Goal: Task Accomplishment & Management: Manage account settings

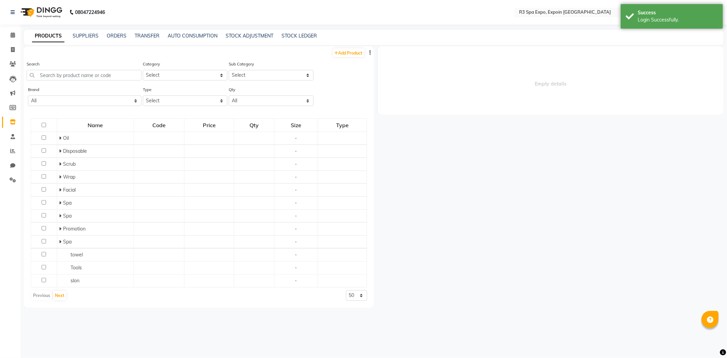
click at [557, 44] on div "PRODUCTS SUPPLIERS ORDERS TRANSFER AUTO CONSUMPTION STOCK ADJUSTMENT STOCK LEDG…" at bounding box center [374, 37] width 700 height 15
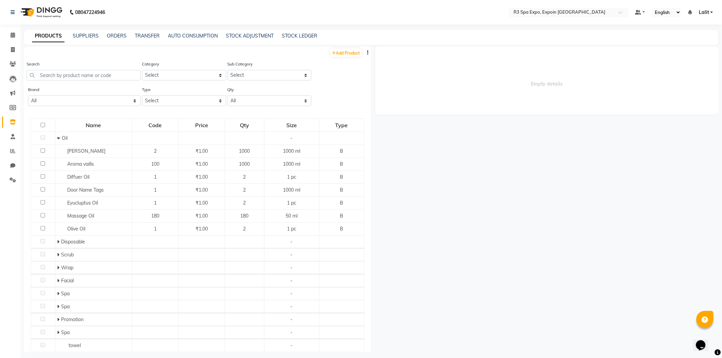
click at [481, 98] on span "Empty details" at bounding box center [546, 80] width 343 height 68
click at [189, 35] on link "AUTO CONSUMPTION" at bounding box center [193, 36] width 50 height 6
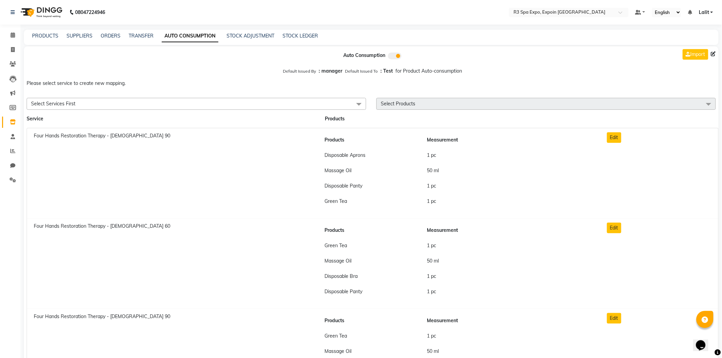
click at [540, 76] on div "Default Issued By : manager Default Issued To : Test for Product Auto-consumpti…" at bounding box center [371, 71] width 694 height 12
click at [199, 54] on div at bounding box center [136, 55] width 235 height 18
drag, startPoint x: 9, startPoint y: 120, endPoint x: 89, endPoint y: 0, distance: 144.4
click at [9, 120] on span at bounding box center [13, 122] width 12 height 8
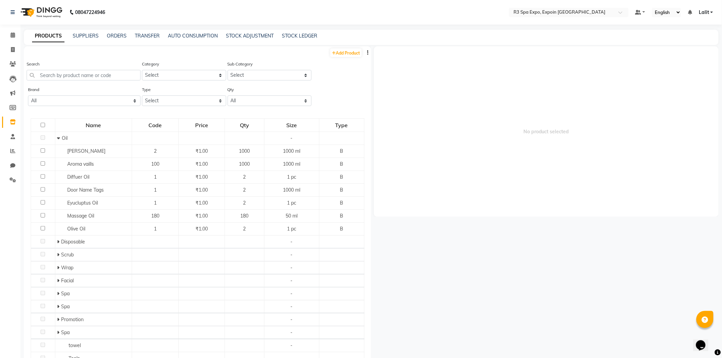
click at [54, 36] on link "PRODUCTS" at bounding box center [48, 36] width 32 height 12
click at [397, 98] on span "No product selected" at bounding box center [546, 131] width 344 height 171
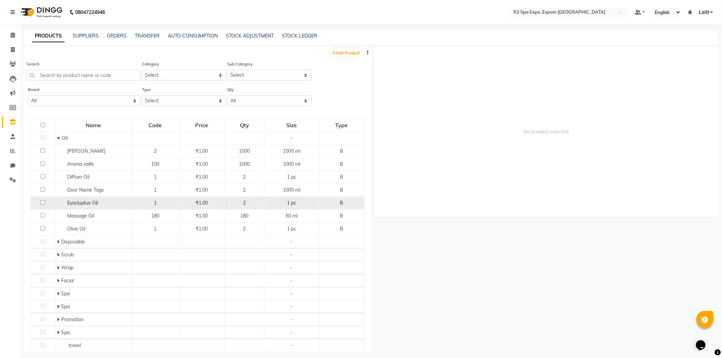
click at [42, 203] on input "checkbox" at bounding box center [43, 202] width 4 height 4
checkbox input "true"
select select
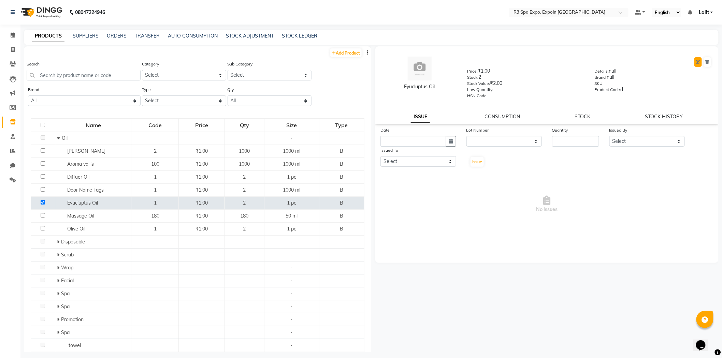
click at [698, 60] on icon at bounding box center [698, 62] width 4 height 4
select select "B"
select select "1377202400"
select select "true"
select select "7213"
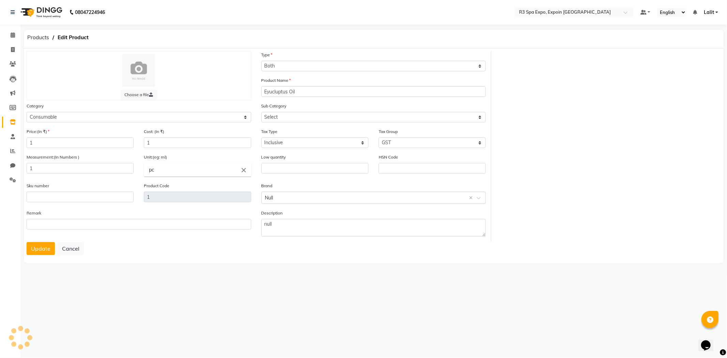
select select "13772024001"
click at [51, 167] on input "1" at bounding box center [80, 168] width 107 height 11
type input "1000"
drag, startPoint x: 169, startPoint y: 171, endPoint x: 145, endPoint y: 171, distance: 23.9
click at [145, 171] on input "pc" at bounding box center [197, 170] width 107 height 14
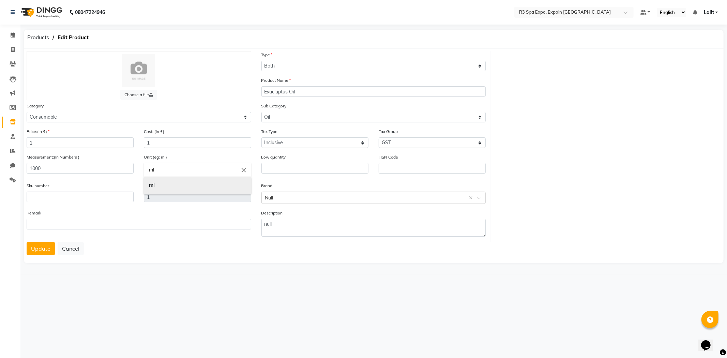
type input "ml"
click at [156, 178] on link "ml" at bounding box center [197, 185] width 107 height 17
click at [41, 248] on button "Update" at bounding box center [41, 248] width 28 height 13
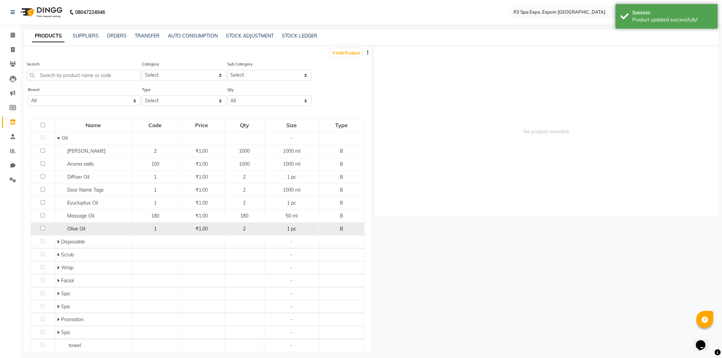
click at [43, 229] on input "checkbox" at bounding box center [43, 228] width 4 height 4
checkbox input "true"
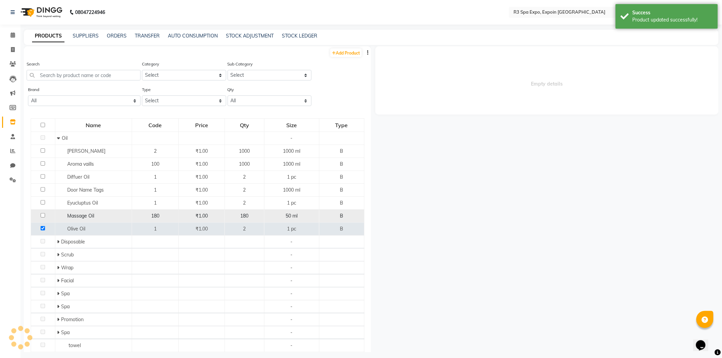
select select
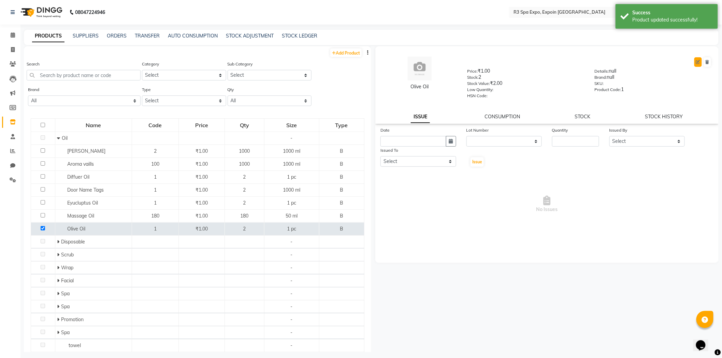
click at [695, 62] on button at bounding box center [698, 62] width 8 height 10
select select "B"
select select "1377202400"
select select "true"
select select "7213"
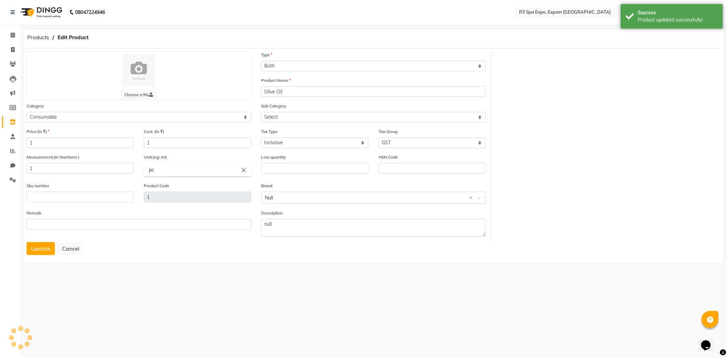
select select "13772024001"
click at [47, 165] on input "1" at bounding box center [80, 168] width 107 height 11
click at [48, 165] on input "1" at bounding box center [80, 168] width 107 height 11
type input "1000"
drag, startPoint x: 194, startPoint y: 172, endPoint x: 154, endPoint y: 168, distance: 39.7
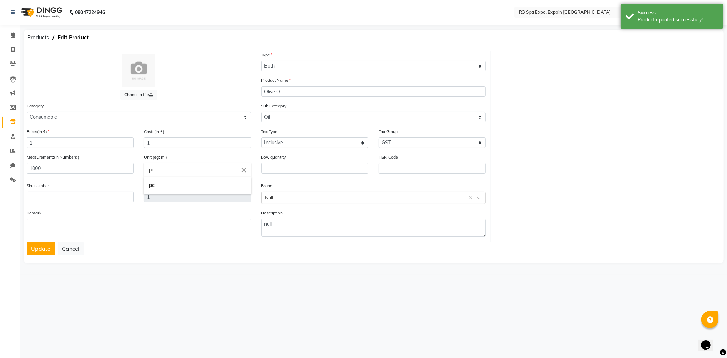
click at [154, 168] on input "pc" at bounding box center [197, 170] width 107 height 14
type input "p"
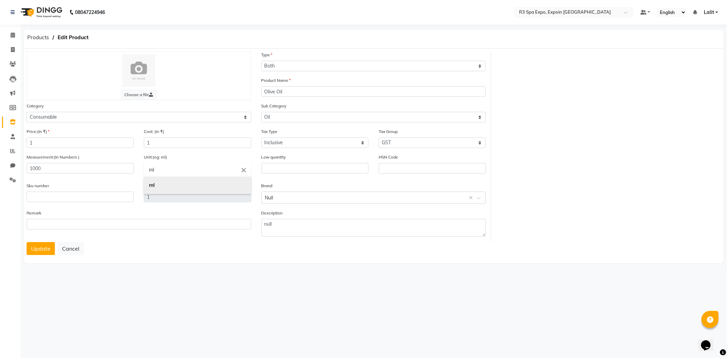
type input "ml"
click at [149, 188] on b "ml" at bounding box center [152, 185] width 6 height 6
click at [27, 257] on div "Choose a file Type Select Type Both Retail Consumable Product Name Olive Oil Ca…" at bounding box center [374, 155] width 700 height 215
click at [28, 254] on button "Update" at bounding box center [41, 248] width 28 height 13
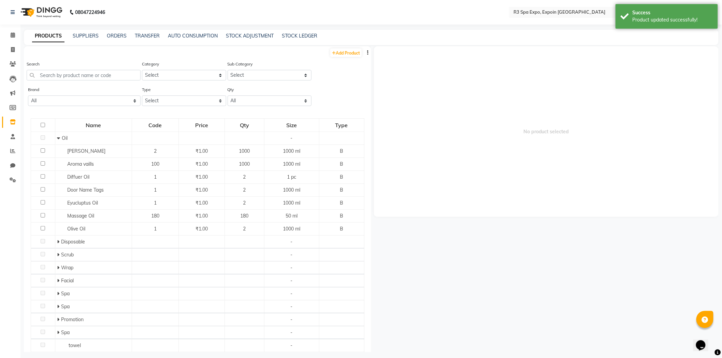
click at [193, 39] on div "AUTO CONSUMPTION" at bounding box center [193, 35] width 50 height 7
drag, startPoint x: 191, startPoint y: 29, endPoint x: 195, endPoint y: 39, distance: 11.2
click at [191, 29] on div "08047224946 Select Location × R3 Spa Expo, Expoin Greater Noida Default Panel M…" at bounding box center [361, 181] width 722 height 363
click at [195, 40] on div "PRODUCTS SUPPLIERS ORDERS TRANSFER AUTO CONSUMPTION STOCK ADJUSTMENT STOCK LEDG…" at bounding box center [371, 37] width 694 height 15
click at [195, 37] on link "AUTO CONSUMPTION" at bounding box center [193, 36] width 50 height 6
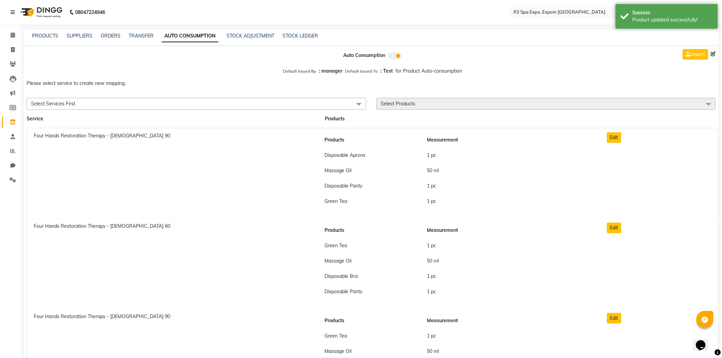
click at [41, 32] on div "PRODUCTS" at bounding box center [45, 35] width 26 height 7
click at [42, 34] on link "PRODUCTS" at bounding box center [45, 36] width 26 height 6
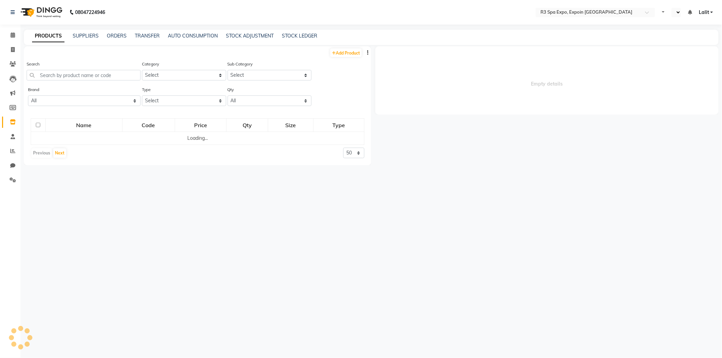
select select "en"
select select
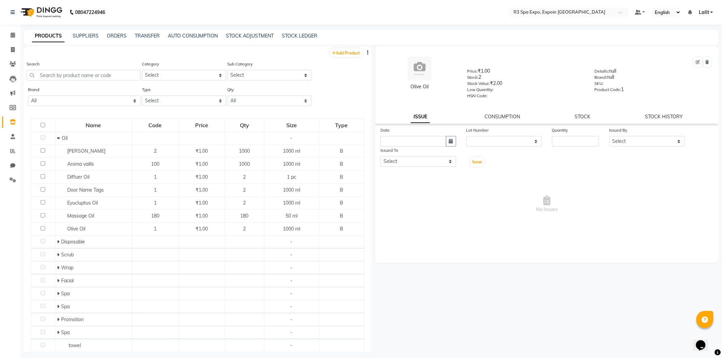
click at [266, 53] on div "Add Product" at bounding box center [197, 51] width 347 height 11
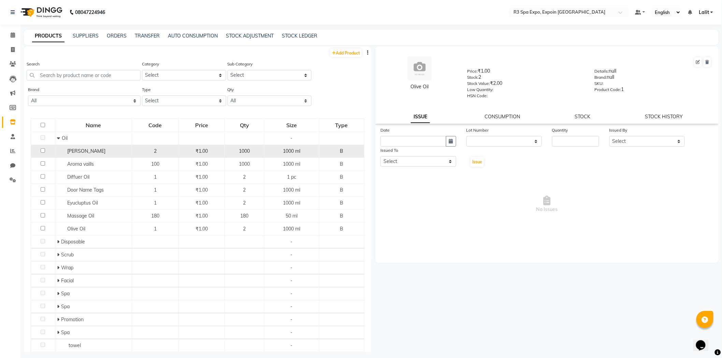
click at [92, 155] on td "[PERSON_NAME]" at bounding box center [93, 151] width 77 height 13
click at [91, 152] on span "[PERSON_NAME]" at bounding box center [86, 151] width 38 height 6
select select
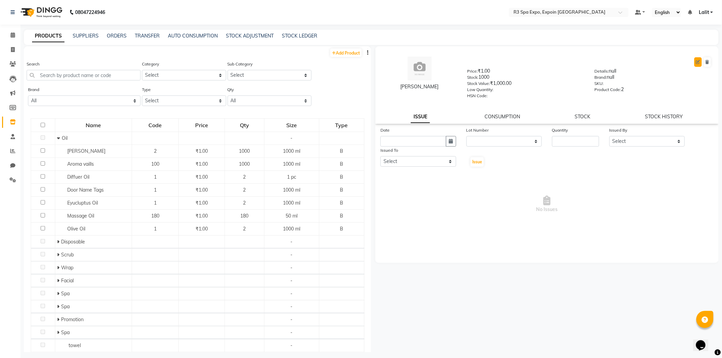
click at [696, 61] on button at bounding box center [698, 62] width 8 height 10
select select "B"
select select "1377202400"
select select "true"
select select "7213"
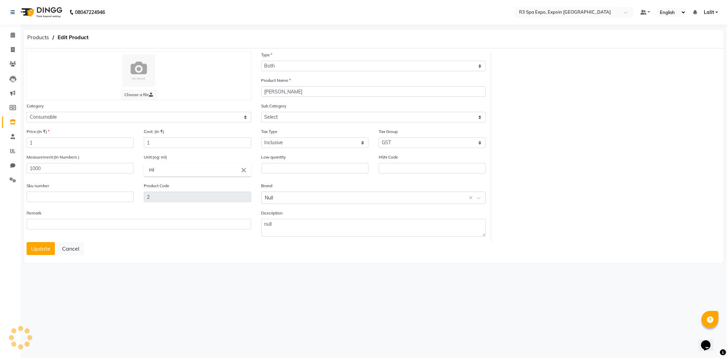
select select "13772024001"
drag, startPoint x: 87, startPoint y: 168, endPoint x: 14, endPoint y: 166, distance: 72.3
click at [16, 164] on app-home "08047224946 Select Location × R3 Spa Expo, Expoin Greater Noida Default Panel M…" at bounding box center [363, 137] width 727 height 275
type input "2"
drag, startPoint x: 193, startPoint y: 171, endPoint x: 107, endPoint y: 169, distance: 86.3
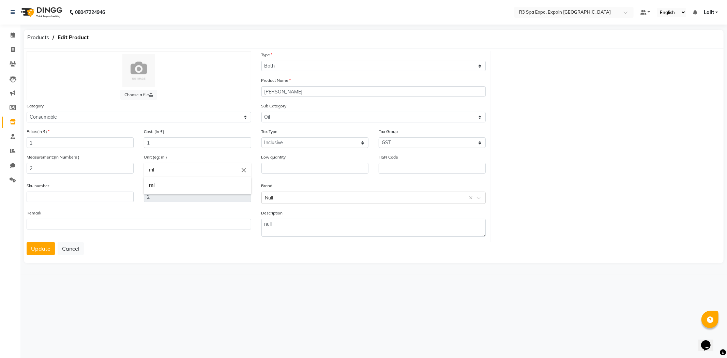
click at [144, 169] on ng-autocomplete "ml close ml" at bounding box center [197, 170] width 107 height 14
type input "pc"
click at [153, 184] on b "pc" at bounding box center [152, 185] width 6 height 6
click at [45, 252] on button "Update" at bounding box center [41, 248] width 28 height 13
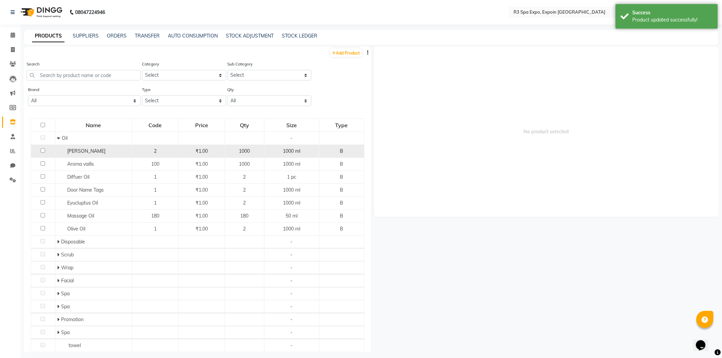
click at [84, 153] on span "[PERSON_NAME]" at bounding box center [86, 151] width 38 height 6
select select
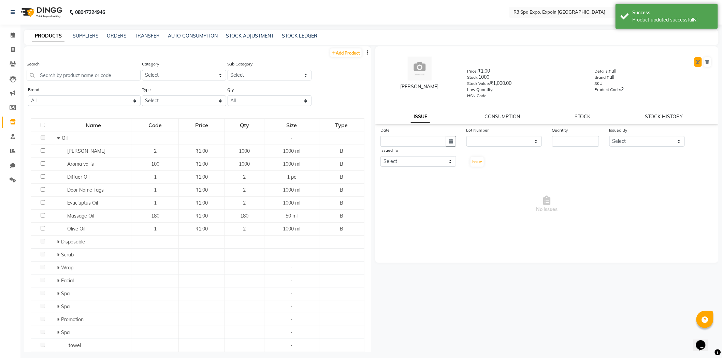
click at [698, 60] on icon at bounding box center [698, 62] width 4 height 4
select select "B"
select select "1377202400"
select select "true"
select select "7213"
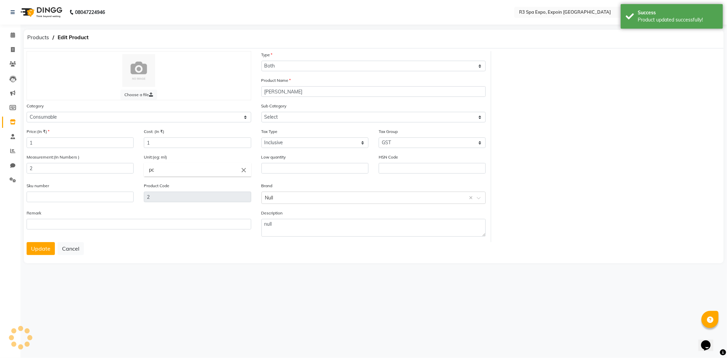
select select "13772024001"
click at [96, 118] on select "Select Personal Care Name Batch Uniform salon Other Consumable Billing Decorati…" at bounding box center [139, 117] width 225 height 11
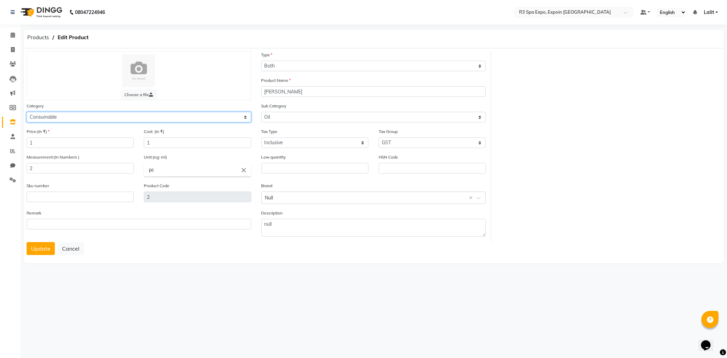
select select "1377202600"
click at [27, 112] on select "Select Personal Care Name Batch Uniform salon Other Consumable Billing Decorati…" at bounding box center [139, 117] width 225 height 11
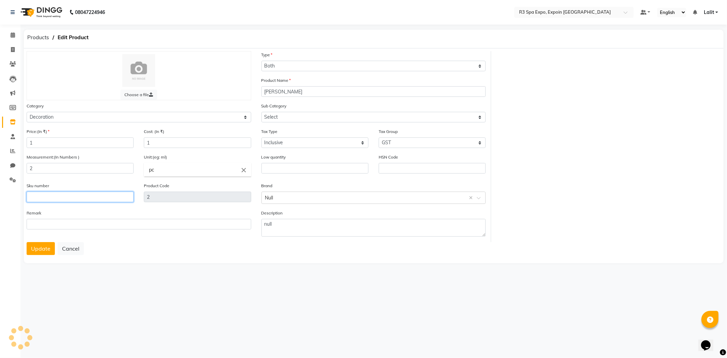
click at [49, 201] on input "text" at bounding box center [80, 197] width 107 height 11
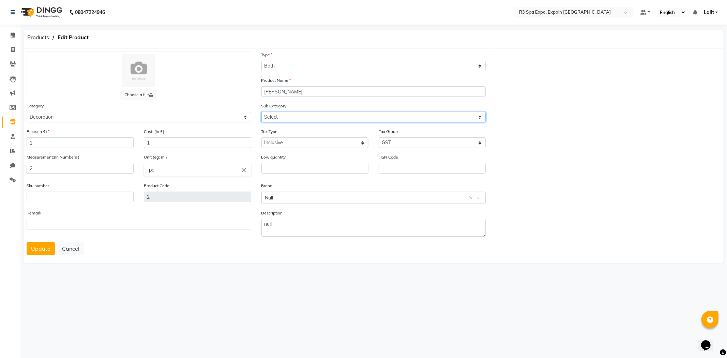
click at [293, 118] on select "Select Linen Spa Promotion" at bounding box center [374, 117] width 225 height 11
click at [262, 112] on select "Select Linen Spa Promotion" at bounding box center [374, 117] width 225 height 11
drag, startPoint x: 286, startPoint y: 114, endPoint x: 289, endPoint y: 120, distance: 6.9
click at [286, 114] on select "Select Linen Spa Promotion" at bounding box center [374, 117] width 225 height 11
select select "13772026002"
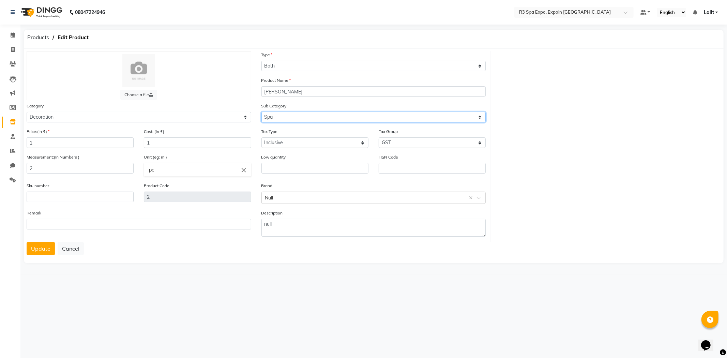
click at [262, 112] on select "Select Linen Spa Promotion" at bounding box center [374, 117] width 225 height 11
click at [34, 249] on button "Update" at bounding box center [41, 248] width 28 height 13
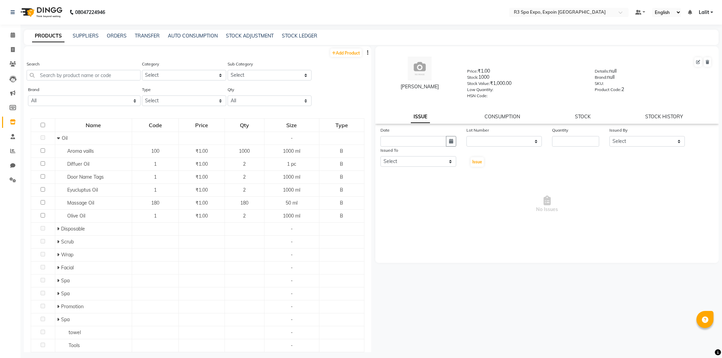
select select
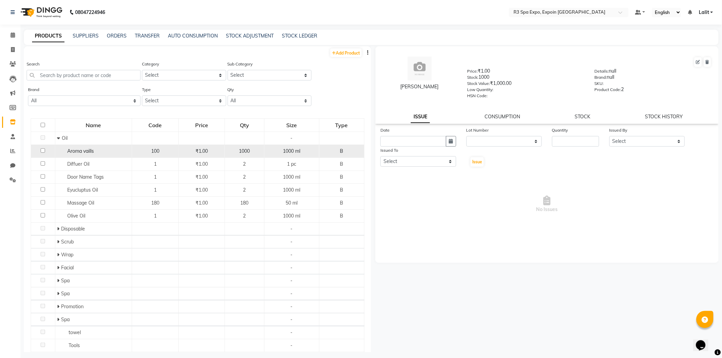
click at [107, 151] on div "Aroma vaills" at bounding box center [93, 151] width 73 height 7
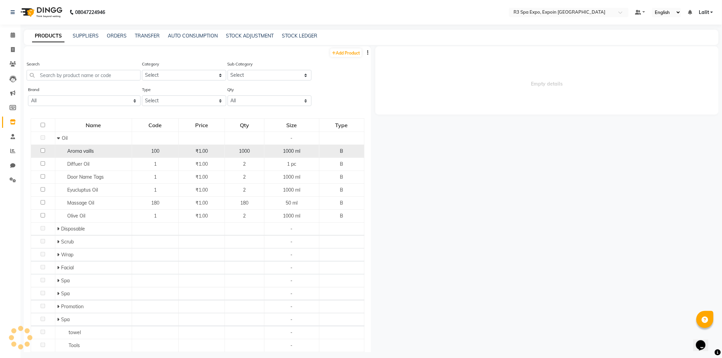
select select
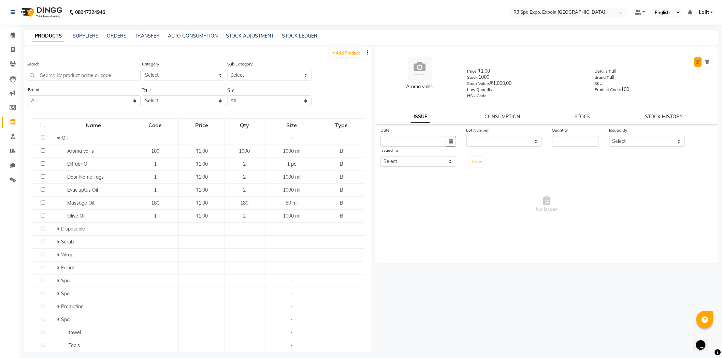
click at [696, 62] on icon at bounding box center [698, 62] width 4 height 4
select select "true"
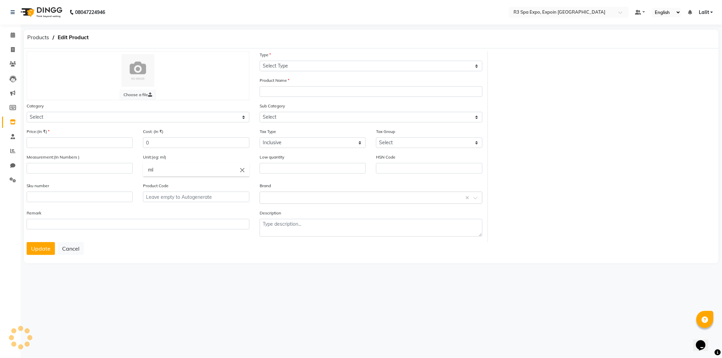
select select "B"
type input "Aroma vaills"
select select
type input "1"
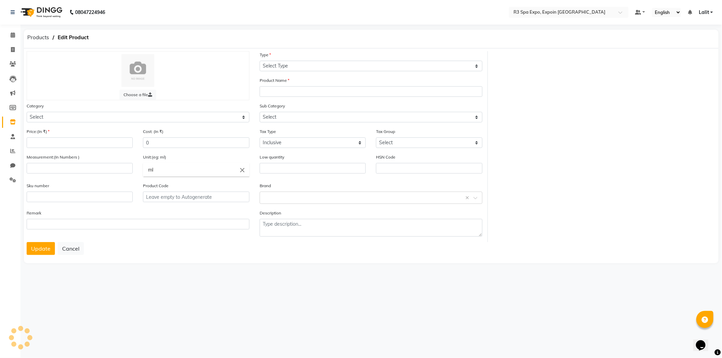
type input "1000"
type input "100"
type textarea "null"
select select "1377202400"
select select "7213"
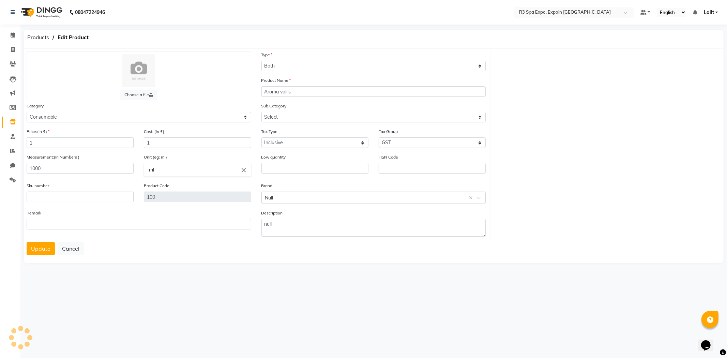
select select "13772024001"
click at [57, 178] on div "Measurement:(In Numbers ) 1000" at bounding box center [79, 167] width 117 height 29
click at [56, 173] on input "1000" at bounding box center [80, 168] width 107 height 11
type input "100"
click at [176, 168] on input "ml" at bounding box center [197, 170] width 107 height 14
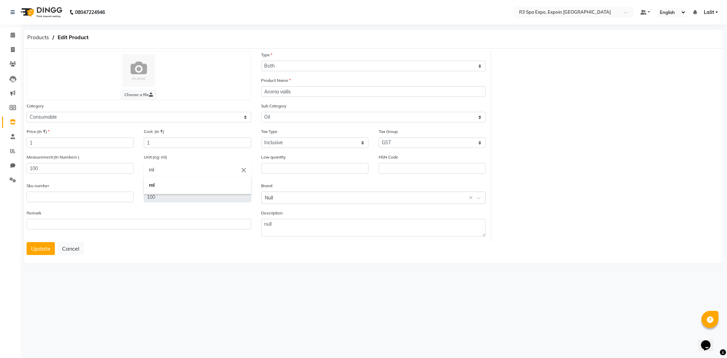
click at [176, 168] on input "ml" at bounding box center [197, 170] width 107 height 14
type input "pc"
click at [154, 189] on link "pc" at bounding box center [197, 185] width 107 height 17
click at [73, 119] on select "Select Personal Care Name Batch Uniform salon Other Consumable Billing Decorati…" at bounding box center [139, 117] width 225 height 11
select select "1377202600"
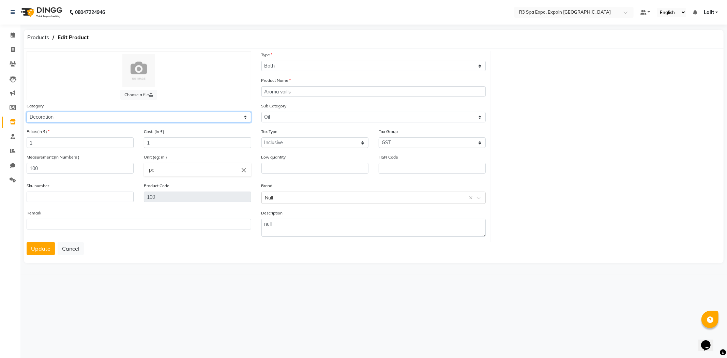
click at [27, 112] on select "Select Personal Care Name Batch Uniform salon Other Consumable Billing Decorati…" at bounding box center [139, 117] width 225 height 11
click at [310, 65] on select "Select Type Both Retail Consumable" at bounding box center [374, 66] width 225 height 11
click at [324, 56] on div "Type Select Type Both Retail Consumable" at bounding box center [374, 61] width 225 height 20
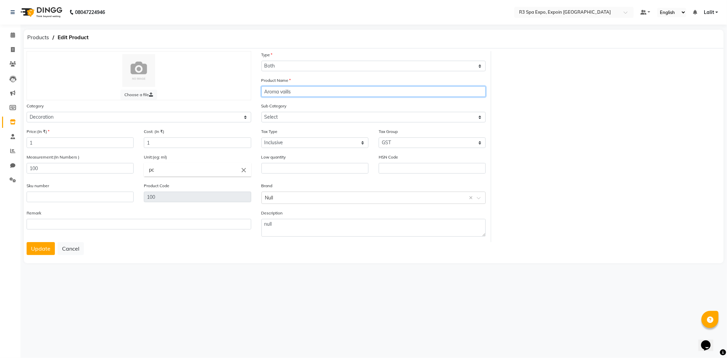
click at [304, 87] on input "Aroma vaills" at bounding box center [374, 91] width 225 height 11
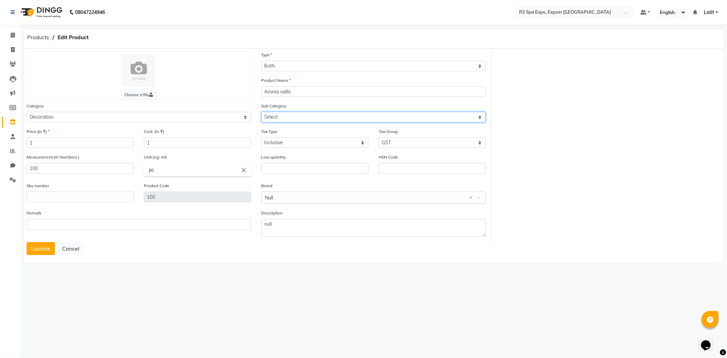
click at [301, 114] on select "Select Linen Spa Promotion" at bounding box center [374, 117] width 225 height 11
select select "13772026002"
click at [262, 112] on select "Select Linen Spa Promotion" at bounding box center [374, 117] width 225 height 11
click at [41, 250] on button "Update" at bounding box center [41, 248] width 28 height 13
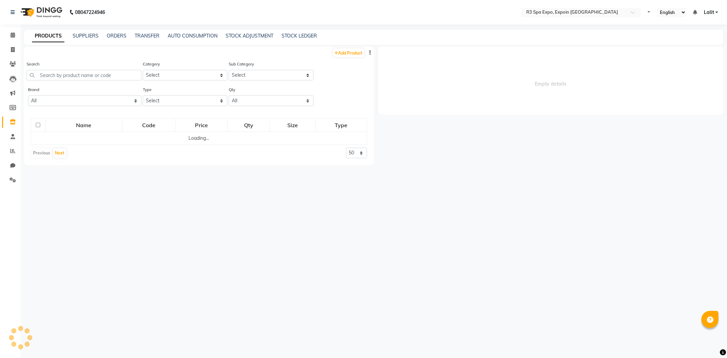
select select
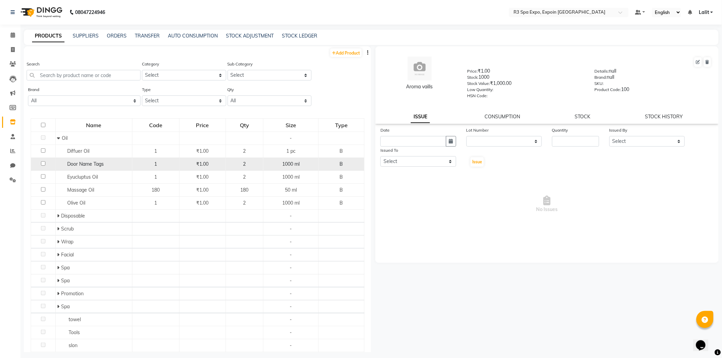
click at [45, 165] on input "checkbox" at bounding box center [43, 163] width 4 height 4
checkbox input "true"
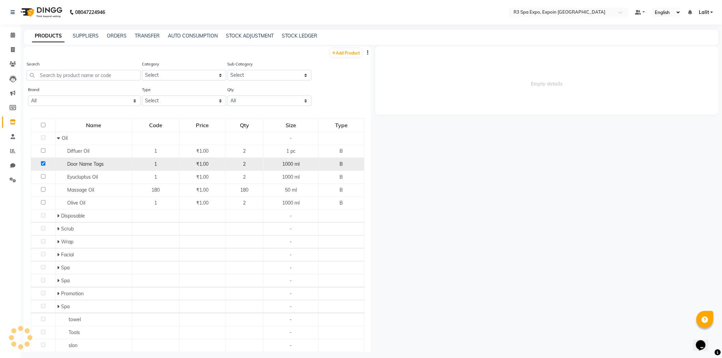
select select
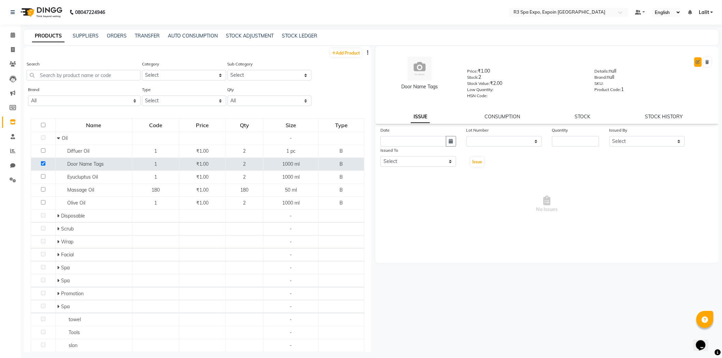
click at [699, 59] on button at bounding box center [698, 62] width 8 height 10
select select "B"
select select "1377202400"
select select "true"
select select "7213"
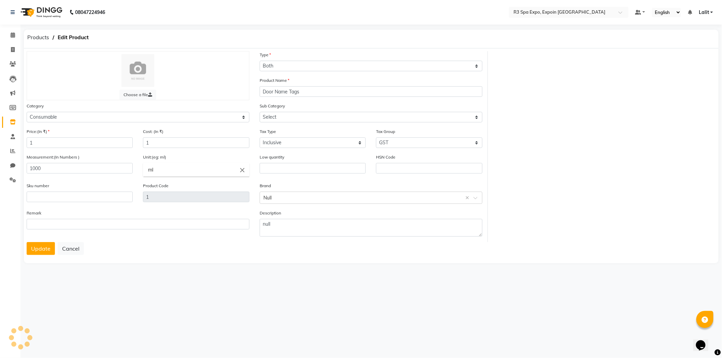
select select "13772024001"
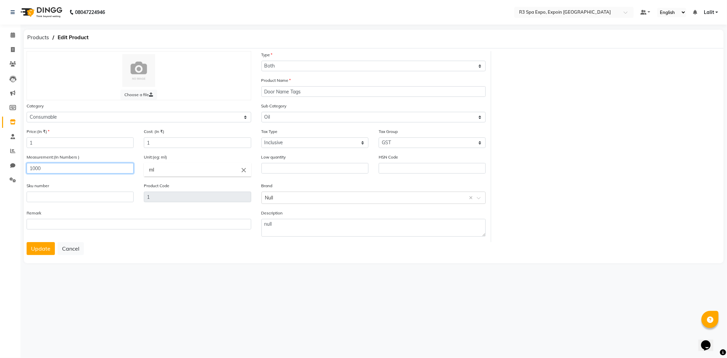
drag, startPoint x: 87, startPoint y: 172, endPoint x: 49, endPoint y: 169, distance: 38.0
click at [49, 169] on input "1000" at bounding box center [80, 168] width 107 height 11
type input "1"
click at [162, 165] on input "ml" at bounding box center [197, 170] width 107 height 14
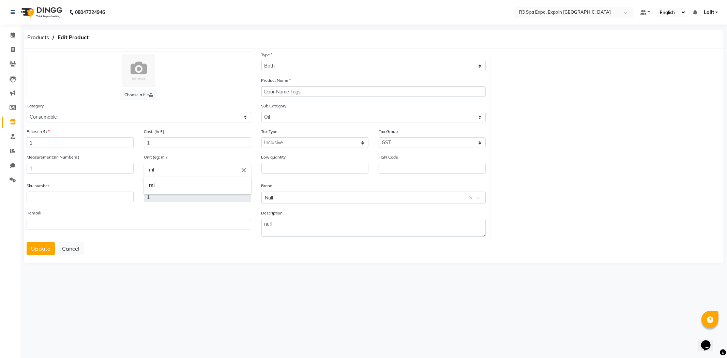
click at [162, 166] on input "ml" at bounding box center [197, 170] width 107 height 14
type input "pc"
click at [151, 186] on b "pc" at bounding box center [152, 185] width 6 height 6
click at [68, 112] on select "Select Personal Care Name Batch Uniform salon Other Consumable Billing Decorati…" at bounding box center [139, 117] width 225 height 11
select select "1377202700"
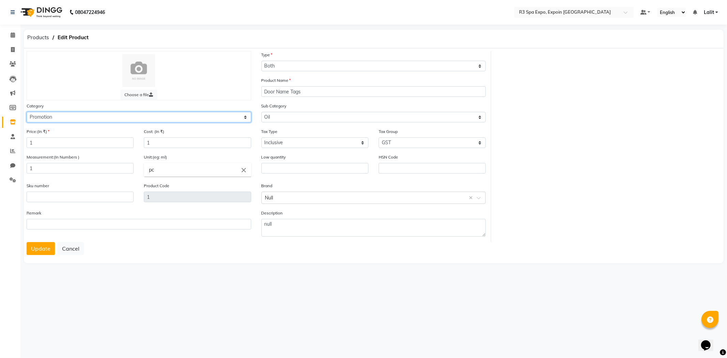
click at [27, 112] on select "Select Personal Care Name Batch Uniform salon Other Consumable Billing Decorati…" at bounding box center [139, 117] width 225 height 11
drag, startPoint x: 53, startPoint y: 118, endPoint x: 55, endPoint y: 122, distance: 4.3
click at [53, 118] on select "Select Personal Care Name Batch Uniform salon Other Consumable Billing Decorati…" at bounding box center [139, 117] width 225 height 11
click at [27, 112] on select "Select Personal Care Name Batch Uniform salon Other Consumable Billing Decorati…" at bounding box center [139, 117] width 225 height 11
click at [292, 67] on select "Select Type Both Retail Consumable" at bounding box center [374, 66] width 225 height 11
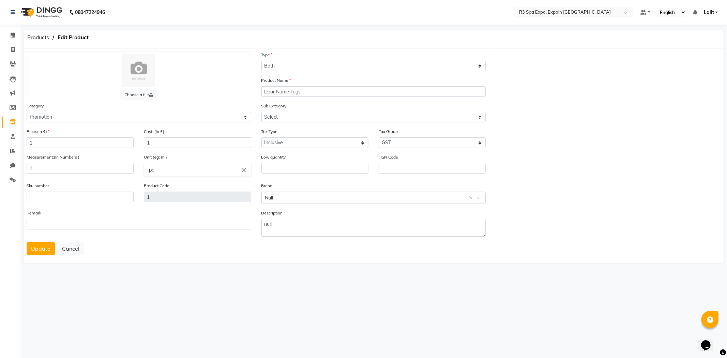
drag, startPoint x: 323, startPoint y: 48, endPoint x: 317, endPoint y: 77, distance: 29.4
click at [323, 48] on div "Products Edit Product" at bounding box center [374, 39] width 710 height 19
click at [309, 85] on div "Product Name Door Name Tags" at bounding box center [374, 87] width 225 height 20
click at [291, 117] on select "Select Spa" at bounding box center [374, 117] width 225 height 11
select select "13772027001"
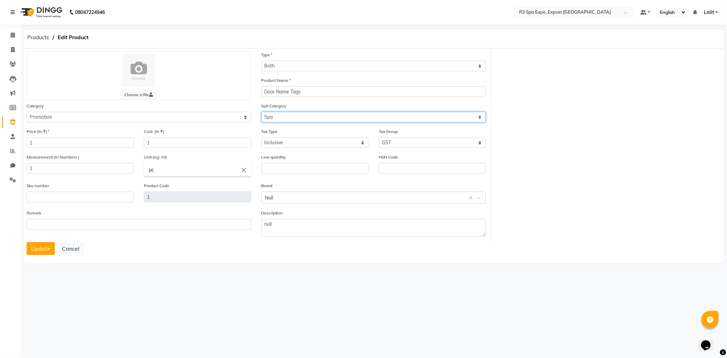
click at [262, 112] on select "Select Spa" at bounding box center [374, 117] width 225 height 11
click at [45, 249] on button "Update" at bounding box center [41, 248] width 28 height 13
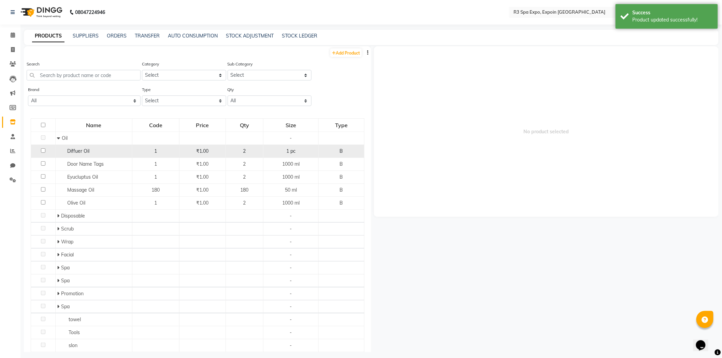
click at [77, 152] on span "Diffuer Oil" at bounding box center [78, 151] width 22 height 6
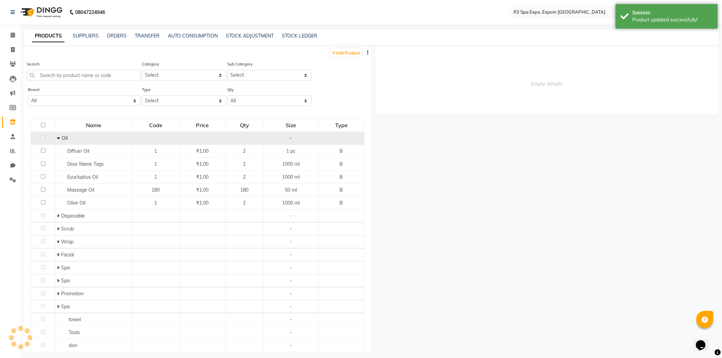
select select
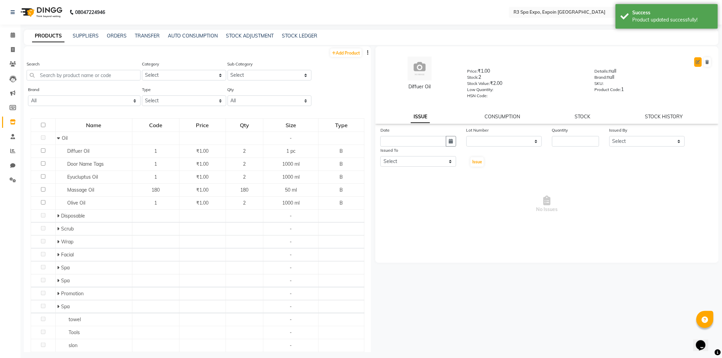
click at [698, 64] on button at bounding box center [698, 62] width 8 height 10
select select "B"
select select "true"
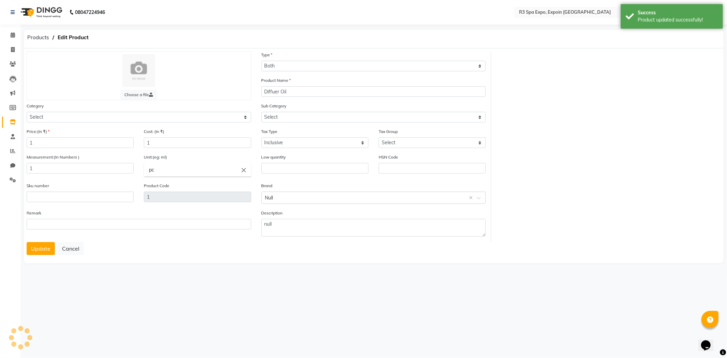
select select "1377202400"
select select "13772024001"
select select "7213"
click at [63, 166] on input "1" at bounding box center [80, 168] width 107 height 11
type input "1000"
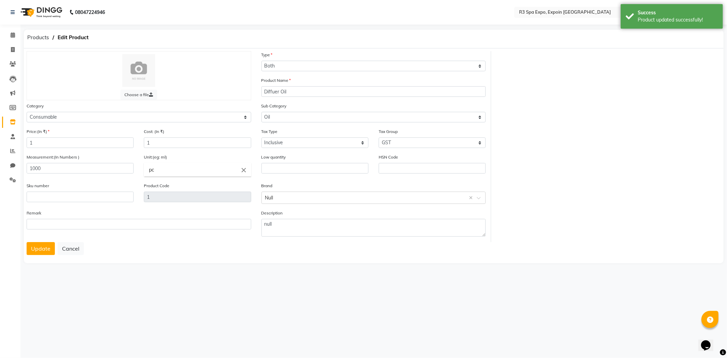
click at [165, 169] on input "pc" at bounding box center [197, 170] width 107 height 14
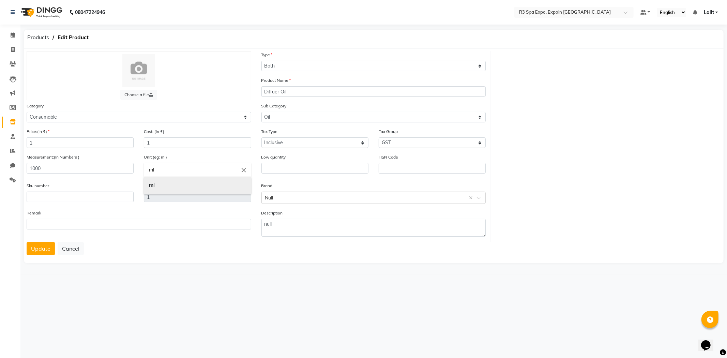
type input "ml"
click at [153, 183] on b "ml" at bounding box center [152, 185] width 6 height 6
click at [55, 119] on select "Select Personal Care Name Batch Uniform salon Other Consumable Billing Decorati…" at bounding box center [139, 117] width 225 height 11
select select "1377203100"
click at [27, 112] on select "Select Personal Care Name Batch Uniform salon Other Consumable Billing Decorati…" at bounding box center [139, 117] width 225 height 11
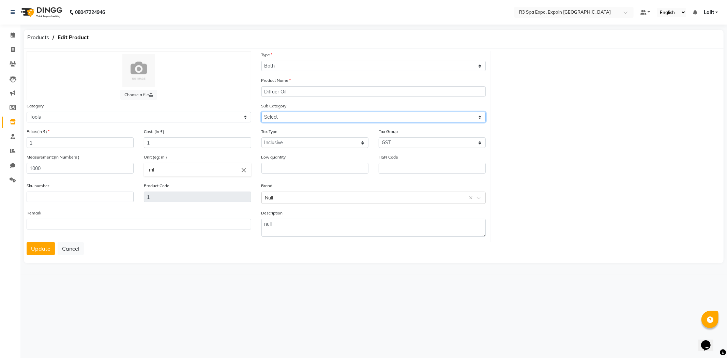
click at [288, 118] on select "Select Tools" at bounding box center [374, 117] width 225 height 11
select select "13772031001"
click at [262, 112] on select "Select Tools" at bounding box center [374, 117] width 225 height 11
click at [41, 254] on button "Update" at bounding box center [41, 248] width 28 height 13
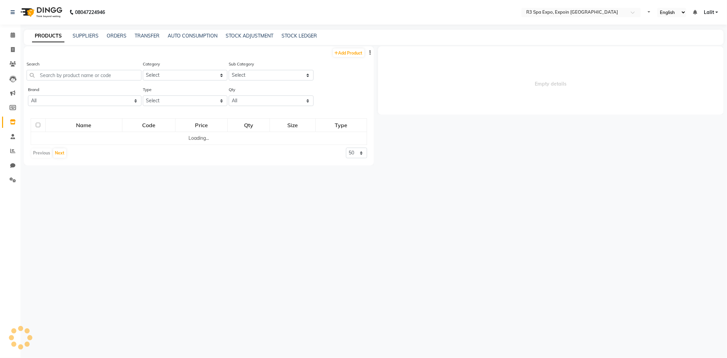
select select
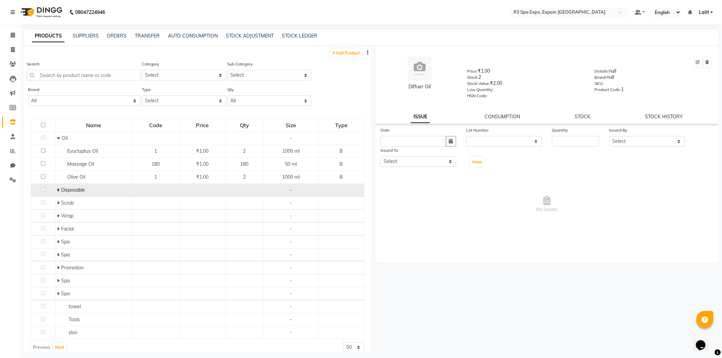
click at [58, 189] on icon at bounding box center [58, 190] width 2 height 5
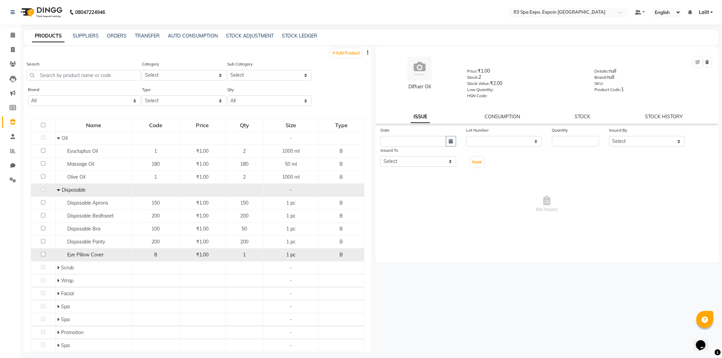
click at [88, 257] on span "Eye Pillow Cover" at bounding box center [85, 255] width 36 height 6
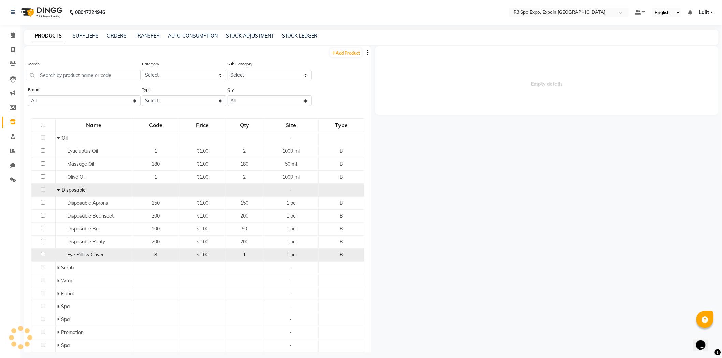
select select
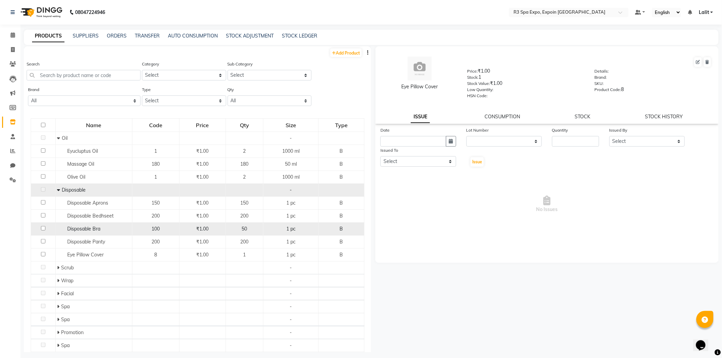
click at [42, 228] on input "checkbox" at bounding box center [43, 228] width 4 height 4
checkbox input "true"
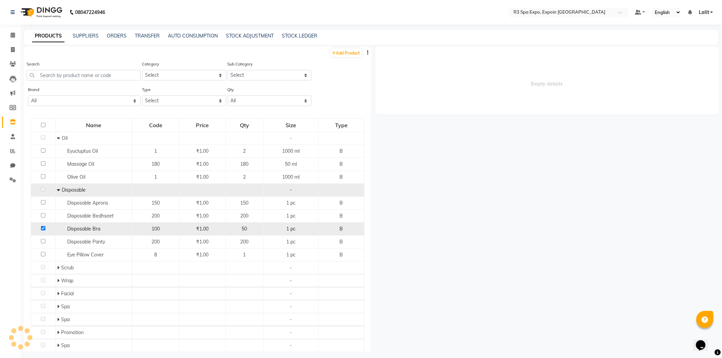
select select
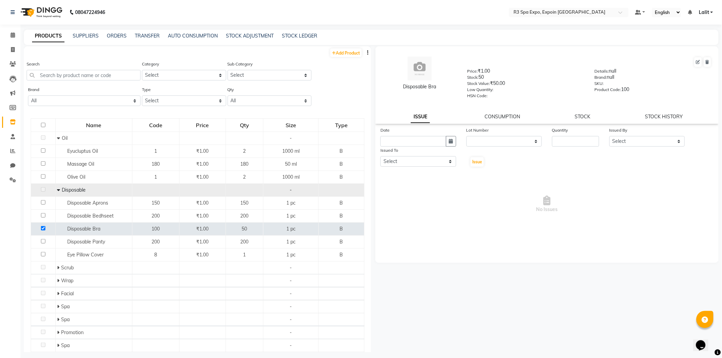
click at [658, 50] on div "Disposable Bra Price: ₹1.00 Stock: 50 Stock Value: ₹50.00 Low Quantity: HSN Cod…" at bounding box center [546, 77] width 353 height 55
click at [431, 169] on div "Date Lot Number None Quantity Issued By Select manager Test Issued To Select ma…" at bounding box center [546, 183] width 343 height 112
click at [457, 179] on span "No Issues" at bounding box center [546, 204] width 333 height 68
click at [459, 184] on span "No Issues" at bounding box center [546, 204] width 333 height 68
click at [697, 63] on icon at bounding box center [698, 62] width 4 height 4
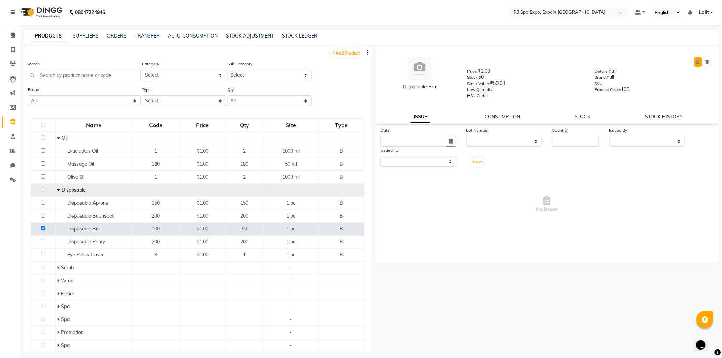
select select "B"
select select "true"
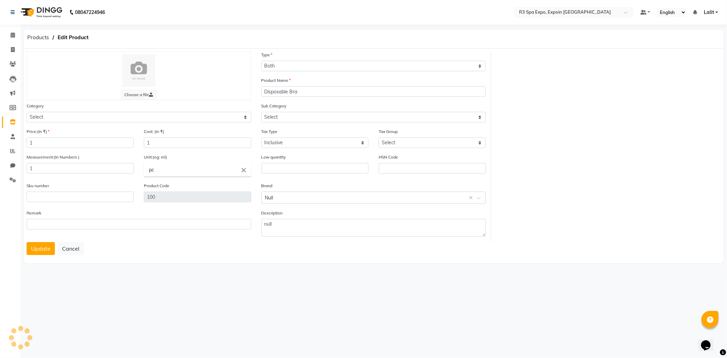
select select "1377202400"
select select "13772024002"
select select "7213"
click at [62, 250] on button "Cancel" at bounding box center [71, 248] width 26 height 13
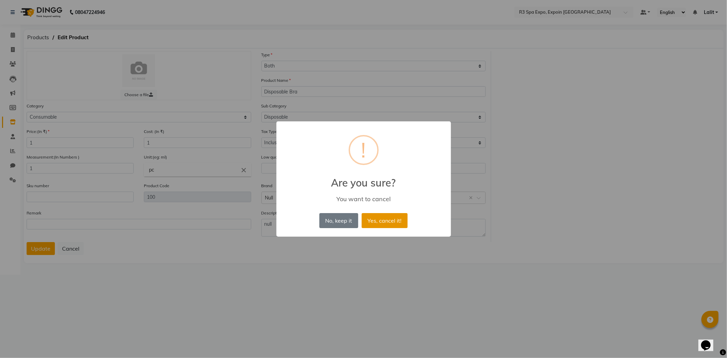
click at [369, 223] on button "Yes, cancel it!" at bounding box center [385, 220] width 46 height 15
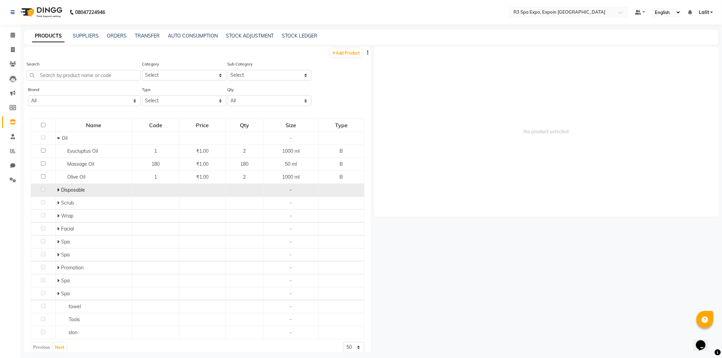
click at [59, 192] on span at bounding box center [59, 190] width 4 height 6
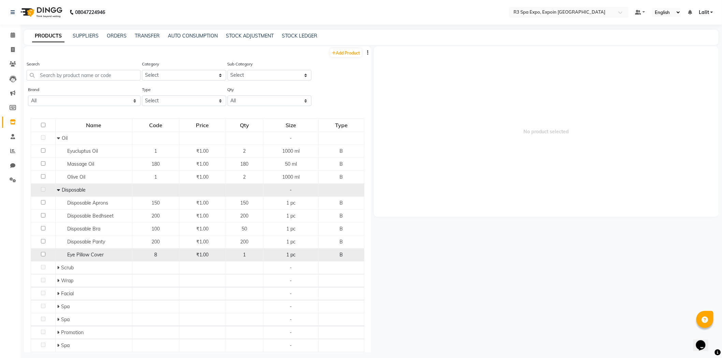
click at [87, 254] on span "Eye Pillow Cover" at bounding box center [85, 255] width 36 height 6
select select
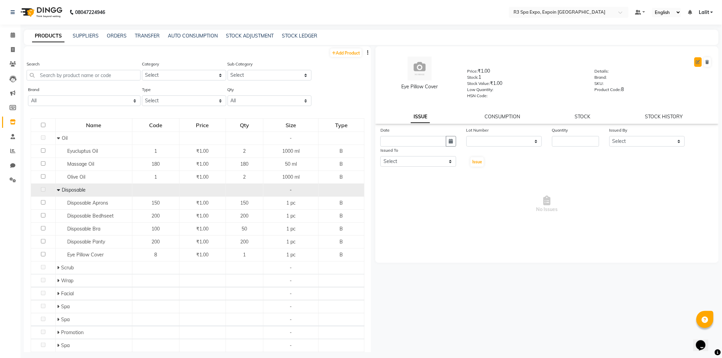
click at [696, 63] on button at bounding box center [698, 62] width 8 height 10
select select "B"
select select "1377202400"
select select "true"
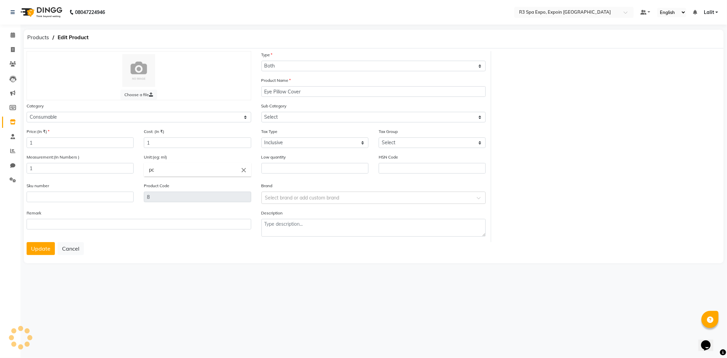
select select "13772024002"
click at [240, 120] on select "Select Personal Care Name Batch Uniform salon Other Consumable Billing Decorati…" at bounding box center [139, 117] width 225 height 11
click at [235, 92] on div "Choose a file" at bounding box center [139, 75] width 225 height 49
click at [78, 111] on div "Category Select Personal Care Name Batch Uniform salon Other Consumable Billing…" at bounding box center [139, 112] width 225 height 20
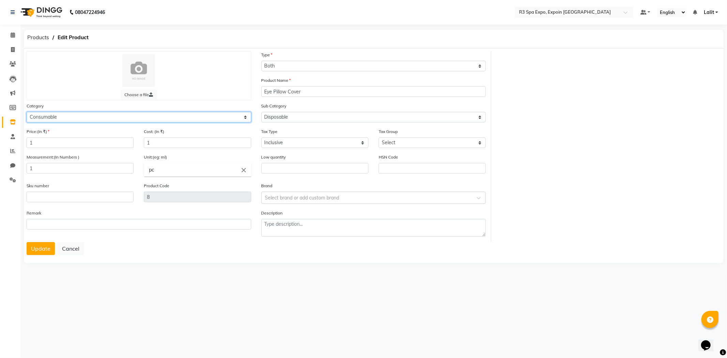
click at [81, 114] on select "Select Personal Care Name Batch Uniform salon Other Consumable Billing Decorati…" at bounding box center [139, 117] width 225 height 11
select select "1377202600"
click at [27, 112] on select "Select Personal Care Name Batch Uniform salon Other Consumable Billing Decorati…" at bounding box center [139, 117] width 225 height 11
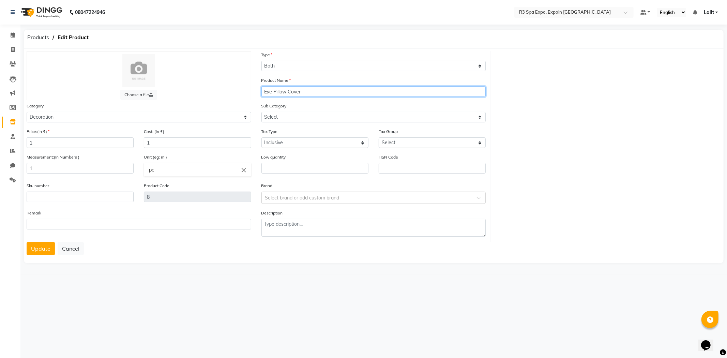
click at [295, 89] on input "Eye Pillow Cover" at bounding box center [374, 91] width 225 height 11
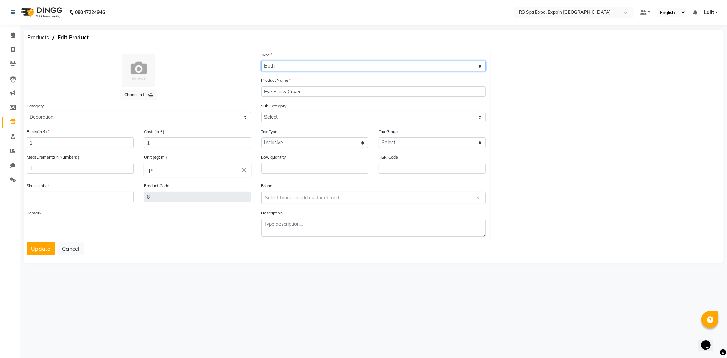
click at [293, 67] on select "Select Type Both Retail Consumable" at bounding box center [374, 66] width 225 height 11
click at [287, 111] on div "Sub Category Select Linen Spa Promotion" at bounding box center [374, 112] width 225 height 20
click at [287, 117] on select "Select Linen Spa Promotion" at bounding box center [374, 117] width 225 height 11
select select "13772026001"
click at [262, 112] on select "Select Linen Spa Promotion" at bounding box center [374, 117] width 225 height 11
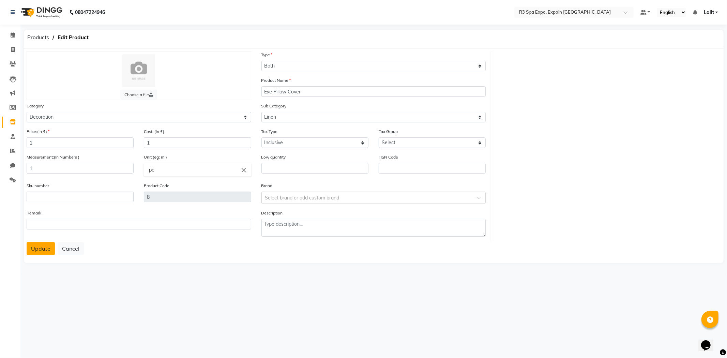
click at [35, 254] on button "Update" at bounding box center [41, 248] width 28 height 13
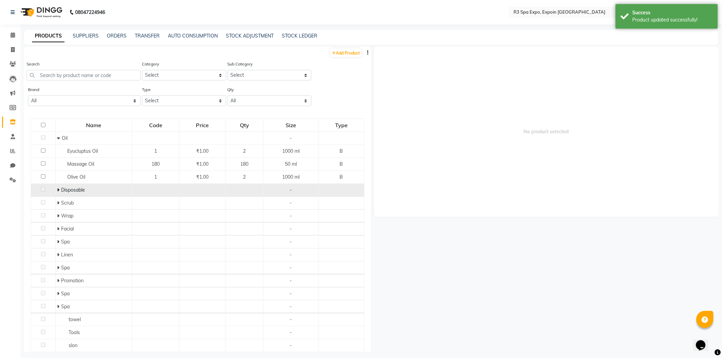
click at [56, 188] on td "Disposable" at bounding box center [93, 190] width 77 height 13
click at [57, 190] on icon at bounding box center [58, 190] width 2 height 5
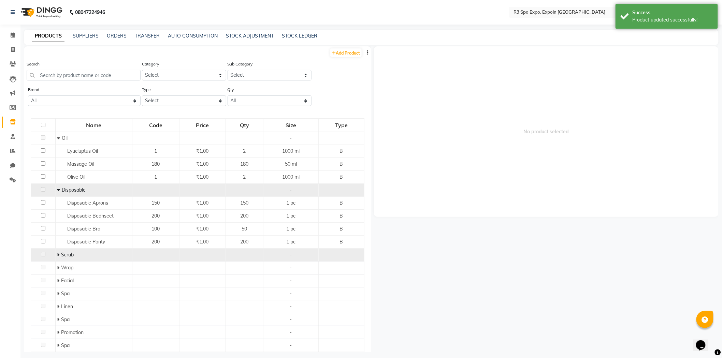
click at [57, 254] on icon at bounding box center [58, 254] width 2 height 5
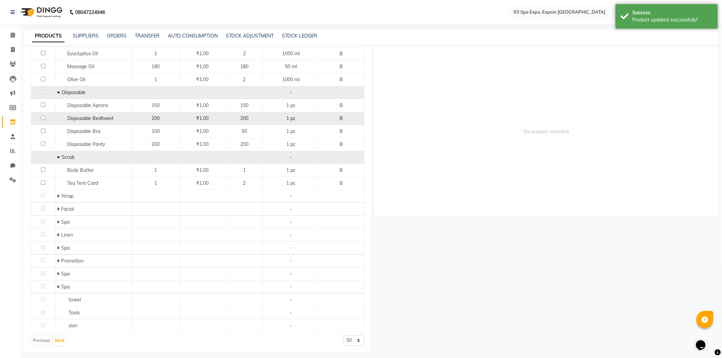
scroll to position [99, 0]
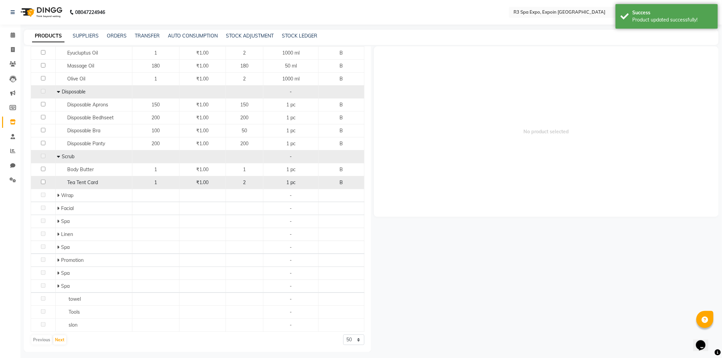
click at [42, 183] on input "checkbox" at bounding box center [43, 182] width 4 height 4
checkbox input "true"
select select
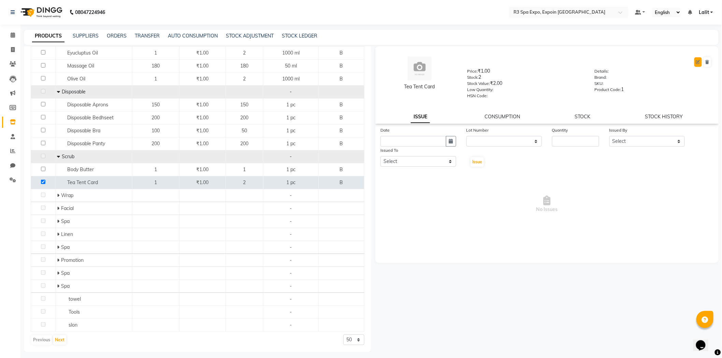
click at [699, 66] on button at bounding box center [698, 62] width 8 height 10
select select "B"
select select "true"
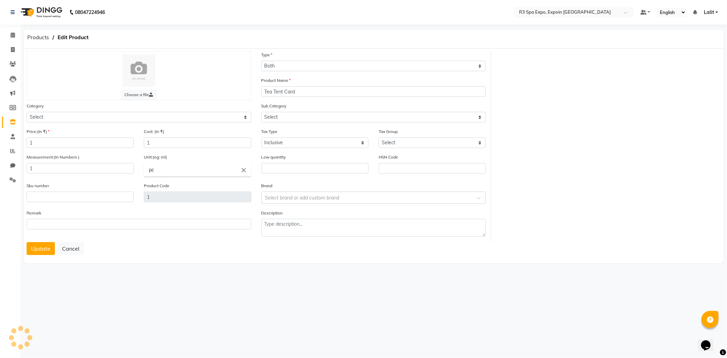
select select "13772024004"
click at [128, 113] on select "Select Personal Care Name Batch Uniform salon Other Consumable Billing Decorati…" at bounding box center [139, 117] width 225 height 11
select select "1377203200"
click at [27, 112] on select "Select Personal Care Name Batch Uniform salon Other Consumable Billing Decorati…" at bounding box center [139, 117] width 225 height 11
select select
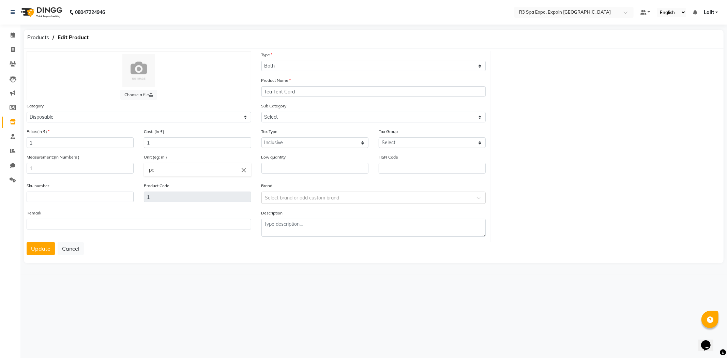
drag, startPoint x: 63, startPoint y: 128, endPoint x: 77, endPoint y: 118, distance: 17.5
click at [68, 125] on div "Choose a file Type Select Type Both Retail Consumable Product Name Tea Tent Car…" at bounding box center [256, 146] width 470 height 191
click at [77, 118] on select "Select Personal Care Name Batch Uniform salon Other Consumable Billing Decorati…" at bounding box center [139, 117] width 225 height 11
click at [27, 112] on select "Select Personal Care Name Batch Uniform salon Other Consumable Billing Decorati…" at bounding box center [139, 117] width 225 height 11
click at [309, 64] on select "Select Type Both Retail Consumable" at bounding box center [374, 66] width 225 height 11
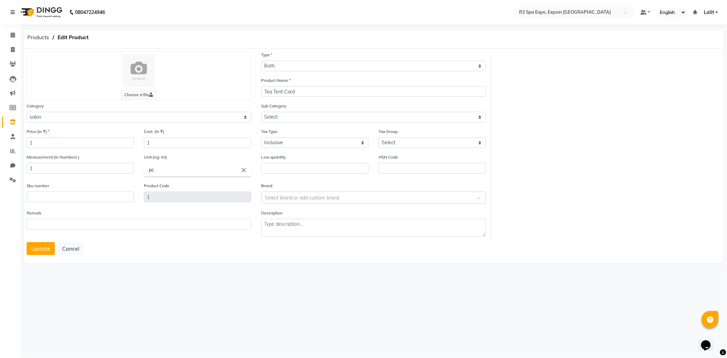
click at [290, 128] on div "Tax Type Select Inclusive Exclusive" at bounding box center [315, 138] width 107 height 20
click at [289, 113] on select "Select Tube slon" at bounding box center [374, 117] width 225 height 11
click at [84, 79] on div at bounding box center [139, 70] width 210 height 33
click at [63, 108] on div "Category Select Personal Care Name Batch Uniform salon Other Consumable Billing…" at bounding box center [139, 112] width 225 height 20
click at [67, 114] on select "Select Personal Care Name Batch Uniform salon Other Consumable Billing Decorati…" at bounding box center [139, 117] width 225 height 11
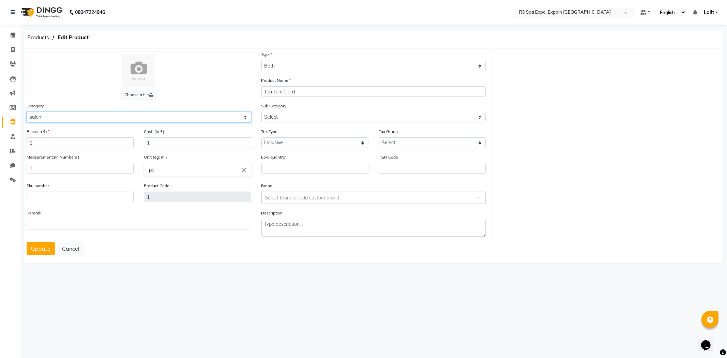
select select "1377202400"
click at [27, 112] on select "Select Personal Care Name Batch Uniform salon Other Consumable Billing Decorati…" at bounding box center [139, 117] width 225 height 11
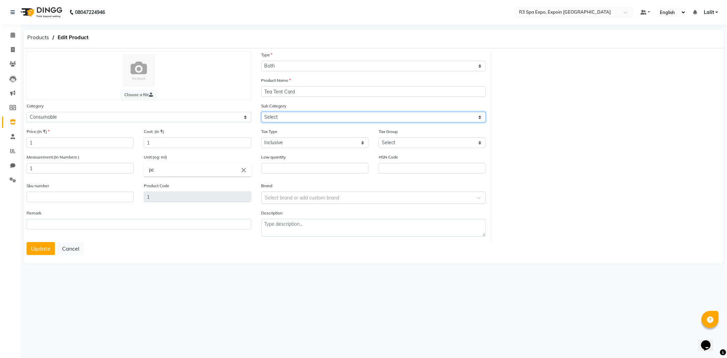
click at [297, 118] on select "Select Oil Disposable Stationary Scrub Wrap Facial Tool Spa Promotion" at bounding box center [374, 117] width 225 height 11
select select "13772024005"
click at [262, 112] on select "Select Oil Disposable Stationary Scrub Wrap Facial Tool Spa Promotion" at bounding box center [374, 117] width 225 height 11
click at [42, 252] on button "Update" at bounding box center [41, 248] width 28 height 13
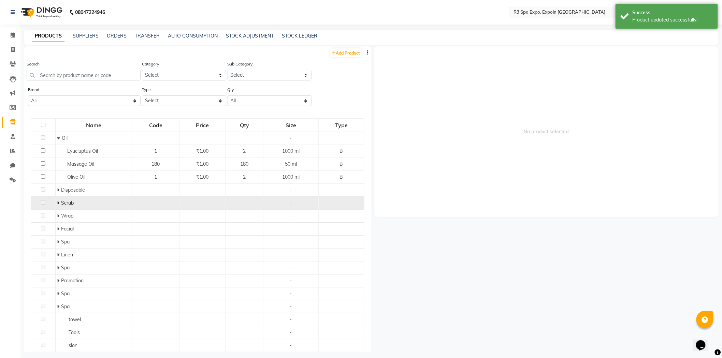
click at [58, 200] on span at bounding box center [58, 203] width 2 height 6
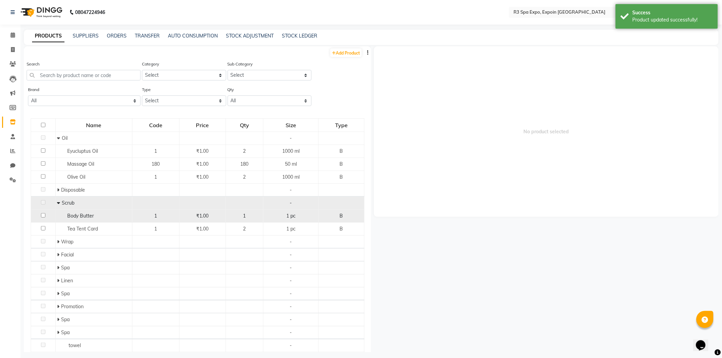
click at [78, 219] on span "Body Butter" at bounding box center [80, 216] width 27 height 6
select select
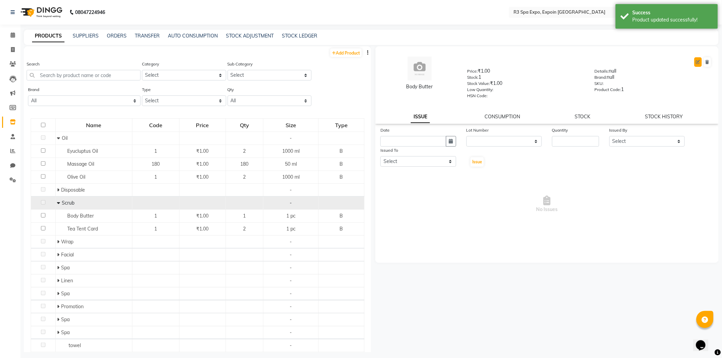
click at [698, 60] on icon at bounding box center [698, 62] width 4 height 4
select select "B"
select select "true"
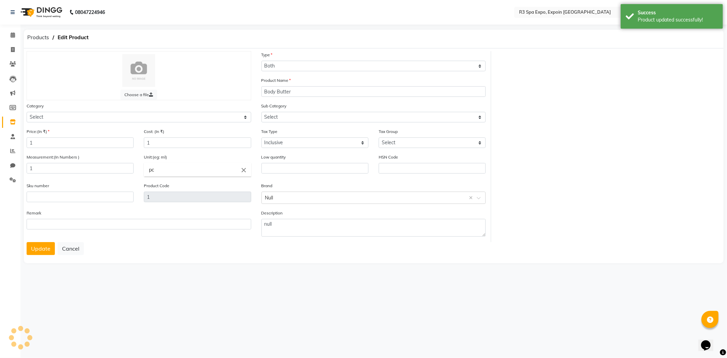
select select "1377202400"
select select "13772024004"
select select "7213"
click at [101, 168] on input "1" at bounding box center [80, 168] width 107 height 11
type input "1000"
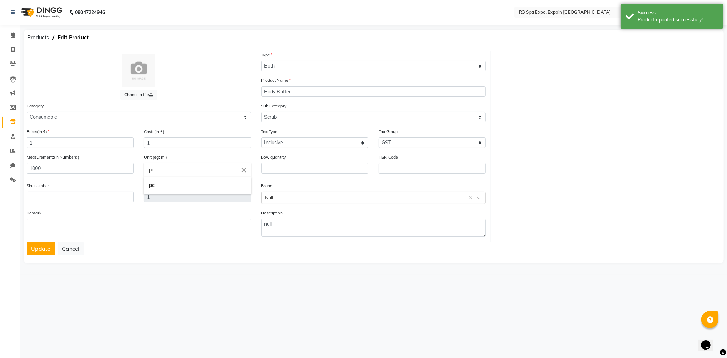
drag, startPoint x: 184, startPoint y: 164, endPoint x: 87, endPoint y: 171, distance: 97.4
click at [144, 171] on ng-autocomplete "pc close pc" at bounding box center [197, 170] width 107 height 14
type input "m"
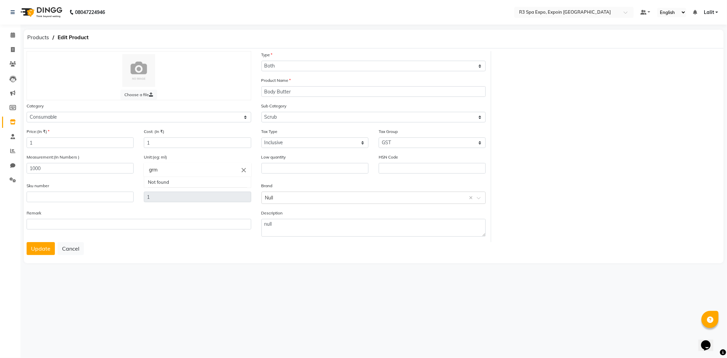
click at [159, 173] on input "grm" at bounding box center [197, 170] width 107 height 14
type input "grm"
click at [40, 250] on div at bounding box center [363, 179] width 727 height 358
click at [41, 250] on button "Update" at bounding box center [41, 248] width 28 height 13
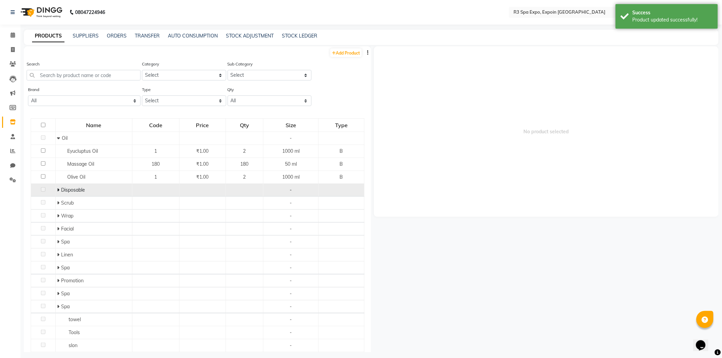
click at [59, 191] on icon at bounding box center [58, 190] width 2 height 5
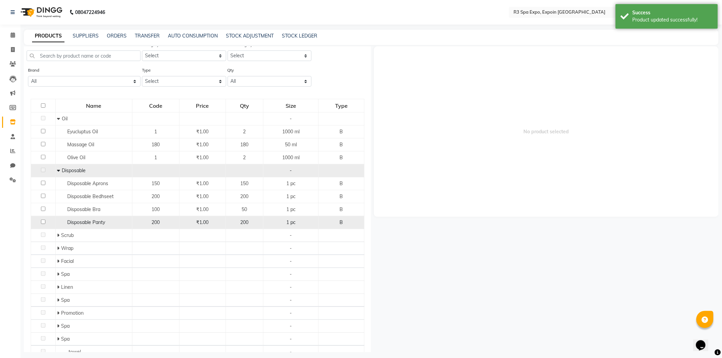
scroll to position [38, 0]
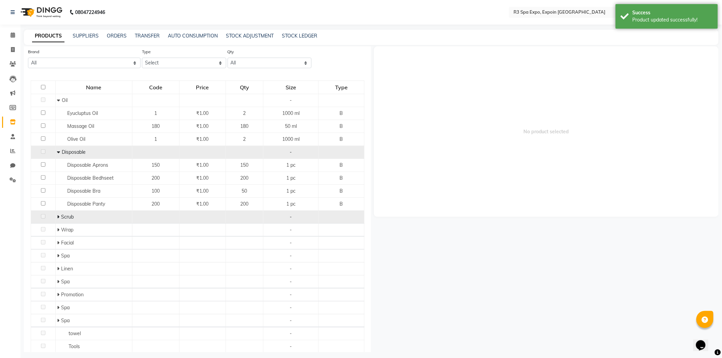
click at [57, 217] on icon at bounding box center [58, 217] width 2 height 5
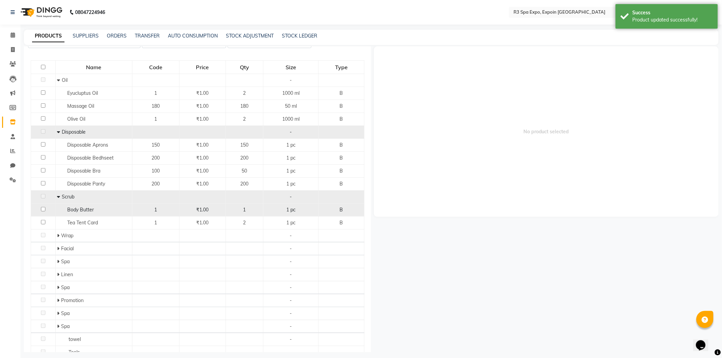
scroll to position [76, 0]
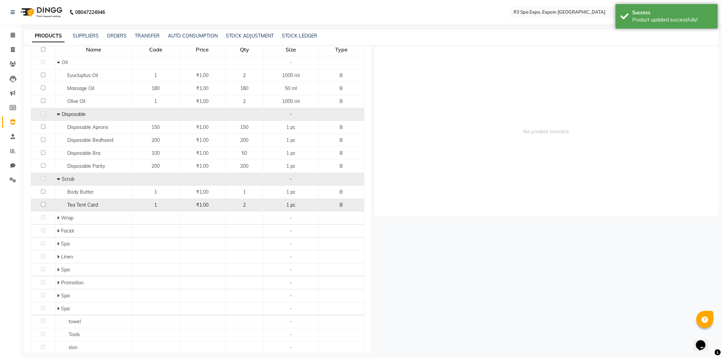
click at [79, 210] on td "Tea Tent Card" at bounding box center [93, 205] width 77 height 13
click at [80, 206] on span "Tea Tent Card" at bounding box center [82, 205] width 31 height 6
select select
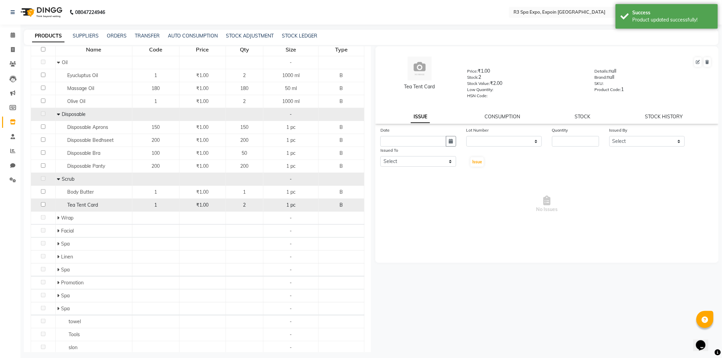
click at [80, 206] on span "Tea Tent Card" at bounding box center [82, 205] width 31 height 6
click at [698, 62] on icon at bounding box center [698, 62] width 4 height 4
select select "B"
select select "true"
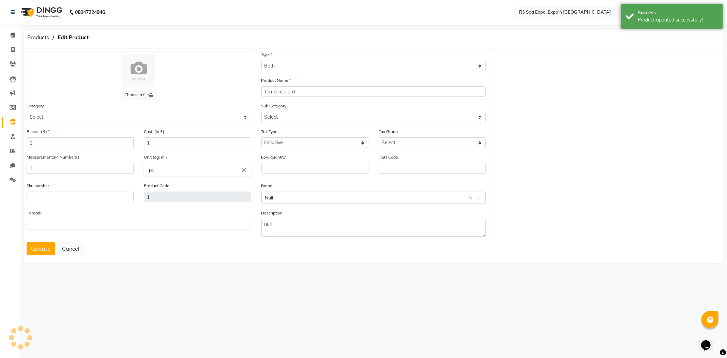
select select "1377202400"
select select "13772024005"
click at [64, 168] on input "1" at bounding box center [80, 168] width 107 height 11
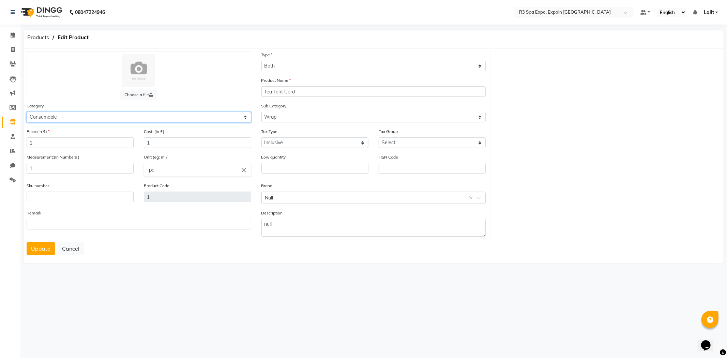
click at [104, 115] on select "Select Personal Care Name Batch Uniform salon Other Consumable Billing Decorati…" at bounding box center [139, 117] width 225 height 11
select select "1377203100"
click at [27, 112] on select "Select Personal Care Name Batch Uniform salon Other Consumable Billing Decorati…" at bounding box center [139, 117] width 225 height 11
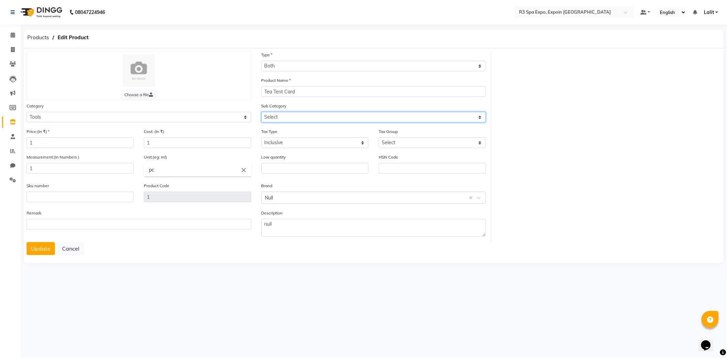
click at [289, 117] on select "Select Tools" at bounding box center [374, 117] width 225 height 11
select select "13772031001"
click at [262, 112] on select "Select Tools" at bounding box center [374, 117] width 225 height 11
click at [47, 249] on button "Update" at bounding box center [41, 248] width 28 height 13
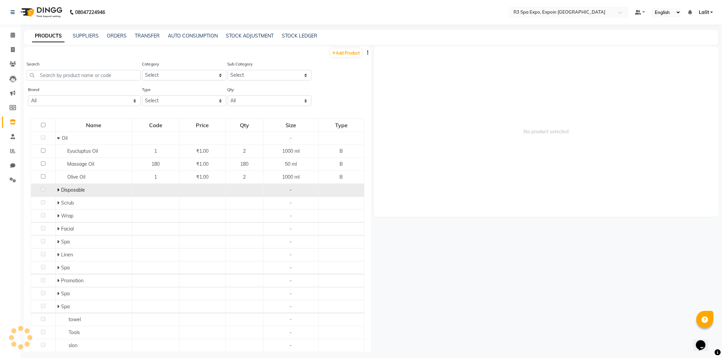
click at [59, 190] on span at bounding box center [59, 190] width 4 height 6
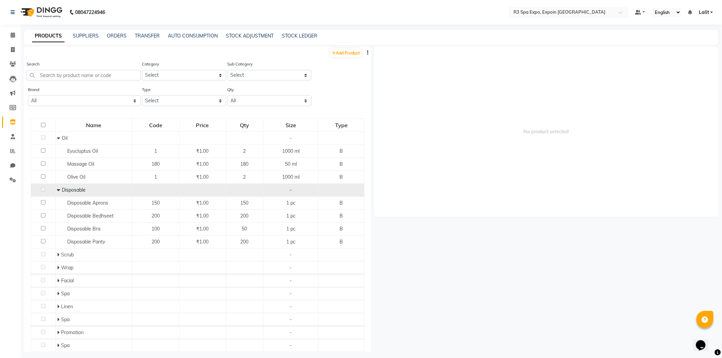
click at [58, 192] on icon at bounding box center [58, 190] width 3 height 5
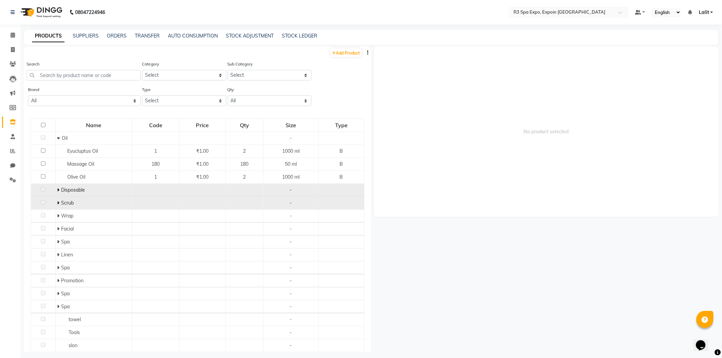
click at [55, 206] on td "Scrub" at bounding box center [93, 203] width 77 height 13
click at [55, 205] on td "Scrub" at bounding box center [93, 203] width 77 height 13
click at [59, 204] on span at bounding box center [59, 203] width 4 height 6
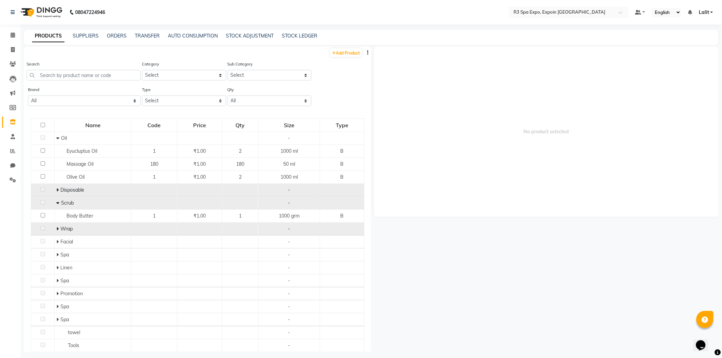
click at [57, 230] on icon at bounding box center [57, 228] width 2 height 5
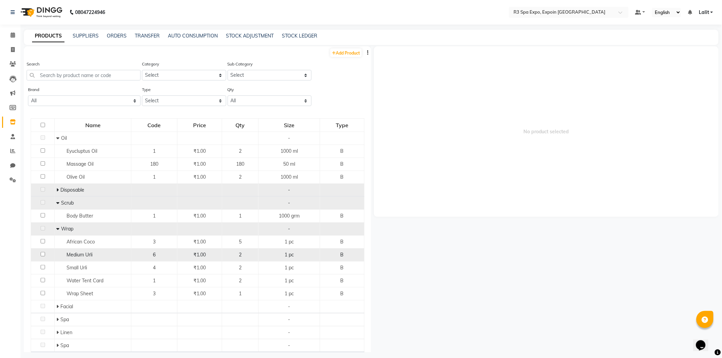
click at [43, 255] on input "checkbox" at bounding box center [43, 254] width 4 height 4
checkbox input "true"
select select
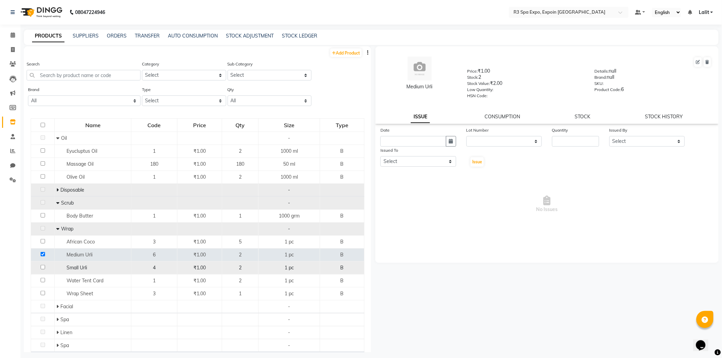
click at [41, 270] on td at bounding box center [43, 268] width 24 height 13
click at [42, 267] on input "checkbox" at bounding box center [43, 267] width 4 height 4
checkbox input "true"
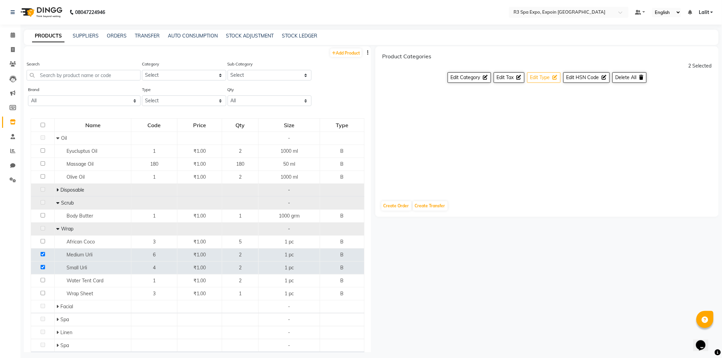
click at [541, 78] on span "Edit Type" at bounding box center [540, 77] width 20 height 6
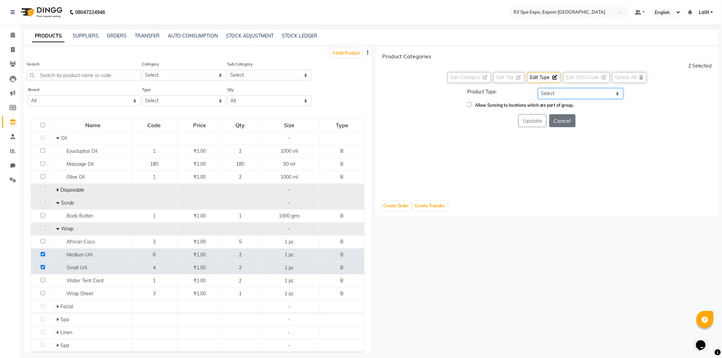
click at [561, 97] on select "Select Both Retail Consumable" at bounding box center [580, 93] width 85 height 11
select select "B"
click at [538, 88] on select "Select Both Retail Consumable" at bounding box center [580, 93] width 85 height 11
click at [532, 121] on button "Update" at bounding box center [532, 120] width 28 height 13
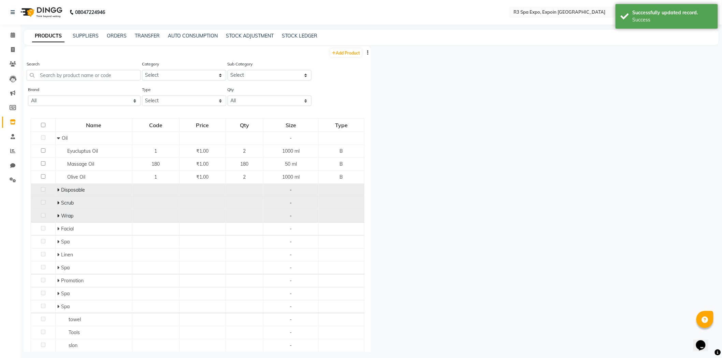
click at [58, 213] on div "Wrap" at bounding box center [93, 215] width 73 height 7
click at [58, 215] on icon at bounding box center [58, 215] width 2 height 5
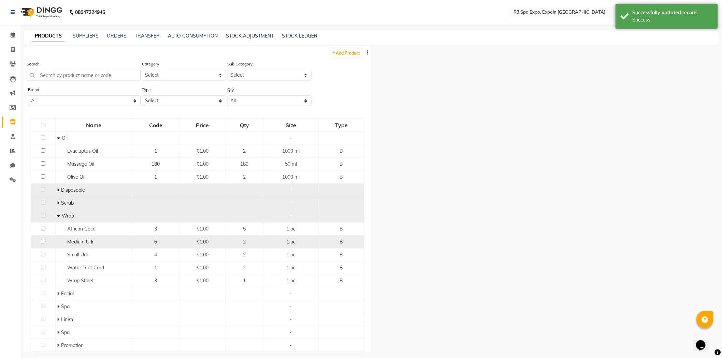
click at [39, 243] on td at bounding box center [43, 242] width 25 height 13
click at [41, 241] on input "checkbox" at bounding box center [43, 241] width 4 height 4
checkbox input "true"
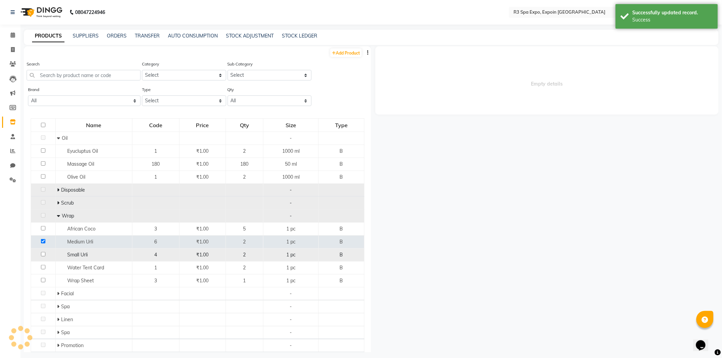
select select
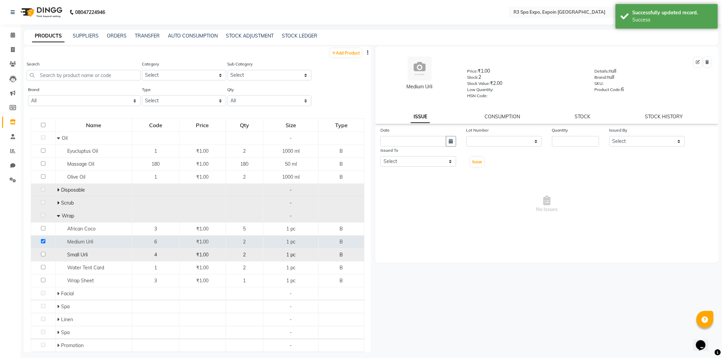
click at [41, 256] on input "checkbox" at bounding box center [43, 254] width 4 height 4
checkbox input "true"
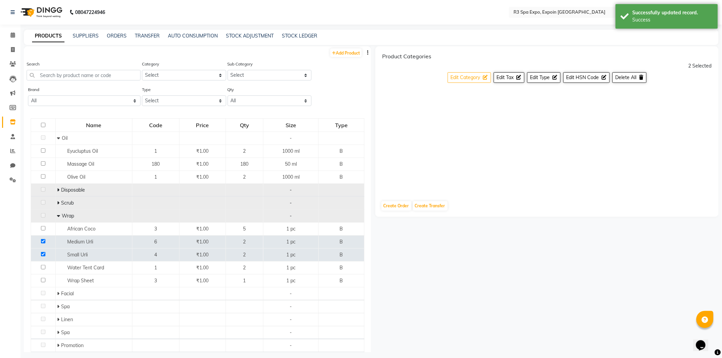
click at [480, 75] on span "Edit Category" at bounding box center [465, 77] width 30 height 6
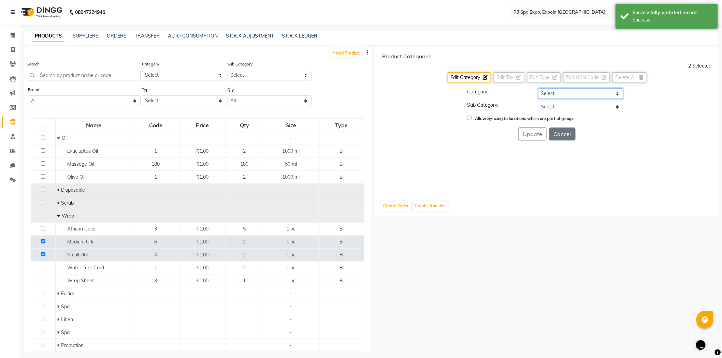
click at [554, 93] on select "Select Personal Care Name Batch Uniform salon Other Consumable Billing Decorati…" at bounding box center [580, 93] width 85 height 11
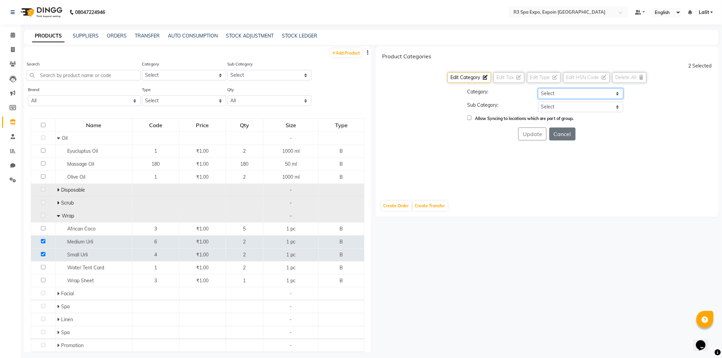
select select "1377203100"
click at [538, 88] on select "Select Personal Care Name Batch Uniform salon Other Consumable Billing Decorati…" at bounding box center [580, 93] width 85 height 11
click at [566, 107] on select "Select Tools" at bounding box center [580, 107] width 85 height 11
select select "13772031001"
click at [538, 102] on select "Select Tools" at bounding box center [580, 107] width 85 height 11
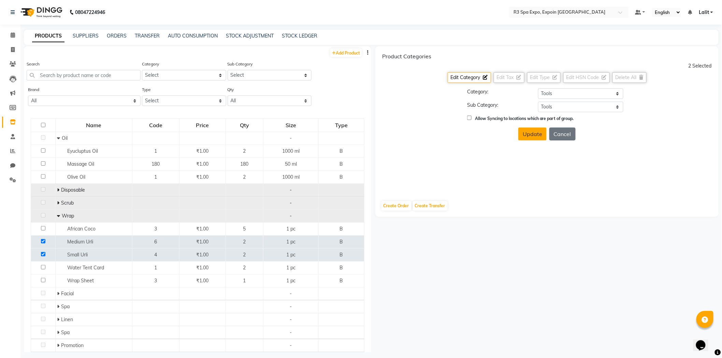
click at [539, 133] on button "Update" at bounding box center [532, 134] width 28 height 13
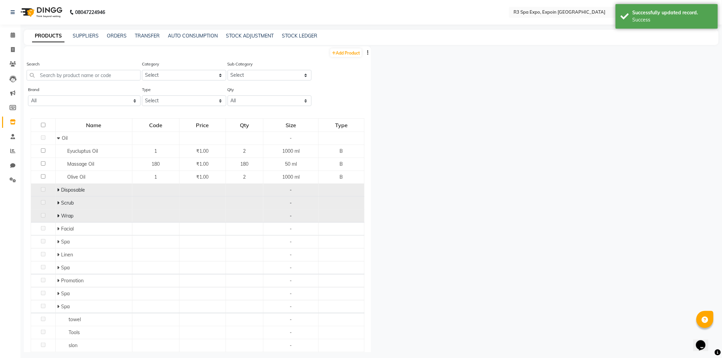
click at [55, 205] on td "Scrub" at bounding box center [93, 203] width 77 height 13
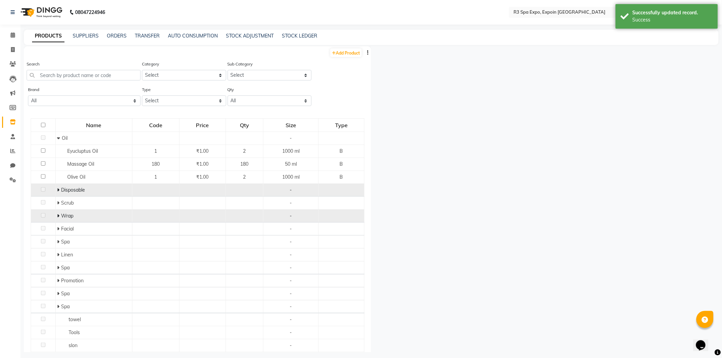
click at [57, 215] on icon at bounding box center [58, 215] width 2 height 5
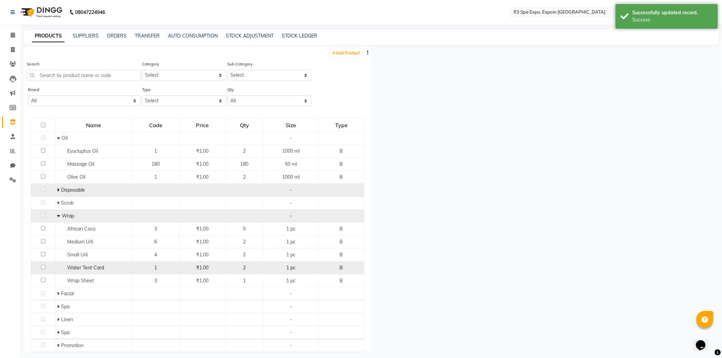
click at [42, 267] on input "checkbox" at bounding box center [43, 267] width 4 height 4
checkbox input "true"
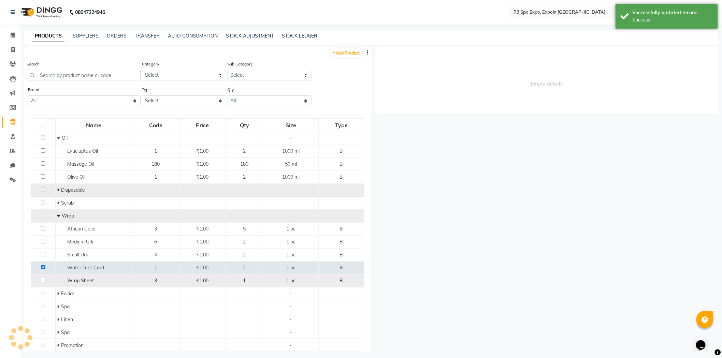
select select
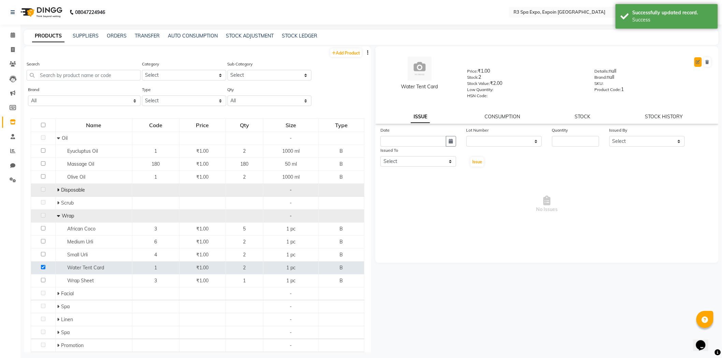
click at [697, 64] on button at bounding box center [698, 62] width 8 height 10
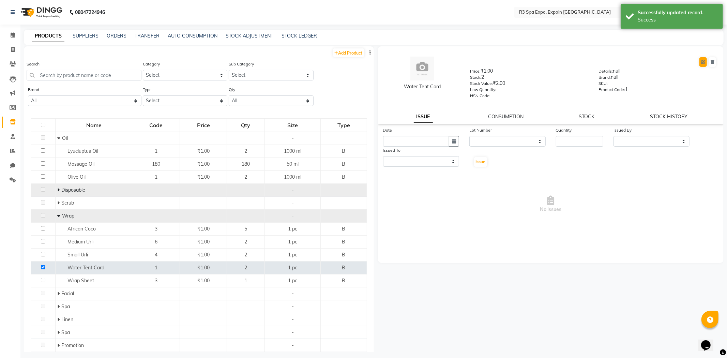
select select "B"
select select "1377202400"
select select "true"
select select "7213"
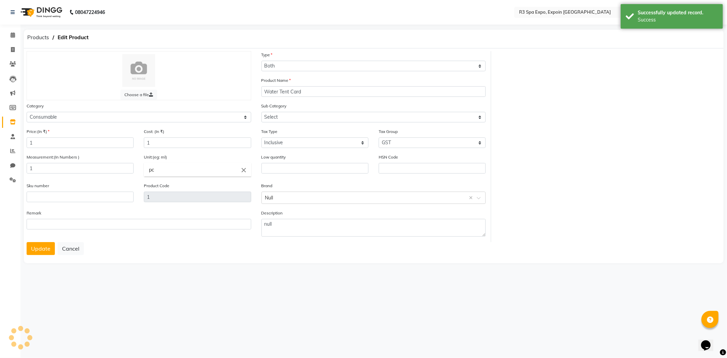
select select "13772024005"
click at [123, 116] on select "Select Personal Care Name Batch Uniform salon Other Consumable Billing Decorati…" at bounding box center [139, 117] width 225 height 11
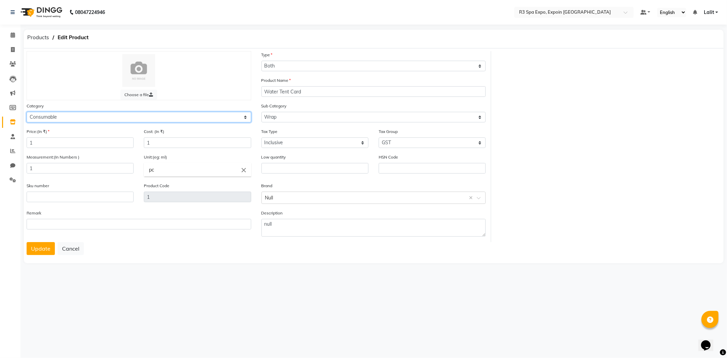
select select "1377202700"
click at [27, 112] on select "Select Personal Care Name Batch Uniform salon Other Consumable Billing Decorati…" at bounding box center [139, 117] width 225 height 11
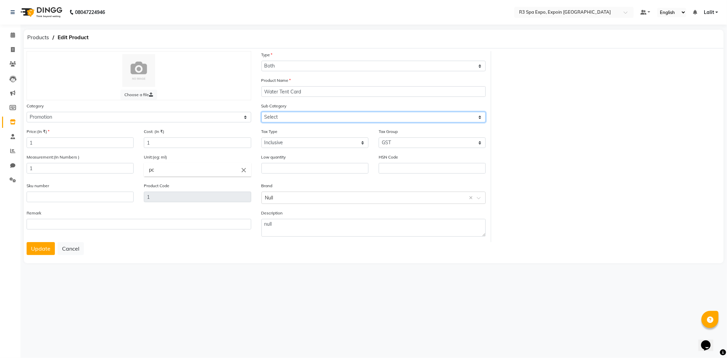
drag, startPoint x: 284, startPoint y: 116, endPoint x: 282, endPoint y: 120, distance: 4.7
click at [284, 116] on select "Select Spa" at bounding box center [374, 117] width 225 height 11
select select "13772027001"
click at [262, 112] on select "Select Spa" at bounding box center [374, 117] width 225 height 11
click at [49, 251] on button "Update" at bounding box center [41, 248] width 28 height 13
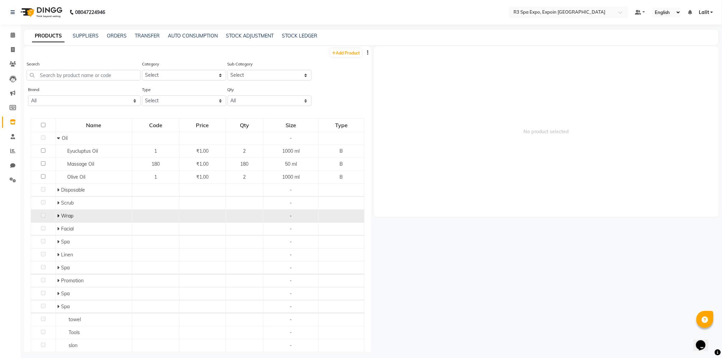
click at [58, 217] on icon at bounding box center [58, 215] width 2 height 5
click at [58, 218] on icon at bounding box center [58, 215] width 3 height 5
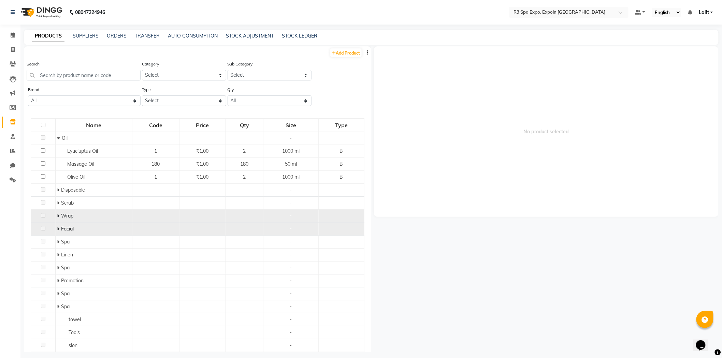
click at [58, 226] on span at bounding box center [58, 229] width 2 height 6
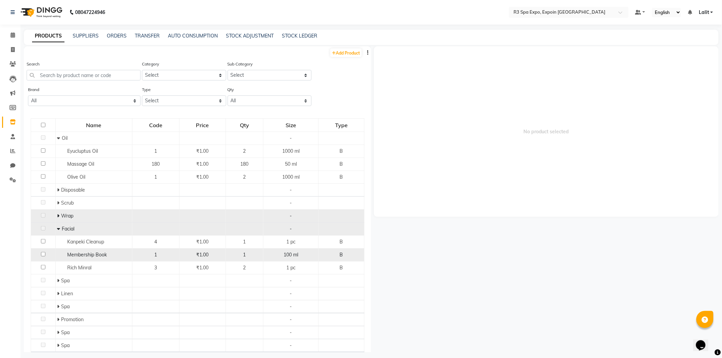
click at [42, 255] on input "checkbox" at bounding box center [43, 254] width 4 height 4
checkbox input "true"
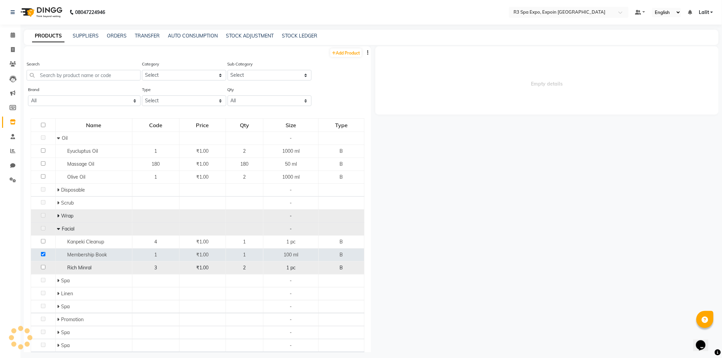
select select
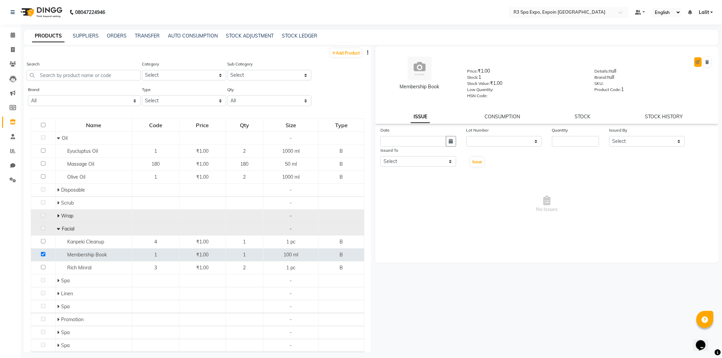
click at [695, 62] on button at bounding box center [698, 62] width 8 height 10
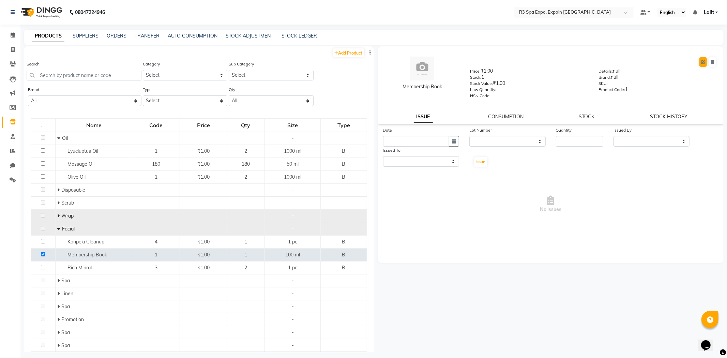
select select "B"
select select "1377202400"
select select "13772024006"
select select "true"
select select "7213"
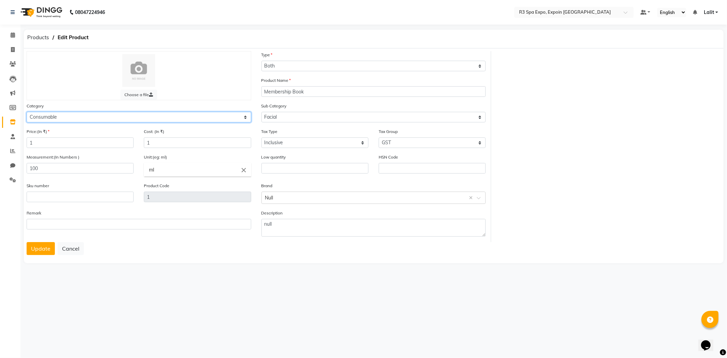
click at [102, 120] on select "Select Personal Care Name Batch Uniform salon Other Consumable Billing Decorati…" at bounding box center [139, 117] width 225 height 11
select select "1377202700"
click at [27, 112] on select "Select Personal Care Name Batch Uniform salon Other Consumable Billing Decorati…" at bounding box center [139, 117] width 225 height 11
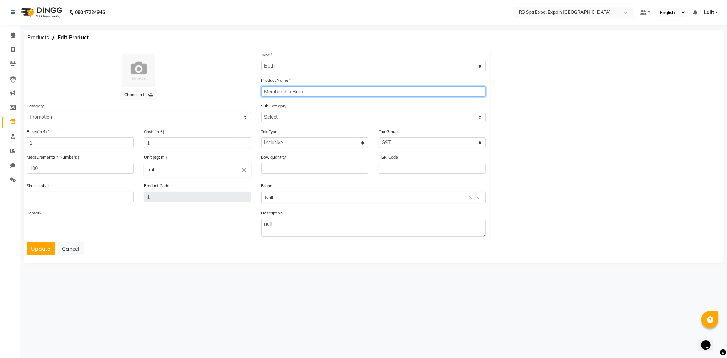
click at [283, 88] on input "Membership Book" at bounding box center [374, 91] width 225 height 11
drag, startPoint x: 302, startPoint y: 118, endPoint x: 296, endPoint y: 121, distance: 6.6
click at [302, 118] on select "Select Spa" at bounding box center [374, 117] width 225 height 11
select select "13772027001"
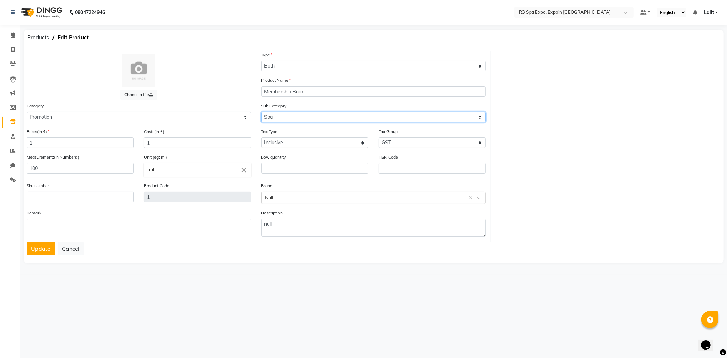
click at [262, 112] on select "Select Spa" at bounding box center [374, 117] width 225 height 11
click at [35, 250] on button "Update" at bounding box center [41, 248] width 28 height 13
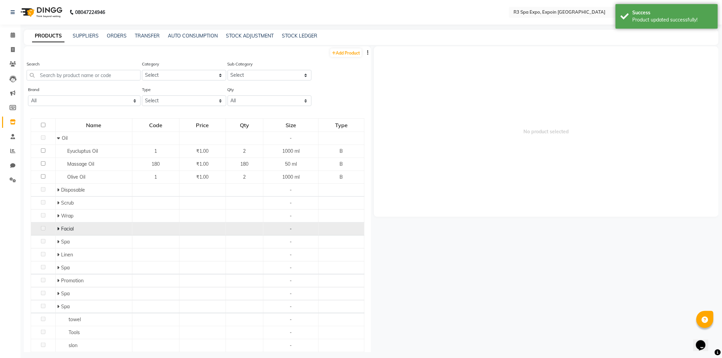
click at [59, 228] on span at bounding box center [59, 229] width 4 height 6
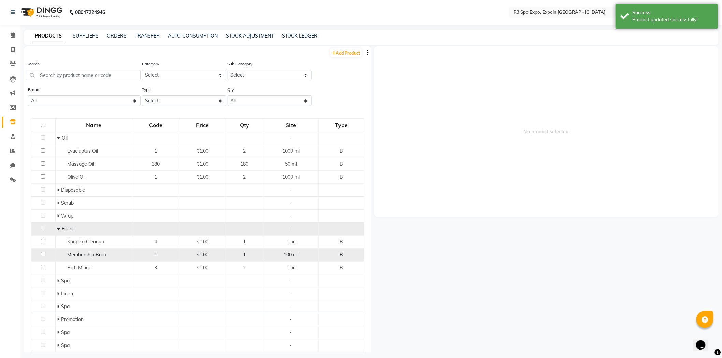
click at [41, 256] on input "checkbox" at bounding box center [43, 254] width 4 height 4
checkbox input "true"
select select
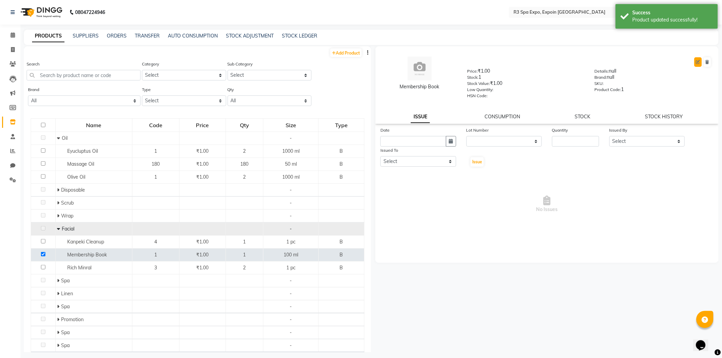
click at [696, 63] on button at bounding box center [698, 62] width 8 height 10
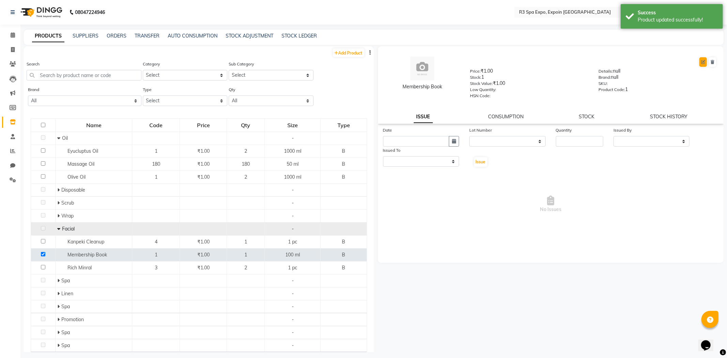
select select "B"
select select "1377202700"
select select "true"
select select "7213"
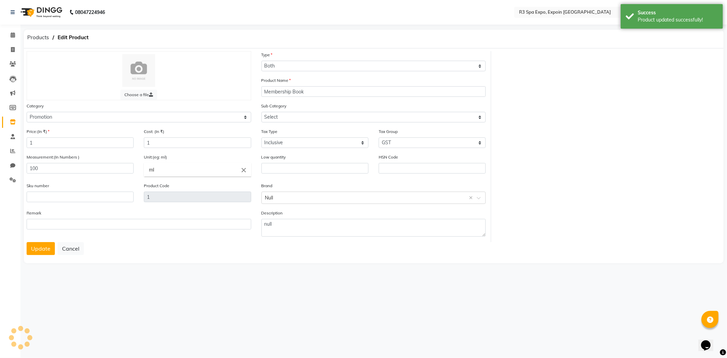
select select "13772027001"
click at [91, 169] on input "100" at bounding box center [80, 168] width 107 height 11
type input "1"
drag, startPoint x: 194, startPoint y: 173, endPoint x: 97, endPoint y: 173, distance: 97.2
click at [144, 173] on ng-autocomplete "ml close ml" at bounding box center [197, 170] width 107 height 14
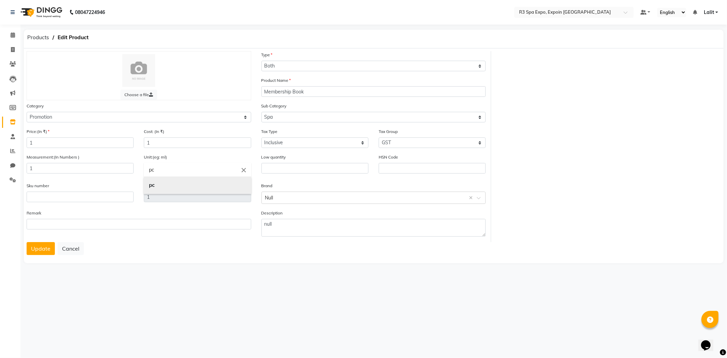
type input "pc"
click at [149, 189] on link "pc" at bounding box center [197, 185] width 107 height 17
click at [38, 251] on button "Update" at bounding box center [41, 248] width 28 height 13
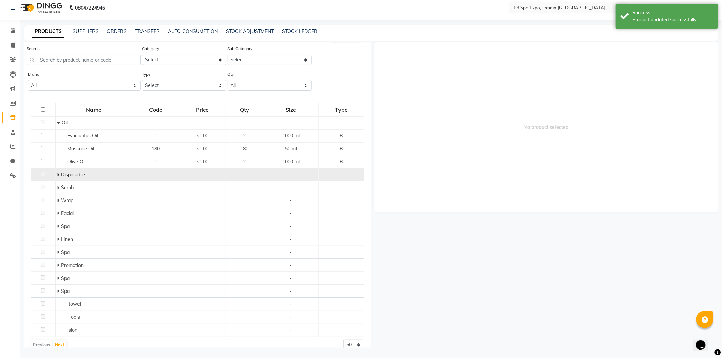
scroll to position [21, 0]
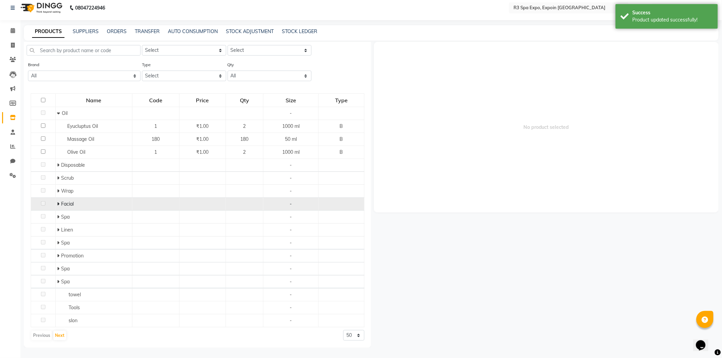
click at [58, 207] on div "Facial" at bounding box center [93, 204] width 73 height 7
click at [57, 202] on icon at bounding box center [58, 204] width 2 height 5
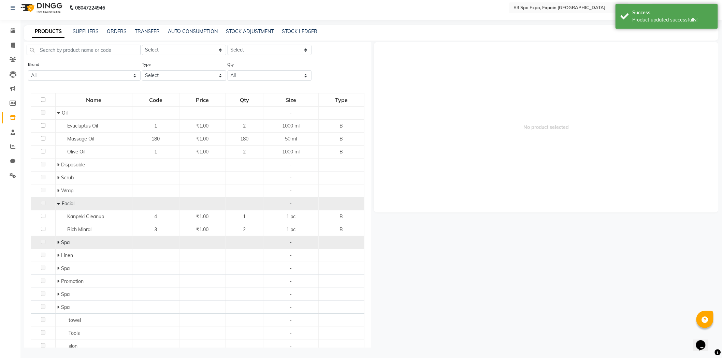
click at [59, 243] on span at bounding box center [59, 242] width 4 height 6
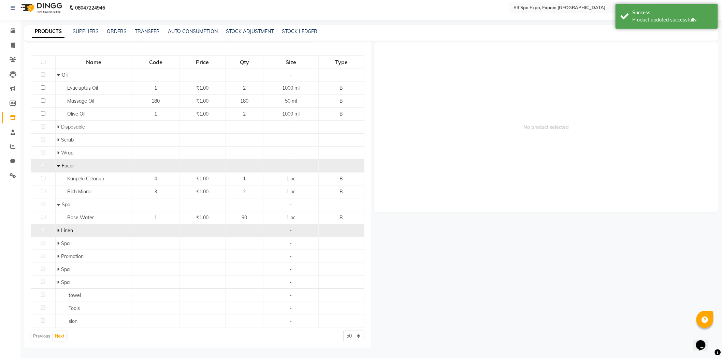
click at [57, 229] on icon at bounding box center [58, 230] width 2 height 5
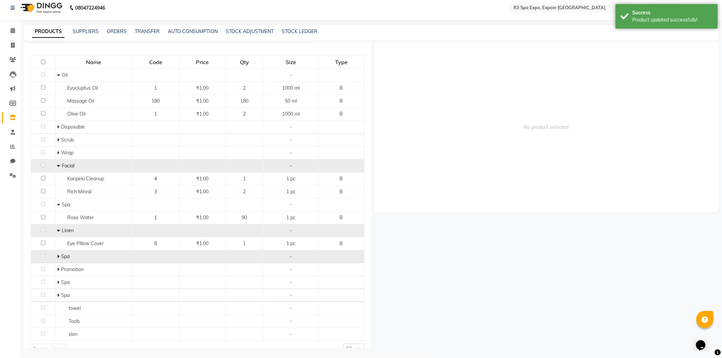
click at [59, 255] on icon at bounding box center [58, 256] width 2 height 5
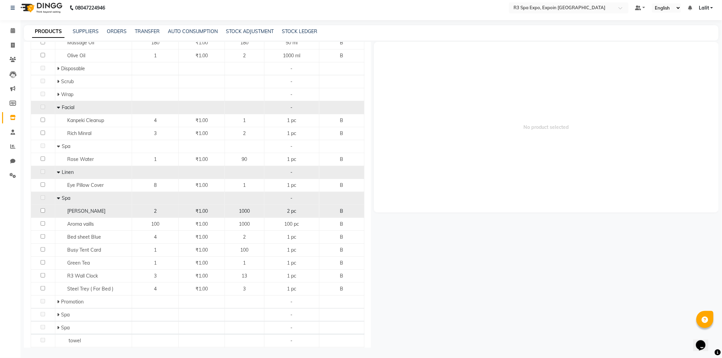
scroll to position [134, 0]
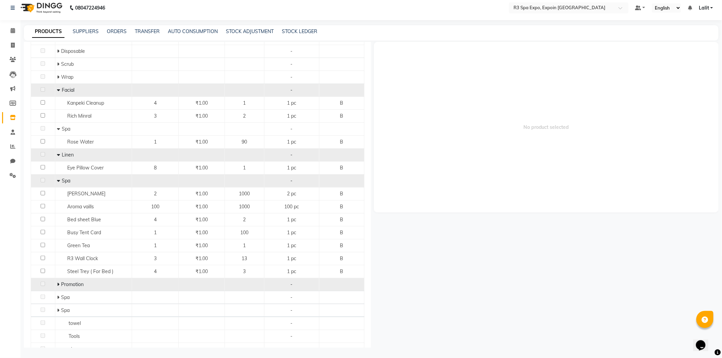
click at [57, 285] on icon at bounding box center [58, 284] width 2 height 5
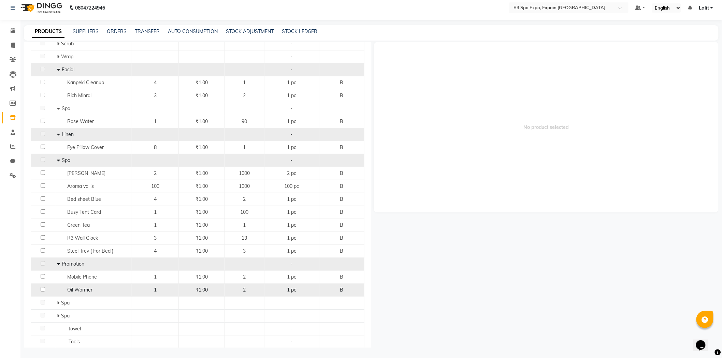
scroll to position [172, 0]
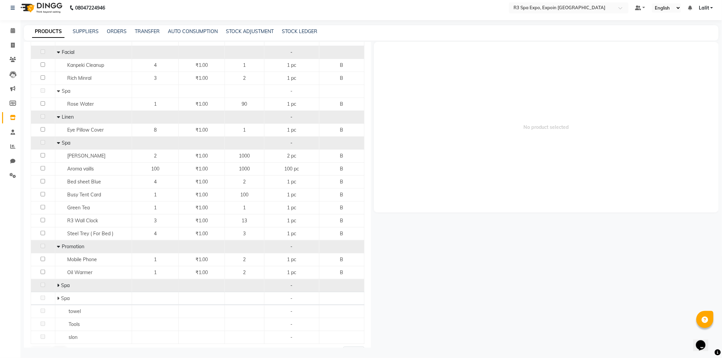
click at [57, 286] on icon at bounding box center [58, 285] width 2 height 5
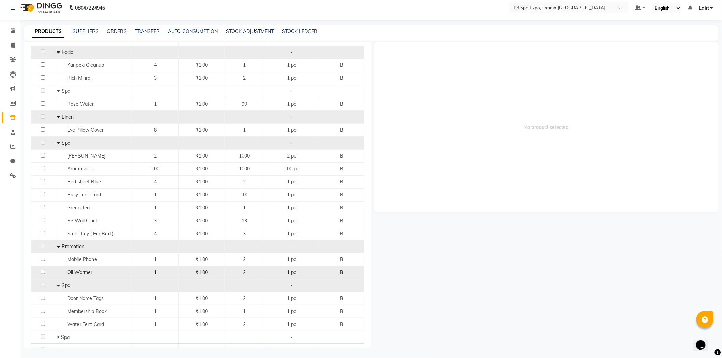
scroll to position [210, 0]
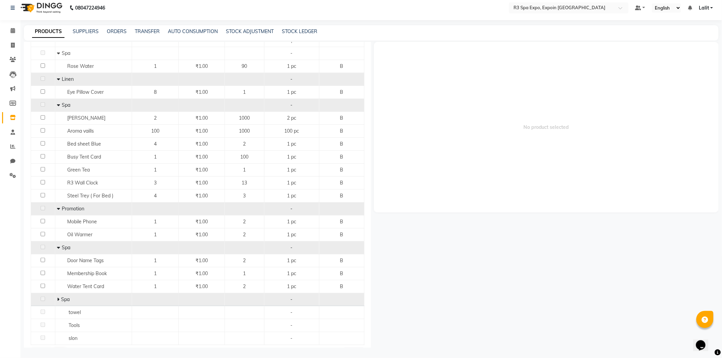
click at [57, 301] on icon at bounding box center [58, 299] width 2 height 5
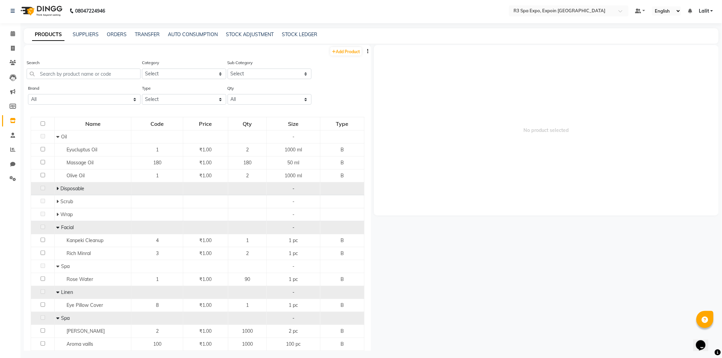
scroll to position [0, 0]
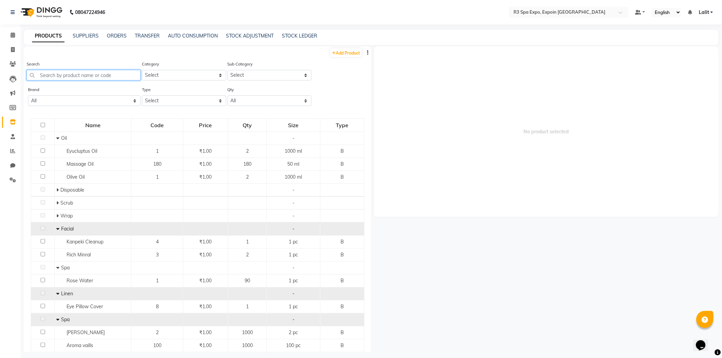
click at [70, 77] on input "text" at bounding box center [84, 75] width 114 height 11
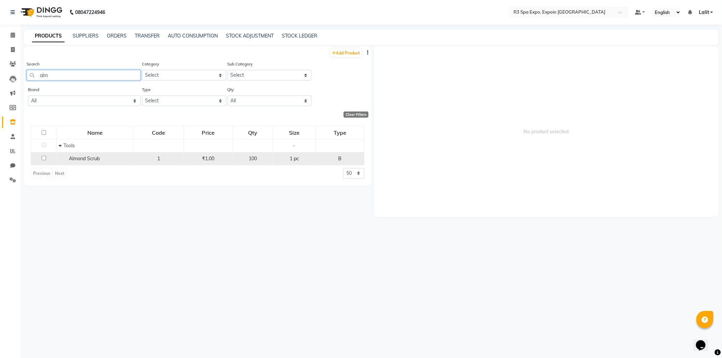
type input "alm"
click at [84, 159] on span "Almond Scrub" at bounding box center [84, 159] width 31 height 6
select select
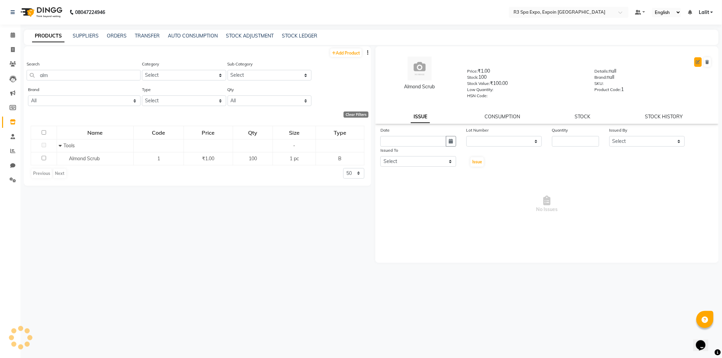
click at [694, 63] on button at bounding box center [698, 62] width 8 height 10
select select "B"
select select "true"
select select "7213"
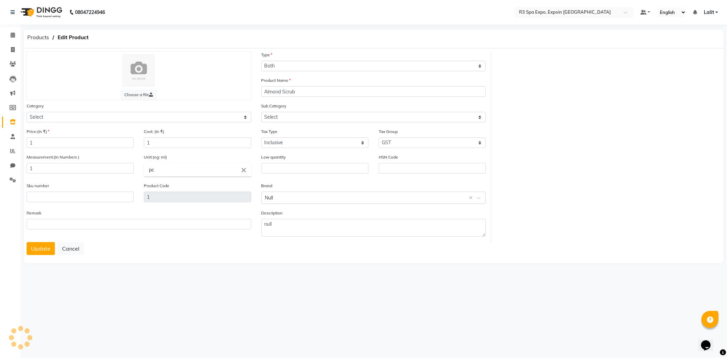
select select "1377203100"
select select "13772031001"
click at [50, 173] on input "1" at bounding box center [80, 168] width 107 height 11
type input "1000"
drag, startPoint x: 173, startPoint y: 169, endPoint x: 164, endPoint y: 169, distance: 8.9
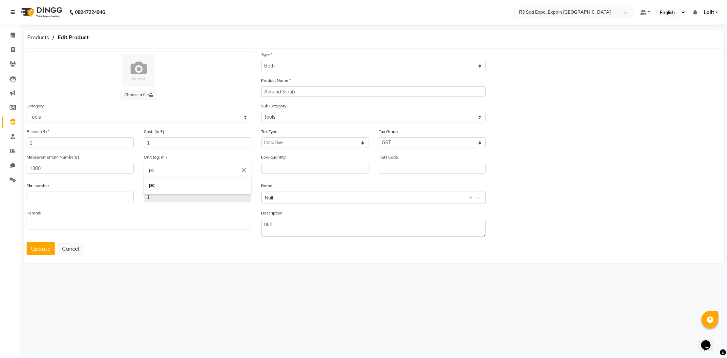
click at [144, 171] on ng-autocomplete "pc close pc" at bounding box center [197, 170] width 107 height 14
click at [150, 188] on b "m" at bounding box center [151, 185] width 4 height 6
type input "ml"
click at [68, 118] on select "Select Personal Care Name Batch Uniform salon Other Consumable Billing Decorati…" at bounding box center [139, 117] width 225 height 11
select select "1377202400"
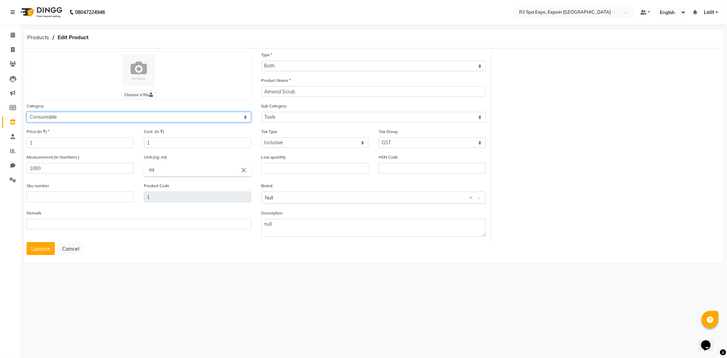
click at [27, 112] on select "Select Personal Care Name Batch Uniform salon Other Consumable Billing Decorati…" at bounding box center [139, 117] width 225 height 11
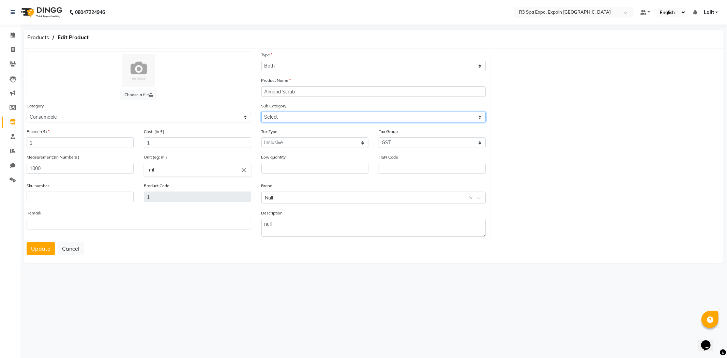
drag, startPoint x: 290, startPoint y: 117, endPoint x: 289, endPoint y: 121, distance: 4.1
click at [290, 117] on select "Select Oil Disposable Stationary Scrub Wrap Facial Tool Spa Promotion" at bounding box center [374, 117] width 225 height 11
select select "13772024004"
click at [262, 112] on select "Select Oil Disposable Stationary Scrub Wrap Facial Tool Spa Promotion" at bounding box center [374, 117] width 225 height 11
click at [42, 246] on button "Update" at bounding box center [41, 248] width 28 height 13
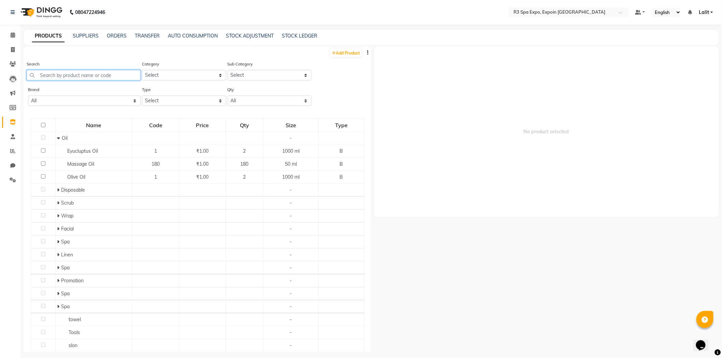
click at [89, 76] on input "text" at bounding box center [84, 75] width 114 height 11
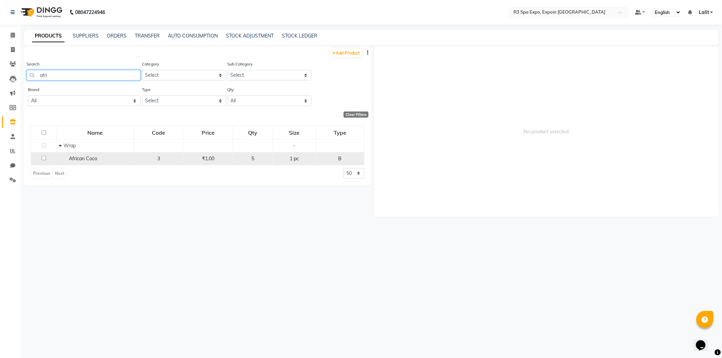
type input "afri"
click at [85, 161] on span "African Coco" at bounding box center [83, 159] width 28 height 6
select select
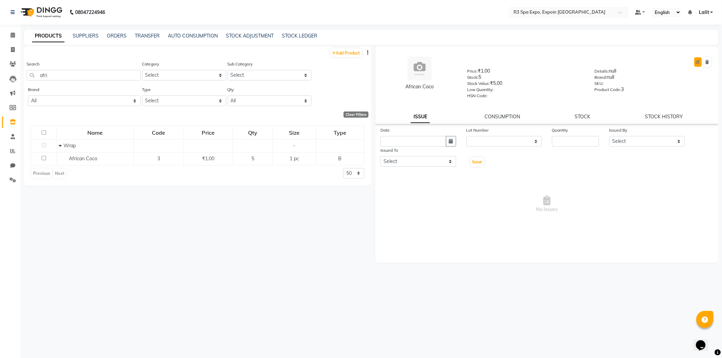
click at [698, 60] on icon at bounding box center [698, 62] width 4 height 4
select select "B"
select select "1377202400"
select select "13772024005"
select select "true"
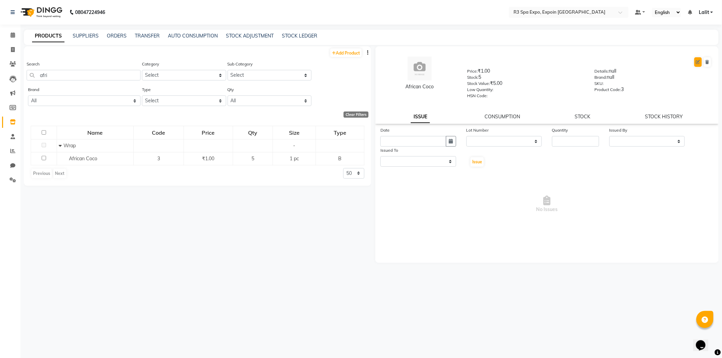
select select "7213"
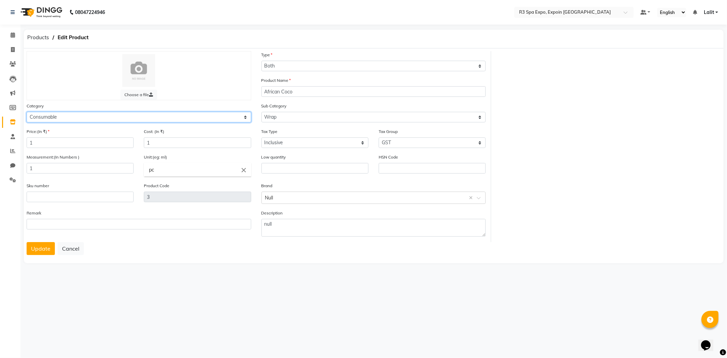
click at [77, 118] on select "Select Personal Care Name Batch Uniform salon Other Consumable Billing Decorati…" at bounding box center [139, 117] width 225 height 11
click at [27, 112] on select "Select Personal Care Name Batch Uniform salon Other Consumable Billing Decorati…" at bounding box center [139, 117] width 225 height 11
click at [270, 127] on div "Sub Category Select Oil Disposable Stationary Scrub Wrap Facial Tool Spa Promot…" at bounding box center [373, 115] width 235 height 26
drag, startPoint x: 273, startPoint y: 121, endPoint x: 276, endPoint y: 119, distance: 4.4
click at [273, 121] on select "Select Oil Disposable Stationary Scrub Wrap Facial Tool Spa Promotion" at bounding box center [374, 117] width 225 height 11
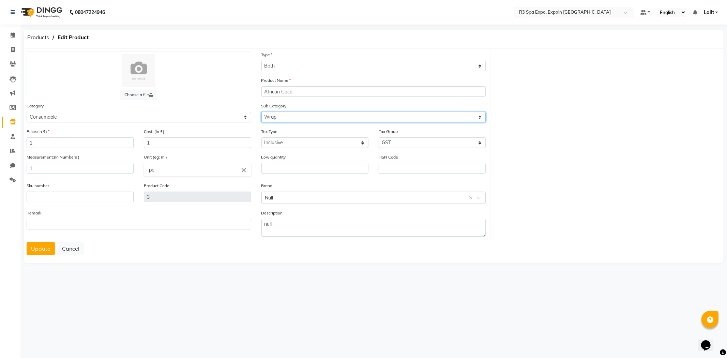
select select "13772024004"
click at [262, 112] on select "Select Oil Disposable Stationary Scrub Wrap Facial Tool Spa Promotion" at bounding box center [374, 117] width 225 height 11
click at [33, 250] on button "Update" at bounding box center [41, 248] width 28 height 13
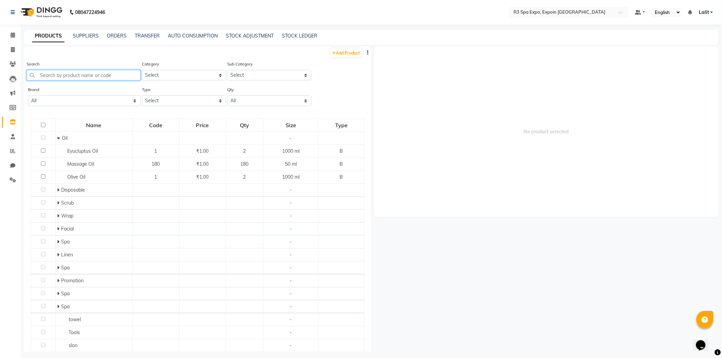
click at [85, 79] on input "text" at bounding box center [84, 75] width 114 height 11
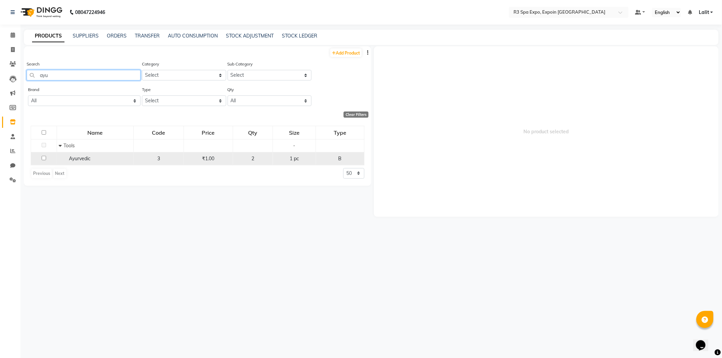
type input "ayu"
click at [80, 157] on span "Ayurvedic" at bounding box center [79, 159] width 21 height 6
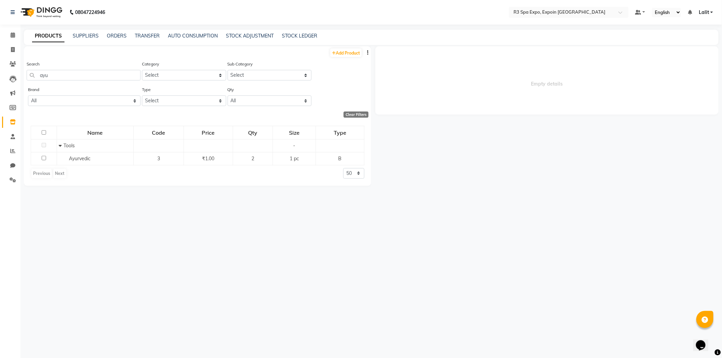
select select
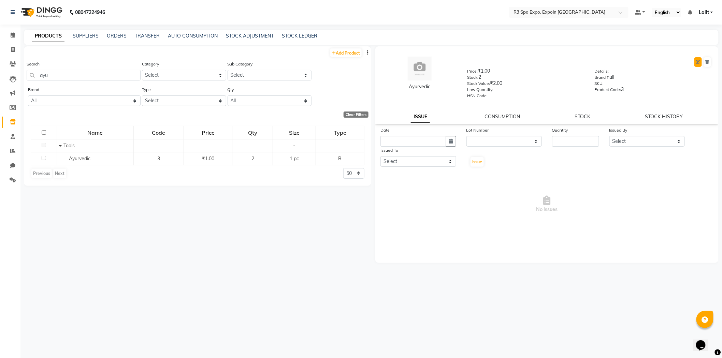
click at [696, 66] on button at bounding box center [698, 62] width 8 height 10
select select "B"
select select "1377203100"
select select "true"
select select "7213"
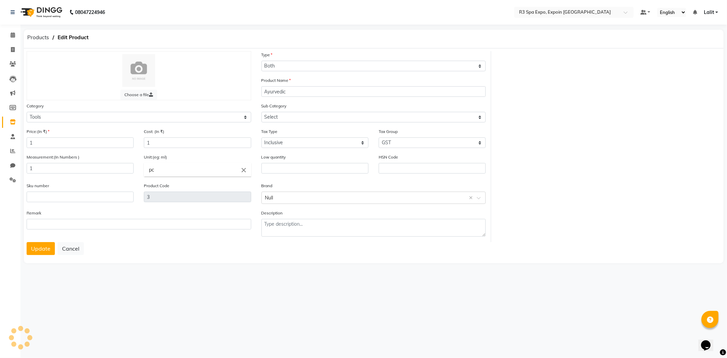
select select "13772031001"
click at [92, 118] on select "Select Personal Care Name Batch Uniform salon Other Consumable Billing Decorati…" at bounding box center [139, 117] width 225 height 11
select select "1377202600"
click at [27, 112] on select "Select Personal Care Name Batch Uniform salon Other Consumable Billing Decorati…" at bounding box center [139, 117] width 225 height 11
select select
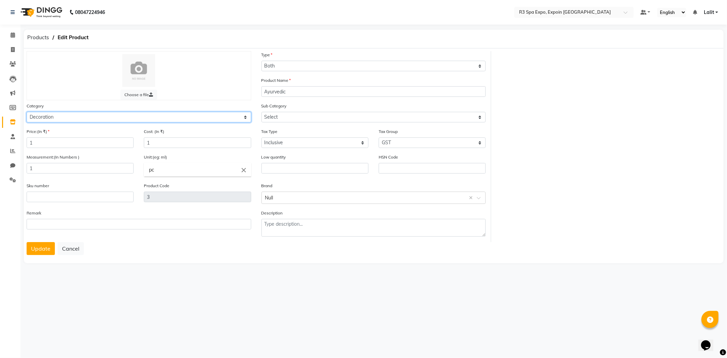
click at [64, 113] on select "Select Personal Care Name Batch Uniform salon Other Consumable Billing Decorati…" at bounding box center [139, 117] width 225 height 11
select select "1377202400"
click at [27, 112] on select "Select Personal Care Name Batch Uniform salon Other Consumable Billing Decorati…" at bounding box center [139, 117] width 225 height 11
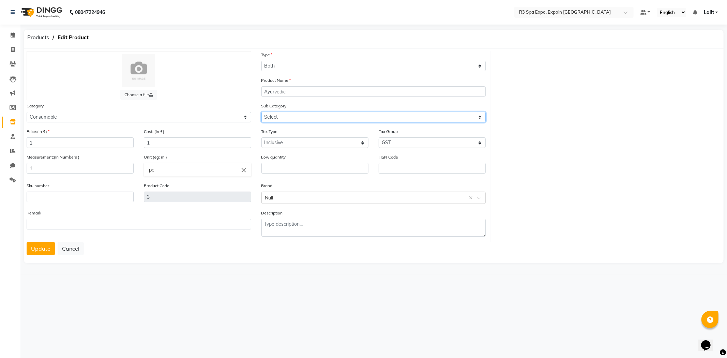
click at [298, 119] on select "Select Oil Disposable Stationary Scrub Wrap Facial Tool Spa Promotion" at bounding box center [374, 117] width 225 height 11
select select "13772024005"
click at [262, 112] on select "Select Oil Disposable Stationary Scrub Wrap Facial Tool Spa Promotion" at bounding box center [374, 117] width 225 height 11
click at [35, 245] on button "Update" at bounding box center [41, 248] width 28 height 13
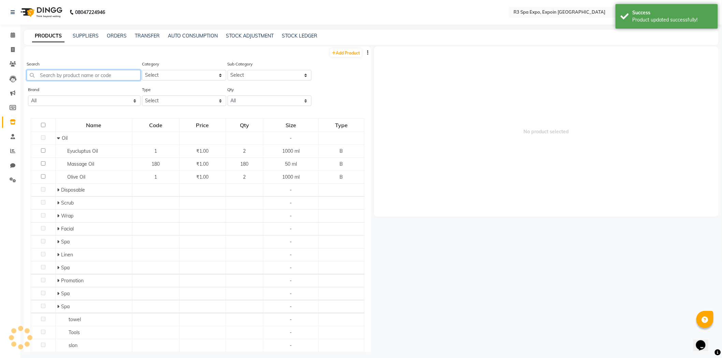
click at [66, 77] on input "text" at bounding box center [84, 75] width 114 height 11
click at [66, 76] on input "text" at bounding box center [84, 75] width 114 height 11
click at [66, 73] on input "text" at bounding box center [84, 75] width 114 height 11
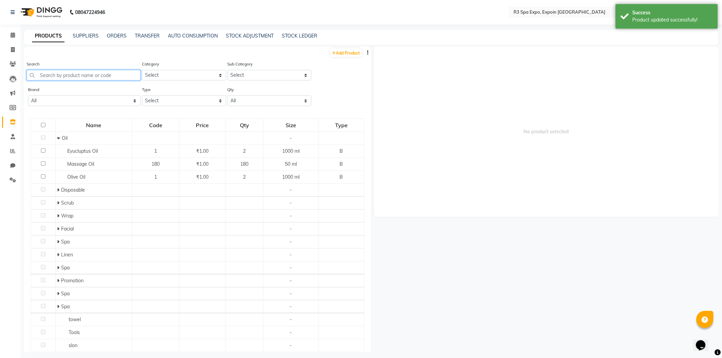
click at [66, 73] on input "text" at bounding box center [84, 75] width 114 height 11
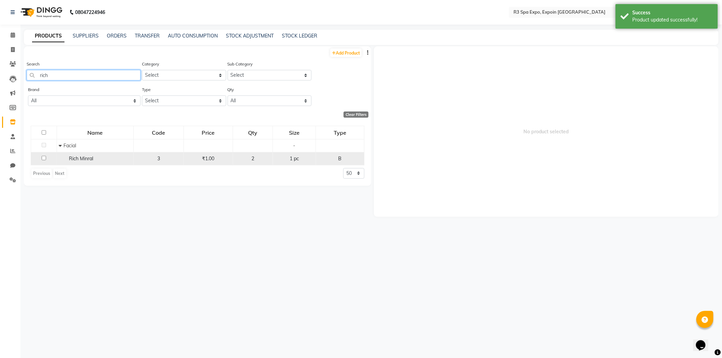
type input "rich"
click at [78, 158] on span "Rich Minral" at bounding box center [81, 159] width 24 height 6
select select
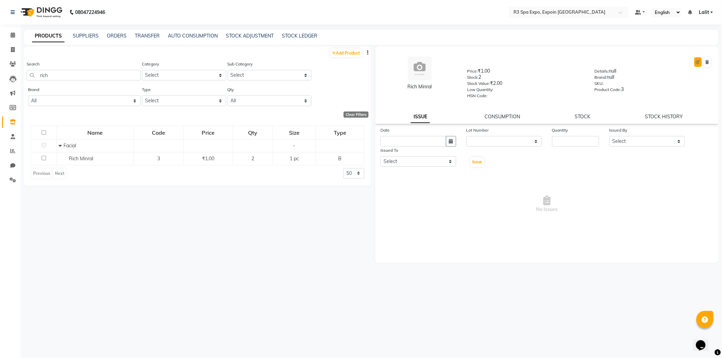
click at [697, 64] on button at bounding box center [698, 62] width 8 height 10
select select "B"
select select "true"
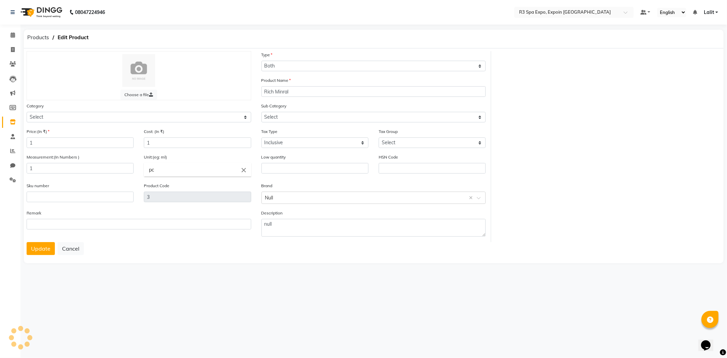
select select "1377202400"
select select "13772024006"
select select "7213"
click at [53, 120] on select "Select Personal Care Name Batch Uniform salon Other Consumable Billing Decorati…" at bounding box center [139, 117] width 225 height 11
click at [305, 91] on input "Rich Minral" at bounding box center [374, 91] width 225 height 11
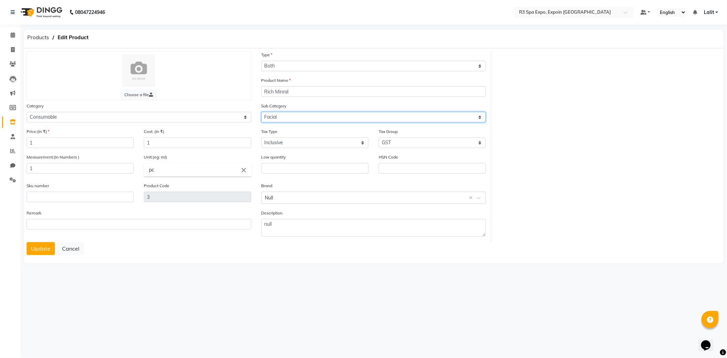
click at [306, 116] on select "Select Oil Disposable Stationary Scrub Wrap Facial Tool Spa Promotion" at bounding box center [374, 117] width 225 height 11
select select "13772024005"
click at [262, 112] on select "Select Oil Disposable Stationary Scrub Wrap Facial Tool Spa Promotion" at bounding box center [374, 117] width 225 height 11
click at [45, 250] on button "Update" at bounding box center [41, 248] width 28 height 13
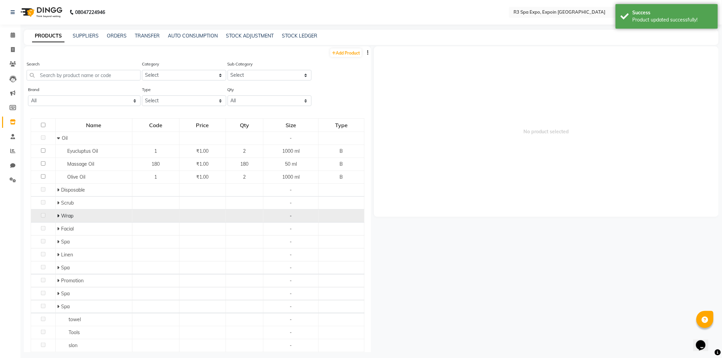
click at [57, 216] on icon at bounding box center [58, 215] width 2 height 5
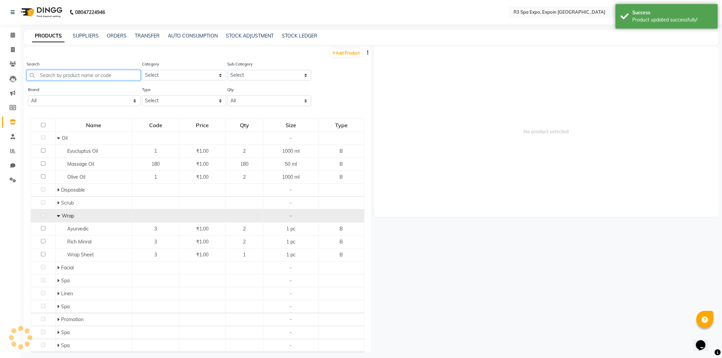
click at [65, 76] on input "text" at bounding box center [84, 75] width 114 height 11
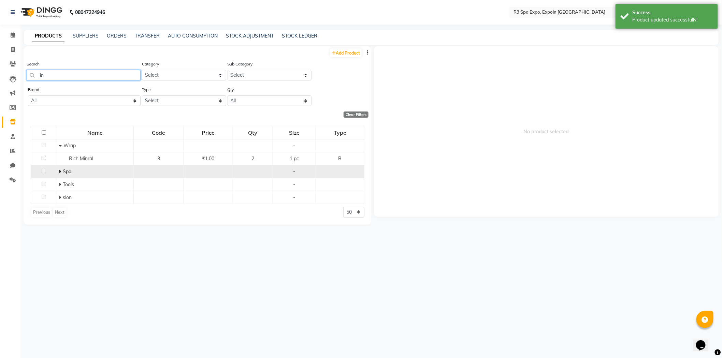
type input "in"
click at [60, 171] on icon at bounding box center [60, 171] width 2 height 5
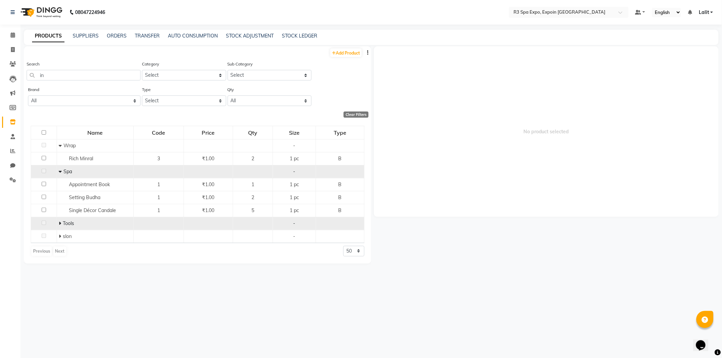
click at [60, 224] on icon at bounding box center [60, 223] width 2 height 5
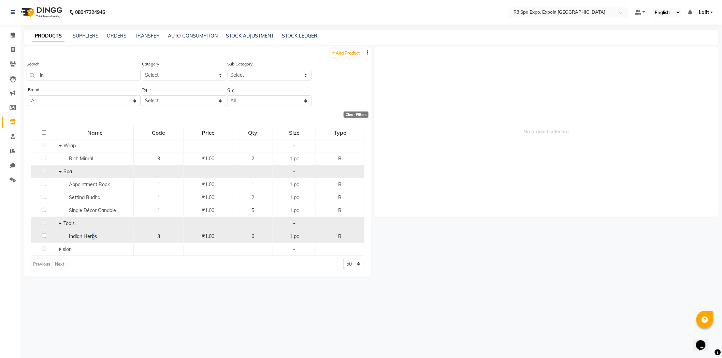
click at [93, 233] on span "Indian Herbs" at bounding box center [83, 236] width 28 height 6
select select
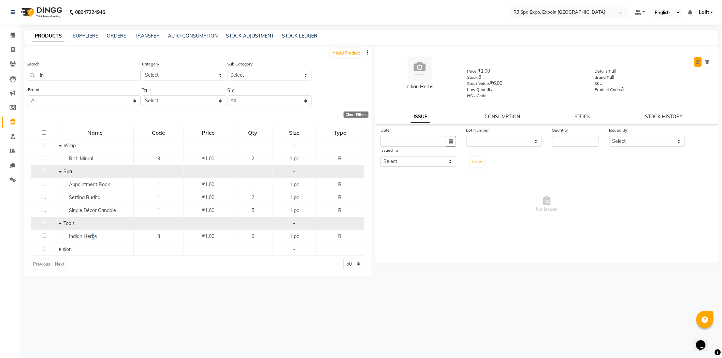
click at [699, 61] on icon at bounding box center [698, 62] width 4 height 4
select select "B"
select select "1377203100"
select select "true"
select select "7213"
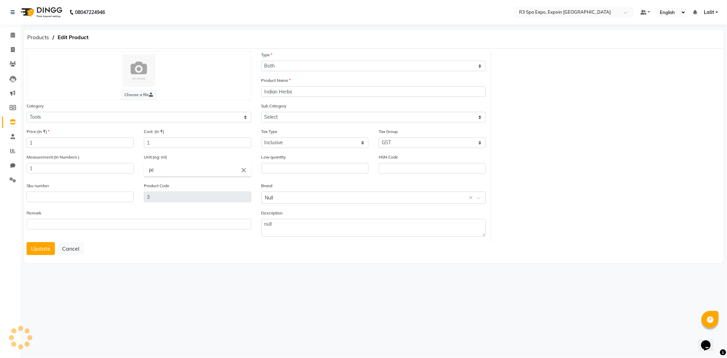
select select "13772031001"
click at [280, 115] on select "Select Tools" at bounding box center [374, 117] width 225 height 11
click at [130, 127] on div "Category Select Personal Care Name Batch Uniform salon Other Consumable Billing…" at bounding box center [138, 115] width 235 height 26
click at [106, 124] on div "Category Select Personal Care Name Batch Uniform salon Other Consumable Billing…" at bounding box center [138, 115] width 235 height 26
click at [91, 121] on select "Select Personal Care Name Batch Uniform salon Other Consumable Billing Decorati…" at bounding box center [139, 117] width 225 height 11
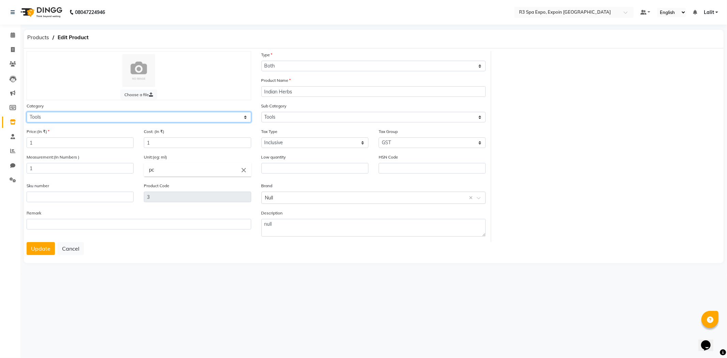
select select "1377202400"
click at [27, 112] on select "Select Personal Care Name Batch Uniform salon Other Consumable Billing Decorati…" at bounding box center [139, 117] width 225 height 11
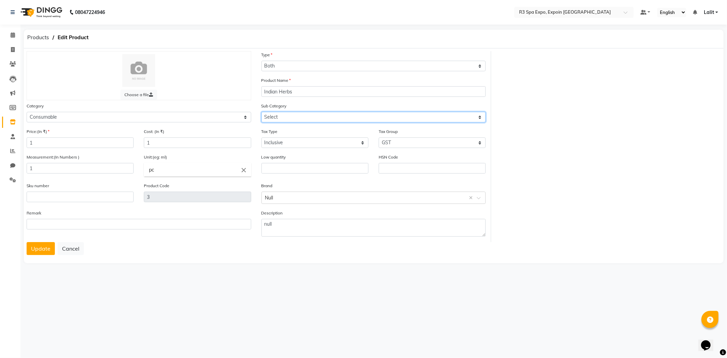
click at [279, 117] on select "Select Oil Disposable Stationary Scrub Wrap Facial Tool Spa Promotion" at bounding box center [374, 117] width 225 height 11
select select "13772024005"
click at [262, 112] on select "Select Oil Disposable Stationary Scrub Wrap Facial Tool Spa Promotion" at bounding box center [374, 117] width 225 height 11
click at [38, 251] on button "Update" at bounding box center [41, 248] width 28 height 13
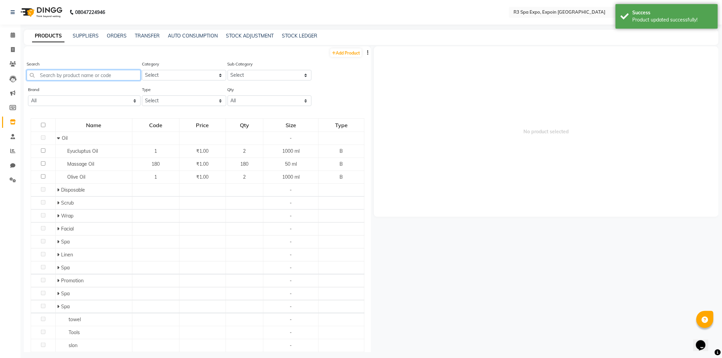
click at [87, 77] on input "text" at bounding box center [84, 75] width 114 height 11
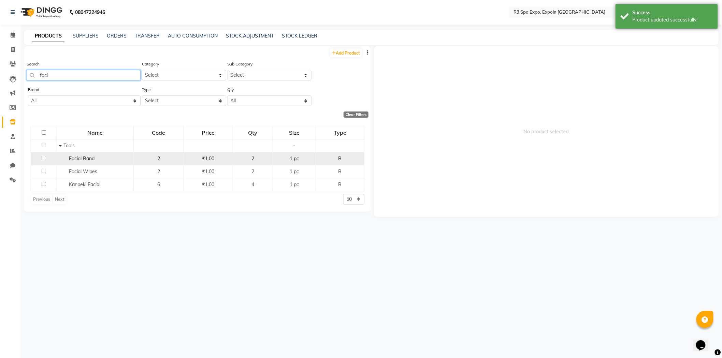
type input "faci"
click at [87, 156] on span "Facial Band" at bounding box center [82, 159] width 26 height 6
select select
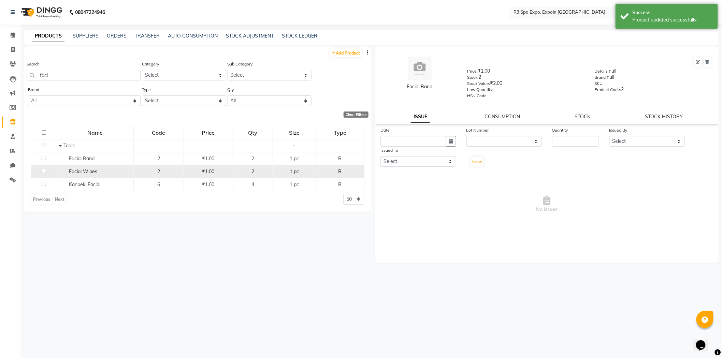
click at [108, 173] on div "Facial Wipes" at bounding box center [95, 171] width 73 height 7
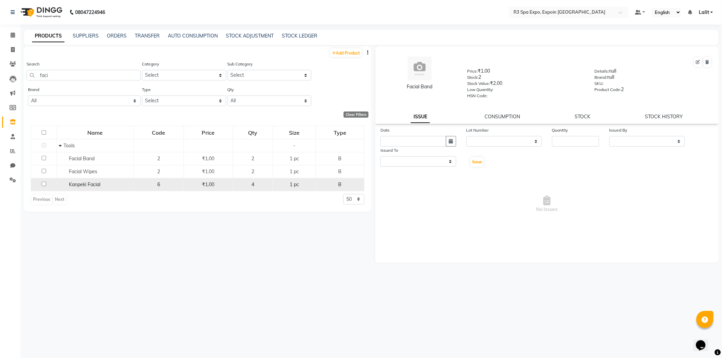
select select
click at [96, 186] on span "Kanpeki Facial" at bounding box center [84, 184] width 31 height 6
select select
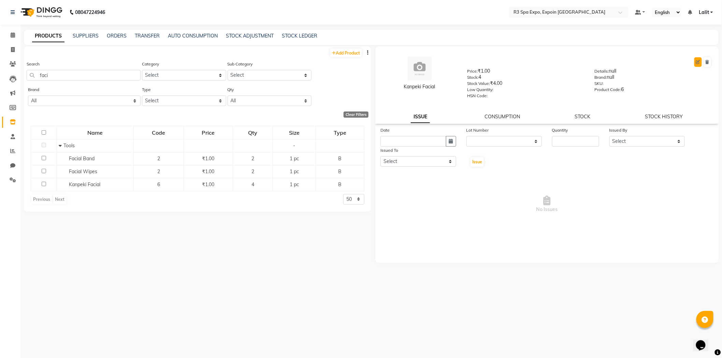
click at [700, 63] on icon at bounding box center [698, 62] width 4 height 4
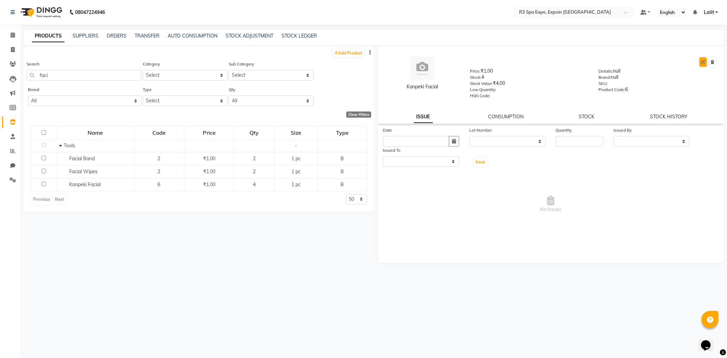
select select "B"
select select "1377203100"
select select "13772031001"
select select "true"
select select "7213"
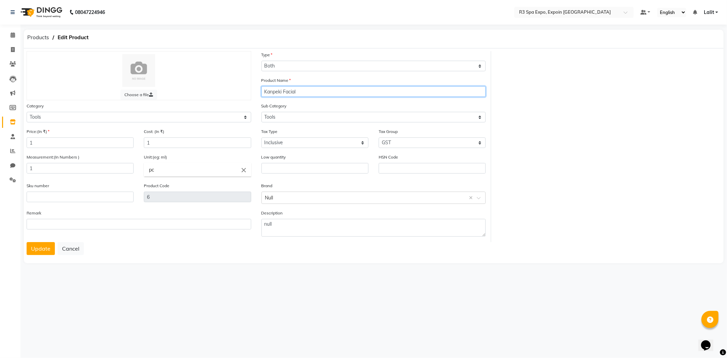
click at [299, 93] on input "Kanpeki Facial" at bounding box center [374, 91] width 225 height 11
click at [311, 89] on input "Kanpeki Facial" at bounding box center [374, 91] width 225 height 11
click at [311, 90] on input "Kanpeki Facial" at bounding box center [374, 91] width 225 height 11
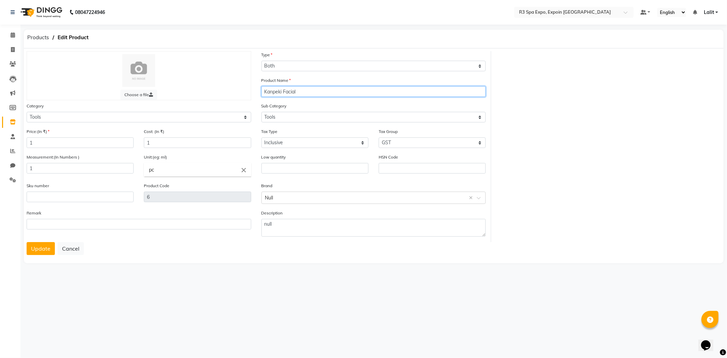
drag, startPoint x: 311, startPoint y: 90, endPoint x: 268, endPoint y: 90, distance: 43.3
click at [268, 90] on input "Kanpeki Facial" at bounding box center [374, 91] width 225 height 11
paste input "(Hydra, Matte, Merge)"
type input "Kanpeki Facial (Hydra, Matte, Merge)"
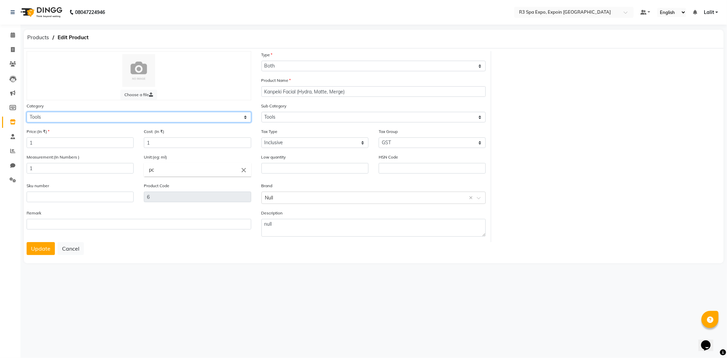
click at [94, 118] on select "Select Personal Care Name Batch Uniform salon Other Consumable Billing Decorati…" at bounding box center [139, 117] width 225 height 11
select select "1377202400"
click at [27, 112] on select "Select Personal Care Name Batch Uniform salon Other Consumable Billing Decorati…" at bounding box center [139, 117] width 225 height 11
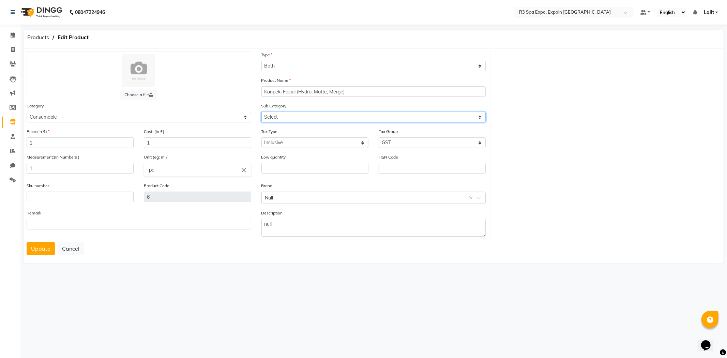
click at [288, 118] on select "Select Oil Disposable Stationary Scrub Wrap Facial Tool Spa Promotion" at bounding box center [374, 117] width 225 height 11
select select "13772024006"
click at [262, 112] on select "Select Oil Disposable Stationary Scrub Wrap Facial Tool Spa Promotion" at bounding box center [374, 117] width 225 height 11
click at [42, 254] on button "Update" at bounding box center [41, 248] width 28 height 13
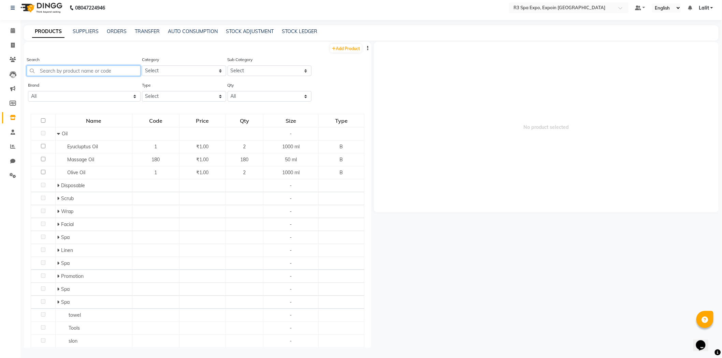
click at [99, 69] on input "text" at bounding box center [84, 70] width 114 height 11
click at [99, 70] on input "text" at bounding box center [84, 70] width 114 height 11
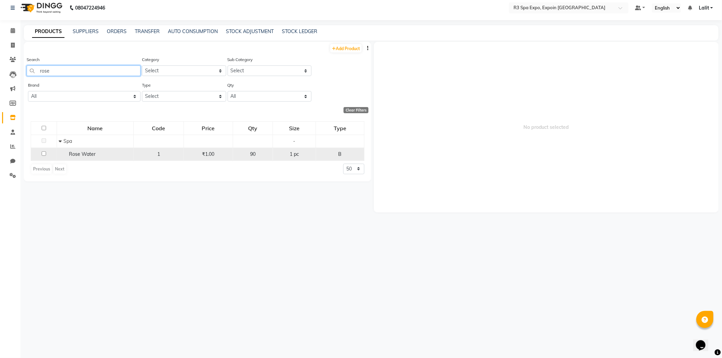
type input "rose"
click at [77, 157] on span "Rose Water" at bounding box center [82, 154] width 27 height 6
select select
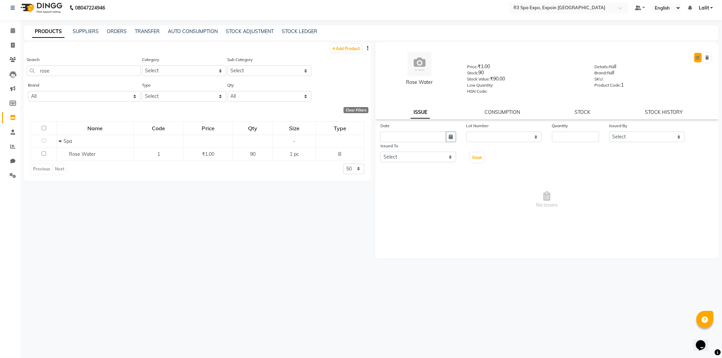
click at [698, 59] on icon at bounding box center [698, 58] width 4 height 4
select select "B"
select select "true"
select select "7213"
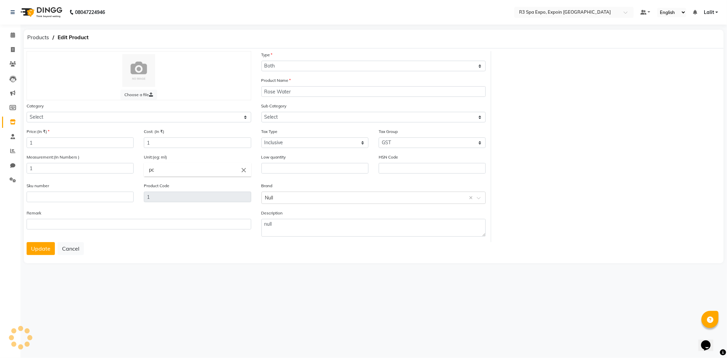
select select "1377202400"
select select "13772024008"
drag, startPoint x: 74, startPoint y: 248, endPoint x: 83, endPoint y: 129, distance: 119.0
click at [86, 144] on form "Choose a file Type Select Type Both Retail Consumable Product Name Rose Water C…" at bounding box center [374, 153] width 695 height 204
click at [90, 116] on select "Select Personal Care Name Batch Uniform salon Other Consumable Billing Decorati…" at bounding box center [139, 117] width 225 height 11
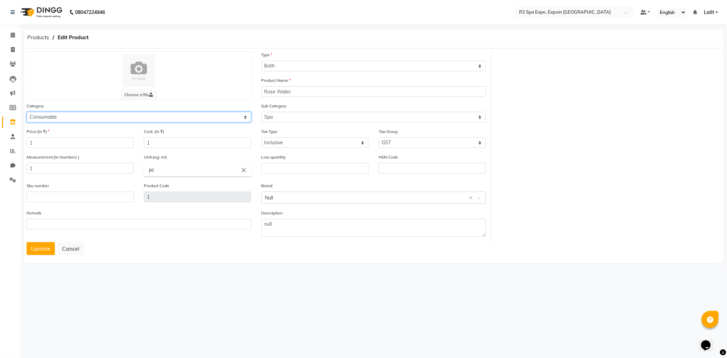
select select "1377203100"
click at [27, 112] on select "Select Personal Care Name Batch Uniform salon Other Consumable Billing Decorati…" at bounding box center [139, 117] width 225 height 11
select select
click at [69, 116] on select "Select Personal Care Name Batch Uniform salon Other Consumable Billing Decorati…" at bounding box center [139, 117] width 225 height 11
click at [27, 112] on select "Select Personal Care Name Batch Uniform salon Other Consumable Billing Decorati…" at bounding box center [139, 117] width 225 height 11
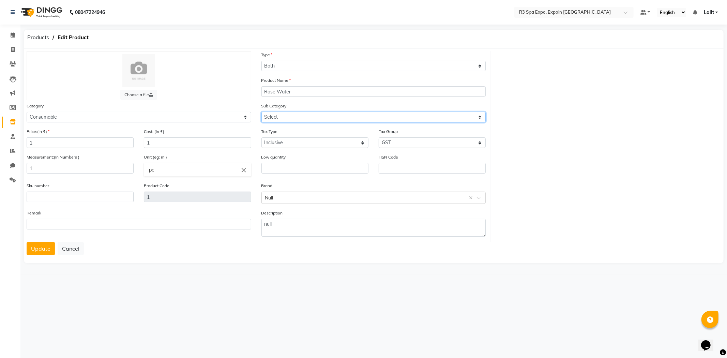
drag, startPoint x: 295, startPoint y: 112, endPoint x: 293, endPoint y: 117, distance: 6.0
click at [295, 112] on select "Select Oil Disposable Stationary Scrub Wrap Facial Tool Spa Promotion" at bounding box center [374, 117] width 225 height 11
click at [54, 118] on select "Select Personal Care Name Batch Uniform salon Other Consumable Billing Decorati…" at bounding box center [139, 117] width 225 height 11
select select "1377202600"
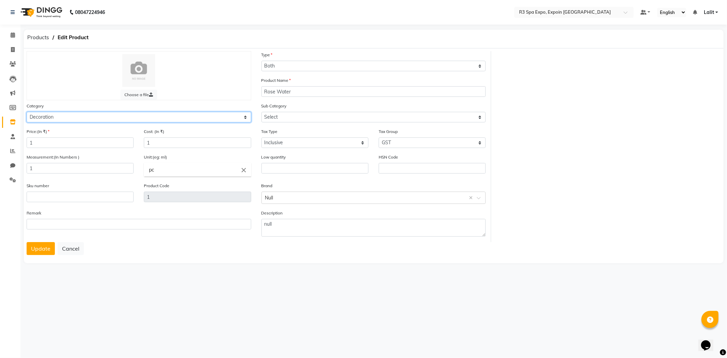
click at [27, 112] on select "Select Personal Care Name Batch Uniform salon Other Consumable Billing Decorati…" at bounding box center [139, 117] width 225 height 11
click at [284, 89] on input "Rose Water" at bounding box center [374, 91] width 225 height 11
drag, startPoint x: 286, startPoint y: 110, endPoint x: 285, endPoint y: 119, distance: 8.2
click at [285, 111] on div "Sub Category Select Linen Spa Promotion" at bounding box center [374, 112] width 225 height 20
click at [284, 119] on select "Select Linen Spa Promotion" at bounding box center [374, 117] width 225 height 11
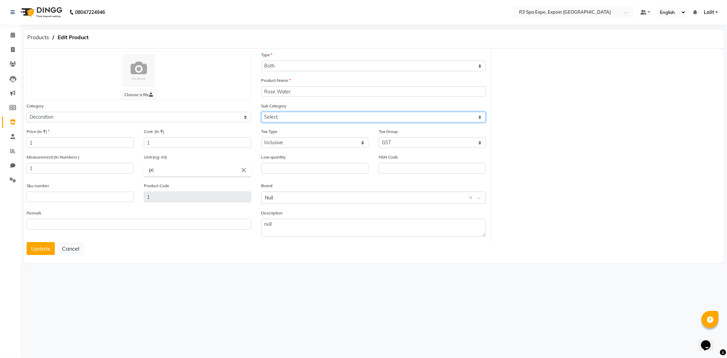
select select "13772026002"
click at [262, 112] on select "Select Linen Spa Promotion" at bounding box center [374, 117] width 225 height 11
click at [40, 250] on button "Update" at bounding box center [41, 248] width 28 height 13
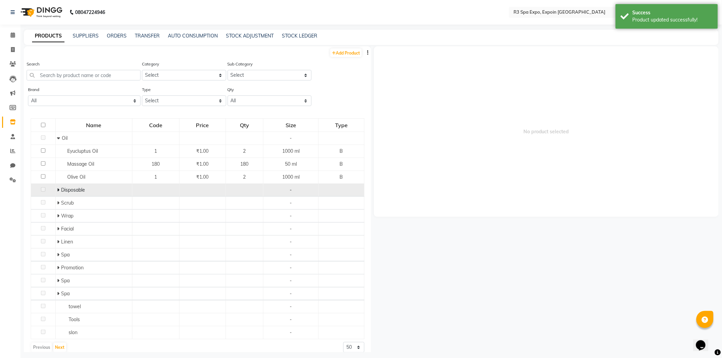
click at [58, 191] on icon at bounding box center [58, 190] width 2 height 5
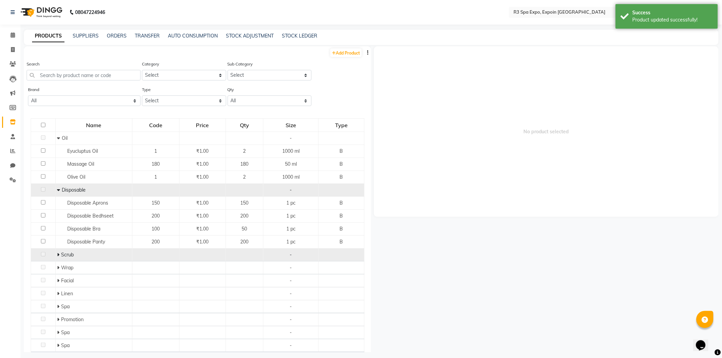
click at [62, 251] on td "Scrub" at bounding box center [93, 255] width 77 height 13
click at [58, 253] on icon at bounding box center [58, 254] width 2 height 5
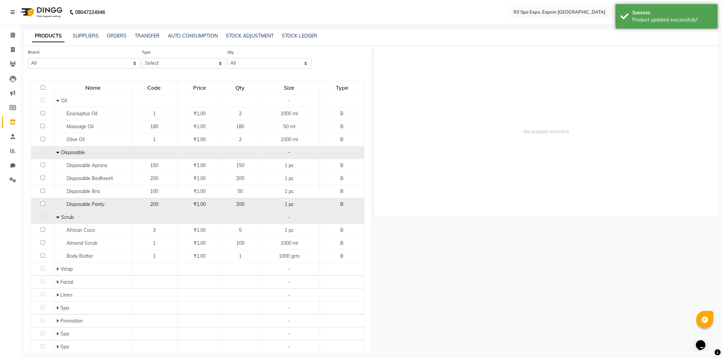
scroll to position [38, 0]
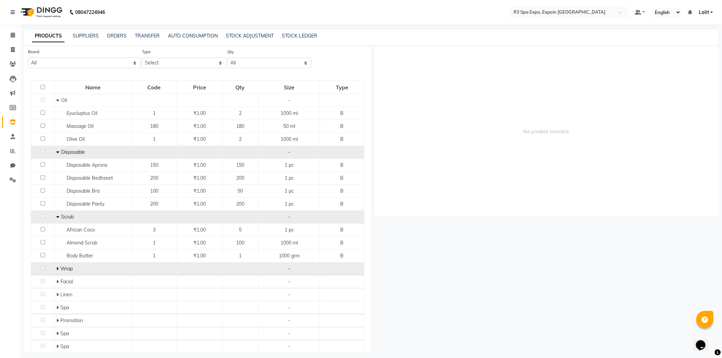
click at [57, 271] on icon at bounding box center [57, 268] width 2 height 5
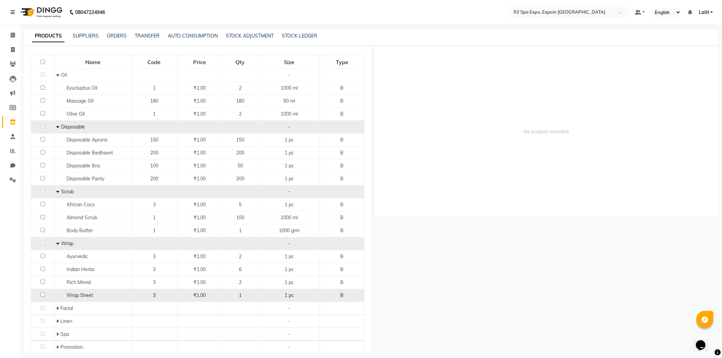
scroll to position [76, 0]
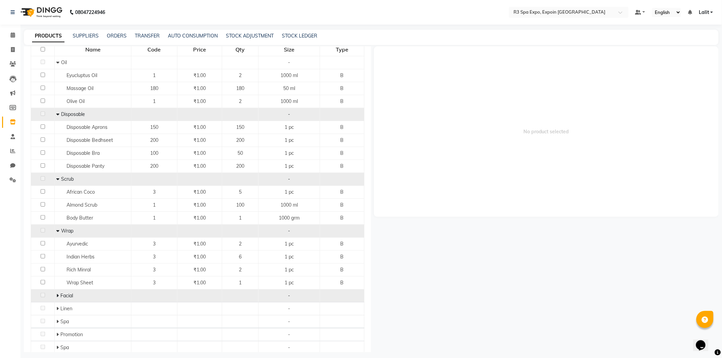
click at [58, 296] on span at bounding box center [58, 296] width 4 height 6
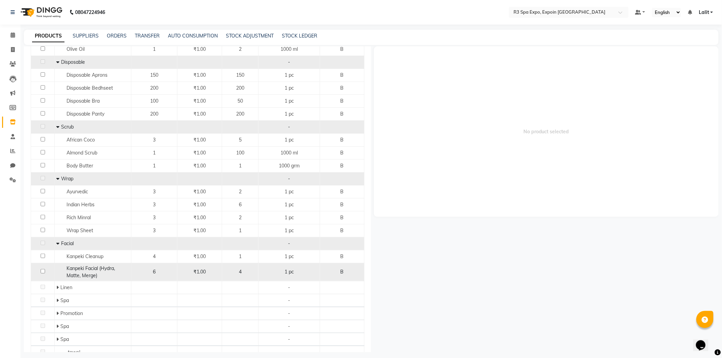
scroll to position [151, 0]
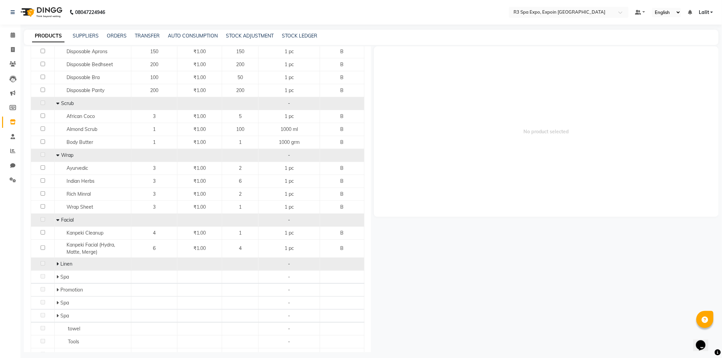
click at [57, 266] on icon at bounding box center [57, 264] width 2 height 5
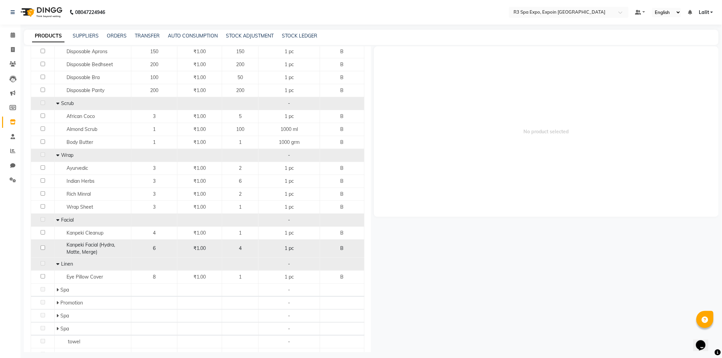
scroll to position [189, 0]
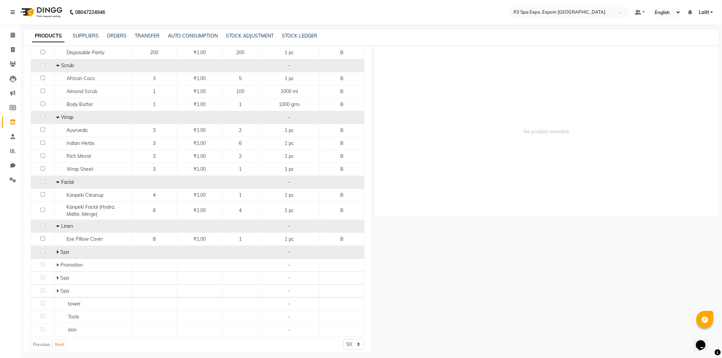
click at [57, 253] on icon at bounding box center [57, 252] width 2 height 5
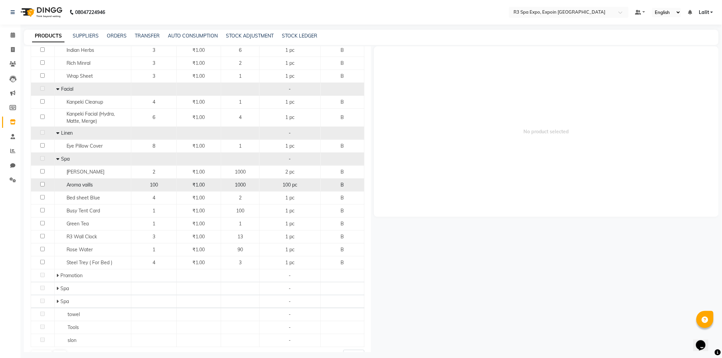
scroll to position [298, 0]
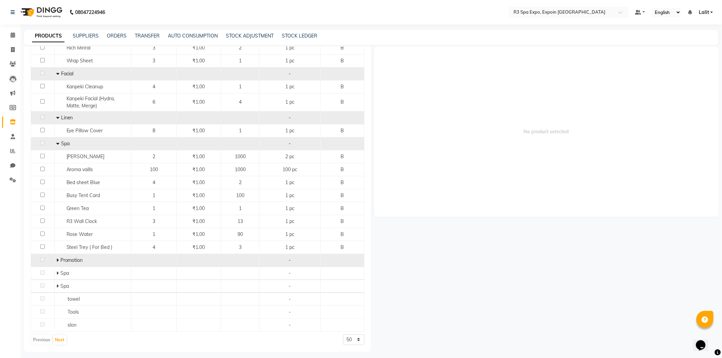
click at [57, 258] on icon at bounding box center [57, 260] width 2 height 5
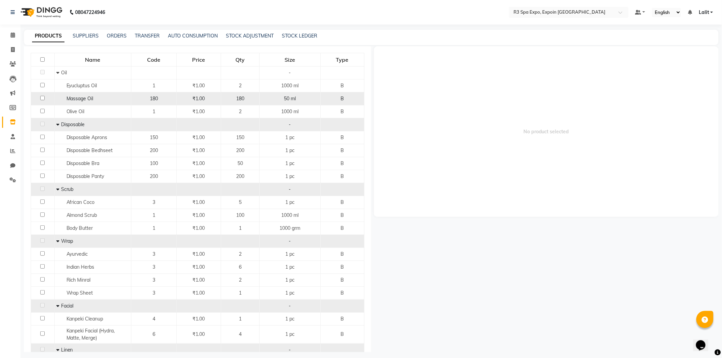
scroll to position [0, 0]
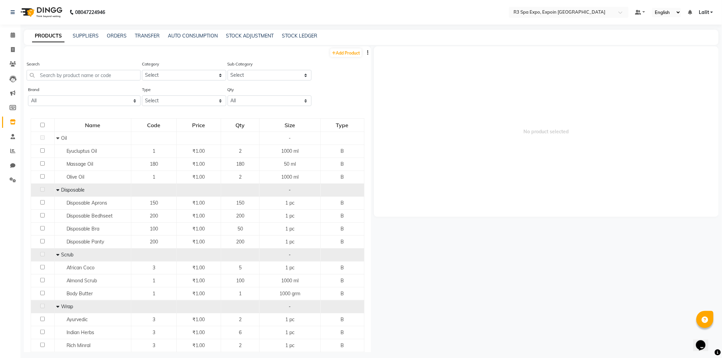
click at [364, 55] on button "button" at bounding box center [367, 52] width 7 height 7
click at [347, 55] on div "EXPORT" at bounding box center [340, 57] width 22 height 9
drag, startPoint x: 720, startPoint y: 352, endPoint x: 714, endPoint y: 318, distance: 34.2
click at [720, 352] on icon at bounding box center [717, 353] width 6 height 6
click at [14, 137] on icon at bounding box center [13, 136] width 4 height 5
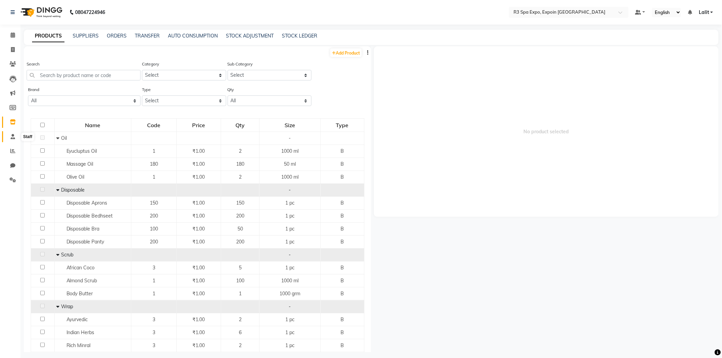
click at [14, 137] on icon at bounding box center [13, 136] width 4 height 5
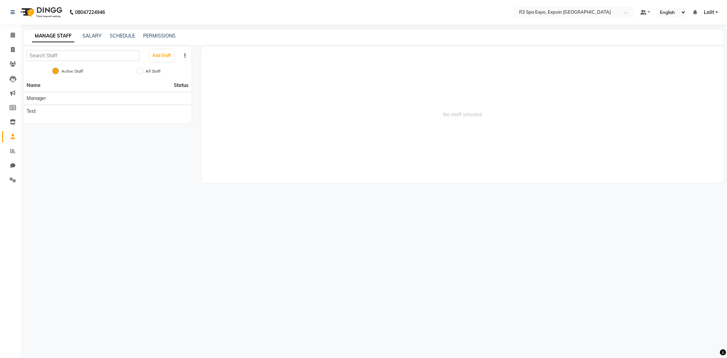
click at [14, 137] on icon at bounding box center [13, 136] width 4 height 5
click at [157, 56] on button "Add Staff" at bounding box center [162, 56] width 24 height 12
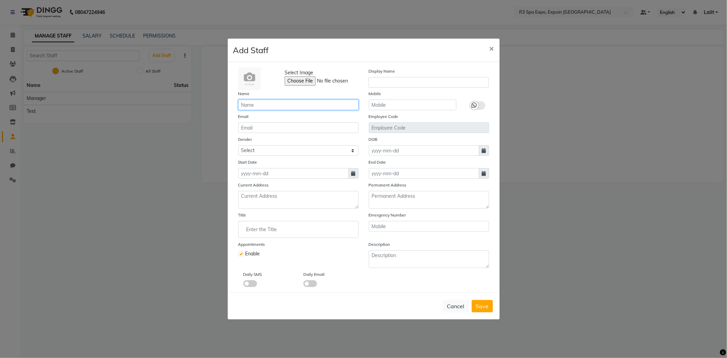
click at [282, 106] on input "text" at bounding box center [298, 105] width 120 height 11
type input "Avika"
click at [391, 81] on input "text" at bounding box center [429, 82] width 120 height 11
click at [296, 121] on div "Email" at bounding box center [298, 123] width 131 height 20
drag, startPoint x: 289, startPoint y: 126, endPoint x: 287, endPoint y: 137, distance: 10.8
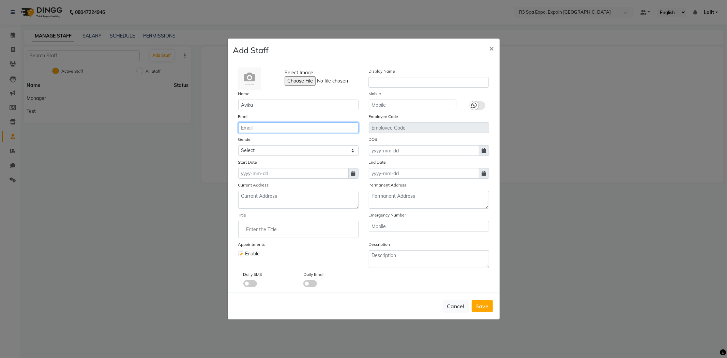
click at [288, 126] on input "email" at bounding box center [298, 127] width 120 height 11
click at [278, 160] on div "Start Date" at bounding box center [298, 169] width 131 height 20
click at [278, 157] on div "Select Image Display Name Name Avika Mobile Email Employee Code Gender Select M…" at bounding box center [363, 178] width 261 height 220
click at [278, 152] on select "Select Male Female Other Prefer Not To Say" at bounding box center [298, 150] width 120 height 11
select select "female"
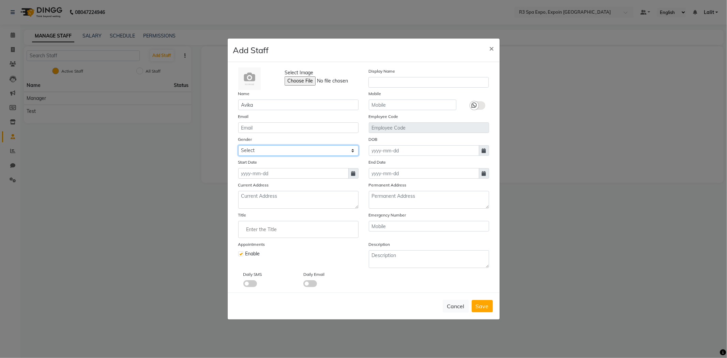
click at [238, 145] on select "Select Male Female Other Prefer Not To Say" at bounding box center [298, 150] width 120 height 11
click at [263, 179] on div "Select Image Display Name Name Avika Mobile Email Employee Code Gender Select M…" at bounding box center [363, 178] width 261 height 220
click at [275, 175] on input at bounding box center [293, 173] width 110 height 11
select select "10"
select select "2025"
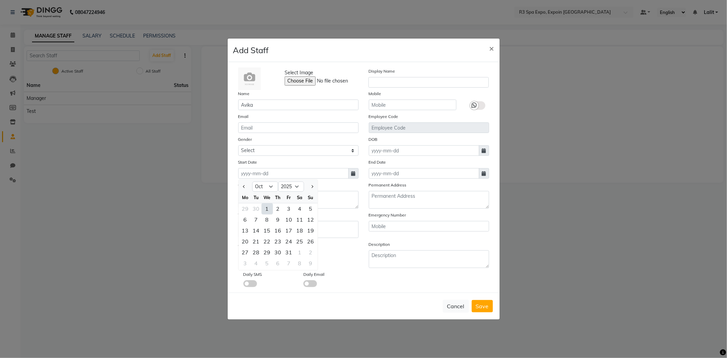
click at [265, 210] on div "1" at bounding box center [267, 208] width 11 height 11
type input "01-10-2025"
click at [484, 309] on span "Save" at bounding box center [482, 306] width 13 height 7
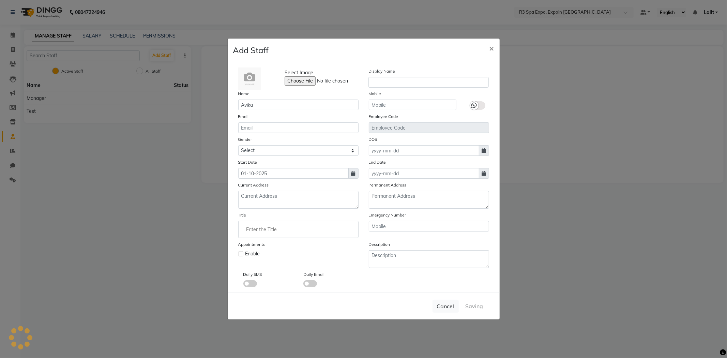
select select
checkbox input "false"
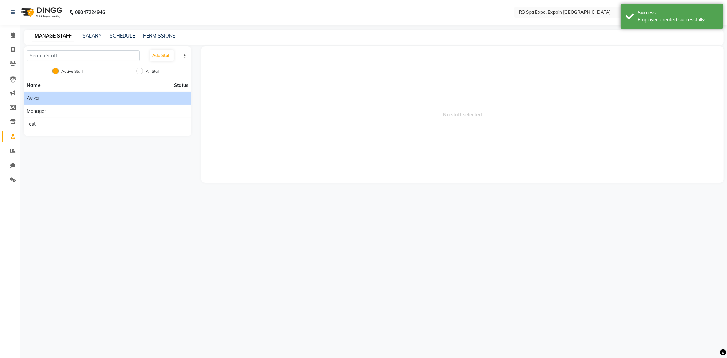
click at [59, 102] on li "Avika" at bounding box center [107, 98] width 167 height 13
click at [26, 99] on li "Avika" at bounding box center [107, 98] width 167 height 13
click at [30, 98] on span "Avika" at bounding box center [33, 98] width 12 height 7
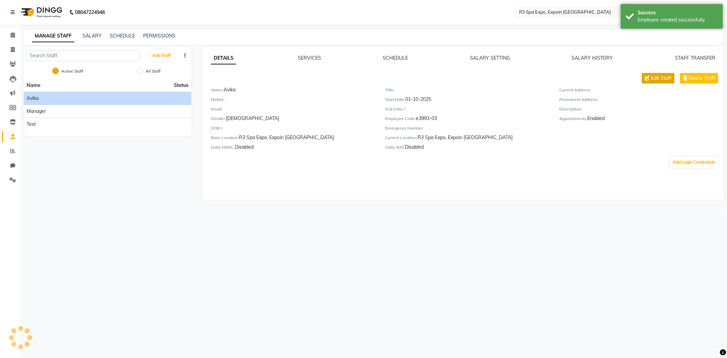
click at [665, 79] on span "Edit Staff" at bounding box center [661, 78] width 20 height 7
select select "female"
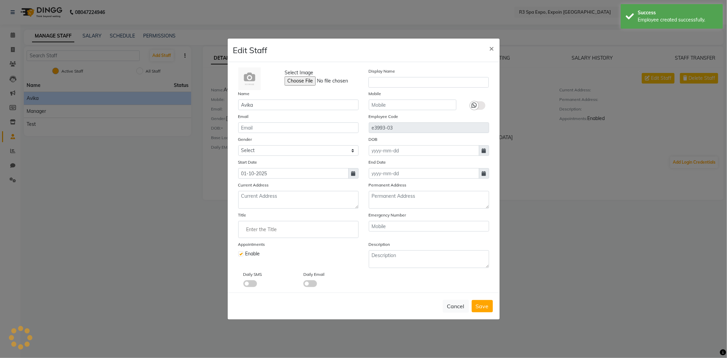
click at [271, 232] on input "Enter the Title" at bounding box center [298, 230] width 114 height 14
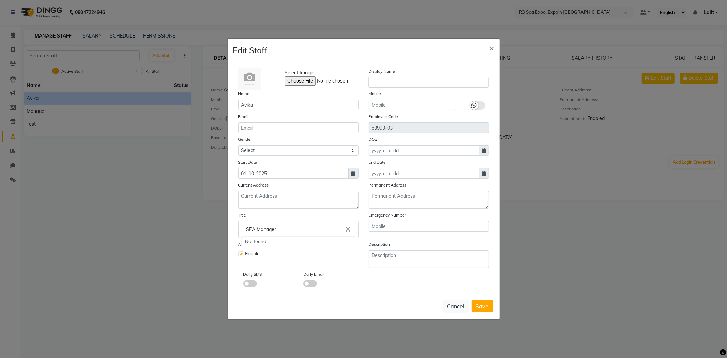
type input "SPA Manager"
click at [485, 313] on div at bounding box center [363, 179] width 727 height 358
click at [484, 309] on span "Save" at bounding box center [482, 306] width 13 height 7
select select
checkbox input "false"
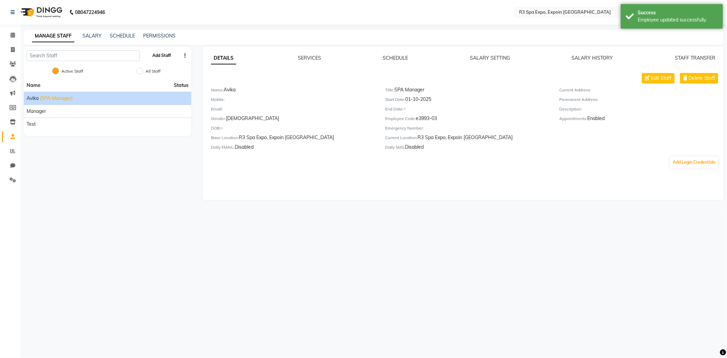
click at [163, 58] on button "Add Staff" at bounding box center [162, 56] width 24 height 12
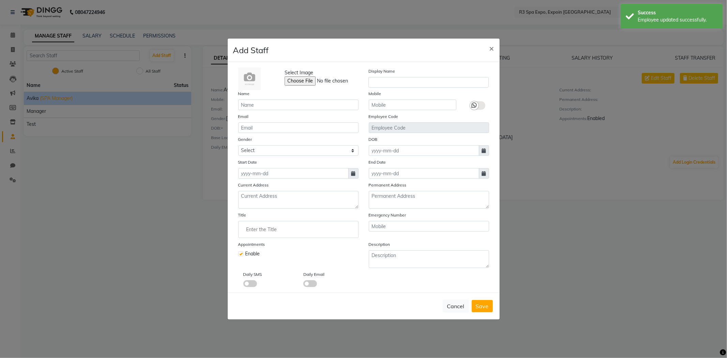
click at [280, 98] on div "Name" at bounding box center [298, 100] width 131 height 20
click at [283, 107] on input "text" at bounding box center [298, 105] width 120 height 11
type input "Jessy"
drag, startPoint x: 263, startPoint y: 149, endPoint x: 264, endPoint y: 155, distance: 6.0
click at [263, 149] on select "Select Male Female Other Prefer Not To Say" at bounding box center [298, 150] width 120 height 11
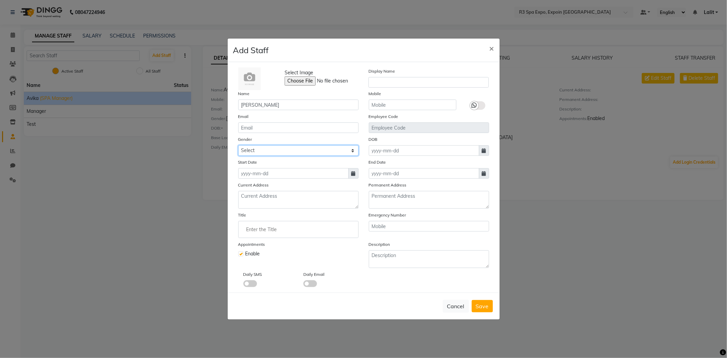
select select "female"
click at [238, 145] on select "Select Male Female Other Prefer Not To Say" at bounding box center [298, 150] width 120 height 11
click at [287, 173] on input at bounding box center [293, 173] width 110 height 11
select select "10"
select select "2025"
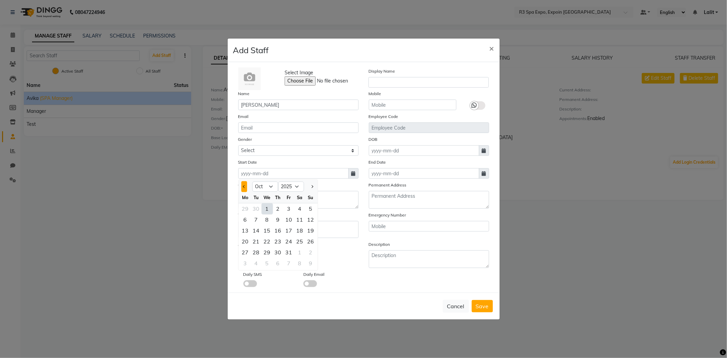
click at [246, 189] on button "Previous month" at bounding box center [244, 186] width 6 height 11
select select "9"
click at [268, 209] on div "3" at bounding box center [267, 208] width 11 height 11
type input "03-09-2025"
click at [265, 237] on ng-autocomplete at bounding box center [298, 229] width 120 height 17
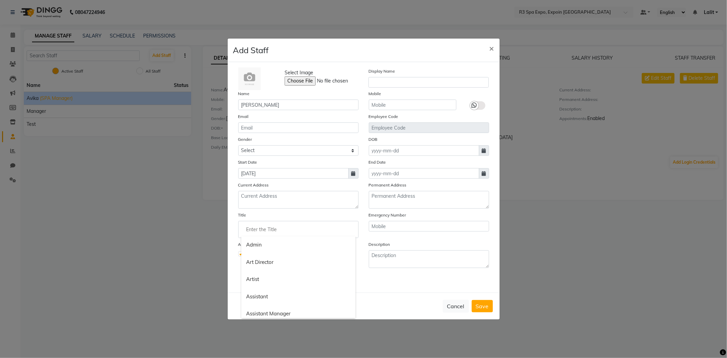
click at [267, 231] on input "Enter the Title" at bounding box center [298, 230] width 114 height 14
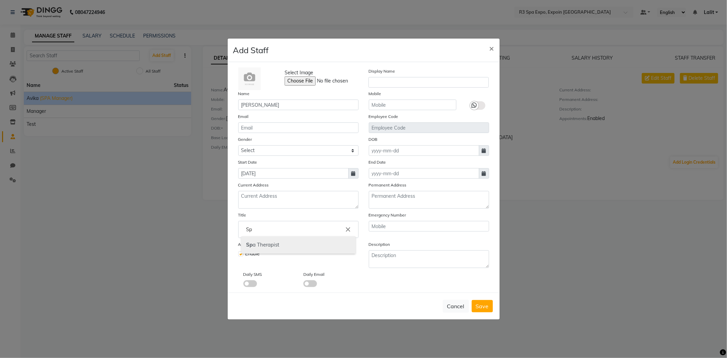
click at [280, 250] on link "Sp a Therapist" at bounding box center [298, 244] width 114 height 17
type input "Spa Therapist"
click at [479, 305] on span "Save" at bounding box center [482, 306] width 13 height 7
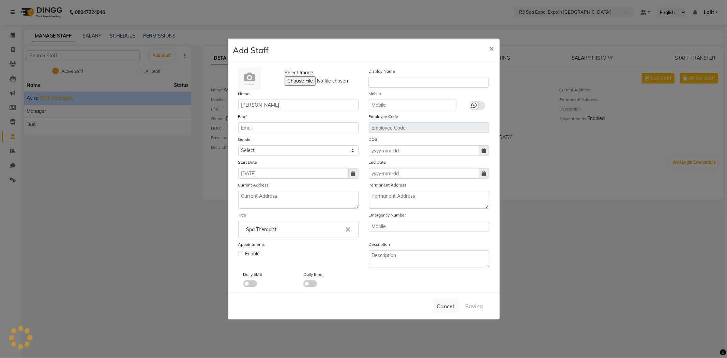
select select
checkbox input "false"
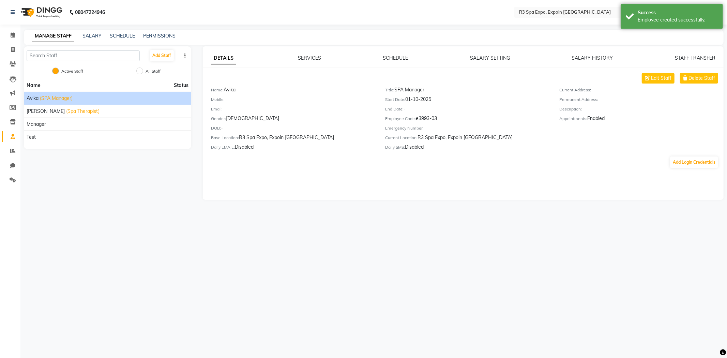
drag, startPoint x: 166, startPoint y: 62, endPoint x: 160, endPoint y: 55, distance: 9.2
click at [165, 62] on div "Add Staff" at bounding box center [107, 55] width 167 height 18
click at [160, 55] on button "Add Staff" at bounding box center [162, 56] width 24 height 12
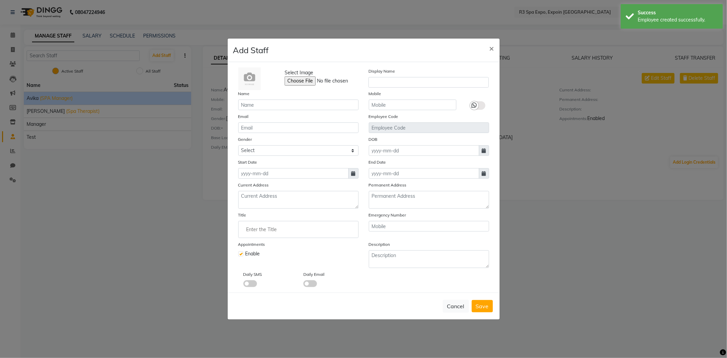
click at [280, 110] on div "Select Image Display Name Name Mobile Email Employee Code Gender Select Male Fe…" at bounding box center [363, 178] width 261 height 220
click at [281, 108] on input "text" at bounding box center [298, 105] width 120 height 11
type input "Alice"
click at [272, 152] on select "Select Male Female Other Prefer Not To Say" at bounding box center [298, 150] width 120 height 11
select select "female"
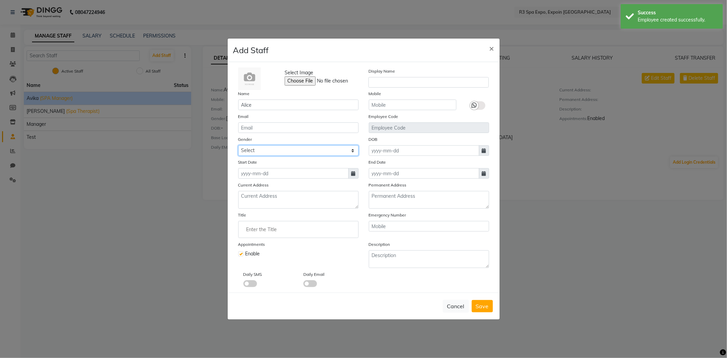
click at [238, 145] on select "Select Male Female Other Prefer Not To Say" at bounding box center [298, 150] width 120 height 11
drag, startPoint x: 261, startPoint y: 181, endPoint x: 263, endPoint y: 175, distance: 6.4
click at [260, 181] on div "Select Image Display Name Name Alice Mobile Email Employee Code Gender Select M…" at bounding box center [363, 178] width 261 height 220
click at [263, 175] on input at bounding box center [293, 173] width 110 height 11
select select "10"
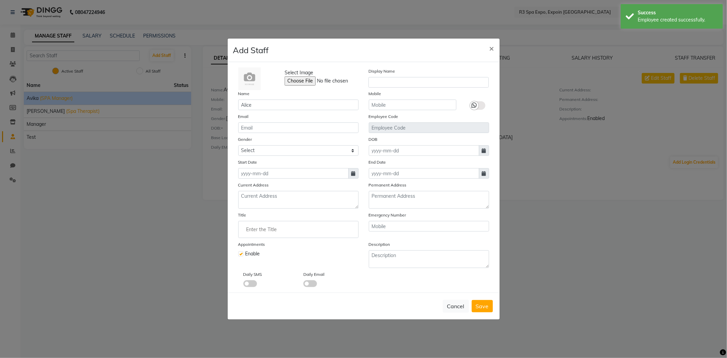
select select "2025"
click at [246, 189] on button "Previous month" at bounding box center [244, 186] width 6 height 11
select select "9"
click at [267, 209] on div "3" at bounding box center [267, 208] width 11 height 11
type input "03-09-2025"
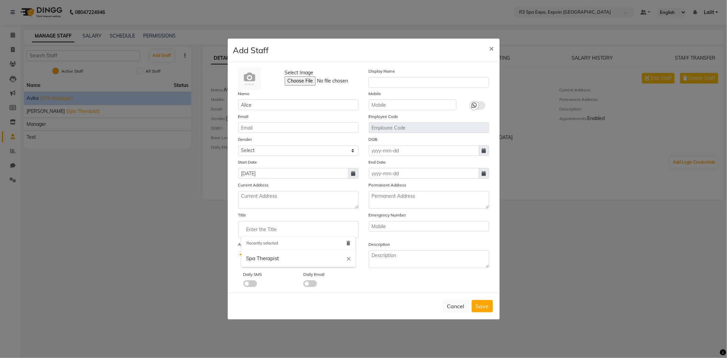
click at [290, 229] on input "Enter the Title" at bounding box center [298, 230] width 114 height 14
click at [277, 247] on link "Spa Therapist" at bounding box center [298, 244] width 114 height 17
type input "Spa Therapist"
click at [493, 310] on button "Save" at bounding box center [482, 306] width 21 height 12
select select
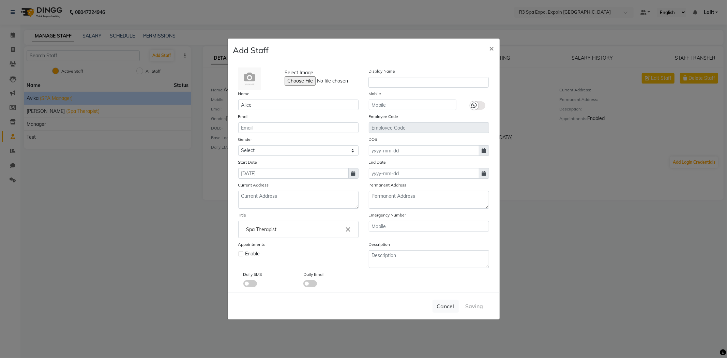
checkbox input "false"
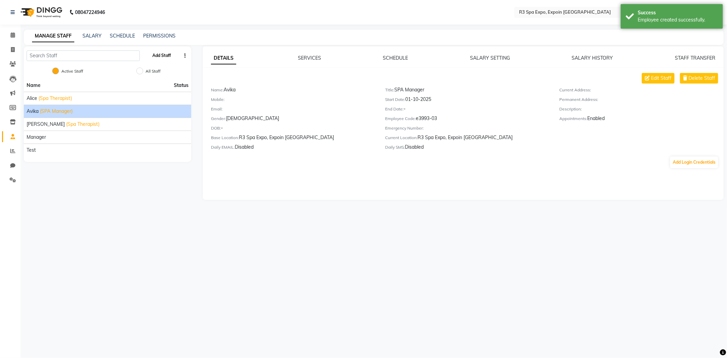
click at [172, 55] on button "Add Staff" at bounding box center [162, 56] width 24 height 12
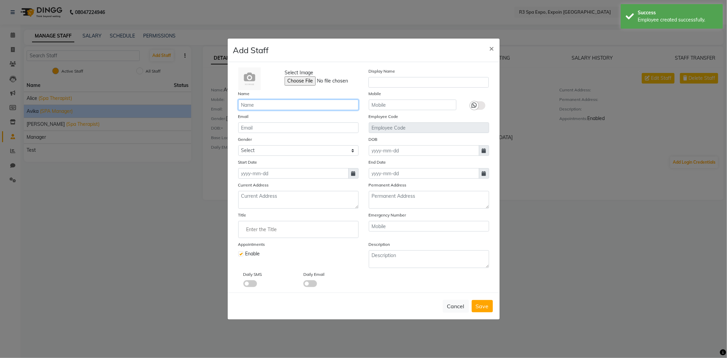
click at [270, 101] on input "text" at bounding box center [298, 105] width 120 height 11
type input "Ruth"
click at [254, 151] on select "Select Male Female Other Prefer Not To Say" at bounding box center [298, 150] width 120 height 11
click at [238, 145] on select "Select Male Female Other Prefer Not To Say" at bounding box center [298, 150] width 120 height 11
click at [258, 152] on select "Select Male Female Other Prefer Not To Say" at bounding box center [298, 150] width 120 height 11
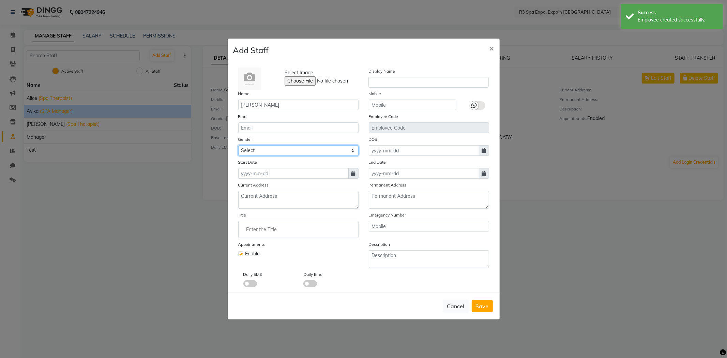
select select "female"
click at [238, 145] on select "Select Male Female Other Prefer Not To Say" at bounding box center [298, 150] width 120 height 11
drag, startPoint x: 258, startPoint y: 178, endPoint x: 240, endPoint y: 202, distance: 29.9
click at [258, 179] on div "Select Image Display Name Name Ruth Mobile Email Employee Code Gender Select Ma…" at bounding box center [363, 178] width 261 height 220
click at [243, 179] on div "Select Image Display Name Name Ruth Mobile Email Employee Code Gender Select Ma…" at bounding box center [363, 178] width 261 height 220
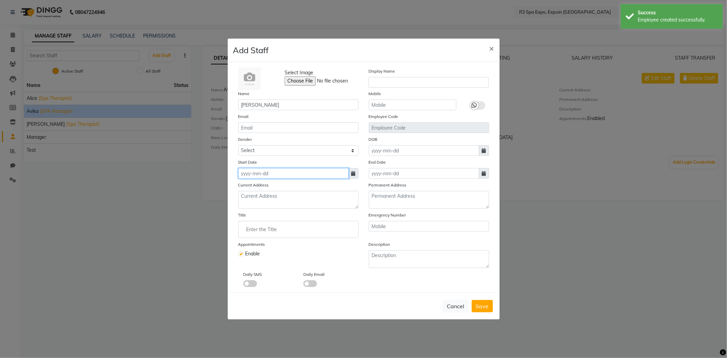
click at [249, 175] on input at bounding box center [293, 173] width 110 height 11
select select "10"
select select "2025"
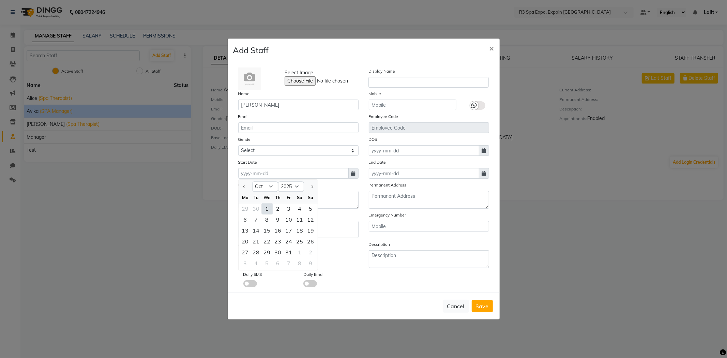
click at [268, 208] on div "1" at bounding box center [267, 208] width 11 height 11
type input "01-10-2025"
click at [263, 232] on input "Enter the Title" at bounding box center [298, 230] width 114 height 14
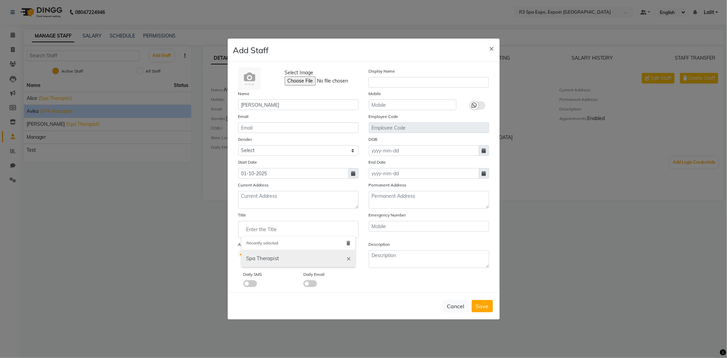
drag, startPoint x: 261, startPoint y: 256, endPoint x: 336, endPoint y: 273, distance: 77.2
click at [260, 256] on link "Spa Therapist" at bounding box center [298, 258] width 114 height 17
type input "Spa Therapist"
drag, startPoint x: 470, startPoint y: 309, endPoint x: 474, endPoint y: 309, distance: 4.4
click at [471, 309] on div "Cancel Save" at bounding box center [364, 306] width 272 height 27
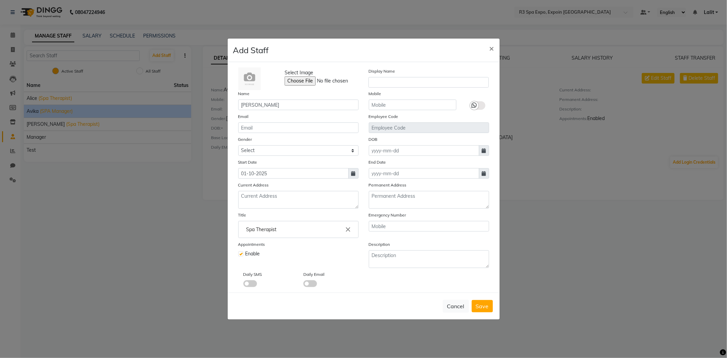
click at [475, 309] on button "Save" at bounding box center [482, 306] width 21 height 12
select select
checkbox input "false"
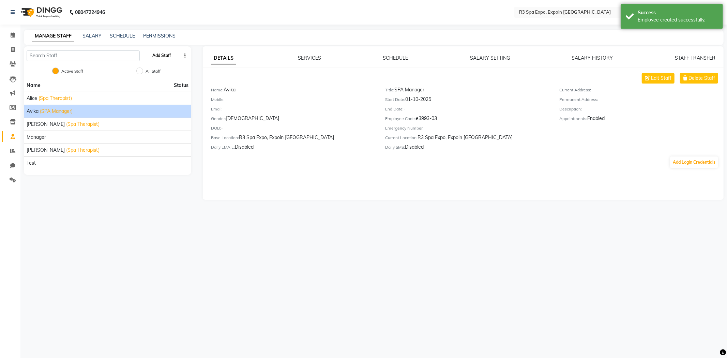
click at [165, 59] on button "Add Staff" at bounding box center [162, 56] width 24 height 12
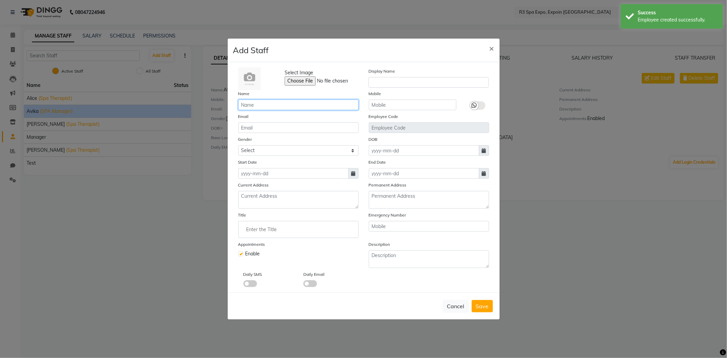
click at [260, 107] on input "text" at bounding box center [298, 105] width 120 height 11
type input "Mawi"
drag, startPoint x: 278, startPoint y: 149, endPoint x: 275, endPoint y: 154, distance: 6.1
click at [278, 149] on select "Select Male Female Other Prefer Not To Say" at bounding box center [298, 150] width 120 height 11
click at [238, 145] on select "Select Male Female Other Prefer Not To Say" at bounding box center [298, 150] width 120 height 11
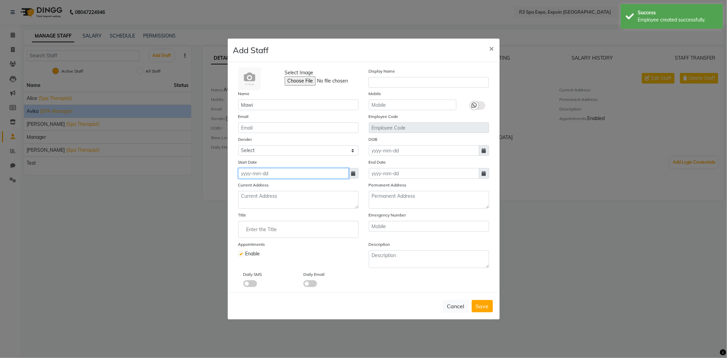
click at [258, 173] on input at bounding box center [293, 173] width 110 height 11
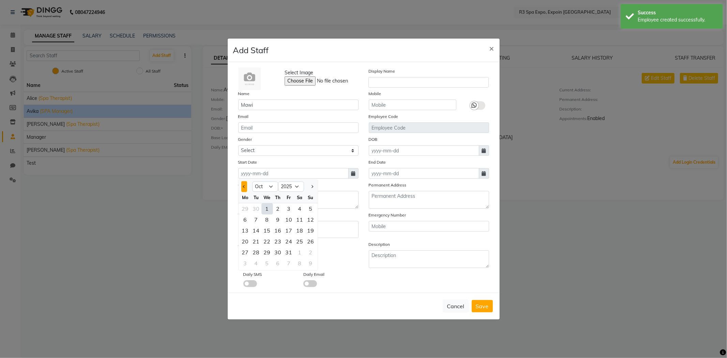
click at [244, 189] on button "Previous month" at bounding box center [244, 186] width 6 height 11
click at [257, 209] on div "2" at bounding box center [256, 208] width 11 height 11
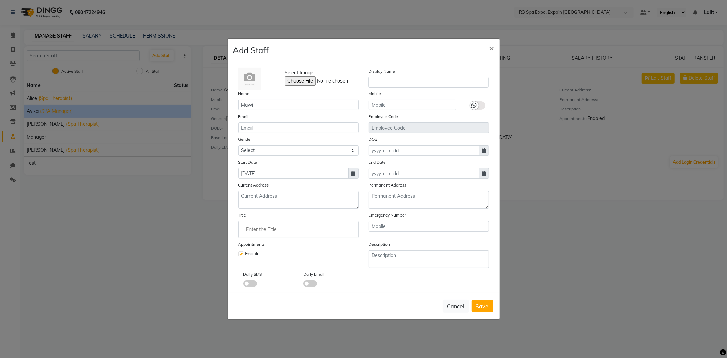
click at [263, 234] on input "Enter the Title" at bounding box center [298, 230] width 114 height 14
click at [258, 260] on link "Spa Therapist" at bounding box center [298, 258] width 114 height 17
click at [483, 309] on span "Save" at bounding box center [482, 306] width 13 height 7
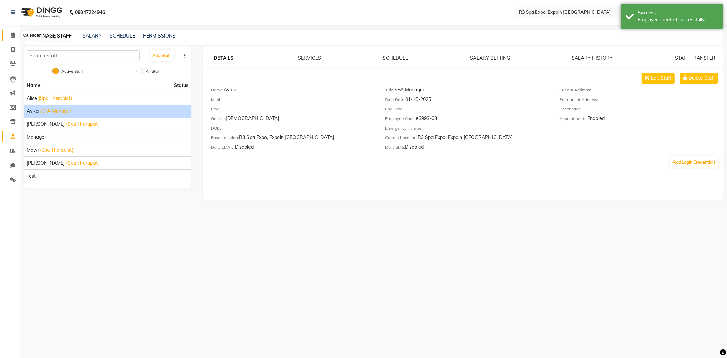
click at [14, 33] on icon at bounding box center [13, 34] width 4 height 5
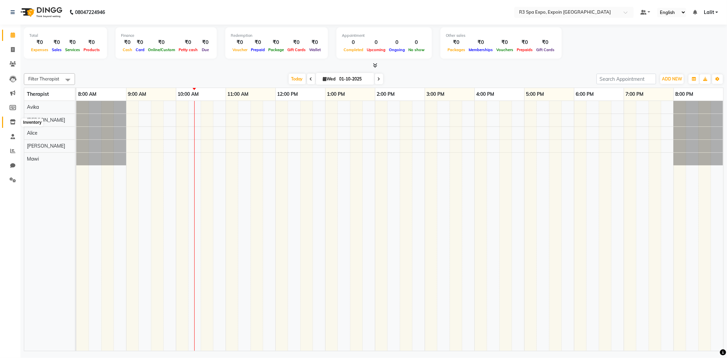
click at [15, 120] on icon at bounding box center [13, 121] width 6 height 5
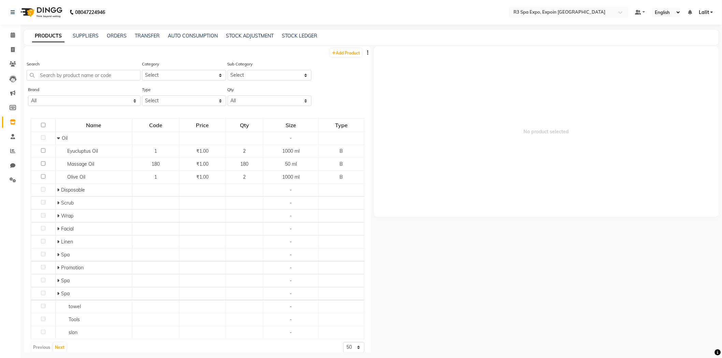
click at [364, 52] on button "button" at bounding box center [367, 52] width 7 height 7
click at [359, 53] on body "08047224946 Select Location × R3 Spa Expo, Expoin Greater Noida Default Panel M…" at bounding box center [361, 179] width 722 height 358
drag, startPoint x: 402, startPoint y: 47, endPoint x: 368, endPoint y: 56, distance: 34.6
click at [400, 48] on span "No product selected" at bounding box center [546, 131] width 344 height 171
drag, startPoint x: 363, startPoint y: 54, endPoint x: 377, endPoint y: 43, distance: 17.5
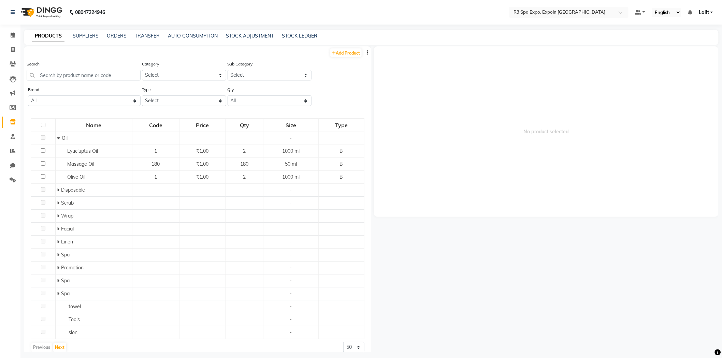
click at [364, 53] on button "button" at bounding box center [367, 52] width 7 height 7
click at [379, 40] on div "PRODUCTS SUPPLIERS ORDERS TRANSFER AUTO CONSUMPTION STOCK ADJUSTMENT STOCK LEDG…" at bounding box center [371, 37] width 694 height 15
click at [367, 54] on icon "button" at bounding box center [367, 52] width 1 height 5
click at [350, 46] on div "IMPORT" at bounding box center [340, 48] width 22 height 9
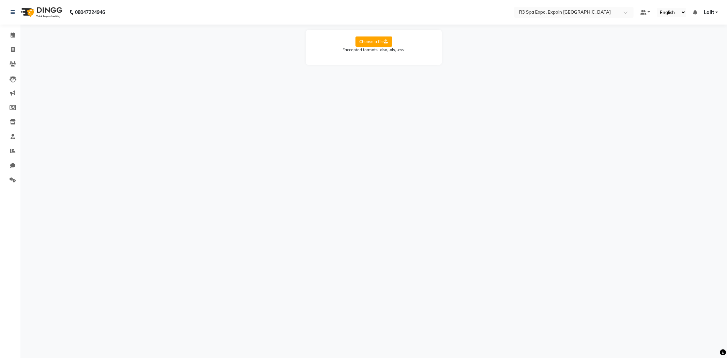
click at [368, 42] on label "Choose a file" at bounding box center [374, 41] width 37 height 10
click at [0, 0] on input "Choose a file" at bounding box center [0, 0] width 0 height 0
click at [394, 65] on select "Select Sheet Sheet1" at bounding box center [404, 63] width 51 height 11
click at [379, 58] on select "Select Sheet Sheet1" at bounding box center [404, 63] width 51 height 11
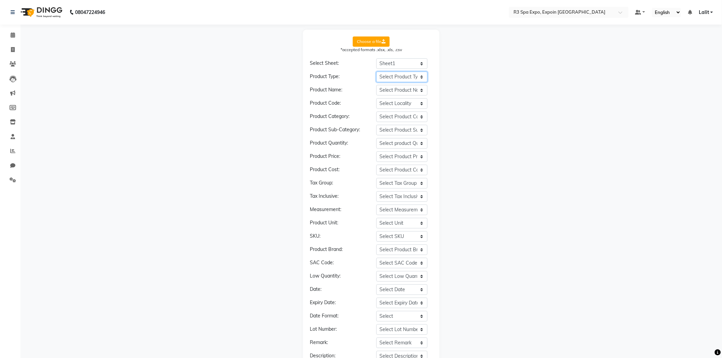
click at [394, 75] on select "Select Product Type __EMPTY __EMPTY_1 __EMPTY_2 __EMPTY_3 __EMPTY_4 __EMPTY_5 _…" at bounding box center [401, 77] width 51 height 11
drag, startPoint x: 471, startPoint y: 128, endPoint x: 423, endPoint y: 120, distance: 48.0
click at [470, 128] on div "Choose a file *accepted formats .xlsx, .xls, .csv Select Sheet: Select Sheet Sh…" at bounding box center [371, 207] width 694 height 354
drag, startPoint x: 288, startPoint y: 74, endPoint x: 253, endPoint y: 27, distance: 58.5
click at [288, 74] on div "Choose a file *accepted formats .xlsx, .xls, .csv Select Sheet: Select Sheet Sh…" at bounding box center [371, 207] width 694 height 354
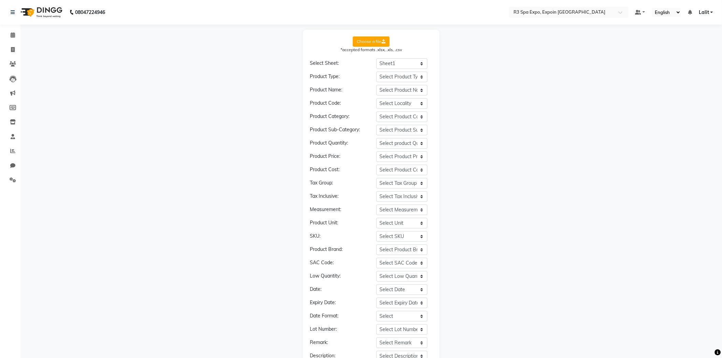
click at [305, 38] on div "Choose a file *accepted formats .xlsx, .xls, .csv Select Sheet: Select Sheet Sh…" at bounding box center [371, 207] width 136 height 354
click at [13, 124] on icon at bounding box center [13, 121] width 6 height 5
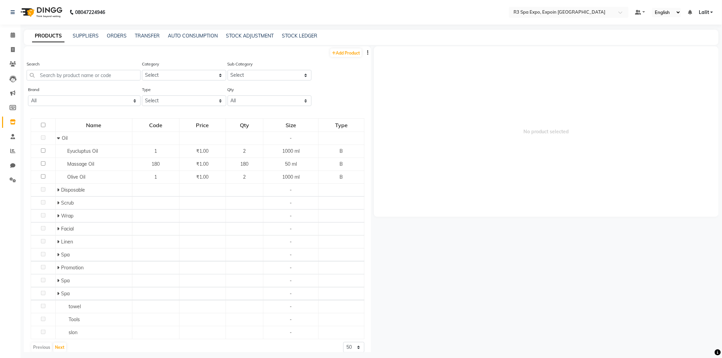
click at [364, 51] on button "button" at bounding box center [367, 52] width 7 height 7
click at [351, 49] on div "IMPORT" at bounding box center [340, 48] width 22 height 9
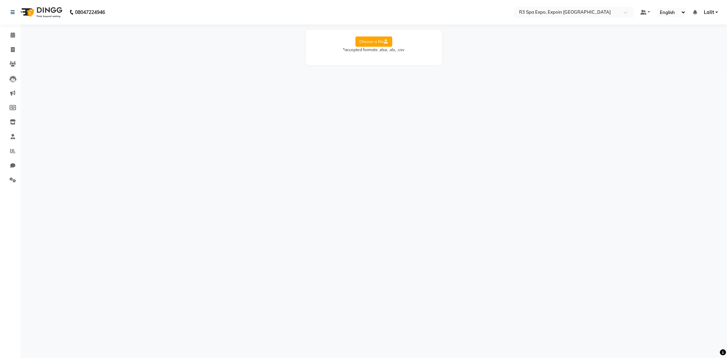
click at [363, 45] on label "Choose a file" at bounding box center [374, 41] width 37 height 10
click at [0, 0] on input "Choose a file" at bounding box center [0, 0] width 0 height 0
click at [396, 62] on select "Select Sheet Sheet1" at bounding box center [404, 63] width 51 height 11
click at [379, 58] on select "Select Sheet Sheet1" at bounding box center [404, 63] width 51 height 11
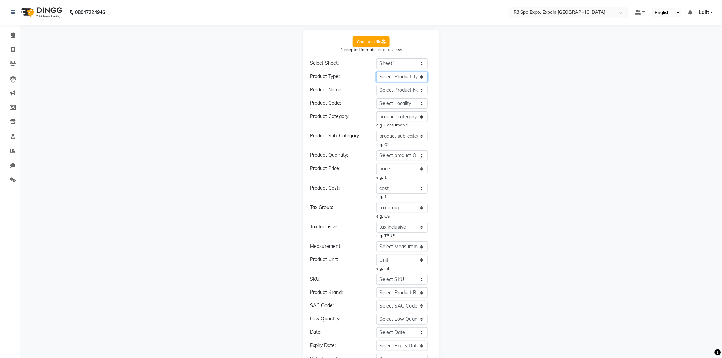
click at [394, 73] on select "Select Product Type Products List product category product sub-category type Op…" at bounding box center [401, 77] width 51 height 11
click at [376, 72] on select "Select Product Type Products List product category product sub-category type Op…" at bounding box center [401, 77] width 51 height 11
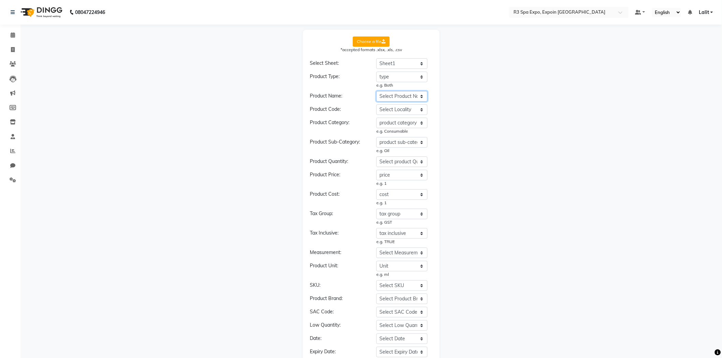
click at [407, 97] on select "Select Product Name Products List product category product sub-category type Op…" at bounding box center [401, 96] width 51 height 11
click at [376, 91] on select "Select Product Name Products List product category product sub-category type Op…" at bounding box center [401, 96] width 51 height 11
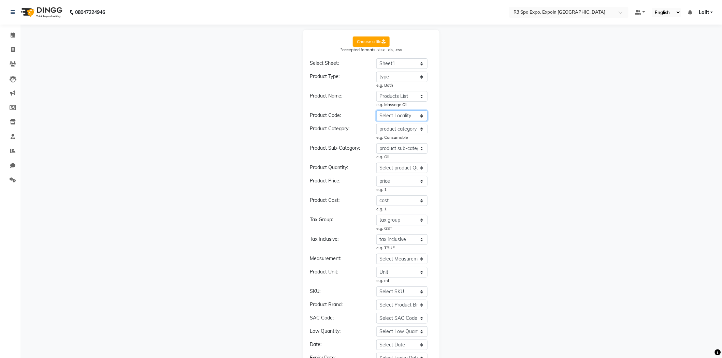
click at [402, 114] on select "Select Locality Products List product category product sub-category type Openin…" at bounding box center [401, 115] width 51 height 11
click at [458, 108] on div "Choose a file *accepted formats .xlsx, .xls, .csv Select Sheet: Select Sheet Sh…" at bounding box center [371, 235] width 694 height 410
click at [404, 130] on select "Select Product Category Products List product category product sub-category typ…" at bounding box center [401, 129] width 51 height 11
click at [376, 124] on select "Select Product Category Products List product category product sub-category typ…" at bounding box center [401, 129] width 51 height 11
click at [400, 150] on select "Select Product Sub-Category Products List product category product sub-category…" at bounding box center [401, 148] width 51 height 11
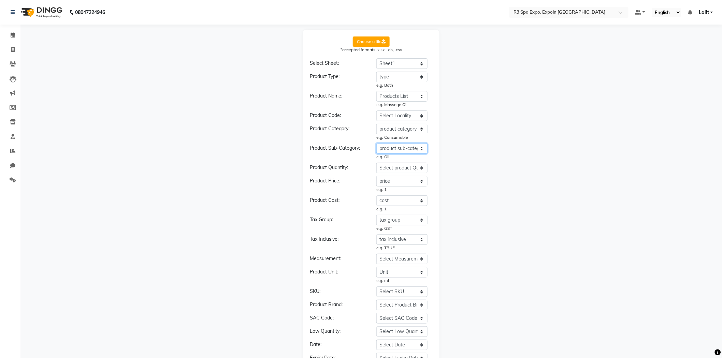
click at [376, 143] on select "Select Product Sub-Category Products List product category product sub-category…" at bounding box center [401, 148] width 51 height 11
click at [466, 169] on div "Choose a file *accepted formats .xlsx, .xls, .csv Select Sheet: Select Sheet Sh…" at bounding box center [371, 235] width 694 height 410
click at [391, 165] on select "Select product Quantity Products List product category product sub-category typ…" at bounding box center [401, 168] width 51 height 11
click at [376, 163] on select "Select product Quantity Products List product category product sub-category typ…" at bounding box center [401, 168] width 51 height 11
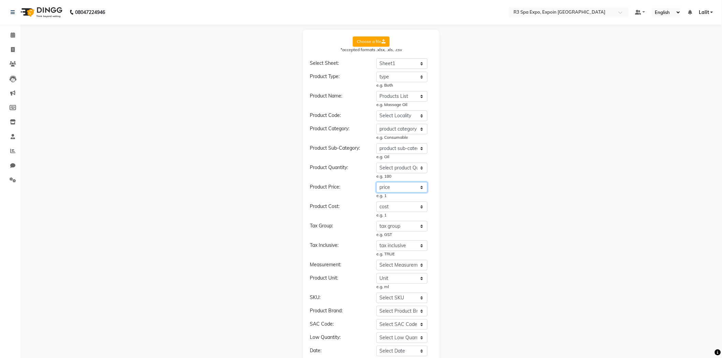
click at [397, 186] on select "Select Product Price Products List product category product sub-category type O…" at bounding box center [401, 187] width 51 height 11
click at [376, 182] on select "Select Product Price Products List product category product sub-category type O…" at bounding box center [401, 187] width 51 height 11
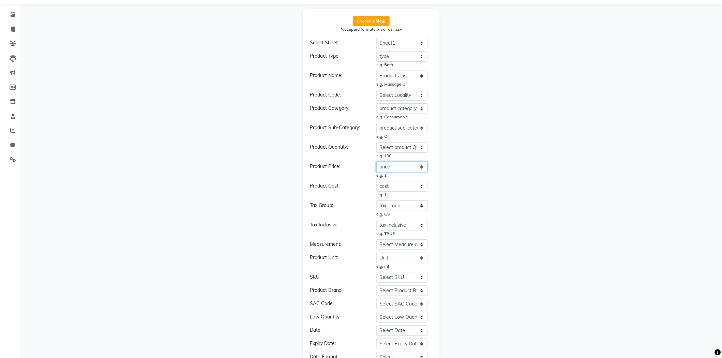
scroll to position [38, 0]
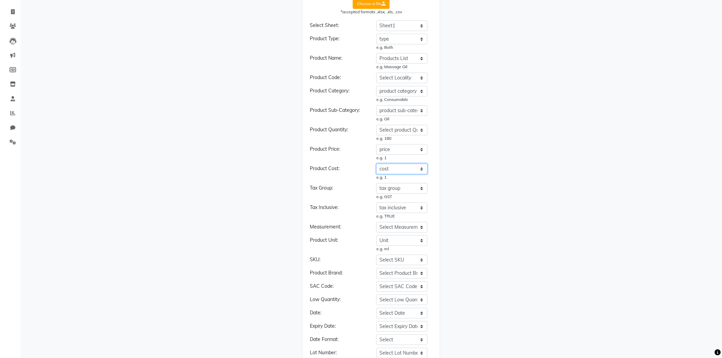
click at [387, 167] on select "Select Product Cost Products List product category product sub-category type Op…" at bounding box center [401, 169] width 51 height 11
click at [376, 164] on select "Select Product Cost Products List product category product sub-category type Op…" at bounding box center [401, 169] width 51 height 11
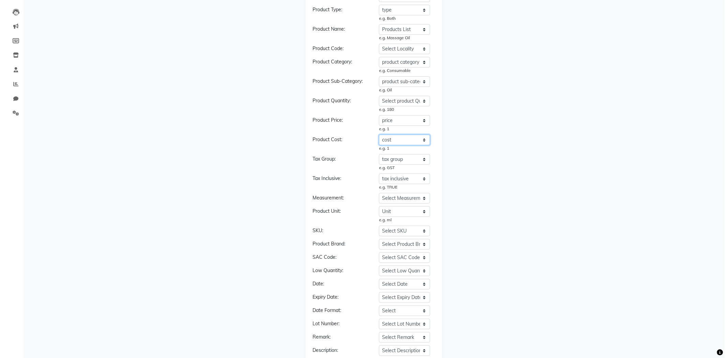
scroll to position [97, 0]
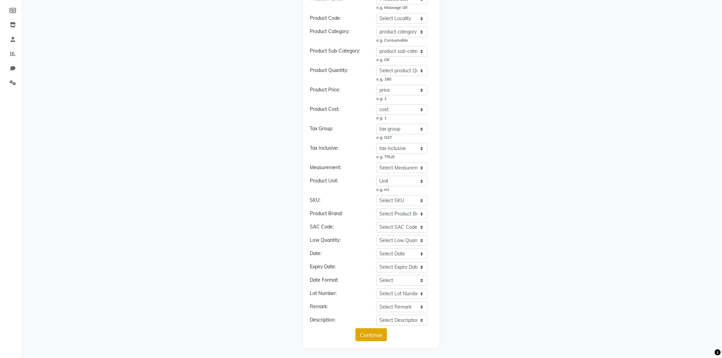
click at [374, 338] on button "Continue" at bounding box center [370, 334] width 31 height 13
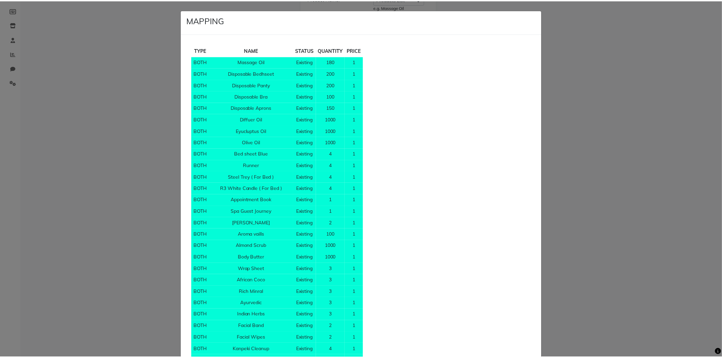
scroll to position [529, 0]
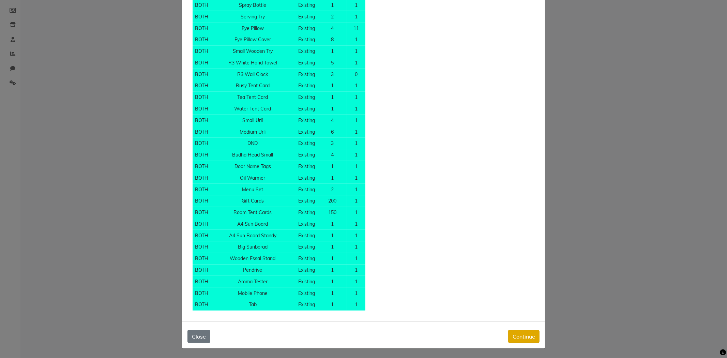
click at [515, 332] on button "Continue" at bounding box center [523, 336] width 31 height 13
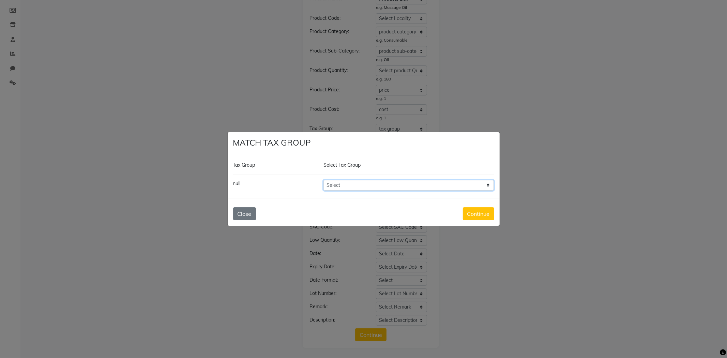
click at [356, 181] on select "Select GST" at bounding box center [409, 185] width 171 height 11
click at [349, 186] on select "Select GST" at bounding box center [409, 185] width 171 height 11
click at [324, 180] on select "Select GST" at bounding box center [409, 185] width 171 height 11
click at [472, 214] on button "Continue" at bounding box center [478, 213] width 31 height 13
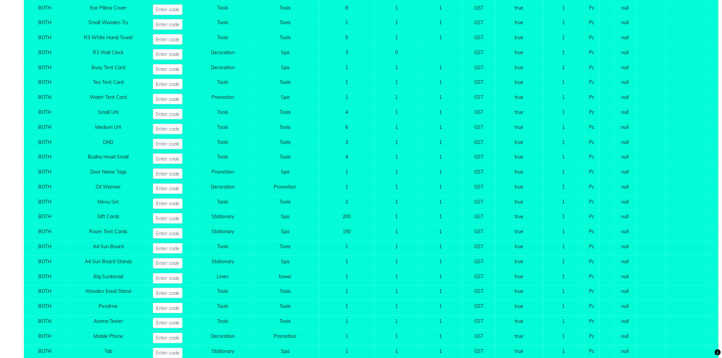
scroll to position [1156, 0]
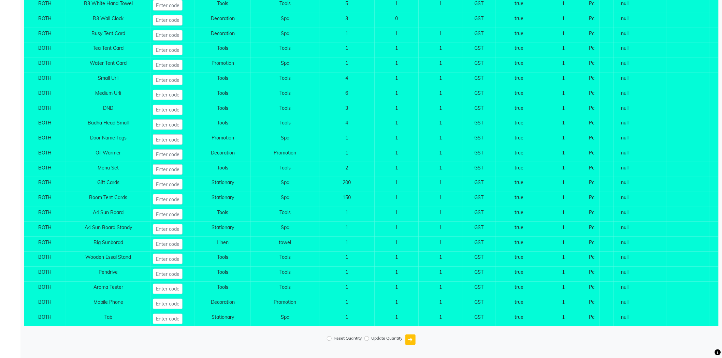
click at [607, 117] on td at bounding box center [607, 124] width 14 height 15
click at [329, 339] on input "Reset Quantity" at bounding box center [329, 338] width 5 height 5
click at [411, 339] on icon "submit" at bounding box center [410, 339] width 4 height 5
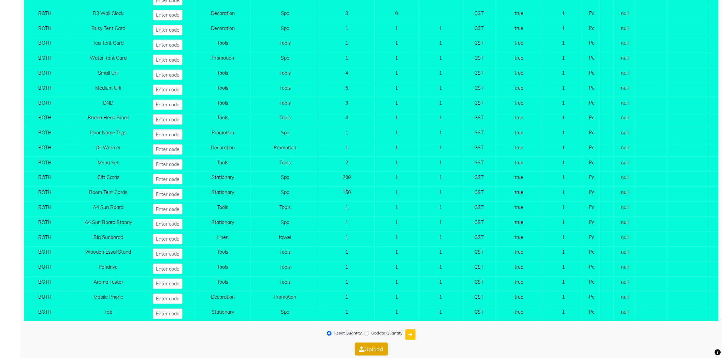
click at [380, 352] on button "Upload" at bounding box center [371, 349] width 33 height 13
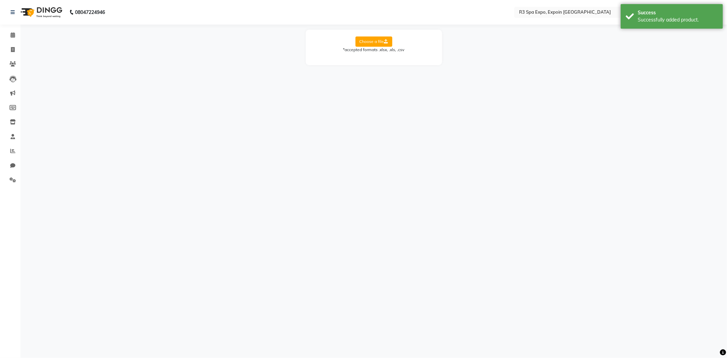
click at [18, 123] on li "Inventory" at bounding box center [10, 122] width 20 height 15
click at [16, 123] on span at bounding box center [13, 122] width 12 height 8
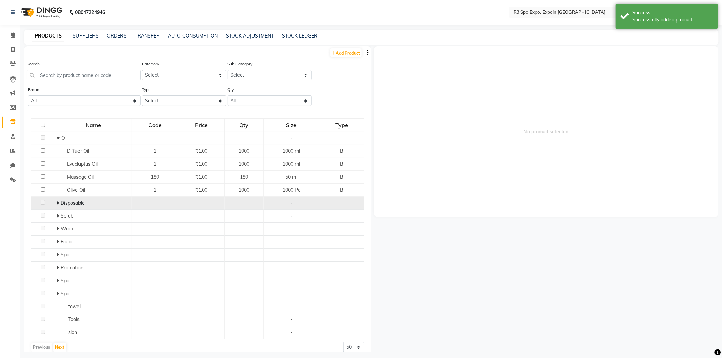
click at [57, 204] on icon at bounding box center [58, 203] width 2 height 5
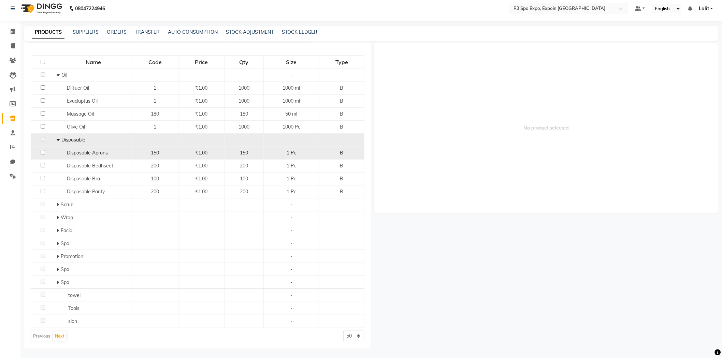
scroll to position [4, 0]
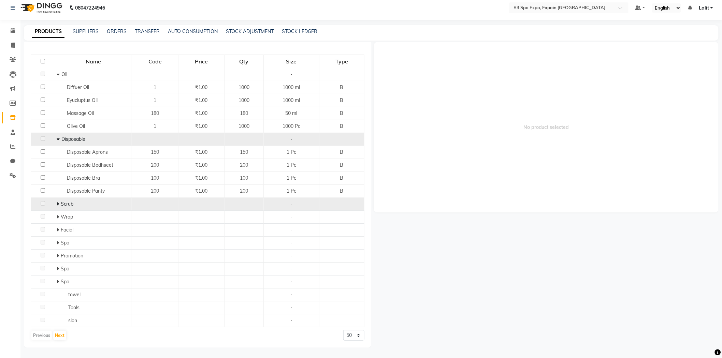
click at [59, 203] on span at bounding box center [59, 204] width 4 height 6
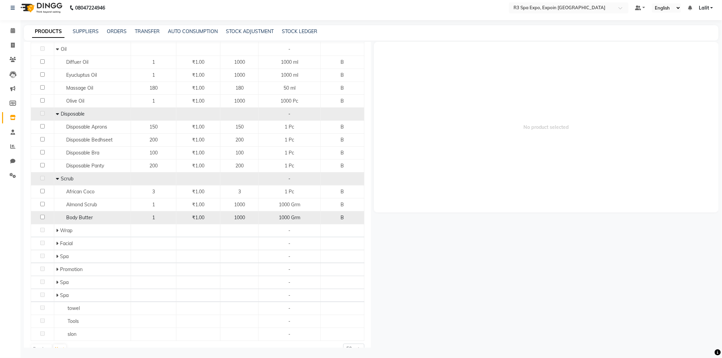
scroll to position [98, 0]
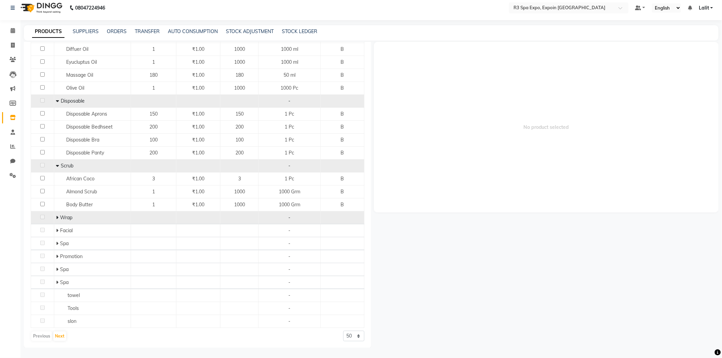
click at [58, 219] on span at bounding box center [58, 218] width 4 height 6
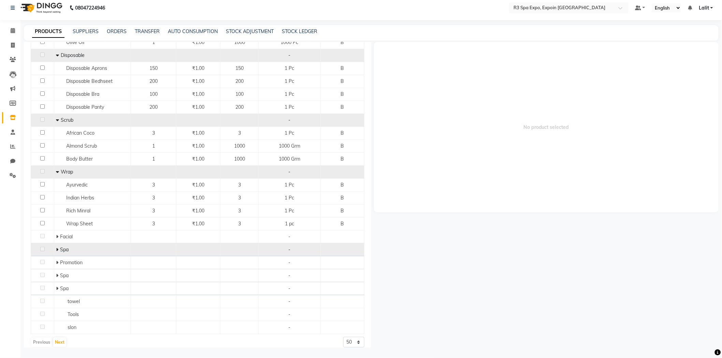
scroll to position [151, 0]
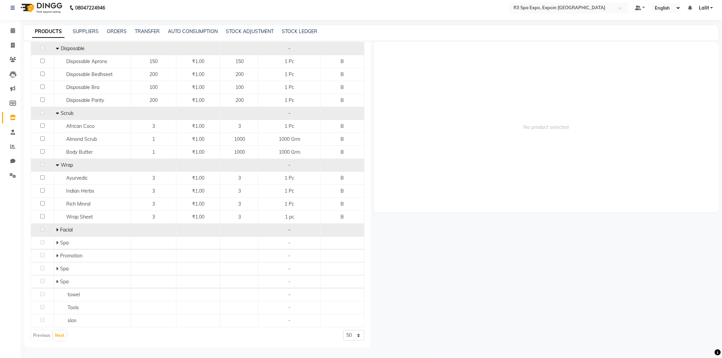
click at [58, 230] on span at bounding box center [58, 230] width 4 height 6
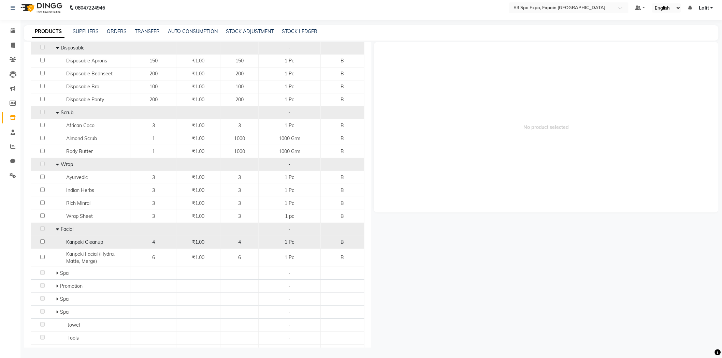
scroll to position [182, 0]
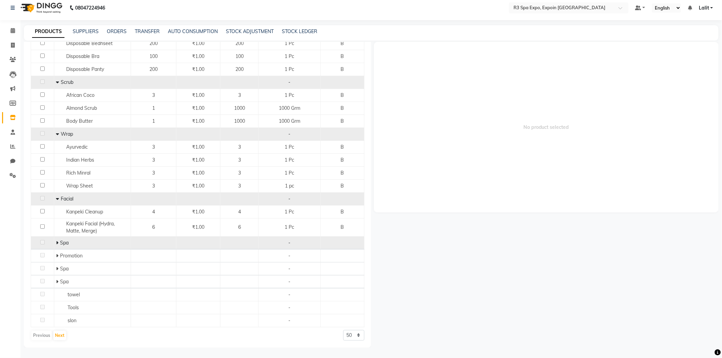
click at [56, 240] on icon at bounding box center [57, 242] width 2 height 5
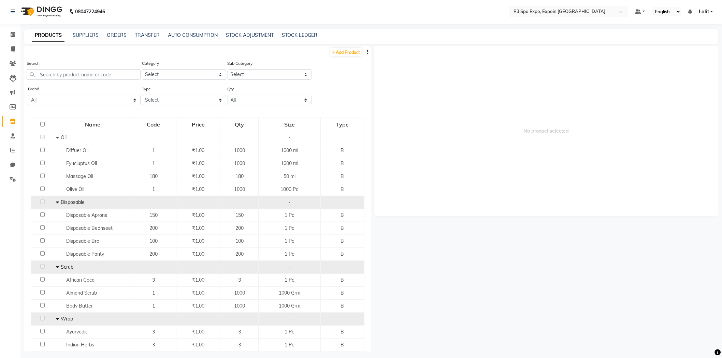
scroll to position [0, 0]
click at [85, 76] on input "text" at bounding box center [84, 75] width 114 height 11
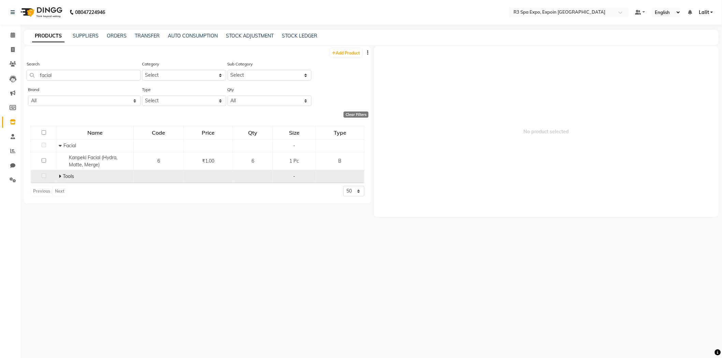
click at [61, 175] on span at bounding box center [61, 176] width 4 height 6
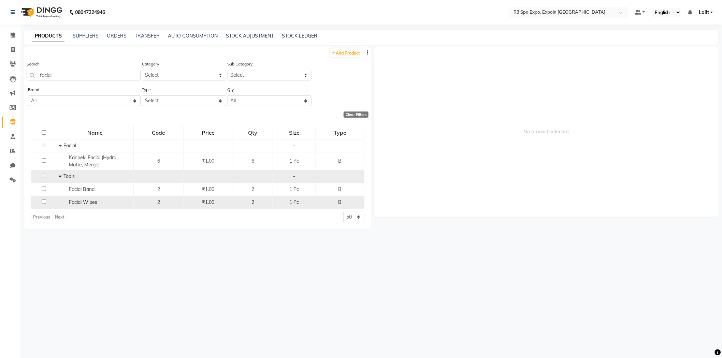
click at [45, 201] on input "checkbox" at bounding box center [44, 201] width 4 height 4
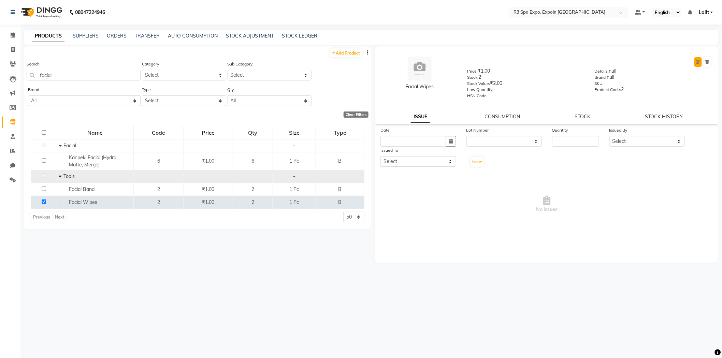
click at [697, 63] on icon at bounding box center [698, 62] width 4 height 4
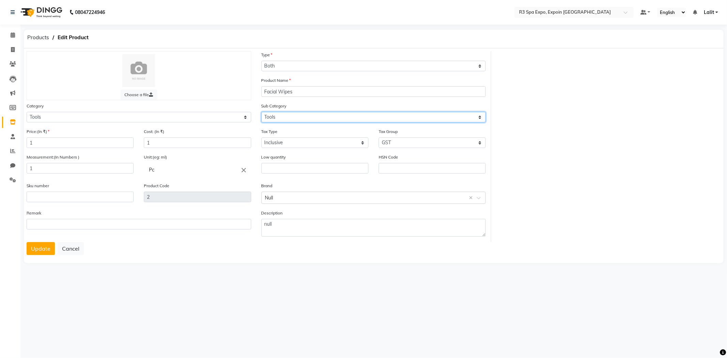
click at [285, 114] on select "Select Tools" at bounding box center [374, 117] width 225 height 11
click at [80, 120] on select "Select Personal Care Name Batch Uniform salon Other Consumable Billing Decorati…" at bounding box center [139, 117] width 225 height 11
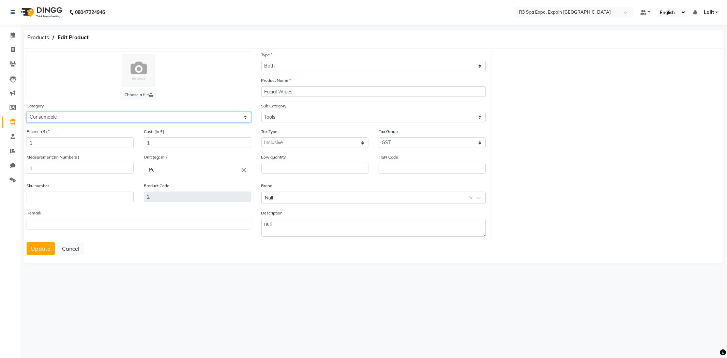
click at [27, 112] on select "Select Personal Care Name Batch Uniform salon Other Consumable Billing Decorati…" at bounding box center [139, 117] width 225 height 11
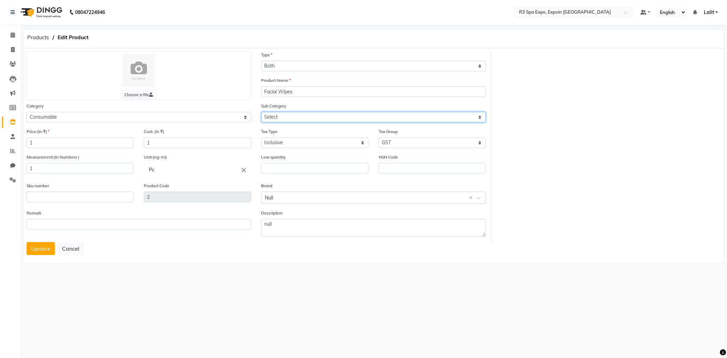
click at [306, 115] on select "Select Oil Disposable Stationary Scrub Wrap Facial Tool Spa Promotion" at bounding box center [374, 117] width 225 height 11
click at [262, 112] on select "Select Oil Disposable Stationary Scrub Wrap Facial Tool Spa Promotion" at bounding box center [374, 117] width 225 height 11
click at [44, 248] on button "Update" at bounding box center [41, 248] width 28 height 13
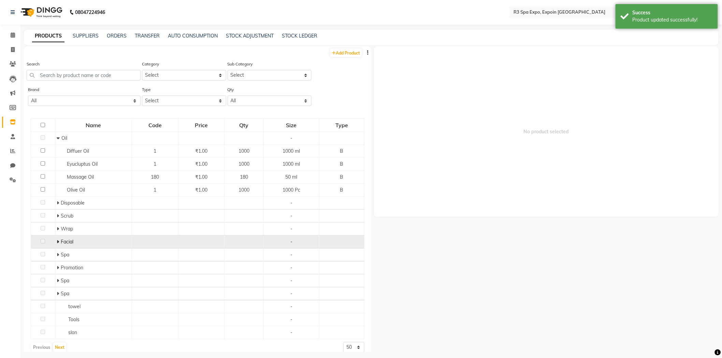
click at [57, 240] on icon at bounding box center [58, 241] width 2 height 5
click at [248, 39] on link "STOCK ADJUSTMENT" at bounding box center [250, 36] width 48 height 6
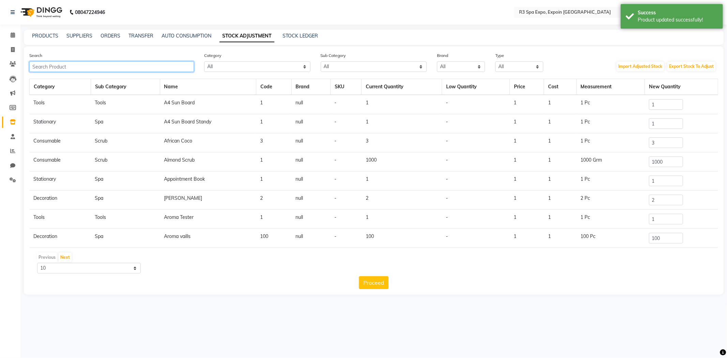
click at [98, 70] on input "text" at bounding box center [111, 66] width 165 height 11
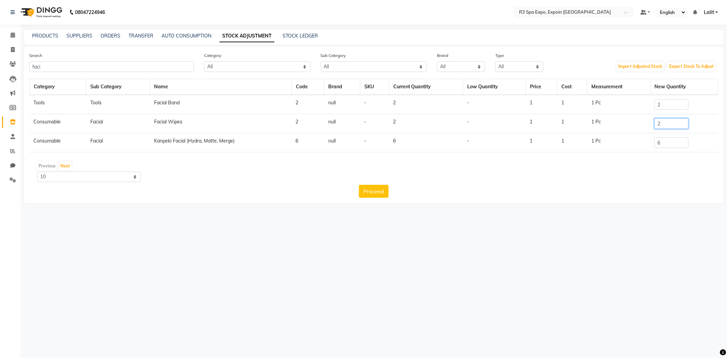
drag, startPoint x: 645, startPoint y: 127, endPoint x: 629, endPoint y: 127, distance: 15.3
click at [629, 127] on tr "Consumable Facial Facial Wipes 2 null - 2 - 1 1 1 Pc 2" at bounding box center [374, 123] width 689 height 19
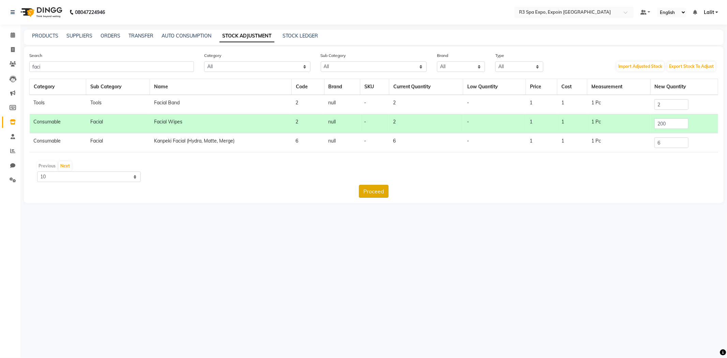
click at [387, 193] on button "Proceed" at bounding box center [374, 191] width 30 height 13
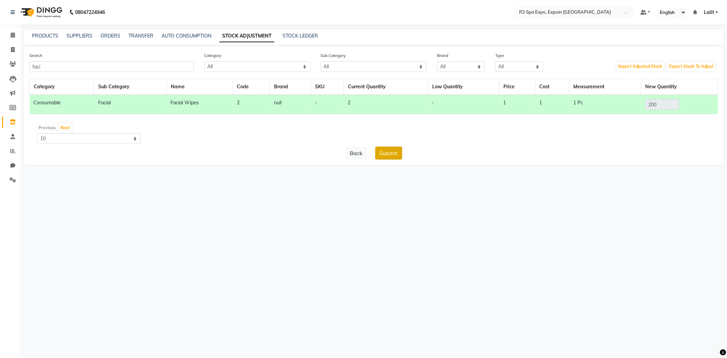
click at [395, 152] on button "Submit" at bounding box center [388, 153] width 27 height 13
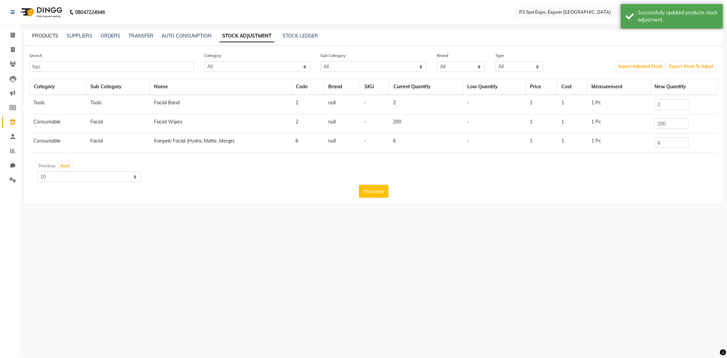
click at [48, 38] on link "PRODUCTS" at bounding box center [45, 36] width 26 height 6
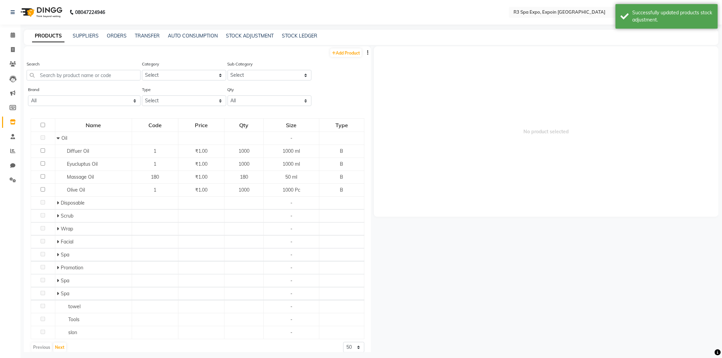
click at [451, 100] on span "No product selected" at bounding box center [546, 131] width 344 height 171
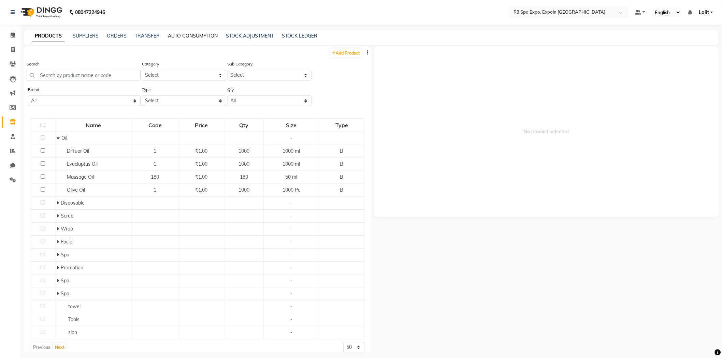
click at [212, 39] on link "AUTO CONSUMPTION" at bounding box center [193, 36] width 50 height 6
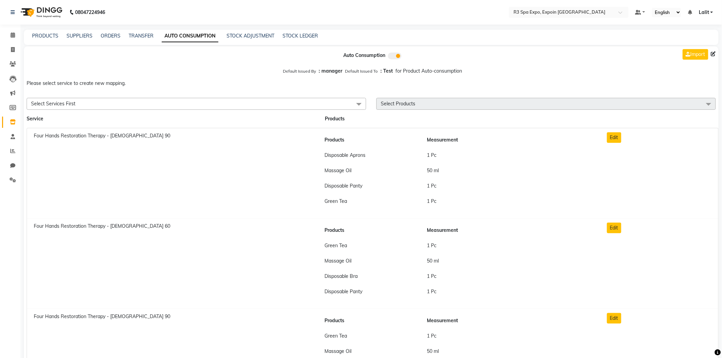
click at [394, 56] on span at bounding box center [395, 56] width 14 height 7
click at [395, 57] on input "checkbox" at bounding box center [395, 57] width 0 height 0
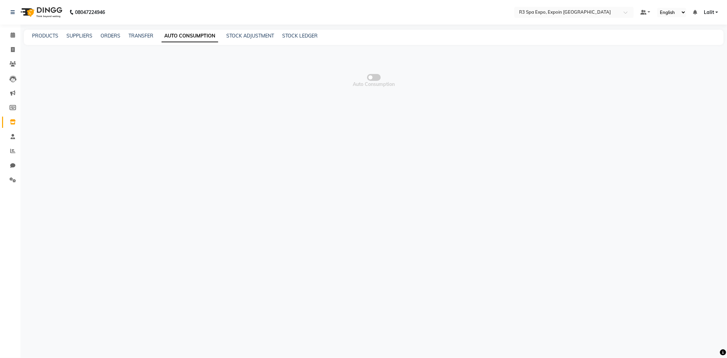
click at [370, 71] on span "Auto Consumption" at bounding box center [374, 80] width 700 height 68
click at [372, 74] on span at bounding box center [374, 77] width 14 height 7
click at [374, 78] on input "checkbox" at bounding box center [374, 78] width 0 height 0
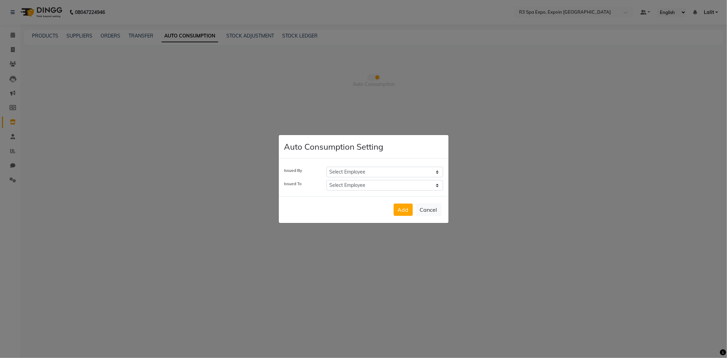
click at [348, 173] on select "Select Employee Alice Avika Jessy manager Mawi Ruth Test" at bounding box center [385, 172] width 117 height 11
click at [327, 167] on select "Select Employee Alice Avika Jessy manager Mawi Ruth Test" at bounding box center [385, 172] width 117 height 11
click at [343, 186] on select "Select Employee Alice Avika Jessy manager Mawi Ruth Test" at bounding box center [385, 185] width 117 height 11
click at [327, 180] on select "Select Employee Alice Avika Jessy manager Mawi Ruth Test" at bounding box center [385, 185] width 117 height 11
click at [415, 212] on div "Add Cancel" at bounding box center [364, 209] width 170 height 27
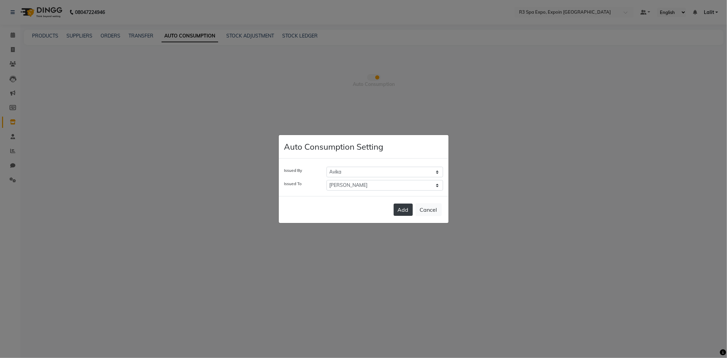
click at [410, 212] on button "Add" at bounding box center [403, 210] width 19 height 12
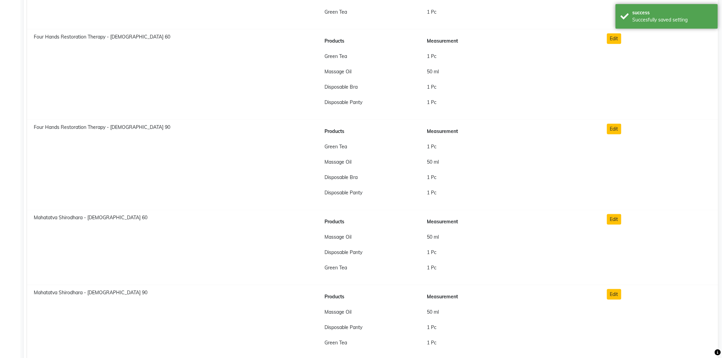
scroll to position [227, 0]
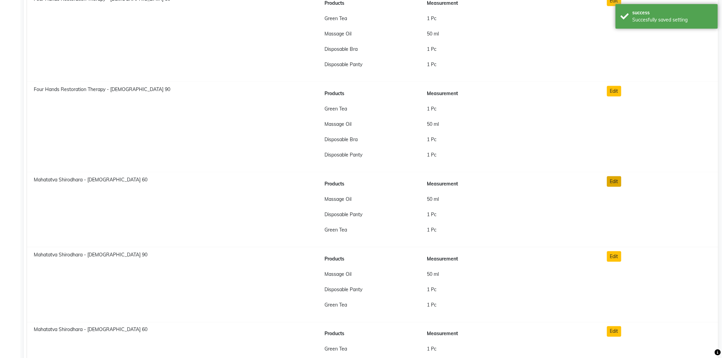
click at [611, 181] on button "Edit" at bounding box center [614, 181] width 14 height 11
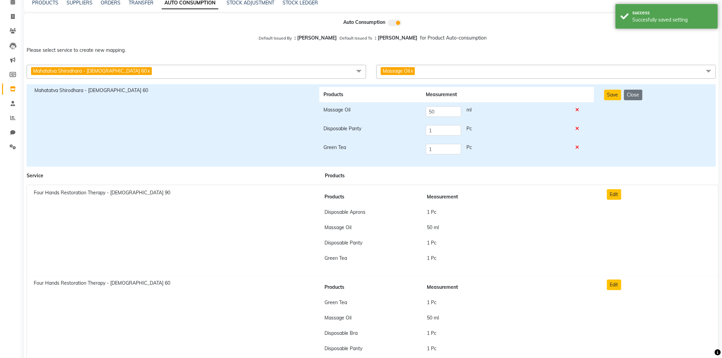
scroll to position [0, 0]
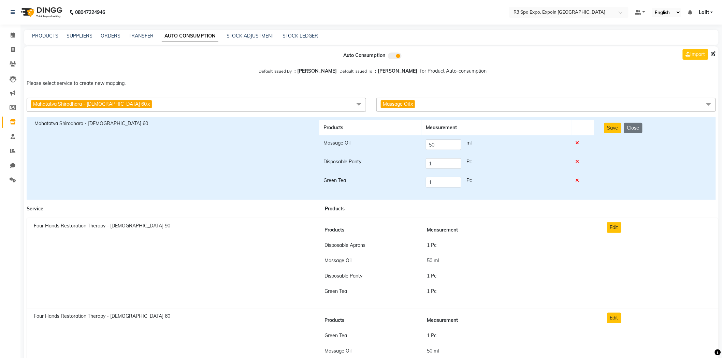
click at [444, 103] on span "Massage Oil x" at bounding box center [545, 105] width 339 height 14
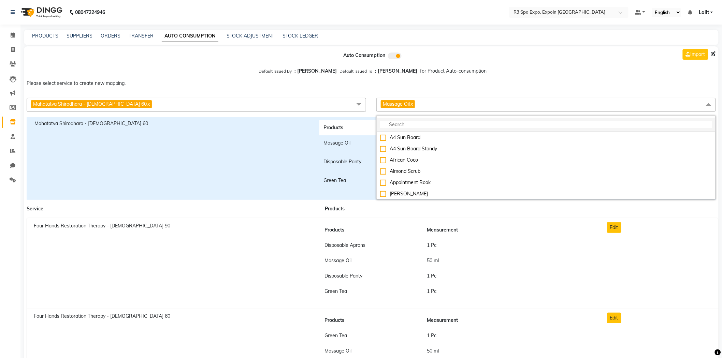
click at [408, 125] on input "multiselect-search" at bounding box center [546, 124] width 332 height 7
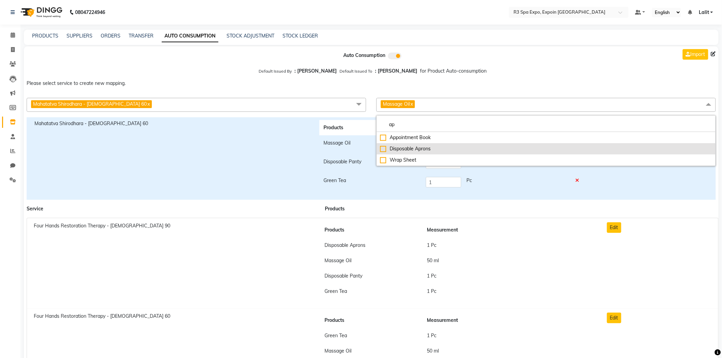
click at [399, 151] on div "Disposable Aprons" at bounding box center [546, 148] width 332 height 7
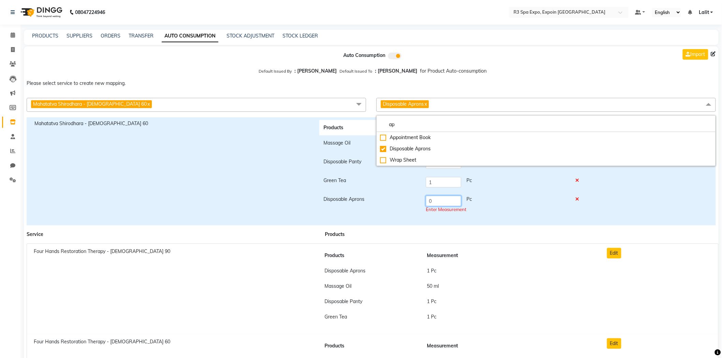
drag, startPoint x: 424, startPoint y: 200, endPoint x: 387, endPoint y: 202, distance: 36.5
click at [387, 202] on tr "Disposable Aprons 0 Pc Enter Measurement" at bounding box center [456, 205] width 275 height 26
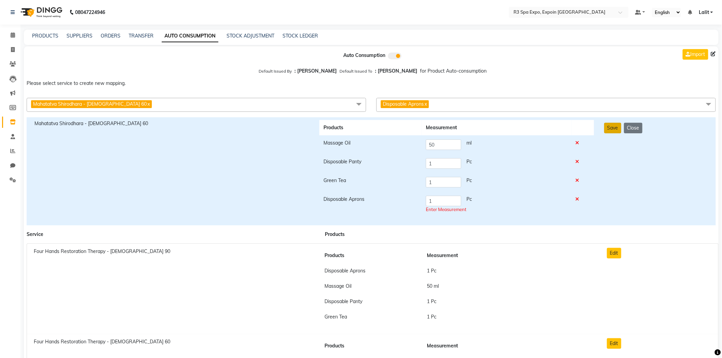
click at [611, 125] on button "Save" at bounding box center [612, 128] width 17 height 11
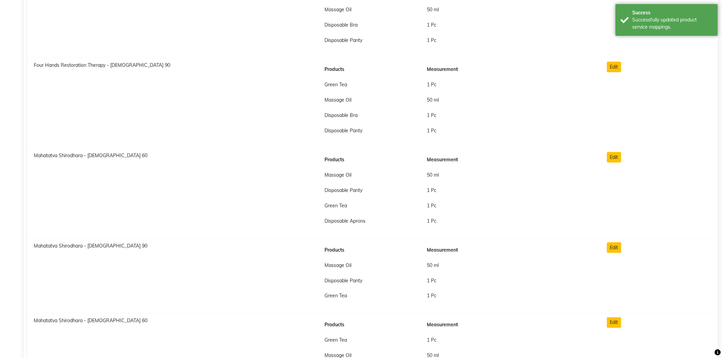
scroll to position [265, 0]
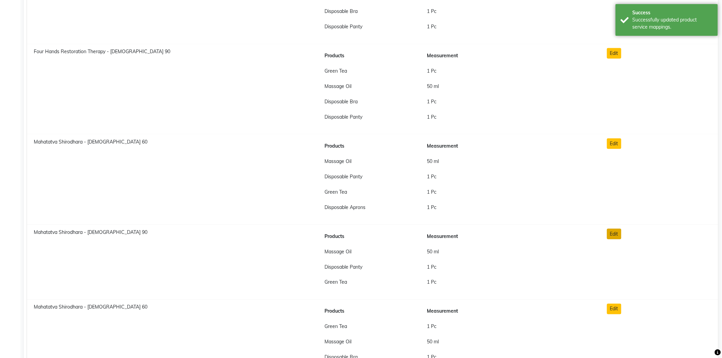
click at [616, 233] on button "Edit" at bounding box center [614, 234] width 14 height 11
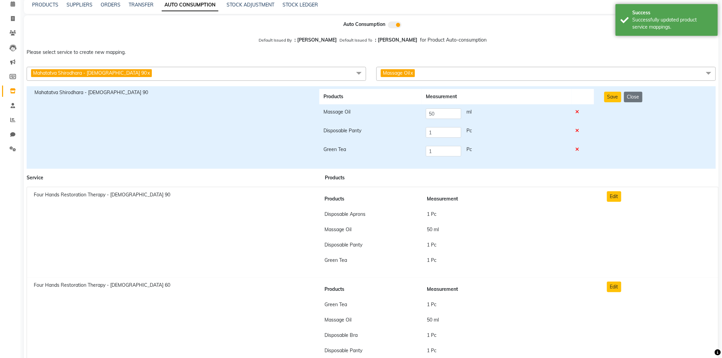
scroll to position [0, 0]
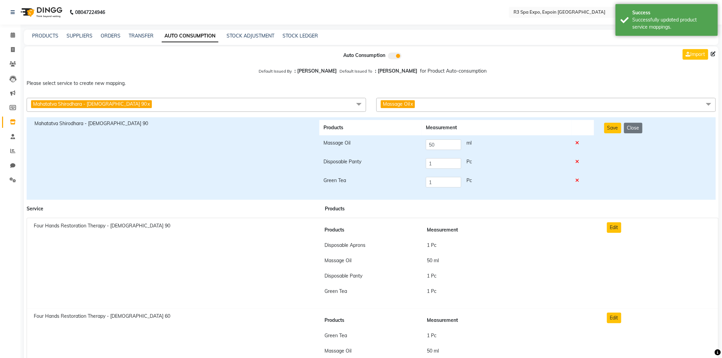
click at [467, 111] on span "Massage Oil x" at bounding box center [545, 105] width 339 height 14
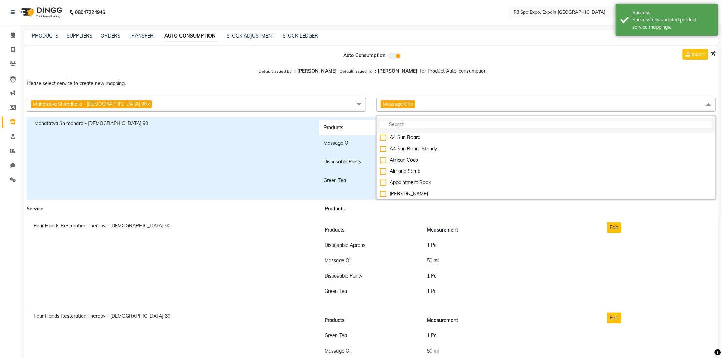
click at [397, 124] on input "multiselect-search" at bounding box center [546, 124] width 332 height 7
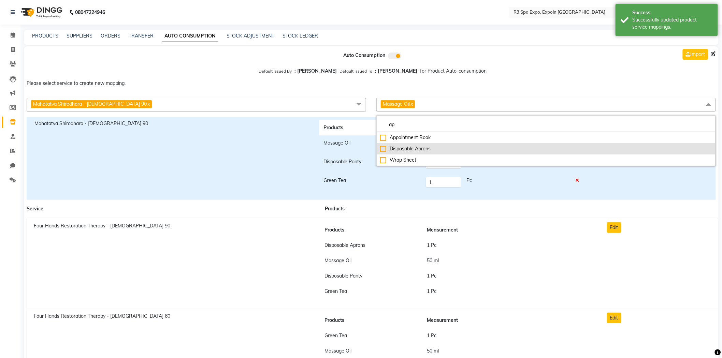
click at [408, 148] on div "Disposable Aprons" at bounding box center [546, 148] width 332 height 7
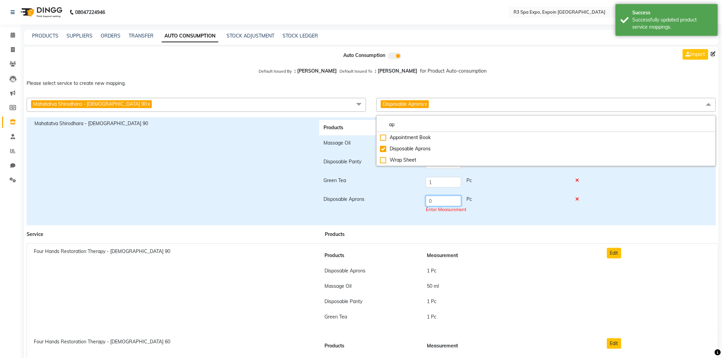
click at [389, 199] on tr "Disposable Aprons 0 Pc Enter Measurement" at bounding box center [456, 205] width 275 height 26
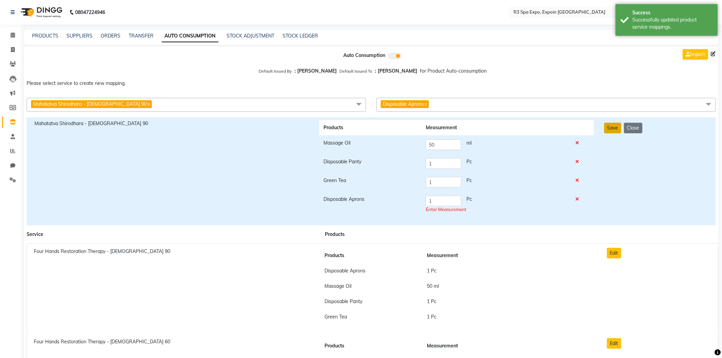
click at [608, 130] on button "Save" at bounding box center [612, 128] width 17 height 11
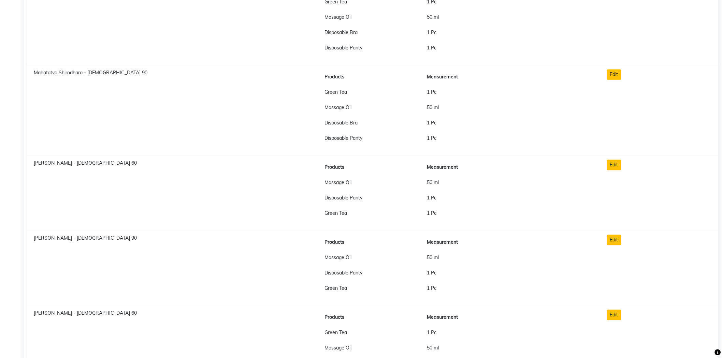
scroll to position [606, 0]
click at [49, 161] on span "Marma Abhyangam - Male 60" at bounding box center [85, 162] width 103 height 6
copy span "Marma Abhyangam - Male 60"
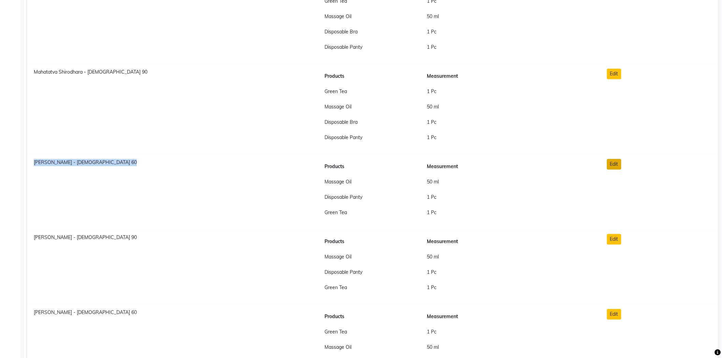
click at [617, 165] on button "Edit" at bounding box center [614, 164] width 14 height 11
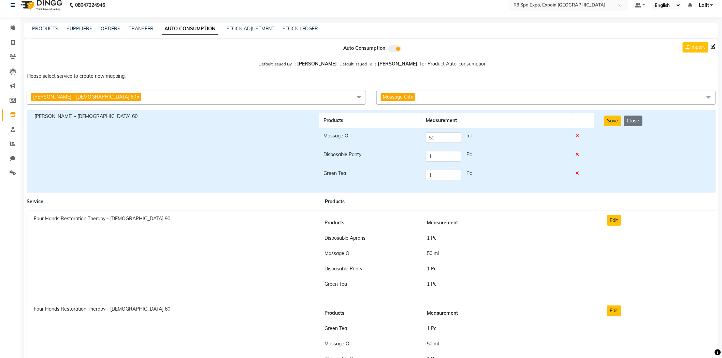
scroll to position [0, 0]
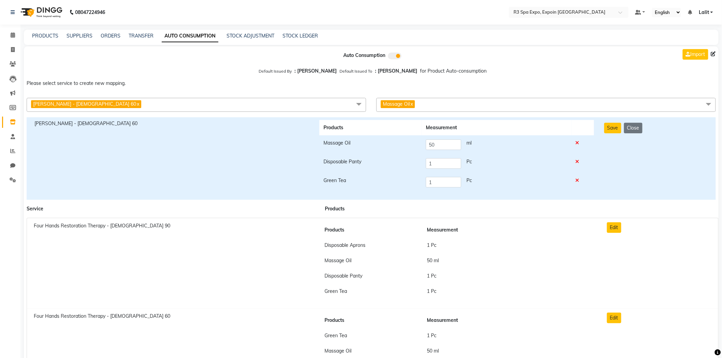
click at [430, 104] on span "Massage Oil x" at bounding box center [545, 105] width 339 height 14
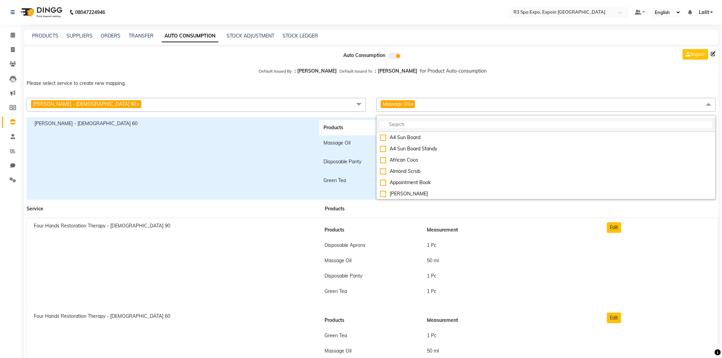
click at [415, 124] on input "multiselect-search" at bounding box center [546, 124] width 332 height 7
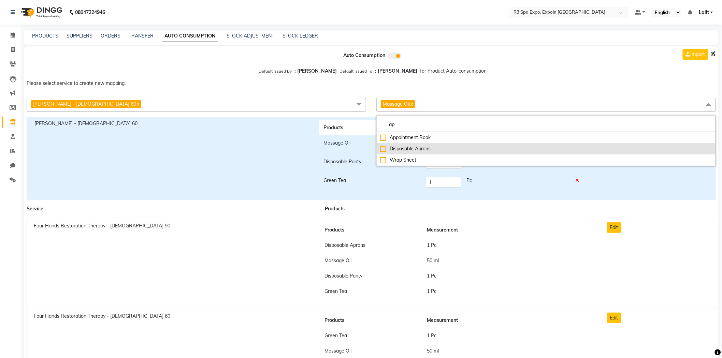
click at [415, 145] on li "Disposable Aprons" at bounding box center [545, 148] width 339 height 11
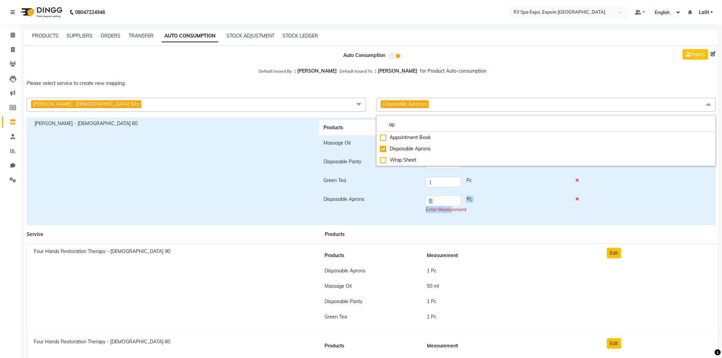
drag, startPoint x: 449, startPoint y: 210, endPoint x: 400, endPoint y: 202, distance: 49.7
click at [400, 202] on tr "Disposable Aprons 0 Pc Enter Measurement" at bounding box center [456, 205] width 275 height 26
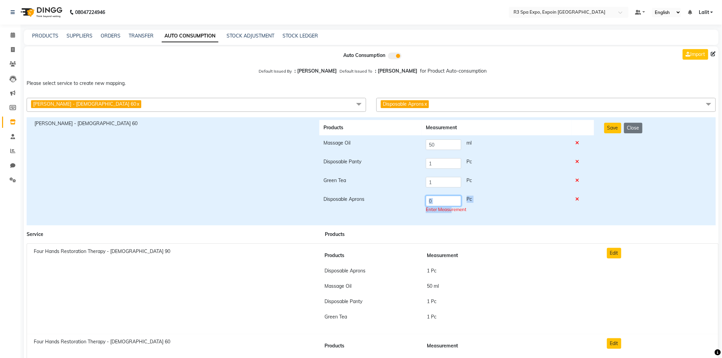
click at [439, 201] on input "0" at bounding box center [443, 201] width 35 height 11
drag, startPoint x: 440, startPoint y: 201, endPoint x: 417, endPoint y: 201, distance: 22.8
click at [417, 201] on tr "Disposable Aprons 0 Pc Enter Measurement" at bounding box center [456, 205] width 275 height 26
drag, startPoint x: 612, startPoint y: 126, endPoint x: 601, endPoint y: 125, distance: 11.3
click at [611, 126] on button "Save" at bounding box center [612, 128] width 17 height 11
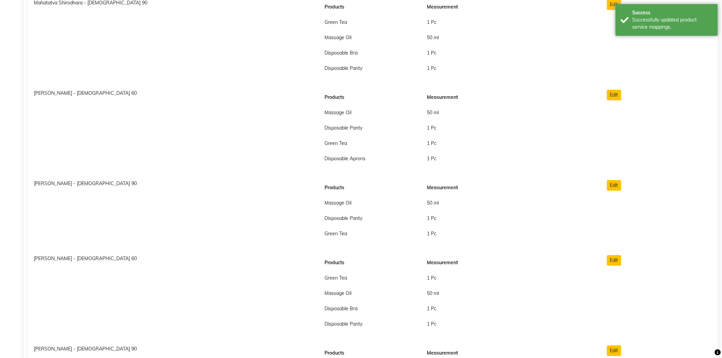
scroll to position [703, 0]
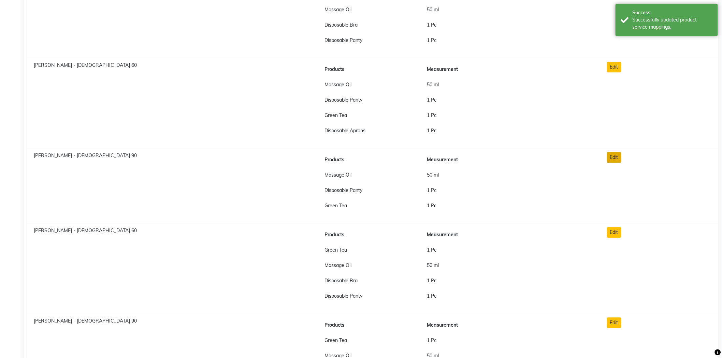
click at [612, 159] on button "Edit" at bounding box center [614, 157] width 14 height 11
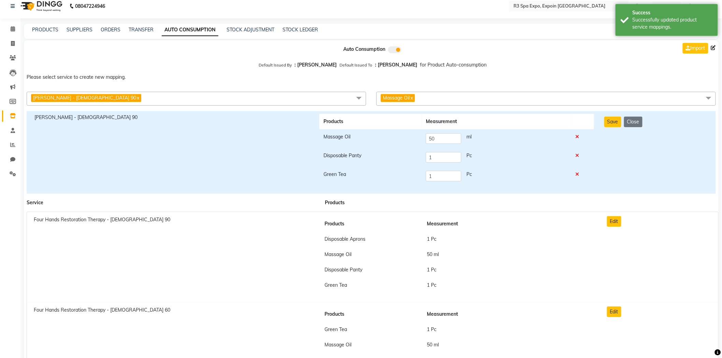
scroll to position [0, 0]
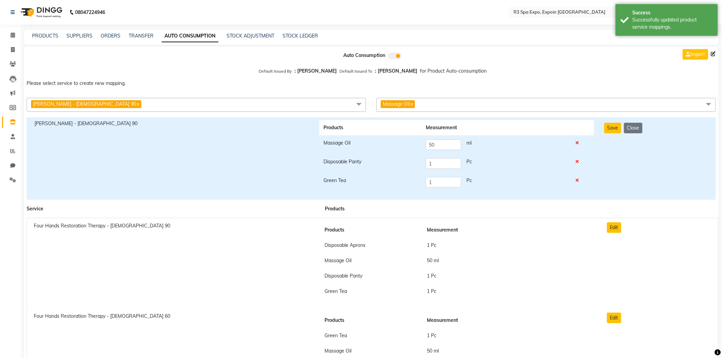
click at [466, 101] on span "Massage Oil x" at bounding box center [545, 105] width 339 height 14
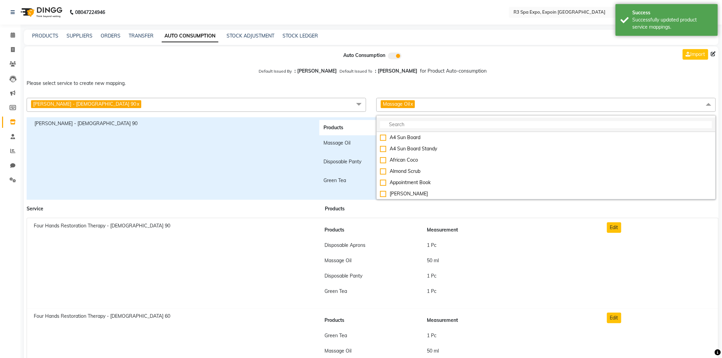
click at [422, 124] on input "multiselect-search" at bounding box center [546, 124] width 332 height 7
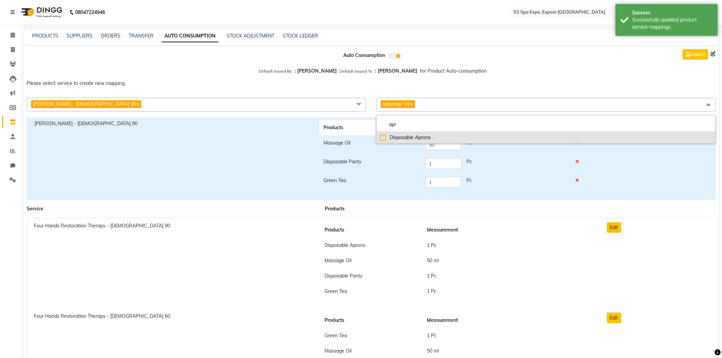
click at [421, 140] on div "Disposable Aprons" at bounding box center [546, 137] width 332 height 7
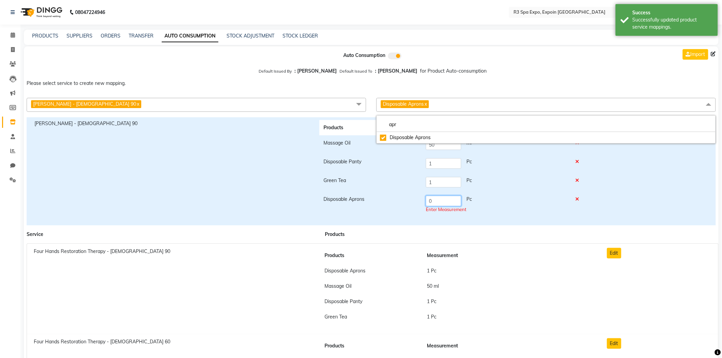
drag, startPoint x: 448, startPoint y: 197, endPoint x: 383, endPoint y: 197, distance: 65.8
click at [383, 197] on tr "Disposable Aprons 0 Pc Enter Measurement" at bounding box center [456, 205] width 275 height 26
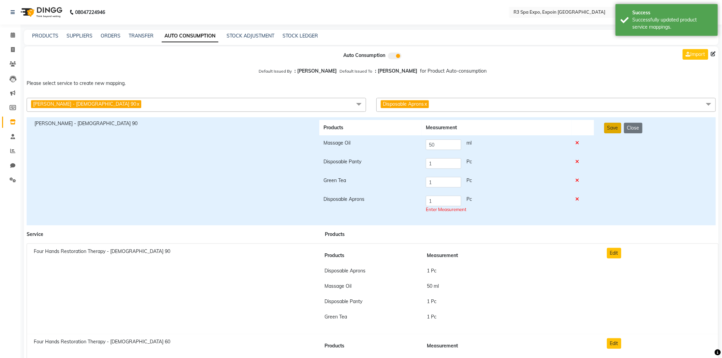
drag, startPoint x: 615, startPoint y: 133, endPoint x: 610, endPoint y: 125, distance: 8.5
click at [614, 132] on button "Save" at bounding box center [612, 128] width 17 height 11
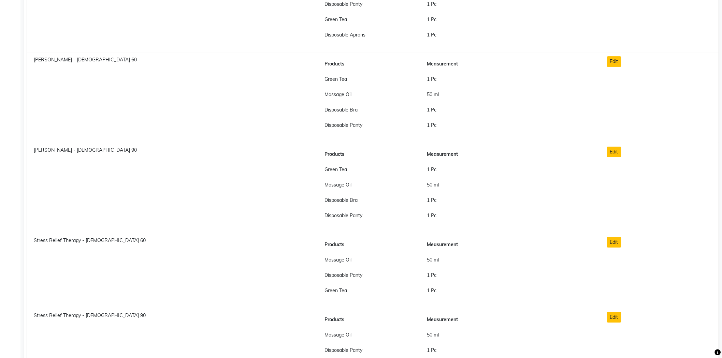
scroll to position [892, 0]
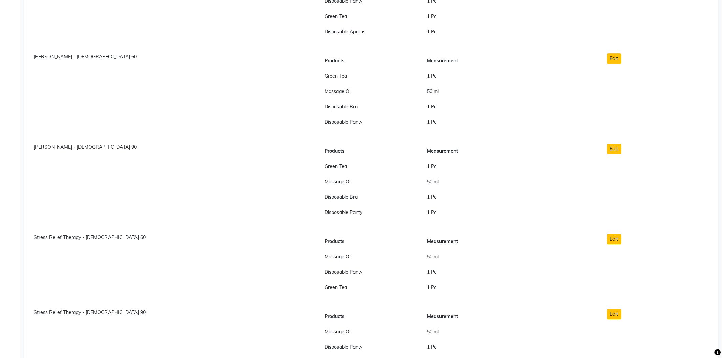
click at [72, 239] on span "Stress Relief Therapy - Male 60" at bounding box center [90, 237] width 112 height 6
copy span "Stress Relief Therapy - Male 60"
click at [613, 241] on button "Edit" at bounding box center [614, 239] width 14 height 11
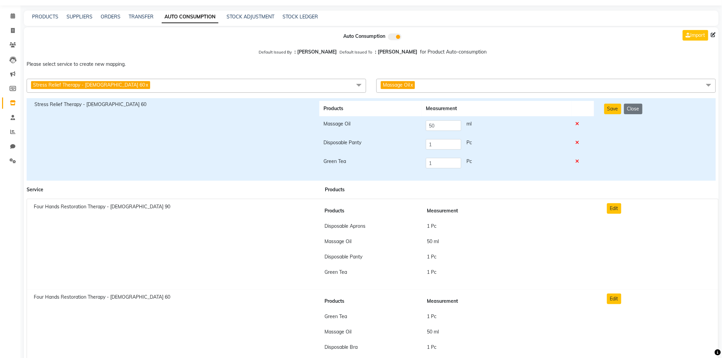
scroll to position [0, 0]
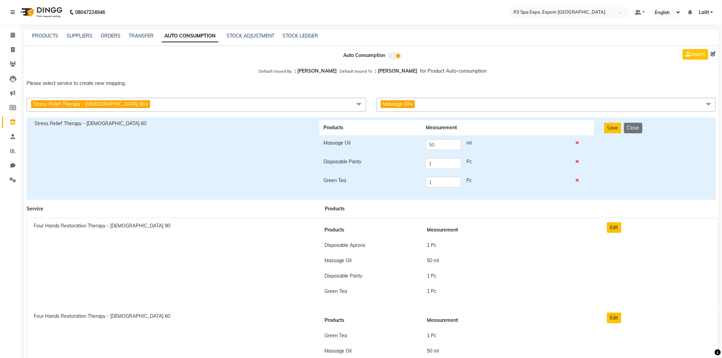
click at [432, 104] on span "Massage Oil x" at bounding box center [545, 105] width 339 height 14
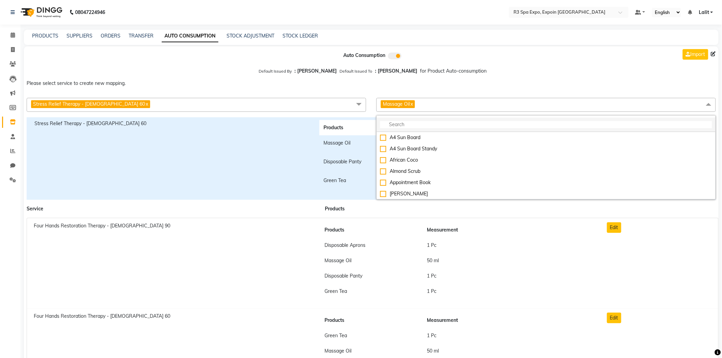
click at [416, 123] on input "multiselect-search" at bounding box center [546, 124] width 332 height 7
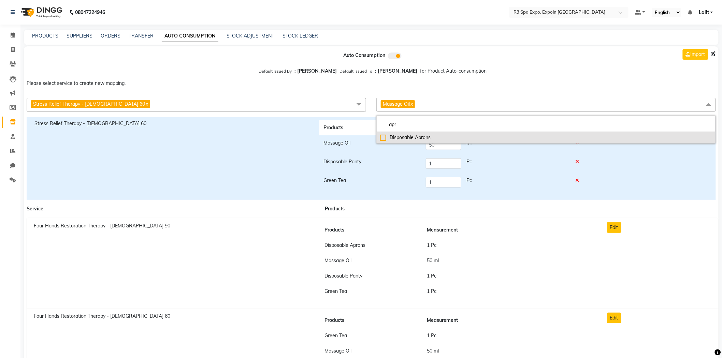
click at [410, 141] on div "Disposable Aprons" at bounding box center [546, 137] width 332 height 7
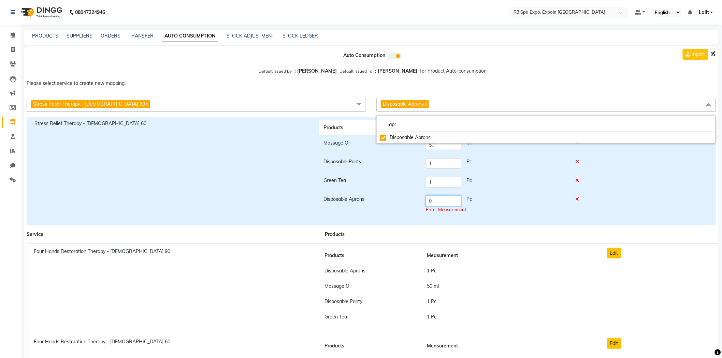
drag, startPoint x: 429, startPoint y: 203, endPoint x: 418, endPoint y: 202, distance: 10.6
click at [419, 202] on tr "Disposable Aprons 0 Pc Enter Measurement" at bounding box center [456, 205] width 275 height 26
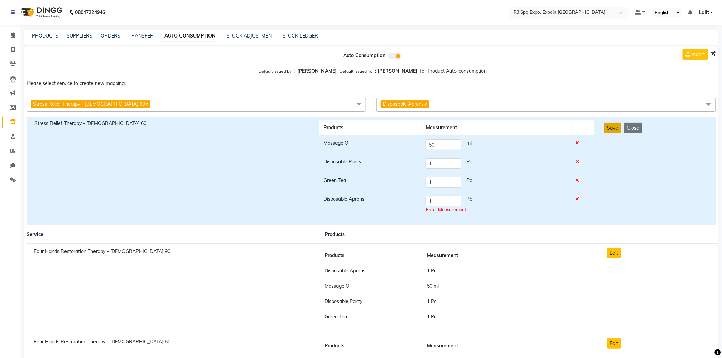
click at [609, 131] on button "Save" at bounding box center [612, 128] width 17 height 11
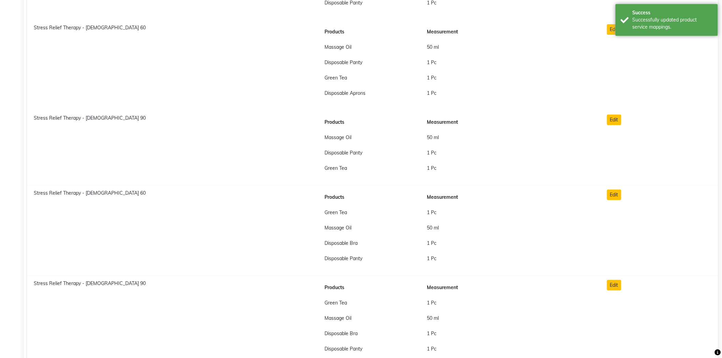
scroll to position [1103, 0]
click at [614, 121] on button "Edit" at bounding box center [614, 119] width 14 height 11
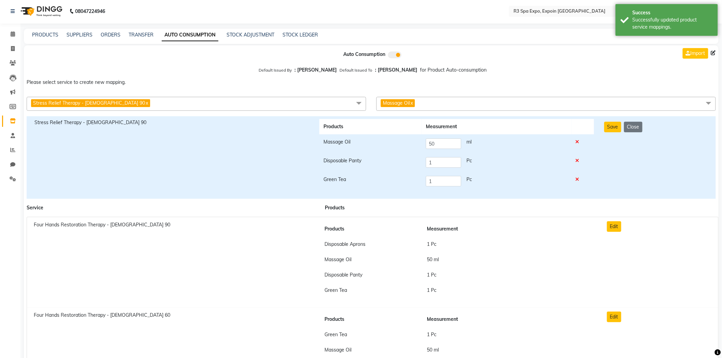
scroll to position [0, 0]
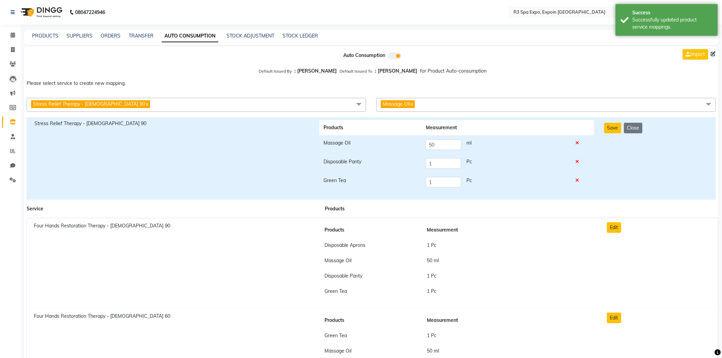
click at [455, 109] on span "Massage Oil x" at bounding box center [545, 105] width 339 height 14
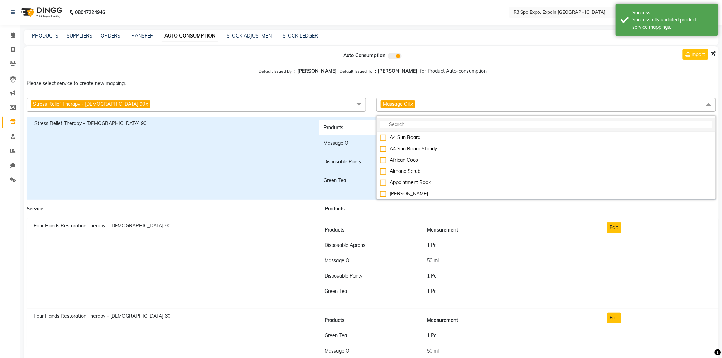
click at [419, 121] on input "multiselect-search" at bounding box center [546, 124] width 332 height 7
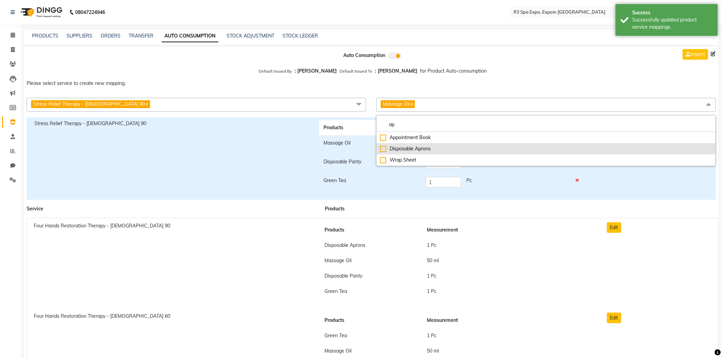
click at [409, 145] on div "Disposable Aprons" at bounding box center [546, 148] width 332 height 7
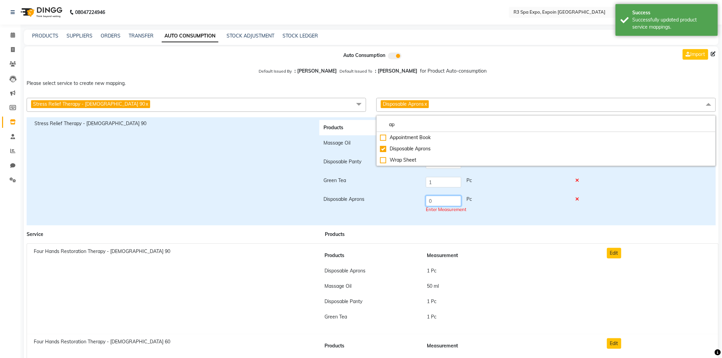
drag, startPoint x: 422, startPoint y: 195, endPoint x: 379, endPoint y: 195, distance: 42.3
click at [379, 195] on tr "Disposable Aprons 0 Pc Enter Measurement" at bounding box center [456, 205] width 275 height 26
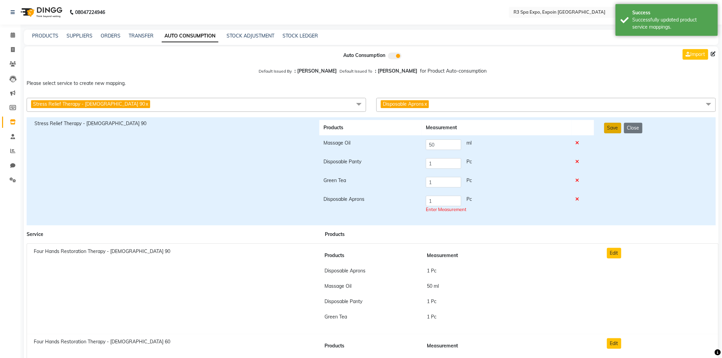
click at [617, 128] on button "Save" at bounding box center [612, 128] width 17 height 11
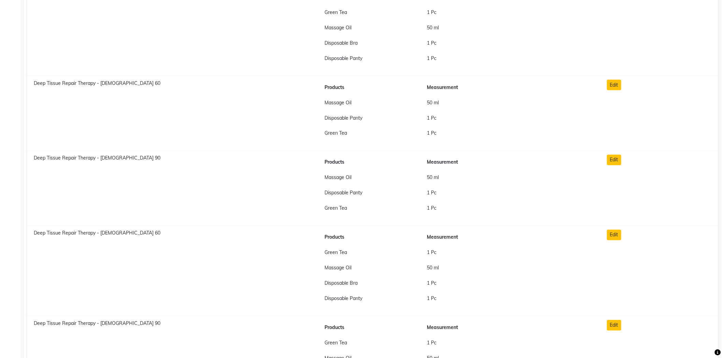
scroll to position [1481, 0]
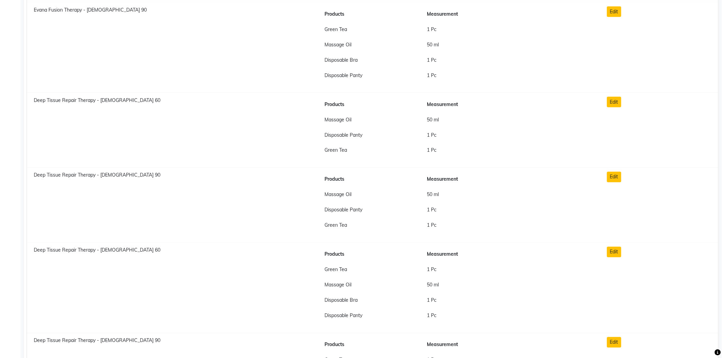
click at [62, 99] on span "Deep Tissue Repair Therapy - Male 60" at bounding box center [97, 100] width 127 height 6
copy span "Deep Tissue Repair Therapy - Male 60"
click at [607, 104] on button "Edit" at bounding box center [614, 102] width 14 height 11
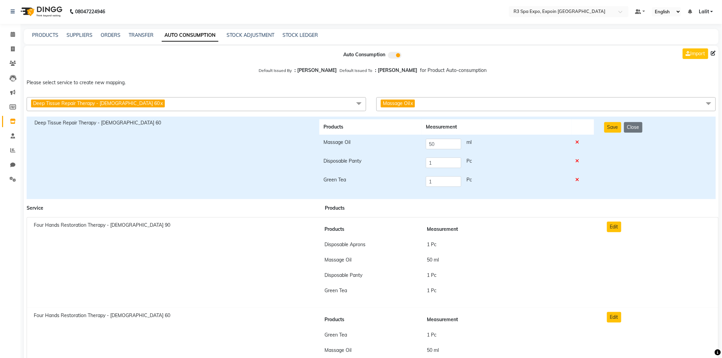
scroll to position [0, 0]
click at [457, 107] on span "Massage Oil x" at bounding box center [545, 105] width 339 height 14
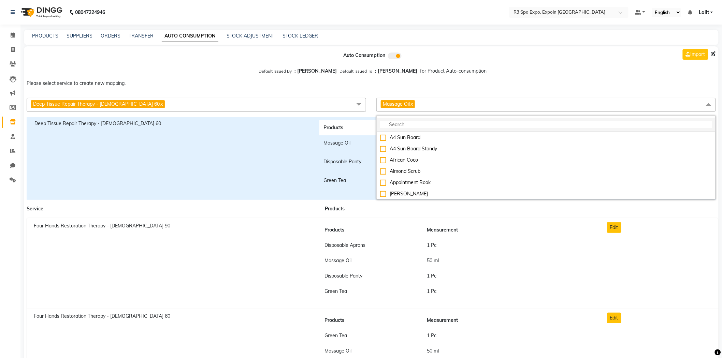
click at [400, 124] on input "multiselect-search" at bounding box center [546, 124] width 332 height 7
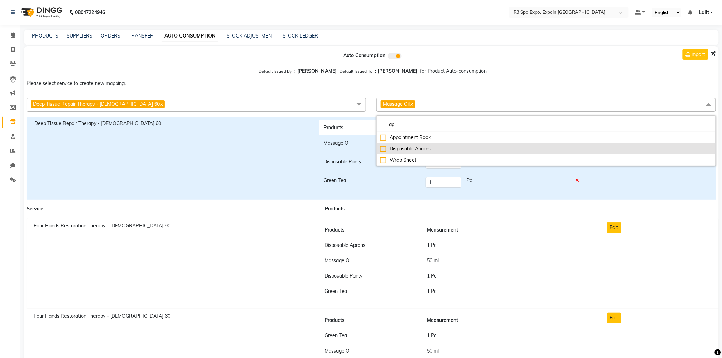
click at [408, 150] on div "Disposable Aprons" at bounding box center [546, 148] width 332 height 7
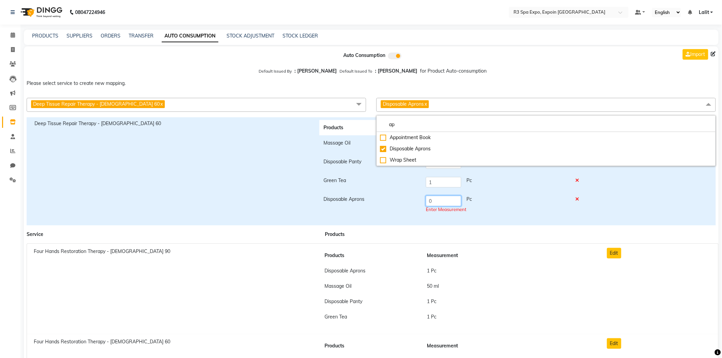
drag, startPoint x: 439, startPoint y: 203, endPoint x: 362, endPoint y: 203, distance: 76.7
click at [362, 203] on tr "Disposable Aprons 0 Pc Enter Measurement" at bounding box center [456, 205] width 275 height 26
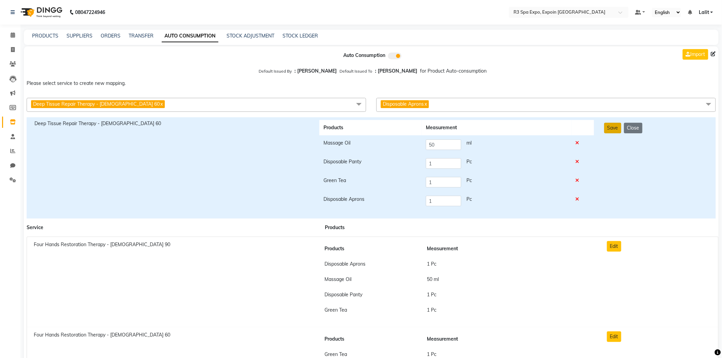
click at [611, 129] on button "Save" at bounding box center [612, 128] width 17 height 11
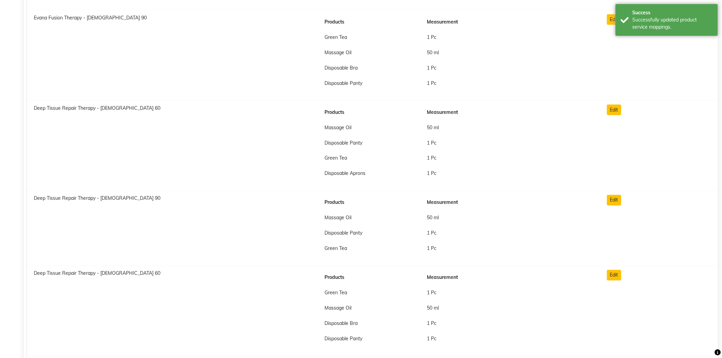
scroll to position [1517, 0]
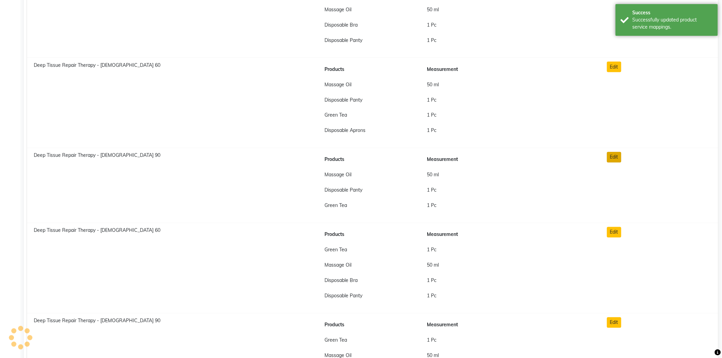
click at [617, 156] on button "Edit" at bounding box center [614, 157] width 14 height 11
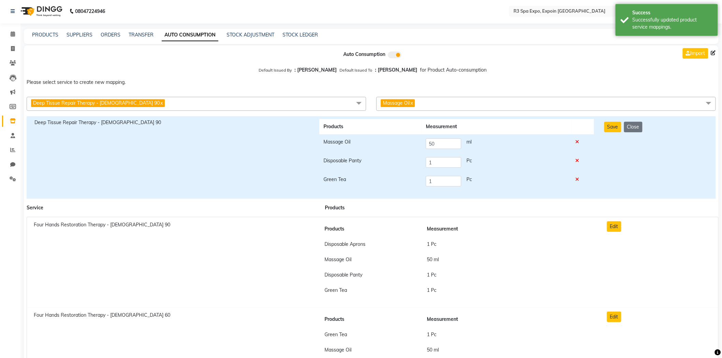
scroll to position [0, 0]
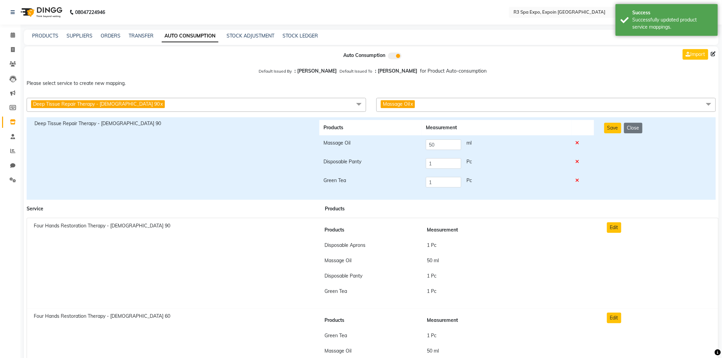
drag, startPoint x: 513, startPoint y: 109, endPoint x: 495, endPoint y: 106, distance: 18.3
click at [512, 108] on span "Massage Oil x" at bounding box center [545, 105] width 339 height 14
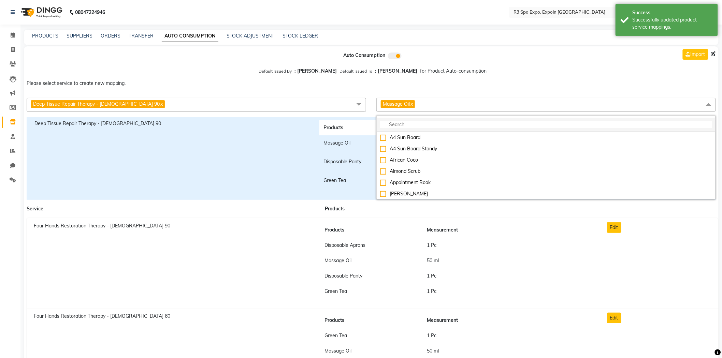
click at [420, 125] on input "multiselect-search" at bounding box center [546, 124] width 332 height 7
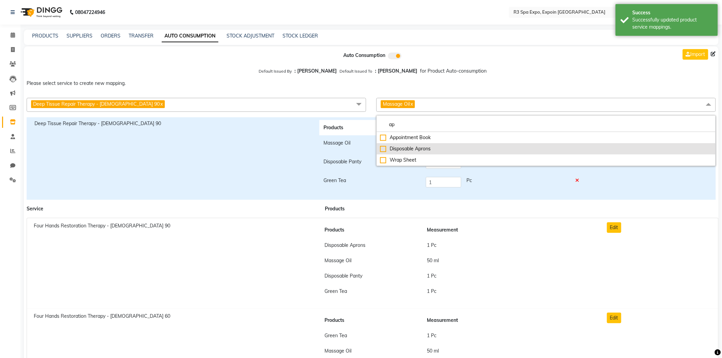
click at [417, 146] on div "Disposable Aprons" at bounding box center [546, 148] width 332 height 7
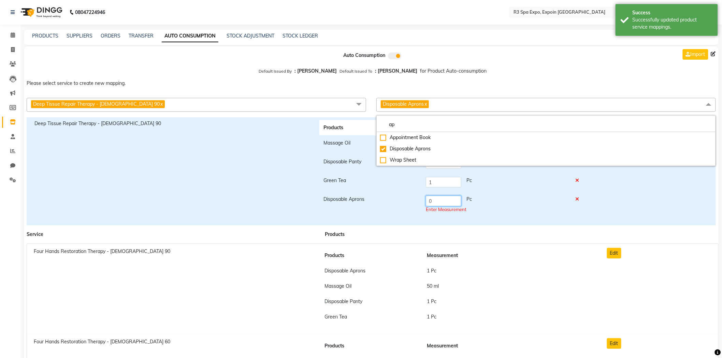
drag, startPoint x: 442, startPoint y: 200, endPoint x: 408, endPoint y: 200, distance: 34.1
click at [408, 200] on tr "Disposable Aprons 0 Pc Enter Measurement" at bounding box center [456, 205] width 275 height 26
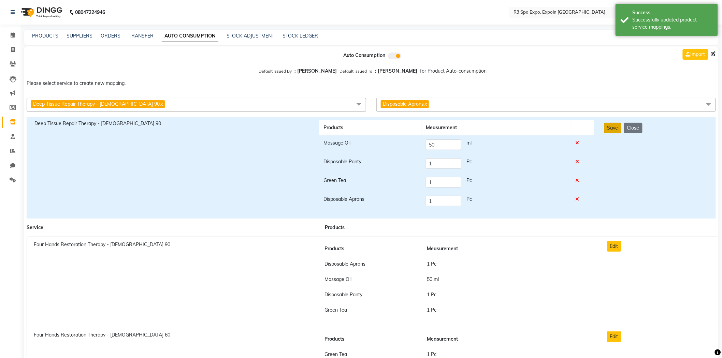
click at [617, 132] on button "Save" at bounding box center [612, 128] width 17 height 11
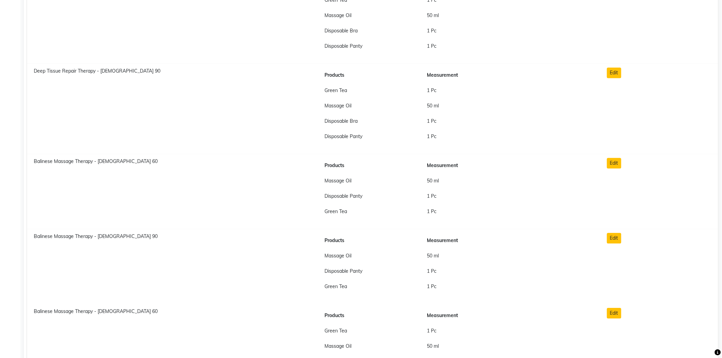
scroll to position [1820, 0]
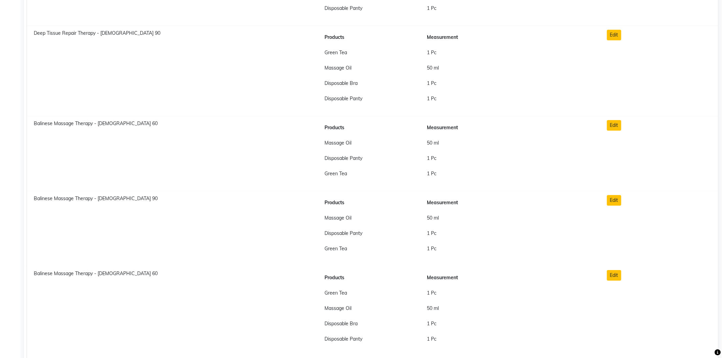
click at [81, 127] on span "Balinese Massage Therapy - Male 60" at bounding box center [96, 123] width 124 height 6
copy span "Balinese Massage Therapy - Male 60"
click at [609, 125] on button "Edit" at bounding box center [614, 125] width 14 height 11
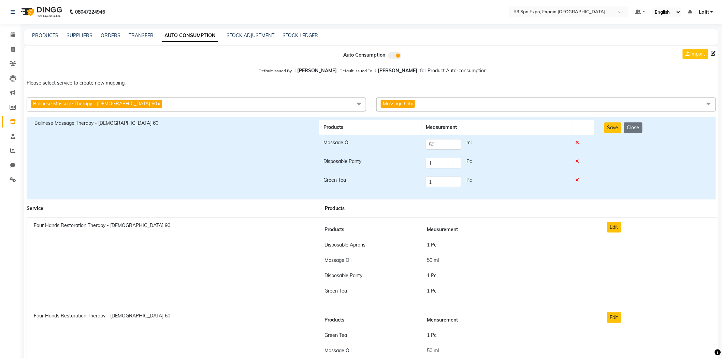
scroll to position [0, 0]
drag, startPoint x: 468, startPoint y: 104, endPoint x: 445, endPoint y: 113, distance: 25.1
click at [467, 104] on span "Massage Oil x" at bounding box center [545, 105] width 339 height 14
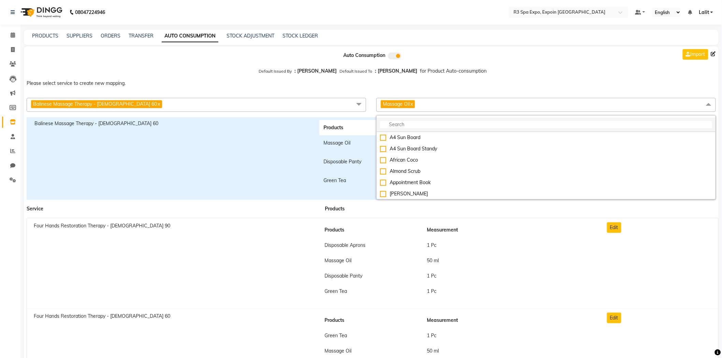
drag, startPoint x: 437, startPoint y: 118, endPoint x: 426, endPoint y: 121, distance: 10.7
click at [436, 118] on li at bounding box center [545, 125] width 339 height 14
click at [426, 121] on input "multiselect-search" at bounding box center [546, 124] width 332 height 7
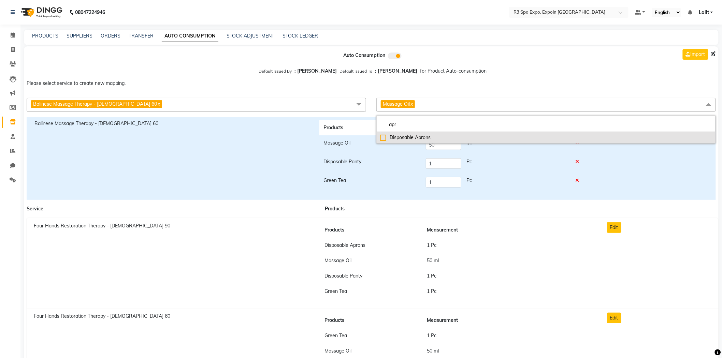
click at [412, 136] on div "Disposable Aprons" at bounding box center [546, 137] width 332 height 7
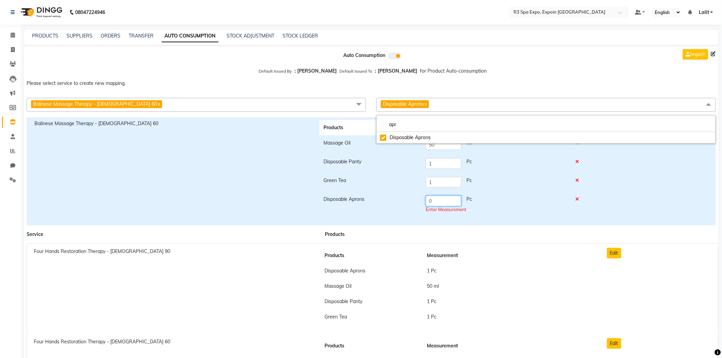
drag, startPoint x: 448, startPoint y: 200, endPoint x: 391, endPoint y: 199, distance: 56.3
click at [391, 199] on tr "Disposable Aprons 0 Pc Enter Measurement" at bounding box center [456, 205] width 275 height 26
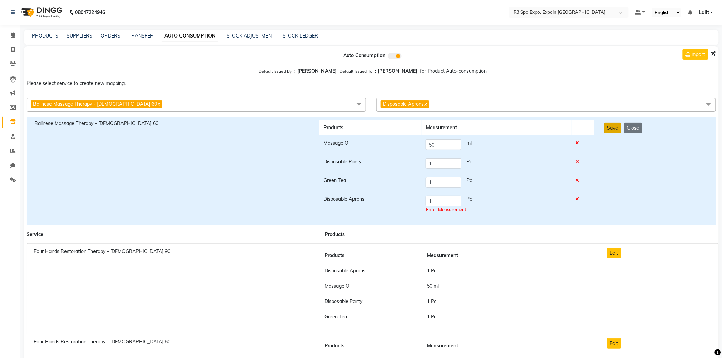
click at [610, 131] on button "Save" at bounding box center [612, 128] width 17 height 11
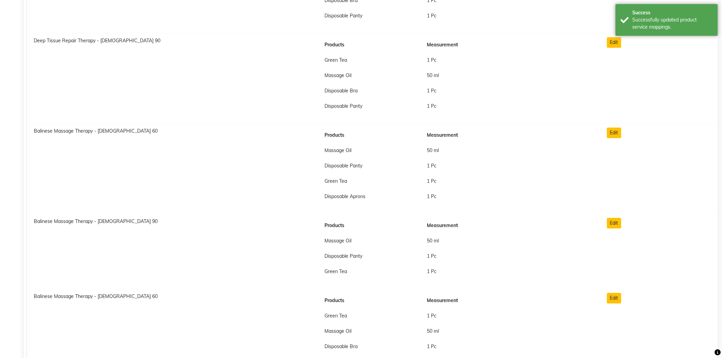
scroll to position [1878, 0]
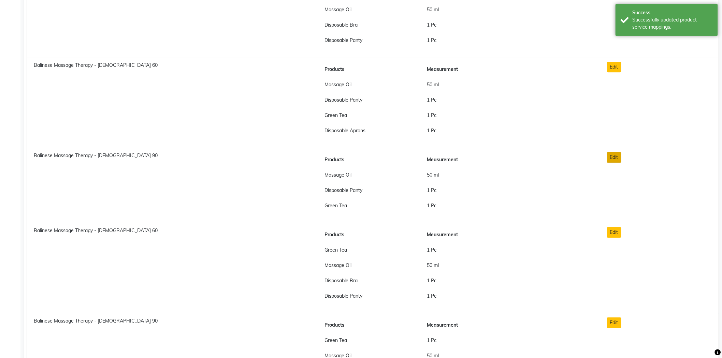
click at [617, 156] on button "Edit" at bounding box center [614, 157] width 14 height 11
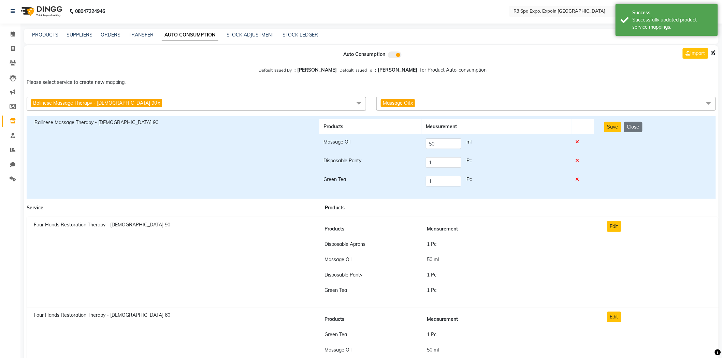
scroll to position [0, 0]
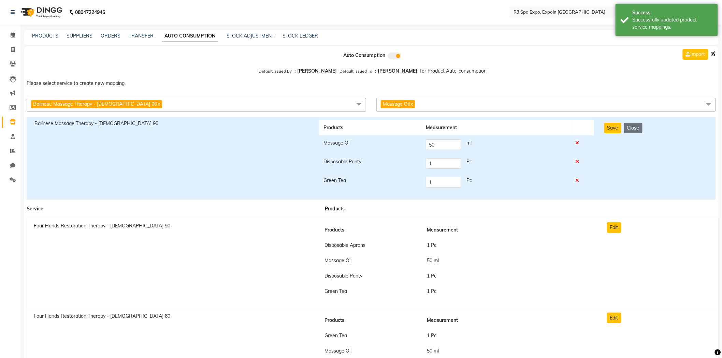
click at [425, 107] on span "Massage Oil x" at bounding box center [545, 105] width 339 height 14
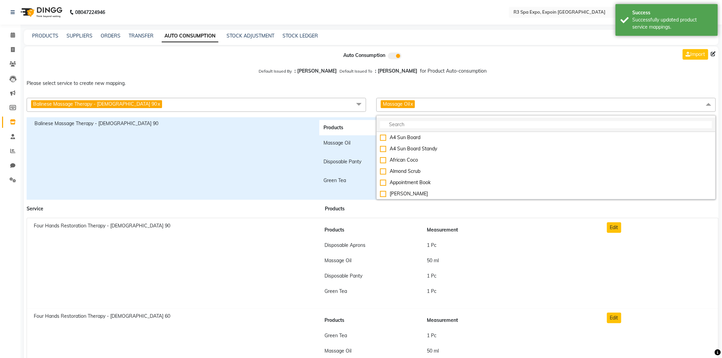
click at [415, 124] on input "multiselect-search" at bounding box center [546, 124] width 332 height 7
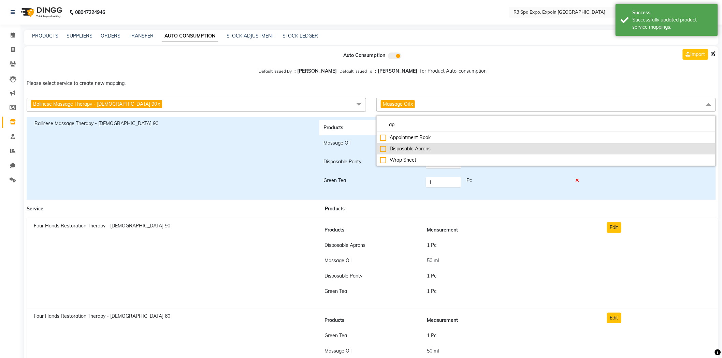
click at [405, 151] on div "Disposable Aprons" at bounding box center [546, 148] width 332 height 7
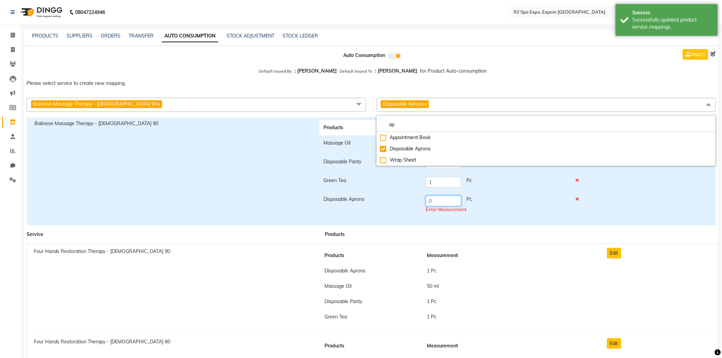
drag, startPoint x: 446, startPoint y: 203, endPoint x: 417, endPoint y: 203, distance: 29.0
click at [417, 203] on tr "Disposable Aprons 0 Pc Enter Measurement" at bounding box center [456, 205] width 275 height 26
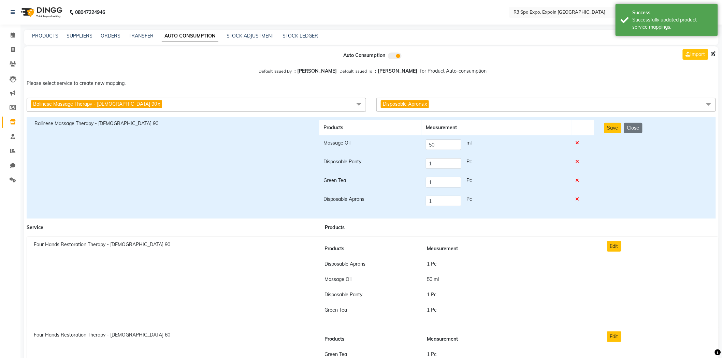
drag, startPoint x: 611, startPoint y: 130, endPoint x: 583, endPoint y: 65, distance: 70.1
click at [611, 128] on button "Save" at bounding box center [612, 128] width 17 height 11
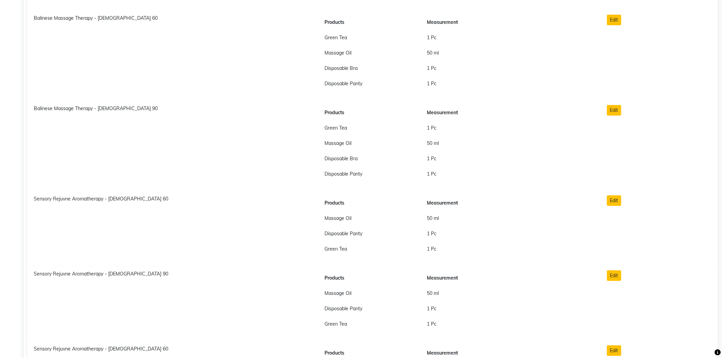
scroll to position [2143, 0]
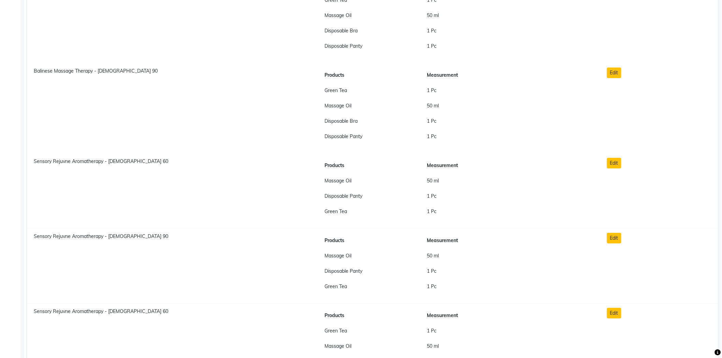
click at [71, 165] on div "Sensory Rejuvne Aromatherapy - Male 60" at bounding box center [172, 191] width 286 height 67
click at [72, 165] on div "Sensory Rejuvne Aromatherapy - Male 60" at bounding box center [172, 191] width 286 height 67
click at [73, 161] on span "Sensory Rejuvne Aromatherapy - Male 60" at bounding box center [101, 161] width 134 height 6
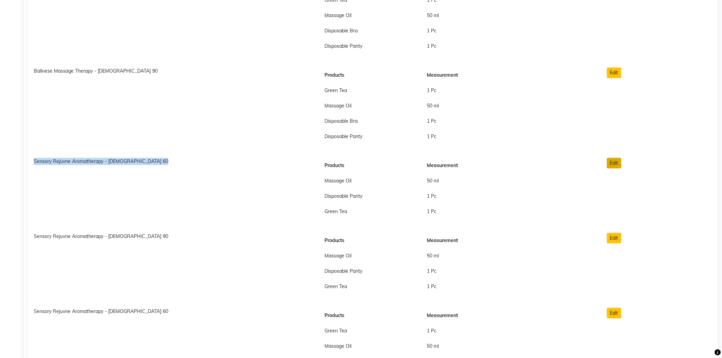
click at [613, 163] on button "Edit" at bounding box center [614, 163] width 14 height 11
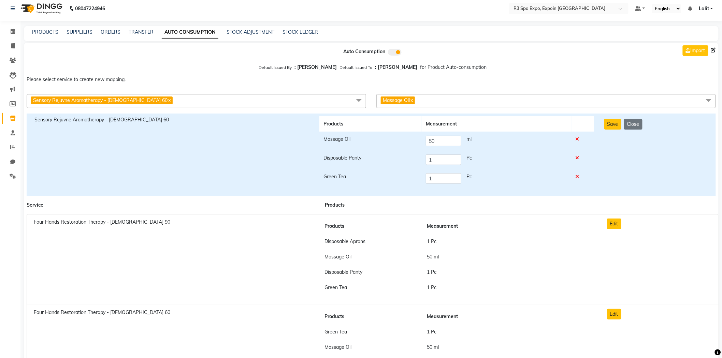
scroll to position [0, 0]
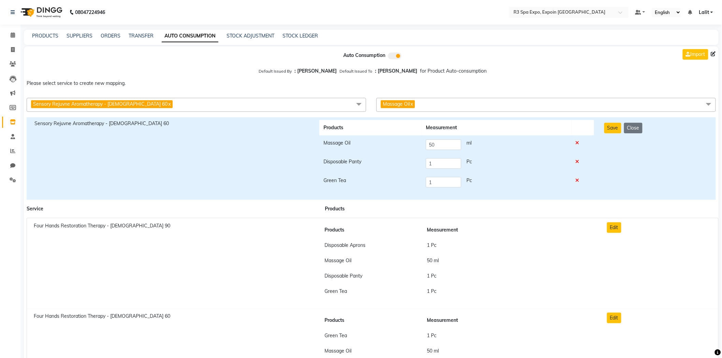
drag, startPoint x: 543, startPoint y: 107, endPoint x: 476, endPoint y: 116, distance: 67.1
click at [540, 107] on span "Massage Oil x" at bounding box center [545, 105] width 339 height 14
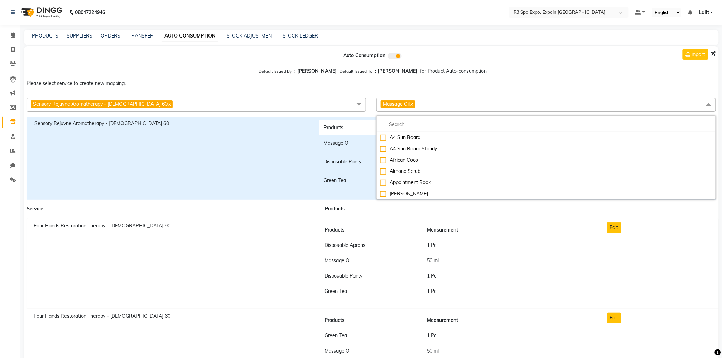
click at [417, 115] on div "A4 Sun Board A4 Sun Board Standy African Coco Almond Scrub Appointment Book Aro…" at bounding box center [545, 157] width 339 height 84
click at [415, 122] on input "multiselect-search" at bounding box center [546, 124] width 332 height 7
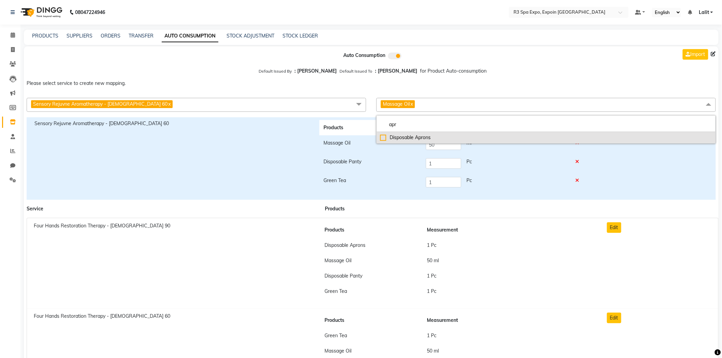
click at [411, 137] on div "Disposable Aprons" at bounding box center [546, 137] width 332 height 7
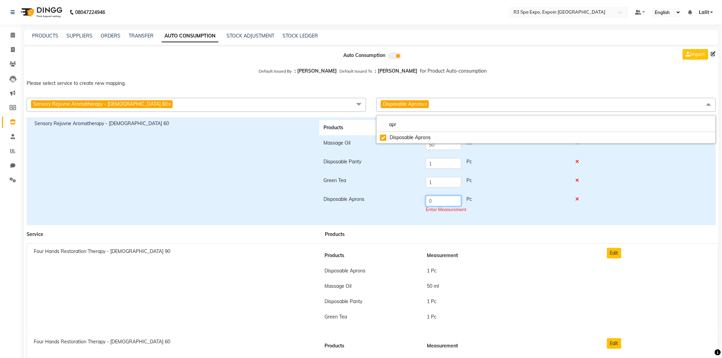
drag, startPoint x: 445, startPoint y: 200, endPoint x: 403, endPoint y: 202, distance: 41.6
click at [403, 202] on tr "Disposable Aprons 0 Pc Enter Measurement" at bounding box center [456, 205] width 275 height 26
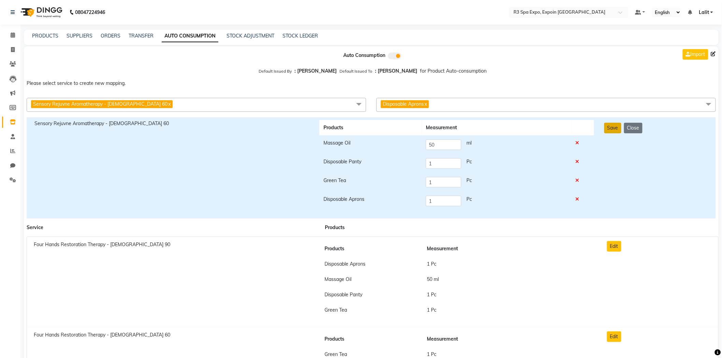
click at [605, 127] on button "Save" at bounding box center [612, 128] width 17 height 11
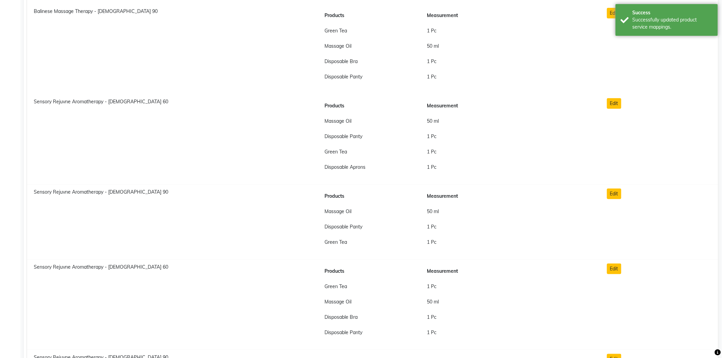
scroll to position [2240, 0]
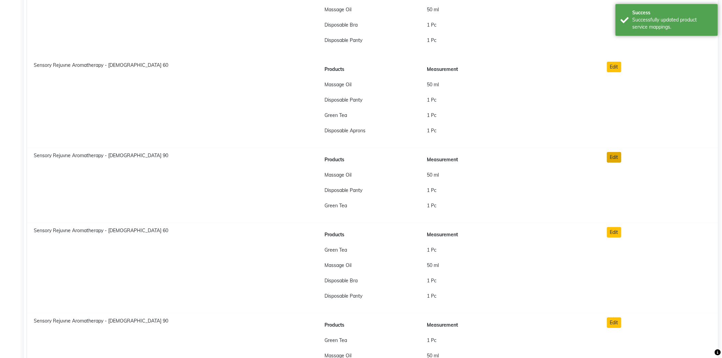
click at [616, 160] on button "Edit" at bounding box center [614, 157] width 14 height 11
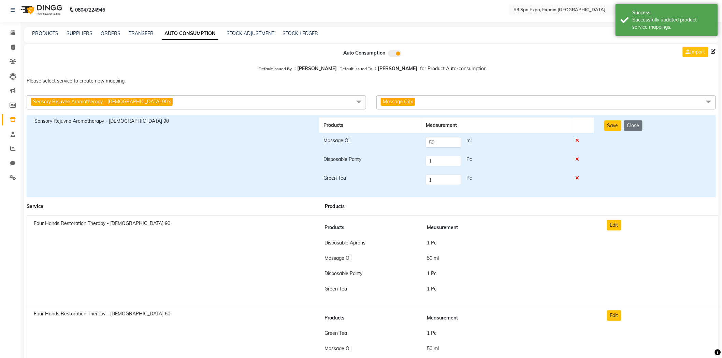
scroll to position [0, 0]
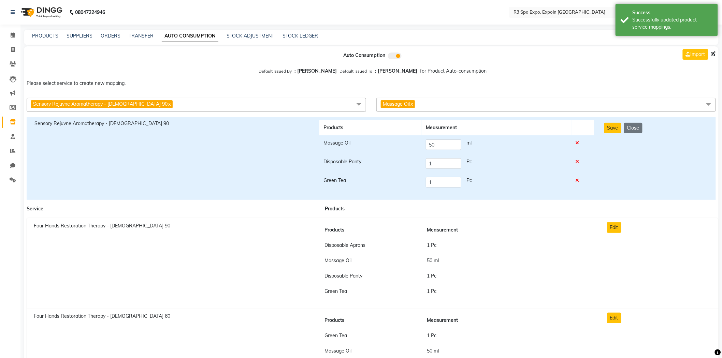
click at [431, 106] on span "Massage Oil x" at bounding box center [545, 105] width 339 height 14
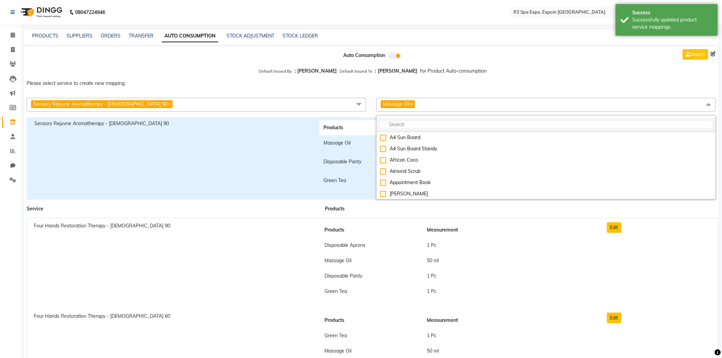
click at [422, 123] on input "multiselect-search" at bounding box center [546, 124] width 332 height 7
click at [420, 124] on input "multiselect-search" at bounding box center [546, 124] width 332 height 7
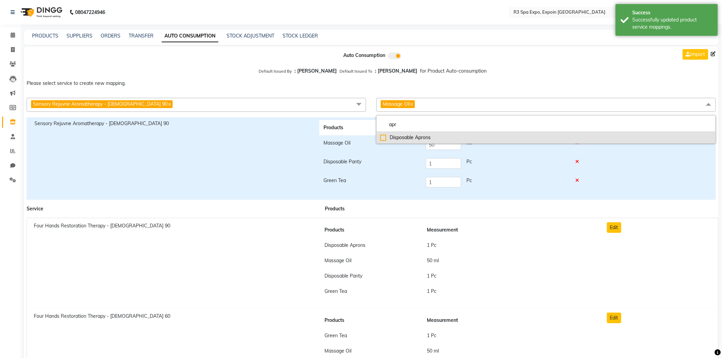
click at [414, 136] on div "Disposable Aprons" at bounding box center [546, 137] width 332 height 7
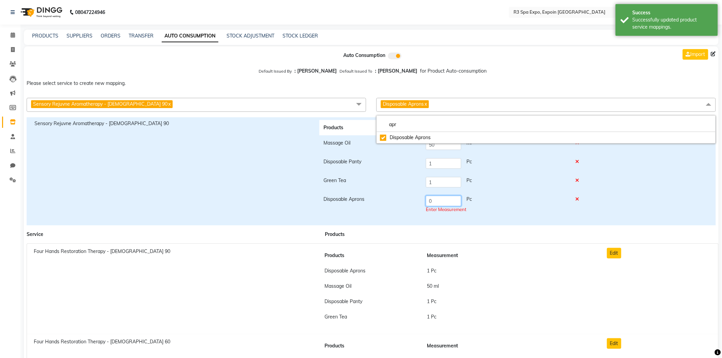
drag, startPoint x: 443, startPoint y: 200, endPoint x: 414, endPoint y: 200, distance: 29.0
click at [414, 200] on tr "Disposable Aprons 0 Pc Enter Measurement" at bounding box center [456, 205] width 275 height 26
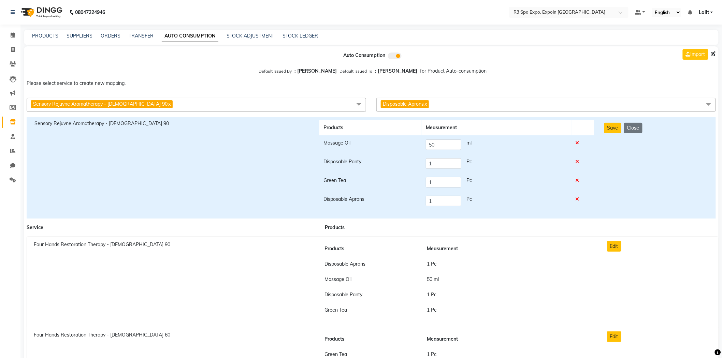
drag, startPoint x: 612, startPoint y: 130, endPoint x: 605, endPoint y: 102, distance: 28.5
click at [613, 129] on button "Save" at bounding box center [612, 128] width 17 height 11
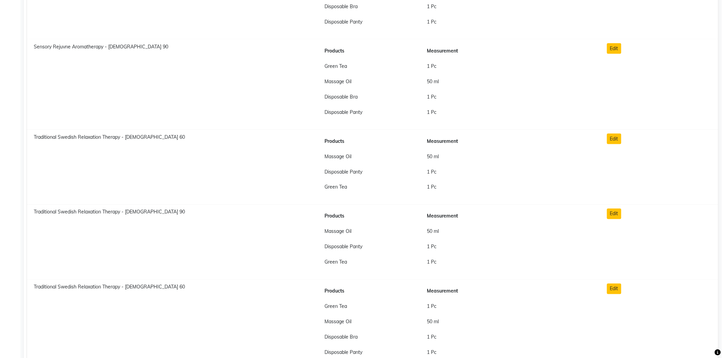
scroll to position [2543, 0]
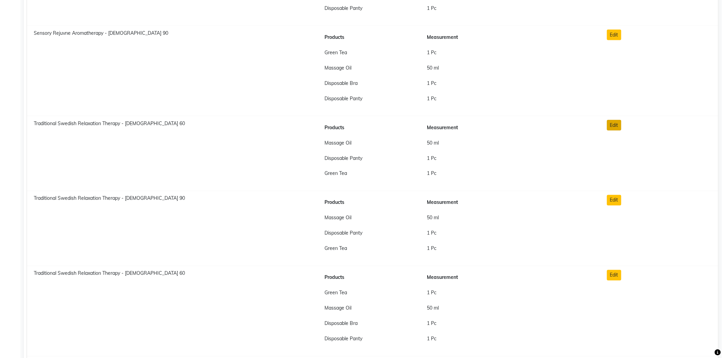
drag, startPoint x: 613, startPoint y: 125, endPoint x: 598, endPoint y: 127, distance: 14.7
click at [612, 125] on button "Edit" at bounding box center [614, 125] width 14 height 11
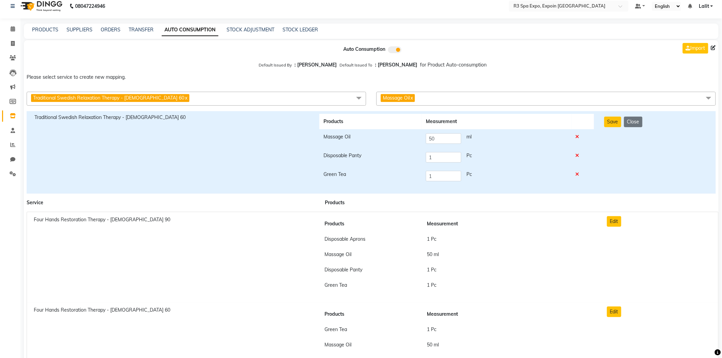
scroll to position [0, 0]
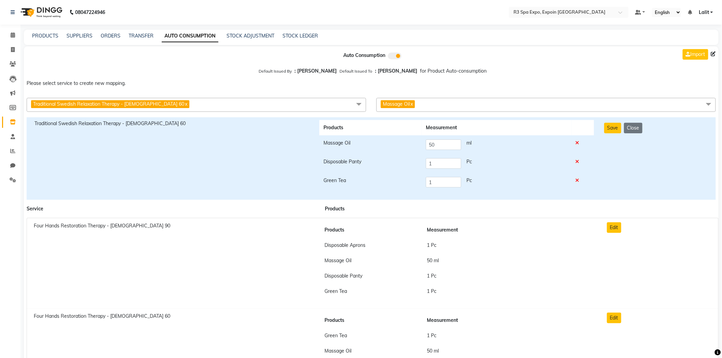
click at [443, 103] on span "Massage Oil x" at bounding box center [545, 105] width 339 height 14
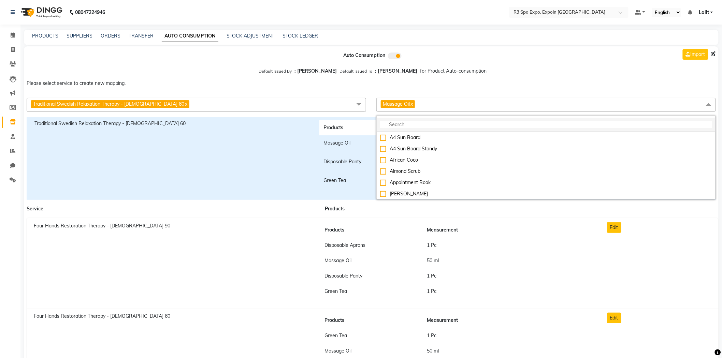
click at [416, 123] on input "multiselect-search" at bounding box center [546, 124] width 332 height 7
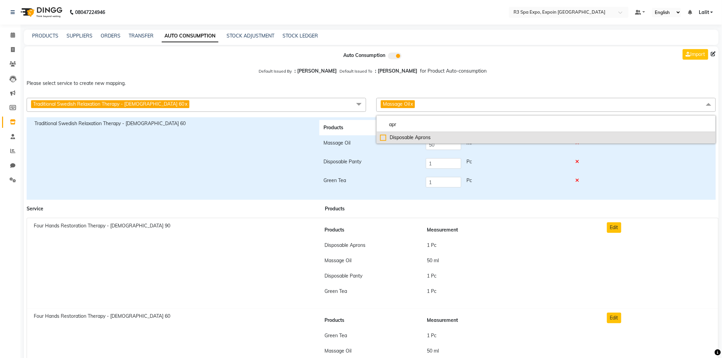
click at [409, 139] on div "Disposable Aprons" at bounding box center [546, 137] width 332 height 7
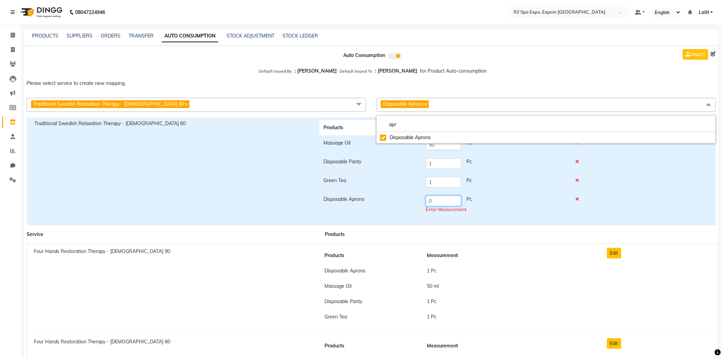
drag, startPoint x: 445, startPoint y: 199, endPoint x: 402, endPoint y: 199, distance: 43.3
click at [402, 199] on tr "Disposable Aprons 0 Pc Enter Measurement" at bounding box center [456, 205] width 275 height 26
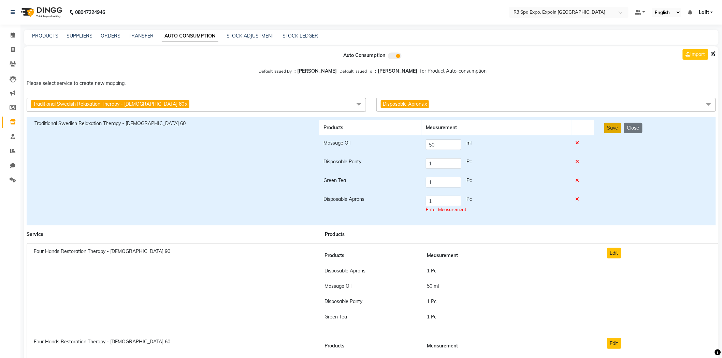
click at [615, 128] on button "Save" at bounding box center [612, 128] width 17 height 11
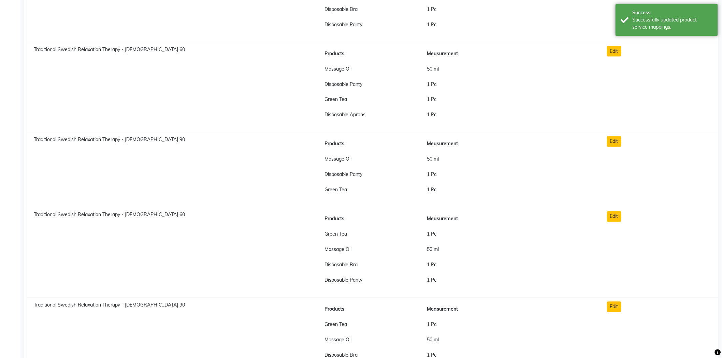
scroll to position [2618, 0]
click at [109, 141] on div "Traditional Swedish Relaxation Therapy - Male 90" at bounding box center [172, 168] width 286 height 67
click at [109, 140] on span "Traditional Swedish Relaxation Therapy - Male 90" at bounding box center [109, 138] width 151 height 6
click at [110, 135] on span "Traditional Swedish Relaxation Therapy - Male 90" at bounding box center [109, 138] width 151 height 6
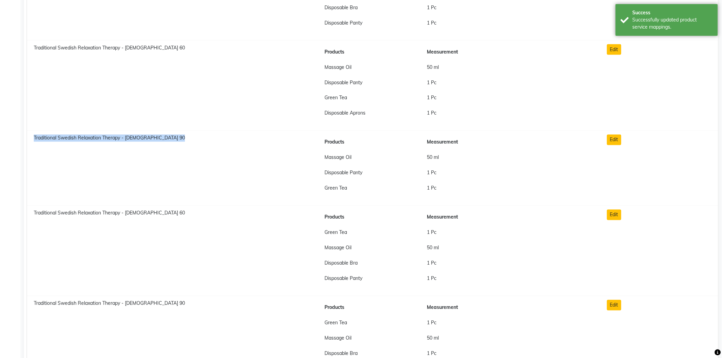
click at [110, 135] on span "Traditional Swedish Relaxation Therapy - Male 90" at bounding box center [109, 138] width 151 height 6
copy span "Traditional Swedish Relaxation Therapy - Male 90"
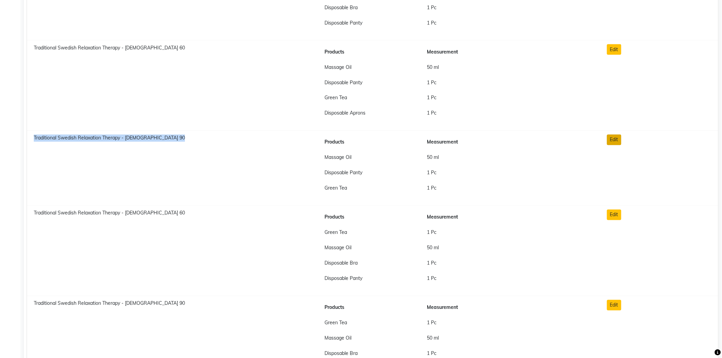
click at [614, 138] on button "Edit" at bounding box center [614, 140] width 14 height 11
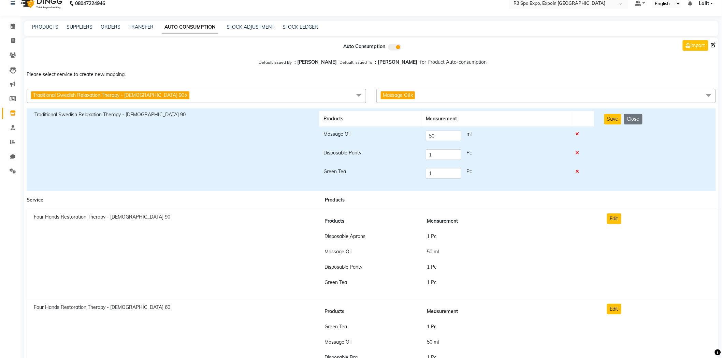
scroll to position [0, 0]
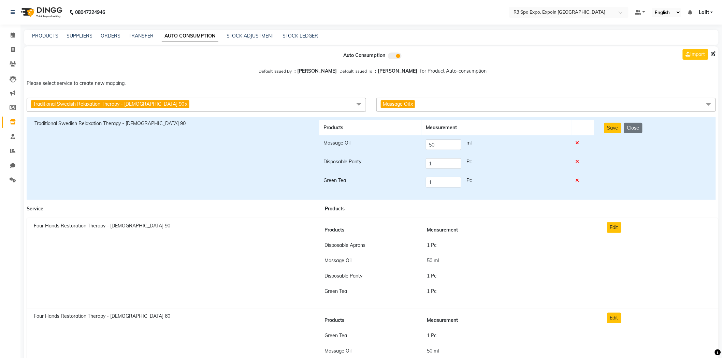
click at [553, 103] on span "Massage Oil x" at bounding box center [545, 105] width 339 height 14
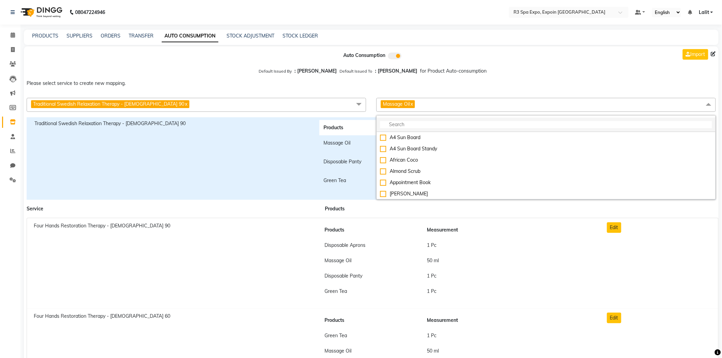
click at [437, 123] on input "multiselect-search" at bounding box center [546, 124] width 332 height 7
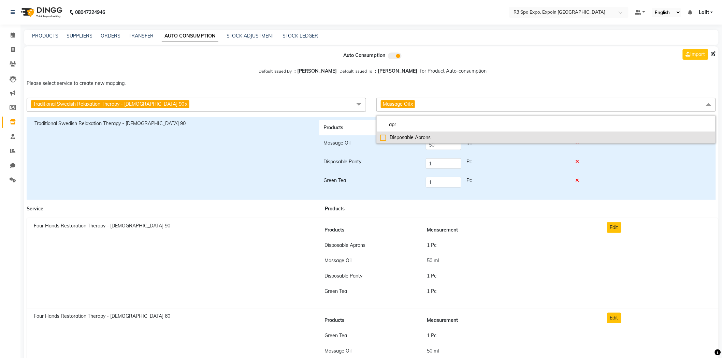
click at [409, 140] on div "Disposable Aprons" at bounding box center [546, 137] width 332 height 7
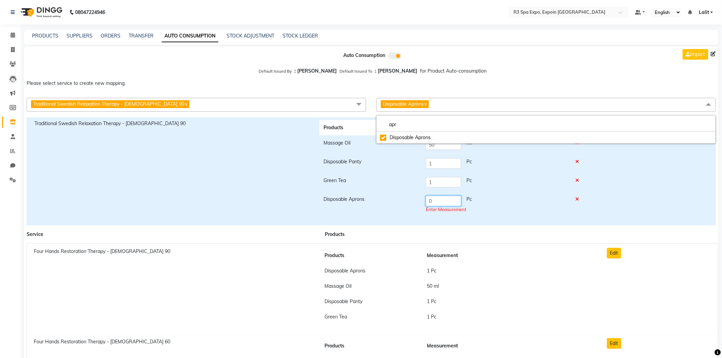
drag, startPoint x: 441, startPoint y: 200, endPoint x: 413, endPoint y: 197, distance: 27.8
click at [413, 197] on tr "Disposable Aprons 0 Pc Enter Measurement" at bounding box center [456, 205] width 275 height 26
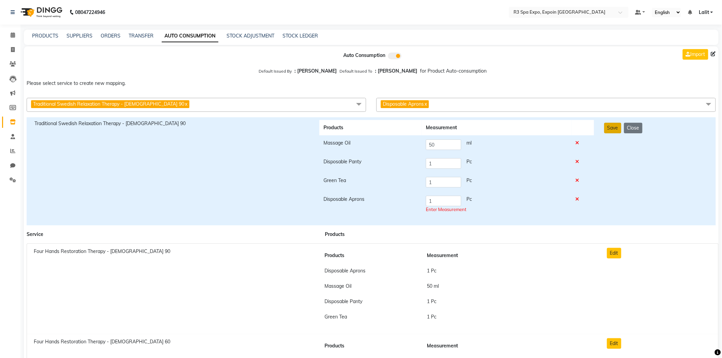
click at [615, 130] on button "Save" at bounding box center [612, 128] width 17 height 11
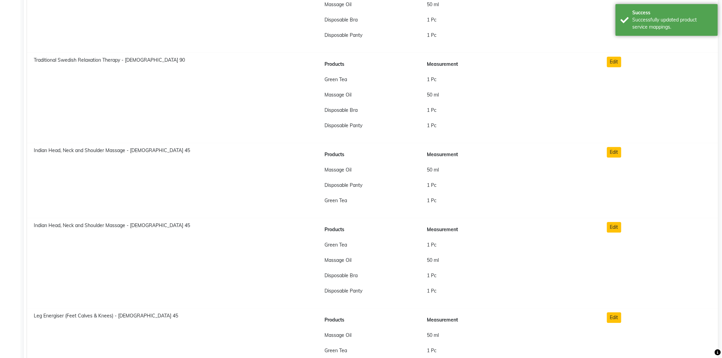
scroll to position [2881, 0]
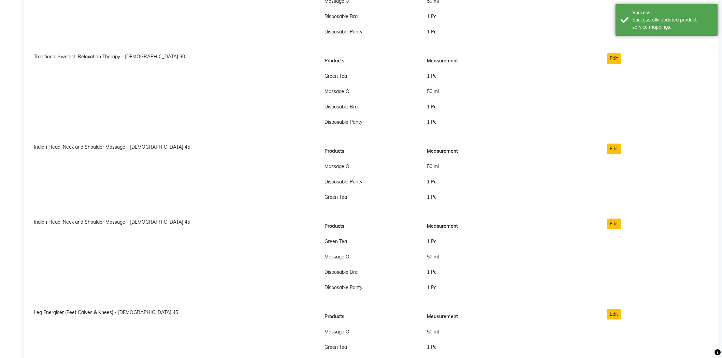
click at [97, 145] on span "Indian Head, Neck and Shoulder Massage - Male 45" at bounding box center [112, 147] width 156 height 6
copy span "Indian Head, Neck and Shoulder Massage - Male 45"
click at [621, 144] on button "Edit" at bounding box center [614, 149] width 14 height 11
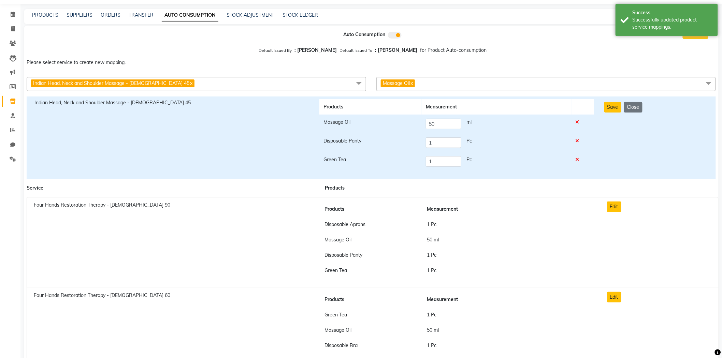
scroll to position [0, 0]
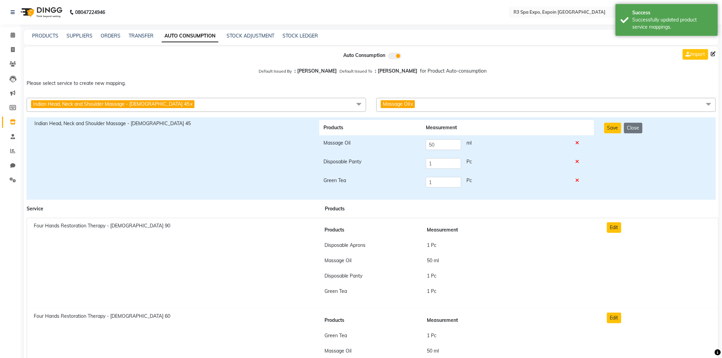
click at [435, 107] on span "Massage Oil x" at bounding box center [545, 105] width 339 height 14
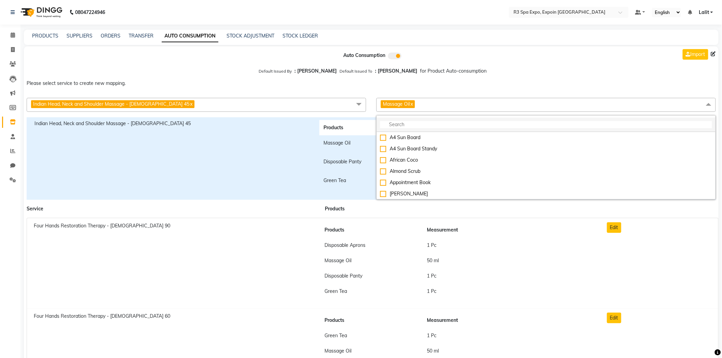
click at [407, 127] on input "multiselect-search" at bounding box center [546, 124] width 332 height 7
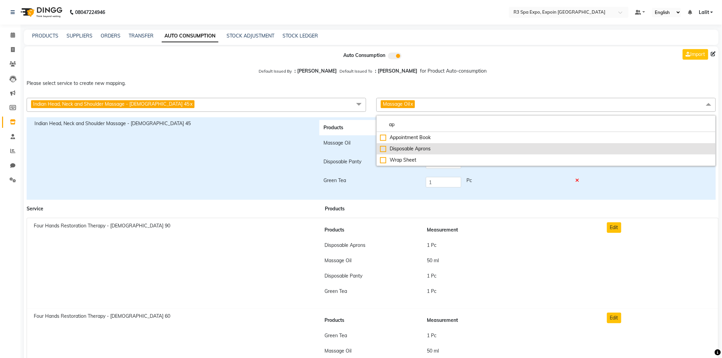
click at [411, 150] on div "Disposable Aprons" at bounding box center [546, 148] width 332 height 7
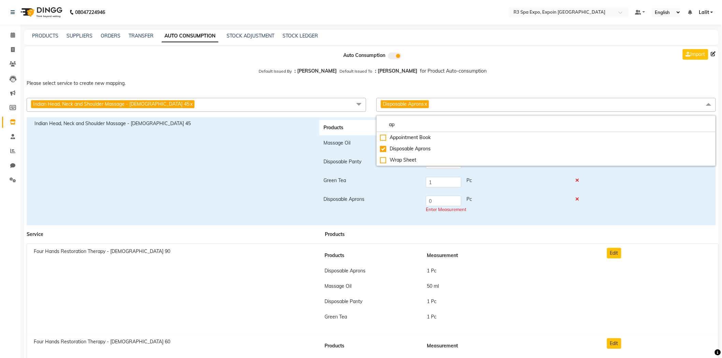
click at [366, 177] on td "Green Tea" at bounding box center [370, 182] width 102 height 19
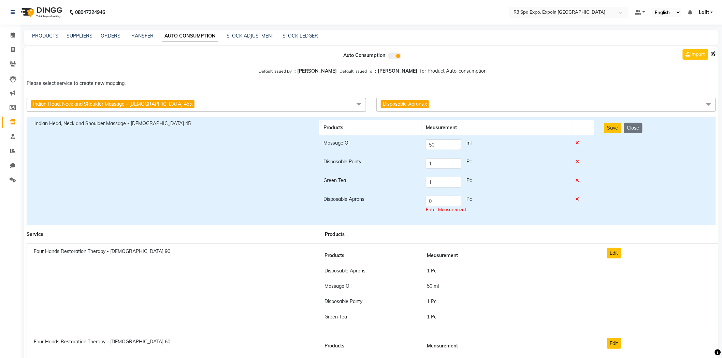
click at [577, 161] on icon at bounding box center [577, 161] width 4 height 5
click at [616, 129] on button "Save" at bounding box center [612, 128] width 17 height 11
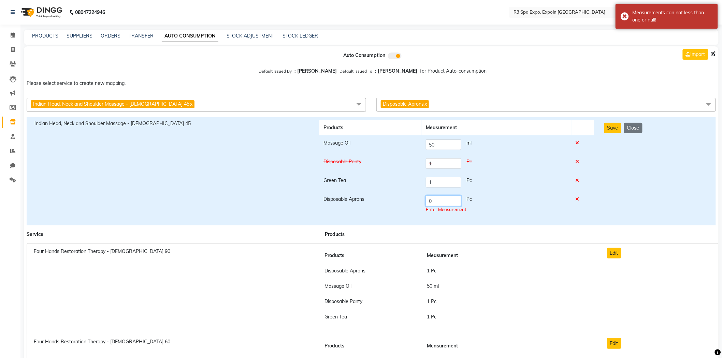
drag, startPoint x: 411, startPoint y: 201, endPoint x: 408, endPoint y: 200, distance: 3.6
click at [408, 201] on tr "Disposable Aprons 0 Pc Enter Measurement" at bounding box center [456, 205] width 275 height 26
click at [618, 124] on button "Save" at bounding box center [612, 128] width 17 height 11
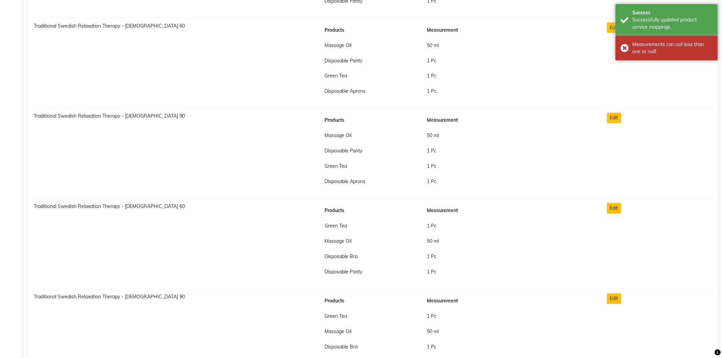
scroll to position [2654, 0]
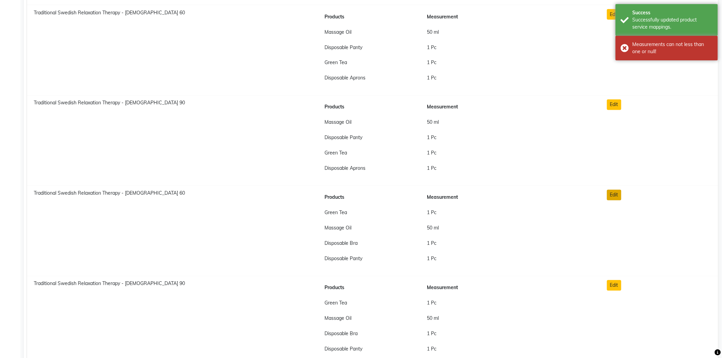
click at [615, 196] on button "Edit" at bounding box center [614, 195] width 14 height 11
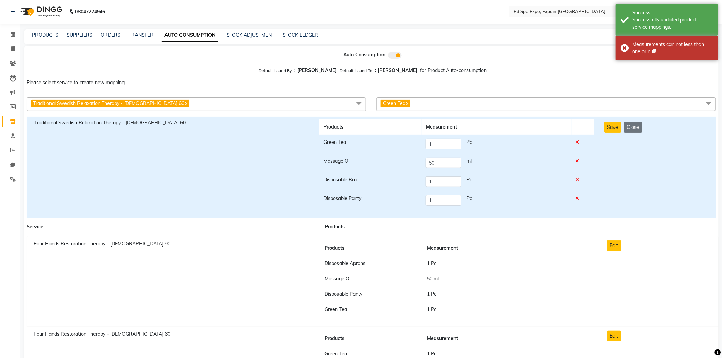
scroll to position [0, 0]
click at [577, 182] on icon at bounding box center [577, 180] width 4 height 5
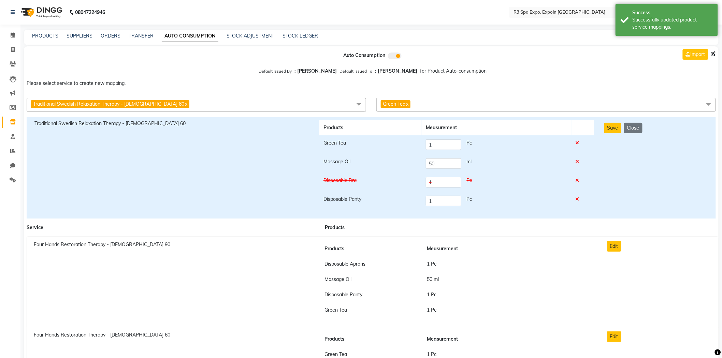
click at [578, 199] on icon at bounding box center [577, 199] width 4 height 5
click at [442, 105] on span "Green Tea x" at bounding box center [545, 105] width 339 height 14
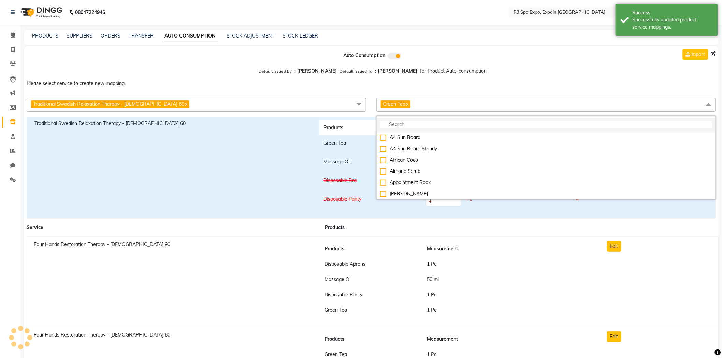
click at [415, 122] on input "multiselect-search" at bounding box center [546, 124] width 332 height 7
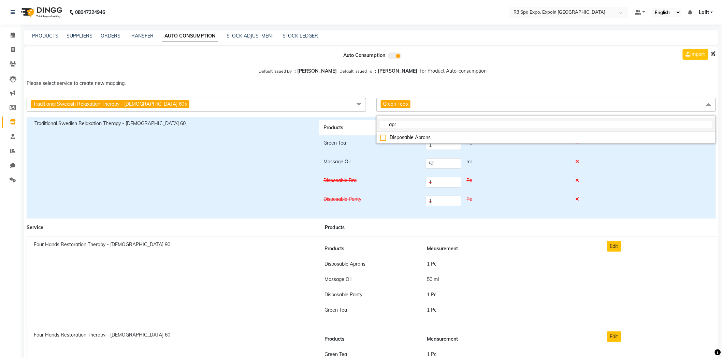
click at [424, 131] on li "apr" at bounding box center [545, 125] width 339 height 14
click at [424, 134] on li "Disposable Aprons" at bounding box center [545, 137] width 339 height 11
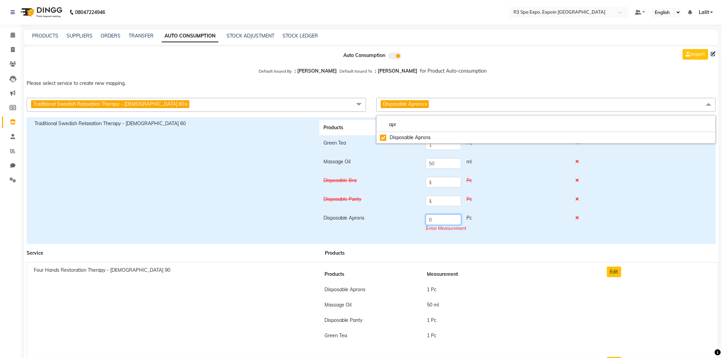
drag, startPoint x: 452, startPoint y: 223, endPoint x: 409, endPoint y: 223, distance: 43.0
click at [410, 223] on tr "Disposable Aprons 0 Pc Enter Measurement" at bounding box center [456, 223] width 275 height 26
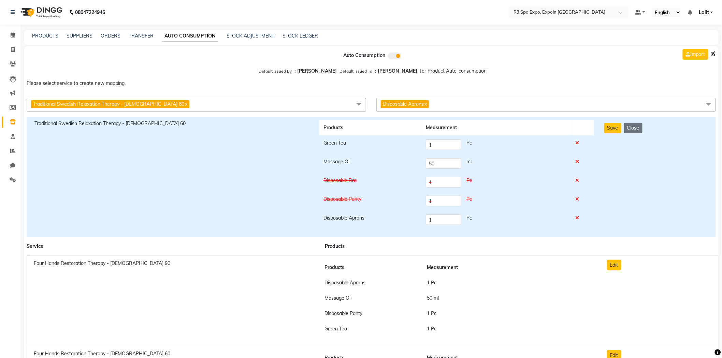
drag, startPoint x: 605, startPoint y: 130, endPoint x: 597, endPoint y: 117, distance: 15.3
click at [605, 130] on button "Save" at bounding box center [612, 128] width 17 height 11
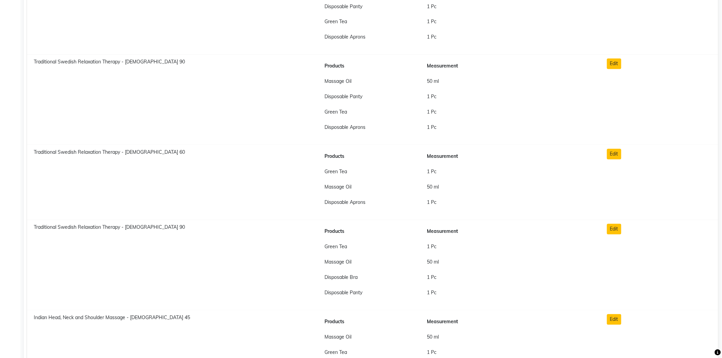
scroll to position [2691, 0]
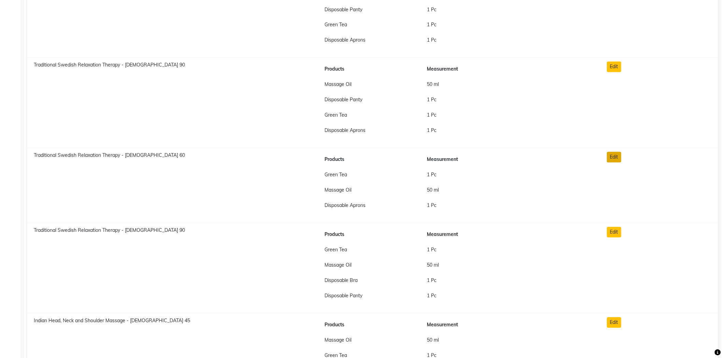
click at [615, 162] on button "Edit" at bounding box center [614, 157] width 14 height 11
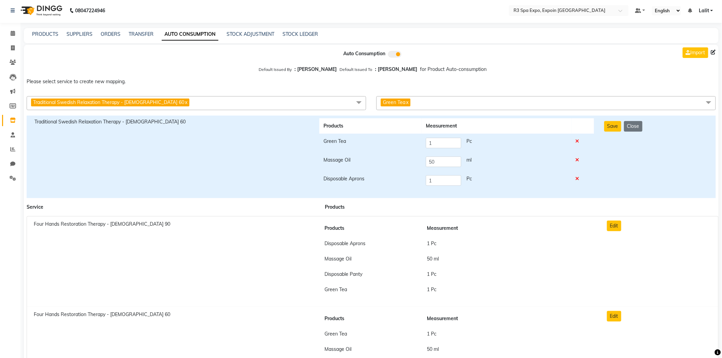
scroll to position [0, 0]
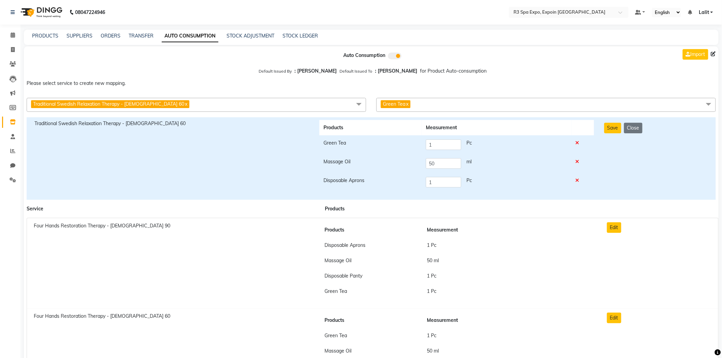
click at [443, 97] on div "Traditional Swedish Relaxation Therapy - Female 60 x Blissful Connect (Couples …" at bounding box center [371, 104] width 705 height 19
click at [425, 107] on span "Green Tea x" at bounding box center [545, 105] width 339 height 14
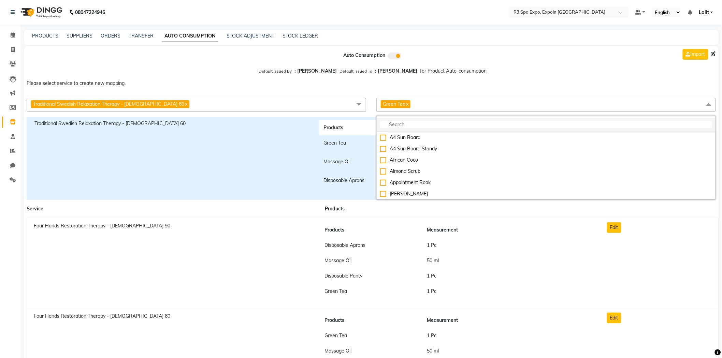
click at [422, 125] on input "multiselect-search" at bounding box center [546, 124] width 332 height 7
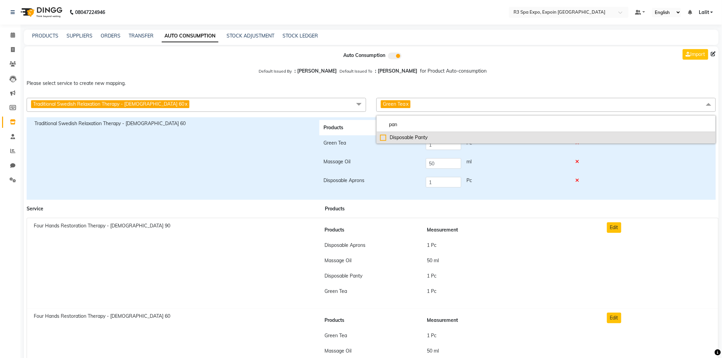
click at [412, 140] on div "Disposable Panty" at bounding box center [546, 137] width 332 height 7
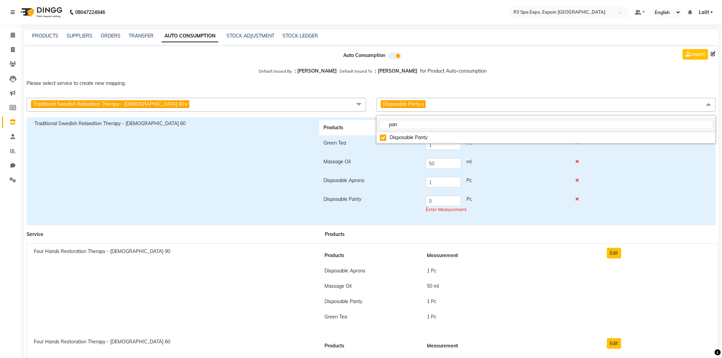
click at [417, 125] on input "pan" at bounding box center [546, 124] width 332 height 7
click at [420, 138] on div "Disposable Bra" at bounding box center [546, 137] width 332 height 7
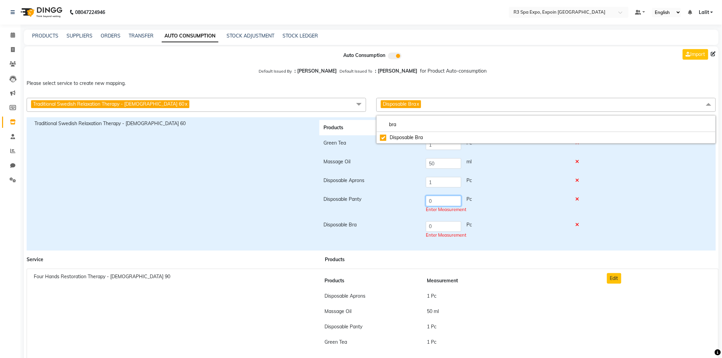
drag, startPoint x: 444, startPoint y: 206, endPoint x: 399, endPoint y: 205, distance: 45.0
click at [399, 205] on tr "Disposable Panty 0 Pc Enter Measurement" at bounding box center [456, 205] width 275 height 26
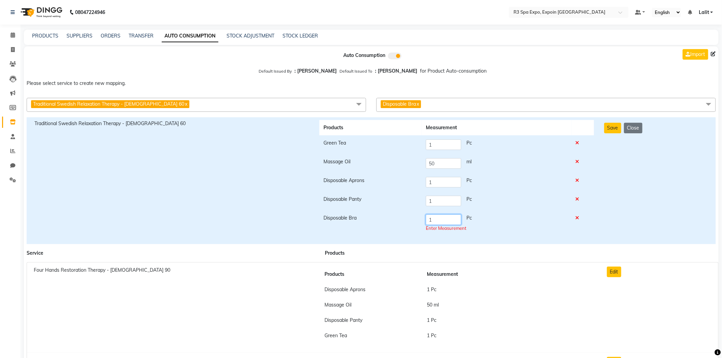
drag, startPoint x: 437, startPoint y: 223, endPoint x: 411, endPoint y: 222, distance: 26.3
click at [411, 222] on tr "Disposable Bra 1 Pc Enter Measurement" at bounding box center [456, 223] width 275 height 26
click at [612, 124] on button "Save" at bounding box center [612, 128] width 17 height 11
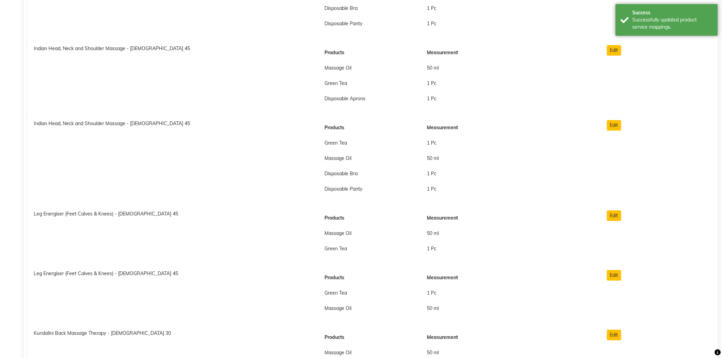
scroll to position [2957, 0]
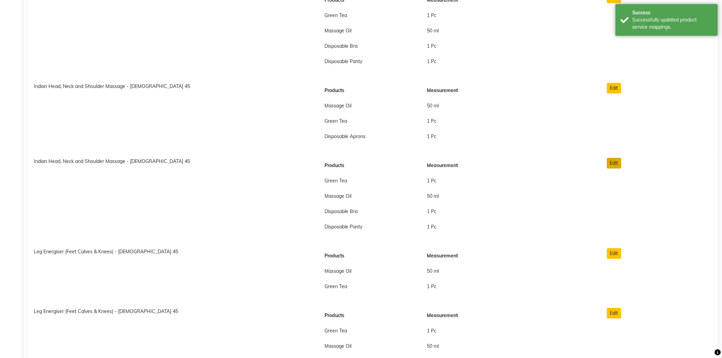
click at [617, 164] on button "Edit" at bounding box center [614, 163] width 14 height 11
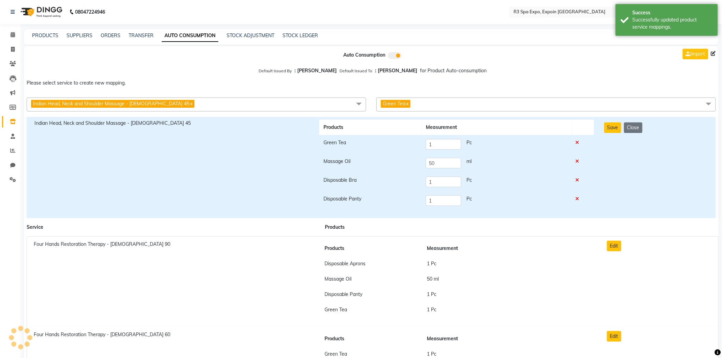
scroll to position [0, 0]
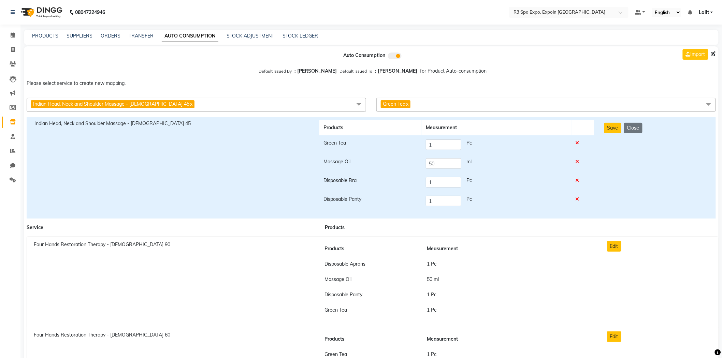
click at [579, 198] on icon at bounding box center [577, 199] width 4 height 5
click at [577, 184] on td at bounding box center [582, 182] width 23 height 19
click at [578, 179] on icon at bounding box center [577, 180] width 4 height 5
click at [444, 109] on span "Green Tea x" at bounding box center [545, 105] width 339 height 14
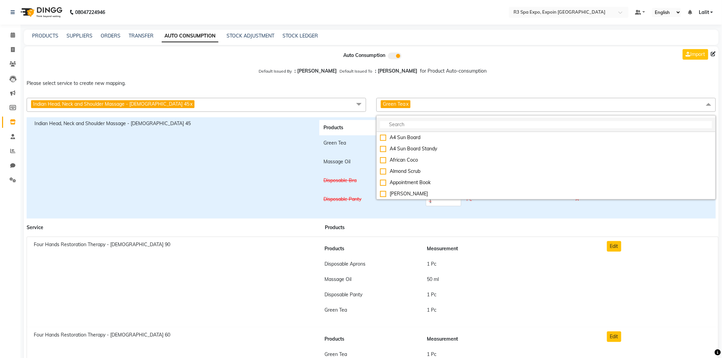
click at [430, 120] on li at bounding box center [545, 125] width 339 height 14
click at [413, 125] on input "multiselect-search" at bounding box center [546, 124] width 332 height 7
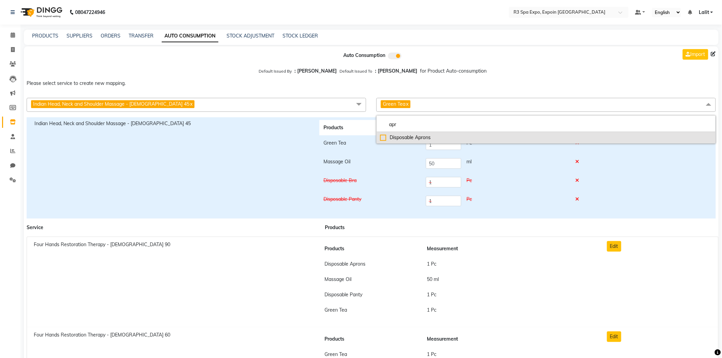
click at [415, 137] on div "Disposable Aprons" at bounding box center [546, 137] width 332 height 7
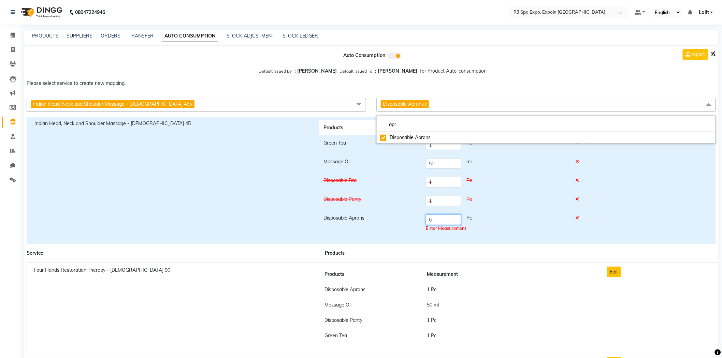
drag, startPoint x: 443, startPoint y: 218, endPoint x: 412, endPoint y: 218, distance: 31.4
click at [412, 218] on tr "Disposable Aprons 0 Pc Enter Measurement" at bounding box center [456, 223] width 275 height 26
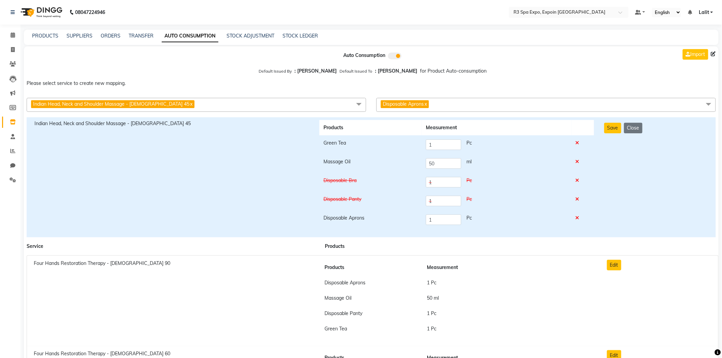
click at [613, 123] on button "Save" at bounding box center [612, 128] width 17 height 11
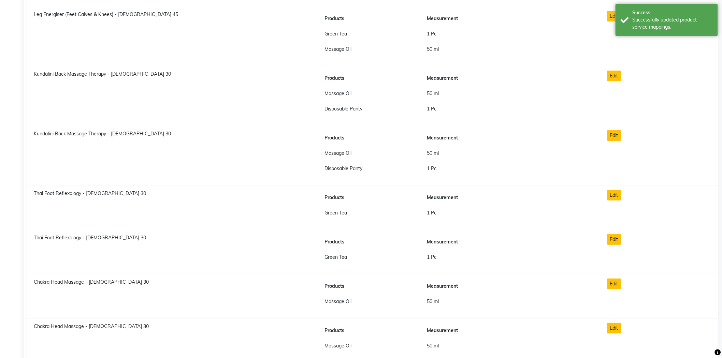
scroll to position [3255, 0]
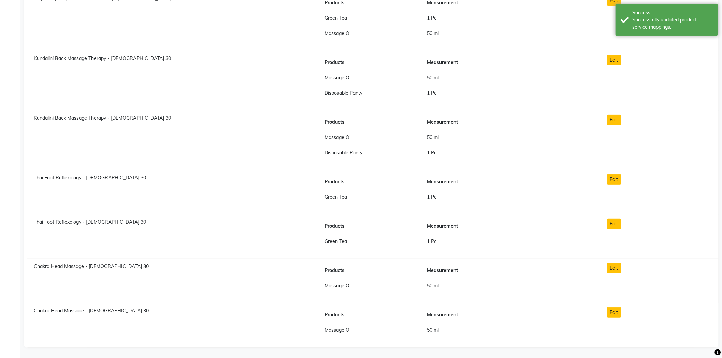
click at [55, 179] on span "Thai Foot Reflexology - Male 30" at bounding box center [90, 178] width 112 height 6
copy span "Thai Foot Reflexology - Male 30"
click at [612, 185] on div "Edit" at bounding box center [659, 192] width 115 height 36
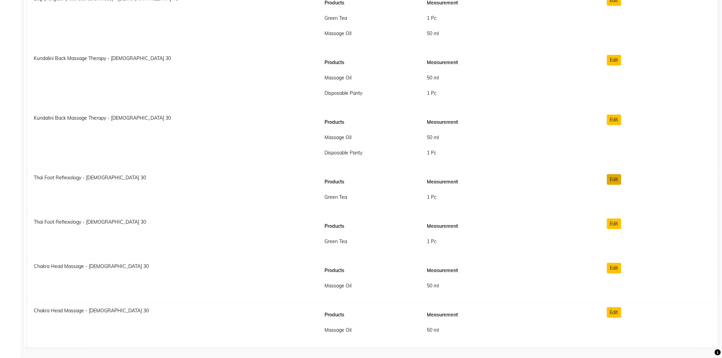
click at [612, 179] on button "Edit" at bounding box center [614, 179] width 14 height 11
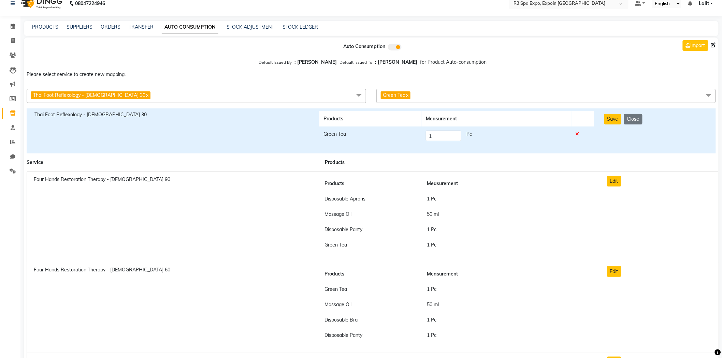
scroll to position [0, 0]
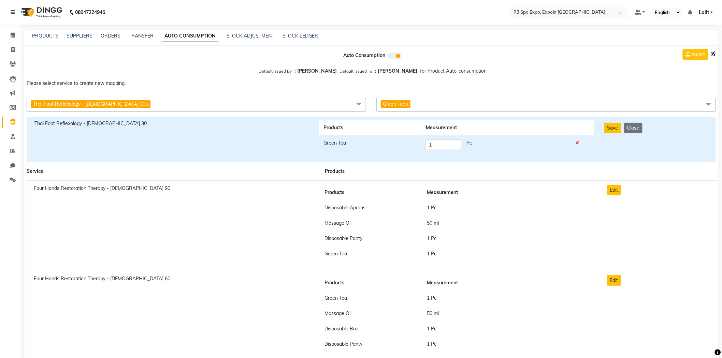
drag, startPoint x: 430, startPoint y: 113, endPoint x: 426, endPoint y: 106, distance: 7.0
click at [429, 113] on div "Thai Foot Reflexology - Male 30 x Blissful Connect (Couples Ritual) - Male 105 …" at bounding box center [371, 104] width 705 height 19
click at [426, 106] on span "Green Tea x" at bounding box center [545, 105] width 339 height 14
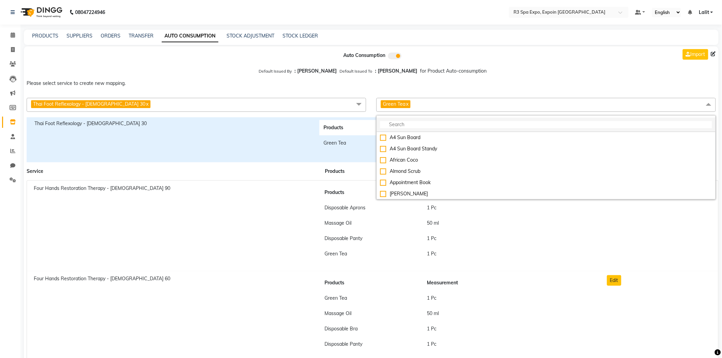
click at [407, 122] on input "multiselect-search" at bounding box center [546, 124] width 332 height 7
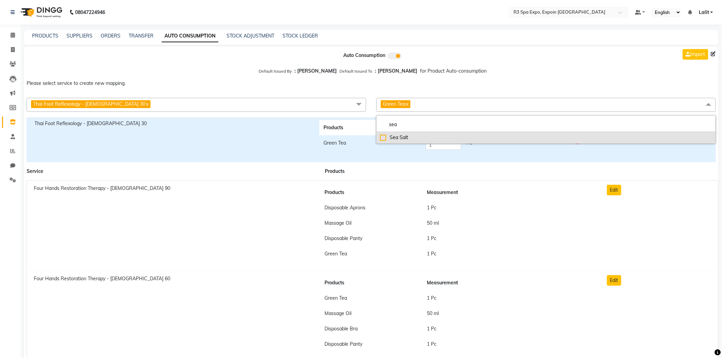
click at [393, 138] on div "Sea Salt" at bounding box center [546, 137] width 332 height 7
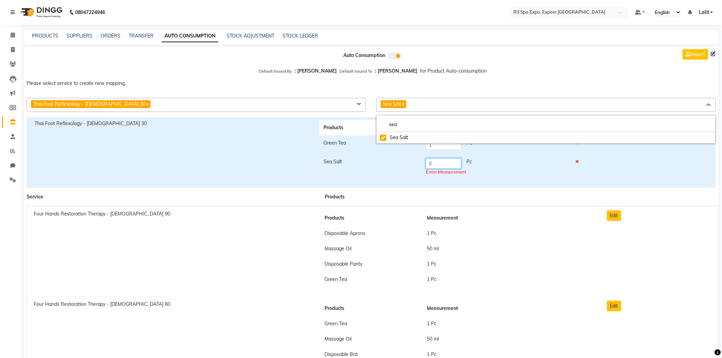
drag, startPoint x: 437, startPoint y: 166, endPoint x: 410, endPoint y: 164, distance: 26.7
click at [410, 164] on tr "Sea Salt 0 Pc Enter Measurement" at bounding box center [456, 167] width 275 height 26
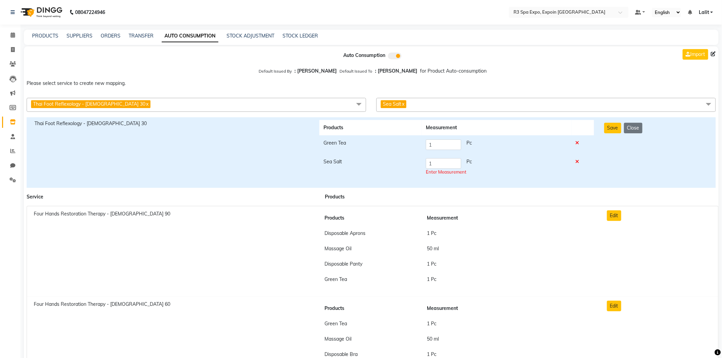
click at [600, 123] on div "Save Close" at bounding box center [656, 152] width 114 height 65
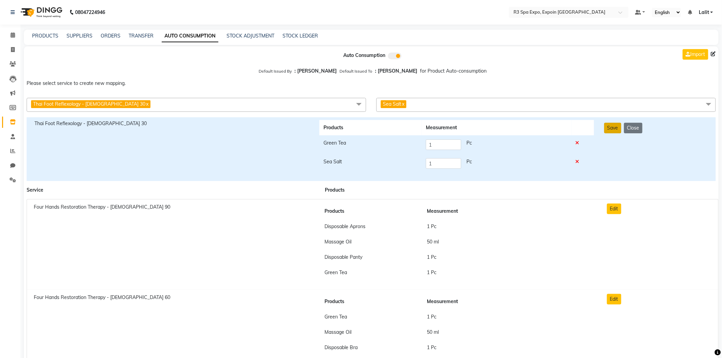
click at [610, 130] on button "Save" at bounding box center [612, 128] width 17 height 11
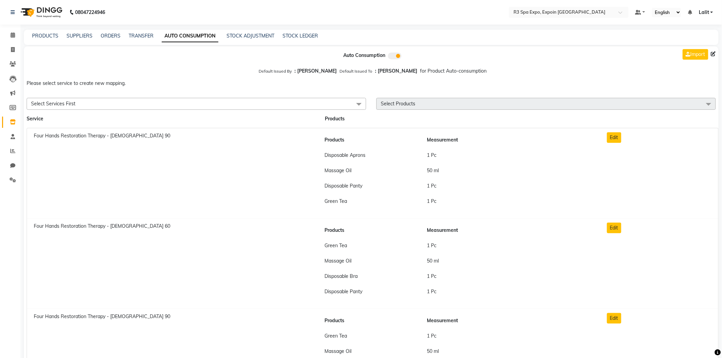
click at [576, 36] on div "PRODUCTS SUPPLIERS ORDERS TRANSFER AUTO CONSUMPTION STOCK ADJUSTMENT STOCK LEDG…" at bounding box center [367, 35] width 686 height 7
drag, startPoint x: 242, startPoint y: 63, endPoint x: 216, endPoint y: 57, distance: 27.0
click at [240, 63] on div at bounding box center [136, 55] width 235 height 18
click at [30, 38] on div "PRODUCTS SUPPLIERS ORDERS TRANSFER AUTO CONSUMPTION STOCK ADJUSTMENT STOCK LEDG…" at bounding box center [367, 35] width 686 height 7
click at [42, 31] on div "PRODUCTS SUPPLIERS ORDERS TRANSFER AUTO CONSUMPTION STOCK ADJUSTMENT STOCK LEDG…" at bounding box center [371, 37] width 694 height 15
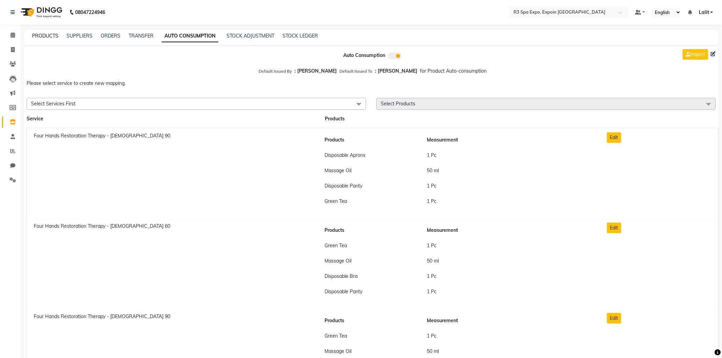
click at [47, 36] on link "PRODUCTS" at bounding box center [45, 36] width 26 height 6
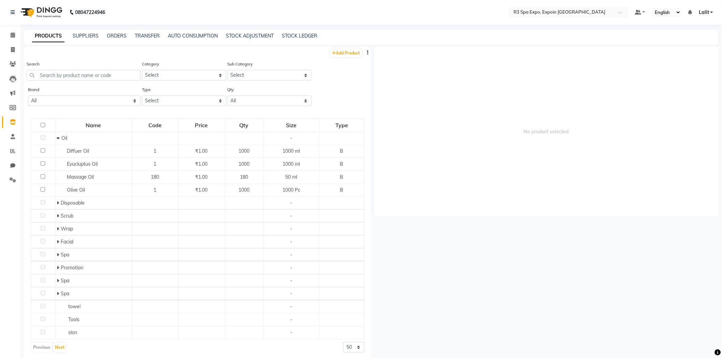
click at [402, 41] on div "PRODUCTS SUPPLIERS ORDERS TRANSFER AUTO CONSUMPTION STOCK ADJUSTMENT STOCK LEDG…" at bounding box center [371, 37] width 694 height 15
click at [458, 2] on nav "08047224946 Select Location × R3 Spa Expo, Expoin Greater Noida Default Panel M…" at bounding box center [361, 12] width 722 height 25
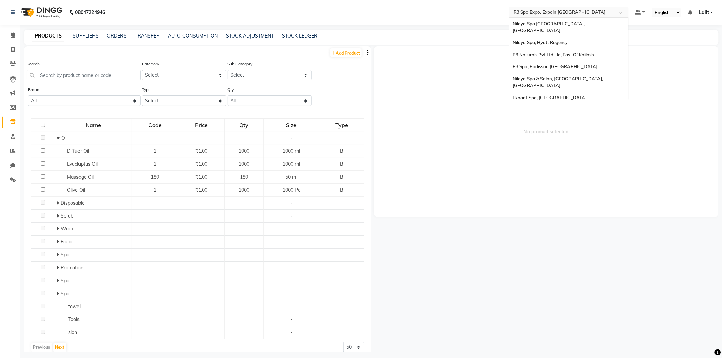
click at [564, 7] on div "Select Location × R3 Spa Expo, Expoin Greater Noida" at bounding box center [568, 12] width 119 height 11
click at [423, 81] on span "No product selected" at bounding box center [546, 131] width 344 height 171
click at [558, 15] on input "text" at bounding box center [561, 12] width 99 height 7
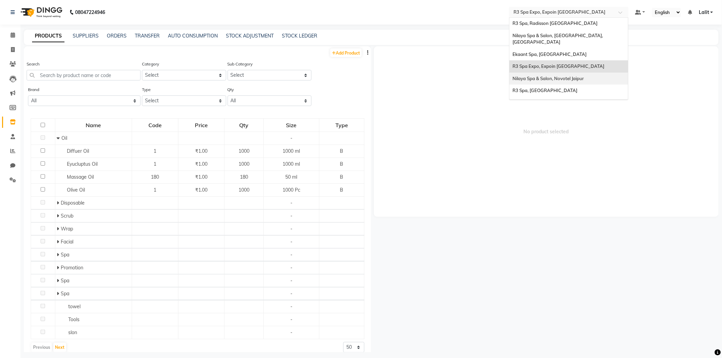
scroll to position [0, 0]
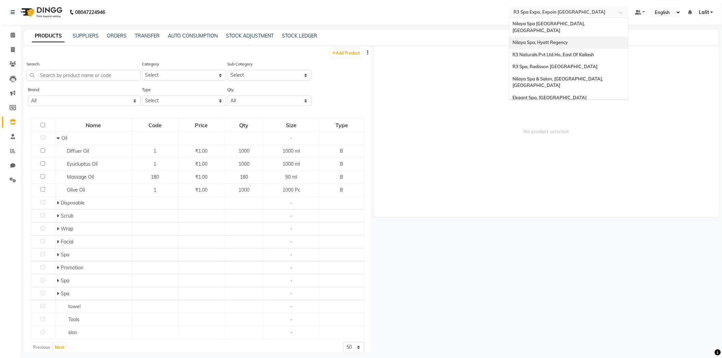
click at [570, 26] on span "Nilaya Spa [GEOGRAPHIC_DATA], [GEOGRAPHIC_DATA]" at bounding box center [549, 27] width 73 height 12
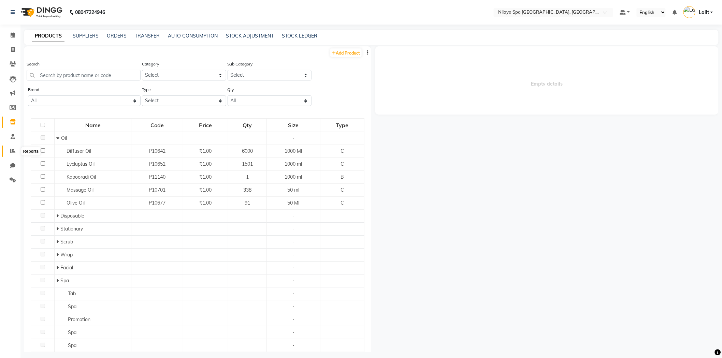
click at [11, 153] on icon at bounding box center [12, 150] width 5 height 5
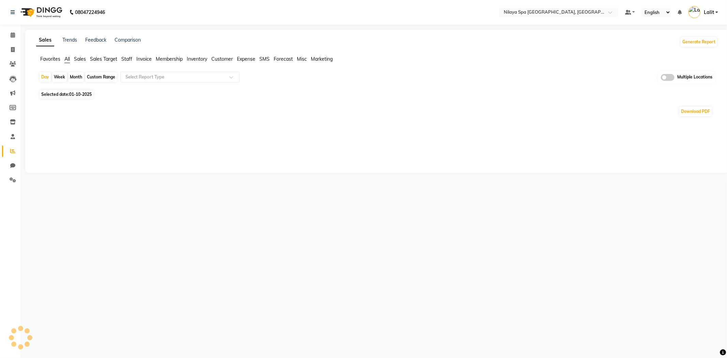
click at [126, 60] on span "Staff" at bounding box center [126, 59] width 11 height 6
click at [133, 77] on input "text" at bounding box center [173, 77] width 98 height 7
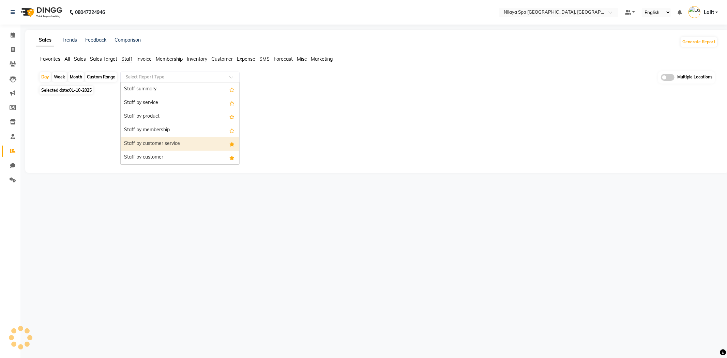
click at [160, 145] on div "Staff by customer service" at bounding box center [180, 144] width 119 height 14
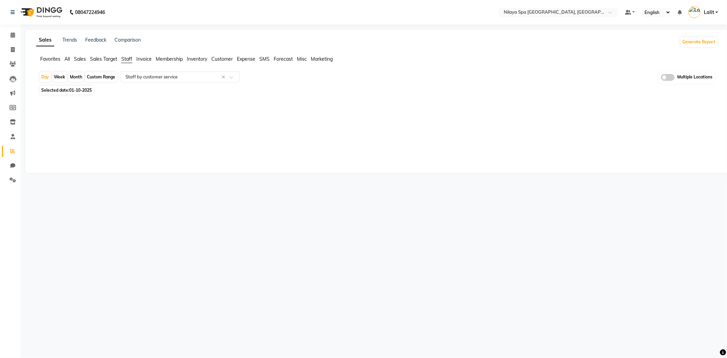
click at [76, 90] on span "01-10-2025" at bounding box center [80, 90] width 23 height 5
select select "10"
select select "2025"
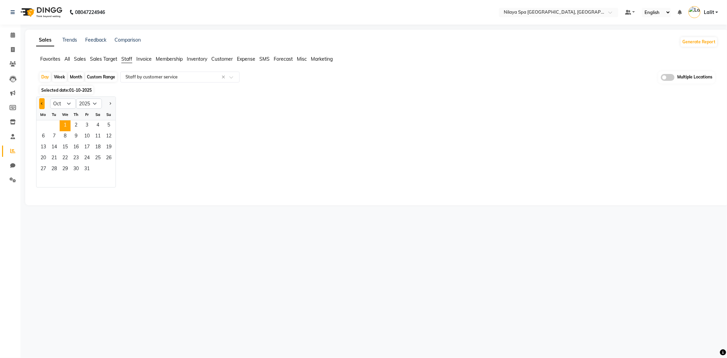
click at [44, 105] on button "Previous month" at bounding box center [41, 103] width 5 height 11
select select "9"
click at [54, 168] on span "30" at bounding box center [54, 169] width 11 height 11
select select "full_report"
select select "csv"
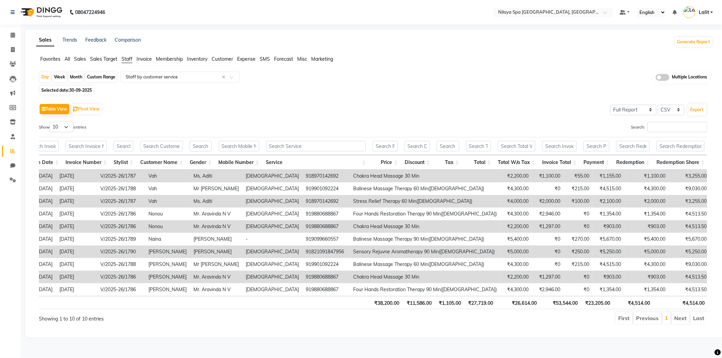
click at [222, 59] on span "Customer" at bounding box center [221, 59] width 21 height 6
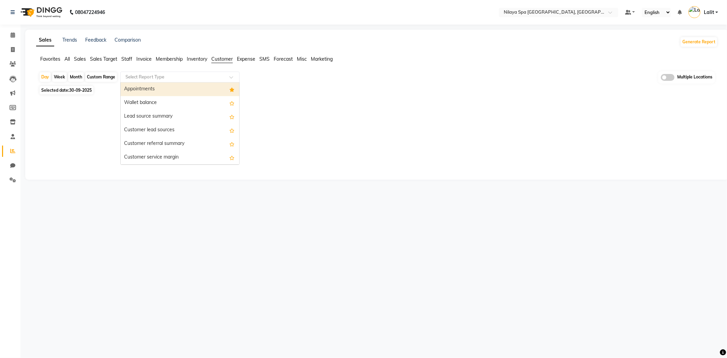
drag, startPoint x: 193, startPoint y: 79, endPoint x: 189, endPoint y: 95, distance: 17.2
click at [193, 79] on input "text" at bounding box center [173, 77] width 98 height 7
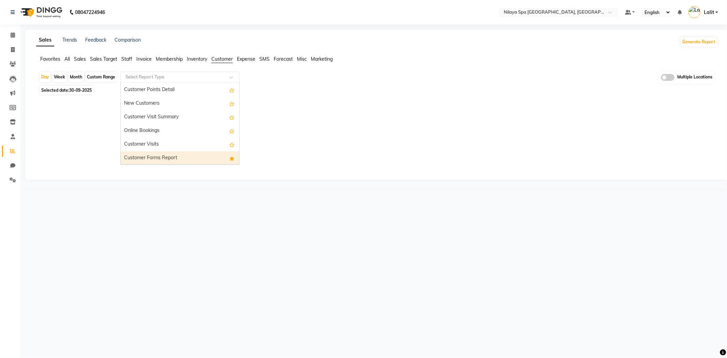
click at [146, 160] on div "Customer Forms Report" at bounding box center [180, 158] width 119 height 14
select select "full_report"
select select "csv"
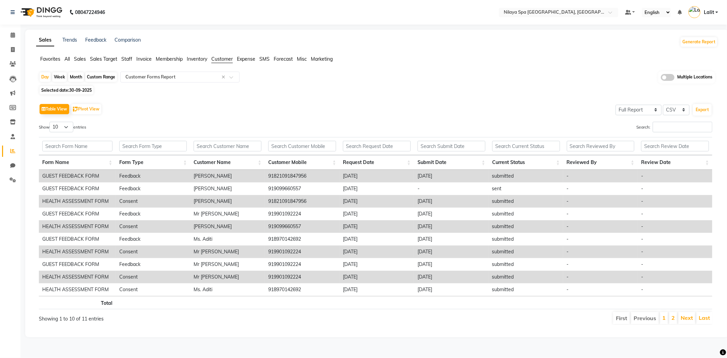
click at [69, 159] on th "Form Name" at bounding box center [77, 162] width 77 height 15
click at [676, 319] on li "2" at bounding box center [673, 318] width 8 height 12
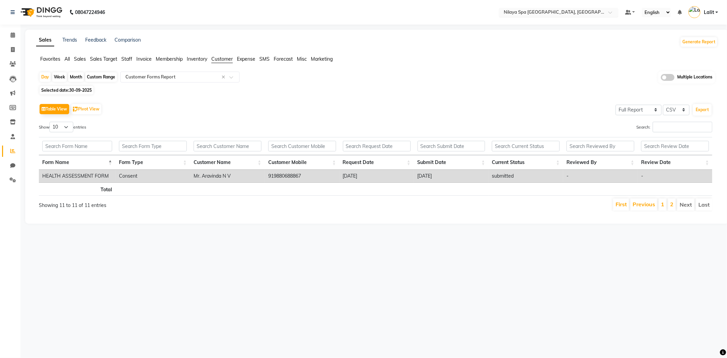
click at [568, 15] on input "text" at bounding box center [552, 13] width 99 height 7
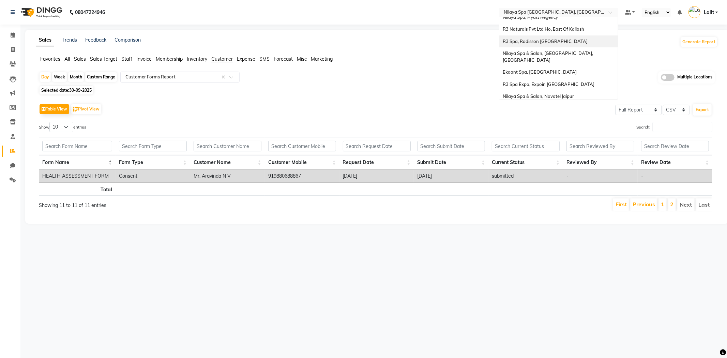
scroll to position [38, 0]
click at [536, 92] on span "R3 Spa, [GEOGRAPHIC_DATA]" at bounding box center [535, 94] width 65 height 5
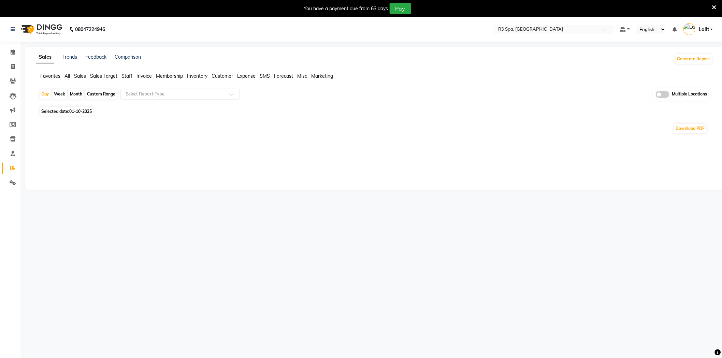
select select "en"
click at [715, 9] on icon at bounding box center [714, 7] width 4 height 6
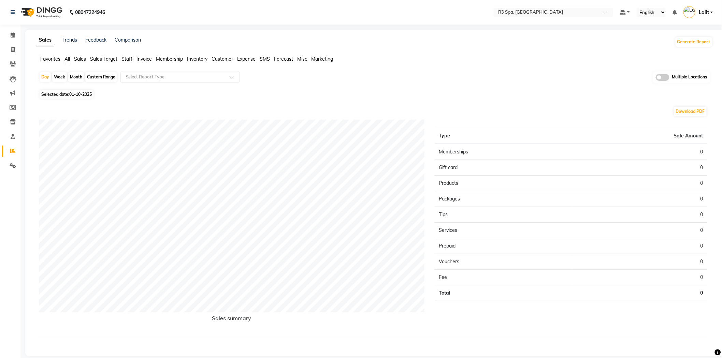
click at [386, 71] on app-reports "Favorites All Sales Sales Target Staff Invoice Membership Inventory Customer Ex…" at bounding box center [374, 203] width 684 height 294
click at [125, 62] on span "Staff" at bounding box center [126, 59] width 11 height 6
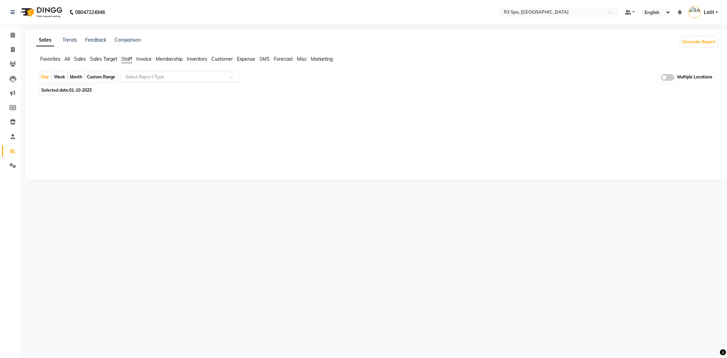
click at [160, 80] on div "Select Report Type" at bounding box center [179, 77] width 119 height 11
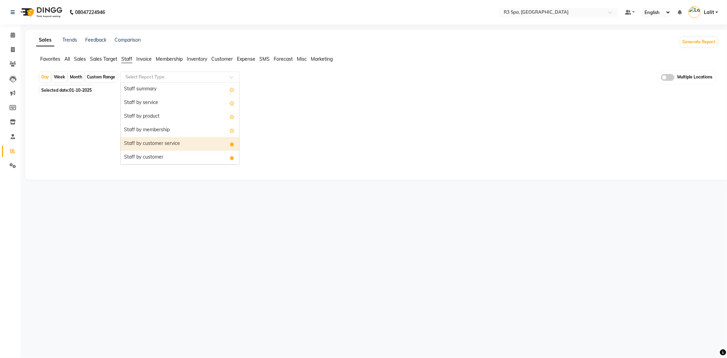
click at [173, 146] on div "Staff by customer service" at bounding box center [180, 144] width 119 height 14
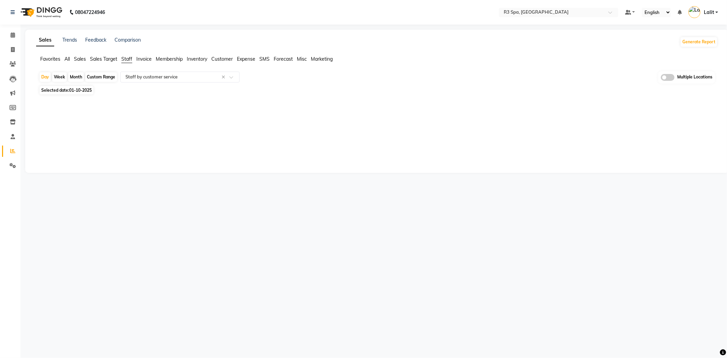
drag, startPoint x: 158, startPoint y: 142, endPoint x: 126, endPoint y: 135, distance: 32.4
click at [155, 142] on div "Sales Trends Feedback Comparison Generate Report Favorites All Sales Sales Targ…" at bounding box center [377, 101] width 704 height 143
click at [424, 45] on div "Sales Trends Feedback Comparison Generate Report" at bounding box center [377, 41] width 690 height 11
click at [83, 92] on span "01-10-2025" at bounding box center [80, 90] width 23 height 5
select select "10"
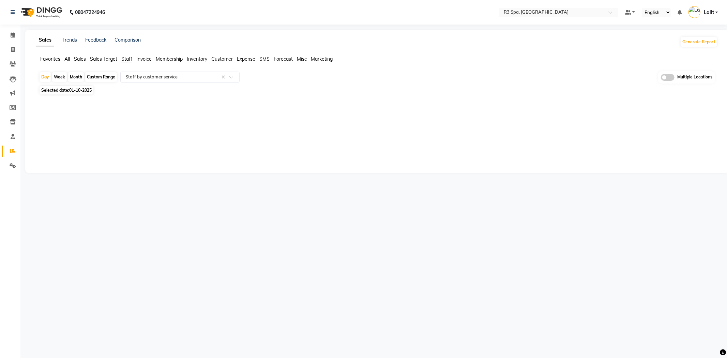
select select "2025"
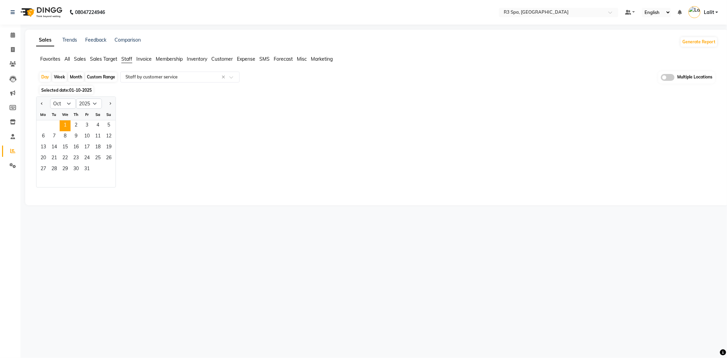
click at [39, 105] on div at bounding box center [43, 103] width 14 height 11
click at [42, 104] on button "Previous month" at bounding box center [41, 103] width 5 height 11
select select "9"
click at [58, 170] on span "30" at bounding box center [54, 169] width 11 height 11
select select "full_report"
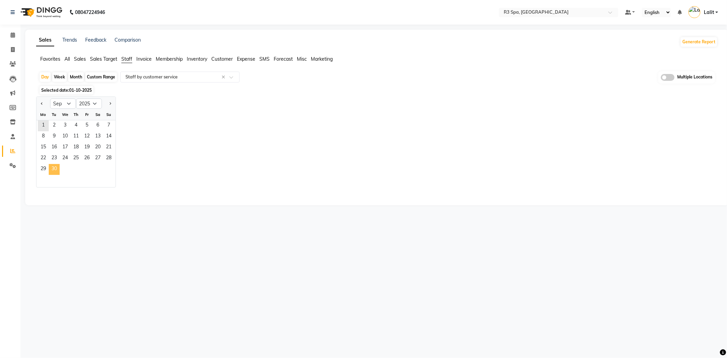
select select "csv"
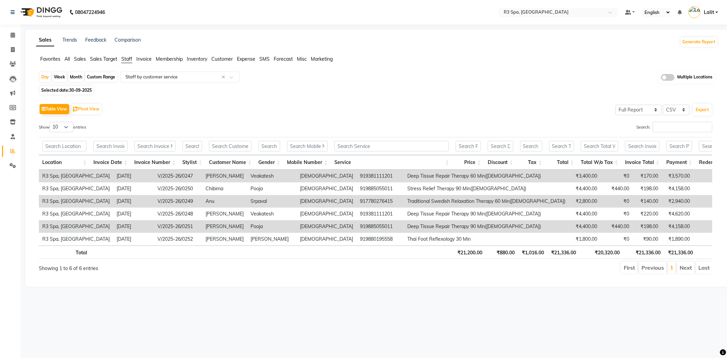
scroll to position [0, 78]
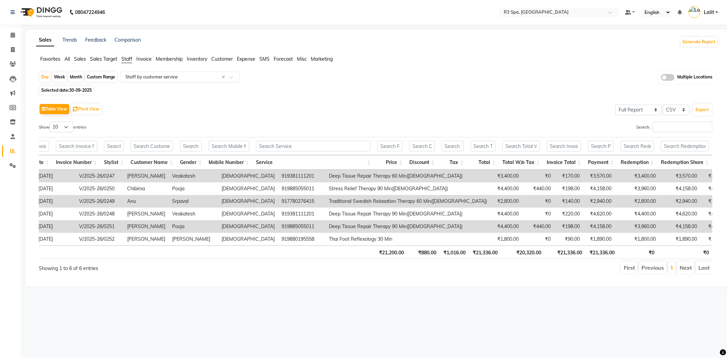
click at [222, 60] on span "Customer" at bounding box center [221, 59] width 21 height 6
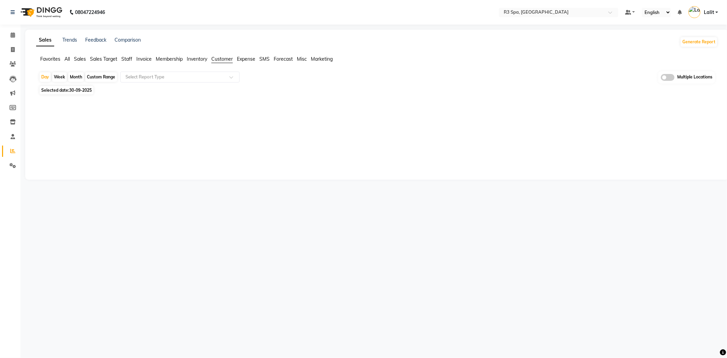
drag, startPoint x: 182, startPoint y: 88, endPoint x: 175, endPoint y: 81, distance: 10.6
click at [182, 88] on div "Selected date: 30-09-2025" at bounding box center [378, 90] width 679 height 7
drag, startPoint x: 175, startPoint y: 81, endPoint x: 175, endPoint y: 76, distance: 5.2
click at [174, 80] on div "Select Report Type" at bounding box center [179, 77] width 119 height 11
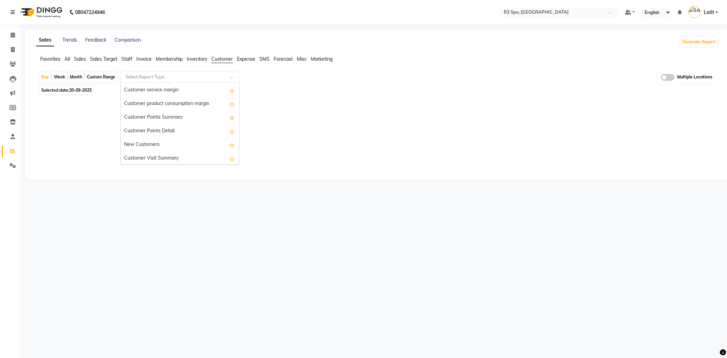
scroll to position [108, 0]
click at [171, 154] on div "Customer Forms Report" at bounding box center [180, 158] width 119 height 14
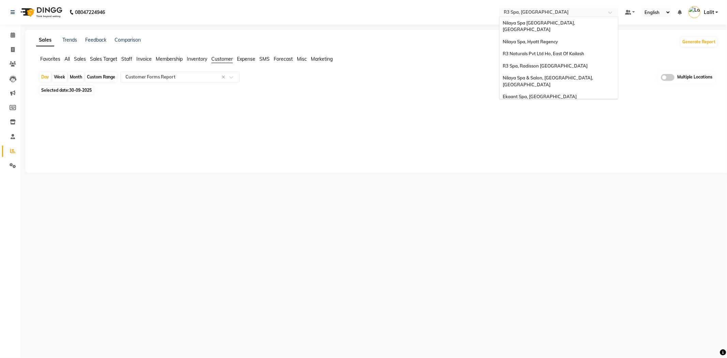
click at [574, 13] on input "text" at bounding box center [552, 13] width 99 height 7
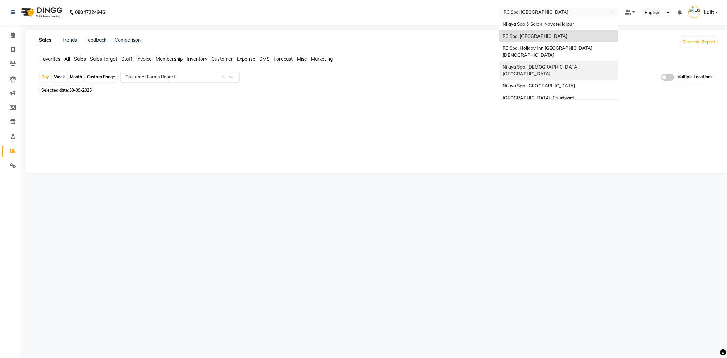
click at [537, 64] on span "Nilaya Spa, [DEMOGRAPHIC_DATA], [GEOGRAPHIC_DATA]" at bounding box center [542, 70] width 78 height 12
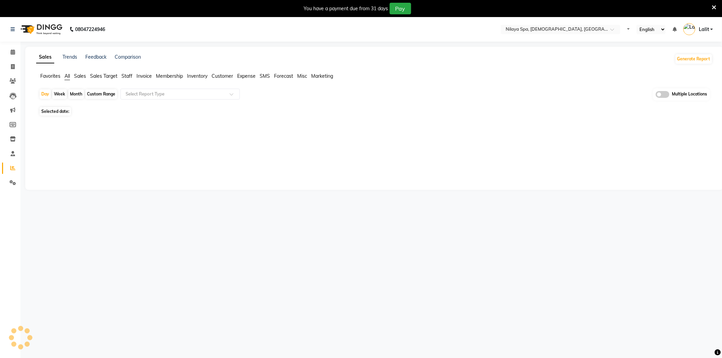
select select "en"
click at [128, 79] on span "Staff" at bounding box center [126, 76] width 11 height 6
click at [141, 95] on input "text" at bounding box center [173, 94] width 98 height 7
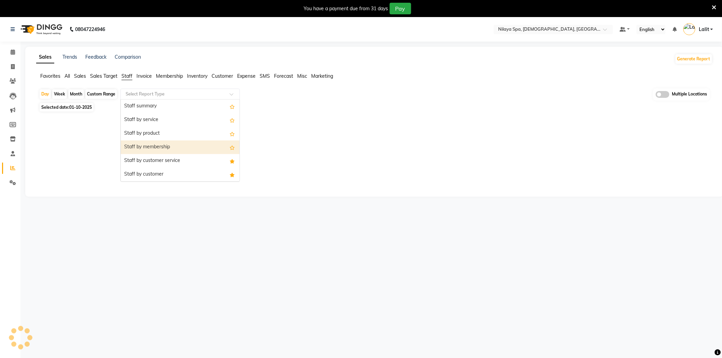
click at [165, 157] on div "Staff by customer service" at bounding box center [180, 161] width 119 height 14
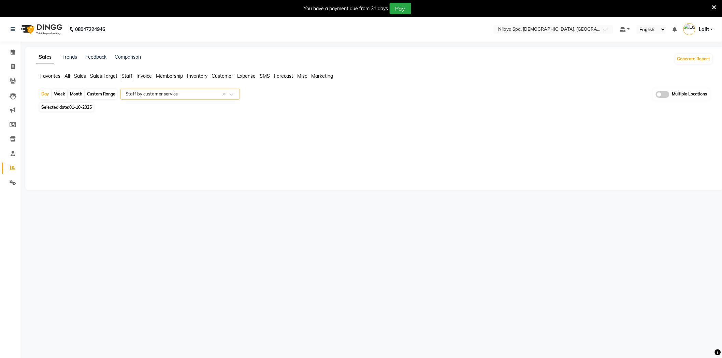
click at [53, 102] on div "Day Week Month Custom Range Select Report Type × Staff by customer service × Mu…" at bounding box center [374, 106] width 676 height 36
click at [61, 108] on span "Selected date: [DATE]" at bounding box center [67, 107] width 54 height 9
select select "10"
select select "2025"
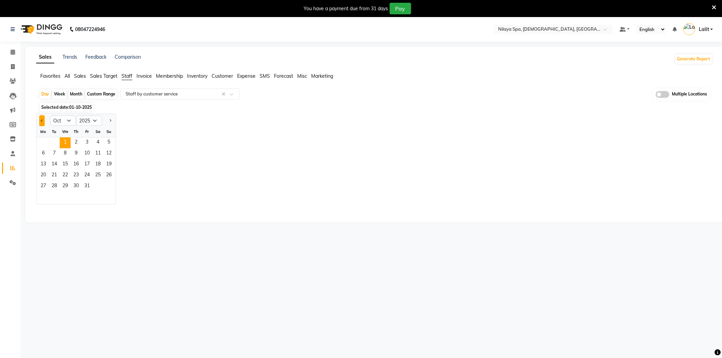
click at [39, 121] on div at bounding box center [43, 120] width 14 height 11
click at [87, 189] on span "31" at bounding box center [87, 186] width 11 height 11
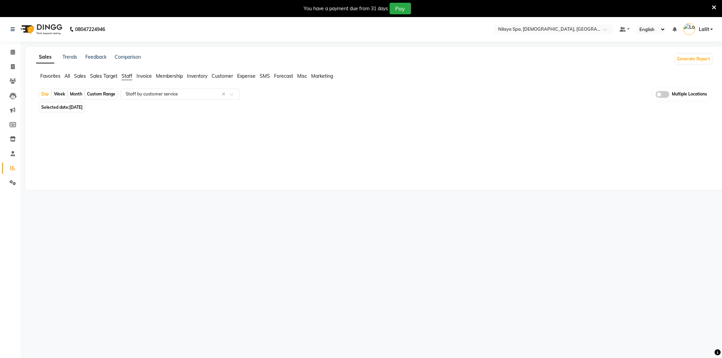
click at [83, 108] on span "[DATE]" at bounding box center [75, 107] width 13 height 5
select select "10"
select select "2025"
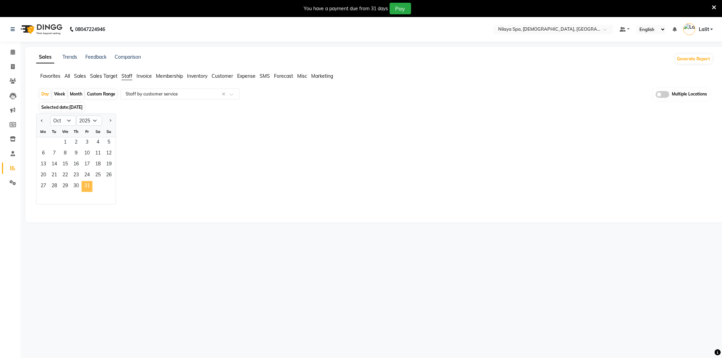
click at [89, 186] on span "31" at bounding box center [87, 186] width 11 height 11
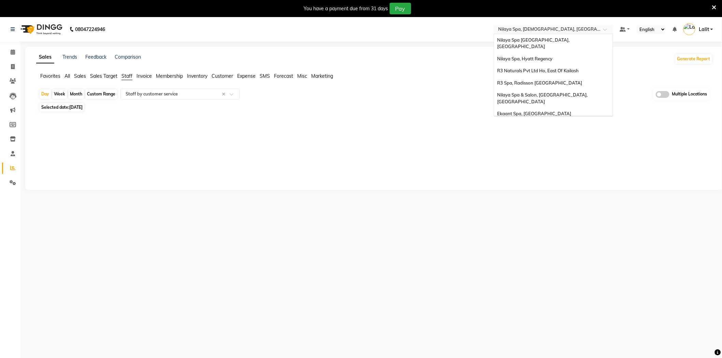
click at [545, 29] on input "text" at bounding box center [546, 30] width 99 height 7
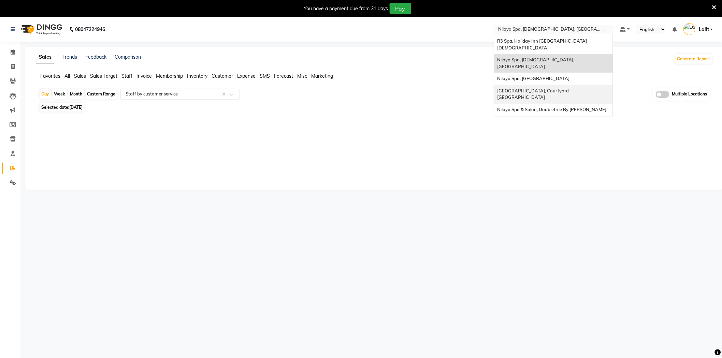
scroll to position [83, 0]
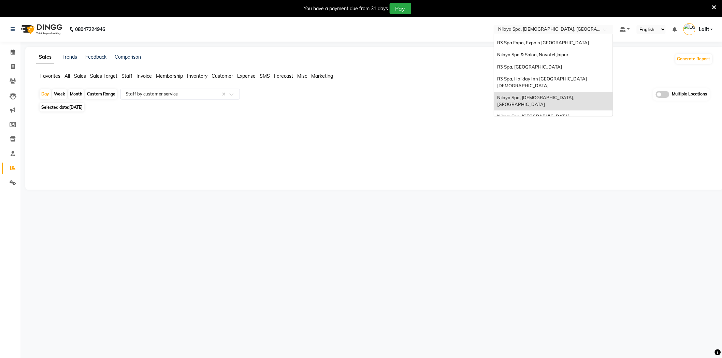
click at [544, 95] on span "Nilaya Spa, [DEMOGRAPHIC_DATA], [GEOGRAPHIC_DATA]" at bounding box center [536, 101] width 78 height 12
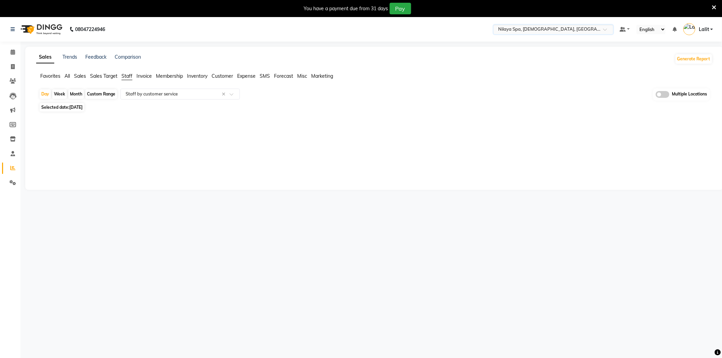
click at [83, 107] on span "31-10-2025" at bounding box center [75, 107] width 13 height 5
select select "10"
select select "2025"
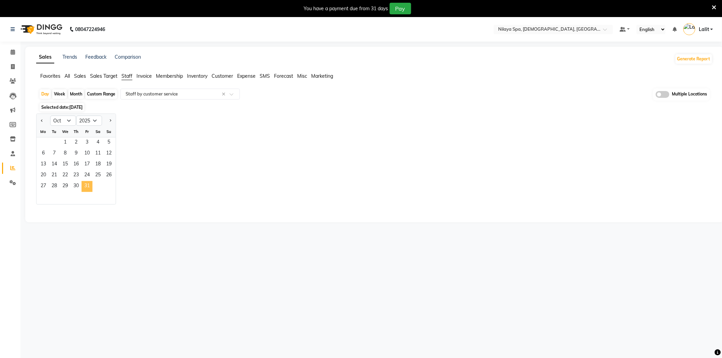
click at [87, 186] on span "31" at bounding box center [87, 186] width 11 height 11
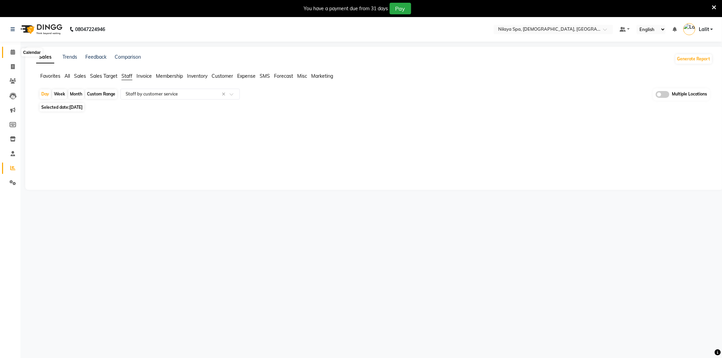
click at [9, 54] on span at bounding box center [13, 52] width 12 height 8
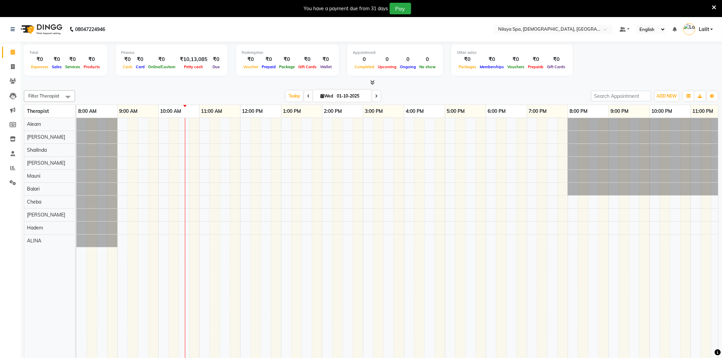
click at [308, 97] on span at bounding box center [308, 96] width 8 height 11
type input "30-09-2025"
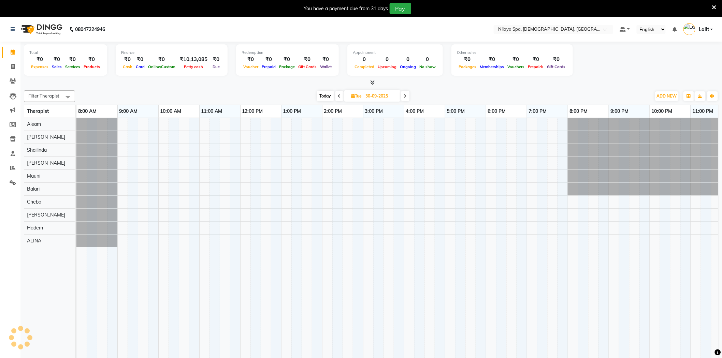
scroll to position [0, 13]
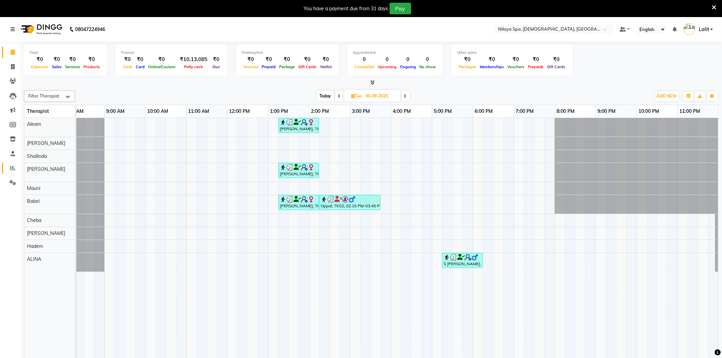
click at [13, 171] on icon at bounding box center [12, 167] width 5 height 5
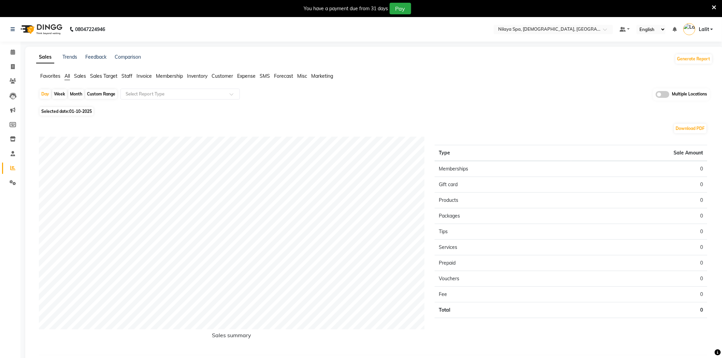
click at [128, 78] on span "Staff" at bounding box center [126, 76] width 11 height 6
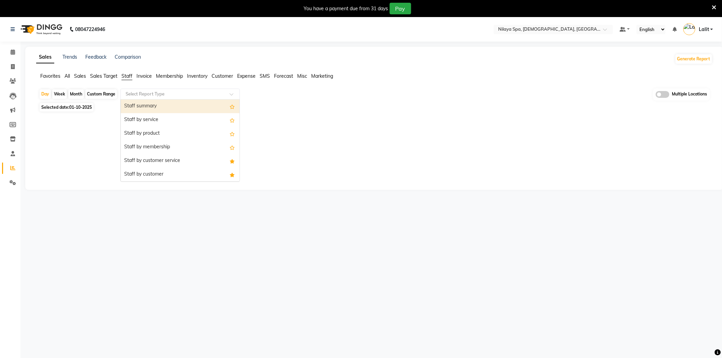
click at [136, 94] on input "text" at bounding box center [173, 94] width 98 height 7
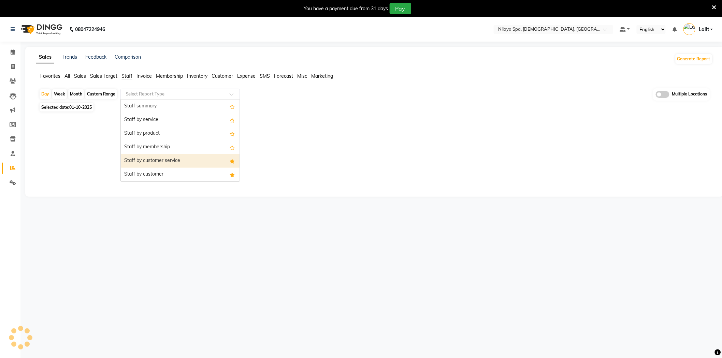
drag, startPoint x: 162, startPoint y: 162, endPoint x: 113, endPoint y: 138, distance: 54.8
click at [162, 162] on div "Staff by customer service" at bounding box center [180, 161] width 119 height 14
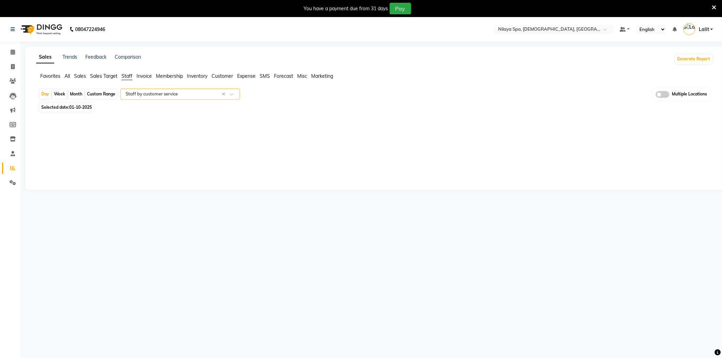
click at [82, 108] on span "01-10-2025" at bounding box center [80, 107] width 23 height 5
select select "10"
select select "2025"
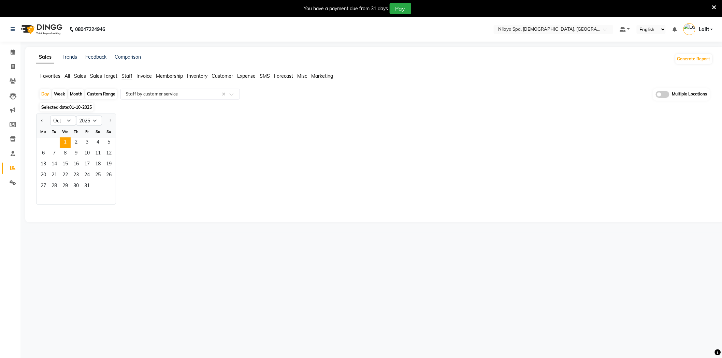
click at [37, 121] on div at bounding box center [43, 120] width 14 height 11
click at [40, 122] on button "Previous month" at bounding box center [41, 120] width 5 height 11
select select "9"
click at [57, 188] on span "30" at bounding box center [54, 186] width 11 height 11
select select "full_report"
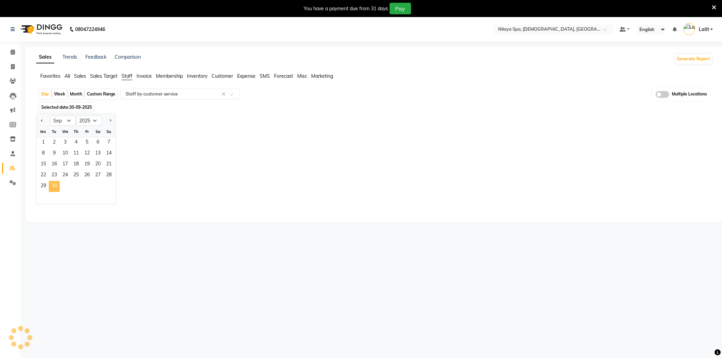
select select "csv"
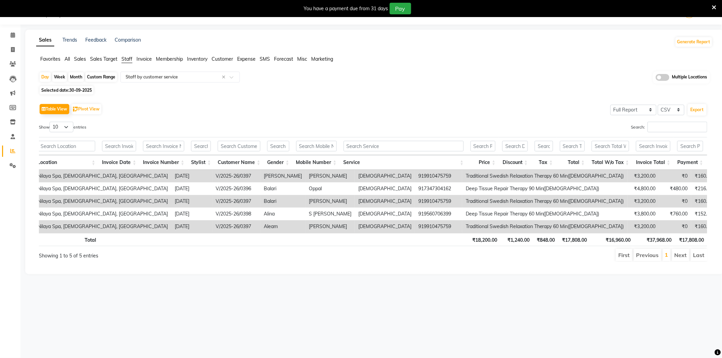
scroll to position [0, 99]
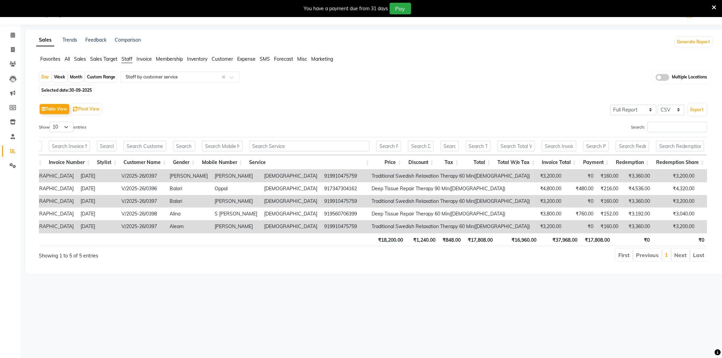
click at [221, 57] on span "Customer" at bounding box center [221, 59] width 21 height 6
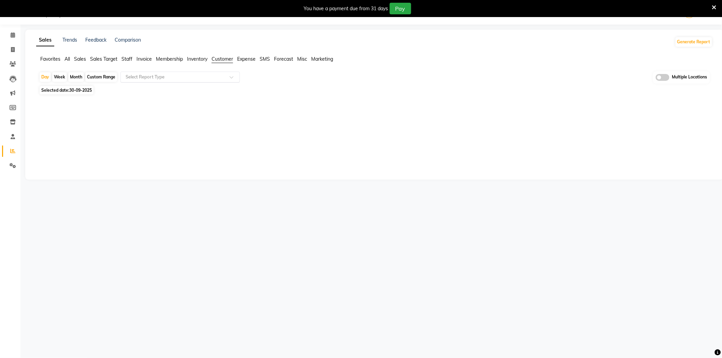
drag, startPoint x: 196, startPoint y: 79, endPoint x: 192, endPoint y: 80, distance: 4.5
click at [196, 79] on input "text" at bounding box center [173, 77] width 98 height 7
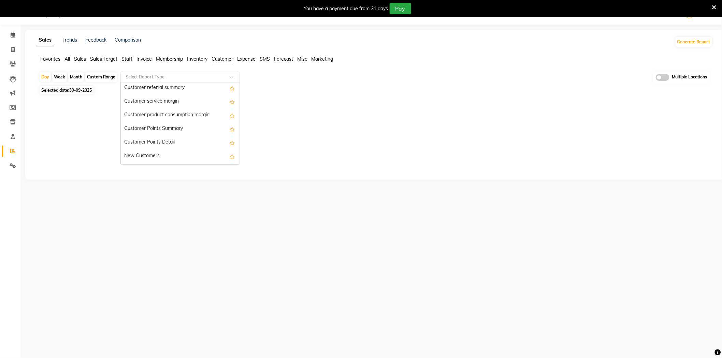
scroll to position [108, 0]
click at [160, 158] on div "Customer Forms Report" at bounding box center [180, 158] width 119 height 14
select select "full_report"
select select "csv"
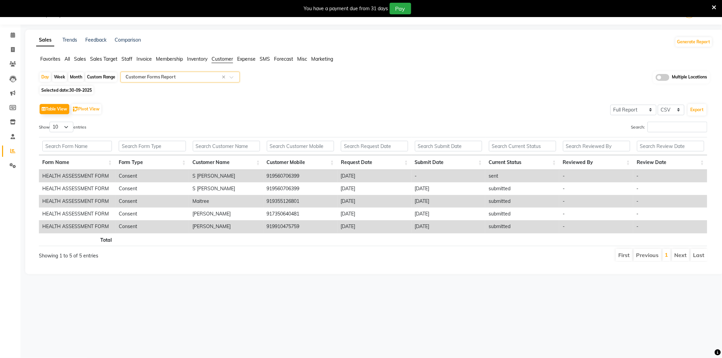
click at [74, 161] on th "Form Name" at bounding box center [77, 162] width 76 height 15
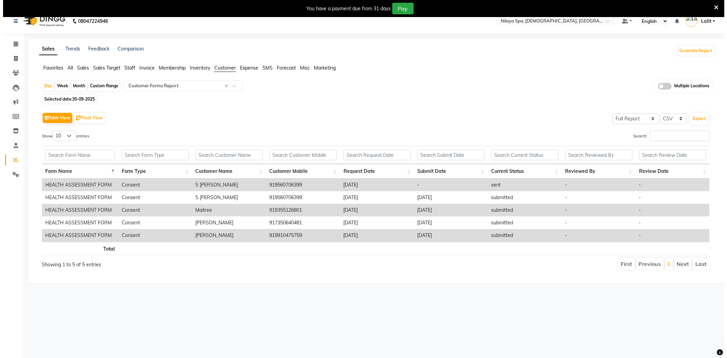
scroll to position [0, 0]
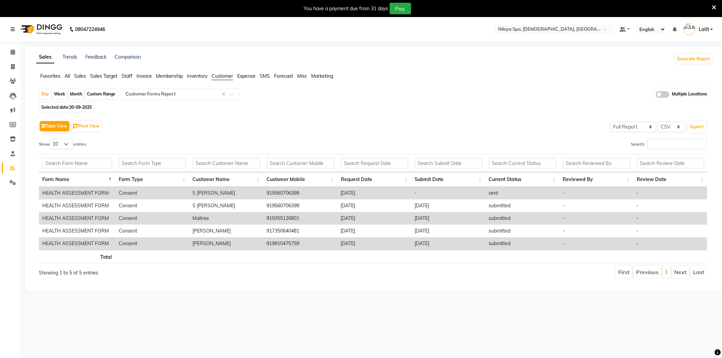
click at [708, 9] on div "You have a payment due from 31 days Pay" at bounding box center [357, 9] width 709 height 12
click at [715, 8] on icon at bounding box center [714, 7] width 4 height 6
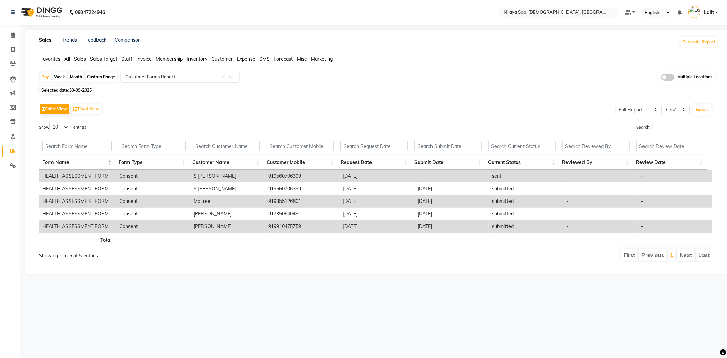
click at [564, 11] on input "text" at bounding box center [552, 13] width 99 height 7
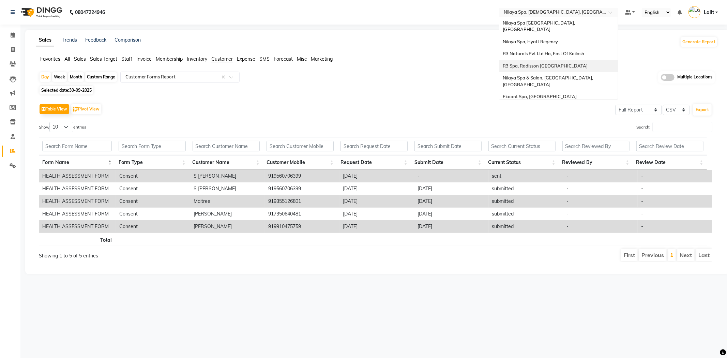
click at [543, 63] on span "R3 Spa, Radisson [GEOGRAPHIC_DATA]" at bounding box center [545, 65] width 85 height 5
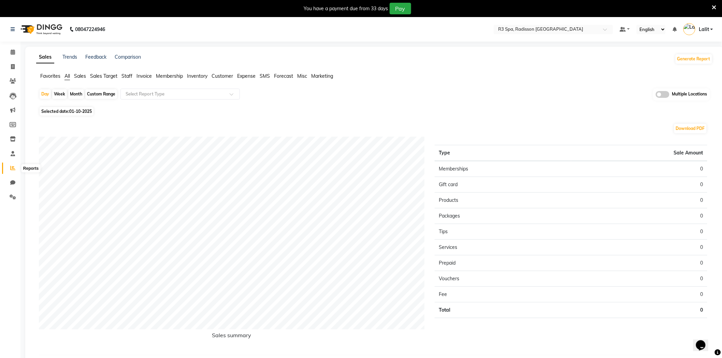
click at [14, 170] on icon at bounding box center [12, 167] width 5 height 5
drag, startPoint x: 130, startPoint y: 77, endPoint x: 137, endPoint y: 86, distance: 11.1
click at [130, 77] on span "Staff" at bounding box center [126, 76] width 11 height 6
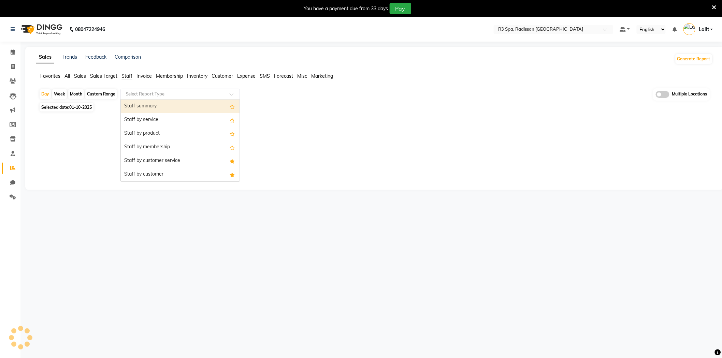
click at [149, 95] on input "text" at bounding box center [173, 94] width 98 height 7
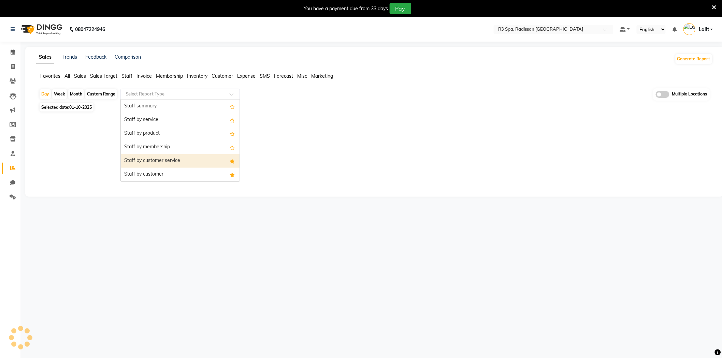
click at [164, 158] on div "Staff by customer service" at bounding box center [180, 161] width 119 height 14
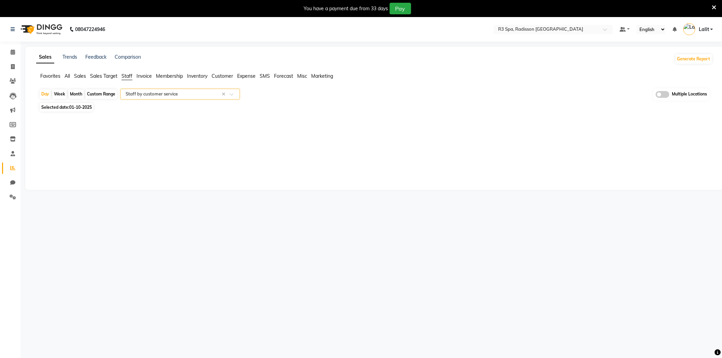
click at [84, 110] on span "01-10-2025" at bounding box center [80, 107] width 23 height 5
select select "10"
select select "2025"
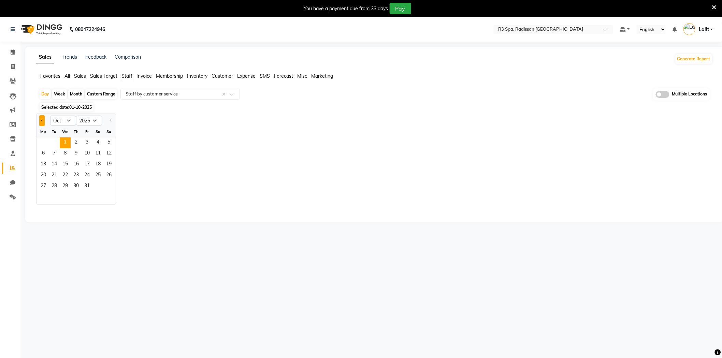
click at [40, 120] on button "Previous month" at bounding box center [41, 120] width 5 height 11
select select "9"
click at [56, 185] on span "30" at bounding box center [54, 186] width 11 height 11
select select "full_report"
select select "csv"
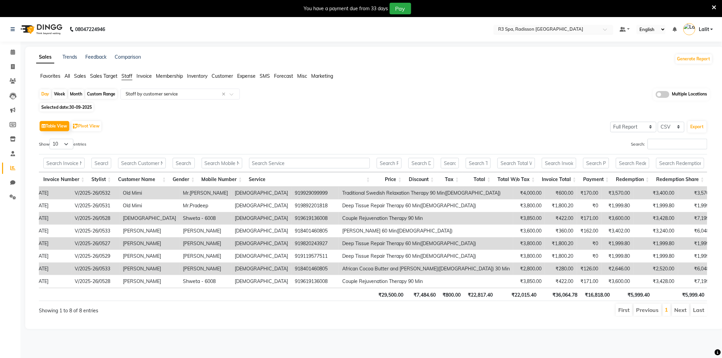
click at [543, 29] on input "text" at bounding box center [546, 30] width 99 height 7
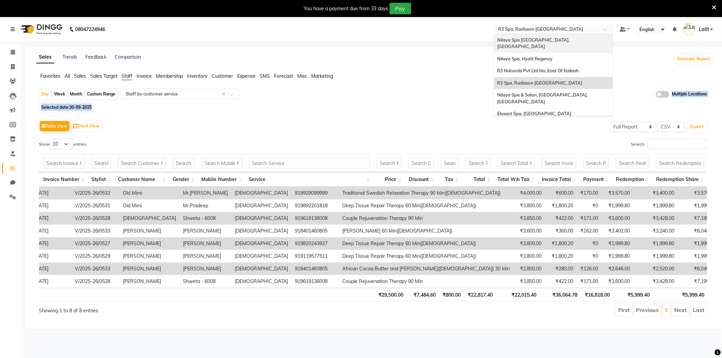
click at [209, 101] on div "Day Week Month Custom Range Select Report Type × Staff by customer service × Mu…" at bounding box center [374, 205] width 676 height 234
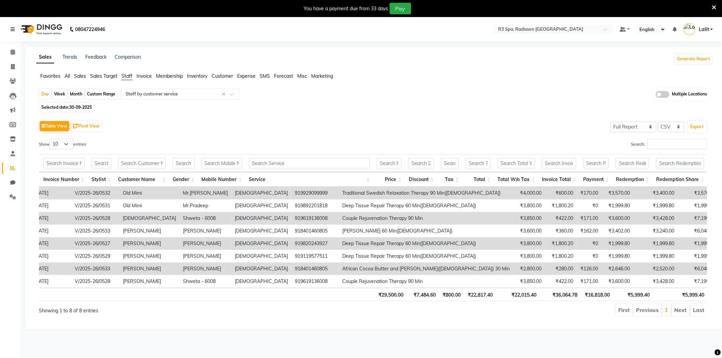
click at [224, 77] on span "Customer" at bounding box center [221, 76] width 21 height 6
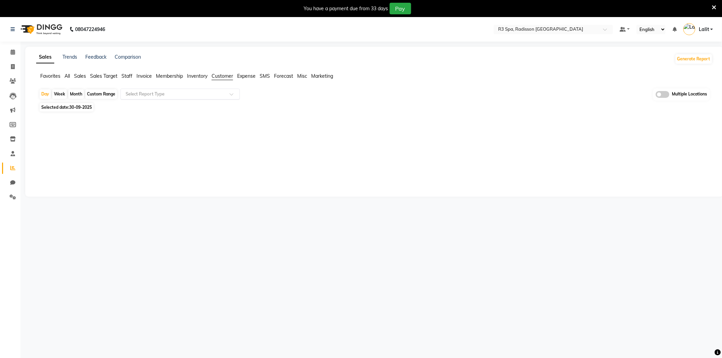
click at [174, 94] on input "text" at bounding box center [173, 94] width 98 height 7
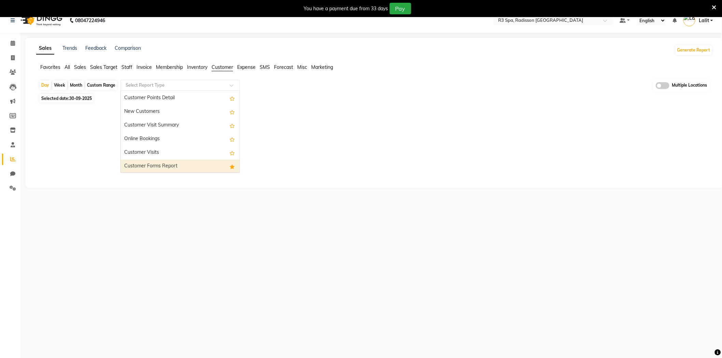
scroll to position [17, 0]
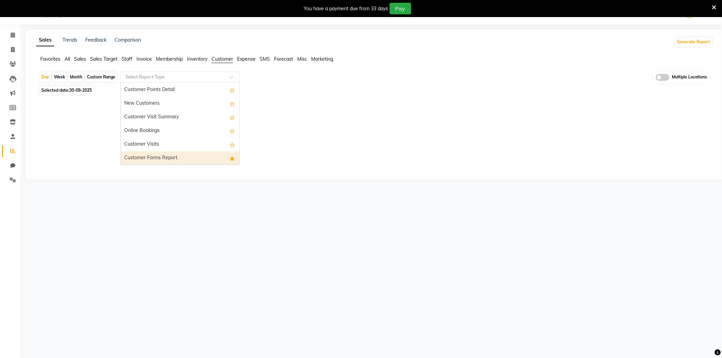
click at [164, 157] on div "Customer Forms Report" at bounding box center [180, 158] width 119 height 14
select select "full_report"
select select "csv"
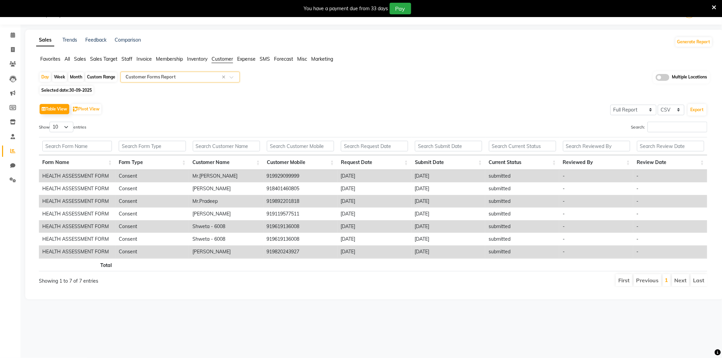
click at [387, 114] on div "Table View Pivot View Select Full Report Filtered Report Select CSV PDF Export" at bounding box center [373, 109] width 668 height 14
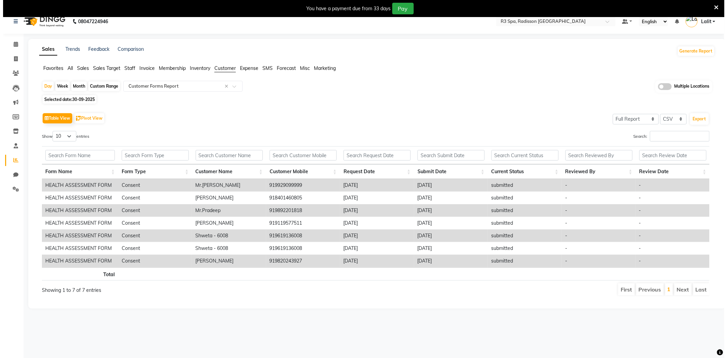
scroll to position [0, 0]
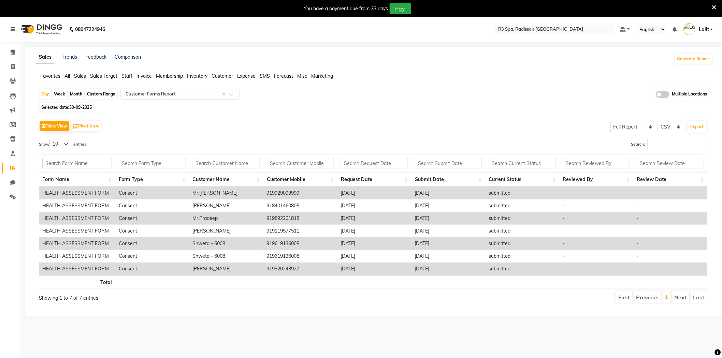
click at [715, 5] on icon at bounding box center [714, 7] width 4 height 6
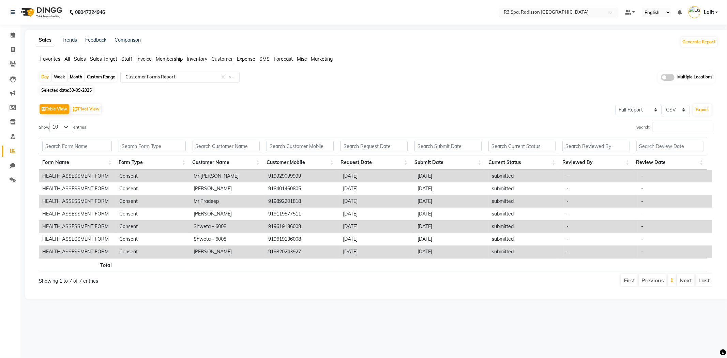
drag, startPoint x: 565, startPoint y: 18, endPoint x: 558, endPoint y: 12, distance: 9.7
click at [564, 16] on nav "08047224946 Select Location × R3 Spa, Radisson Mumbai Default Panel My Panel En…" at bounding box center [363, 12] width 727 height 25
click at [577, 16] on input "text" at bounding box center [552, 13] width 99 height 7
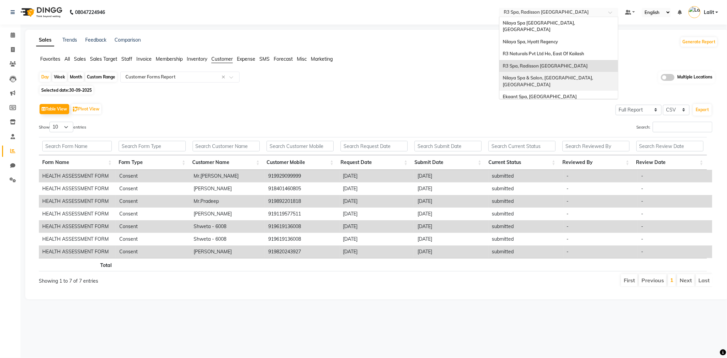
click at [597, 74] on div "Nilaya Spa & Salon, [GEOGRAPHIC_DATA], [GEOGRAPHIC_DATA]" at bounding box center [559, 81] width 119 height 19
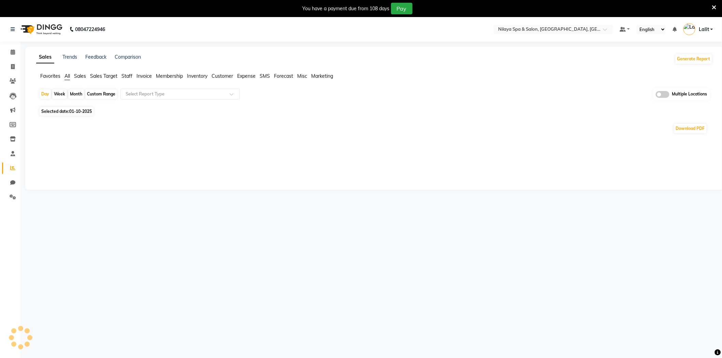
select select "en"
click at [532, 88] on div "Day Week Month Custom Range Select Report Type Multiple Locations" at bounding box center [374, 96] width 671 height 17
click at [715, 8] on icon at bounding box center [714, 7] width 4 height 6
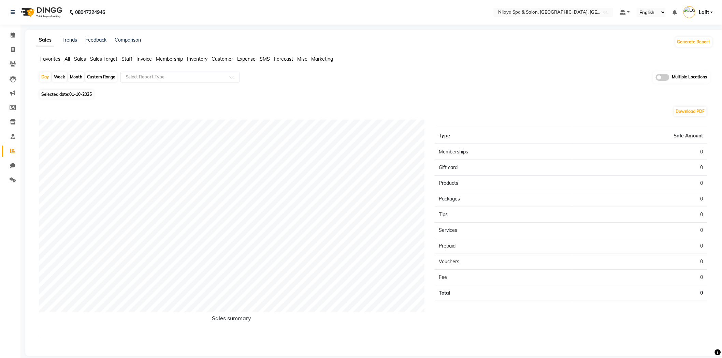
click at [554, 39] on div "Sales Trends Feedback Comparison Generate Report" at bounding box center [374, 41] width 684 height 11
click at [72, 103] on div "Download PDF Sales summary Type Sale Amount Memberships 0 Gift card 0 Products …" at bounding box center [372, 225] width 679 height 249
click at [79, 92] on span "01-10-2025" at bounding box center [80, 94] width 23 height 5
select select "10"
select select "2025"
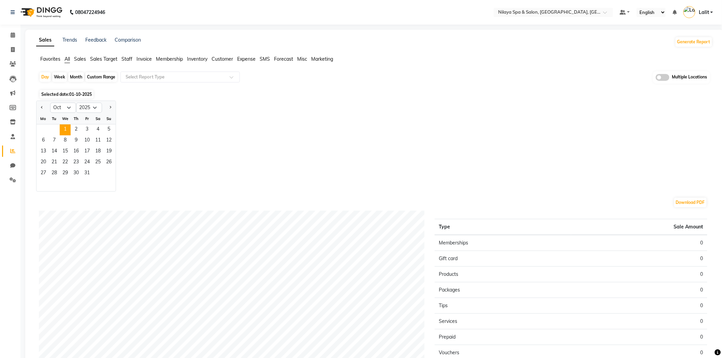
click at [39, 107] on div at bounding box center [43, 107] width 14 height 11
click at [43, 109] on button "Previous month" at bounding box center [41, 107] width 5 height 11
select select "9"
click at [51, 175] on span "30" at bounding box center [54, 173] width 11 height 11
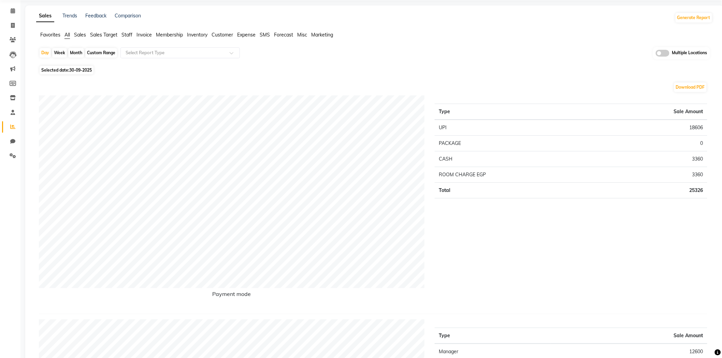
scroll to position [38, 0]
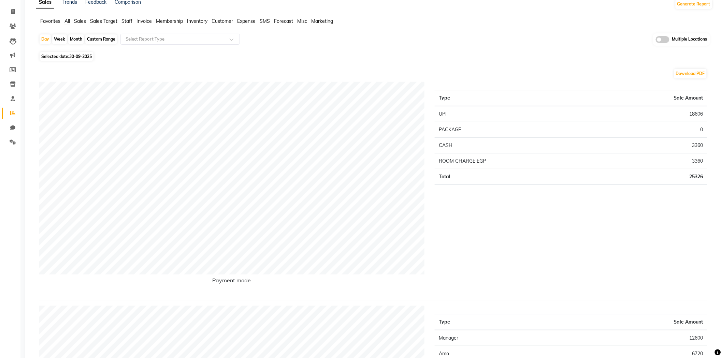
click at [122, 21] on span "Staff" at bounding box center [126, 21] width 11 height 6
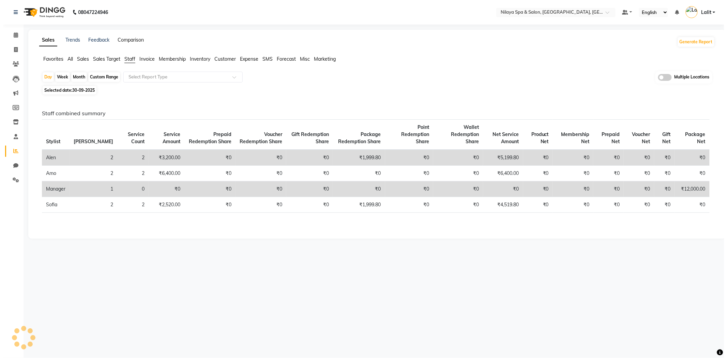
scroll to position [0, 0]
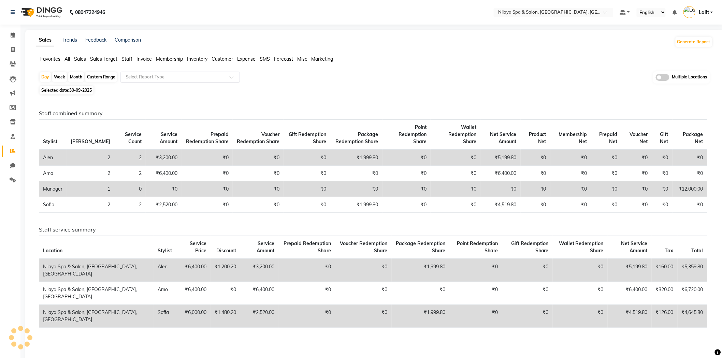
click at [141, 72] on div "Select Report Type" at bounding box center [179, 77] width 119 height 11
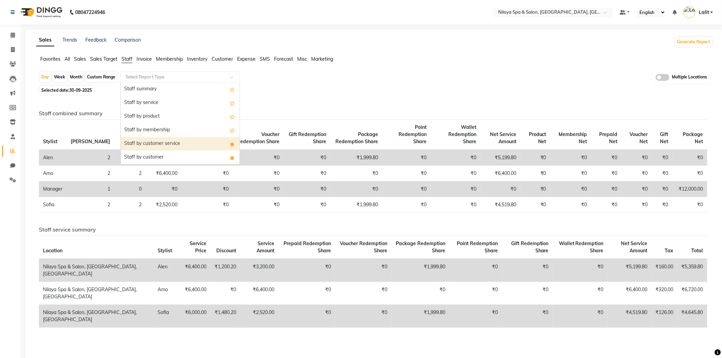
click at [161, 138] on div "Staff by customer service" at bounding box center [180, 144] width 119 height 14
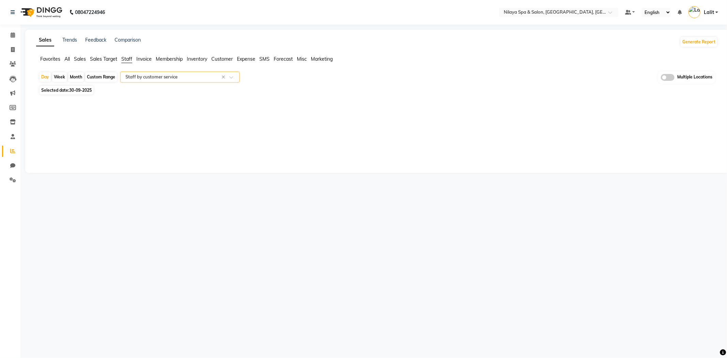
select select "full_report"
select select "csv"
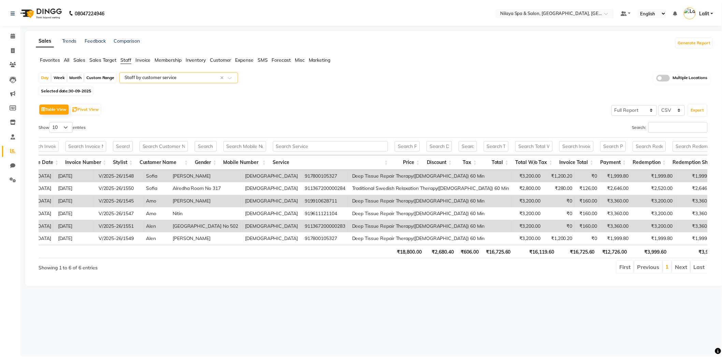
scroll to position [0, 151]
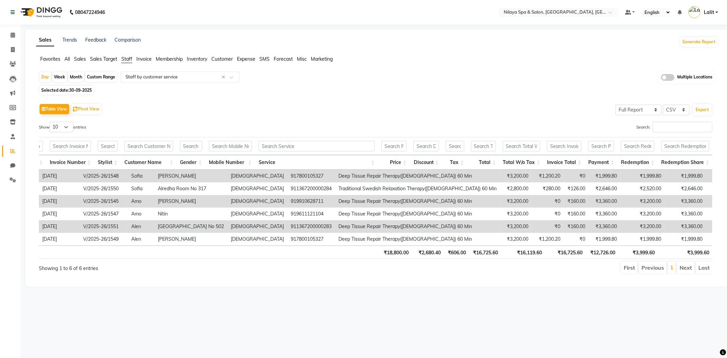
drag, startPoint x: 220, startPoint y: 62, endPoint x: 190, endPoint y: 84, distance: 37.6
click at [219, 62] on li "Customer" at bounding box center [221, 59] width 21 height 7
click at [190, 84] on div "Day Week Month Custom Range Select Report Type × Staff by customer service × Mu…" at bounding box center [377, 175] width 682 height 209
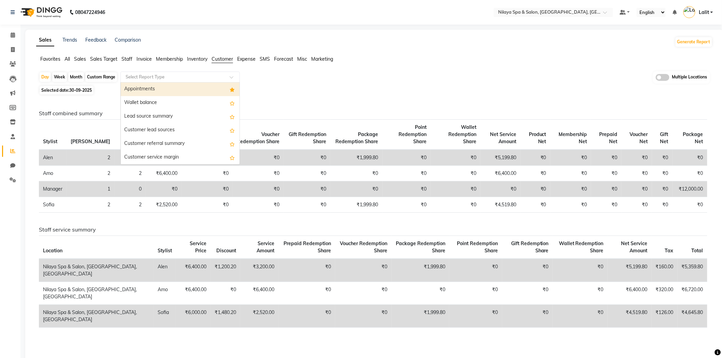
click at [201, 80] on div "Select Report Type" at bounding box center [179, 77] width 119 height 11
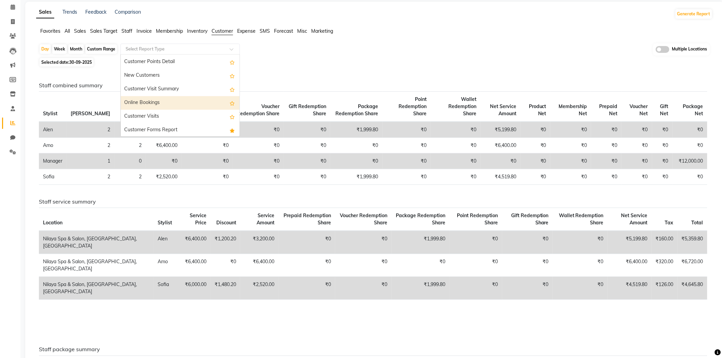
scroll to position [86, 0]
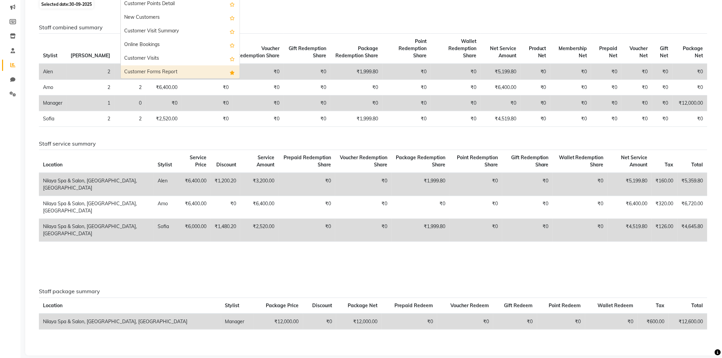
click at [168, 71] on div "Customer Forms Report" at bounding box center [180, 72] width 119 height 14
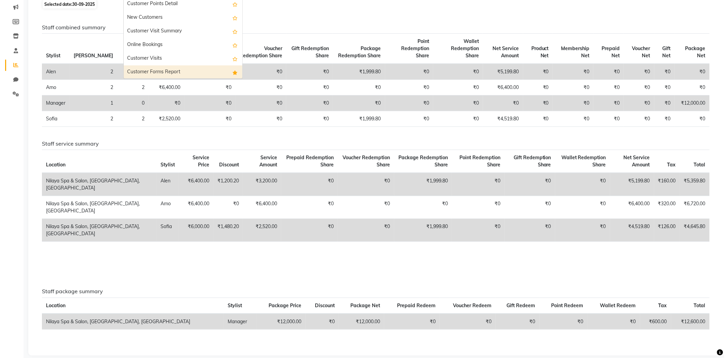
scroll to position [0, 0]
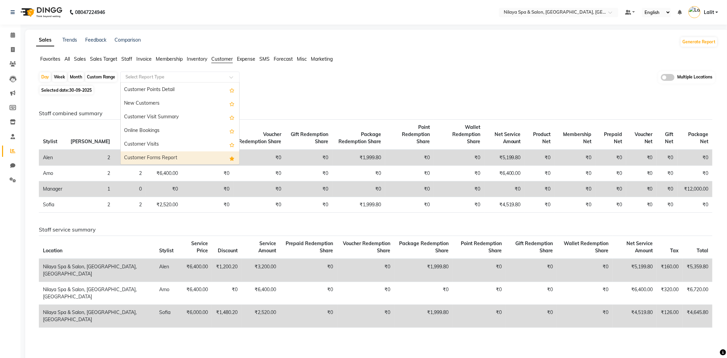
select select "full_report"
select select "csv"
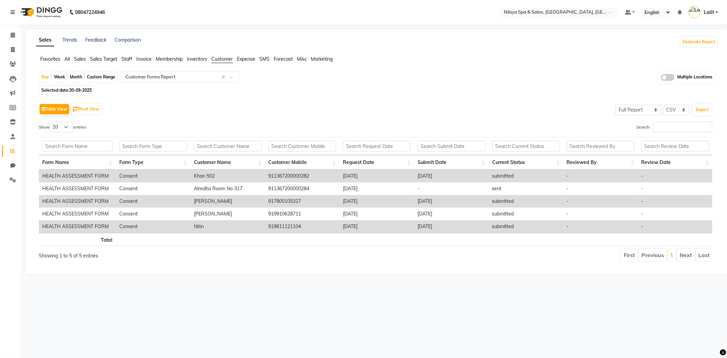
click at [410, 99] on div "Table View Pivot View Select Full Report Filtered Report Select CSV PDF Export …" at bounding box center [375, 182] width 685 height 171
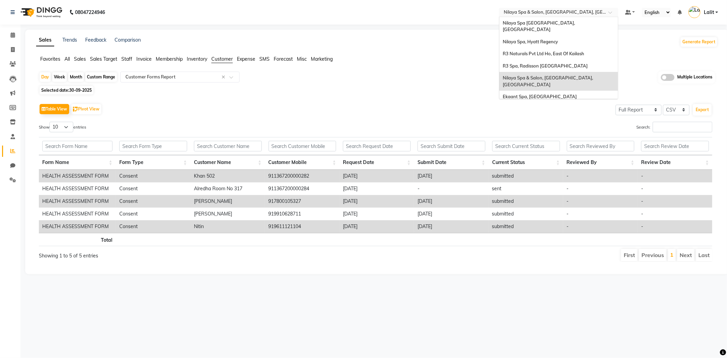
click at [572, 11] on input "text" at bounding box center [552, 13] width 99 height 7
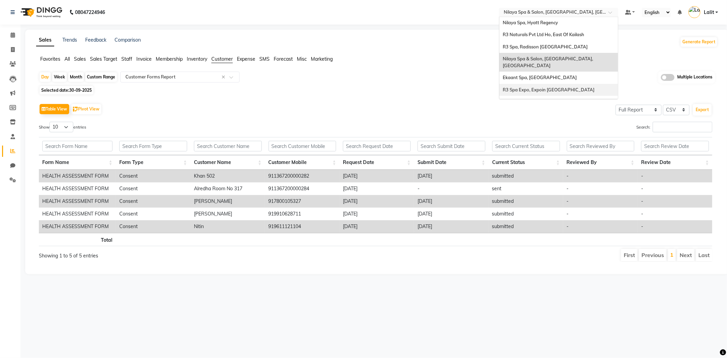
scroll to position [38, 0]
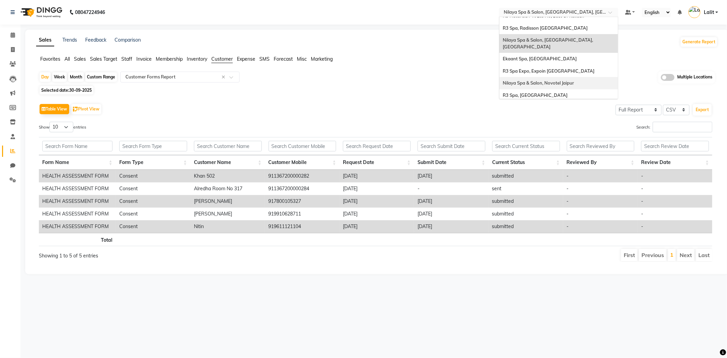
click at [565, 80] on span "Nilaya Spa & Salon, Novotel Jaipur" at bounding box center [538, 82] width 71 height 5
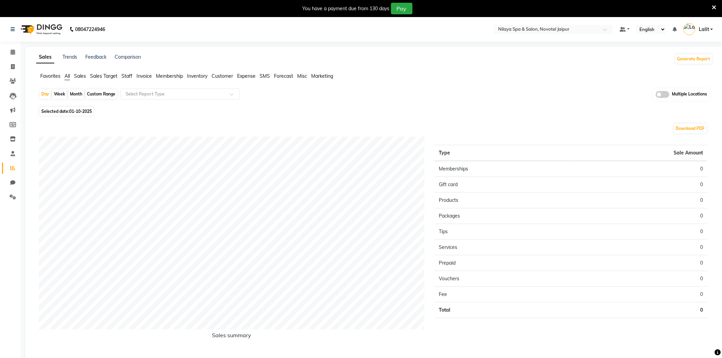
click at [130, 77] on span "Staff" at bounding box center [126, 76] width 11 height 6
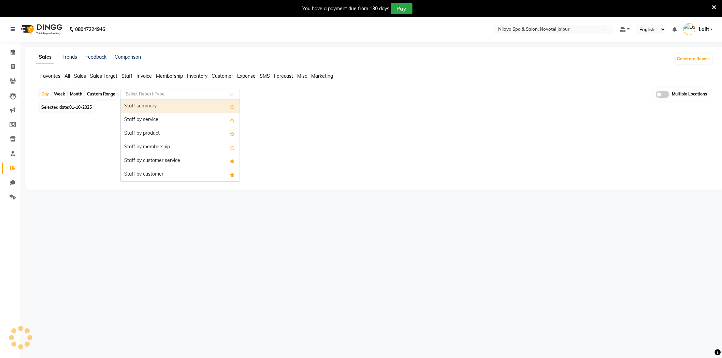
click at [139, 93] on input "text" at bounding box center [173, 94] width 98 height 7
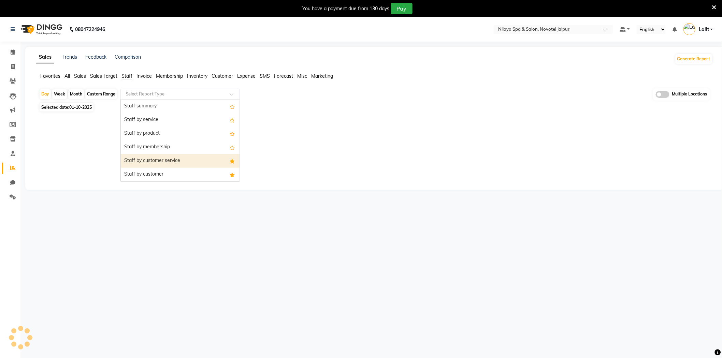
click at [162, 160] on div "Staff by customer service" at bounding box center [180, 161] width 119 height 14
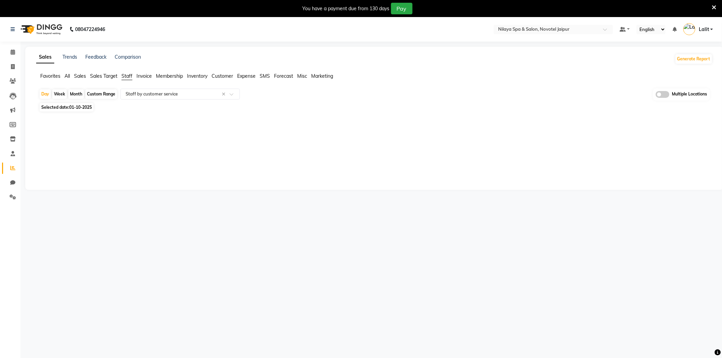
click at [80, 108] on span "01-10-2025" at bounding box center [80, 107] width 23 height 5
select select "10"
select select "2025"
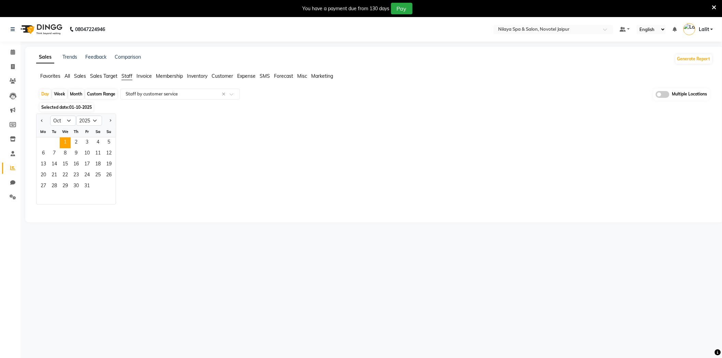
click at [46, 120] on div at bounding box center [43, 120] width 14 height 11
click at [42, 120] on span "Previous month" at bounding box center [42, 120] width 2 height 2
select select "9"
click at [57, 186] on span "30" at bounding box center [54, 186] width 11 height 11
select select "full_report"
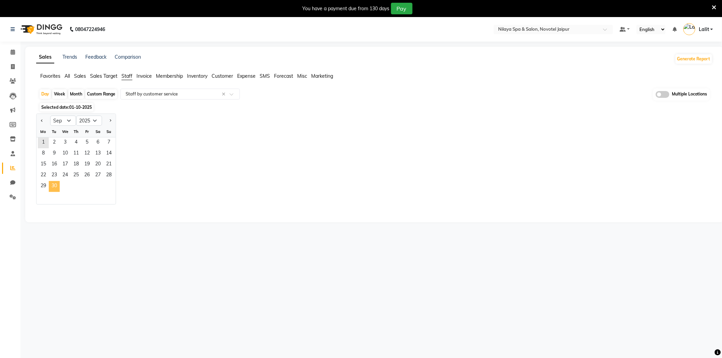
select select "csv"
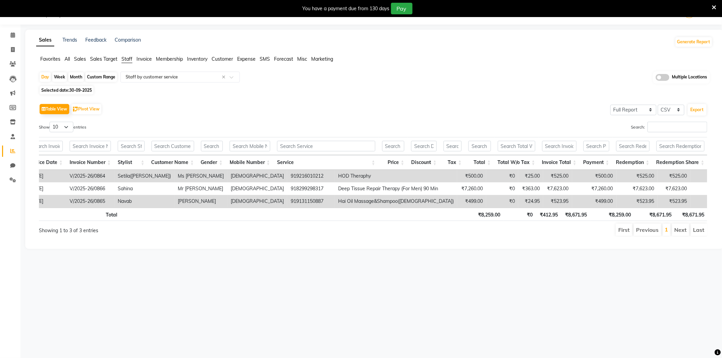
scroll to position [0, 94]
drag, startPoint x: 222, startPoint y: 59, endPoint x: 219, endPoint y: 67, distance: 8.4
click at [223, 59] on span "Customer" at bounding box center [221, 59] width 21 height 6
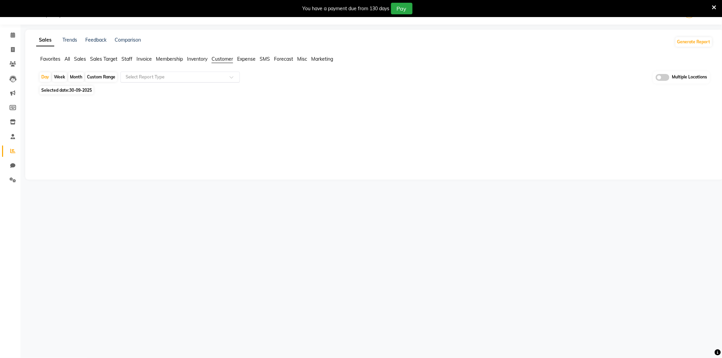
click at [195, 77] on input "text" at bounding box center [173, 77] width 98 height 7
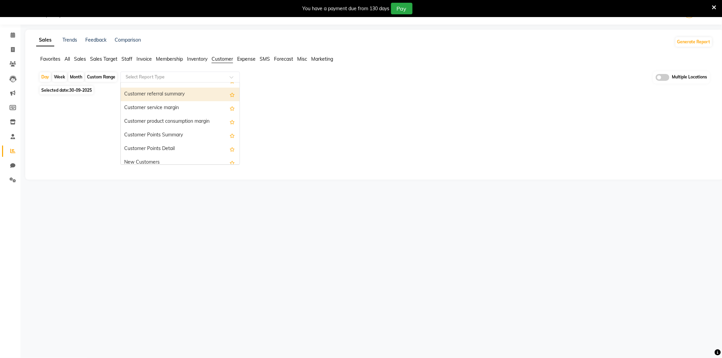
scroll to position [108, 0]
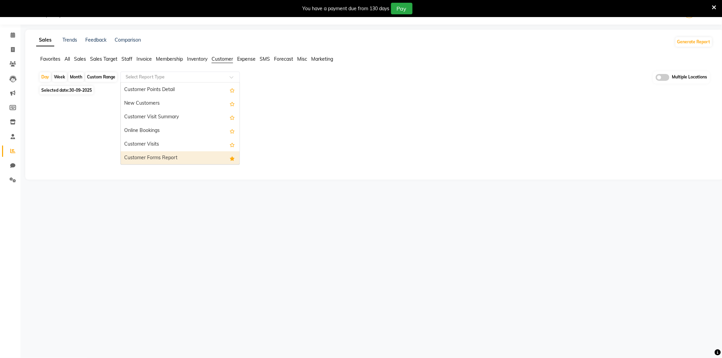
click at [158, 154] on div "Customer Forms Report" at bounding box center [180, 158] width 119 height 14
select select "full_report"
select select "csv"
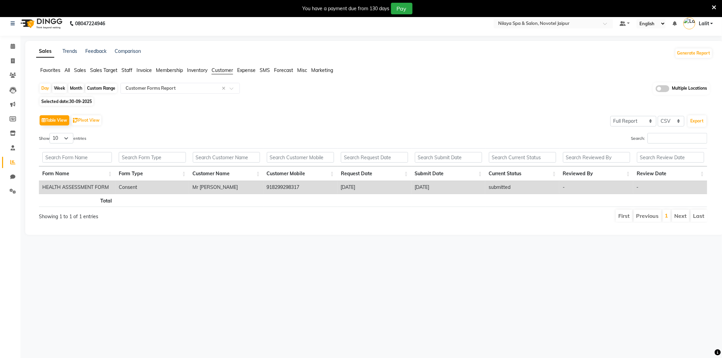
scroll to position [0, 0]
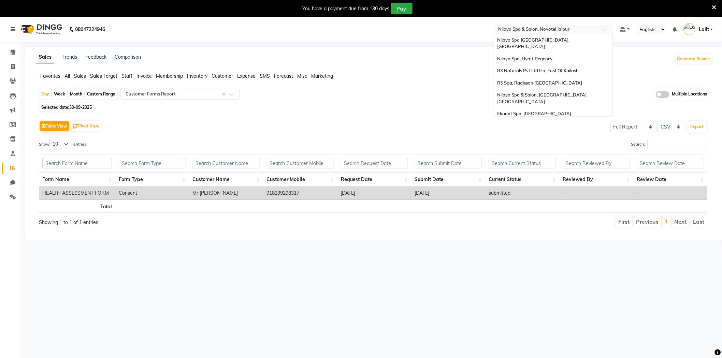
click at [543, 28] on input "text" at bounding box center [546, 30] width 99 height 7
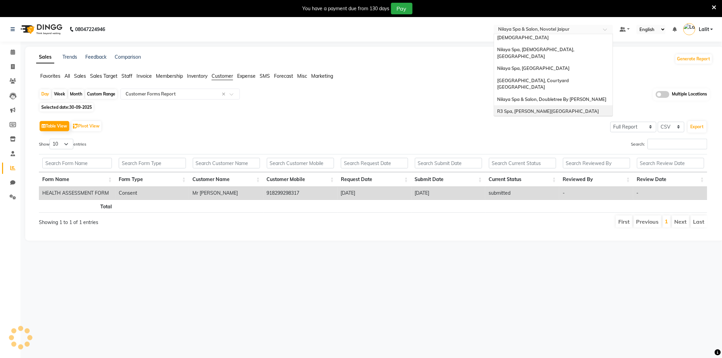
scroll to position [142, 0]
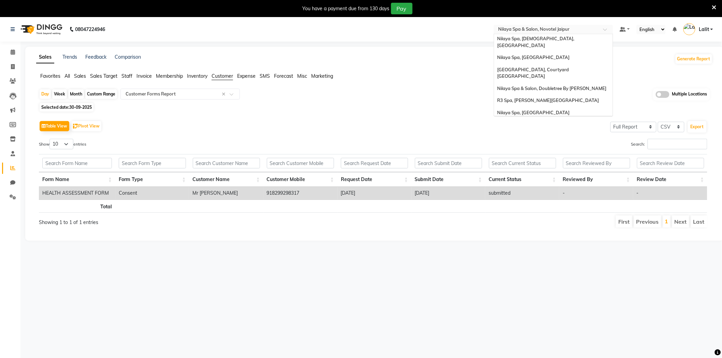
click at [563, 122] on span "Nilaya Spa - [GEOGRAPHIC_DATA], [GEOGRAPHIC_DATA]" at bounding box center [535, 128] width 76 height 12
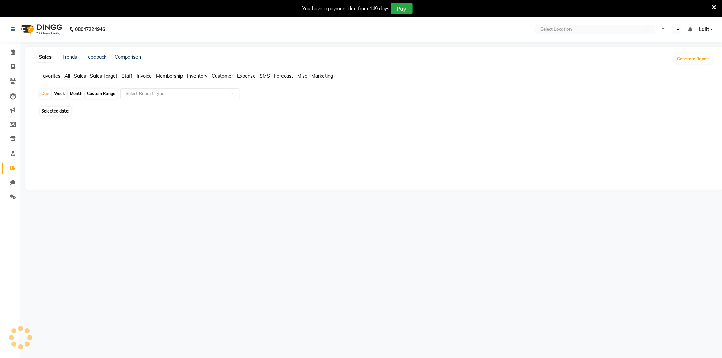
select select "en"
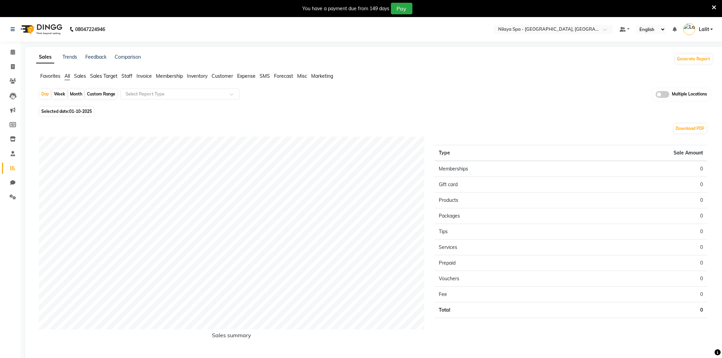
click at [131, 75] on span "Staff" at bounding box center [126, 76] width 11 height 6
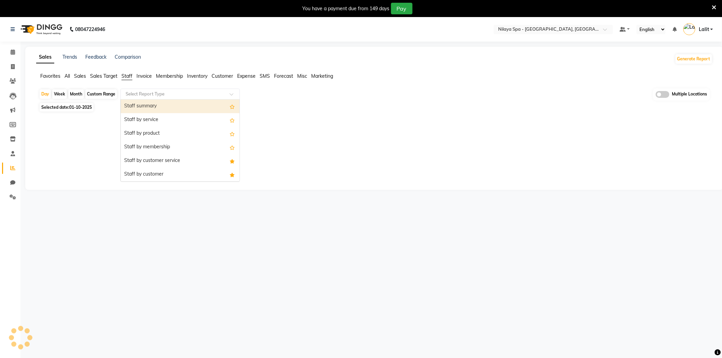
click at [140, 96] on input "text" at bounding box center [173, 94] width 98 height 7
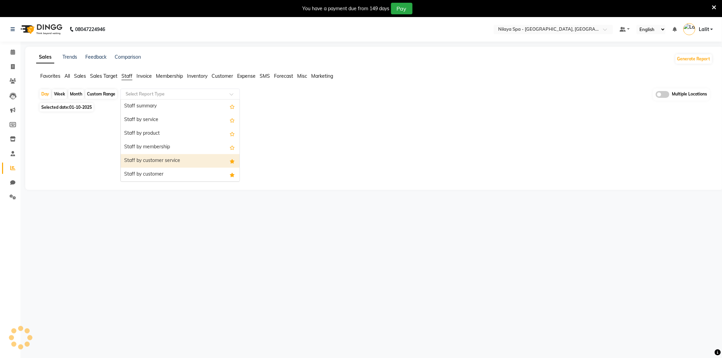
click at [165, 160] on div "Staff by customer service" at bounding box center [180, 161] width 119 height 14
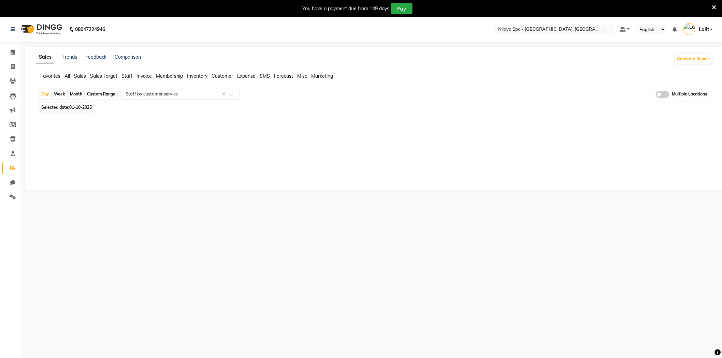
click at [84, 102] on div "Day Week Month Custom Range Select Report Type × Staff by customer service × Mu…" at bounding box center [374, 106] width 676 height 36
click at [86, 109] on span "01-10-2025" at bounding box center [80, 107] width 23 height 5
select select "10"
select select "2025"
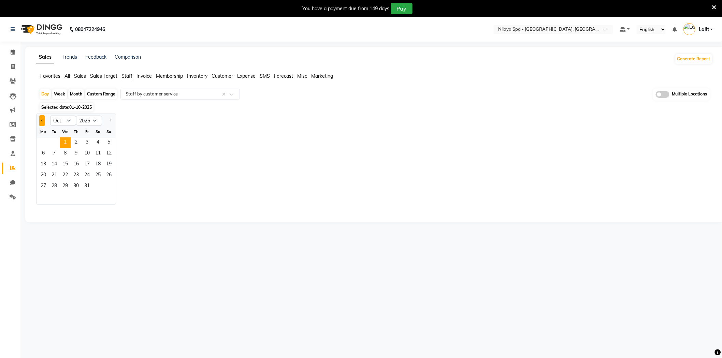
click at [42, 120] on span "Previous month" at bounding box center [42, 120] width 2 height 2
select select "9"
click at [55, 186] on span "30" at bounding box center [54, 186] width 11 height 11
select select "full_report"
select select "csv"
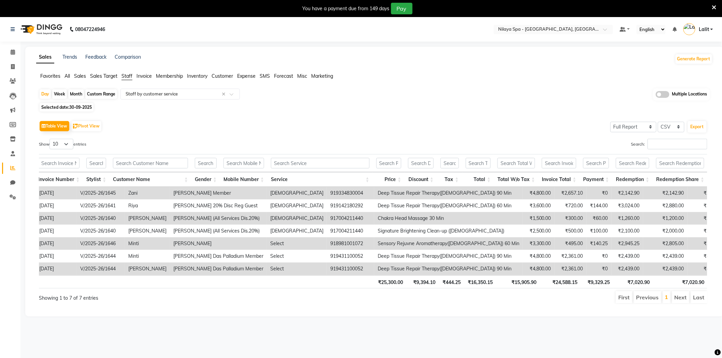
click at [230, 74] on span "Customer" at bounding box center [221, 76] width 21 height 6
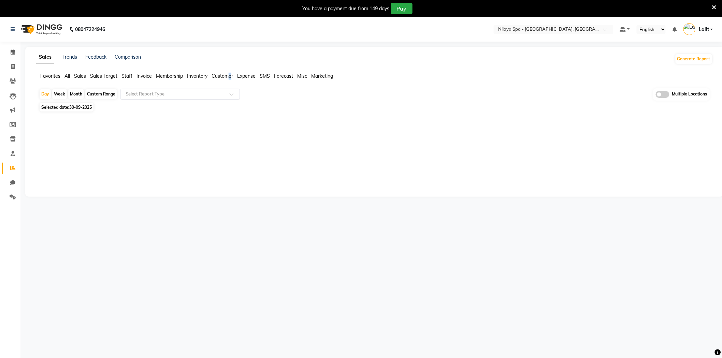
click at [191, 97] on input "text" at bounding box center [173, 94] width 98 height 7
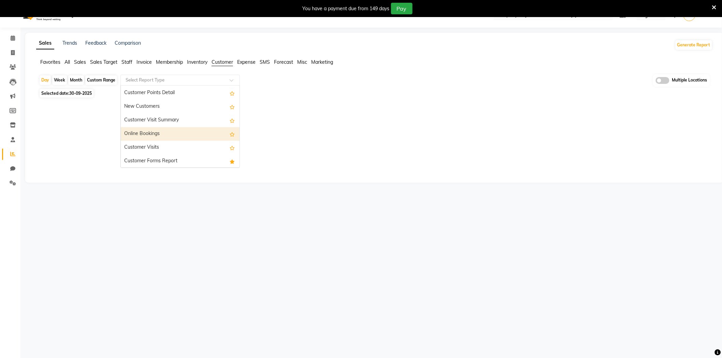
scroll to position [17, 0]
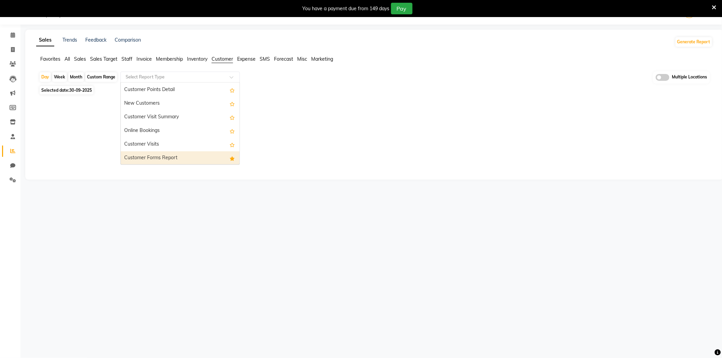
click at [154, 163] on div "Customer Forms Report" at bounding box center [180, 158] width 119 height 14
select select "full_report"
select select "csv"
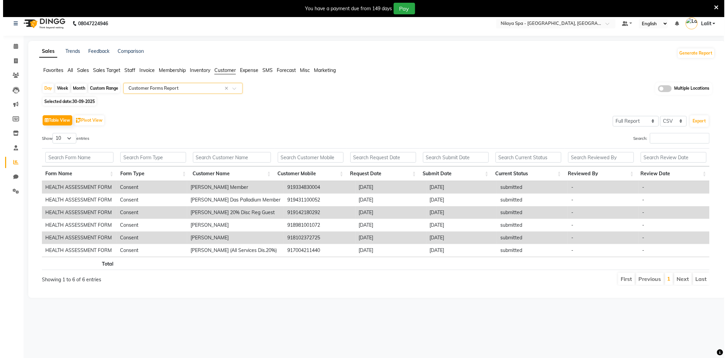
scroll to position [0, 0]
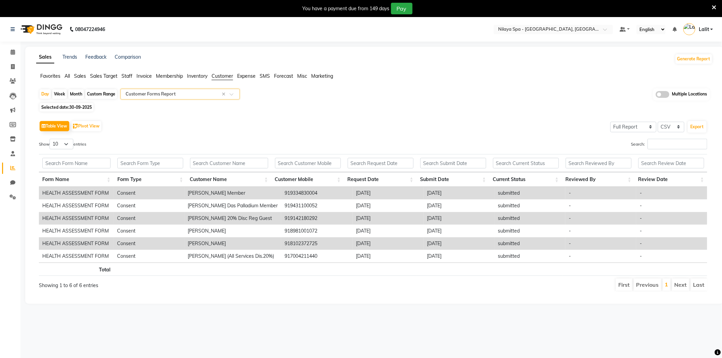
click at [716, 8] on div "You have a payment due from 149 days Pay" at bounding box center [361, 8] width 722 height 17
click at [714, 7] on icon at bounding box center [714, 7] width 4 height 6
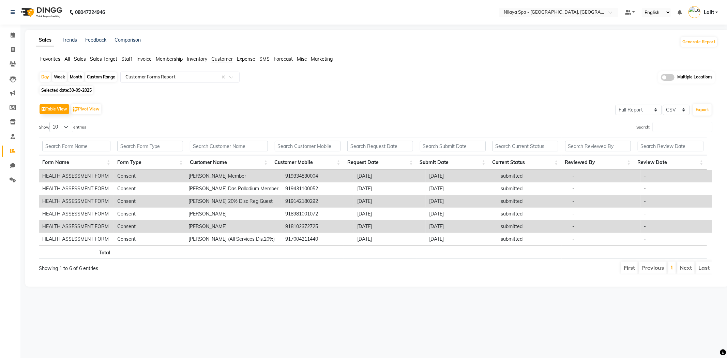
click at [308, 113] on div "Table View Pivot View Select Full Report Filtered Report Select CSV PDF Export" at bounding box center [376, 109] width 674 height 14
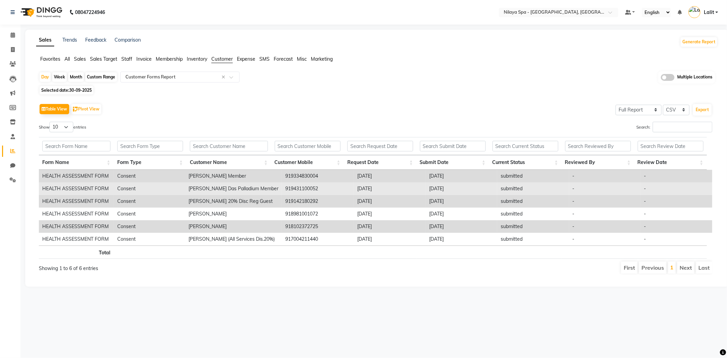
click at [77, 193] on td "HEALTH ASSESSMENT FORM" at bounding box center [76, 188] width 75 height 13
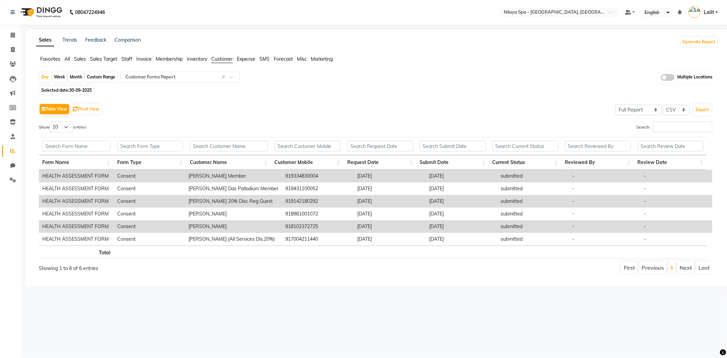
drag, startPoint x: 77, startPoint y: 187, endPoint x: 77, endPoint y: 180, distance: 6.8
click at [77, 185] on td "HEALTH ASSESSMENT FORM" at bounding box center [76, 188] width 75 height 13
click at [77, 180] on td "HEALTH ASSESSMENT FORM" at bounding box center [76, 176] width 75 height 13
click at [79, 180] on td "HEALTH ASSESSMENT FORM" at bounding box center [76, 176] width 75 height 13
click at [275, 164] on th "Customer Mobile" at bounding box center [307, 162] width 73 height 15
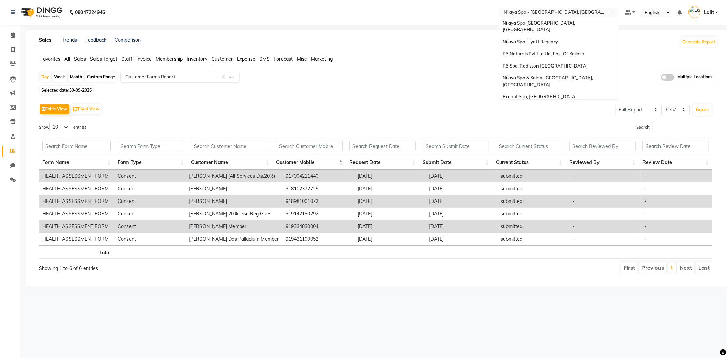
click at [537, 13] on input "text" at bounding box center [552, 13] width 99 height 7
click at [550, 76] on span "R3 Spa, Holiday Inn [GEOGRAPHIC_DATA] [DEMOGRAPHIC_DATA]" at bounding box center [548, 82] width 91 height 12
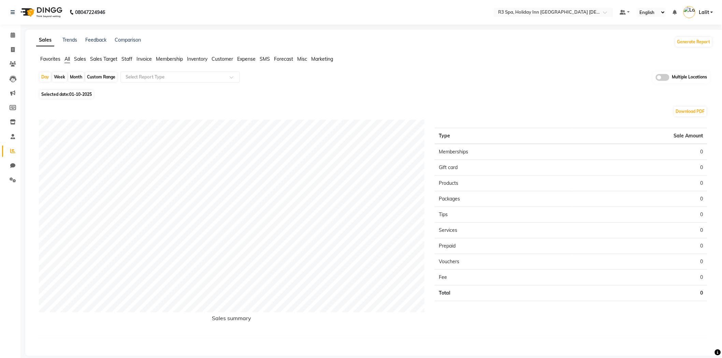
click at [131, 57] on span "Staff" at bounding box center [126, 59] width 11 height 6
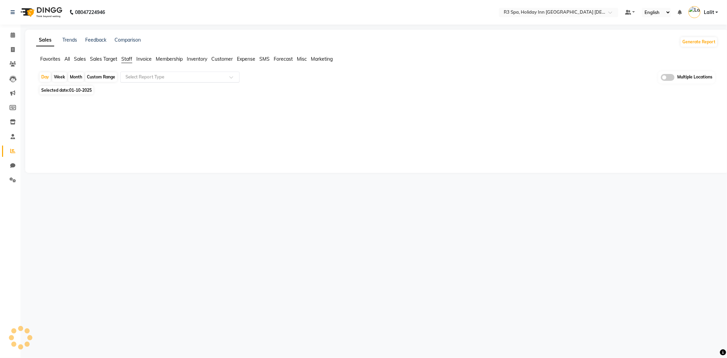
click at [134, 78] on input "text" at bounding box center [173, 77] width 98 height 7
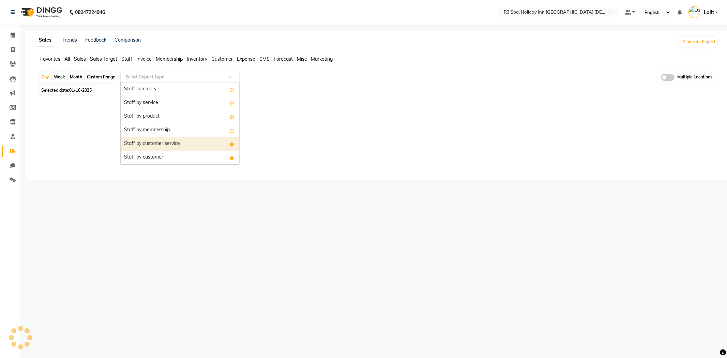
click at [168, 147] on div "Staff by customer service" at bounding box center [180, 144] width 119 height 14
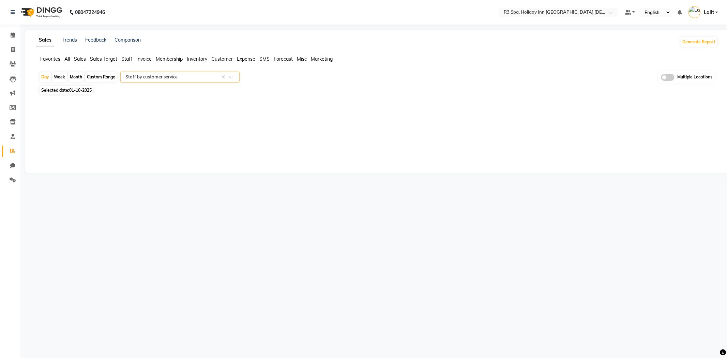
click at [70, 89] on span "01-10-2025" at bounding box center [80, 90] width 23 height 5
select select "10"
select select "2025"
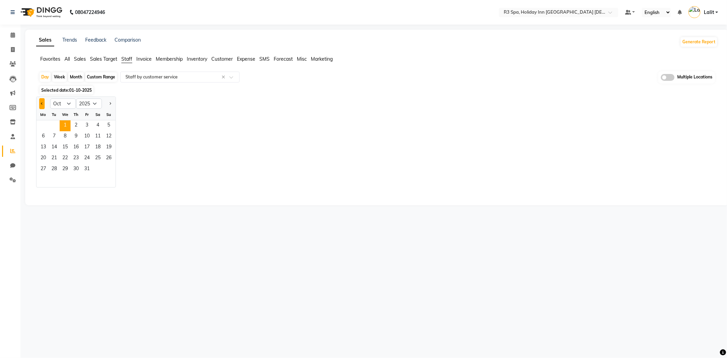
click at [43, 107] on button "Previous month" at bounding box center [41, 103] width 5 height 11
select select "9"
click at [280, 120] on div "Jan Feb Mar Apr May Jun [DATE] Aug Sep Oct Nov [DATE] 2016 2017 2018 2019 2020 …" at bounding box center [377, 142] width 682 height 91
click at [79, 207] on main "Sales Trends Feedback Comparison Generate Report Favorites All Sales Sales Targ…" at bounding box center [373, 123] width 707 height 186
click at [56, 169] on span "30" at bounding box center [54, 169] width 11 height 11
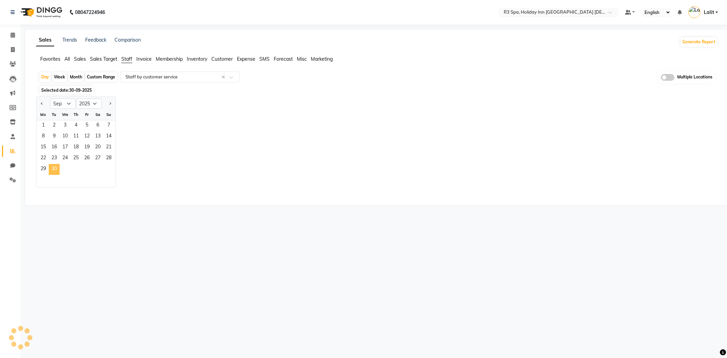
select select "full_report"
select select "csv"
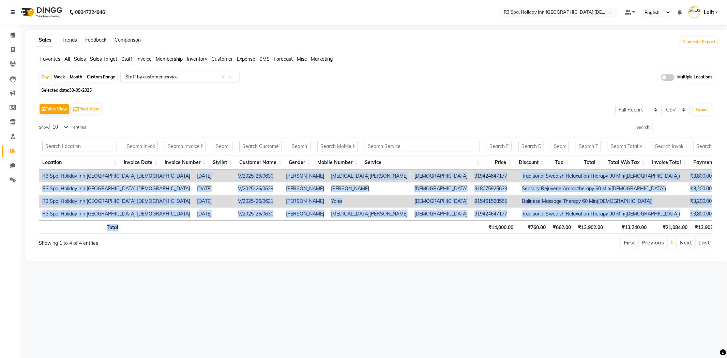
drag, startPoint x: 292, startPoint y: 226, endPoint x: 574, endPoint y: 221, distance: 282.1
click at [574, 221] on div "Location Invoice Date Invoice Number Stylist Customer Name Gender Mobile Number…" at bounding box center [376, 185] width 674 height 101
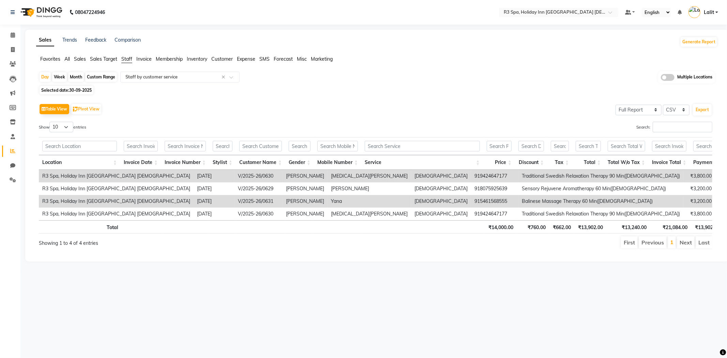
click at [554, 226] on th "₹662.00" at bounding box center [561, 226] width 25 height 13
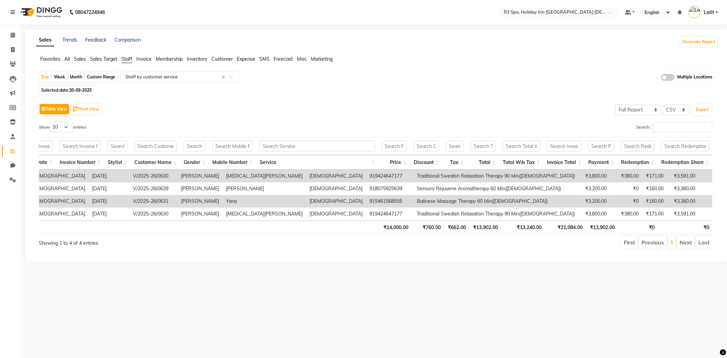
click at [504, 125] on div "Search:" at bounding box center [547, 128] width 332 height 13
drag, startPoint x: 516, startPoint y: 57, endPoint x: 521, endPoint y: 45, distance: 13.0
click at [516, 56] on ul "Favorites All Sales Sales Target Staff Invoice Membership Inventory Customer Ex…" at bounding box center [377, 60] width 682 height 8
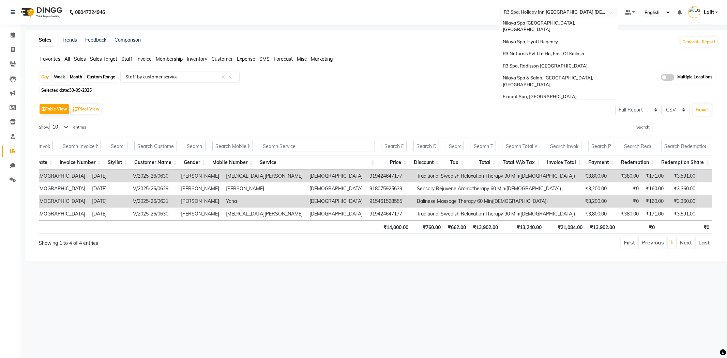
click at [539, 16] on input "text" at bounding box center [552, 13] width 99 height 7
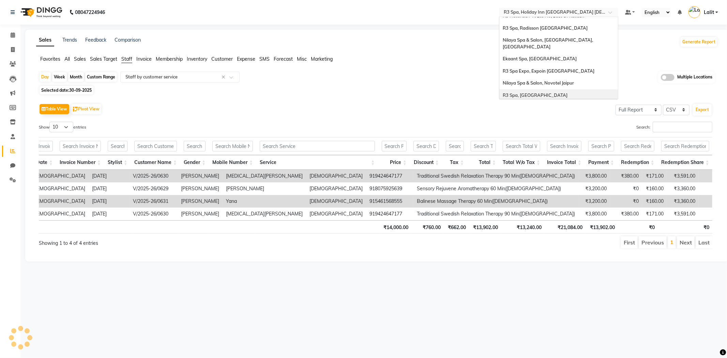
drag, startPoint x: 573, startPoint y: 59, endPoint x: 593, endPoint y: 79, distance: 28.2
click at [592, 84] on div "[GEOGRAPHIC_DATA], [GEOGRAPHIC_DATA], [GEOGRAPHIC_DATA] Naturals Pvt Ltd [GEOGR…" at bounding box center [559, 111] width 119 height 265
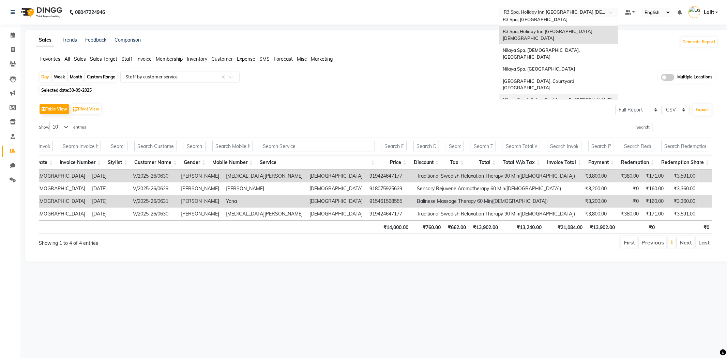
scroll to position [142, 0]
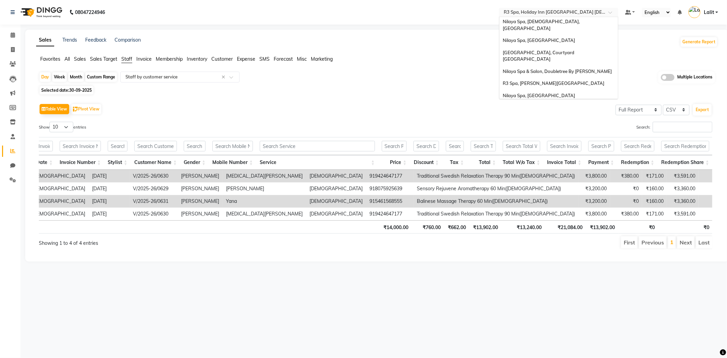
click at [587, 123] on span "Nilaya Spa & Salon, [GEOGRAPHIC_DATA], [GEOGRAPHIC_DATA]" at bounding box center [548, 129] width 91 height 12
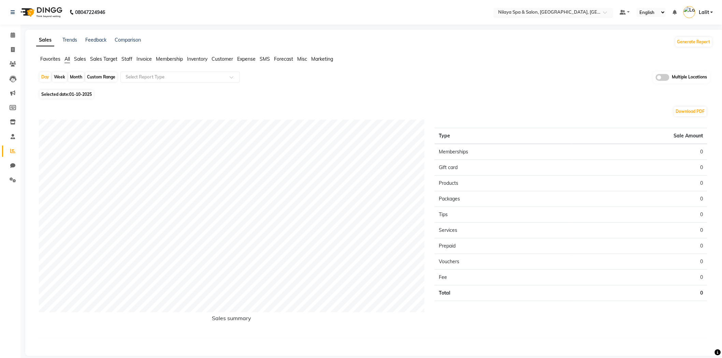
click at [577, 16] on input "text" at bounding box center [546, 13] width 99 height 7
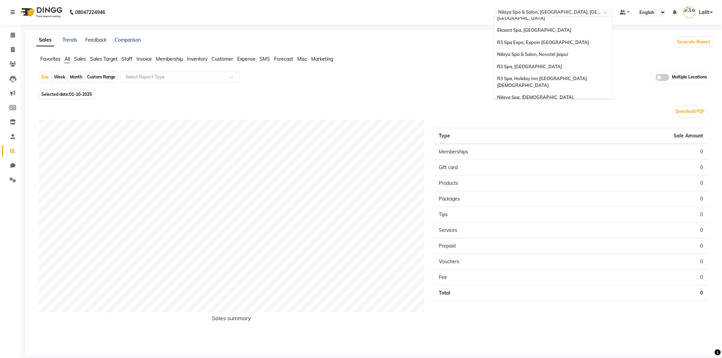
scroll to position [104, 0]
click at [537, 38] on span "R3 Spa, Holiday Inn [GEOGRAPHIC_DATA] [DEMOGRAPHIC_DATA]" at bounding box center [542, 44] width 91 height 12
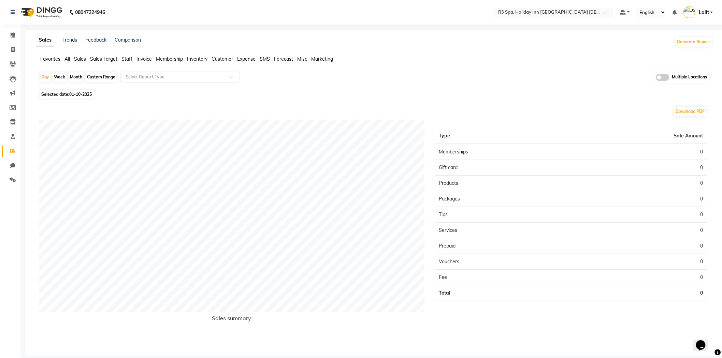
click at [224, 58] on span "Customer" at bounding box center [221, 59] width 21 height 6
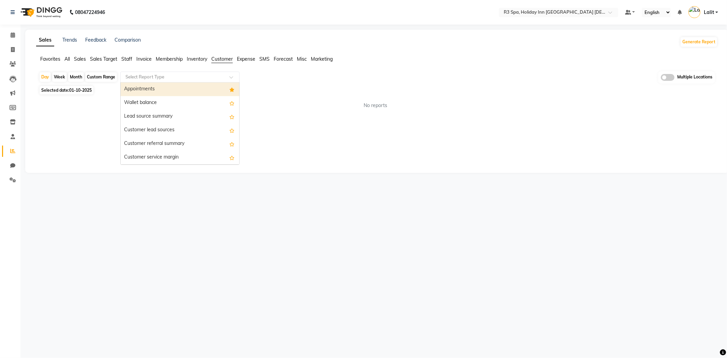
click at [173, 79] on input "text" at bounding box center [173, 77] width 98 height 7
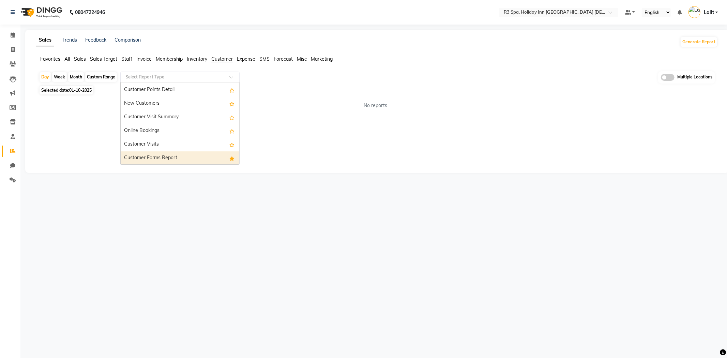
click at [163, 155] on div "Customer Forms Report" at bounding box center [180, 158] width 119 height 14
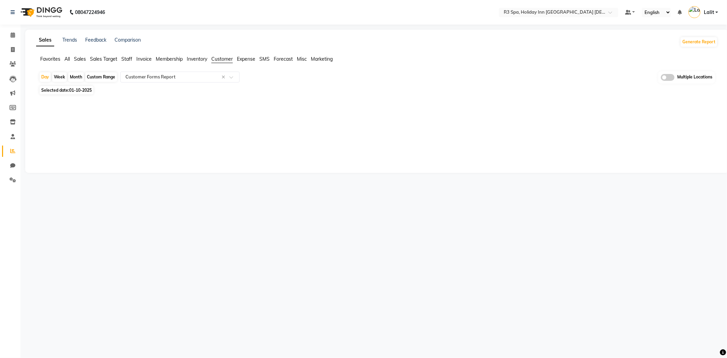
click at [80, 87] on span "Selected date: [DATE]" at bounding box center [67, 90] width 54 height 9
select select "10"
select select "2025"
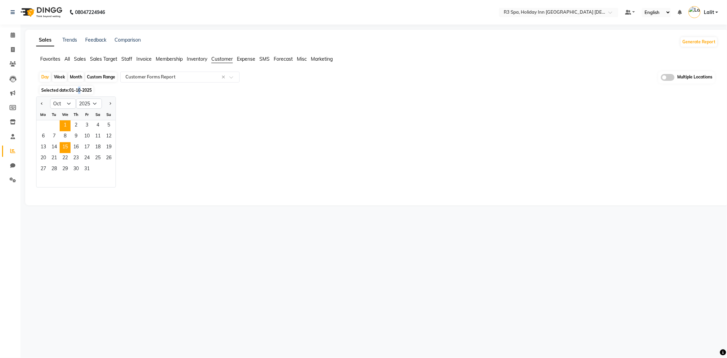
drag, startPoint x: 41, startPoint y: 102, endPoint x: 63, endPoint y: 148, distance: 50.8
click at [41, 102] on button "Previous month" at bounding box center [41, 103] width 5 height 11
select select "9"
click at [50, 177] on div at bounding box center [75, 181] width 79 height 12
click at [54, 172] on span "30" at bounding box center [54, 169] width 11 height 11
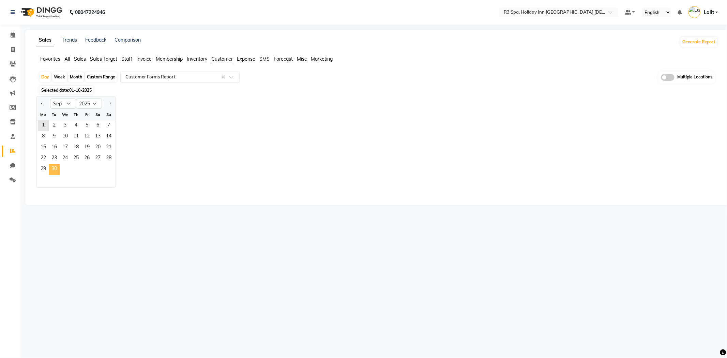
select select "full_report"
select select "csv"
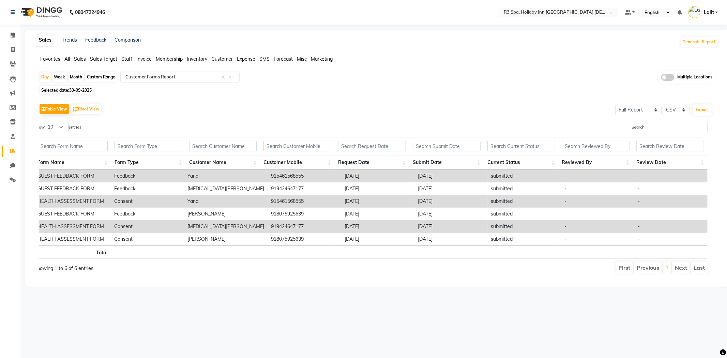
scroll to position [0, 0]
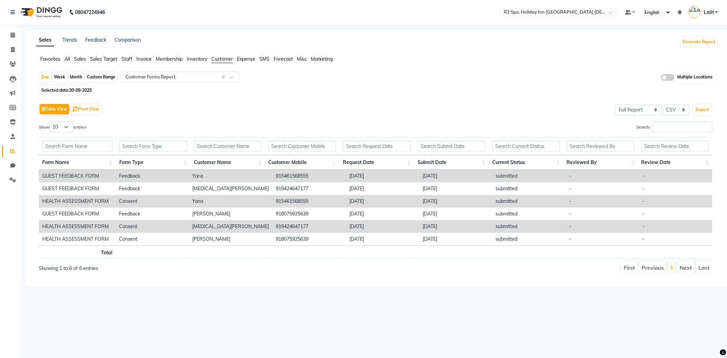
click at [56, 155] on th at bounding box center [77, 146] width 77 height 18
click at [60, 160] on th "Form Name" at bounding box center [77, 162] width 77 height 15
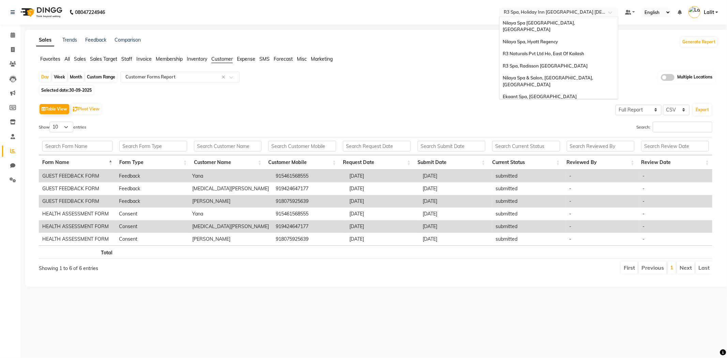
click at [557, 12] on input "text" at bounding box center [552, 13] width 99 height 7
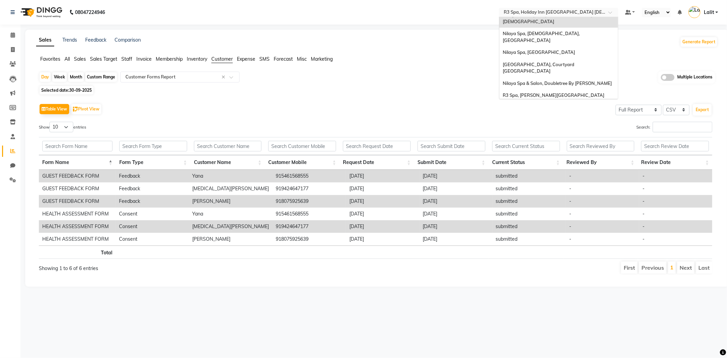
scroll to position [142, 0]
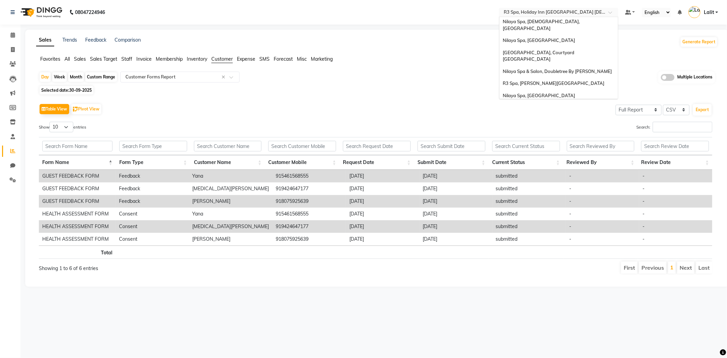
click at [562, 123] on span "Nilaya Spa & Salon, [GEOGRAPHIC_DATA], [GEOGRAPHIC_DATA]" at bounding box center [548, 129] width 91 height 12
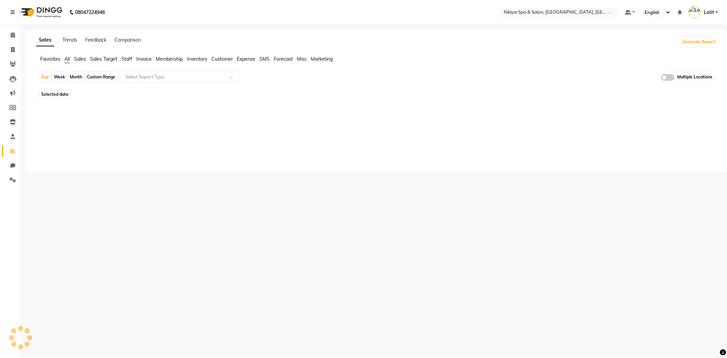
select select "en"
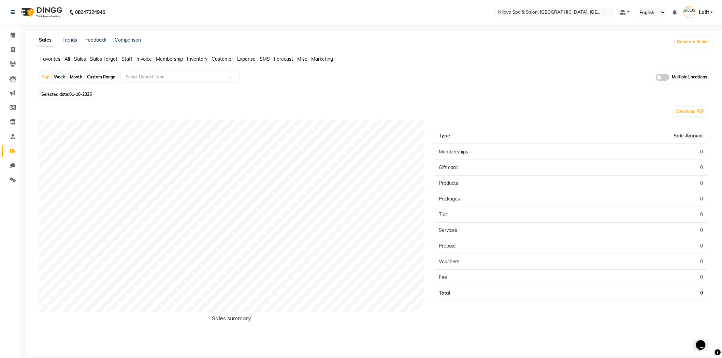
click at [127, 60] on span "Staff" at bounding box center [126, 59] width 11 height 6
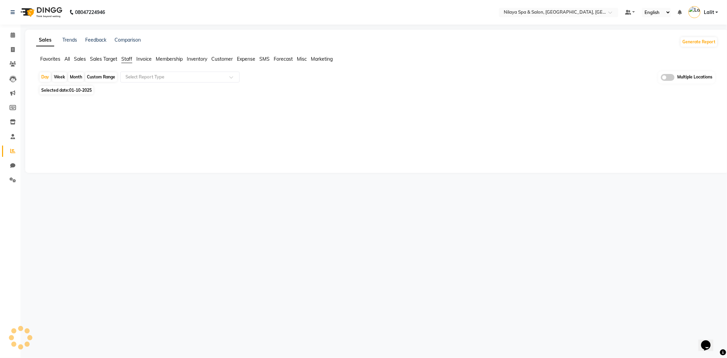
click at [151, 94] on div "Day Week Month Custom Range Select Report Type Multiple Locations Selected date…" at bounding box center [377, 97] width 682 height 53
click at [154, 79] on input "text" at bounding box center [173, 77] width 98 height 7
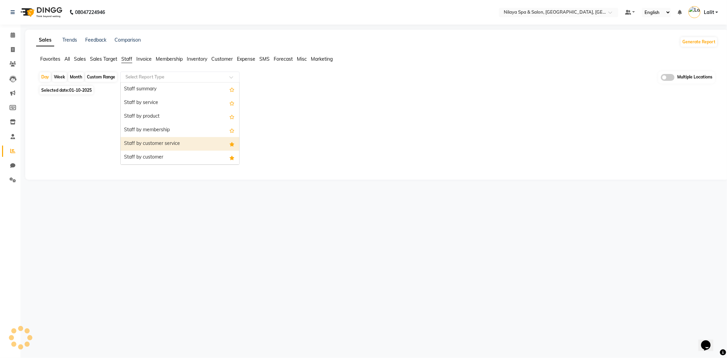
click at [164, 147] on div "Staff by customer service" at bounding box center [180, 144] width 119 height 14
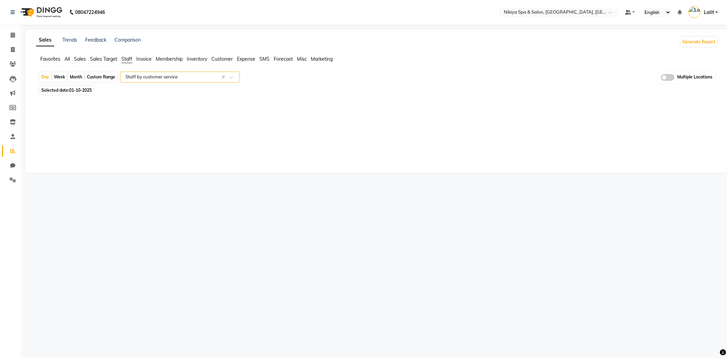
click at [64, 80] on div "Week" at bounding box center [59, 77] width 15 height 10
click at [69, 88] on span "Selected date: [DATE]" at bounding box center [67, 90] width 54 height 9
drag, startPoint x: 43, startPoint y: 73, endPoint x: 60, endPoint y: 96, distance: 28.7
click at [42, 73] on div "Day" at bounding box center [45, 77] width 11 height 10
select select "10"
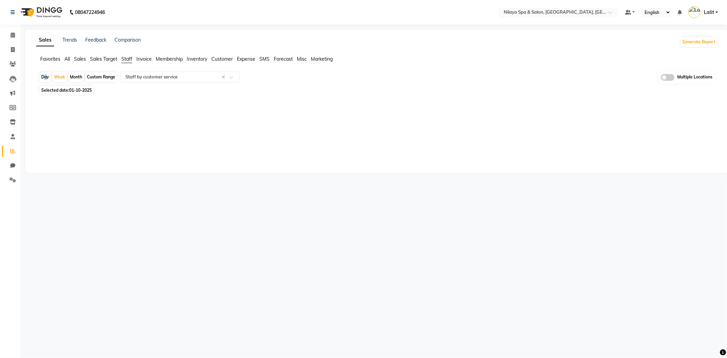
select select "2025"
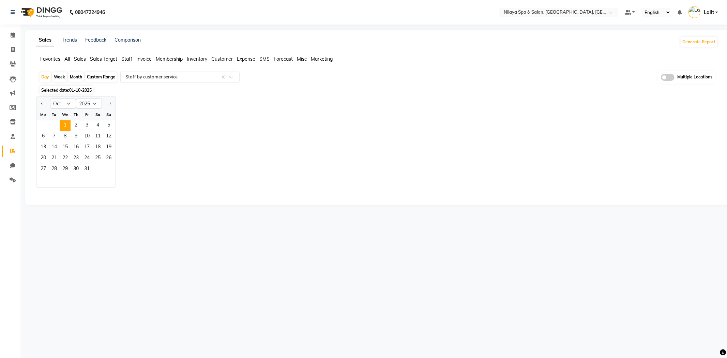
click at [68, 94] on span "Selected date: [DATE]" at bounding box center [67, 90] width 54 height 9
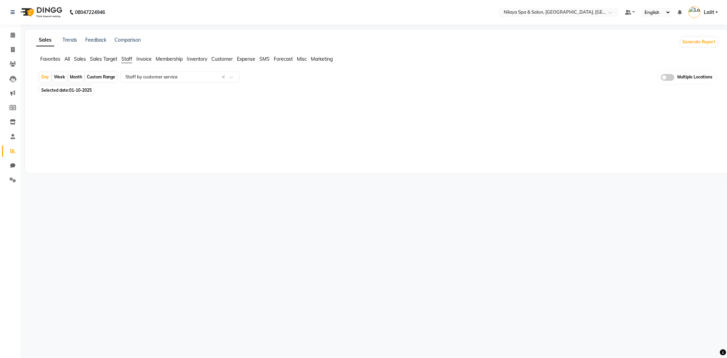
click at [68, 93] on span "Selected date: [DATE]" at bounding box center [67, 90] width 54 height 9
select select "10"
select select "2025"
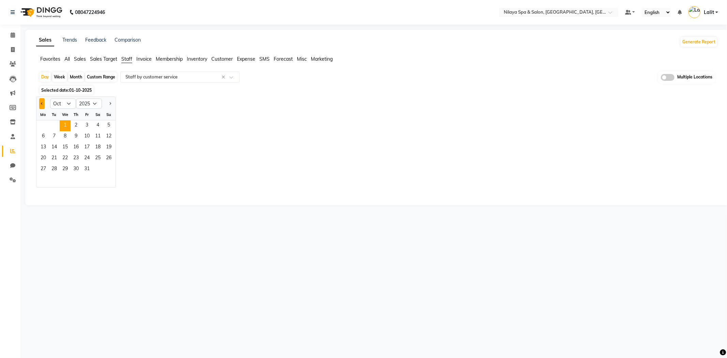
click at [40, 103] on button "Previous month" at bounding box center [41, 103] width 5 height 11
select select "9"
click at [57, 170] on span "30" at bounding box center [54, 169] width 11 height 11
select select "full_report"
select select "csv"
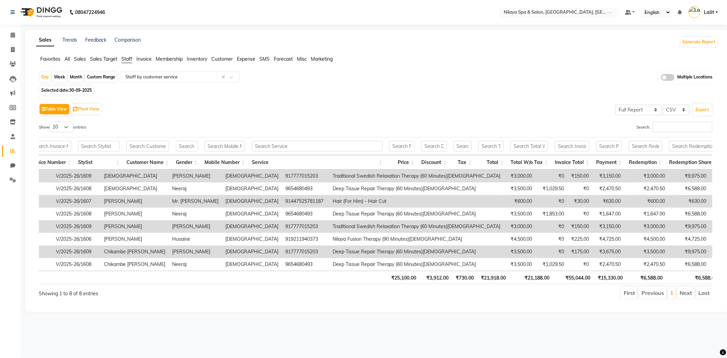
scroll to position [0, 186]
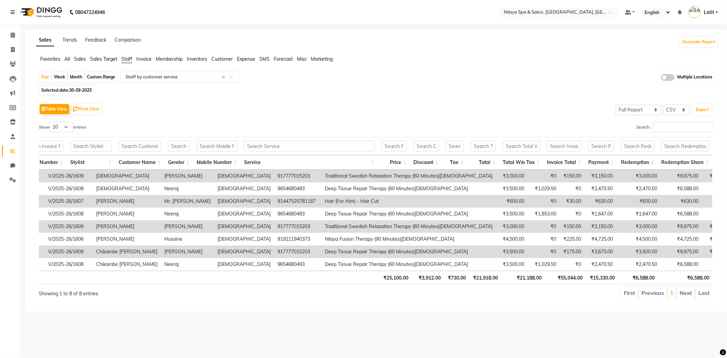
drag, startPoint x: 315, startPoint y: 101, endPoint x: 301, endPoint y: 86, distance: 20.7
click at [314, 100] on div "Table View Pivot View Select Full Report Filtered Report Select CSV PDF Export …" at bounding box center [375, 201] width 685 height 209
click at [222, 60] on span "Customer" at bounding box center [221, 59] width 21 height 6
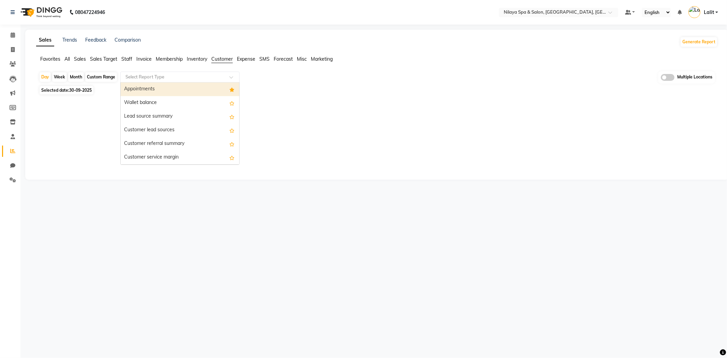
click at [196, 80] on div "Select Report Type" at bounding box center [179, 77] width 119 height 11
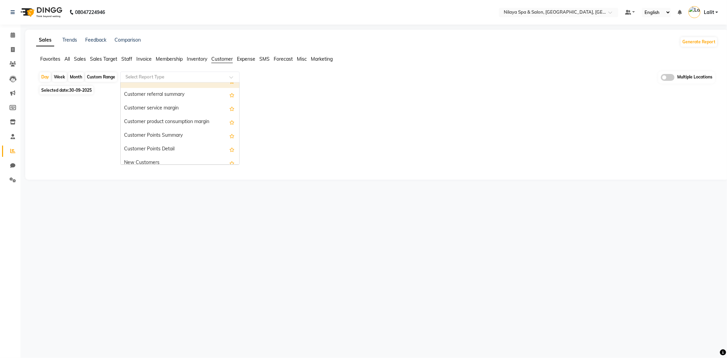
scroll to position [108, 0]
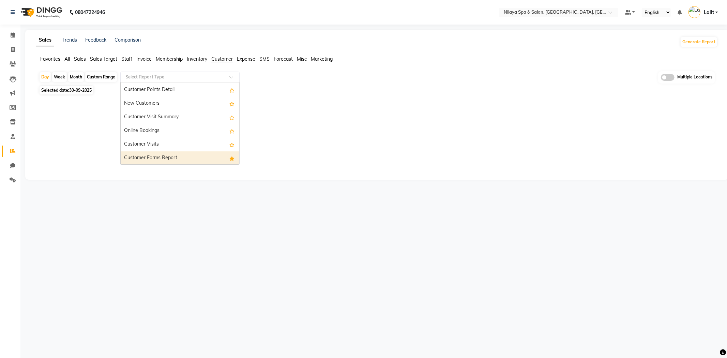
click at [158, 154] on div "Customer Forms Report" at bounding box center [180, 158] width 119 height 14
select select "full_report"
select select "csv"
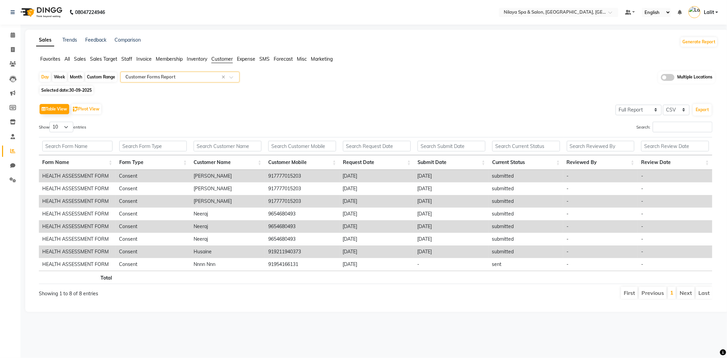
click at [71, 159] on th "Form Name" at bounding box center [77, 162] width 77 height 15
click at [103, 226] on td "HEALTH ASSESSMENT FORM" at bounding box center [77, 226] width 77 height 13
click at [493, 75] on div "Day Week Month Custom Range Select Report Type × Customer Forms Report × Multip…" at bounding box center [377, 77] width 677 height 13
click at [591, 17] on nav "08047224946 Select Location × Nilaya Spa & Salon, [GEOGRAPHIC_DATA], [GEOGRAPHI…" at bounding box center [363, 12] width 727 height 25
click at [589, 12] on input "text" at bounding box center [552, 13] width 99 height 7
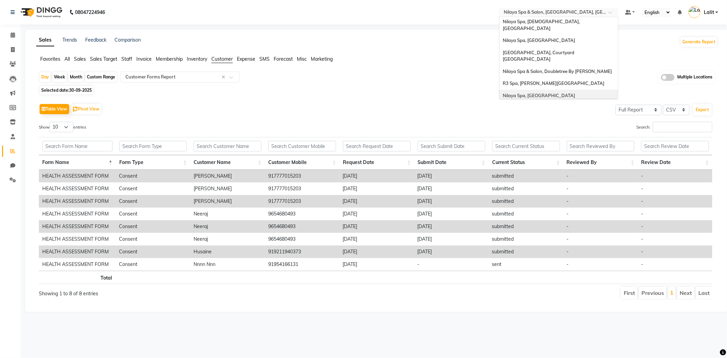
scroll to position [104, 0]
click at [551, 72] on div "Nilaya Spa, [GEOGRAPHIC_DATA]" at bounding box center [559, 78] width 119 height 12
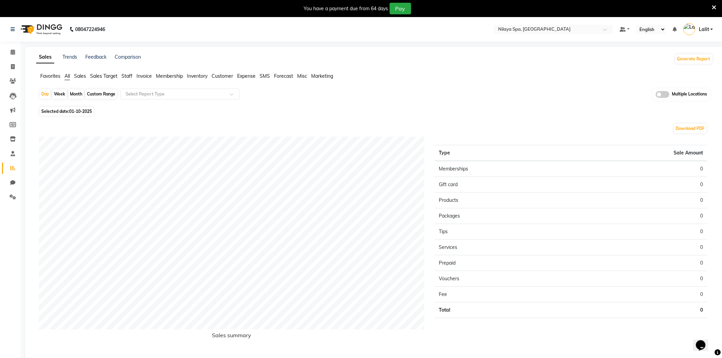
click at [125, 77] on span "Staff" at bounding box center [126, 76] width 11 height 6
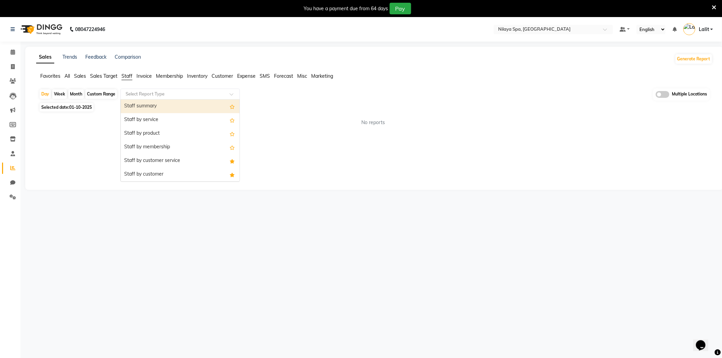
click at [134, 93] on input "text" at bounding box center [173, 94] width 98 height 7
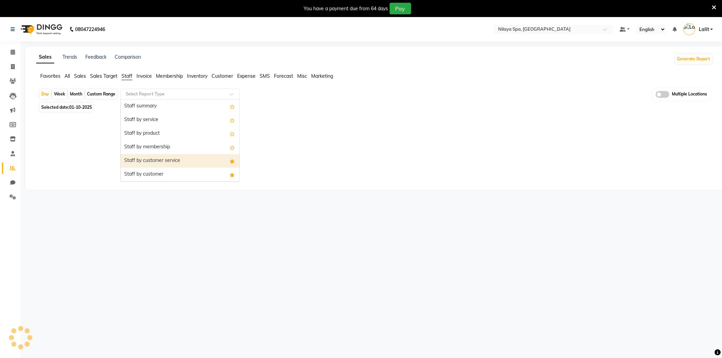
click at [176, 161] on div "Staff by customer service" at bounding box center [180, 161] width 119 height 14
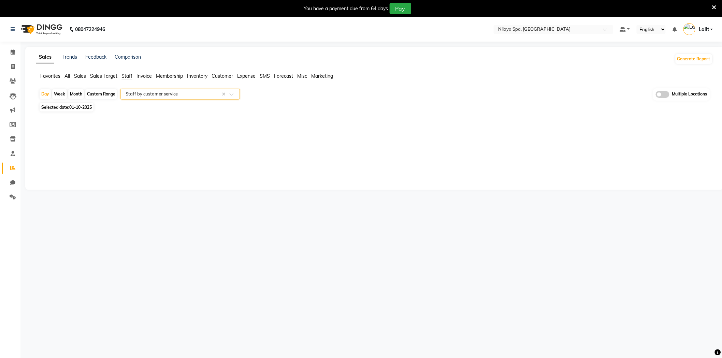
click at [91, 108] on span "01-10-2025" at bounding box center [80, 107] width 23 height 5
select select "10"
select select "2025"
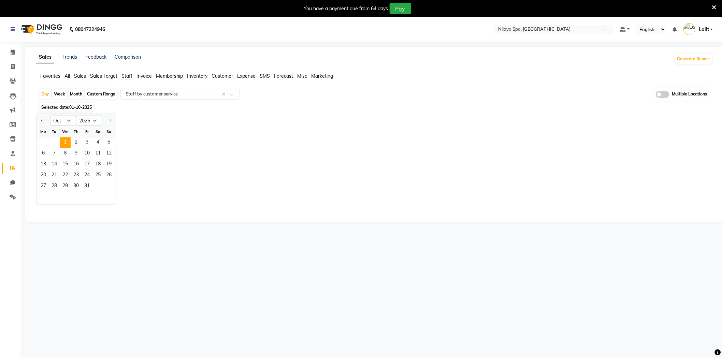
click at [38, 123] on div at bounding box center [43, 120] width 14 height 11
click at [45, 122] on div at bounding box center [43, 120] width 14 height 11
click at [43, 122] on button "Previous month" at bounding box center [41, 120] width 5 height 11
select select "9"
click at [57, 191] on span "30" at bounding box center [54, 186] width 11 height 11
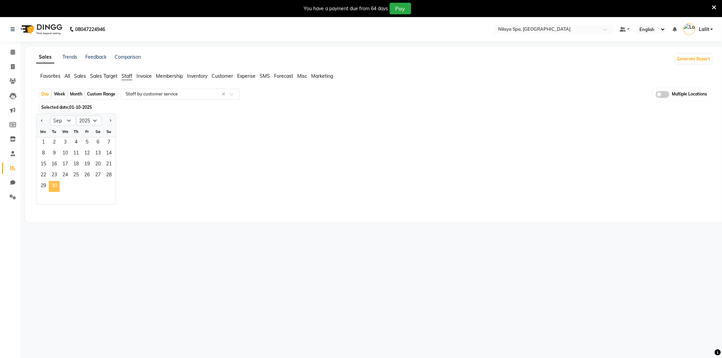
select select "full_report"
select select "csv"
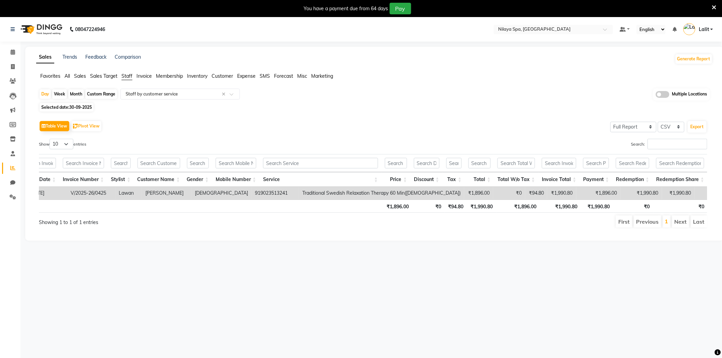
click at [224, 78] on span "Customer" at bounding box center [221, 76] width 21 height 6
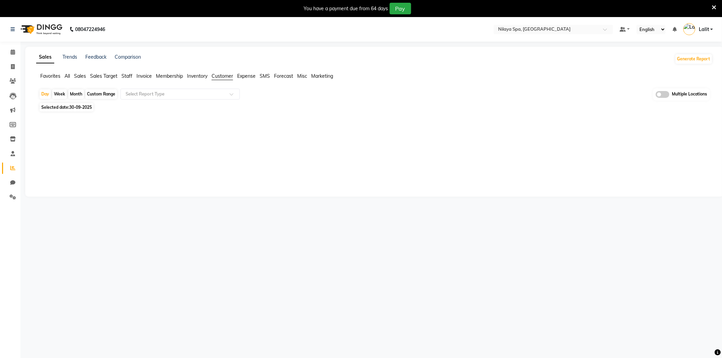
click at [194, 100] on div "Day Week Month Custom Range Select Report Type Multiple Locations" at bounding box center [374, 94] width 671 height 13
click at [174, 98] on div "Select Report Type" at bounding box center [179, 94] width 119 height 11
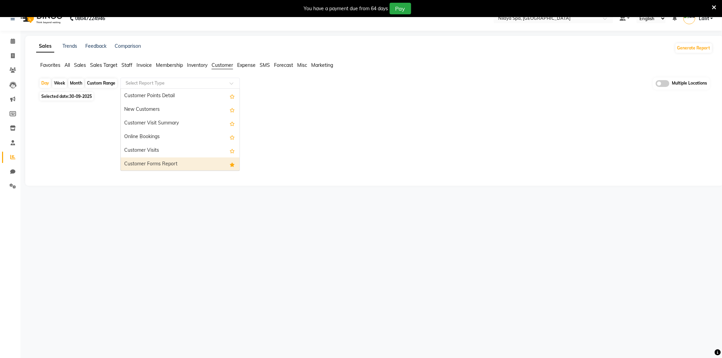
scroll to position [17, 0]
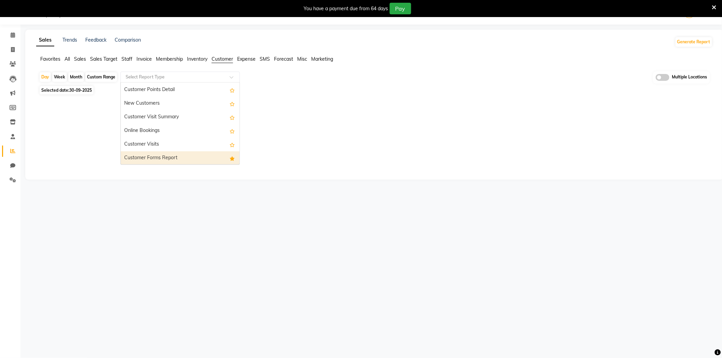
click at [183, 159] on div "Customer Forms Report" at bounding box center [180, 158] width 119 height 14
select select "full_report"
select select "csv"
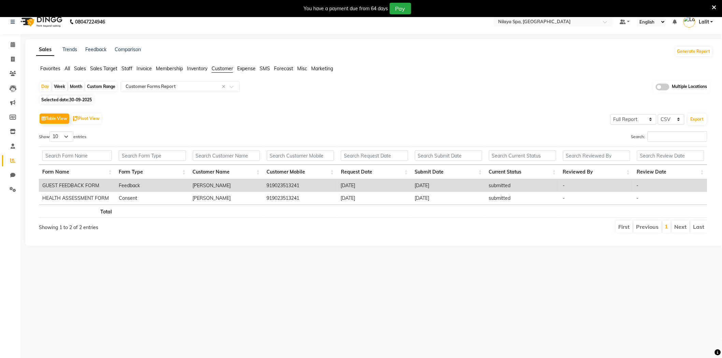
scroll to position [0, 0]
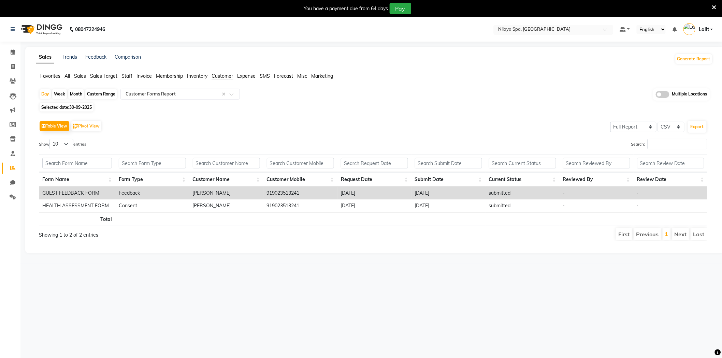
click at [540, 29] on input "text" at bounding box center [546, 30] width 99 height 7
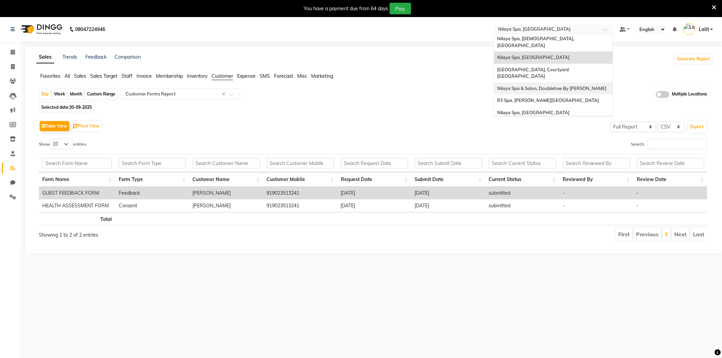
scroll to position [104, 0]
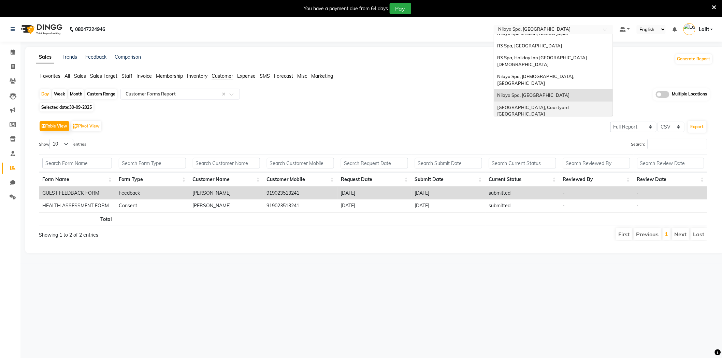
click at [547, 105] on span "[GEOGRAPHIC_DATA], Courtyard [GEOGRAPHIC_DATA]" at bounding box center [533, 111] width 73 height 12
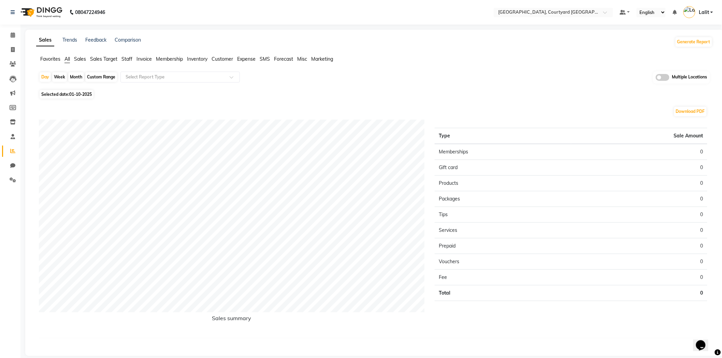
click at [127, 59] on span "Staff" at bounding box center [126, 59] width 11 height 6
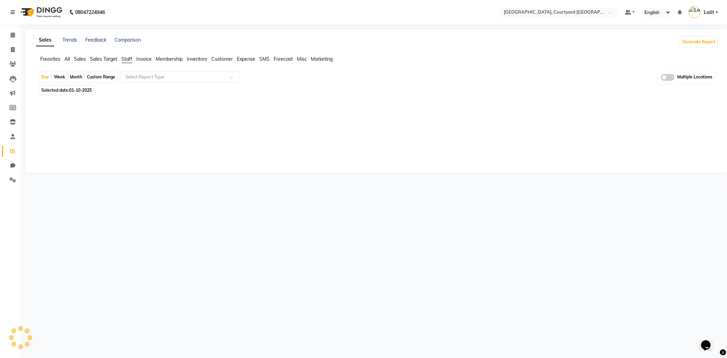
click at [136, 84] on div "Day Week Month Custom Range Select Report Type Multiple Locations" at bounding box center [377, 77] width 677 height 13
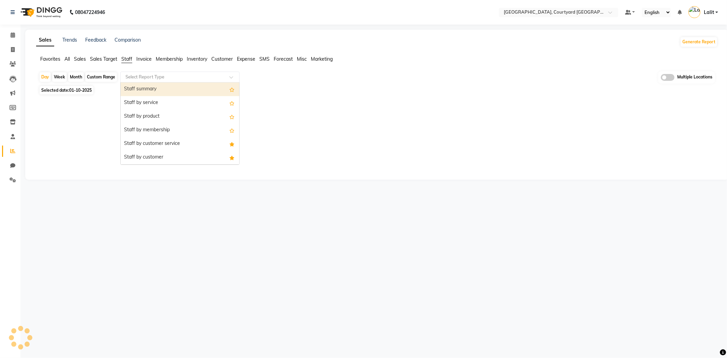
click at [147, 76] on input "text" at bounding box center [173, 77] width 98 height 7
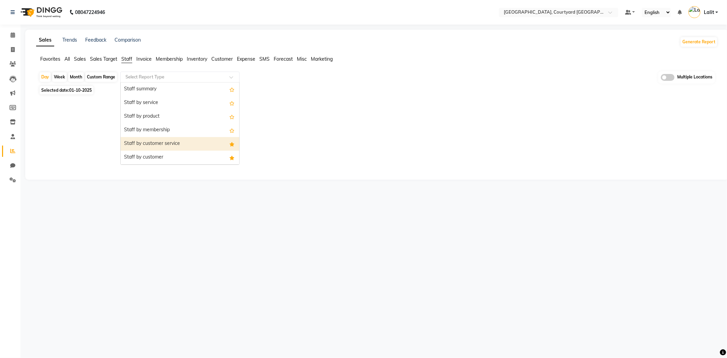
click at [166, 149] on div "Staff by customer service" at bounding box center [180, 144] width 119 height 14
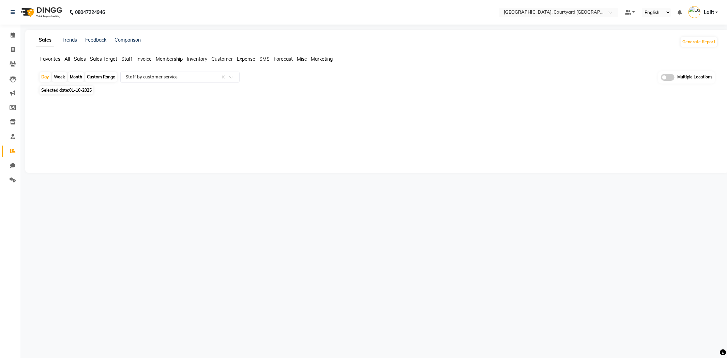
click at [91, 85] on div "Day Week Month Custom Range Select Report Type × Staff by customer service × Mu…" at bounding box center [377, 89] width 682 height 36
click at [90, 88] on span "01-10-2025" at bounding box center [80, 90] width 23 height 5
select select "10"
select select "2025"
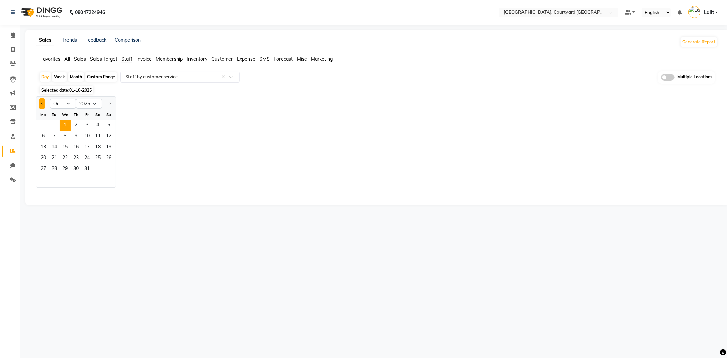
click at [39, 104] on button "Previous month" at bounding box center [41, 103] width 5 height 11
select select "9"
click at [56, 172] on span "30" at bounding box center [54, 169] width 11 height 11
select select "full_report"
select select "csv"
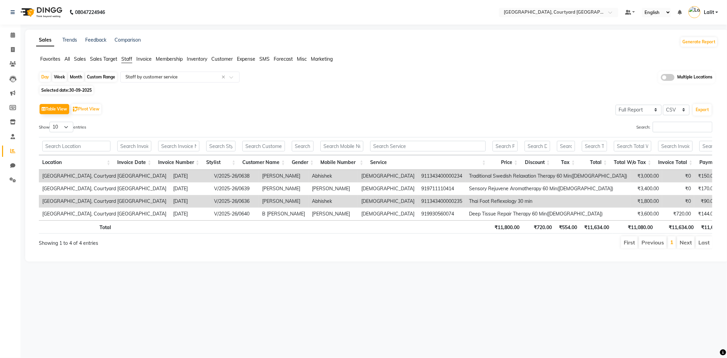
scroll to position [0, 111]
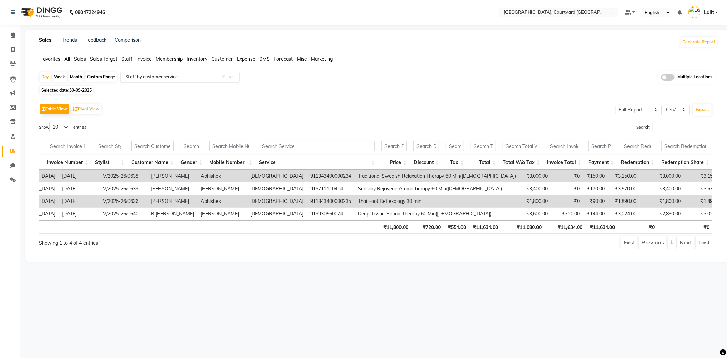
drag, startPoint x: 231, startPoint y: 60, endPoint x: 197, endPoint y: 74, distance: 36.2
click at [230, 60] on span "Customer" at bounding box center [221, 59] width 21 height 6
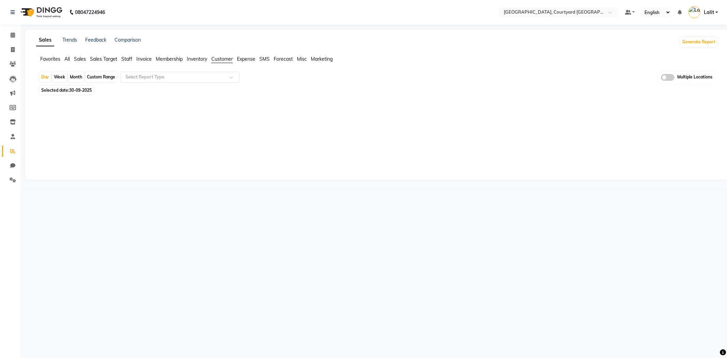
click at [186, 77] on input "text" at bounding box center [173, 77] width 98 height 7
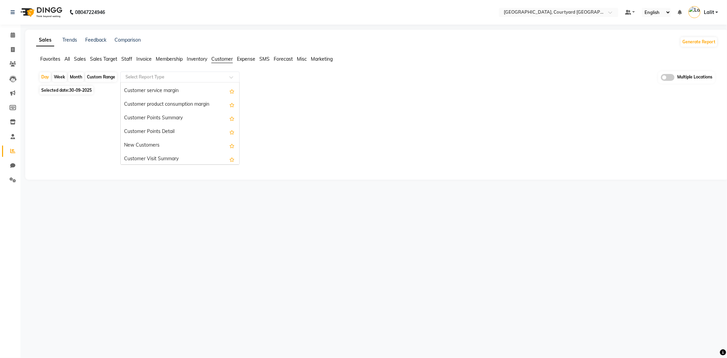
scroll to position [108, 0]
click at [158, 152] on div "Customer Forms Report" at bounding box center [180, 158] width 119 height 14
select select "full_report"
select select "csv"
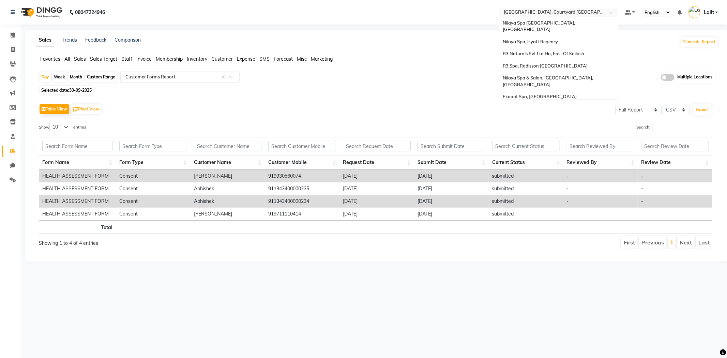
click at [548, 14] on input "text" at bounding box center [552, 13] width 99 height 7
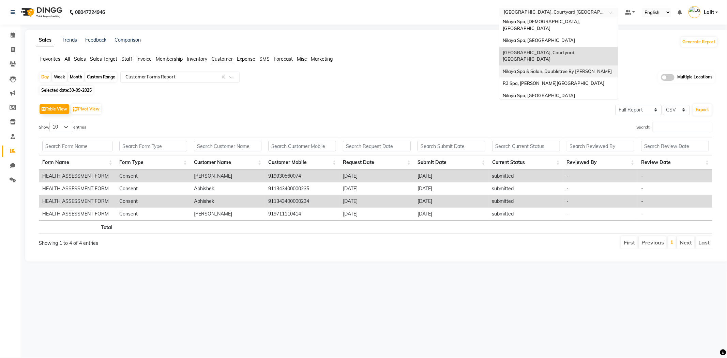
click at [581, 69] on span "Nilaya Spa & Salon, Doubletree By [PERSON_NAME]" at bounding box center [557, 71] width 109 height 5
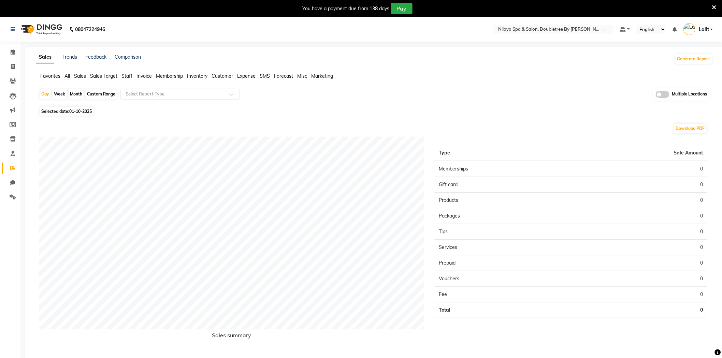
click at [712, 5] on icon at bounding box center [714, 7] width 4 height 6
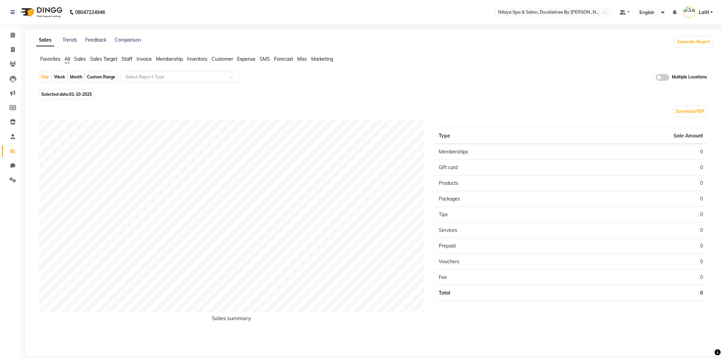
click at [129, 59] on span "Staff" at bounding box center [126, 59] width 11 height 6
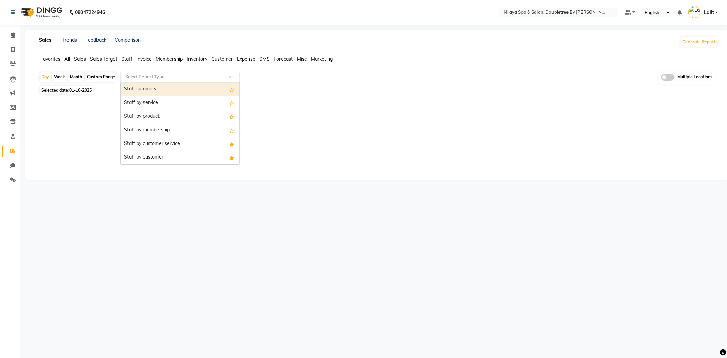
click at [146, 77] on input "text" at bounding box center [173, 77] width 98 height 7
drag, startPoint x: 84, startPoint y: 59, endPoint x: 90, endPoint y: 74, distance: 16.1
click at [83, 58] on span "Sales" at bounding box center [80, 59] width 12 height 6
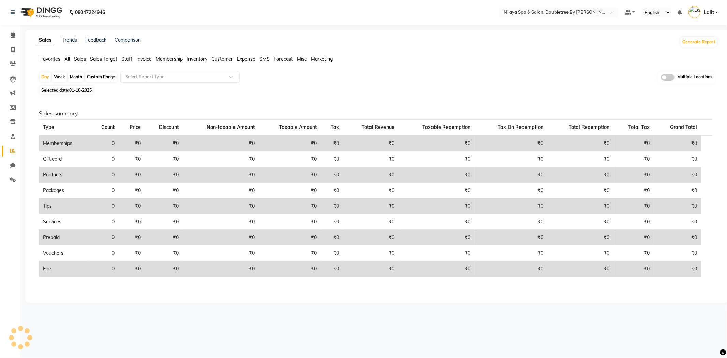
click at [87, 89] on span "01-10-2025" at bounding box center [80, 90] width 23 height 5
select select "10"
select select "2025"
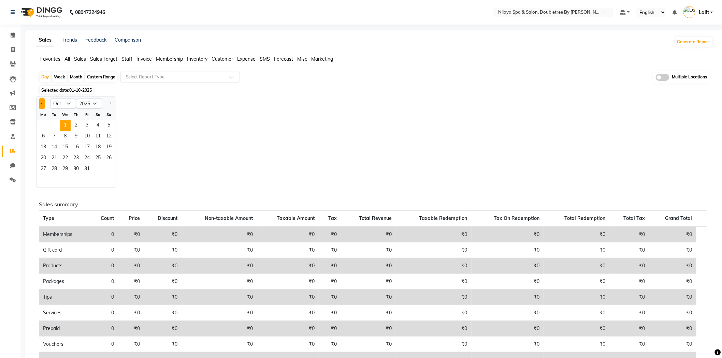
click at [43, 102] on button "Previous month" at bounding box center [41, 103] width 5 height 11
select select "9"
click at [57, 169] on span "30" at bounding box center [54, 169] width 11 height 11
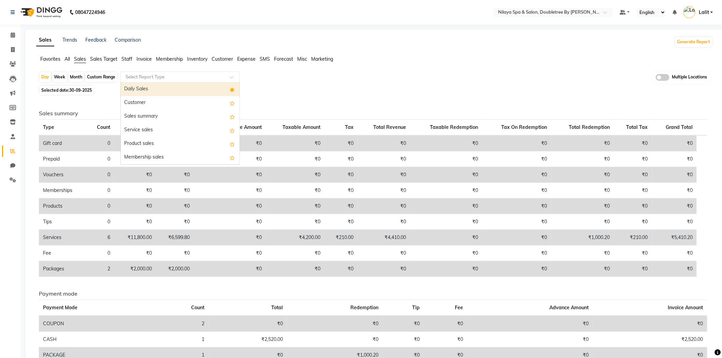
click at [148, 74] on input "text" at bounding box center [173, 77] width 98 height 7
click at [140, 104] on div "Customer" at bounding box center [180, 103] width 119 height 14
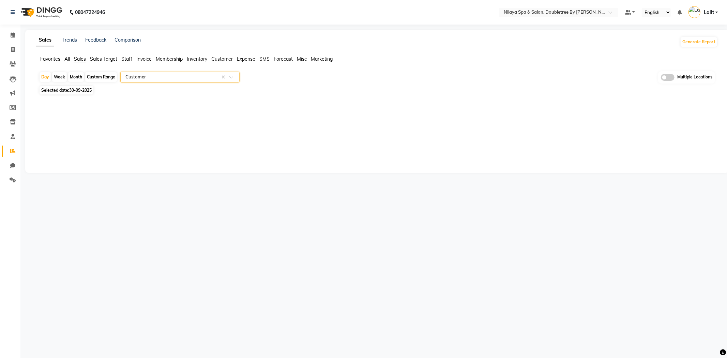
select select "full_report"
select select "csv"
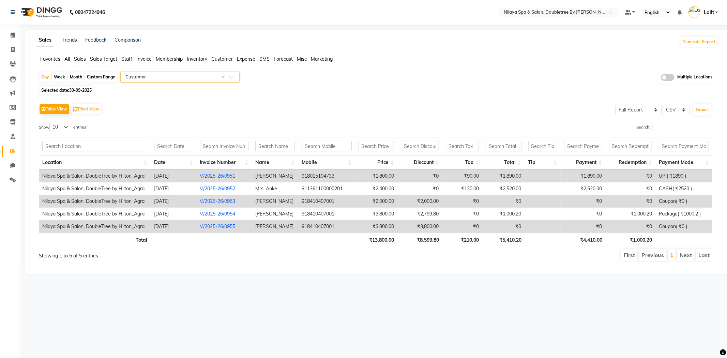
click at [212, 200] on link "V/2025-26/0953" at bounding box center [217, 201] width 35 height 6
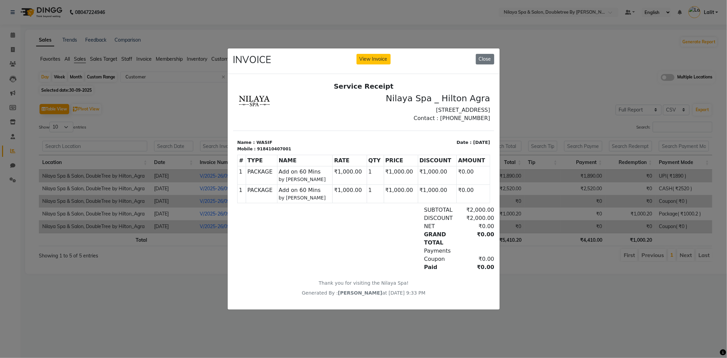
scroll to position [5, 0]
click at [380, 59] on button "View Invoice" at bounding box center [374, 59] width 34 height 11
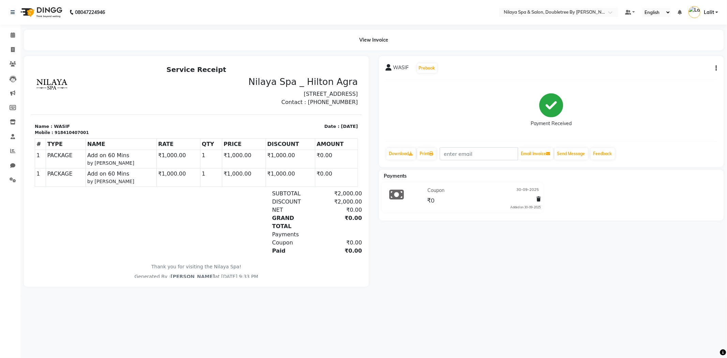
click at [57, 130] on section "Name : WASIF Mobile : 918410407001 Date : [DATE]" at bounding box center [195, 124] width 331 height 21
drag, startPoint x: 57, startPoint y: 130, endPoint x: 60, endPoint y: 141, distance: 11.0
click at [57, 130] on section "Name : WASIF Mobile : 918410407001 Date : [DATE]" at bounding box center [195, 124] width 331 height 21
copy p "WASIF"
click at [14, 65] on icon at bounding box center [13, 63] width 6 height 5
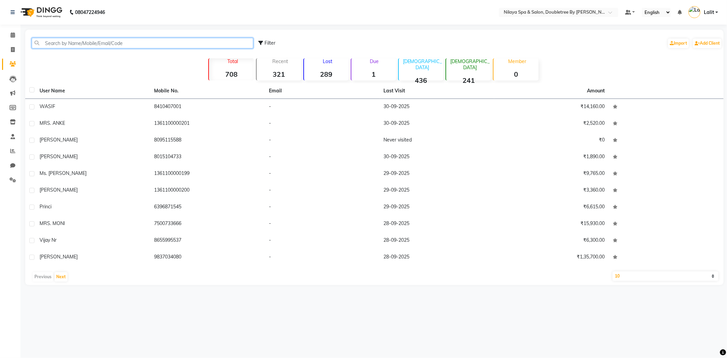
click at [84, 47] on input "text" at bounding box center [143, 43] width 222 height 11
paste input "WASIF"
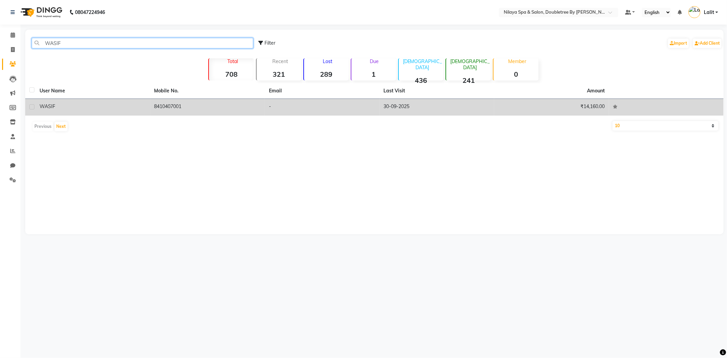
type input "WASIF"
click at [65, 102] on td "WASIF" at bounding box center [92, 107] width 115 height 17
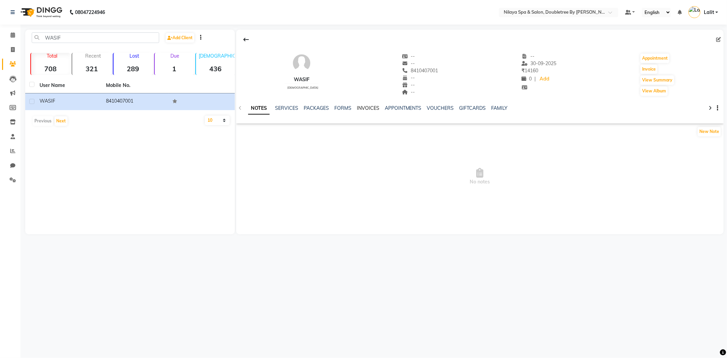
click at [357, 110] on link "INVOICES" at bounding box center [368, 108] width 23 height 6
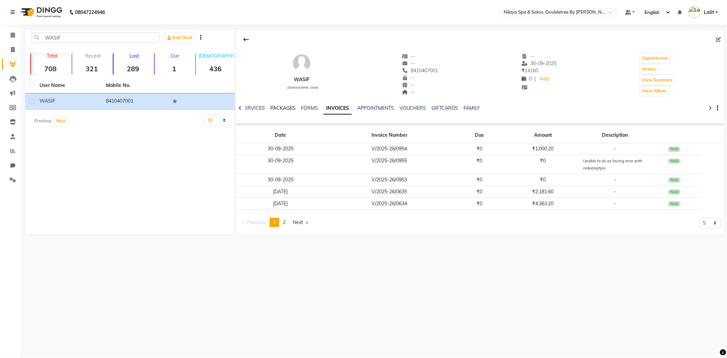
click at [280, 107] on link "PACKAGES" at bounding box center [282, 108] width 25 height 6
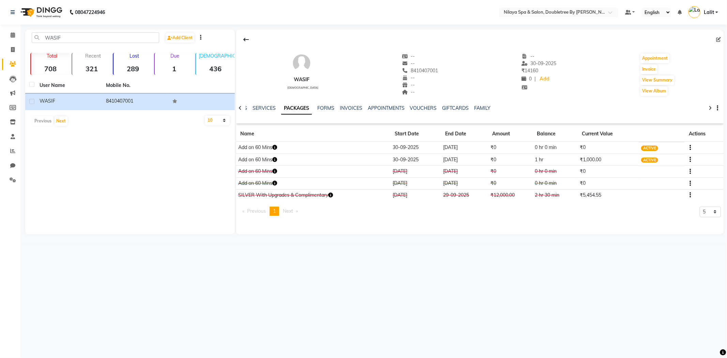
drag, startPoint x: 281, startPoint y: 158, endPoint x: 306, endPoint y: 160, distance: 24.6
click at [301, 160] on td "Add on 60 Mins" at bounding box center [313, 160] width 154 height 12
click at [451, 173] on td "[DATE]" at bounding box center [464, 172] width 47 height 12
drag, startPoint x: 275, startPoint y: 183, endPoint x: 533, endPoint y: 186, distance: 257.8
click at [533, 186] on tr "Add on 60 Mins [DATE] [DATE] ₹0 0 hr 0 min ₹0 CONSUMED" at bounding box center [480, 183] width 488 height 12
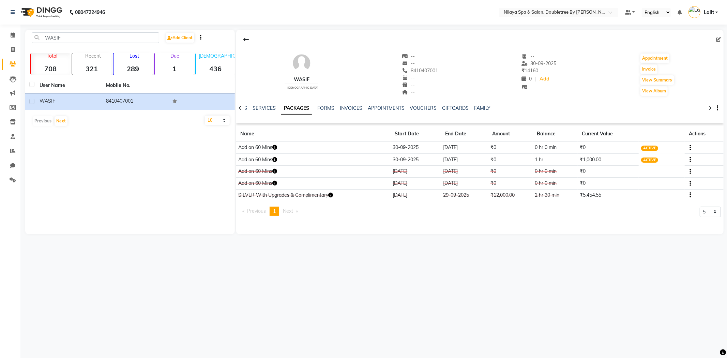
click at [540, 173] on td "0 hr 0 min" at bounding box center [555, 172] width 45 height 12
click at [333, 196] on icon "button" at bounding box center [330, 195] width 5 height 5
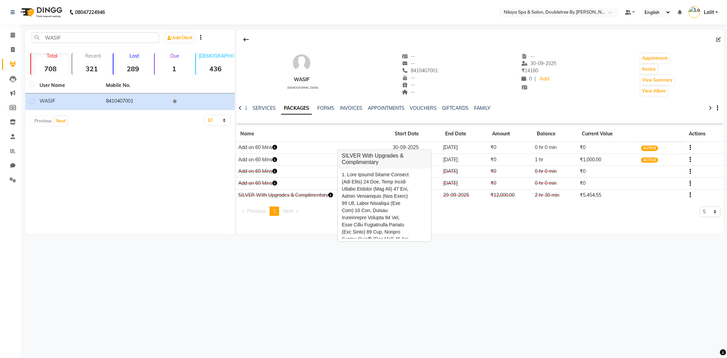
click at [369, 186] on span at bounding box center [377, 353] width 70 height 365
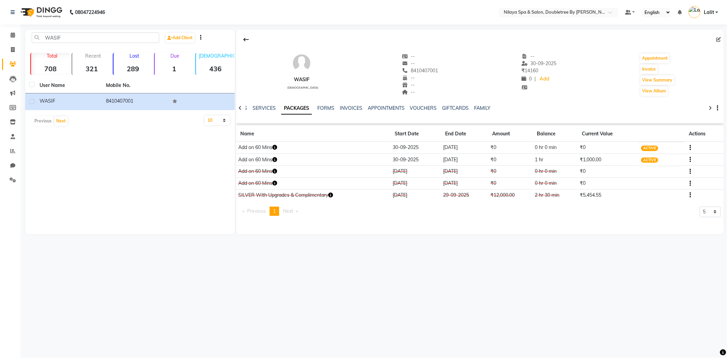
click at [333, 195] on icon "button" at bounding box center [330, 195] width 5 height 5
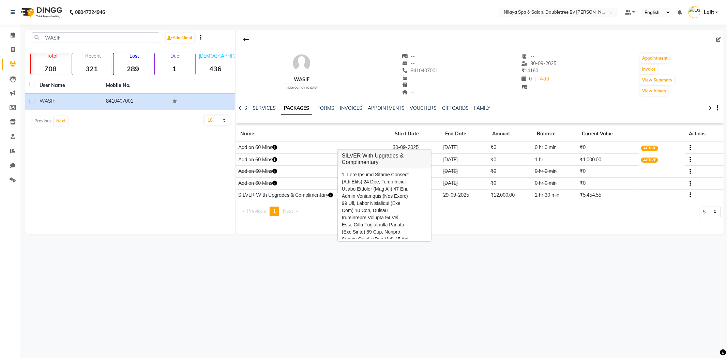
click at [312, 219] on div "Previous page 1 / 1 You're on page 1 Next page 5 10 50 100 500" at bounding box center [480, 214] width 482 height 15
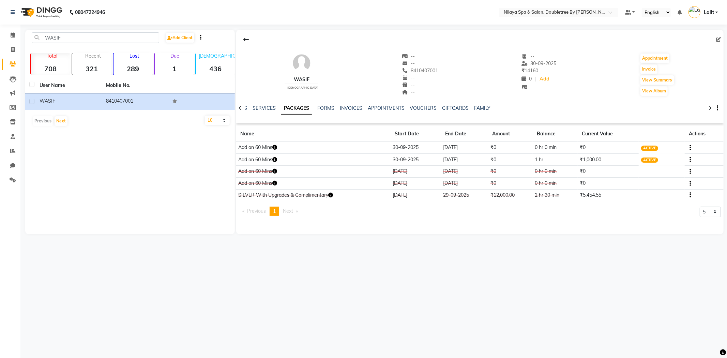
click at [448, 201] on td "29-09-2025" at bounding box center [464, 195] width 47 height 12
drag, startPoint x: 441, startPoint y: 196, endPoint x: 458, endPoint y: 197, distance: 17.1
click at [458, 197] on td "29-09-2025" at bounding box center [464, 195] width 47 height 12
click at [458, 210] on div "Previous page 1 / 1 You're on page 1 Next page 5 10 50 100 500" at bounding box center [480, 214] width 482 height 15
click at [689, 147] on button "button" at bounding box center [690, 147] width 4 height 7
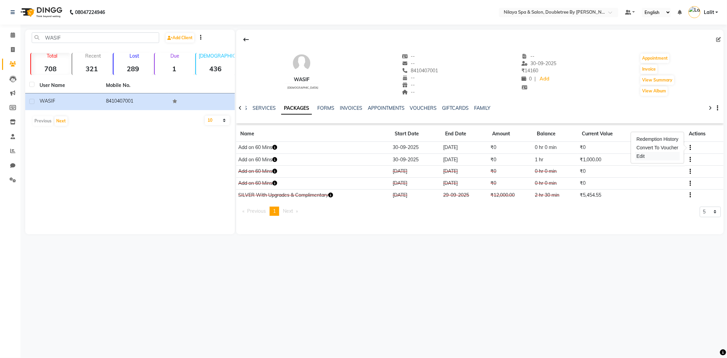
click at [653, 155] on div "Edit" at bounding box center [658, 156] width 45 height 9
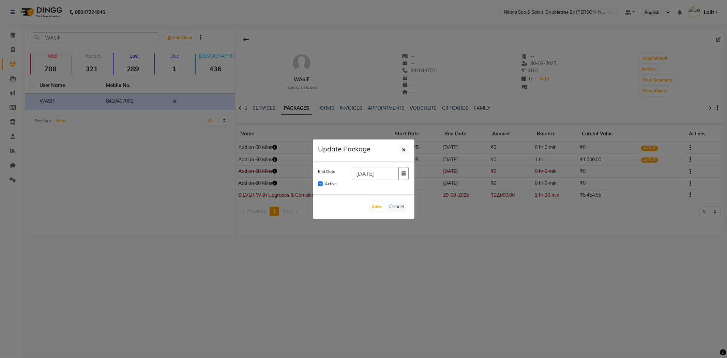
click at [331, 184] on label "Active" at bounding box center [331, 184] width 12 height 6
click at [323, 184] on input "Active" at bounding box center [320, 183] width 5 height 5
checkbox input "false"
click at [400, 203] on button "Cancel" at bounding box center [397, 207] width 21 height 11
checkbox input "false"
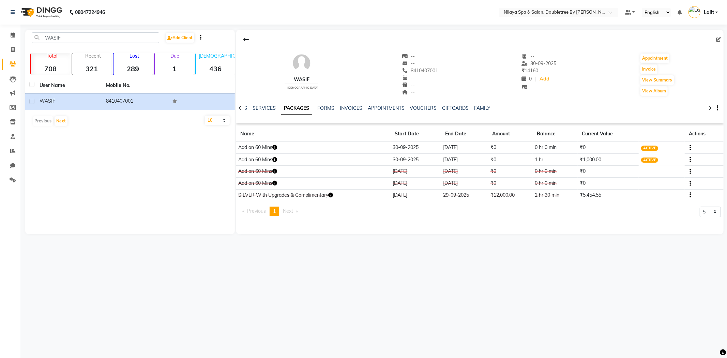
click at [551, 159] on td "1 hr" at bounding box center [555, 160] width 45 height 12
click at [277, 160] on icon "button" at bounding box center [274, 159] width 5 height 5
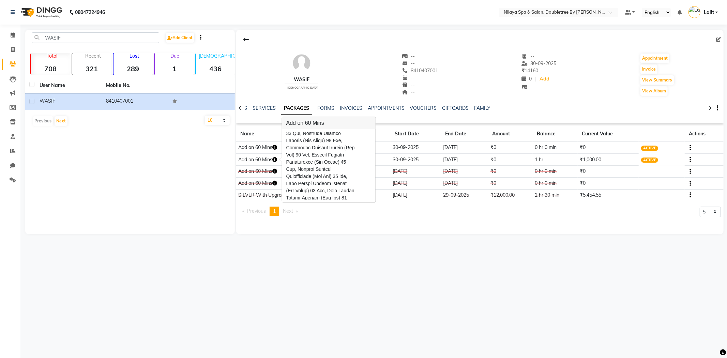
scroll to position [340, 0]
click at [420, 196] on td "[DATE]" at bounding box center [416, 195] width 50 height 12
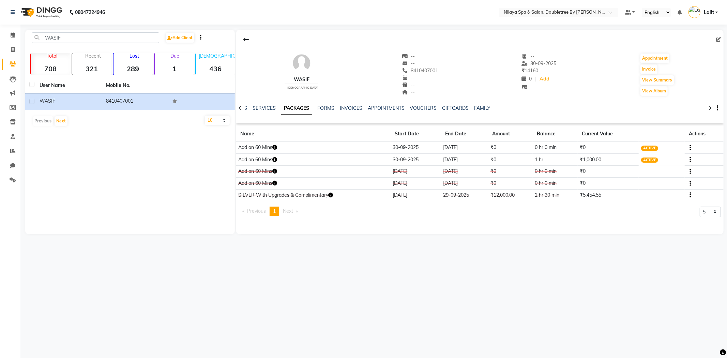
click at [506, 167] on td "₹0" at bounding box center [510, 172] width 45 height 12
click at [365, 110] on ul "NOTES SERVICES PACKAGES FORMS INVOICES APPOINTMENTS VOUCHERS GIFTCARDS FAMILY" at bounding box center [364, 108] width 265 height 7
click at [342, 109] on link "INVOICES" at bounding box center [351, 108] width 23 height 6
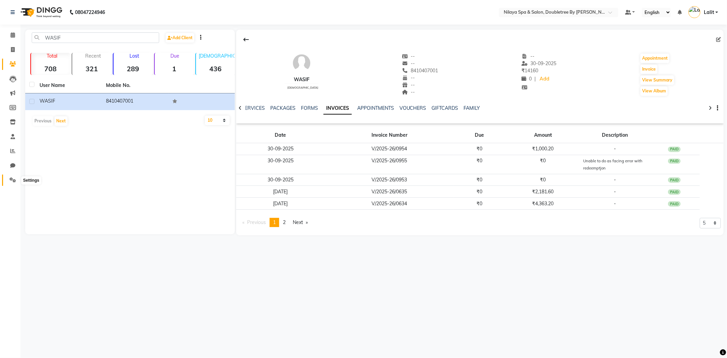
click at [11, 180] on icon at bounding box center [13, 179] width 6 height 5
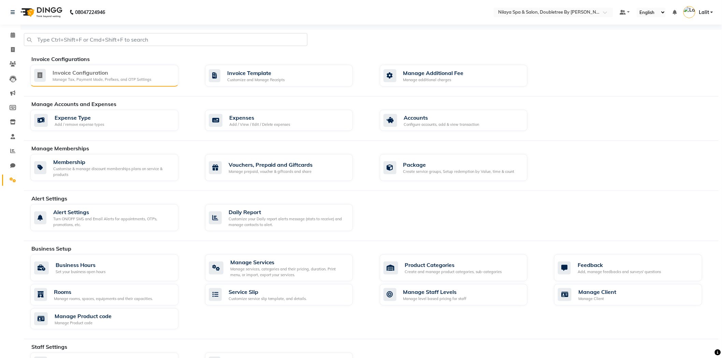
click at [82, 73] on div "Invoice Configuration" at bounding box center [102, 73] width 99 height 8
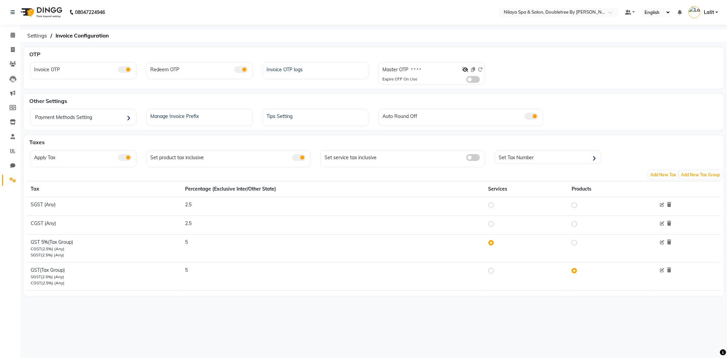
click at [125, 70] on span at bounding box center [125, 69] width 14 height 7
click at [118, 71] on input "checkbox" at bounding box center [118, 71] width 0 height 0
click at [243, 72] on span at bounding box center [241, 69] width 14 height 7
click at [234, 71] on input "checkbox" at bounding box center [234, 71] width 0 height 0
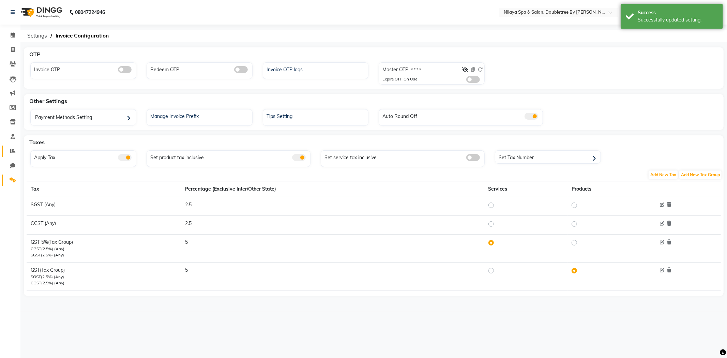
click at [11, 148] on icon at bounding box center [12, 150] width 5 height 5
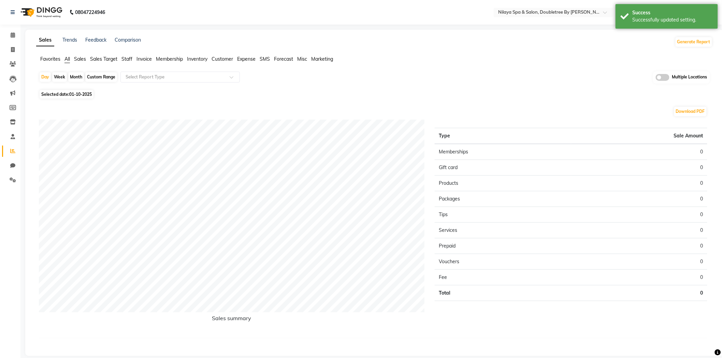
click at [83, 59] on span "Sales" at bounding box center [80, 59] width 12 height 6
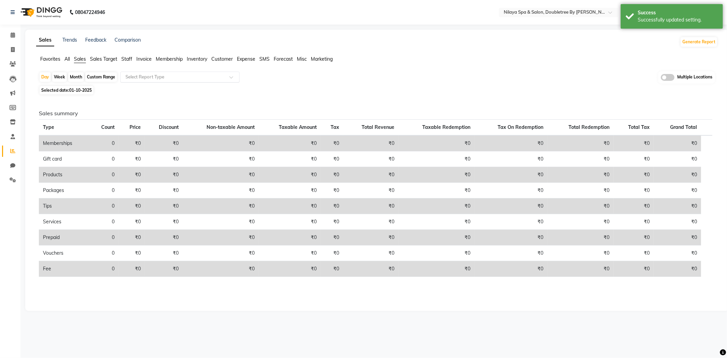
click at [147, 79] on input "text" at bounding box center [173, 77] width 98 height 7
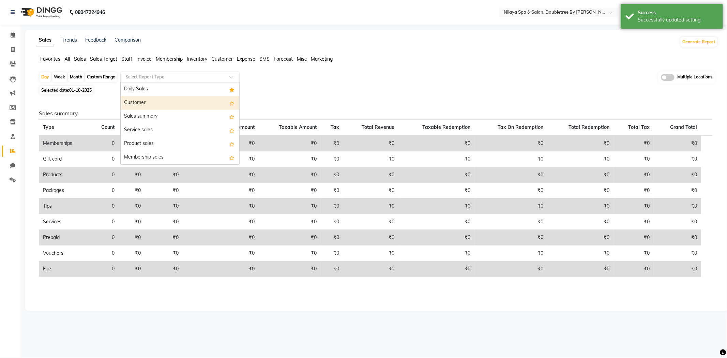
click at [144, 108] on div "Customer" at bounding box center [180, 103] width 119 height 14
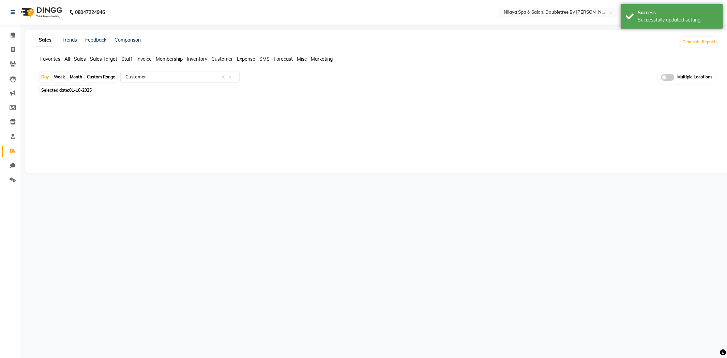
click at [78, 94] on span "Selected date: [DATE]" at bounding box center [67, 90] width 54 height 9
select select "10"
select select "2025"
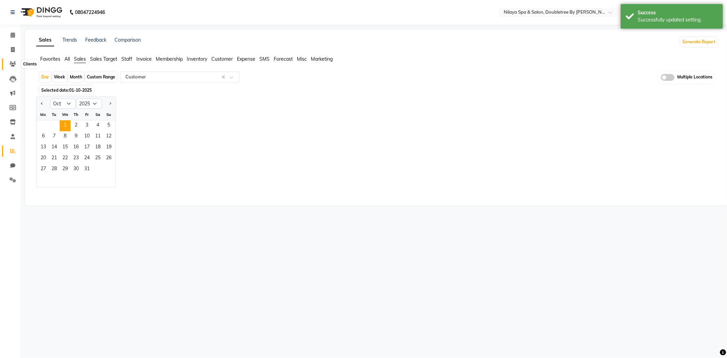
click at [11, 66] on icon at bounding box center [13, 63] width 6 height 5
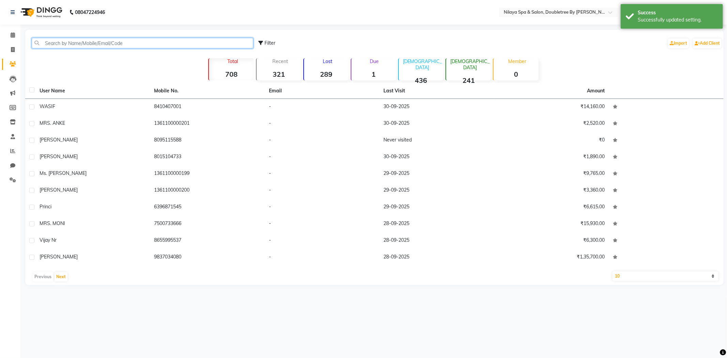
click at [76, 46] on input "text" at bounding box center [143, 43] width 222 height 11
paste input "25-Sep 50140 42066 3"
type input "25-Sep 50140 42066 3"
drag, startPoint x: 135, startPoint y: 46, endPoint x: 18, endPoint y: 43, distance: 116.7
click at [18, 43] on app-home "08047224946 Select Location × Nilaya Spa & Salon, Doubletree By Hilton_agra Def…" at bounding box center [363, 147] width 727 height 295
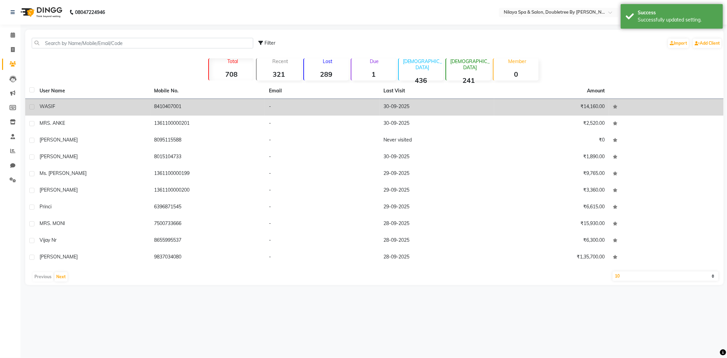
click at [63, 103] on div "WASIF" at bounding box center [93, 106] width 107 height 7
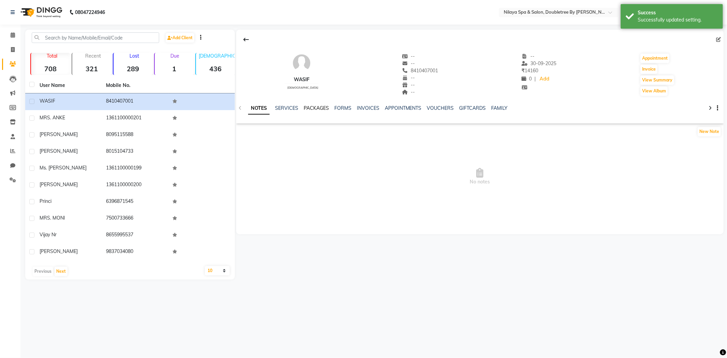
click at [310, 107] on link "PACKAGES" at bounding box center [316, 108] width 25 height 6
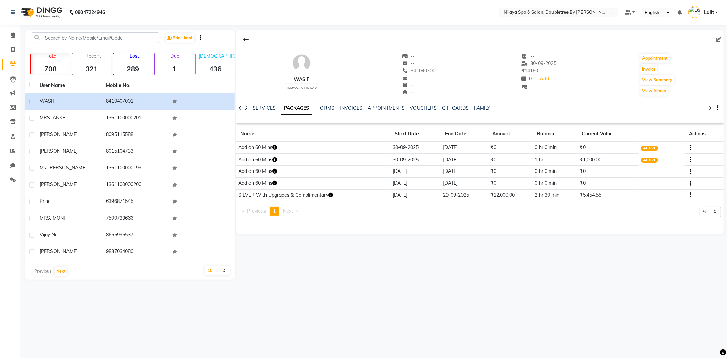
click at [690, 196] on button "button" at bounding box center [690, 195] width 4 height 7
click at [657, 195] on div "Edit" at bounding box center [658, 195] width 45 height 9
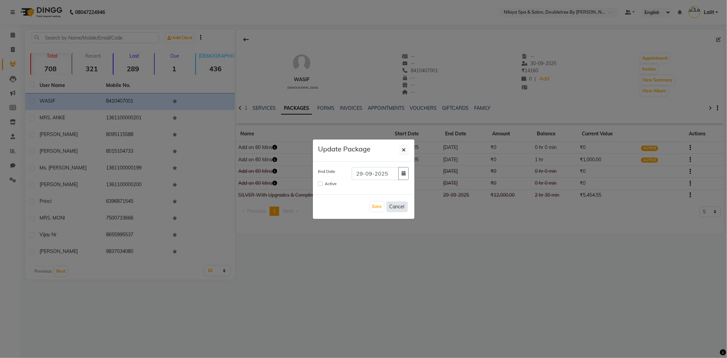
click at [398, 207] on button "Cancel" at bounding box center [397, 207] width 21 height 11
checkbox input "false"
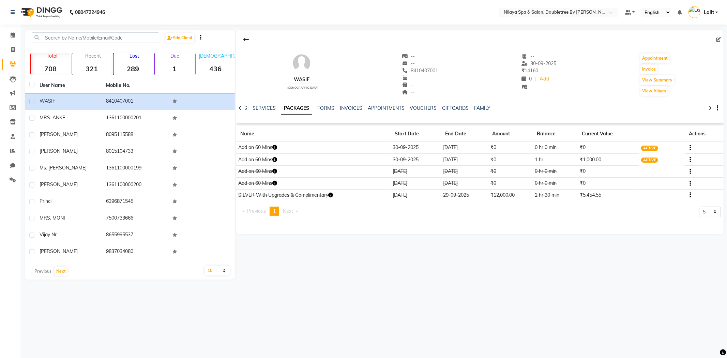
click at [354, 104] on div "NOTES SERVICES PACKAGES FORMS INVOICES APPOINTMENTS VOUCHERS GIFTCARDS FAMILY" at bounding box center [480, 109] width 488 height 24
click at [355, 107] on link "INVOICES" at bounding box center [351, 108] width 23 height 6
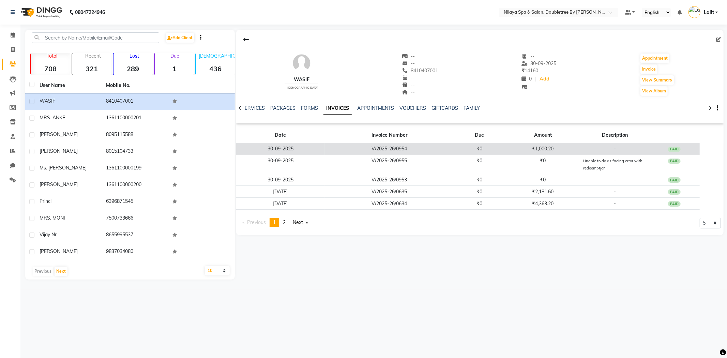
click at [520, 150] on td "₹1,000.20" at bounding box center [543, 149] width 76 height 12
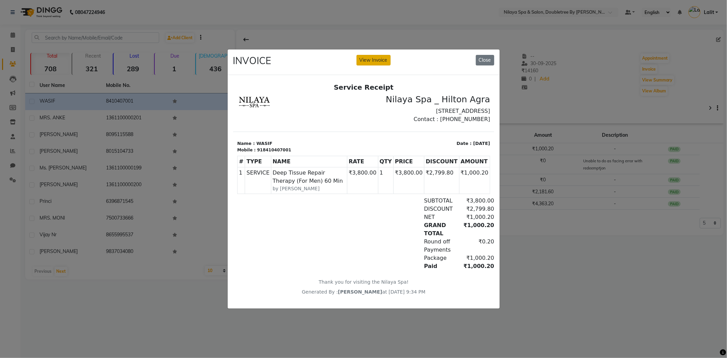
click at [381, 57] on button "View Invoice" at bounding box center [374, 60] width 34 height 11
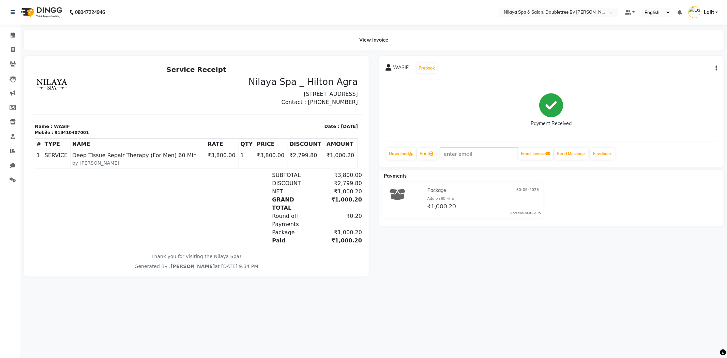
click at [715, 68] on button "button" at bounding box center [715, 68] width 4 height 7
click at [484, 97] on div "Payment Received" at bounding box center [551, 110] width 331 height 51
click at [11, 63] on icon at bounding box center [13, 63] width 6 height 5
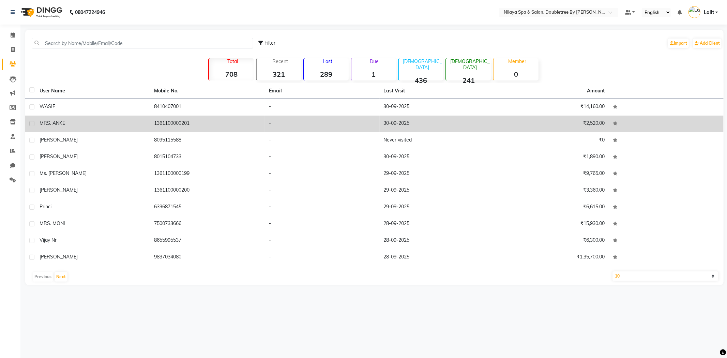
drag, startPoint x: 96, startPoint y: 114, endPoint x: 193, endPoint y: 114, distance: 96.9
click at [96, 114] on td "WASIF" at bounding box center [92, 107] width 115 height 17
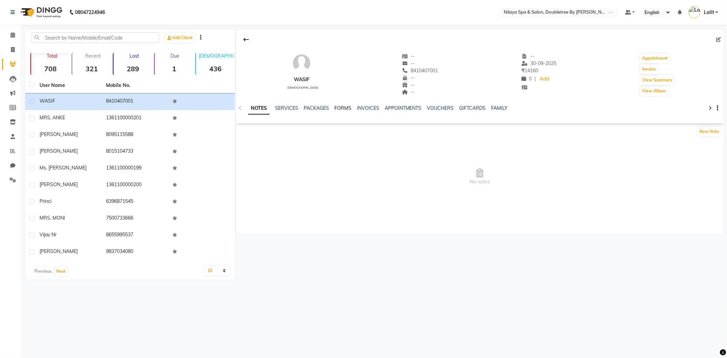
click at [342, 110] on link "FORMS" at bounding box center [343, 108] width 17 height 6
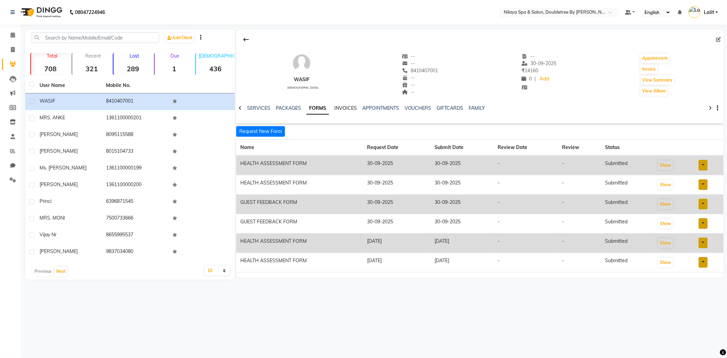
click at [346, 108] on link "INVOICES" at bounding box center [346, 108] width 23 height 6
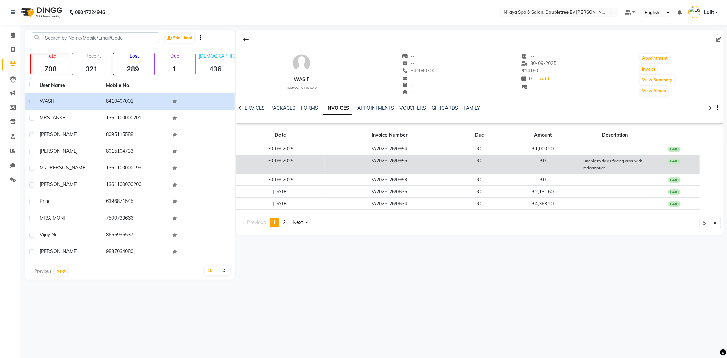
click at [353, 160] on td "V/2025-26/0955" at bounding box center [389, 164] width 129 height 19
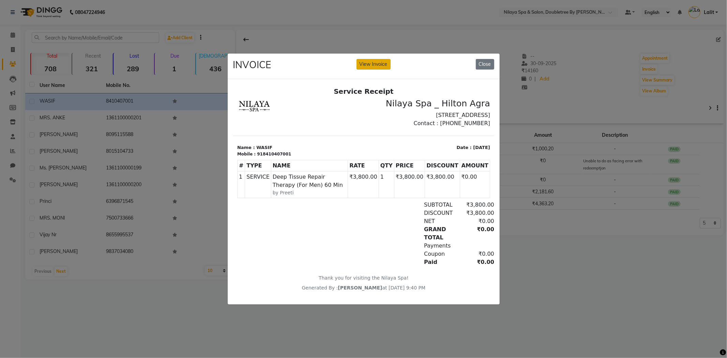
click at [372, 59] on button "View Invoice" at bounding box center [374, 64] width 34 height 11
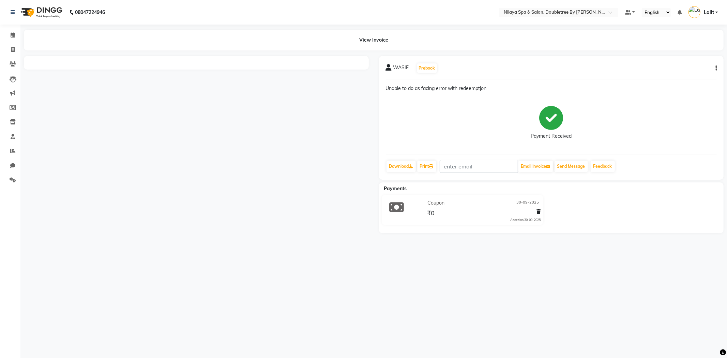
click at [713, 69] on button "button" at bounding box center [715, 68] width 4 height 7
click at [687, 74] on div "Edit Invoice" at bounding box center [682, 77] width 47 height 9
select select "service"
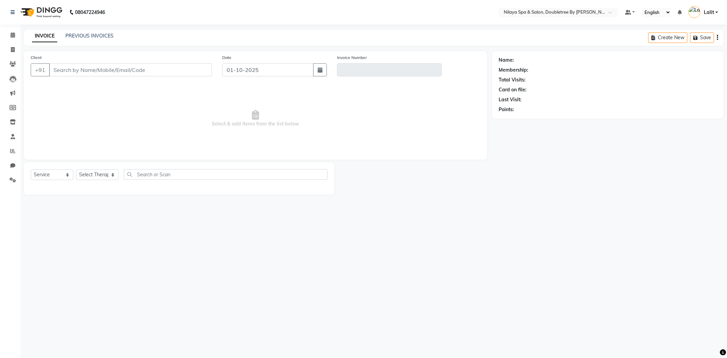
type input "8410407001"
type input "V/2025-26/0955"
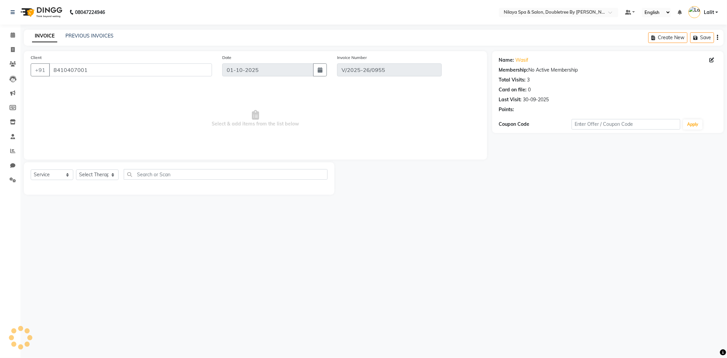
type input "30-09-2025"
select select "select"
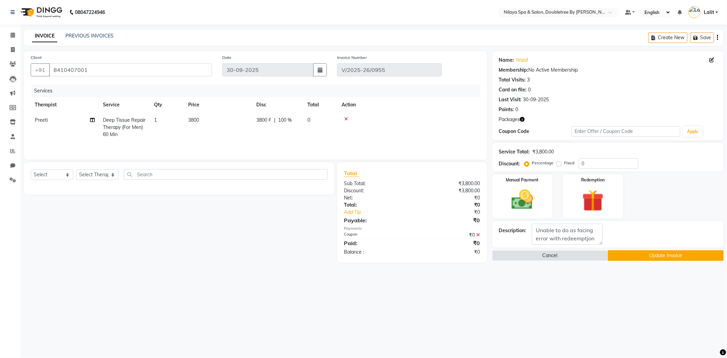
click at [479, 237] on icon at bounding box center [479, 235] width 4 height 5
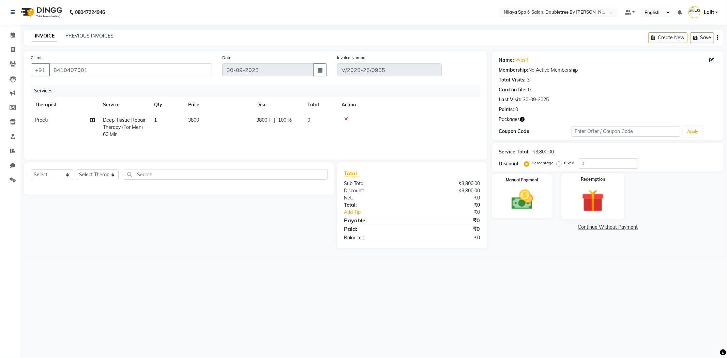
click at [586, 196] on img at bounding box center [593, 201] width 36 height 28
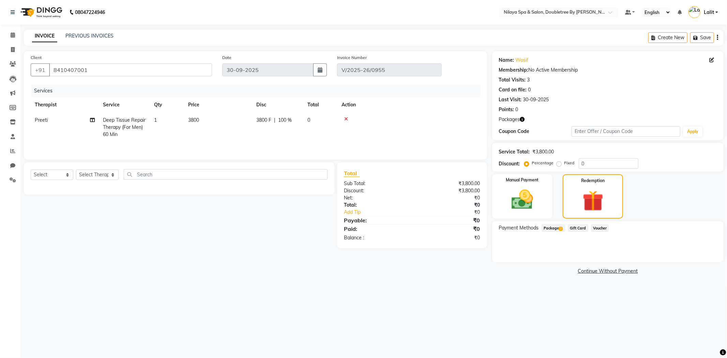
click at [558, 227] on span "Package 2" at bounding box center [554, 228] width 24 height 8
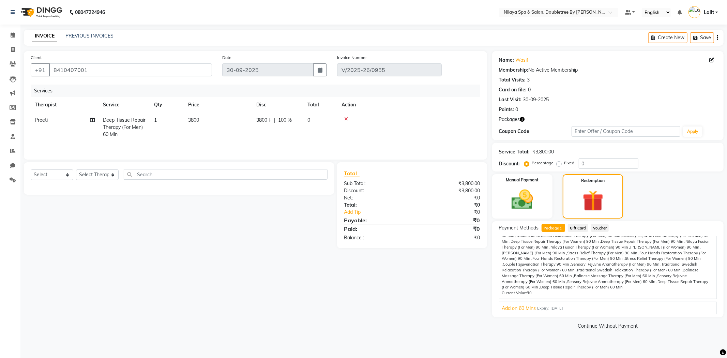
scroll to position [64, 0]
click at [527, 310] on span "Add on 60 Mins" at bounding box center [519, 308] width 34 height 7
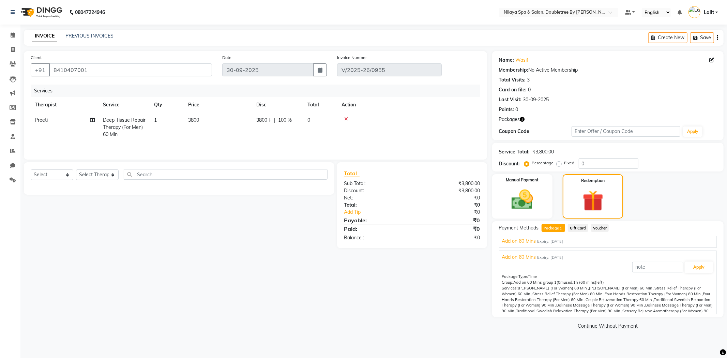
scroll to position [0, 0]
click at [532, 247] on span "Add on 60 Mins" at bounding box center [519, 245] width 34 height 7
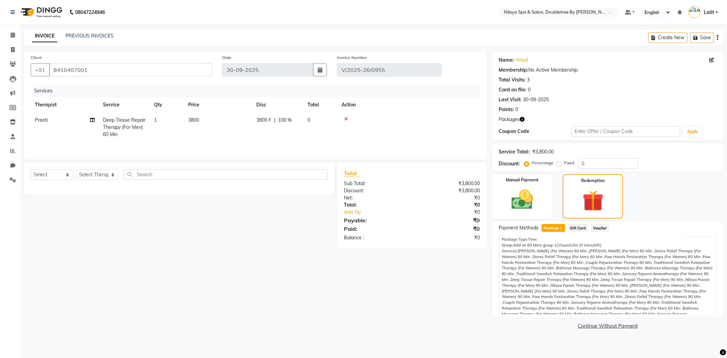
scroll to position [64, 0]
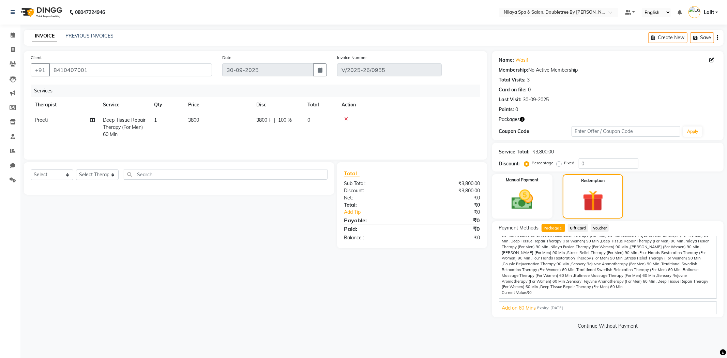
click at [530, 311] on span "Add on 60 Mins" at bounding box center [519, 308] width 34 height 7
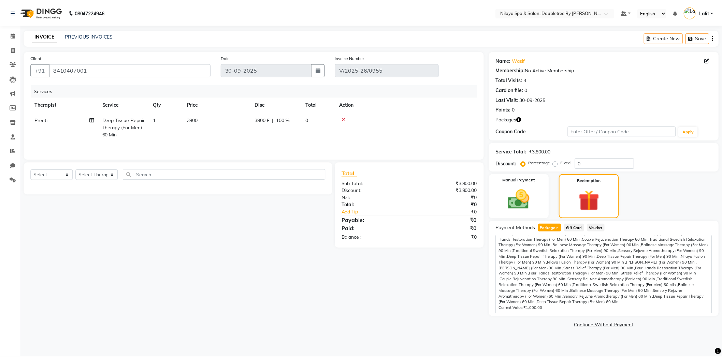
scroll to position [26, 0]
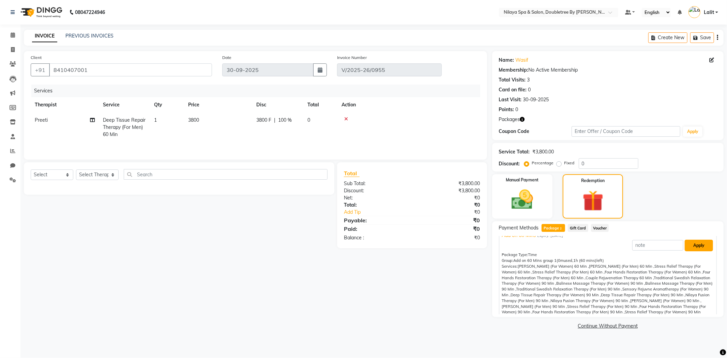
click at [697, 245] on button "Apply" at bounding box center [699, 246] width 28 height 12
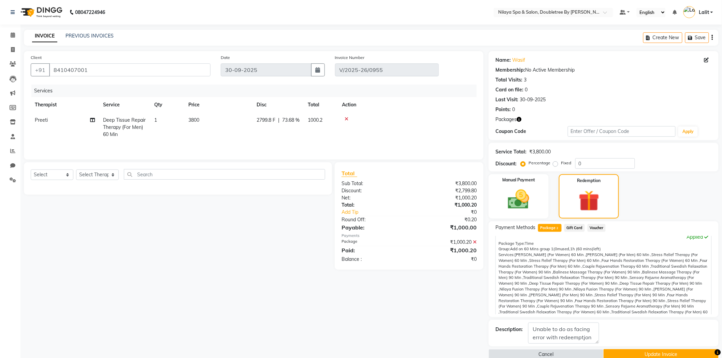
scroll to position [0, 0]
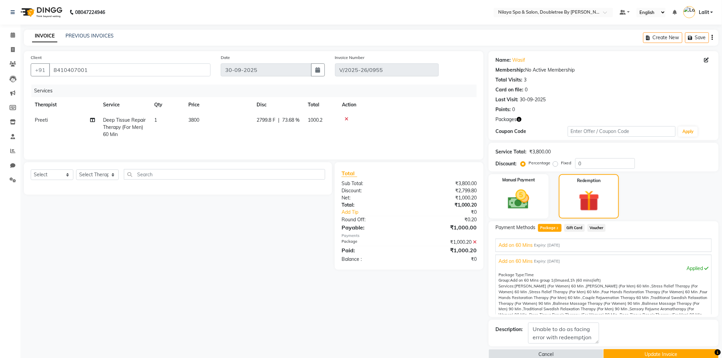
click at [523, 269] on div "Applied" at bounding box center [603, 268] width 210 height 7
click at [523, 264] on span "Add on 60 Mins" at bounding box center [515, 261] width 34 height 7
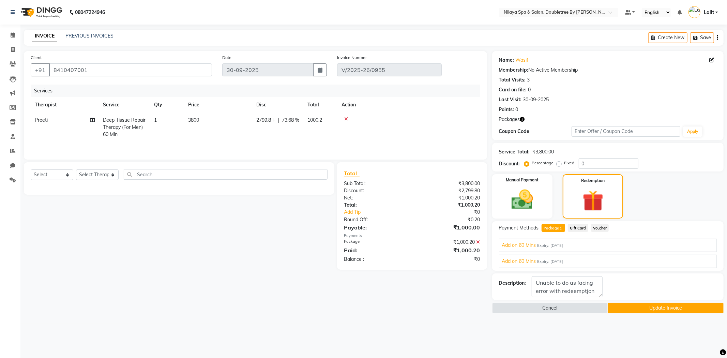
click at [527, 244] on span "Add on 60 Mins" at bounding box center [519, 245] width 34 height 7
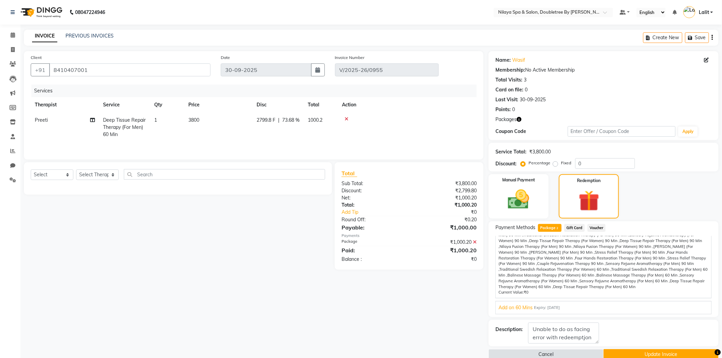
click at [507, 307] on span "Add on 60 Mins" at bounding box center [515, 307] width 34 height 7
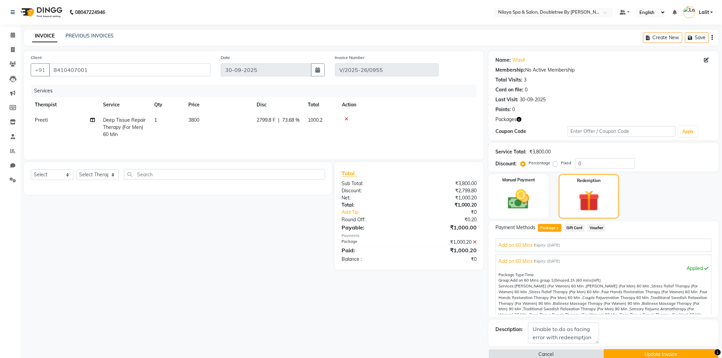
click at [605, 61] on div "Name: [PERSON_NAME]" at bounding box center [603, 60] width 216 height 7
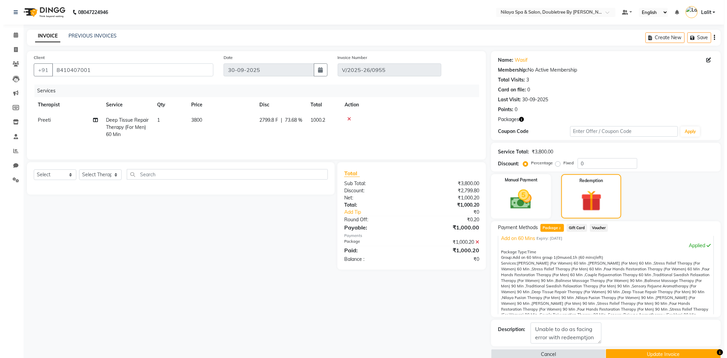
scroll to position [58, 0]
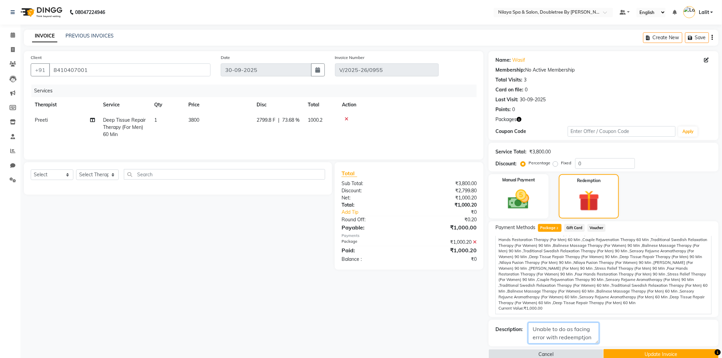
click at [586, 340] on textarea at bounding box center [563, 333] width 71 height 21
click at [593, 337] on textarea at bounding box center [563, 333] width 71 height 21
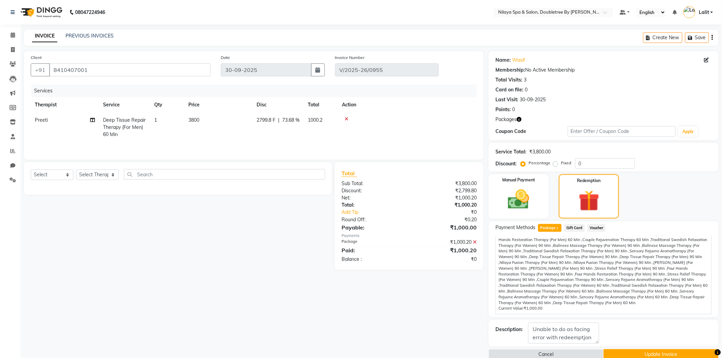
click at [642, 355] on button "Update Invoice" at bounding box center [660, 354] width 115 height 11
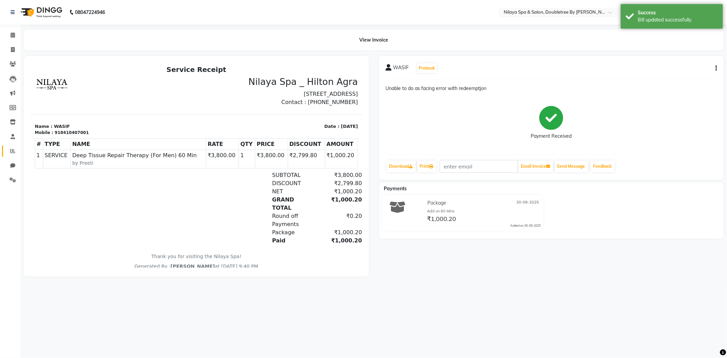
click at [12, 155] on link "Reports" at bounding box center [10, 151] width 16 height 11
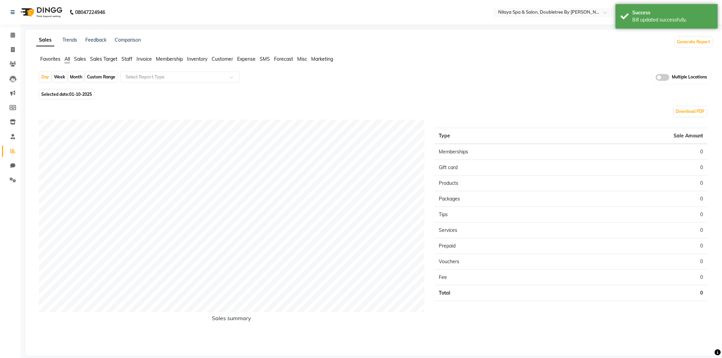
click at [129, 59] on span "Staff" at bounding box center [126, 59] width 11 height 6
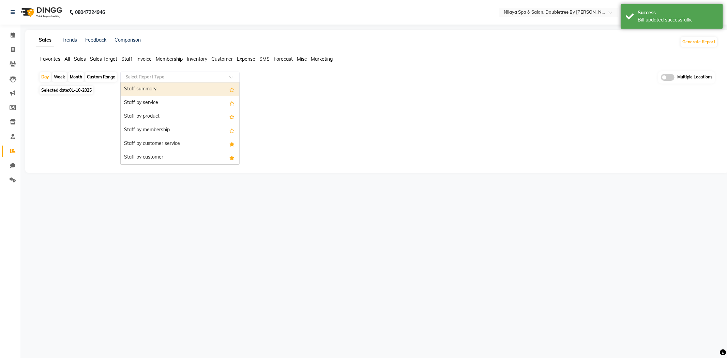
click at [135, 74] on input "text" at bounding box center [173, 77] width 98 height 7
click at [182, 140] on div "Staff by customer service" at bounding box center [180, 144] width 119 height 14
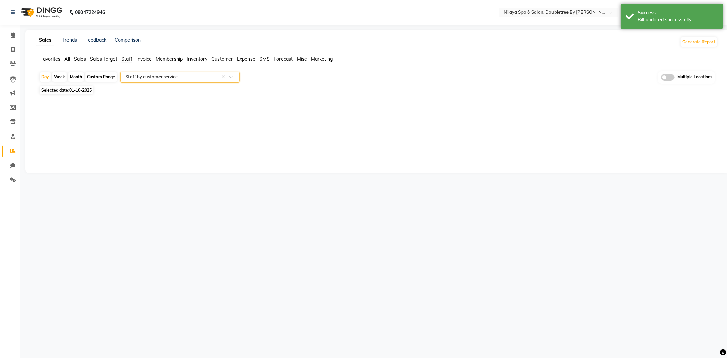
click at [84, 96] on div "Day Week Month Custom Range Select Report Type × Staff by customer service × Mu…" at bounding box center [377, 89] width 682 height 36
drag, startPoint x: 82, startPoint y: 92, endPoint x: 86, endPoint y: 91, distance: 4.3
click at [84, 91] on span "01-10-2025" at bounding box center [80, 90] width 23 height 5
select select "10"
select select "2025"
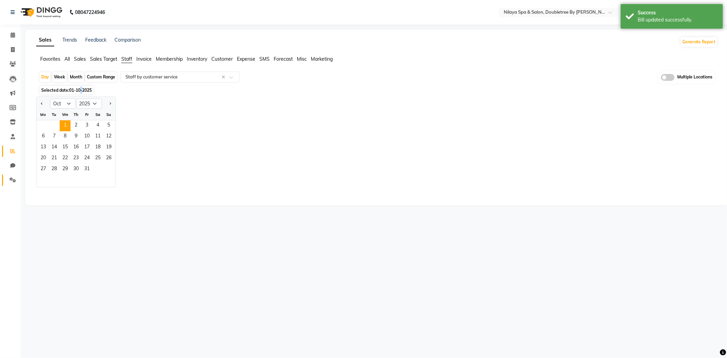
click at [16, 179] on span at bounding box center [13, 180] width 12 height 8
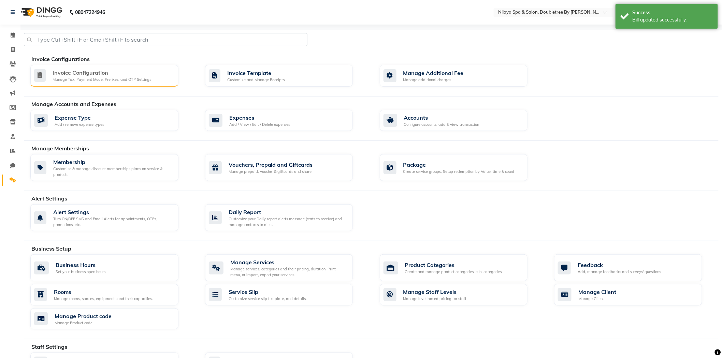
click at [100, 81] on div "Manage Tax, Payment Mode, Prefixes, and OTP Settings" at bounding box center [102, 80] width 99 height 6
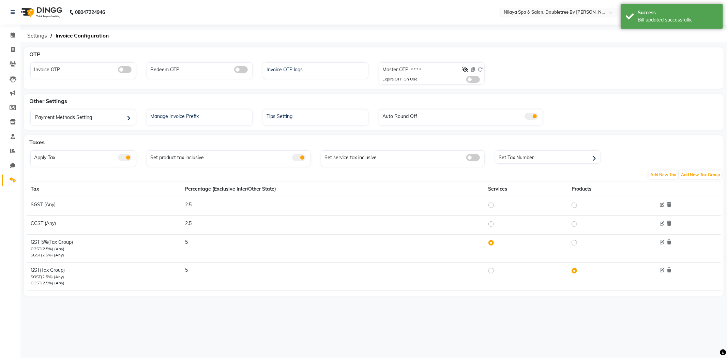
drag, startPoint x: 118, startPoint y: 76, endPoint x: 124, endPoint y: 69, distance: 9.6
click at [118, 74] on div "Invoice OTP" at bounding box center [83, 70] width 106 height 17
click at [124, 69] on span at bounding box center [125, 69] width 14 height 7
click at [118, 71] on input "checkbox" at bounding box center [118, 71] width 0 height 0
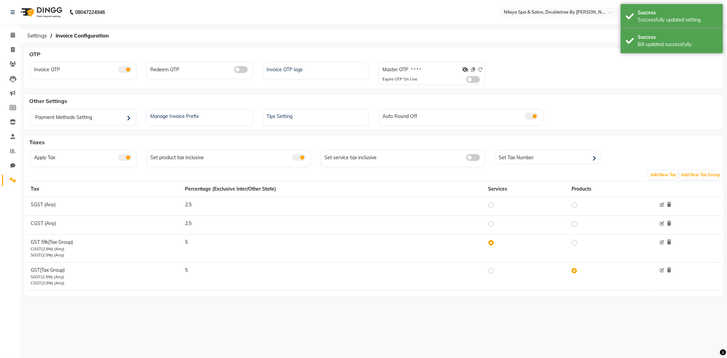
click at [239, 67] on span at bounding box center [241, 69] width 14 height 7
click at [234, 71] on input "checkbox" at bounding box center [234, 71] width 0 height 0
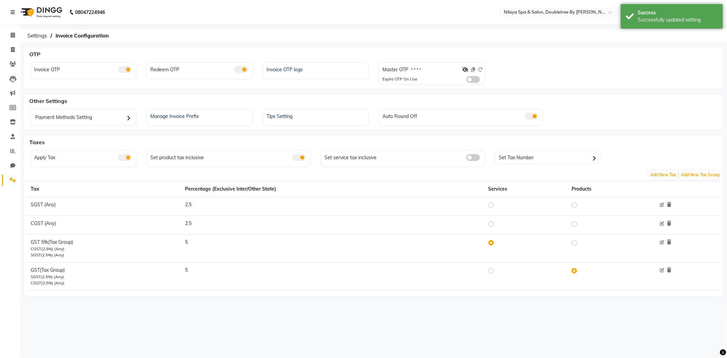
click at [304, 74] on div "Invoice OTP logs" at bounding box center [316, 70] width 106 height 17
click at [301, 70] on div "Invoice OTP logs" at bounding box center [317, 68] width 104 height 9
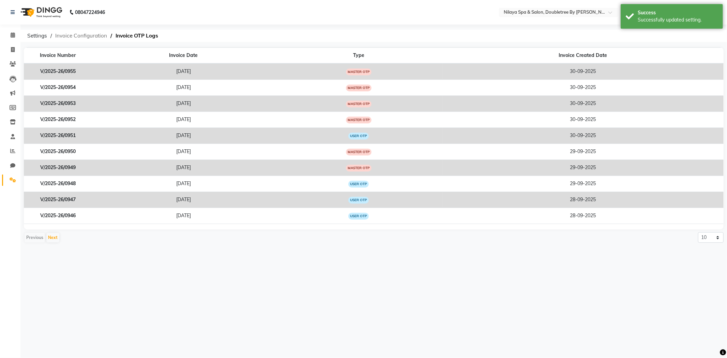
click at [69, 37] on span "Invoice Configuration" at bounding box center [81, 36] width 59 height 12
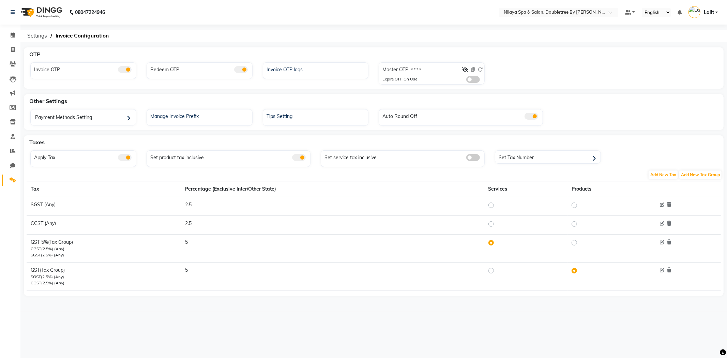
click at [469, 82] on span at bounding box center [474, 79] width 14 height 7
click at [467, 80] on input "checkbox" at bounding box center [467, 80] width 0 height 0
click at [424, 17] on nav "08047224946 Select Location × Nilaya Spa & Salon, Doubletree By Hilton_agra Def…" at bounding box center [363, 12] width 727 height 25
click at [404, 41] on ol "Settings Invoice Configuration" at bounding box center [373, 36] width 698 height 12
click at [488, 48] on div "OTP" at bounding box center [378, 54] width 703 height 14
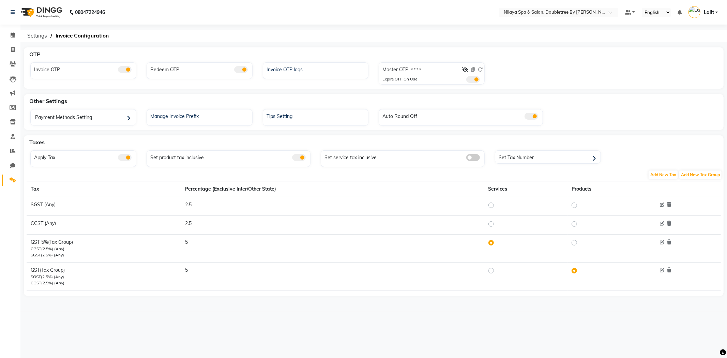
drag, startPoint x: 311, startPoint y: 46, endPoint x: 302, endPoint y: 46, distance: 8.6
click at [309, 46] on div "08047224946 Select Location × Nilaya Spa & Salon, Doubletree By Hilton_agra Def…" at bounding box center [363, 179] width 727 height 358
drag, startPoint x: 36, startPoint y: 37, endPoint x: 239, endPoint y: 55, distance: 204.4
click at [227, 75] on app-setting "Settings Invoice Configuration OTP Invoice OTP Redeem OTP Invoice OTP logs Mast…" at bounding box center [363, 171] width 727 height 282
click at [249, 46] on div "08047224946 Select Location × Nilaya Spa & Salon, Doubletree By Hilton_agra Def…" at bounding box center [363, 179] width 727 height 358
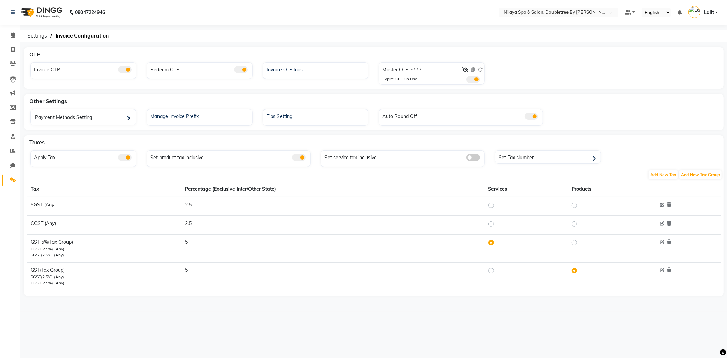
drag, startPoint x: 203, startPoint y: 40, endPoint x: 258, endPoint y: 35, distance: 55.8
click at [203, 40] on ol "Settings Invoice Configuration" at bounding box center [373, 36] width 698 height 12
drag, startPoint x: 339, startPoint y: 60, endPoint x: 285, endPoint y: 41, distance: 56.4
click at [339, 60] on div "OTP" at bounding box center [378, 54] width 703 height 14
click at [282, 40] on ol "Settings Invoice Configuration" at bounding box center [373, 36] width 698 height 12
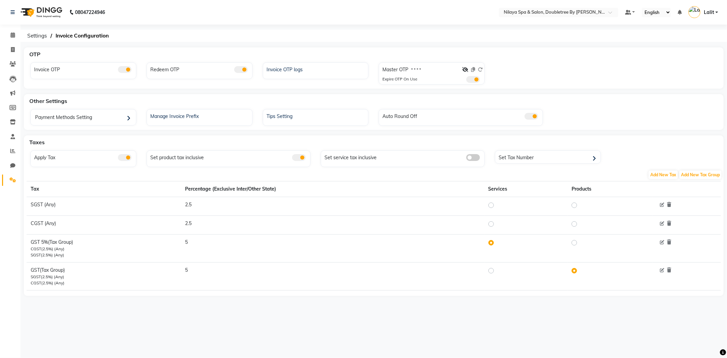
drag, startPoint x: 305, startPoint y: 46, endPoint x: 317, endPoint y: 43, distance: 12.6
click at [305, 46] on div "08047224946 Select Location × Nilaya Spa & Salon, Doubletree By Hilton_agra Def…" at bounding box center [363, 179] width 727 height 358
click at [471, 24] on nav "08047224946 Select Location × Nilaya Spa & Salon, Doubletree By Hilton_agra Def…" at bounding box center [363, 12] width 727 height 25
click at [9, 151] on span at bounding box center [13, 151] width 12 height 8
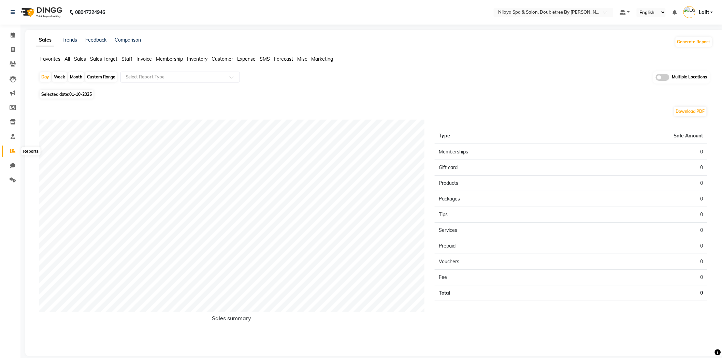
click at [16, 150] on span at bounding box center [13, 151] width 12 height 8
click at [15, 151] on span at bounding box center [13, 151] width 12 height 8
click at [14, 151] on icon at bounding box center [12, 150] width 5 height 5
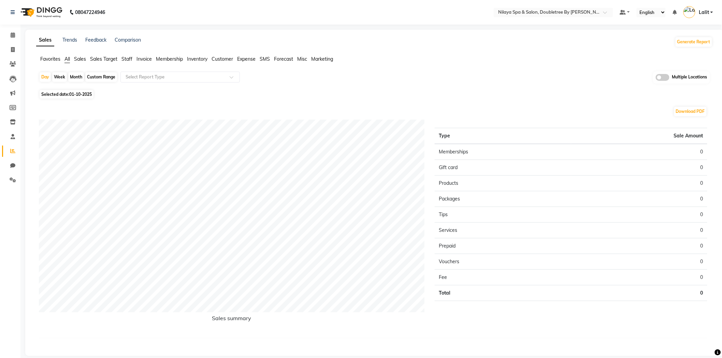
click at [125, 60] on span "Staff" at bounding box center [126, 59] width 11 height 6
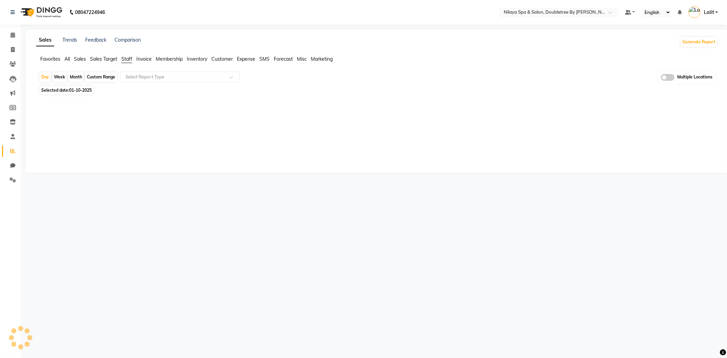
drag, startPoint x: 125, startPoint y: 66, endPoint x: 134, endPoint y: 79, distance: 15.3
click at [127, 76] on input "text" at bounding box center [173, 77] width 98 height 7
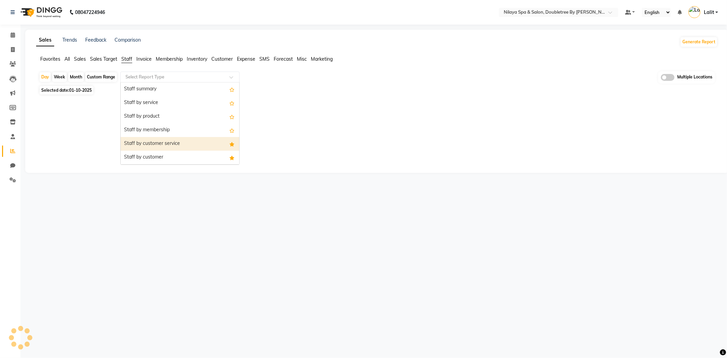
click at [164, 139] on div "Staff by customer service" at bounding box center [180, 144] width 119 height 14
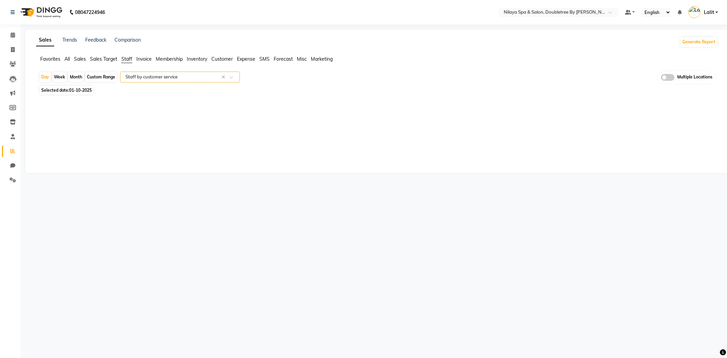
click at [65, 90] on span "Selected date: [DATE]" at bounding box center [67, 90] width 54 height 9
select select "10"
select select "2025"
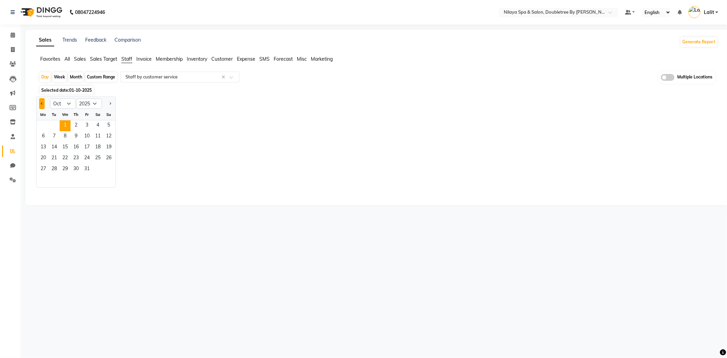
click at [39, 108] on button "Previous month" at bounding box center [41, 103] width 5 height 11
select select "9"
click at [56, 165] on span "30" at bounding box center [54, 169] width 11 height 11
select select "full_report"
select select "csv"
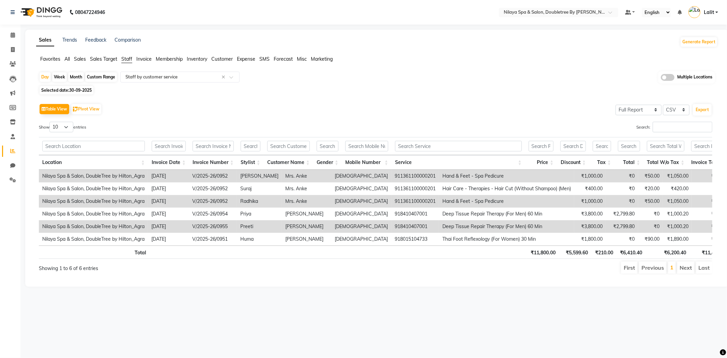
scroll to position [0, 144]
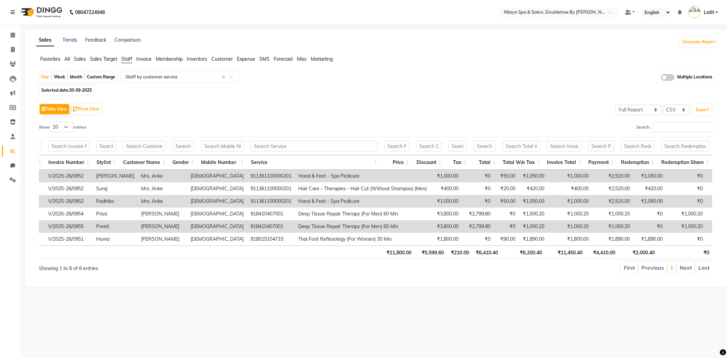
click at [213, 61] on span "Customer" at bounding box center [221, 59] width 21 height 6
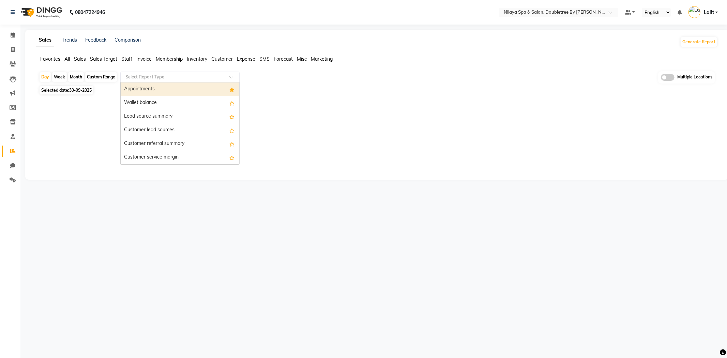
click at [188, 74] on input "text" at bounding box center [173, 77] width 98 height 7
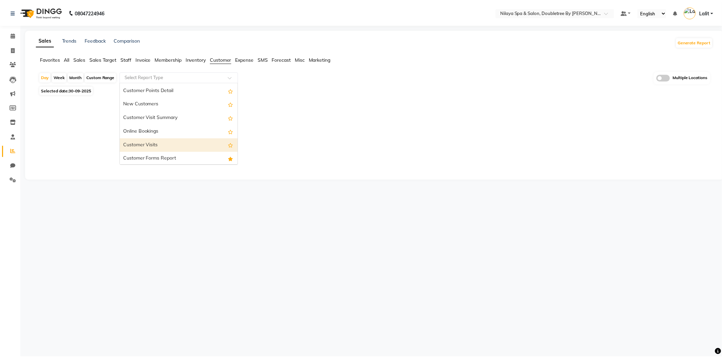
scroll to position [108, 0]
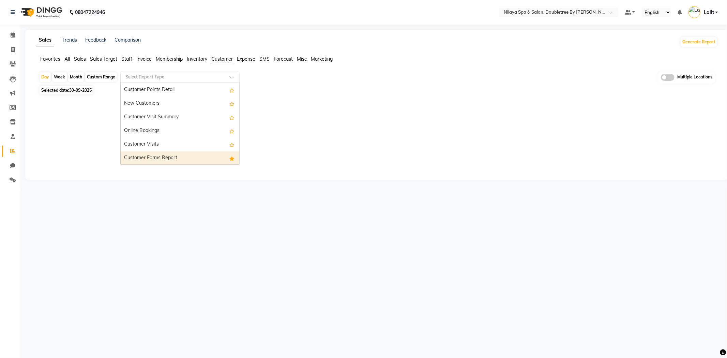
click at [172, 159] on div "Customer Forms Report" at bounding box center [180, 158] width 119 height 14
select select "full_report"
select select "csv"
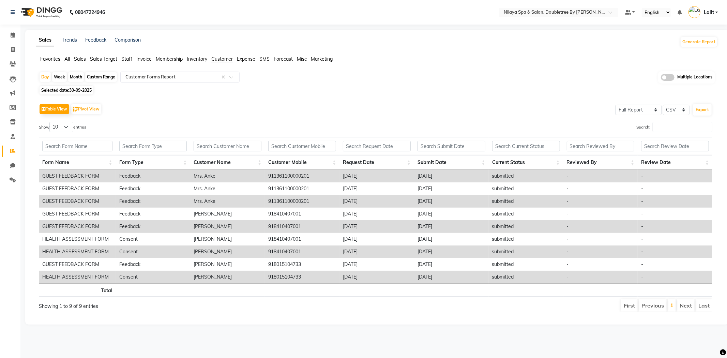
click at [75, 163] on th "Form Name" at bounding box center [77, 162] width 77 height 15
click at [192, 132] on div "Show 10 25 50 100 entries" at bounding box center [205, 128] width 332 height 13
click at [445, 79] on div "Day Week Month Custom Range Select Report Type × Customer Forms Report × Multip…" at bounding box center [377, 77] width 677 height 13
click at [74, 65] on div "Favorites All Sales Sales Target Staff Invoice Membership Inventory Customer Ex…" at bounding box center [377, 62] width 692 height 13
click at [76, 58] on span "Sales" at bounding box center [80, 59] width 12 height 6
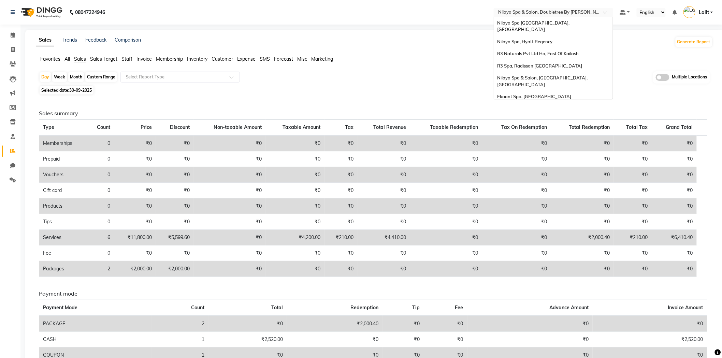
click at [568, 11] on input "text" at bounding box center [546, 13] width 99 height 7
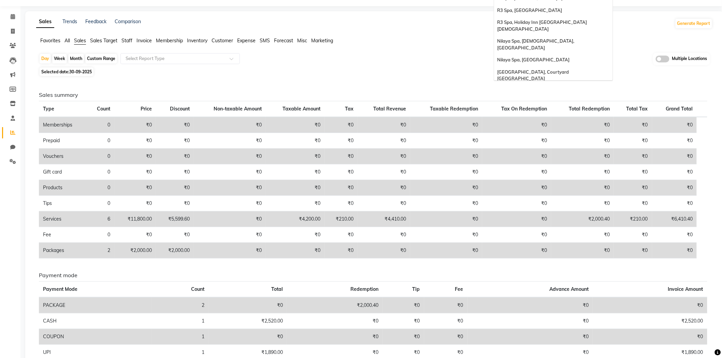
scroll to position [0, 0]
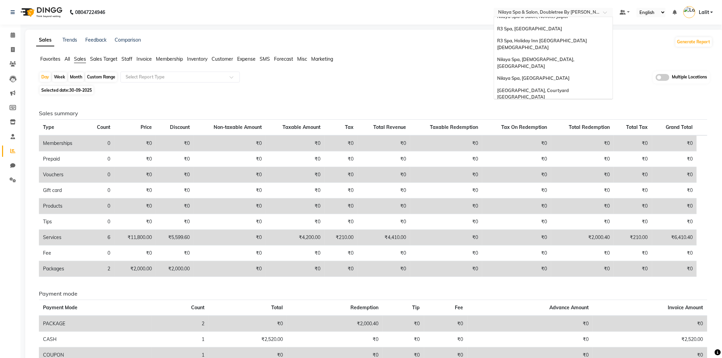
click at [543, 118] on span "R3 Spa, [PERSON_NAME][GEOGRAPHIC_DATA]" at bounding box center [548, 120] width 102 height 5
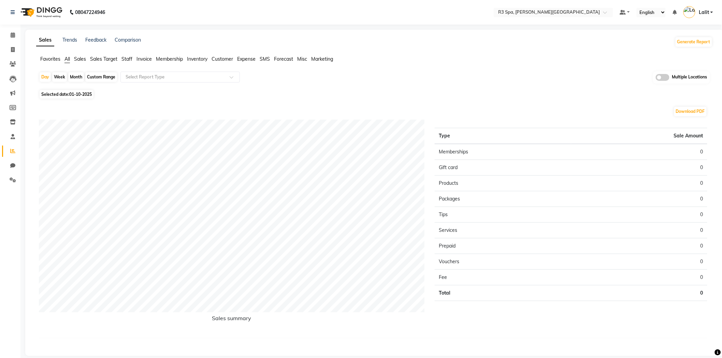
click at [76, 58] on span "Sales" at bounding box center [80, 59] width 12 height 6
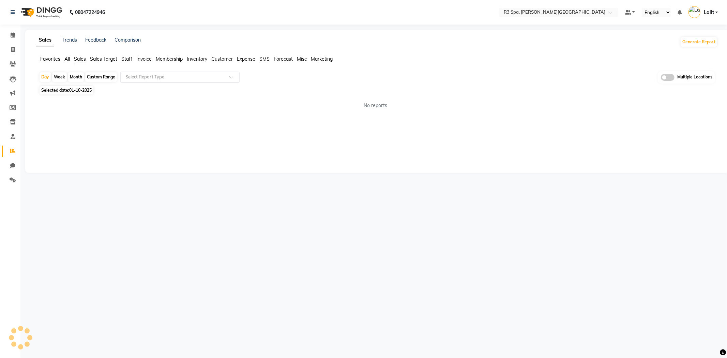
click at [131, 72] on div "Select Report Type" at bounding box center [179, 77] width 119 height 11
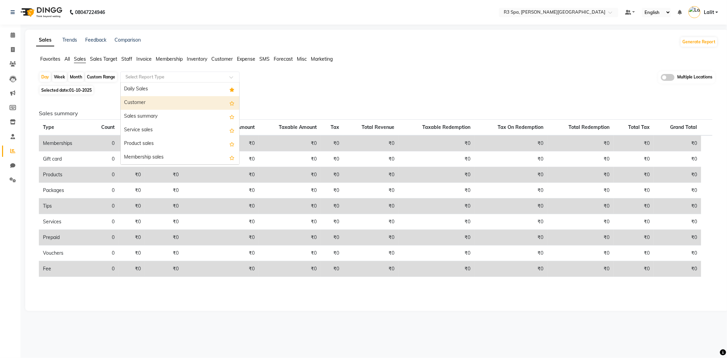
click at [144, 100] on div "Customer" at bounding box center [180, 103] width 119 height 14
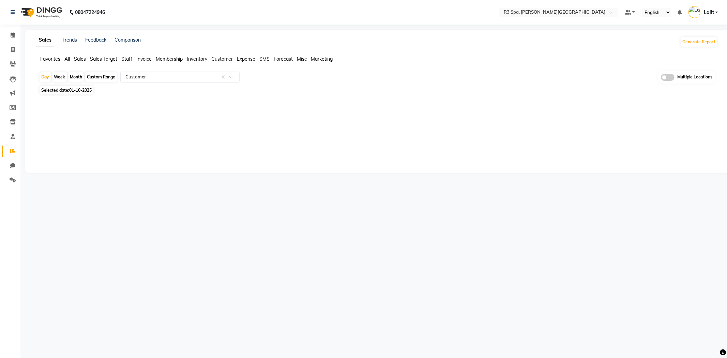
click at [79, 59] on span "Sales" at bounding box center [80, 59] width 12 height 6
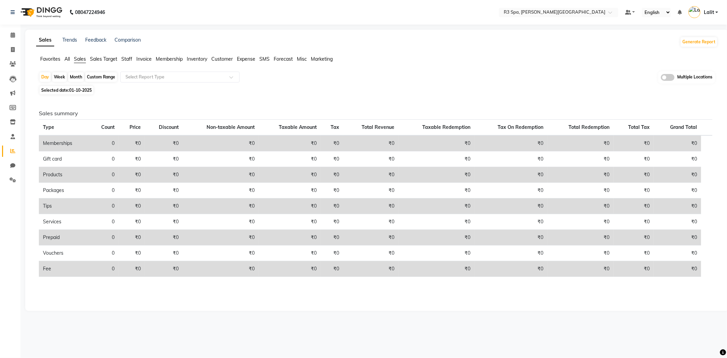
drag, startPoint x: 90, startPoint y: 76, endPoint x: 77, endPoint y: 94, distance: 22.8
click at [89, 76] on div "Custom Range" at bounding box center [101, 77] width 32 height 10
select select "10"
select select "2025"
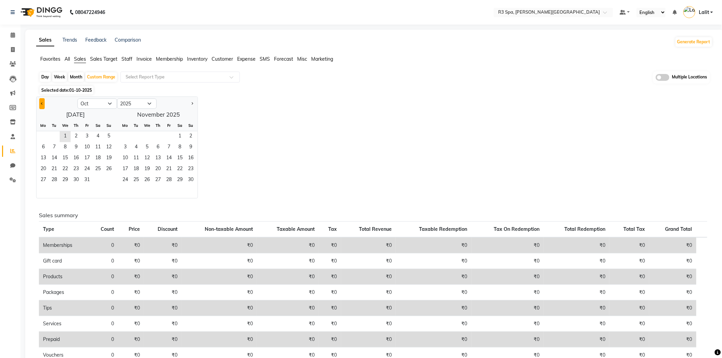
click at [41, 103] on button "Previous month" at bounding box center [41, 103] width 5 height 11
select select "9"
click at [45, 136] on span "1" at bounding box center [43, 136] width 11 height 11
click at [53, 182] on span "30" at bounding box center [54, 180] width 11 height 11
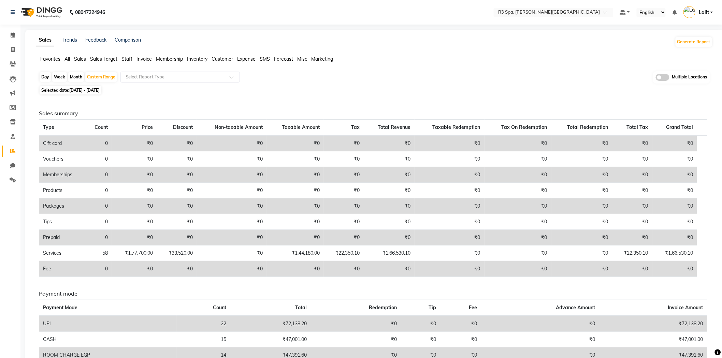
click at [454, 38] on div "Sales Trends Feedback Comparison Generate Report" at bounding box center [374, 41] width 684 height 11
click at [560, 13] on input "text" at bounding box center [546, 13] width 99 height 7
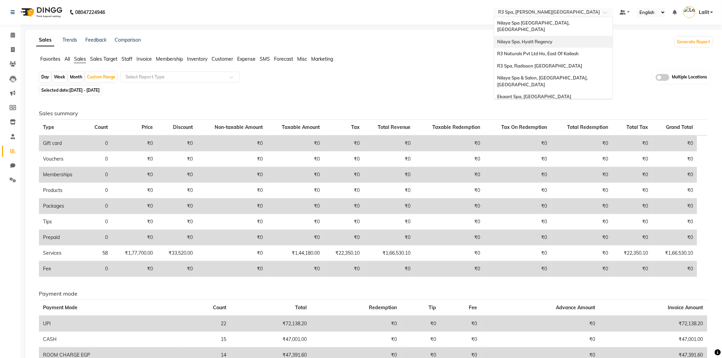
click at [551, 39] on span "Nilaya Spa, Hyatt Regency" at bounding box center [524, 41] width 55 height 5
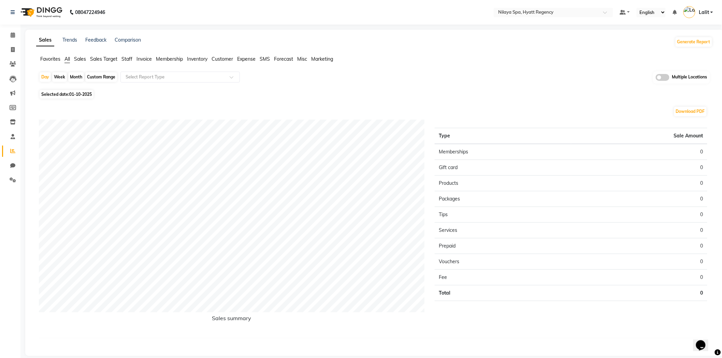
click at [124, 58] on span "Staff" at bounding box center [126, 59] width 11 height 6
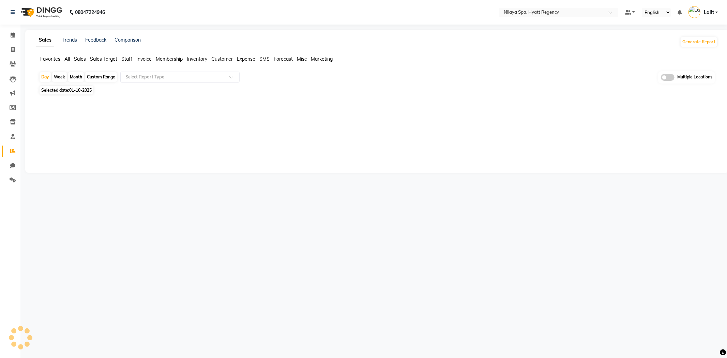
click at [150, 83] on div "Day Week Month Custom Range Select Report Type Multiple Locations" at bounding box center [377, 77] width 677 height 13
click at [170, 79] on input "text" at bounding box center [173, 77] width 98 height 7
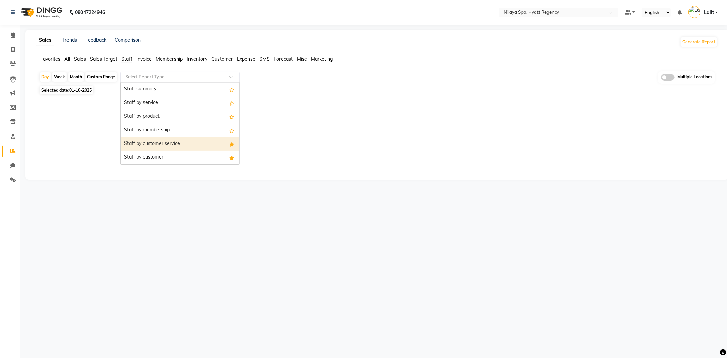
click at [176, 141] on div "Staff by customer service" at bounding box center [180, 144] width 119 height 14
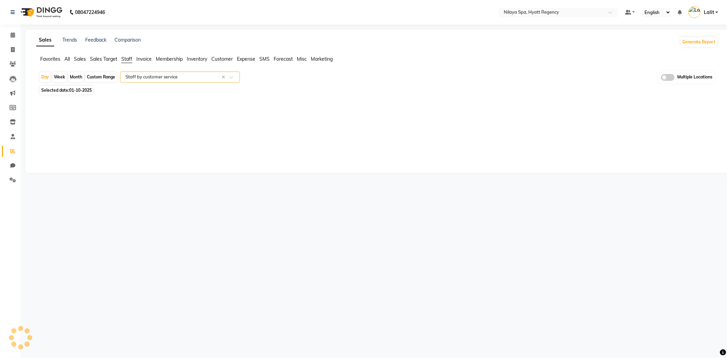
click at [77, 87] on span "Selected date: [DATE]" at bounding box center [67, 90] width 54 height 9
select select "10"
select select "2025"
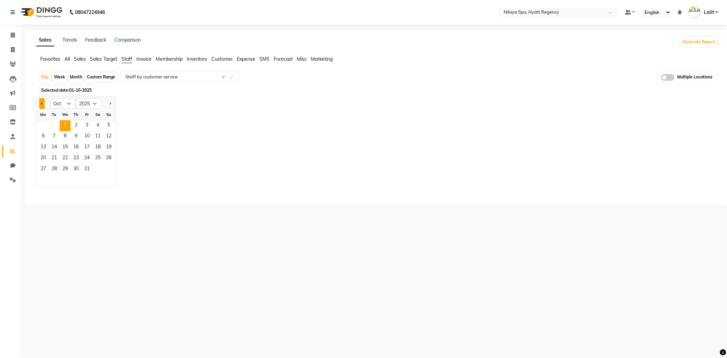
click at [42, 103] on span "Previous month" at bounding box center [42, 103] width 2 height 2
select select "9"
click at [57, 174] on span "30" at bounding box center [54, 169] width 11 height 11
select select "full_report"
select select "csv"
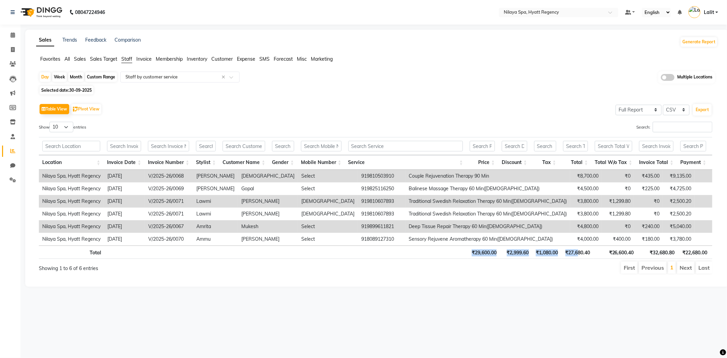
drag, startPoint x: 343, startPoint y: 251, endPoint x: 575, endPoint y: 251, distance: 231.9
click at [578, 251] on tr "Total ₹29,600.00 ₹2,999.60 ₹1,080.00 ₹27,680.40 ₹26,600.40 ₹32,680.80 ₹22,680.0…" at bounding box center [422, 252] width 766 height 13
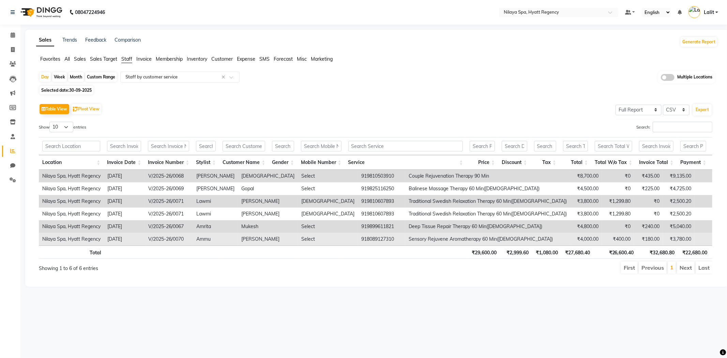
click at [602, 244] on td "₹400.00" at bounding box center [618, 239] width 32 height 13
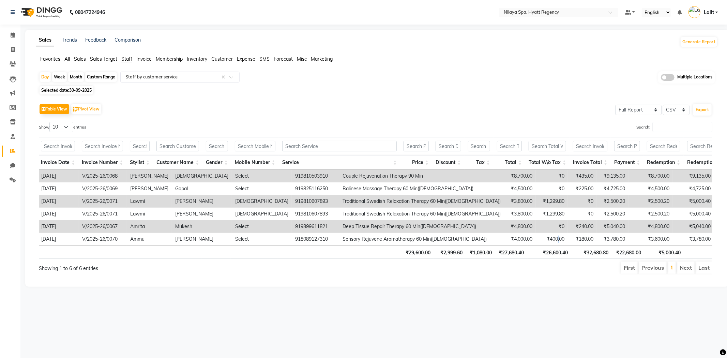
scroll to position [0, 92]
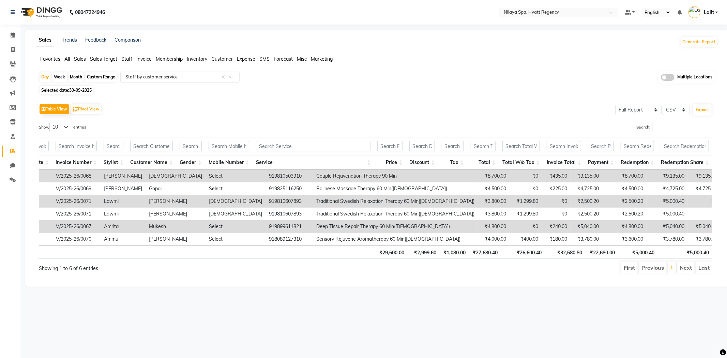
click at [550, 5] on nav "08047224946 Select Location × Nilaya Spa, Hyatt Regency Default Panel My Panel …" at bounding box center [363, 12] width 727 height 25
click at [552, 8] on div "Select Location × Nilaya Spa, Hyatt Regency" at bounding box center [558, 12] width 119 height 9
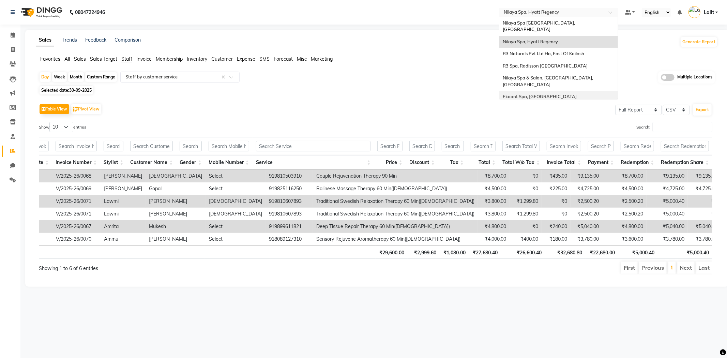
click at [390, 70] on app-reports "Favorites All Sales Sales Target Staff Invoice Membership Inventory Customer Ex…" at bounding box center [377, 168] width 690 height 224
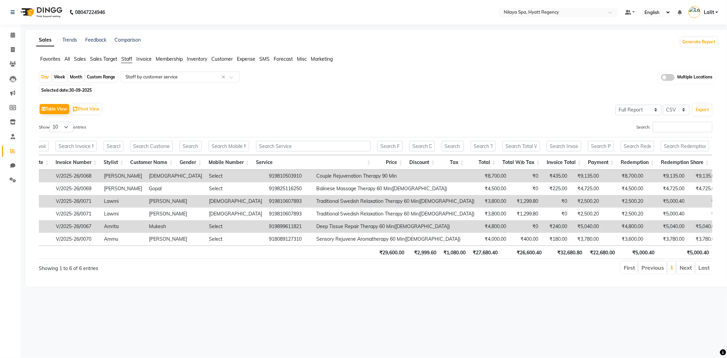
click at [312, 106] on div "Table View Pivot View Select Full Report Filtered Report Select CSV PDF Export" at bounding box center [376, 109] width 674 height 14
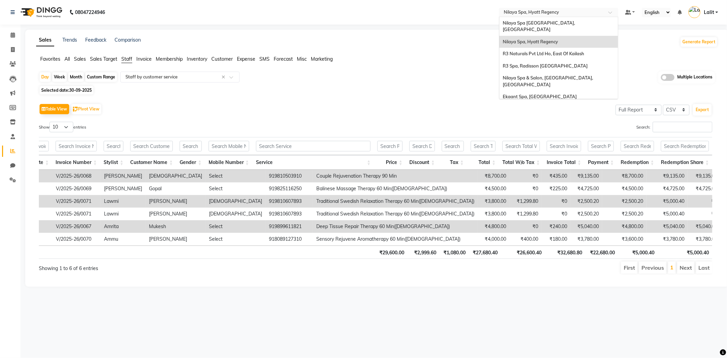
click at [550, 11] on input "text" at bounding box center [552, 13] width 99 height 7
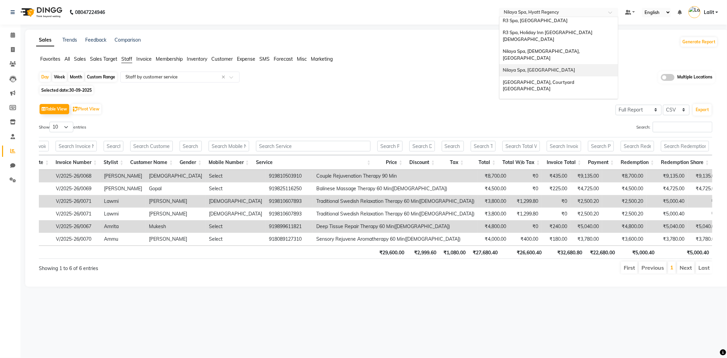
scroll to position [114, 0]
click at [536, 121] on span "Nilaya Spa, [GEOGRAPHIC_DATA]" at bounding box center [539, 123] width 72 height 5
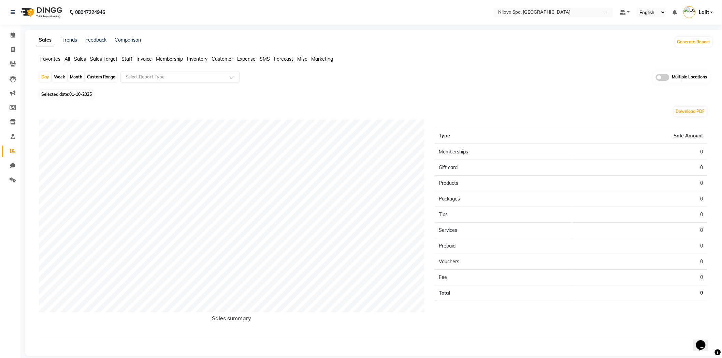
click at [75, 92] on span "01-10-2025" at bounding box center [80, 94] width 23 height 5
select select "10"
select select "2025"
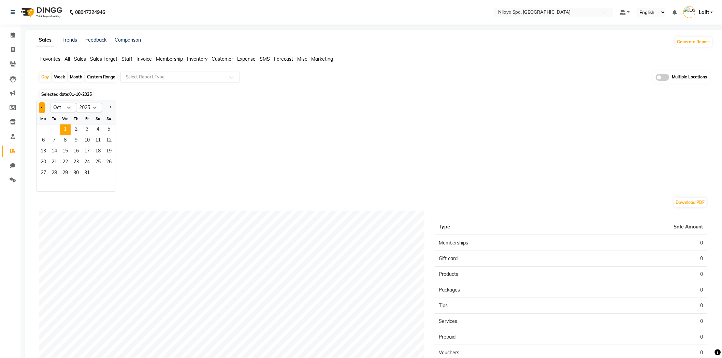
drag, startPoint x: 40, startPoint y: 106, endPoint x: 48, endPoint y: 118, distance: 14.3
click at [40, 106] on button "Previous month" at bounding box center [41, 107] width 5 height 11
select select "9"
click at [52, 173] on span "30" at bounding box center [54, 173] width 11 height 11
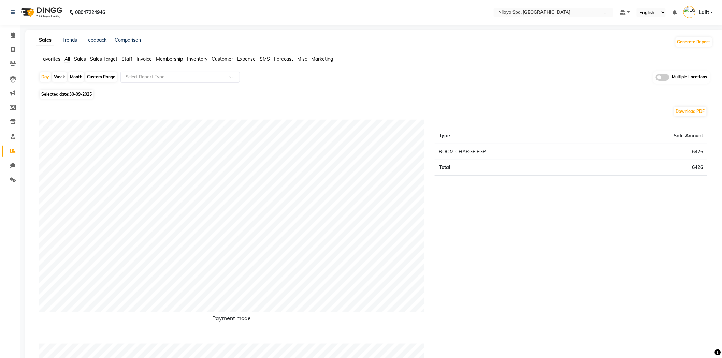
click at [127, 60] on span "Staff" at bounding box center [126, 59] width 11 height 6
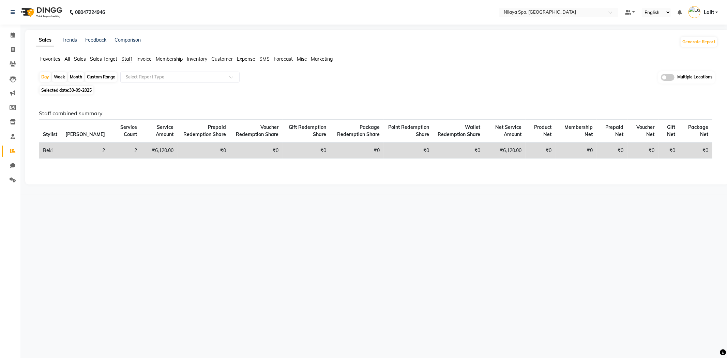
click at [133, 70] on app-reports "Favorites All Sales Sales Target Staff Invoice Membership Inventory Customer Ex…" at bounding box center [377, 117] width 690 height 122
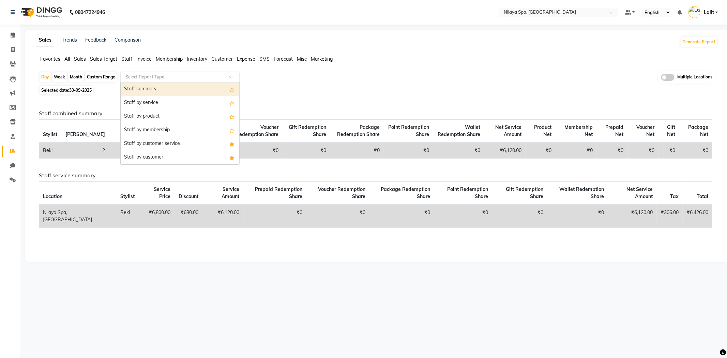
drag, startPoint x: 138, startPoint y: 79, endPoint x: 160, endPoint y: 110, distance: 37.5
click at [138, 80] on div "Select Report Type" at bounding box center [179, 77] width 119 height 11
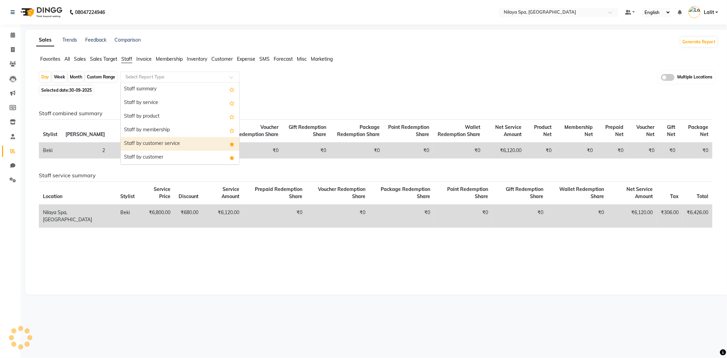
click at [165, 139] on div "Staff by customer service" at bounding box center [180, 144] width 119 height 14
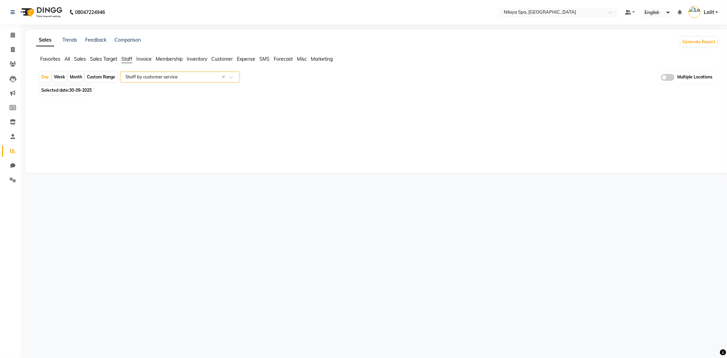
select select "full_report"
select select "csv"
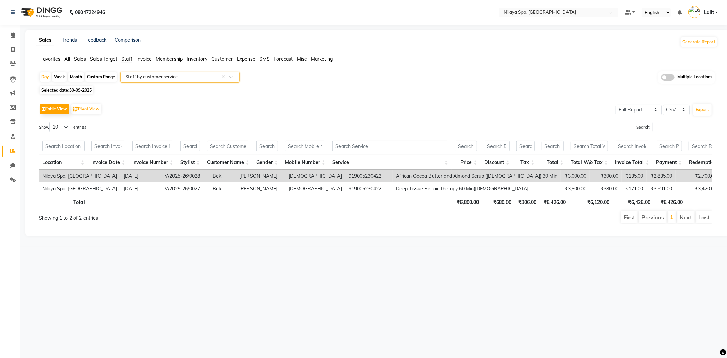
scroll to position [0, 68]
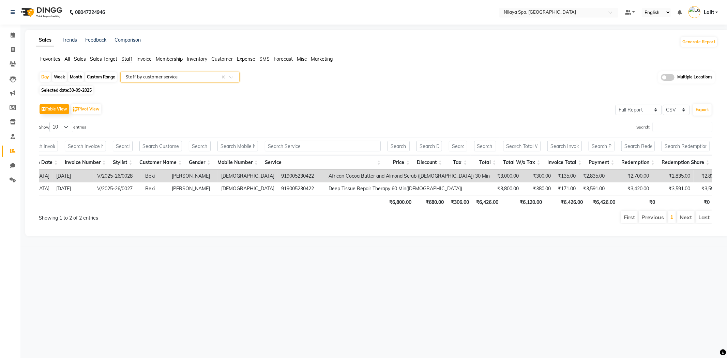
click at [547, 12] on input "text" at bounding box center [552, 13] width 99 height 7
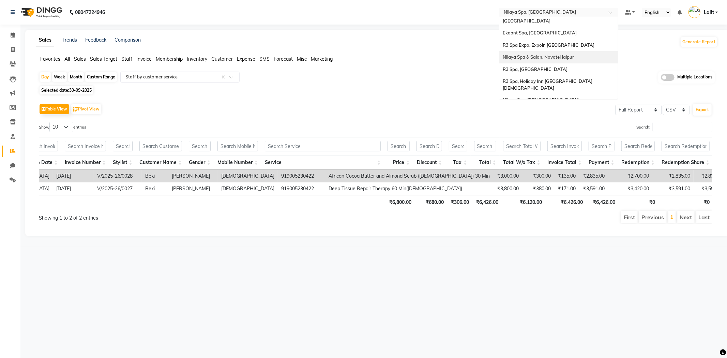
scroll to position [29, 0]
click at [570, 46] on span "Nilaya Spa & Salon, [GEOGRAPHIC_DATA], [GEOGRAPHIC_DATA]" at bounding box center [548, 52] width 91 height 12
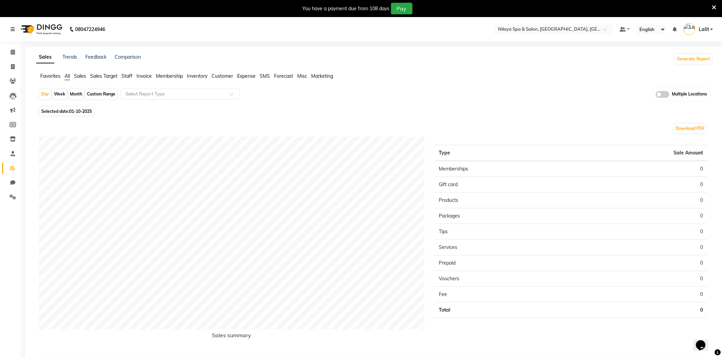
click at [714, 9] on icon at bounding box center [714, 7] width 4 height 6
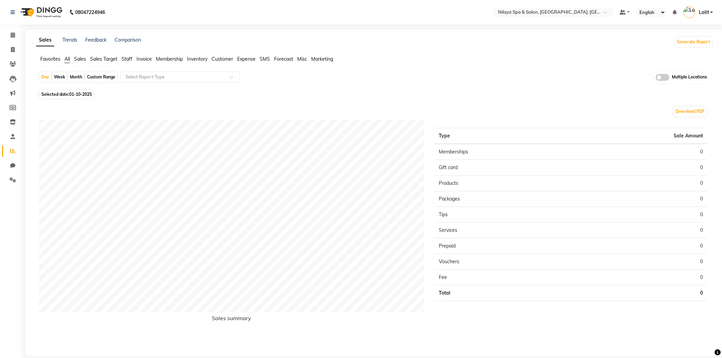
click at [124, 62] on span "Staff" at bounding box center [126, 59] width 11 height 6
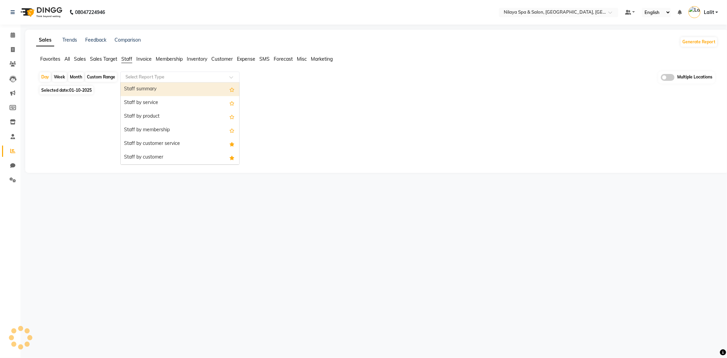
click at [136, 77] on input "text" at bounding box center [173, 77] width 98 height 7
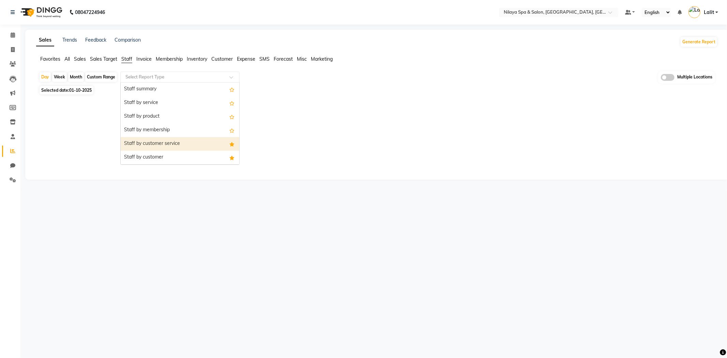
click at [185, 139] on div "Staff by customer service" at bounding box center [180, 144] width 119 height 14
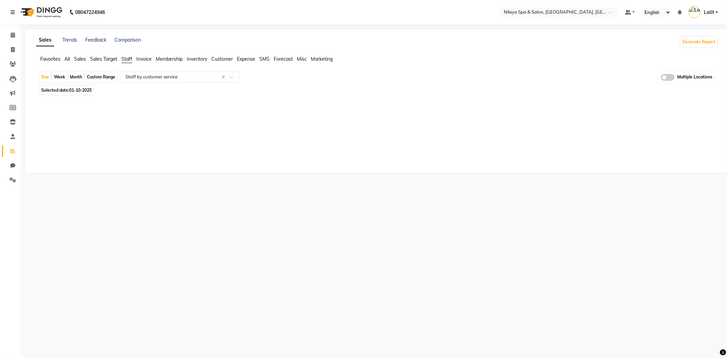
click at [78, 59] on span "Sales" at bounding box center [80, 59] width 12 height 6
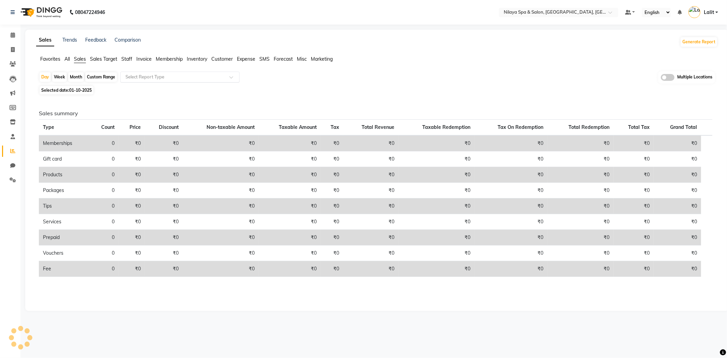
click at [139, 84] on div "Day Week Month Custom Range Select Report Type Multiple Locations Selected date…" at bounding box center [377, 187] width 682 height 233
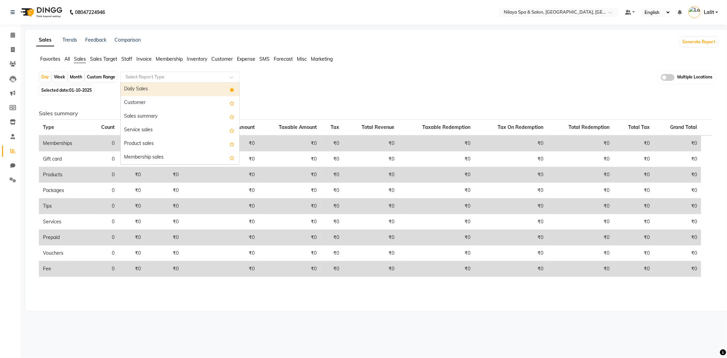
click at [149, 74] on input "text" at bounding box center [173, 77] width 98 height 7
click at [142, 104] on div "Customer" at bounding box center [180, 103] width 119 height 14
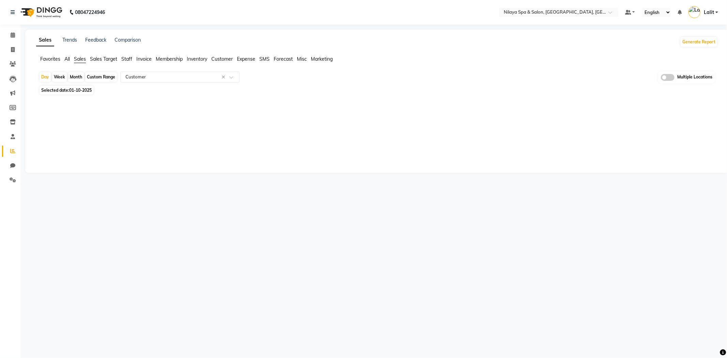
click at [78, 96] on div "Day Week Month Custom Range Select Report Type × Customer × Multiple Locations …" at bounding box center [377, 89] width 682 height 36
click at [83, 89] on span "01-10-2025" at bounding box center [80, 90] width 23 height 5
select select "10"
select select "2025"
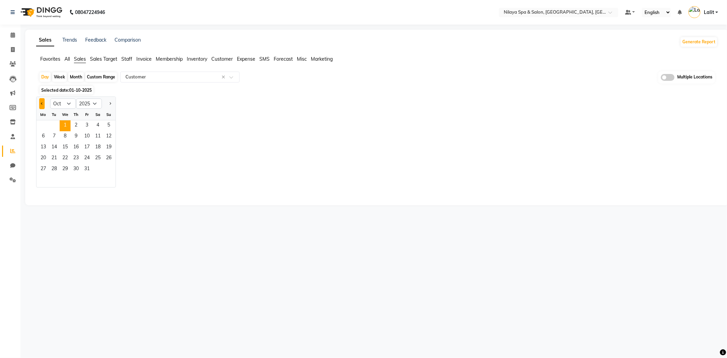
click at [43, 105] on button "Previous month" at bounding box center [41, 103] width 5 height 11
select select "9"
click at [76, 160] on span "25" at bounding box center [76, 158] width 11 height 11
select select "full_report"
select select "csv"
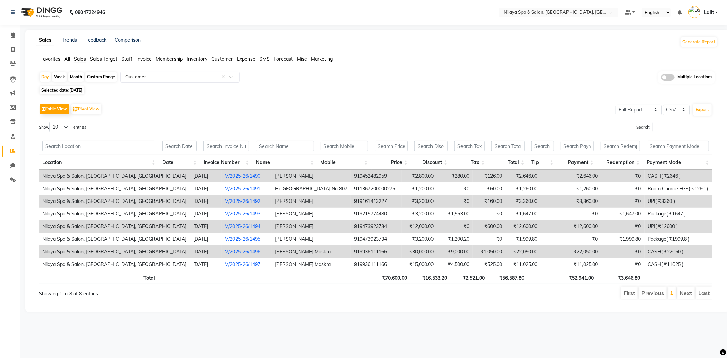
click at [225, 176] on link "V/2025-26/1490" at bounding box center [242, 176] width 35 height 6
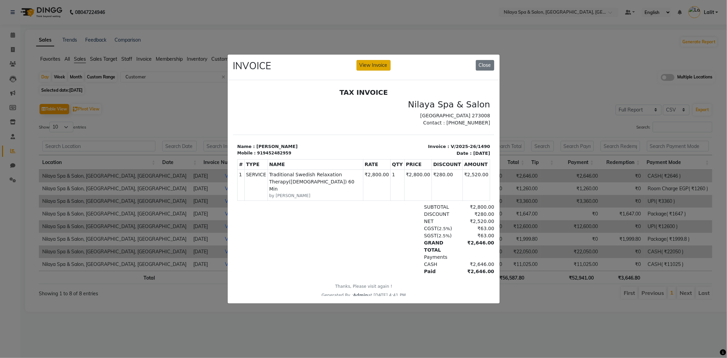
click at [387, 60] on button "View Invoice" at bounding box center [374, 65] width 34 height 11
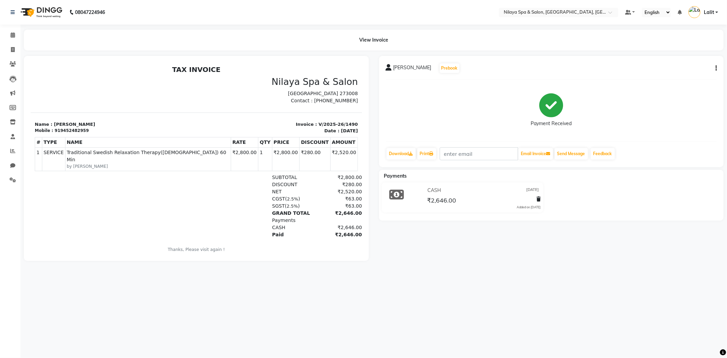
click at [719, 68] on div "[PERSON_NAME] Prebook Payment Received Download Print Email Invoice Send Messag…" at bounding box center [551, 111] width 345 height 111
click at [714, 67] on button "button" at bounding box center [715, 68] width 4 height 7
click at [687, 74] on div "Edit Invoice" at bounding box center [682, 77] width 47 height 9
select select "service"
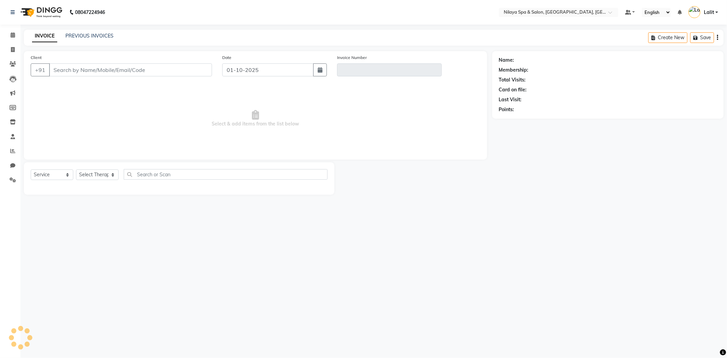
type input "9452482959"
type input "V/2025-26/1490"
type input "[DATE]"
select select "select"
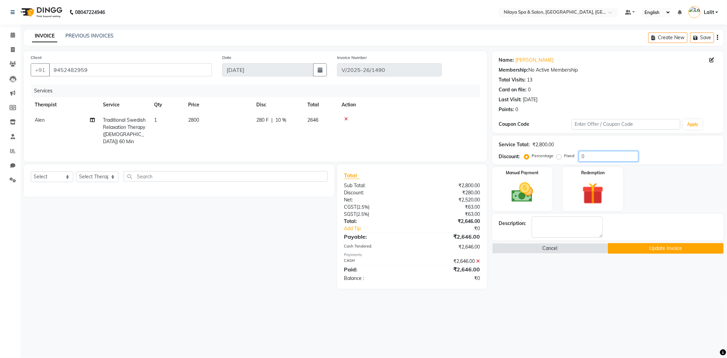
drag, startPoint x: 592, startPoint y: 153, endPoint x: 562, endPoint y: 152, distance: 30.4
click at [562, 152] on div "Percentage Fixed 0" at bounding box center [582, 156] width 113 height 11
type input "20"
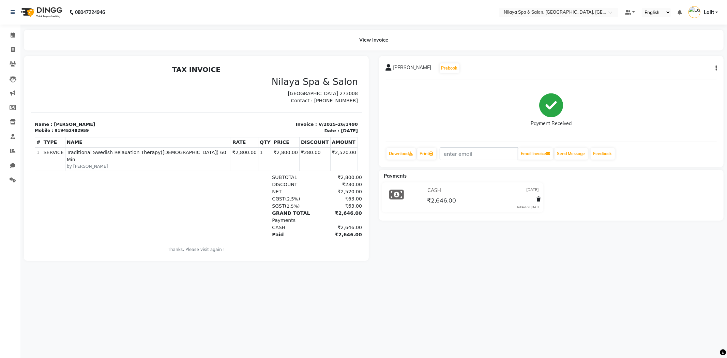
click at [717, 69] on icon "button" at bounding box center [716, 68] width 1 height 0
click at [690, 74] on div "Edit Invoice" at bounding box center [682, 77] width 47 height 9
select select "service"
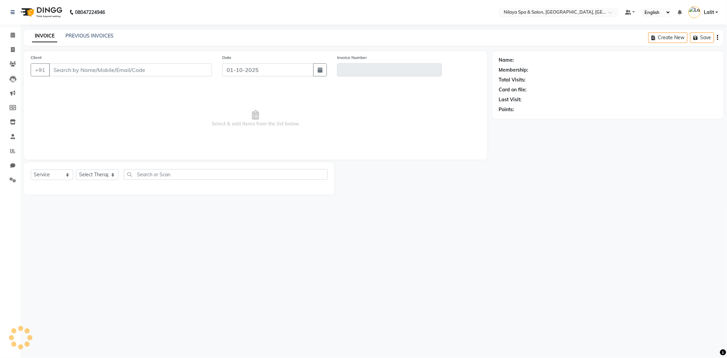
type input "9452482959"
type input "V/2025-26/1490"
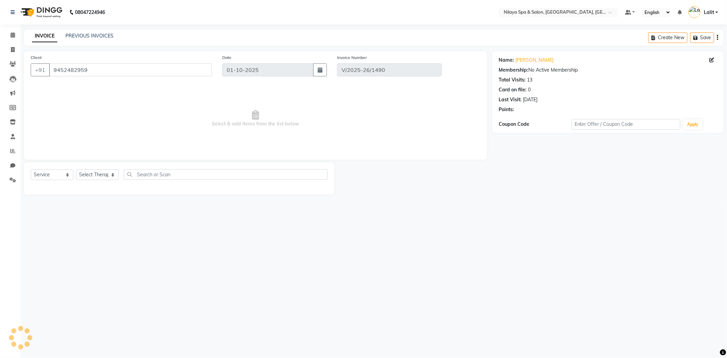
type input "[DATE]"
select select "select"
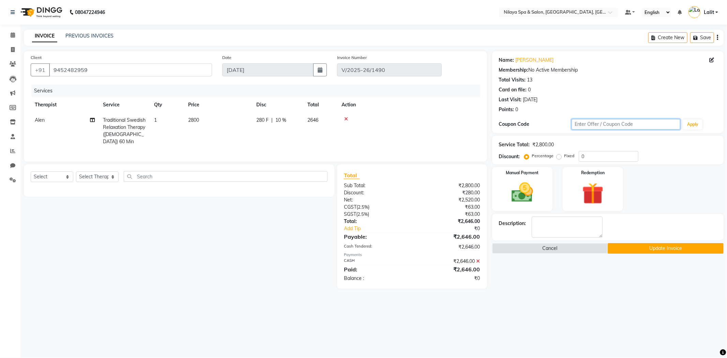
click at [626, 126] on input "text" at bounding box center [626, 124] width 109 height 11
drag, startPoint x: 594, startPoint y: 155, endPoint x: 566, endPoint y: 152, distance: 28.1
click at [566, 152] on div "Percentage Fixed 0" at bounding box center [582, 156] width 113 height 11
type input "20"
click at [479, 260] on icon at bounding box center [479, 261] width 4 height 5
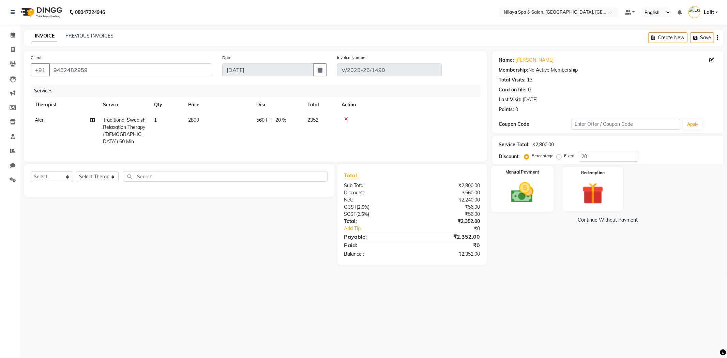
click at [509, 202] on img at bounding box center [522, 193] width 36 height 26
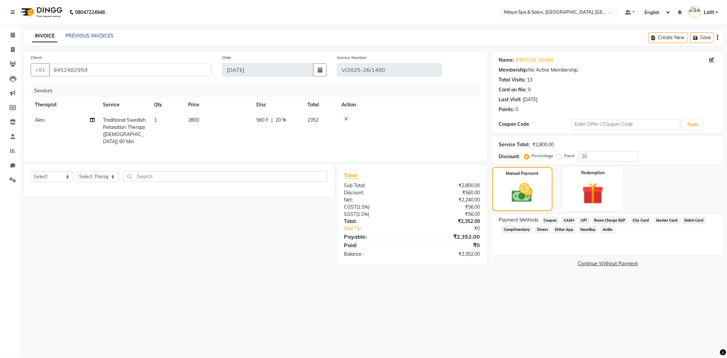
click at [565, 222] on span "CASH" at bounding box center [569, 221] width 15 height 8
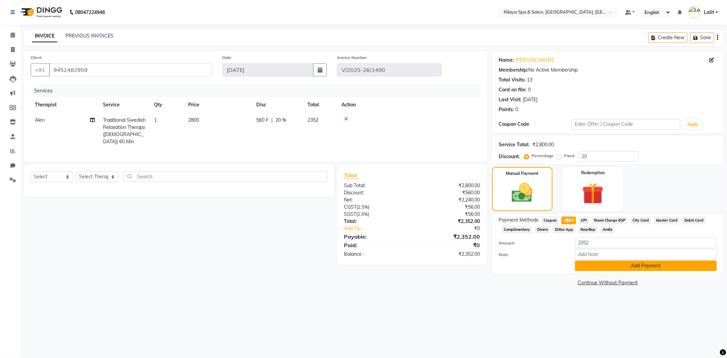
click at [618, 262] on button "Add Payment" at bounding box center [646, 266] width 142 height 11
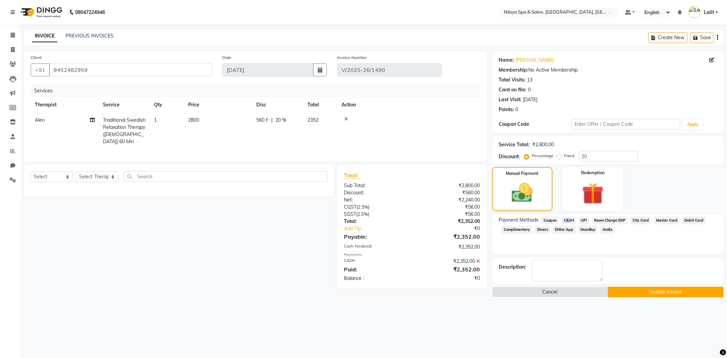
click at [640, 289] on button "Update Invoice" at bounding box center [666, 292] width 116 height 11
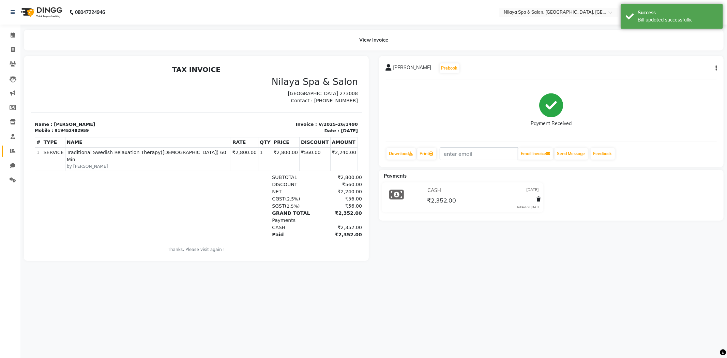
click at [6, 147] on link "Reports" at bounding box center [10, 151] width 16 height 11
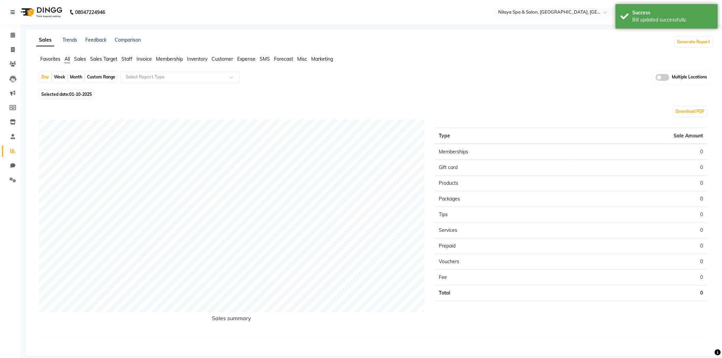
click at [80, 63] on div "Favorites All Sales Sales Target Staff Invoice Membership Inventory Customer Ex…" at bounding box center [374, 62] width 686 height 13
click at [83, 59] on span "Sales" at bounding box center [80, 59] width 12 height 6
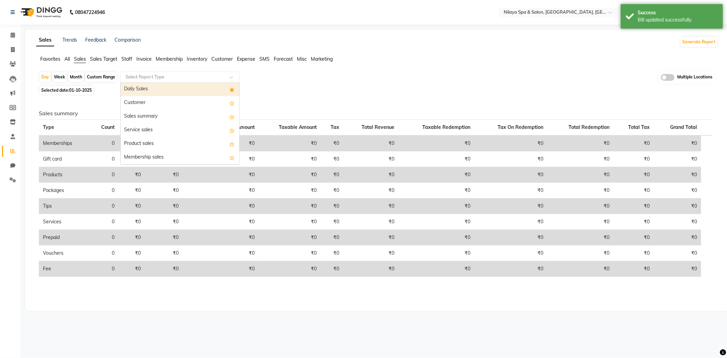
click at [126, 78] on input "text" at bounding box center [173, 77] width 98 height 7
click at [142, 101] on div "Customer" at bounding box center [180, 103] width 119 height 14
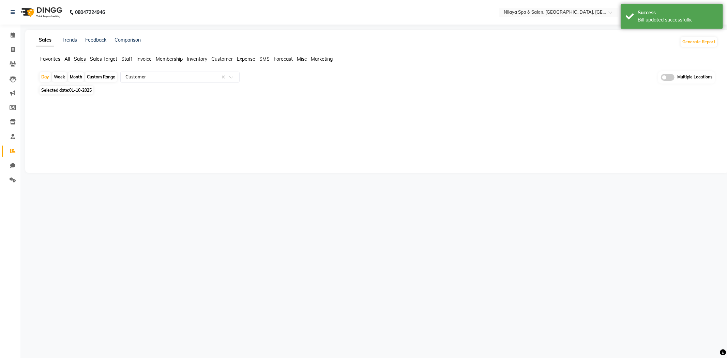
click at [121, 54] on div "Sales Trends Feedback Comparison Generate Report Favorites All Sales Sales Targ…" at bounding box center [377, 101] width 704 height 143
click at [130, 57] on span "Staff" at bounding box center [126, 59] width 11 height 6
click at [137, 79] on input "text" at bounding box center [173, 77] width 98 height 7
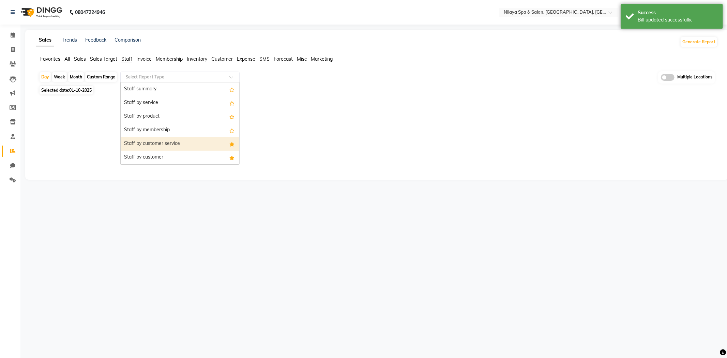
drag, startPoint x: 167, startPoint y: 146, endPoint x: 72, endPoint y: 106, distance: 102.9
click at [166, 146] on div "Staff by customer service" at bounding box center [180, 144] width 119 height 14
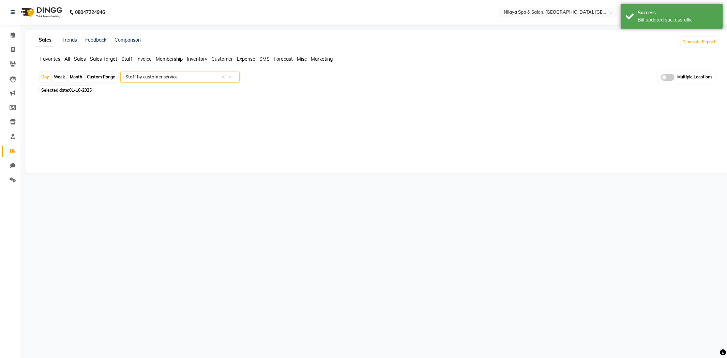
drag, startPoint x: 76, startPoint y: 96, endPoint x: 82, endPoint y: 93, distance: 6.4
click at [77, 96] on div "Day Week Month Custom Range Select Report Type × Staff by customer service × Mu…" at bounding box center [377, 89] width 682 height 36
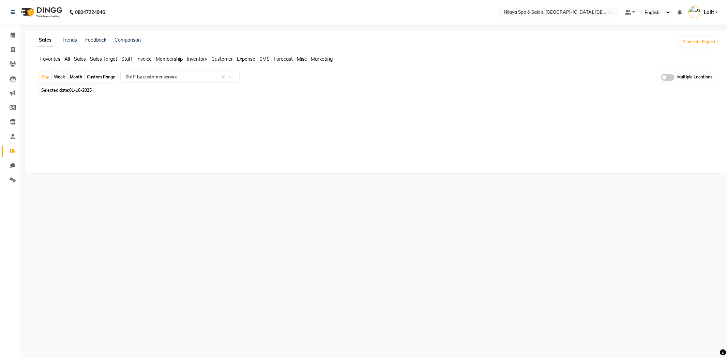
click at [82, 93] on span "01-10-2025" at bounding box center [80, 90] width 23 height 5
select select "10"
select select "2025"
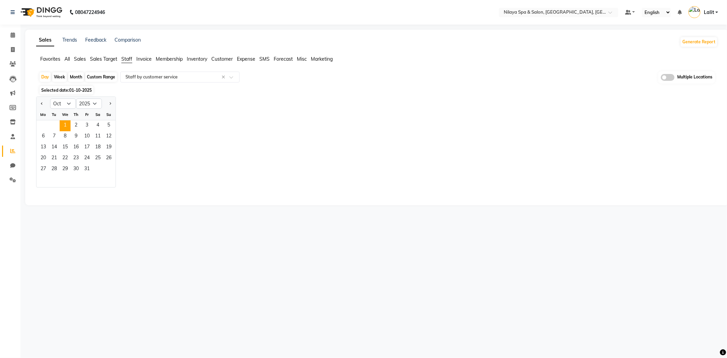
click at [45, 103] on div at bounding box center [43, 103] width 14 height 11
click at [41, 103] on span "Previous month" at bounding box center [42, 103] width 2 height 2
select select "9"
click at [74, 154] on span "25" at bounding box center [76, 158] width 11 height 11
select select "full_report"
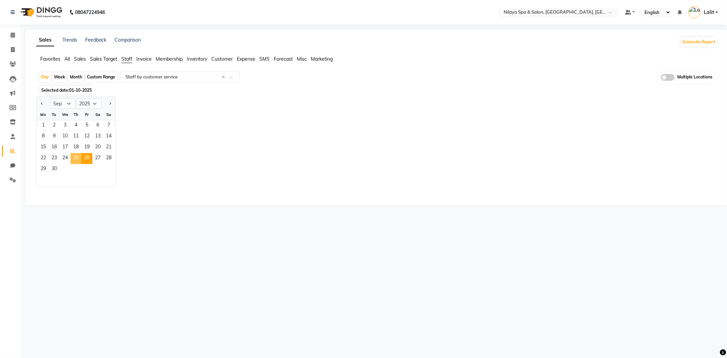
select select "csv"
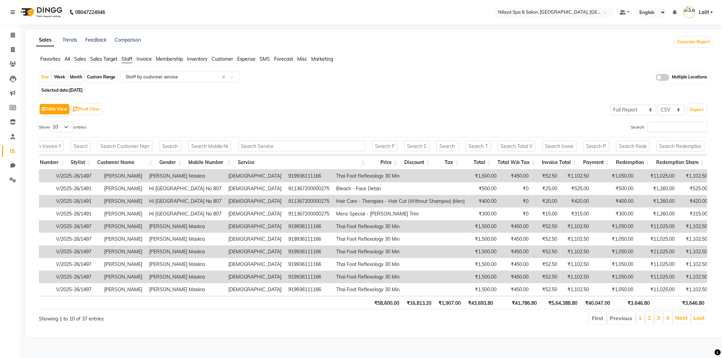
scroll to position [1, 0]
click at [77, 89] on span "[DATE]" at bounding box center [75, 90] width 13 height 5
select select "9"
select select "2025"
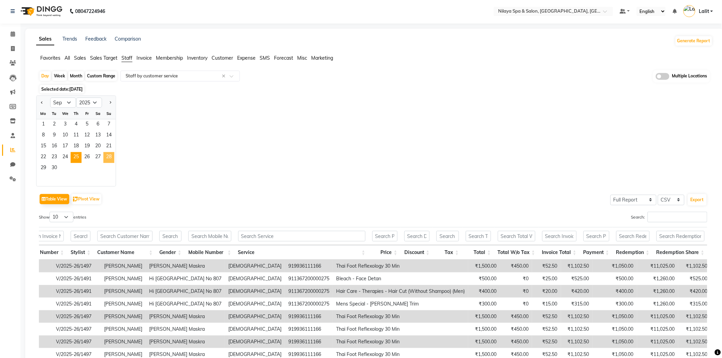
click at [110, 158] on span "28" at bounding box center [108, 157] width 11 height 11
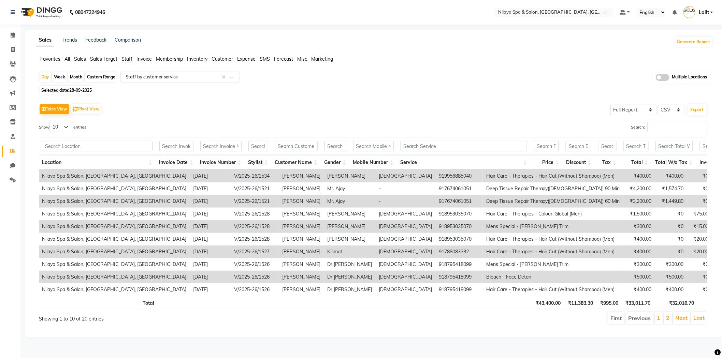
scroll to position [0, 158]
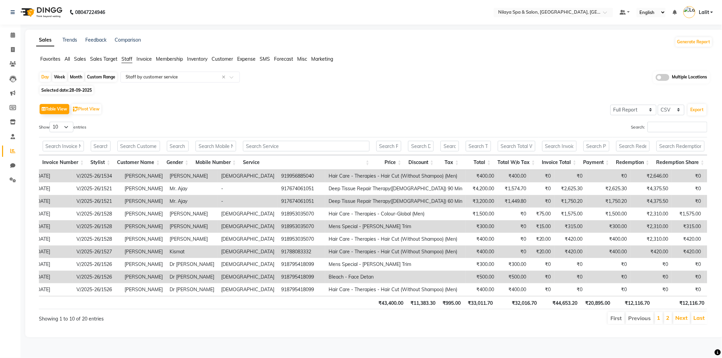
click at [479, 166] on th "Total" at bounding box center [478, 162] width 32 height 15
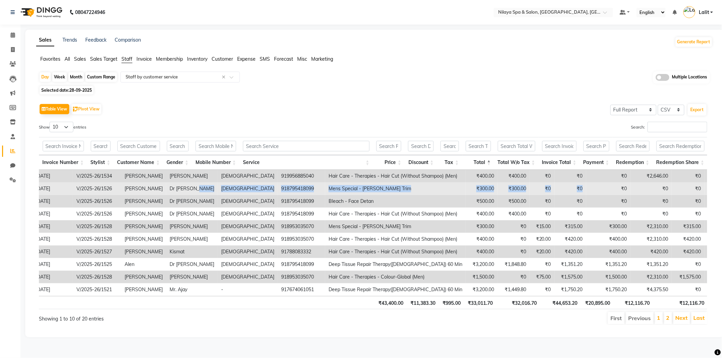
drag, startPoint x: 149, startPoint y: 190, endPoint x: 516, endPoint y: 190, distance: 367.3
click at [516, 190] on tr "Nilaya Spa & Salon, [GEOGRAPHIC_DATA], [GEOGRAPHIC_DATA] [DATE] V/2025-26/1526 …" at bounding box center [340, 188] width 918 height 13
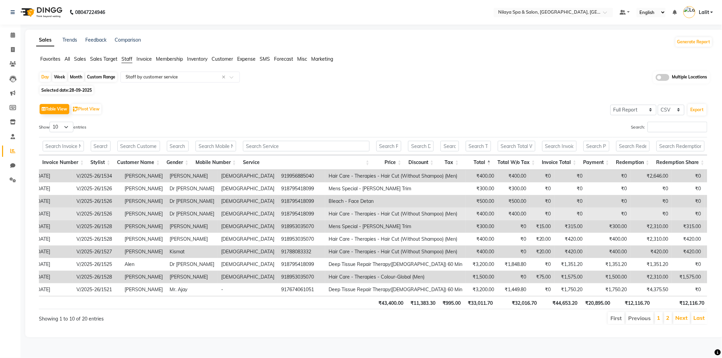
drag, startPoint x: 495, startPoint y: 200, endPoint x: 488, endPoint y: 213, distance: 14.2
click at [554, 200] on td "₹0" at bounding box center [570, 201] width 32 height 13
click at [554, 213] on td "₹0" at bounding box center [570, 214] width 32 height 13
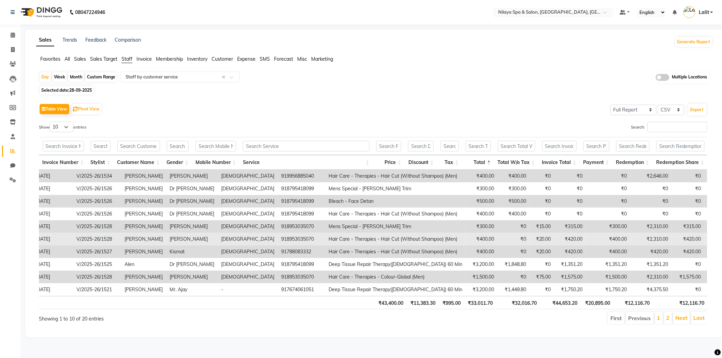
click at [325, 233] on td "Hair Care - Therapies - Hair Cut (Without Shampoo) (Men)" at bounding box center [395, 239] width 141 height 13
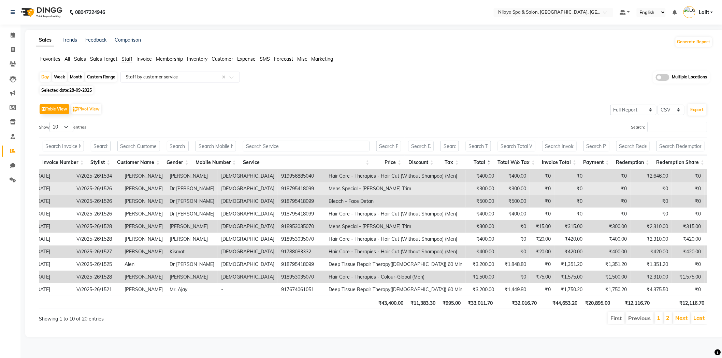
drag, startPoint x: 512, startPoint y: 187, endPoint x: 526, endPoint y: 191, distance: 14.0
click at [586, 190] on td "₹0" at bounding box center [608, 188] width 44 height 13
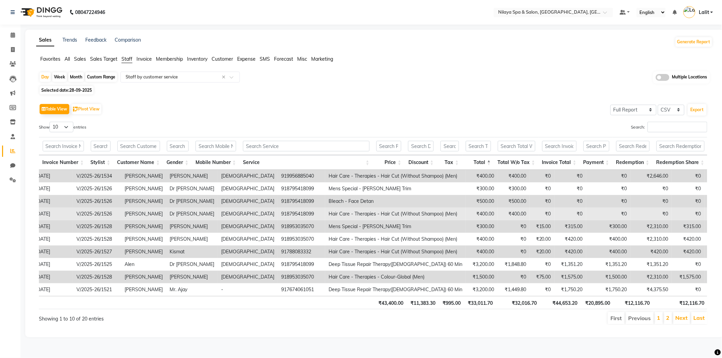
drag, startPoint x: 519, startPoint y: 203, endPoint x: 528, endPoint y: 206, distance: 9.1
click at [586, 203] on td "₹0" at bounding box center [608, 201] width 44 height 13
click at [586, 215] on td "₹0" at bounding box center [608, 214] width 44 height 13
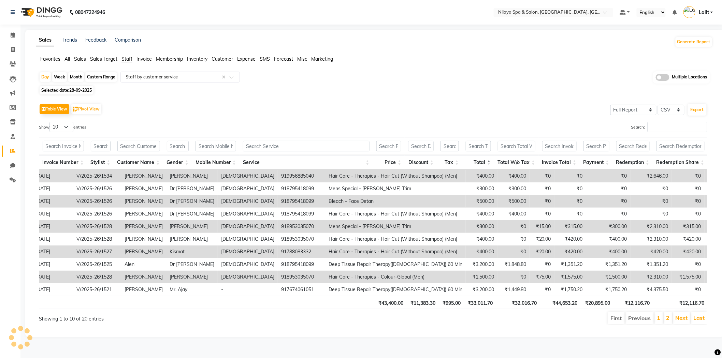
click at [529, 276] on td "₹75.00" at bounding box center [541, 277] width 25 height 13
click at [502, 108] on div "Table View Pivot View Select Full Report Filtered Report Select CSV PDF Export" at bounding box center [373, 109] width 668 height 14
click at [276, 117] on div "Table View Pivot View Select Full Report Filtered Report Select CSV PDF Export …" at bounding box center [373, 213] width 668 height 223
click at [486, 103] on div "Table View Pivot View Select Full Report Filtered Report Select CSV PDF Export" at bounding box center [373, 109] width 668 height 14
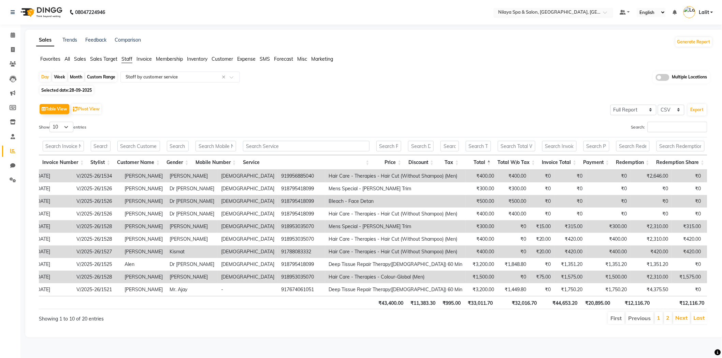
click at [510, 16] on ng-select "Select Location × [GEOGRAPHIC_DATA], [GEOGRAPHIC_DATA], [GEOGRAPHIC_DATA]" at bounding box center [552, 12] width 119 height 9
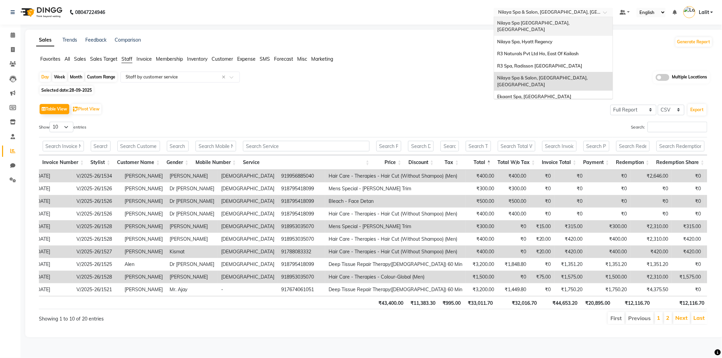
click at [446, 26] on div "08047224946 Select Location × [GEOGRAPHIC_DATA], [GEOGRAPHIC_DATA], [GEOGRAPHIC…" at bounding box center [361, 179] width 722 height 358
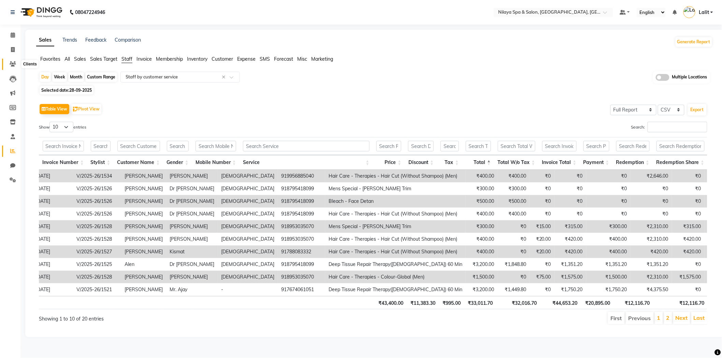
click at [15, 63] on span at bounding box center [13, 64] width 12 height 8
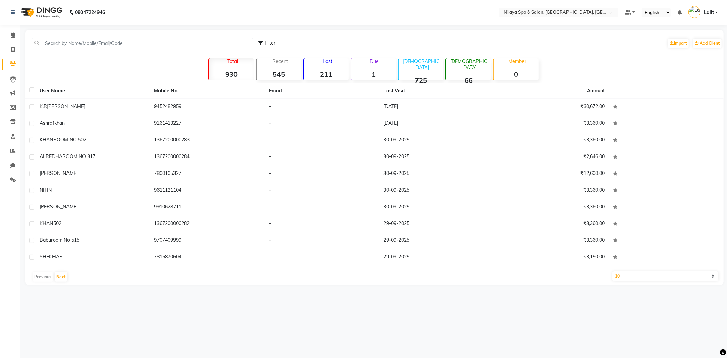
click at [368, 73] on strong "1" at bounding box center [374, 74] width 45 height 9
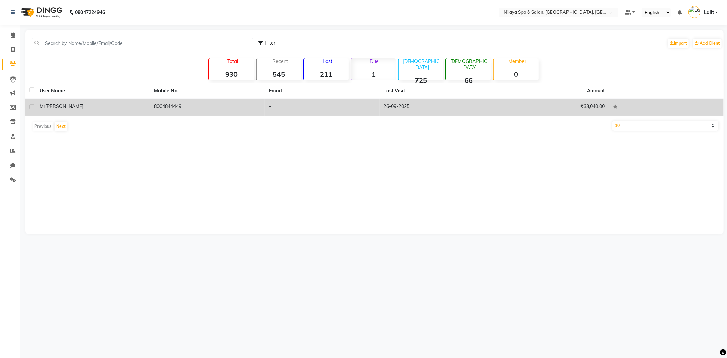
click at [402, 110] on td "26-09-2025" at bounding box center [437, 107] width 115 height 17
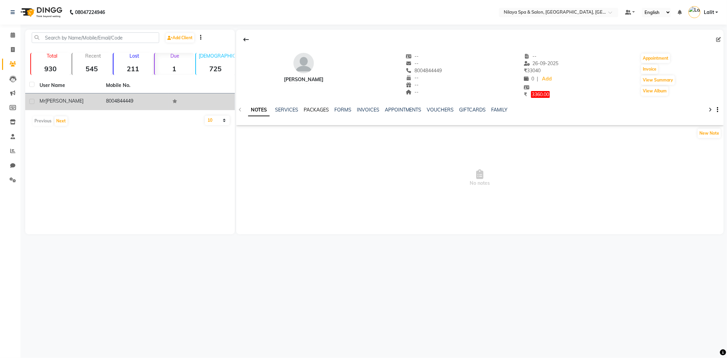
click at [312, 111] on link "PACKAGES" at bounding box center [316, 110] width 25 height 6
click at [363, 113] on div "INVOICES" at bounding box center [351, 109] width 23 height 7
click at [349, 112] on link "INVOICES" at bounding box center [351, 110] width 23 height 6
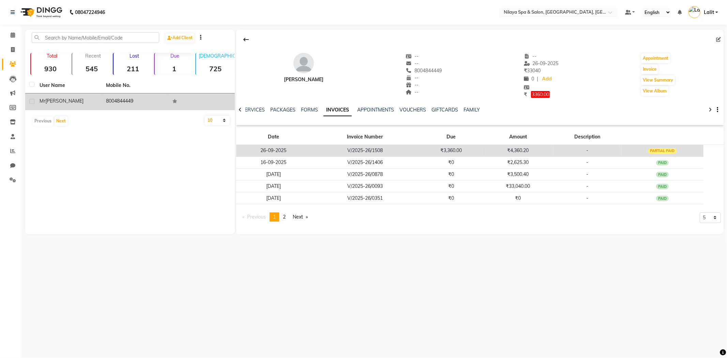
click at [415, 145] on td "V/2025-26/1508" at bounding box center [365, 151] width 108 height 12
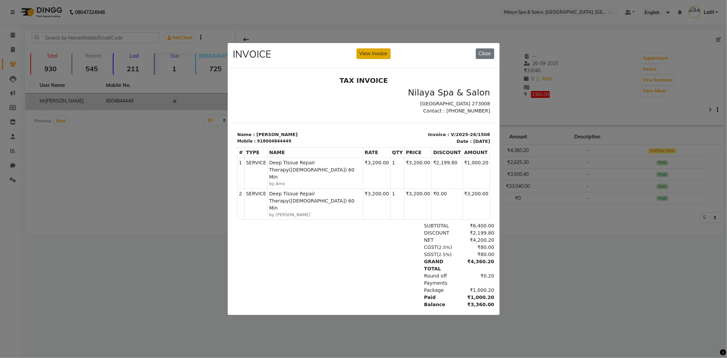
click at [379, 54] on button "View Invoice" at bounding box center [374, 53] width 34 height 11
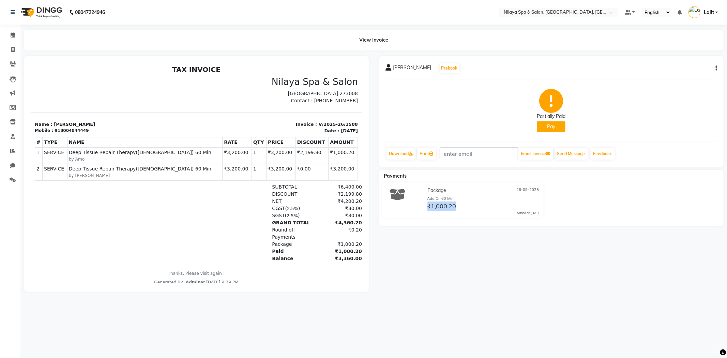
drag, startPoint x: 426, startPoint y: 207, endPoint x: 512, endPoint y: 186, distance: 89.1
click at [465, 207] on div "₹1,000.20" at bounding box center [483, 206] width 115 height 9
click at [512, 186] on div "Package [DATE]" at bounding box center [483, 190] width 115 height 11
click at [486, 213] on div "Package [DATE] Add On 60 Min ₹1,000.20 Added on [DATE]" at bounding box center [483, 200] width 125 height 30
drag, startPoint x: 459, startPoint y: 208, endPoint x: 435, endPoint y: 198, distance: 25.3
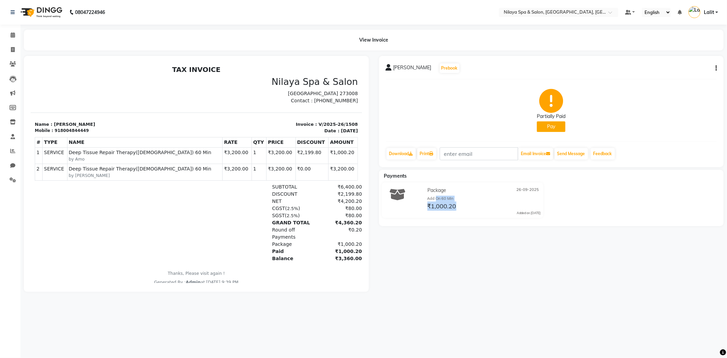
click at [435, 198] on div "Package [DATE] Add On 60 Min ₹1,000.20 Added on [DATE]" at bounding box center [483, 200] width 125 height 30
click at [434, 226] on div "Payments Package [DATE] Add On 60 Min ₹1,000.20 Added on [DATE]" at bounding box center [551, 198] width 345 height 56
click at [444, 222] on div "Payments Package [DATE] Add On 60 Min ₹1,000.20 Added on [DATE]" at bounding box center [551, 198] width 345 height 56
click at [441, 200] on div "Add On 60 Min" at bounding box center [485, 199] width 114 height 6
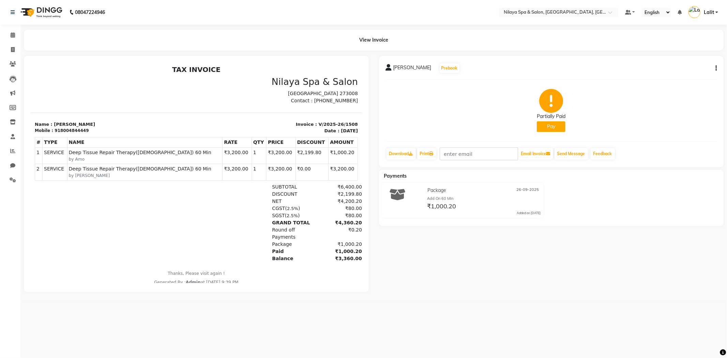
click at [716, 69] on div "[PERSON_NAME] Prebook Partially Paid Pay Download Print Email Invoice Send Mess…" at bounding box center [551, 111] width 345 height 111
click at [716, 69] on icon "button" at bounding box center [716, 68] width 1 height 0
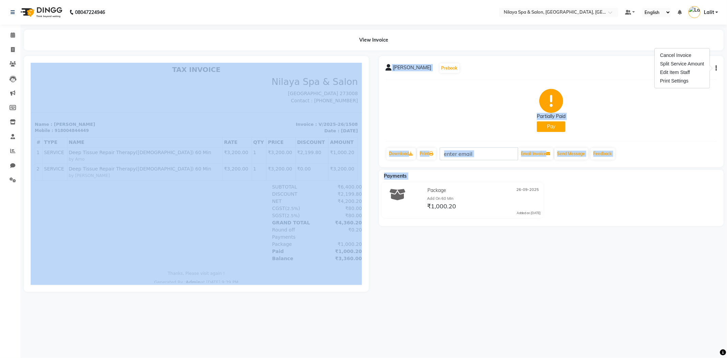
drag, startPoint x: 458, startPoint y: 252, endPoint x: 301, endPoint y: 237, distance: 157.9
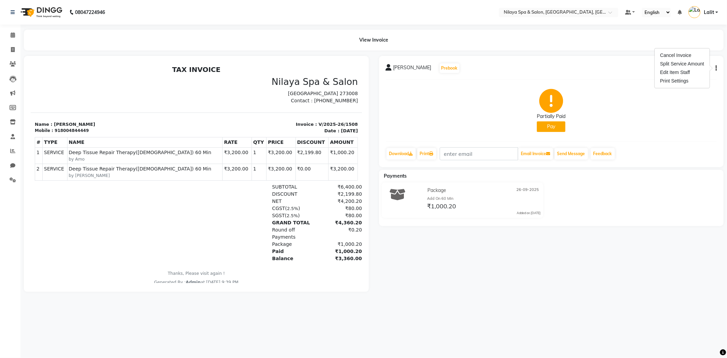
click at [256, 246] on div "Package ₹1,000.20" at bounding box center [250, 243] width 224 height 7
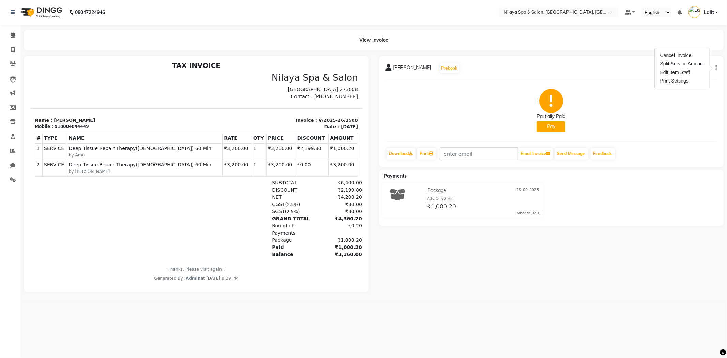
scroll to position [5, 0]
drag, startPoint x: 430, startPoint y: 191, endPoint x: 594, endPoint y: 265, distance: 179.8
click at [586, 273] on div "Mr Anurag Kesharwani Prebook Partially Paid Pay Download Print Email Invoice Se…" at bounding box center [551, 174] width 355 height 236
click at [579, 236] on div "Mr Anurag Kesharwani Prebook Partially Paid Pay Download Print Email Invoice Se…" at bounding box center [551, 174] width 355 height 236
click at [459, 231] on div "Mr Anurag Kesharwani Prebook Partially Paid Pay Download Print Email Invoice Se…" at bounding box center [551, 174] width 355 height 236
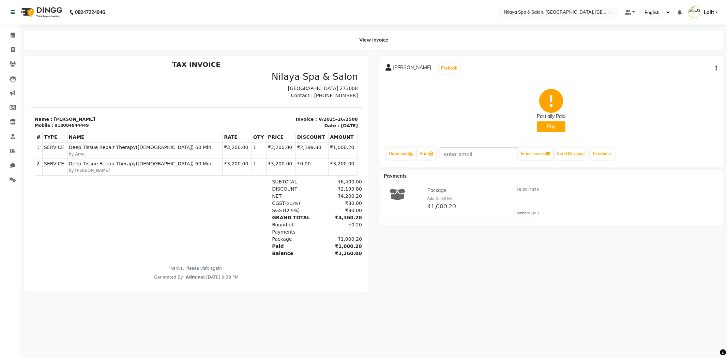
click at [463, 215] on div "Package 26-09-2025 Add On 60 Min ₹1,000.20 Added on 26-09-2025" at bounding box center [483, 200] width 125 height 30
click at [467, 210] on div "₹1,000.20" at bounding box center [483, 206] width 115 height 9
drag, startPoint x: 466, startPoint y: 208, endPoint x: 426, endPoint y: 180, distance: 49.3
click at [426, 180] on div "Payments Package 26-09-2025 Add On 60 Min ₹1,000.20 Added on 26-09-2025" at bounding box center [551, 198] width 345 height 56
click at [453, 243] on div "Mr Anurag Kesharwani Prebook Partially Paid Pay Download Print Email Invoice Se…" at bounding box center [551, 174] width 355 height 236
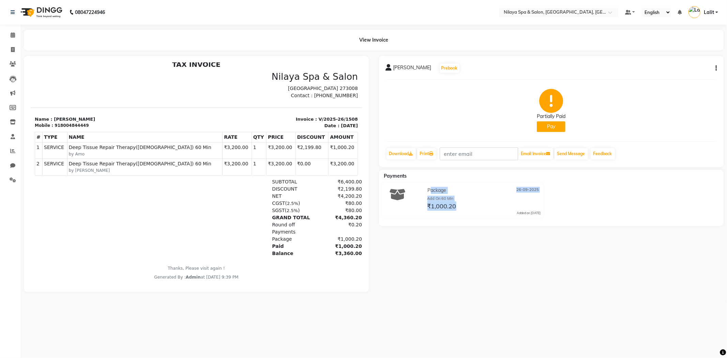
drag, startPoint x: 481, startPoint y: 214, endPoint x: 431, endPoint y: 191, distance: 54.3
click at [431, 191] on div "Package 26-09-2025 Add On 60 Min ₹1,000.20 Added on 26-09-2025" at bounding box center [483, 200] width 125 height 30
drag, startPoint x: 437, startPoint y: 238, endPoint x: 449, endPoint y: 230, distance: 15.1
click at [437, 238] on div "Mr Anurag Kesharwani Prebook Partially Paid Pay Download Print Email Invoice Se…" at bounding box center [551, 174] width 355 height 236
drag, startPoint x: 472, startPoint y: 203, endPoint x: 467, endPoint y: 211, distance: 9.5
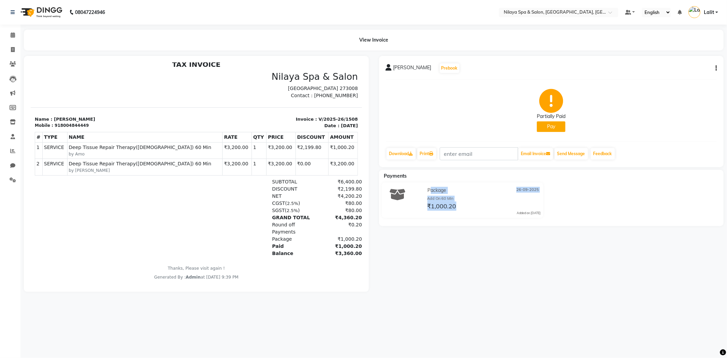
click at [472, 203] on div "₹1,000.20" at bounding box center [483, 206] width 115 height 9
click at [466, 211] on div "Package 26-09-2025 Add On 60 Min ₹1,000.20 Added on 26-09-2025" at bounding box center [483, 200] width 125 height 30
click at [459, 206] on div "₹1,000.20" at bounding box center [483, 206] width 115 height 9
click at [442, 205] on span "₹1,000.20" at bounding box center [442, 207] width 29 height 10
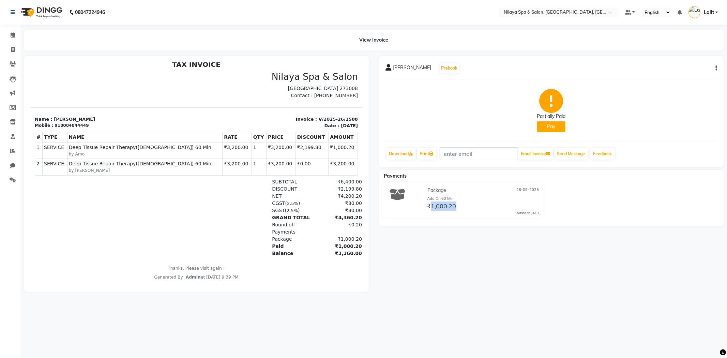
click at [442, 205] on span "₹1,000.20" at bounding box center [442, 207] width 29 height 10
click at [491, 231] on div "Mr Anurag Kesharwani Prebook Partially Paid Pay Download Print Email Invoice Se…" at bounding box center [551, 174] width 355 height 236
click at [512, 202] on div "₹1,000.20" at bounding box center [483, 206] width 115 height 9
drag, startPoint x: 479, startPoint y: 209, endPoint x: 511, endPoint y: 254, distance: 54.5
click at [511, 254] on div "Mr Anurag Kesharwani Prebook Partially Paid Pay Download Print Email Invoice Se…" at bounding box center [551, 174] width 355 height 236
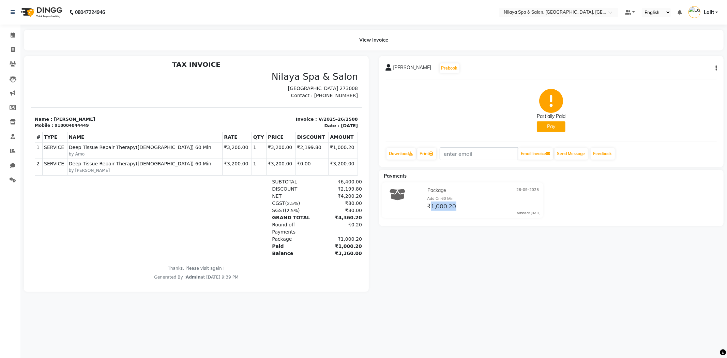
drag, startPoint x: 431, startPoint y: 207, endPoint x: 455, endPoint y: 207, distance: 23.5
click at [455, 207] on span "₹1,000.20" at bounding box center [442, 207] width 29 height 10
drag, startPoint x: 460, startPoint y: 231, endPoint x: 456, endPoint y: 225, distance: 7.5
click at [460, 232] on div "Mr Anurag Kesharwani Prebook Partially Paid Pay Download Print Email Invoice Se…" at bounding box center [551, 174] width 355 height 236
click at [453, 208] on span "₹1,000.20" at bounding box center [442, 207] width 29 height 10
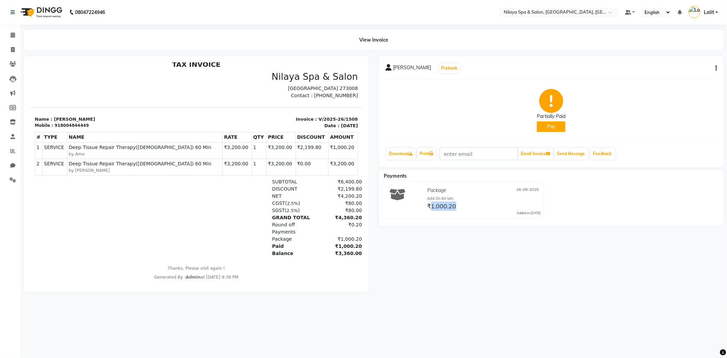
click at [453, 207] on span "₹1,000.20" at bounding box center [442, 207] width 29 height 10
click at [434, 233] on div "Mr Anurag Kesharwani Prebook Partially Paid Pay Download Print Email Invoice Se…" at bounding box center [551, 174] width 355 height 236
click at [429, 217] on div "Package 26-09-2025 Add On 60 Min ₹1,000.20 Added on 26-09-2025" at bounding box center [463, 199] width 172 height 35
click at [444, 210] on span "₹1,000.20" at bounding box center [442, 207] width 29 height 10
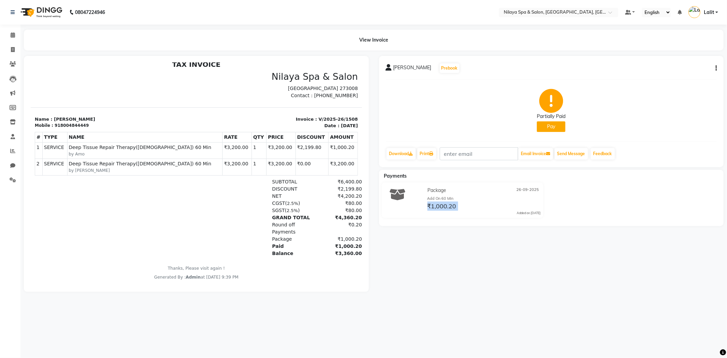
click at [444, 210] on span "₹1,000.20" at bounding box center [442, 207] width 29 height 10
click at [442, 197] on div "Add On 60 Min" at bounding box center [485, 199] width 114 height 6
click at [439, 190] on span "Package" at bounding box center [437, 190] width 19 height 7
click at [458, 218] on div "Package 26-09-2025 Add On 60 Min ₹1,000.20 Added on 26-09-2025" at bounding box center [463, 201] width 178 height 38
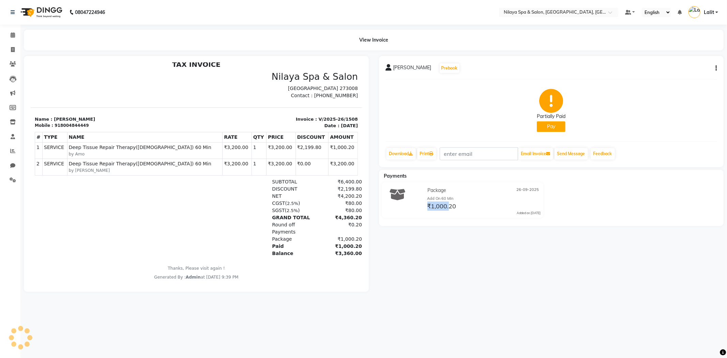
drag, startPoint x: 466, startPoint y: 198, endPoint x: 483, endPoint y: 213, distance: 22.2
click at [450, 213] on div "Package 26-09-2025 Add On 60 Min ₹1,000.20 Added on 26-09-2025" at bounding box center [483, 200] width 125 height 30
click at [483, 213] on div "Package 26-09-2025 Add On 60 Min ₹1,000.20 Added on 26-09-2025" at bounding box center [483, 200] width 125 height 30
drag, startPoint x: 483, startPoint y: 213, endPoint x: 428, endPoint y: 193, distance: 58.2
click at [428, 193] on div "Package 26-09-2025 Add On 60 Min ₹1,000.20 Added on 26-09-2025" at bounding box center [483, 200] width 125 height 30
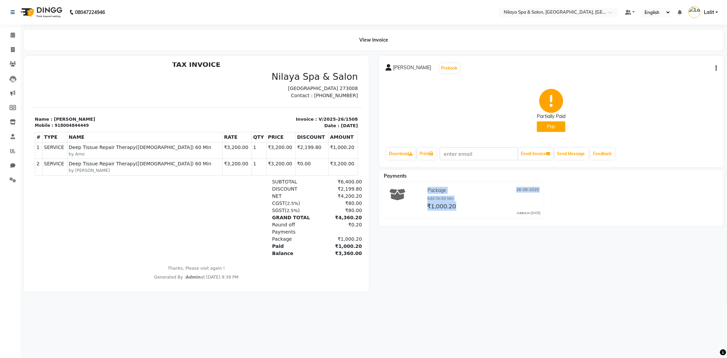
click at [435, 219] on div "Package 26-09-2025 Add On 60 Min ₹1,000.20 Added on 26-09-2025" at bounding box center [463, 201] width 178 height 38
click at [716, 68] on icon "button" at bounding box center [716, 68] width 1 height 0
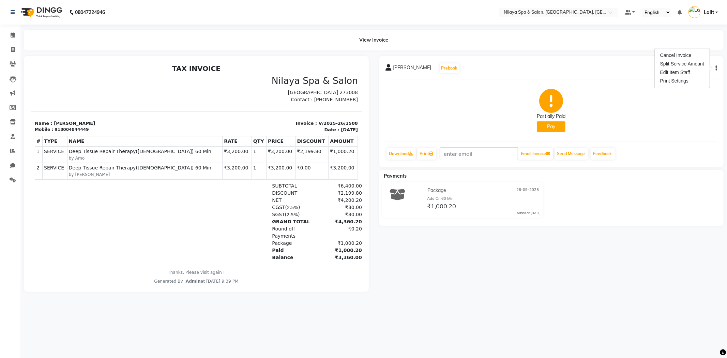
scroll to position [0, 0]
click at [283, 78] on h3 "Nilaya Spa & Salon" at bounding box center [279, 81] width 158 height 11
click at [569, 57] on div "Mr Anurag Kesharwani Prebook Partially Paid Pay Download Print Email Invoice Se…" at bounding box center [551, 111] width 345 height 111
click at [718, 70] on div "Mr Anurag Kesharwani Prebook Partially Paid Pay Download Print Email Invoice Se…" at bounding box center [551, 111] width 345 height 111
click at [715, 69] on button "button" at bounding box center [715, 68] width 4 height 7
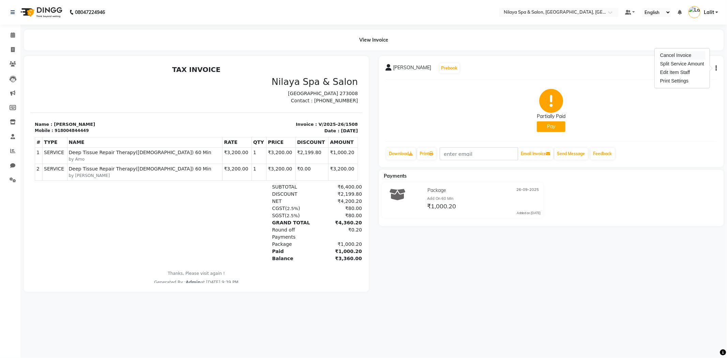
click at [689, 57] on div "Cancel Invoice" at bounding box center [682, 55] width 47 height 9
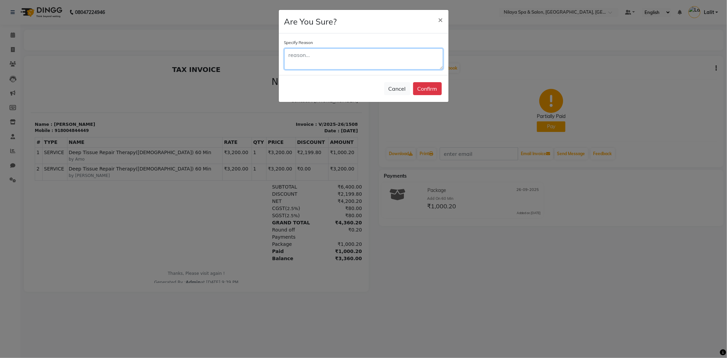
click at [381, 55] on textarea at bounding box center [363, 58] width 159 height 21
type textarea "wrong package select"
click at [427, 94] on button "Confirm" at bounding box center [427, 88] width 29 height 13
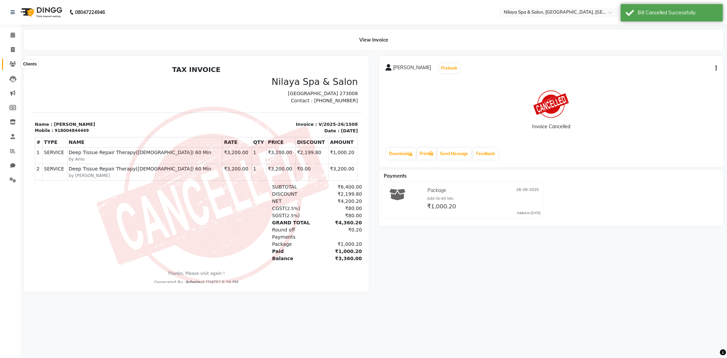
click at [7, 63] on span at bounding box center [13, 64] width 12 height 8
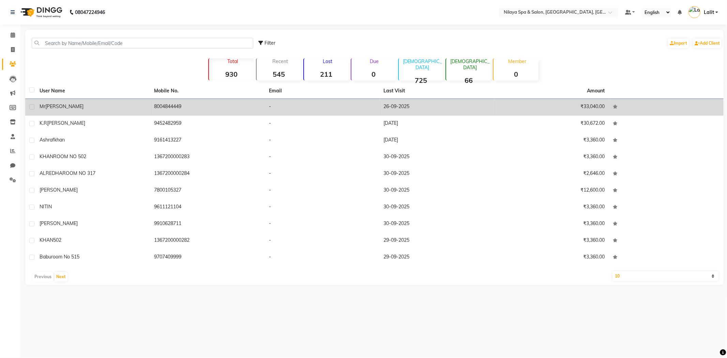
click at [99, 111] on td "Mr Anurag Kesharwani" at bounding box center [92, 107] width 115 height 17
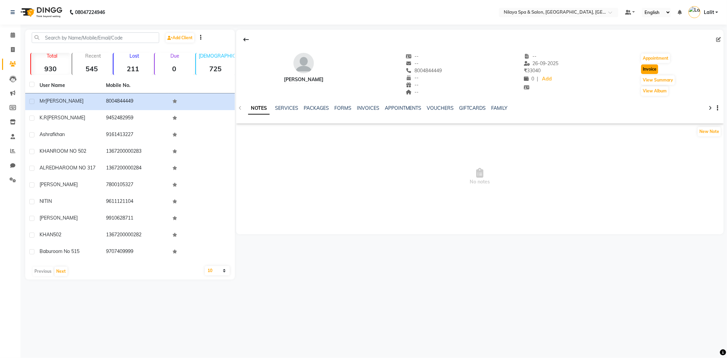
click at [658, 68] on button "Invoice" at bounding box center [649, 69] width 17 height 10
select select "8283"
select select "service"
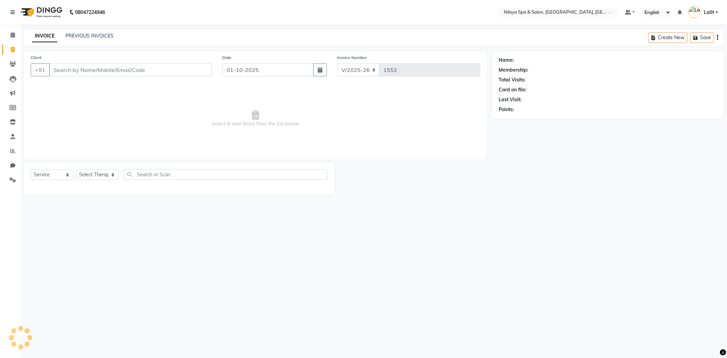
type input "8004844449"
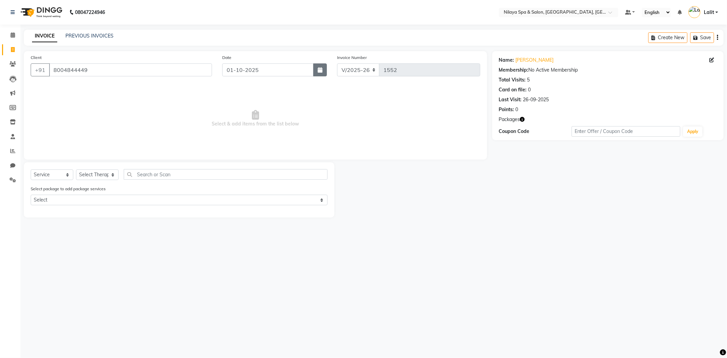
click at [322, 64] on button "button" at bounding box center [320, 69] width 14 height 13
select select "10"
select select "2025"
click at [318, 73] on button "button" at bounding box center [320, 69] width 14 height 13
click at [328, 66] on div "Date 01-10-2025" at bounding box center [274, 68] width 115 height 28
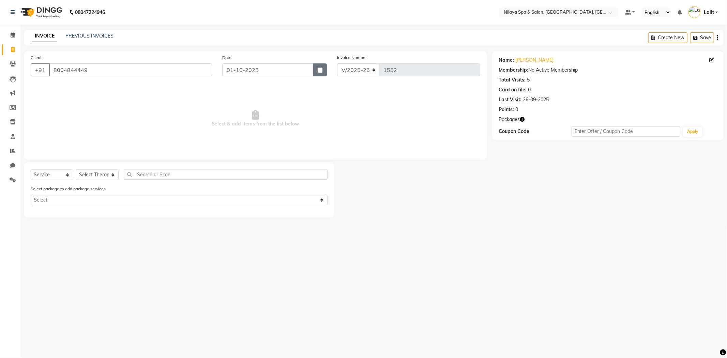
click at [322, 72] on icon "button" at bounding box center [320, 69] width 5 height 5
select select "10"
select select "2025"
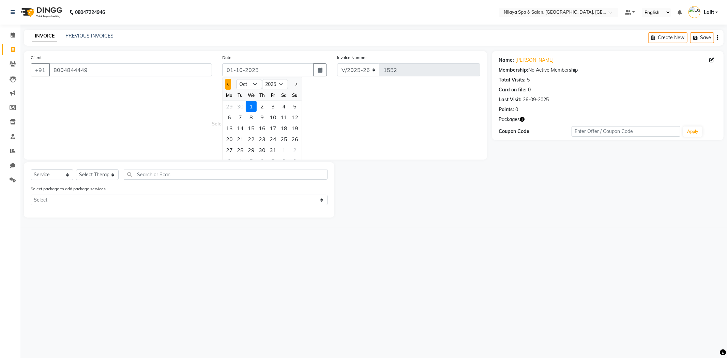
click at [229, 87] on button "Previous month" at bounding box center [228, 84] width 6 height 11
select select "9"
click at [273, 137] on div "26" at bounding box center [273, 139] width 11 height 11
type input "26-09-2025"
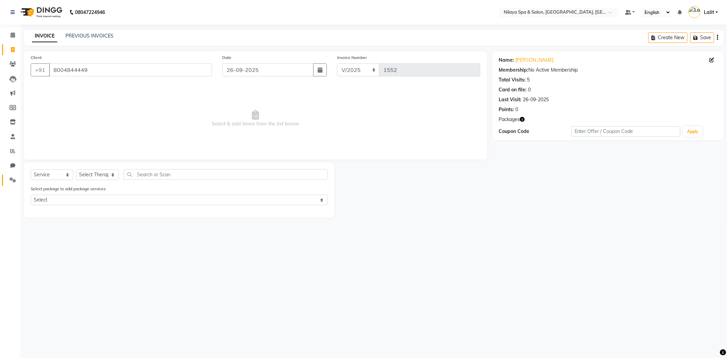
drag, startPoint x: 14, startPoint y: 175, endPoint x: 19, endPoint y: 172, distance: 6.4
click at [14, 175] on link "Settings" at bounding box center [10, 180] width 16 height 11
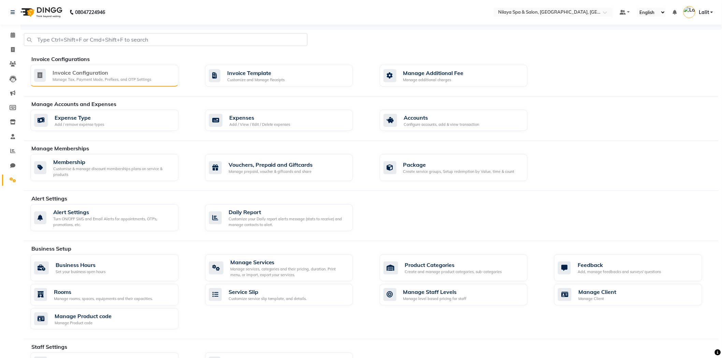
click at [118, 75] on div "Invoice Configuration" at bounding box center [102, 73] width 99 height 8
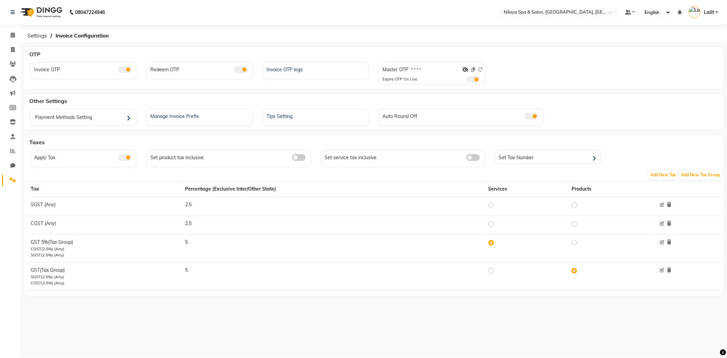
click at [125, 71] on span at bounding box center [125, 69] width 14 height 7
click at [118, 71] on input "checkbox" at bounding box center [118, 71] width 0 height 0
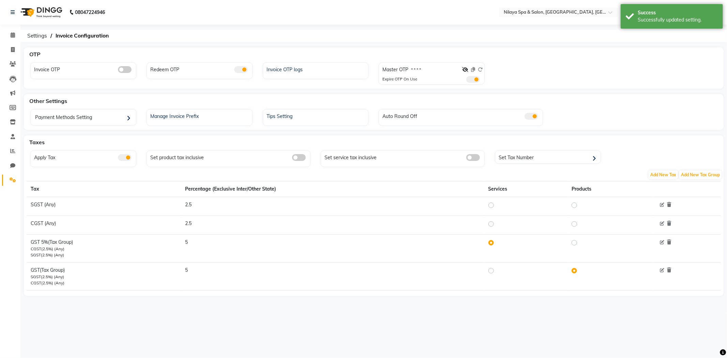
click at [239, 70] on span at bounding box center [241, 69] width 14 height 7
click at [234, 71] on input "checkbox" at bounding box center [234, 71] width 0 height 0
click at [11, 64] on icon at bounding box center [13, 63] width 6 height 5
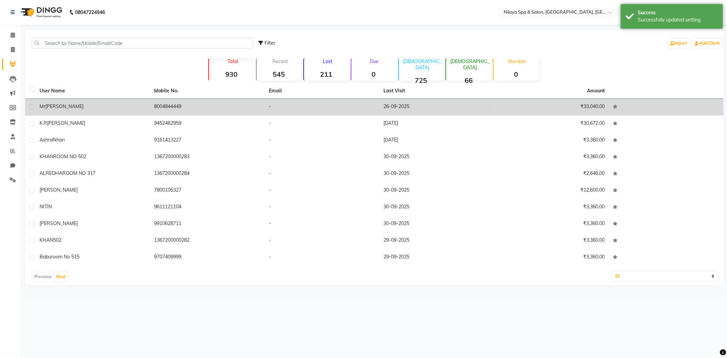
click at [79, 103] on span "Anurag Kesharwani" at bounding box center [64, 106] width 38 height 6
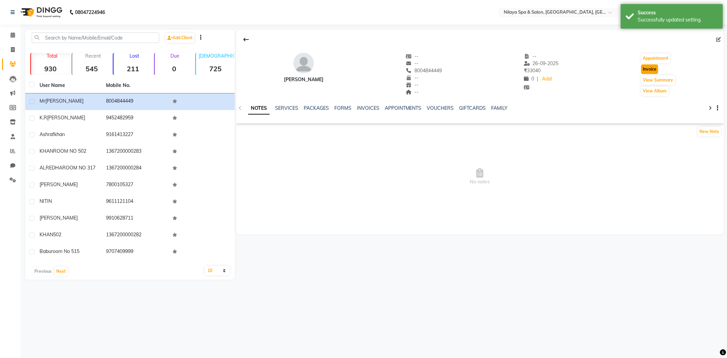
click at [655, 71] on button "Invoice" at bounding box center [649, 69] width 17 height 10
select select "service"
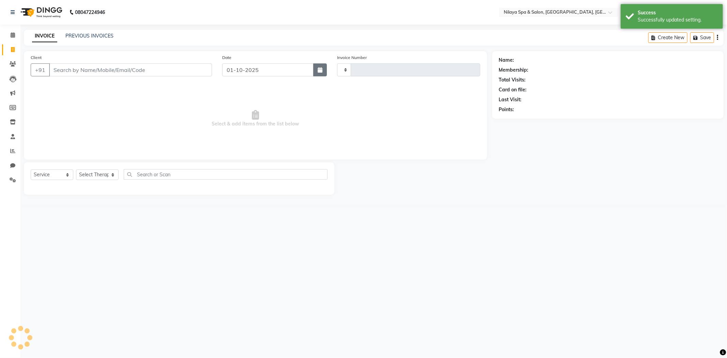
type input "1552"
select select "8283"
click at [321, 74] on button "button" at bounding box center [320, 69] width 14 height 13
select select "10"
select select "2025"
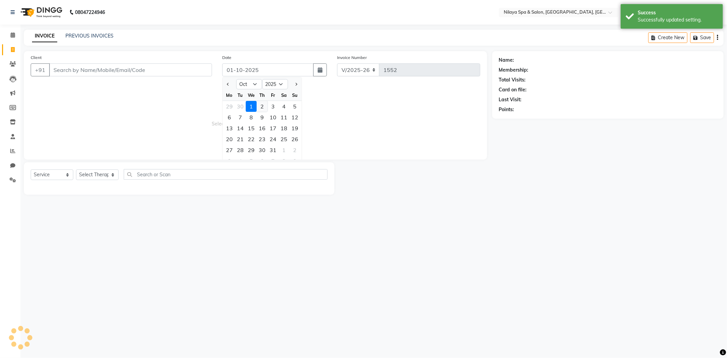
type input "8004844449"
click at [229, 88] on button "Previous month" at bounding box center [228, 84] width 6 height 11
select select "9"
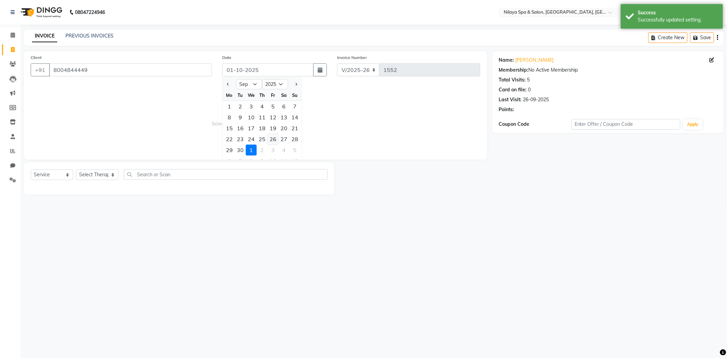
click at [274, 138] on div "26" at bounding box center [273, 139] width 11 height 11
type input "26-09-2025"
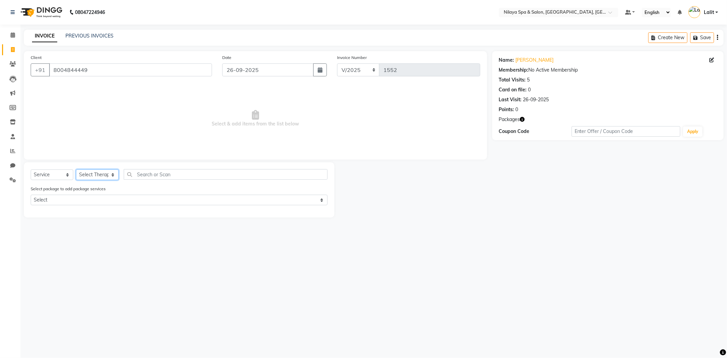
click at [101, 175] on select "Select Therapist Aditya Alen Amo Anjani Kumari Manager shoaib Sofia Vijay" at bounding box center [97, 174] width 43 height 11
select select "80700"
click at [76, 170] on select "Select Therapist Aditya Alen Amo Anjani Kumari Manager shoaib Sofia Vijay" at bounding box center [97, 174] width 43 height 11
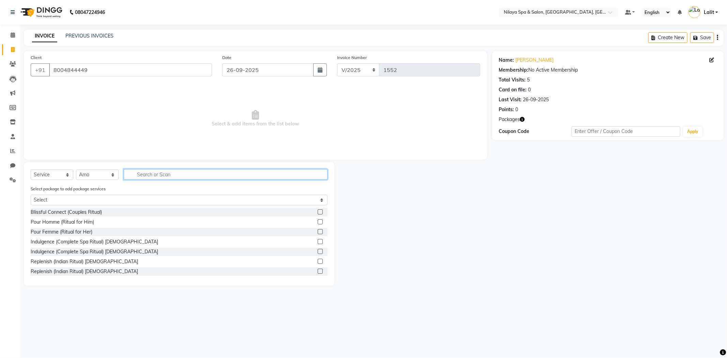
click at [159, 176] on input "text" at bounding box center [226, 174] width 204 height 11
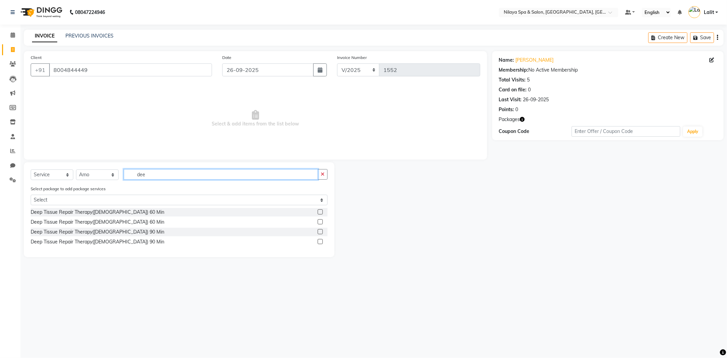
type input "dee"
click at [321, 211] on label at bounding box center [320, 211] width 5 height 5
click at [321, 211] on input "checkbox" at bounding box center [320, 212] width 4 height 4
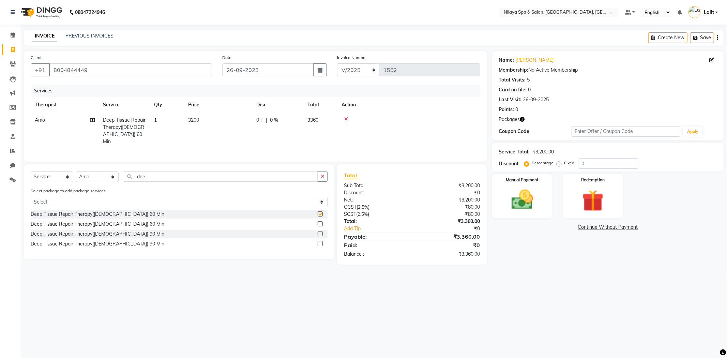
checkbox input "false"
click at [158, 174] on input "dee" at bounding box center [221, 176] width 194 height 11
click at [101, 174] on select "Select Therapist Aditya Alen Amo Anjani Kumari Manager shoaib Sofia Vijay" at bounding box center [97, 177] width 43 height 11
select select "84325"
click at [76, 172] on select "Select Therapist Aditya Alen Amo Anjani Kumari Manager shoaib Sofia Vijay" at bounding box center [97, 177] width 43 height 11
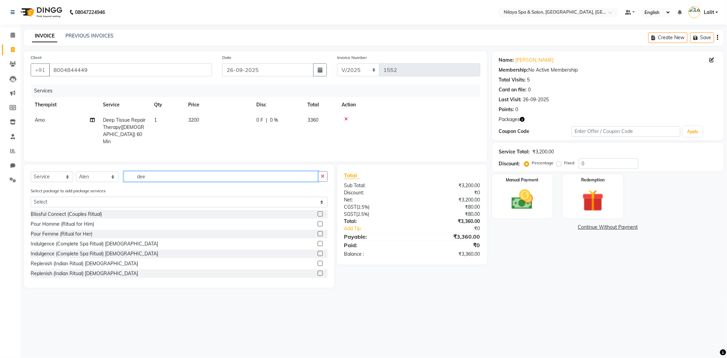
click at [153, 173] on input "dee" at bounding box center [221, 176] width 194 height 11
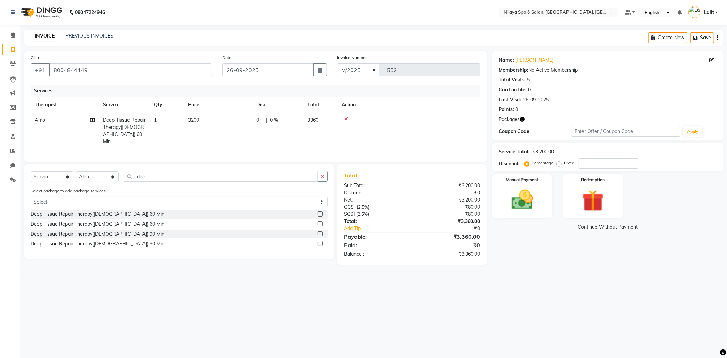
click at [319, 212] on label at bounding box center [320, 213] width 5 height 5
click at [319, 212] on input "checkbox" at bounding box center [320, 214] width 4 height 4
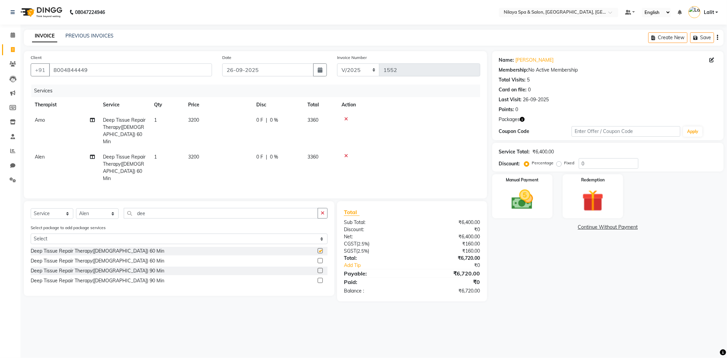
checkbox input "false"
click at [589, 197] on img at bounding box center [593, 201] width 36 height 28
click at [557, 226] on span "Package 3" at bounding box center [554, 228] width 24 height 8
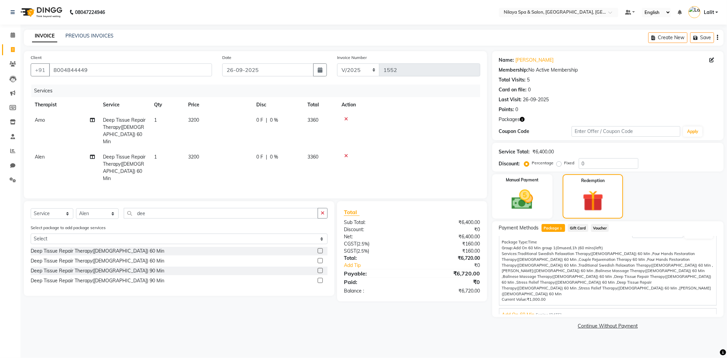
scroll to position [34, 0]
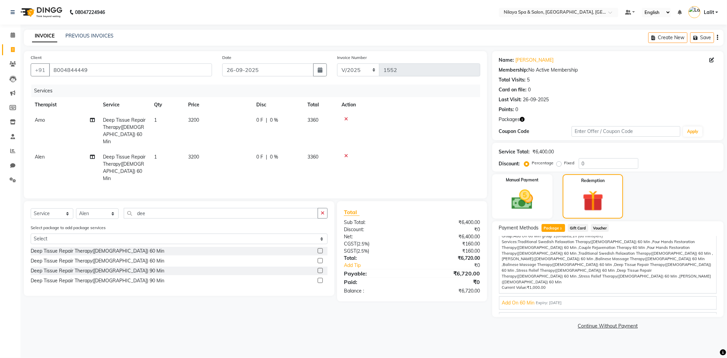
click at [516, 315] on span "GOLD_ALL" at bounding box center [514, 318] width 25 height 7
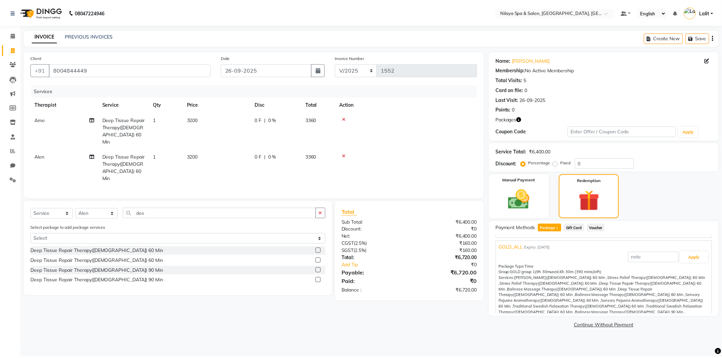
scroll to position [21, 0]
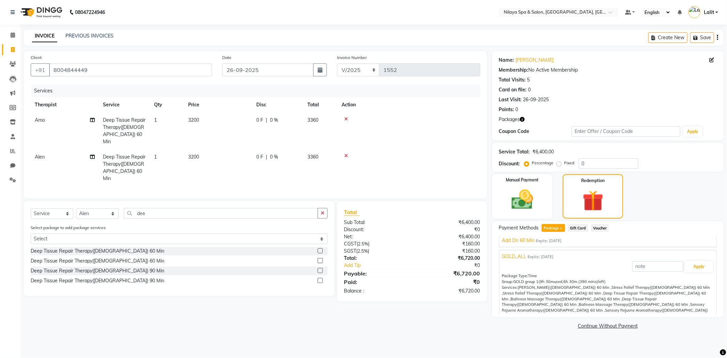
click at [686, 273] on div "Package Type: Time" at bounding box center [608, 276] width 212 height 6
click at [690, 269] on button "Apply" at bounding box center [699, 267] width 28 height 12
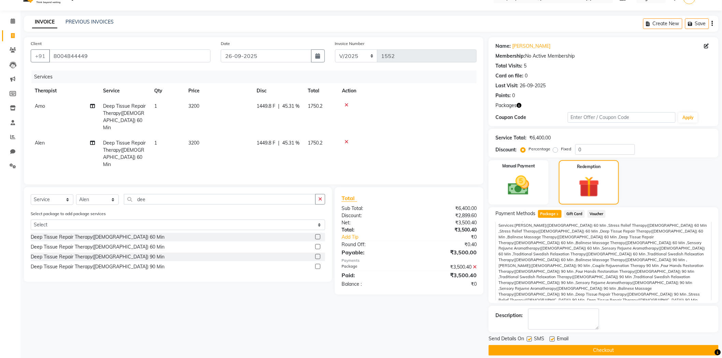
scroll to position [21, 0]
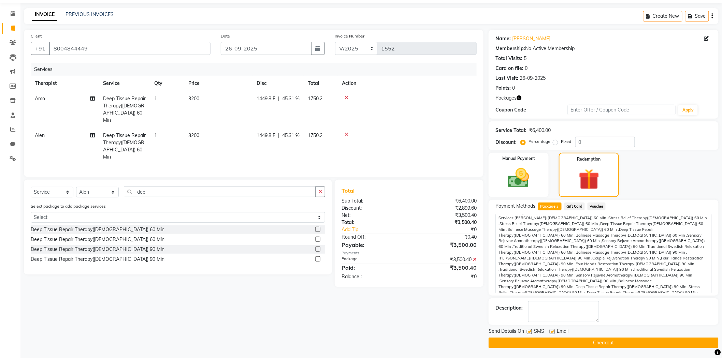
click at [551, 329] on label at bounding box center [551, 331] width 5 height 5
click at [551, 330] on input "checkbox" at bounding box center [551, 332] width 4 height 4
checkbox input "false"
click at [530, 331] on label at bounding box center [529, 331] width 5 height 5
click at [530, 331] on input "checkbox" at bounding box center [529, 332] width 4 height 4
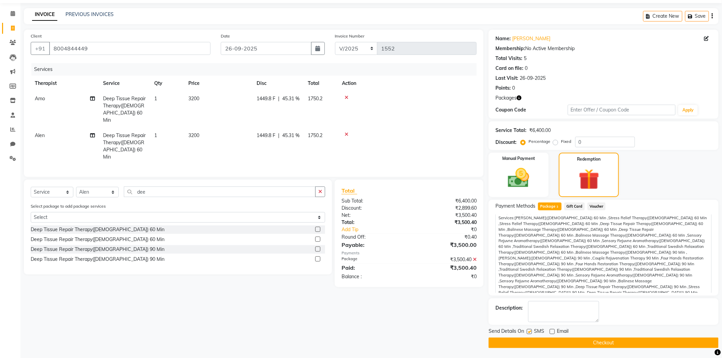
checkbox input "false"
click at [616, 342] on button "Checkout" at bounding box center [603, 343] width 230 height 11
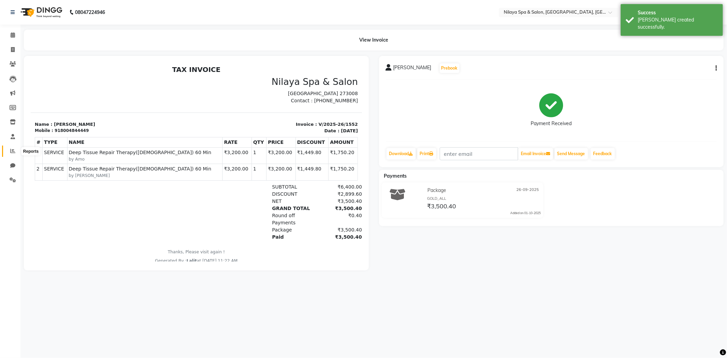
click at [8, 153] on span at bounding box center [13, 151] width 12 height 8
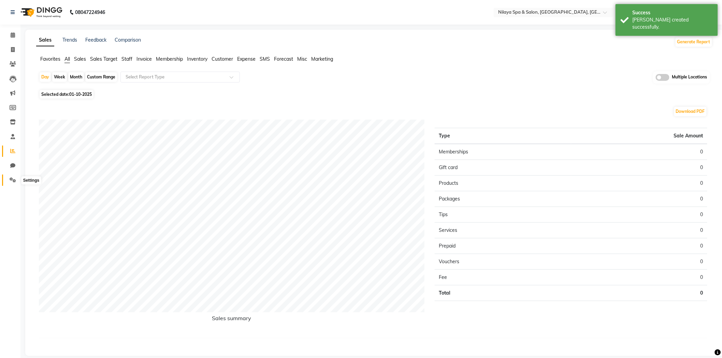
click at [14, 182] on icon at bounding box center [13, 179] width 6 height 5
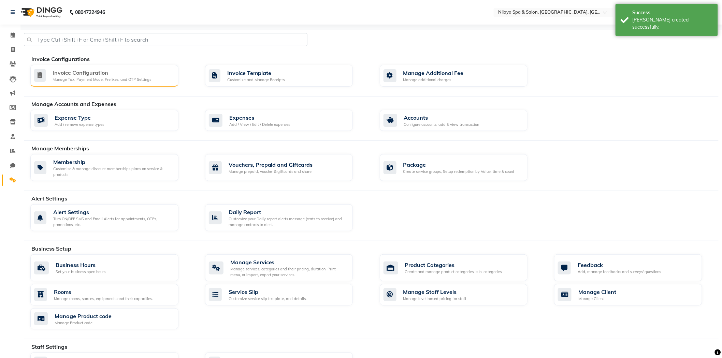
click at [86, 70] on div "Invoice Configuration" at bounding box center [102, 73] width 99 height 8
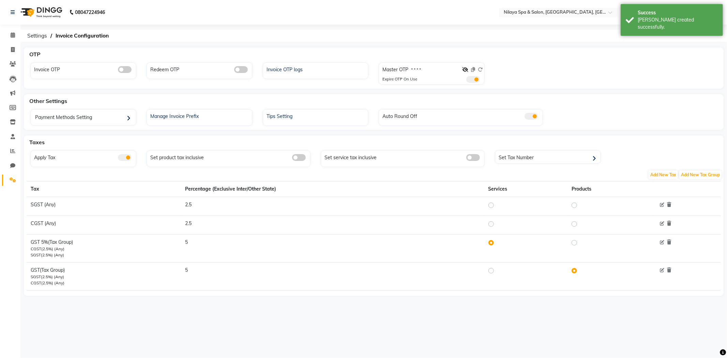
click at [123, 68] on span at bounding box center [125, 69] width 14 height 7
click at [118, 71] on input "checkbox" at bounding box center [118, 71] width 0 height 0
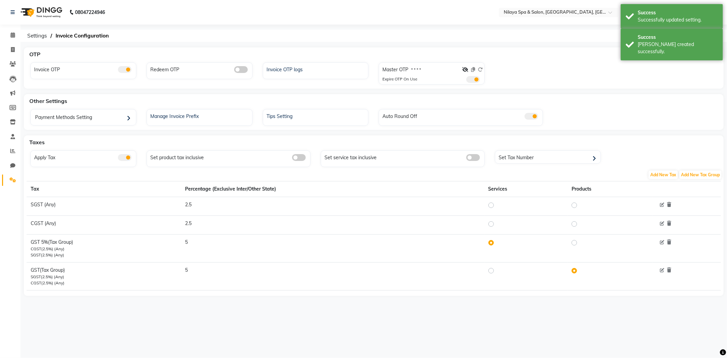
click at [240, 72] on span at bounding box center [241, 69] width 14 height 7
click at [234, 71] on input "checkbox" at bounding box center [234, 71] width 0 height 0
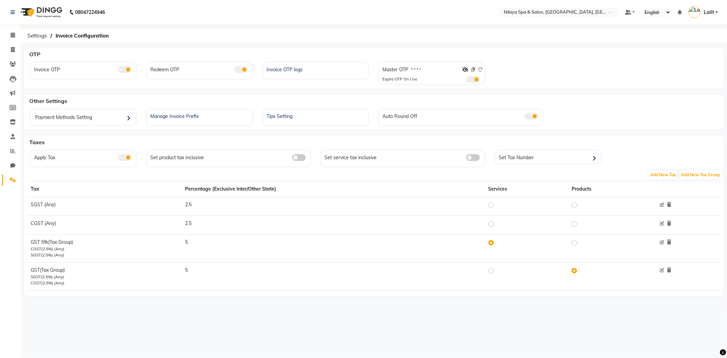
drag, startPoint x: 298, startPoint y: 102, endPoint x: 295, endPoint y: 80, distance: 22.8
click at [298, 102] on div "Other Settings" at bounding box center [378, 101] width 703 height 14
click at [295, 80] on div "Invoice OTP logs" at bounding box center [316, 73] width 116 height 22
click at [299, 26] on div "08047224946 Select Location × Nilaya Spa & Salon, Radisson Blu Hotel, Gorakhpur…" at bounding box center [363, 179] width 727 height 358
click at [15, 146] on link "Reports" at bounding box center [10, 151] width 16 height 11
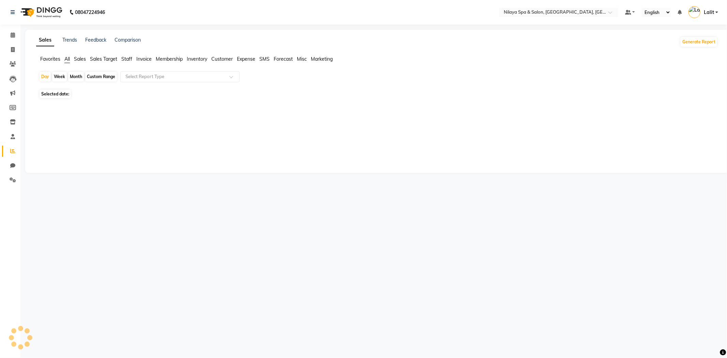
click at [15, 147] on span at bounding box center [13, 151] width 12 height 8
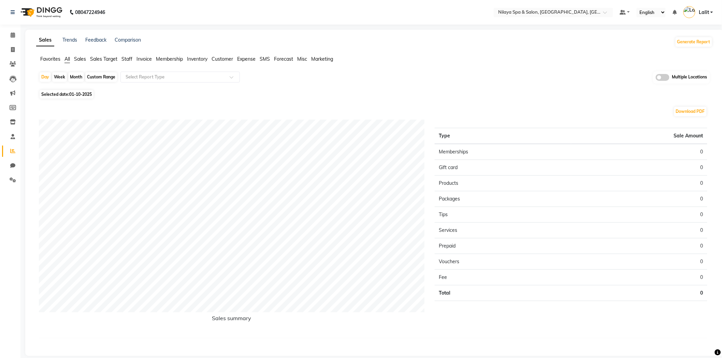
click at [129, 58] on span "Staff" at bounding box center [126, 59] width 11 height 6
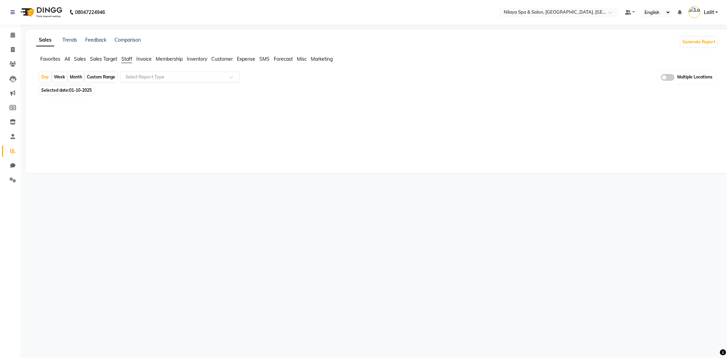
click at [134, 79] on input "text" at bounding box center [173, 77] width 98 height 7
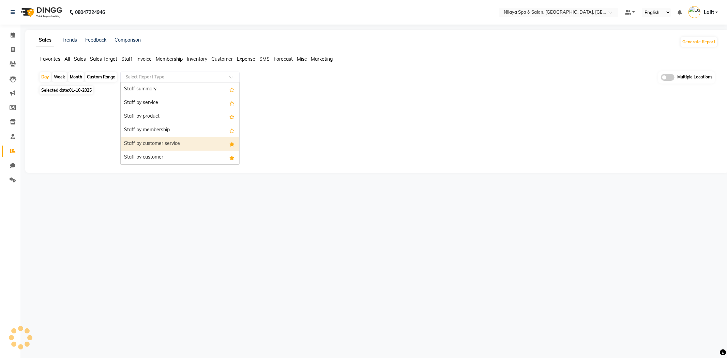
click at [168, 144] on div "Staff by customer service" at bounding box center [180, 144] width 119 height 14
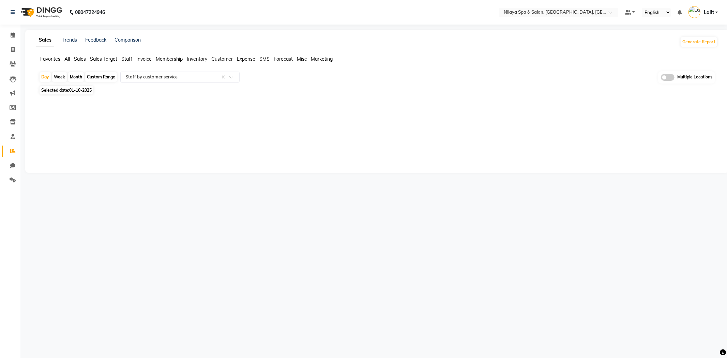
click at [86, 90] on span "01-10-2025" at bounding box center [80, 90] width 23 height 5
select select "10"
select select "2025"
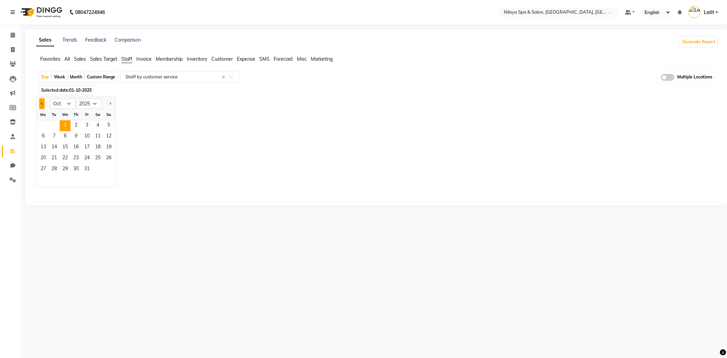
click at [39, 104] on button "Previous month" at bounding box center [41, 103] width 5 height 11
select select "9"
click at [86, 159] on span "26" at bounding box center [87, 158] width 11 height 11
select select "full_report"
select select "csv"
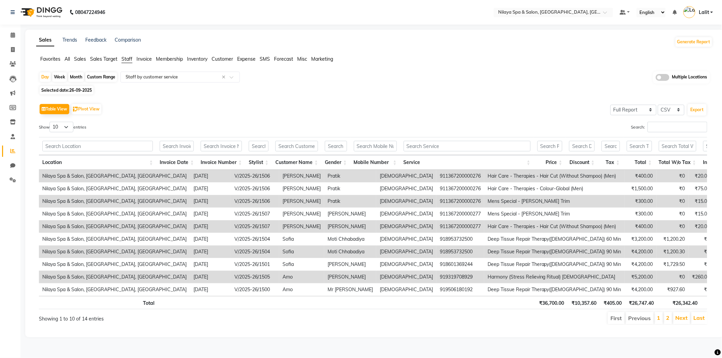
scroll to position [0, 161]
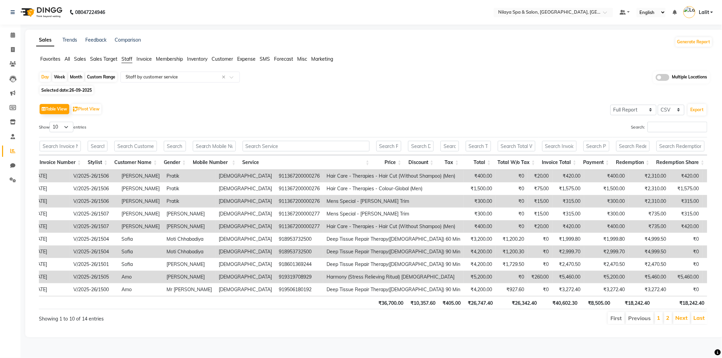
click at [466, 65] on div "Favorites All Sales Sales Target Staff Invoice Membership Inventory Customer Ex…" at bounding box center [374, 62] width 686 height 13
click at [278, 34] on div "Sales Trends Feedback Comparison Generate Report Favorites All Sales Sales Targ…" at bounding box center [374, 184] width 698 height 308
click at [667, 321] on link "2" at bounding box center [667, 317] width 3 height 7
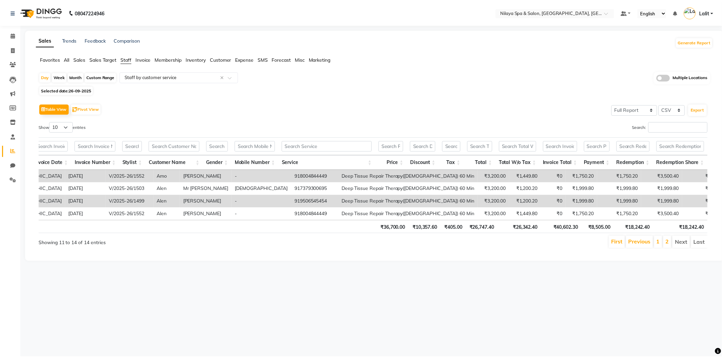
scroll to position [0, 124]
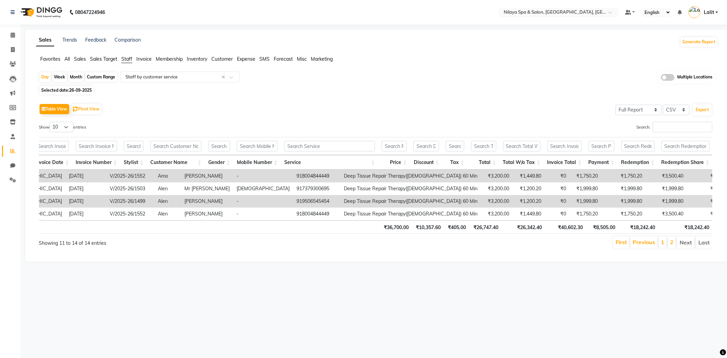
click at [664, 249] on li "1" at bounding box center [663, 242] width 8 height 12
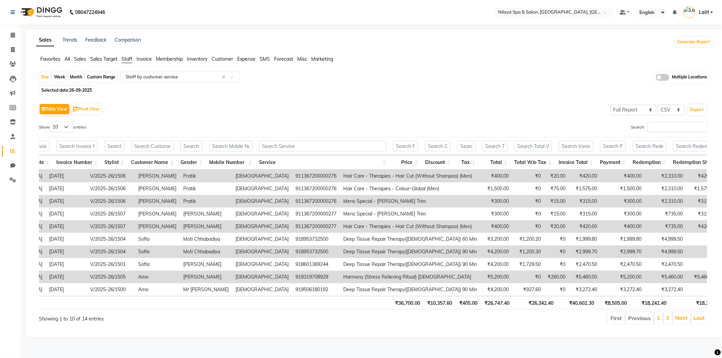
scroll to position [0, 0]
drag, startPoint x: 79, startPoint y: 61, endPoint x: 102, endPoint y: 73, distance: 26.1
click at [79, 60] on span "Sales" at bounding box center [80, 59] width 12 height 6
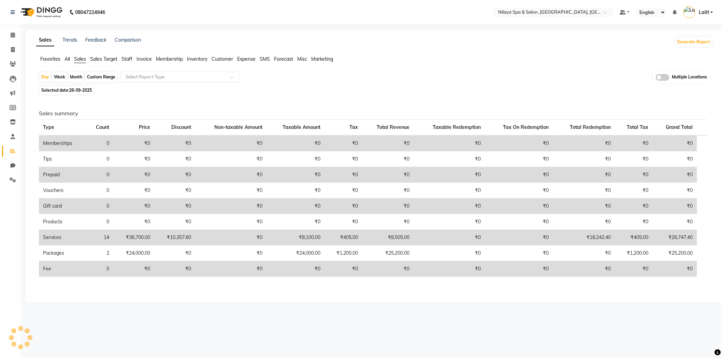
click at [98, 79] on div "Custom Range" at bounding box center [101, 77] width 32 height 10
select select "9"
select select "2025"
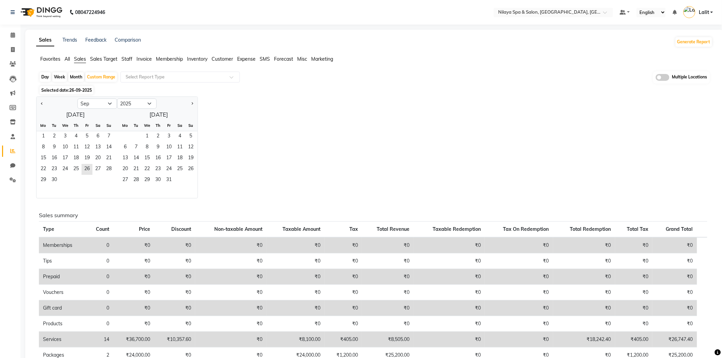
click at [38, 103] on div at bounding box center [56, 103] width 41 height 11
click at [42, 104] on span "Previous month" at bounding box center [42, 103] width 2 height 2
drag, startPoint x: 188, startPoint y: 105, endPoint x: 195, endPoint y: 105, distance: 7.2
click at [194, 105] on div at bounding box center [177, 103] width 41 height 11
click at [195, 105] on div at bounding box center [177, 103] width 41 height 11
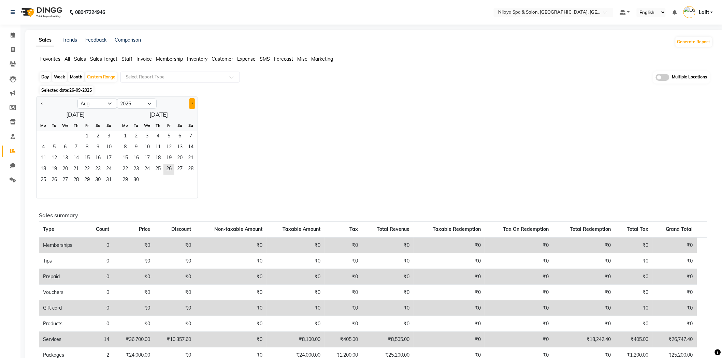
drag, startPoint x: 194, startPoint y: 104, endPoint x: 190, endPoint y: 103, distance: 4.1
click at [193, 104] on button "Next month" at bounding box center [191, 103] width 5 height 11
select select "9"
click at [40, 134] on span "1" at bounding box center [43, 136] width 11 height 11
click at [56, 180] on span "30" at bounding box center [54, 180] width 11 height 11
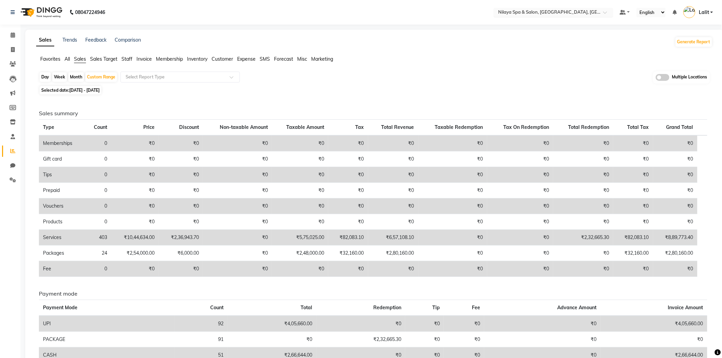
drag, startPoint x: 571, startPoint y: 21, endPoint x: 572, endPoint y: 15, distance: 5.6
click at [571, 20] on nav "08047224946 Select Location × Nilaya Spa & Salon, Radisson Blu Hotel, Gorakhpur…" at bounding box center [361, 12] width 722 height 25
click at [572, 15] on input "text" at bounding box center [546, 13] width 99 height 7
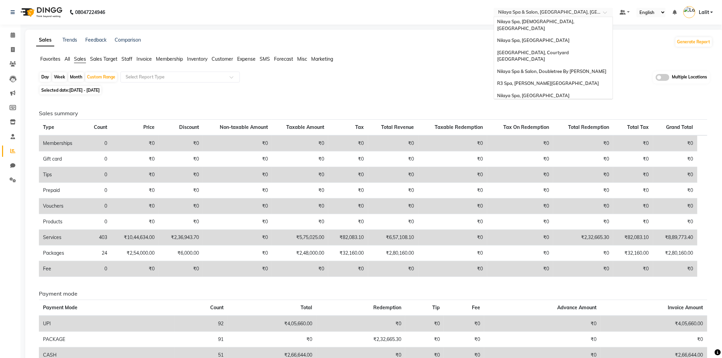
click at [565, 105] on span "Nilaya Spa - [GEOGRAPHIC_DATA], [GEOGRAPHIC_DATA]" at bounding box center [535, 111] width 76 height 12
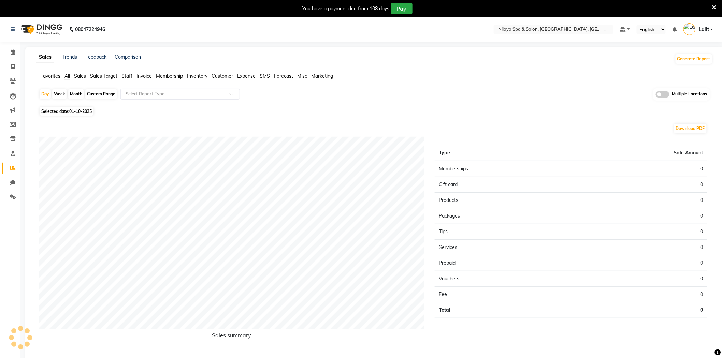
click at [9, 206] on li "Completed InProgress Upcoming Dropped Tentative Check-In Confirm" at bounding box center [10, 206] width 20 height 3
click at [11, 204] on li "Settings" at bounding box center [10, 197] width 20 height 15
click at [11, 199] on icon at bounding box center [13, 196] width 6 height 5
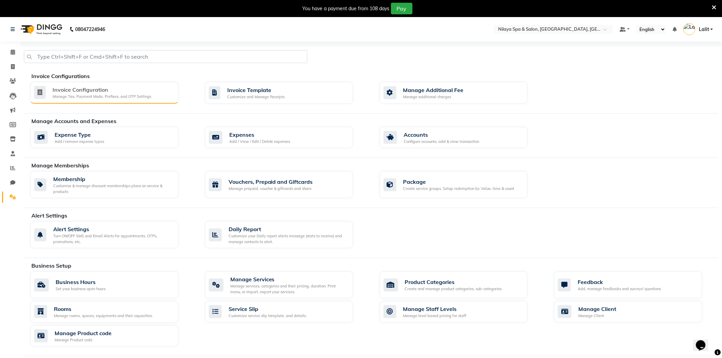
click at [81, 90] on div "Invoice Configuration" at bounding box center [102, 90] width 99 height 8
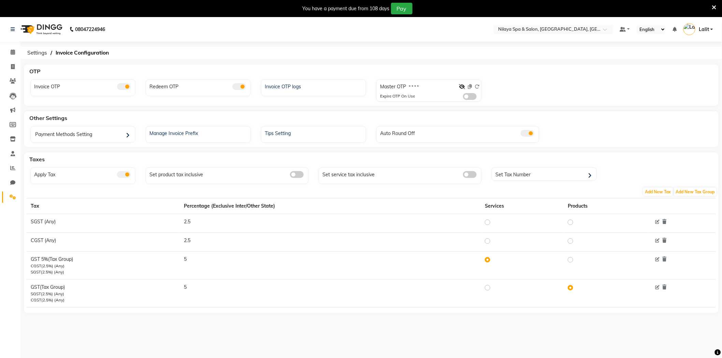
drag, startPoint x: 121, startPoint y: 88, endPoint x: 202, endPoint y: 96, distance: 81.5
click at [121, 88] on span at bounding box center [124, 86] width 14 height 7
click at [117, 88] on input "checkbox" at bounding box center [117, 88] width 0 height 0
click at [237, 87] on span at bounding box center [239, 86] width 14 height 7
click at [232, 88] on input "checkbox" at bounding box center [232, 88] width 0 height 0
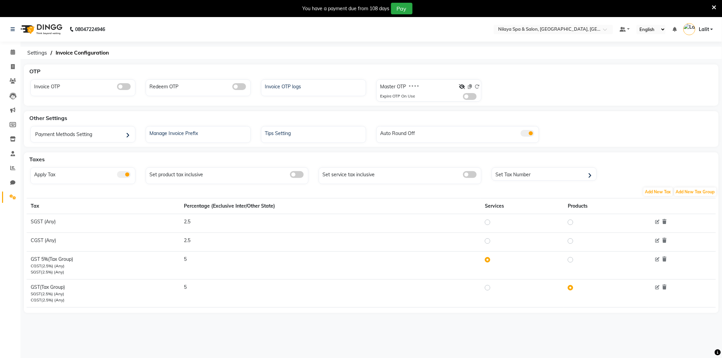
click at [121, 89] on span at bounding box center [124, 86] width 14 height 7
click at [117, 88] on input "checkbox" at bounding box center [117, 88] width 0 height 0
click at [243, 90] on span at bounding box center [239, 86] width 14 height 7
click at [232, 88] on input "checkbox" at bounding box center [232, 88] width 0 height 0
click at [312, 88] on div "Invoice OTP logs" at bounding box center [314, 86] width 103 height 9
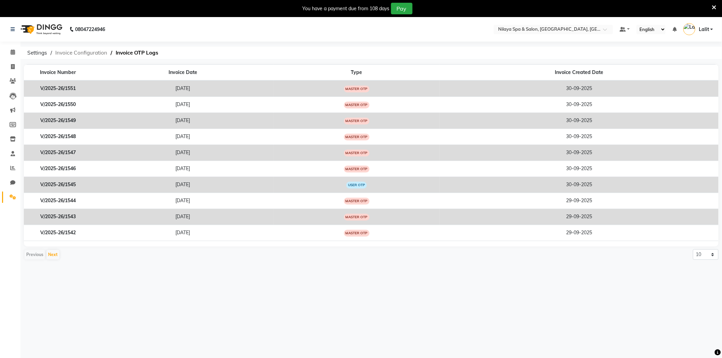
click at [89, 52] on span "Invoice Configuration" at bounding box center [81, 53] width 59 height 12
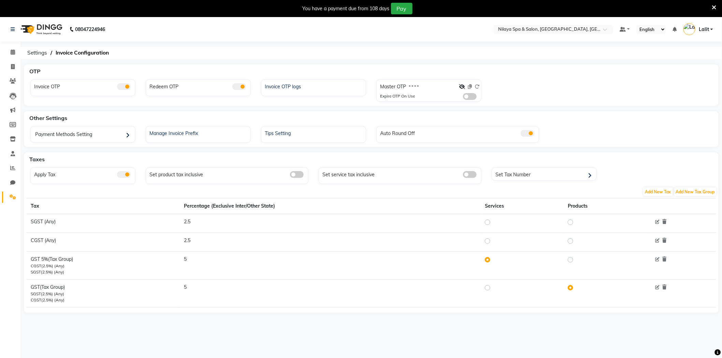
click at [464, 98] on span at bounding box center [470, 96] width 14 height 7
click at [463, 98] on input "checkbox" at bounding box center [463, 98] width 0 height 0
click at [388, 57] on ol "Settings Invoice Configuration" at bounding box center [370, 53] width 692 height 12
click at [715, 5] on icon at bounding box center [714, 7] width 4 height 6
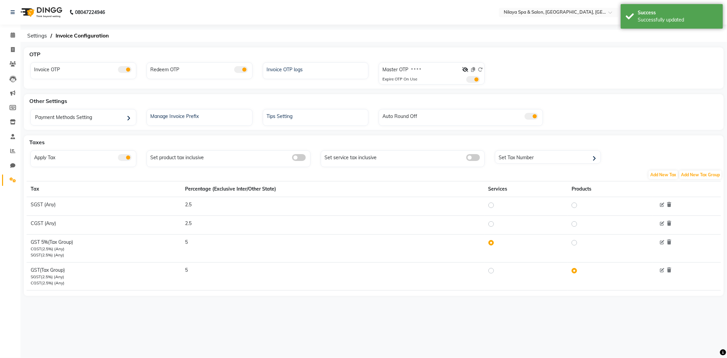
click at [488, 30] on ol "Settings Invoice Configuration" at bounding box center [373, 36] width 698 height 12
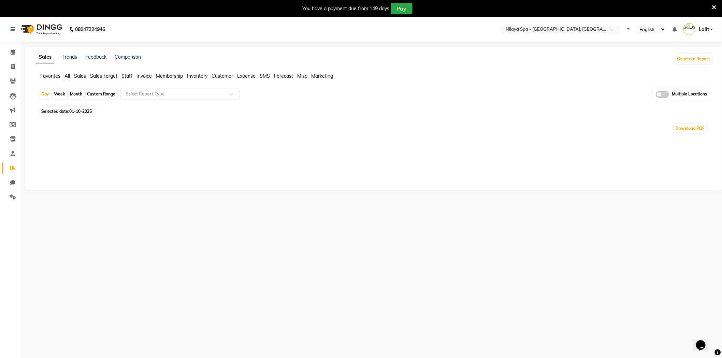
click at [96, 96] on div "Custom Range" at bounding box center [101, 94] width 32 height 10
select select "10"
select select "2025"
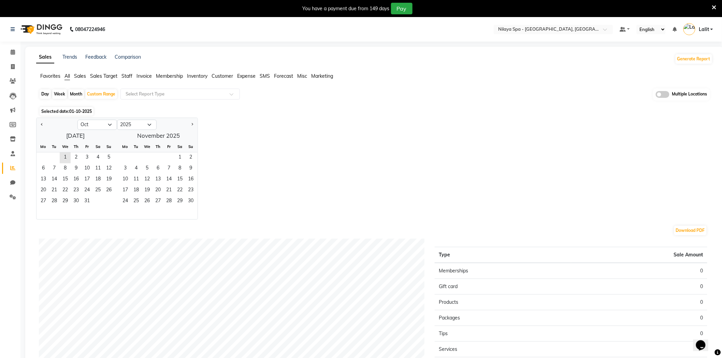
click at [39, 124] on div at bounding box center [56, 124] width 41 height 11
click at [42, 125] on span "Previous month" at bounding box center [42, 124] width 2 height 2
select select "9"
click at [43, 156] on span "1" at bounding box center [43, 157] width 11 height 11
click at [56, 197] on span "30" at bounding box center [54, 201] width 11 height 11
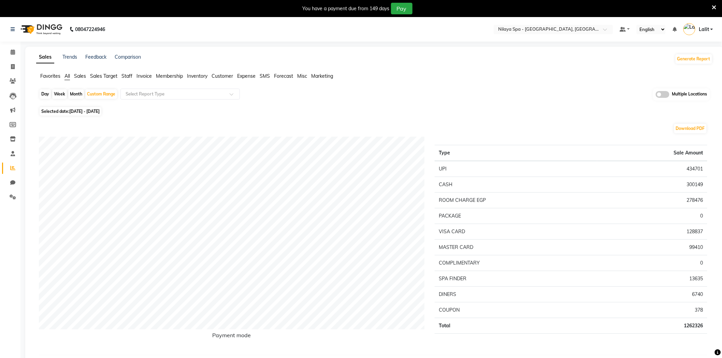
click at [83, 76] on span "Sales" at bounding box center [80, 76] width 12 height 6
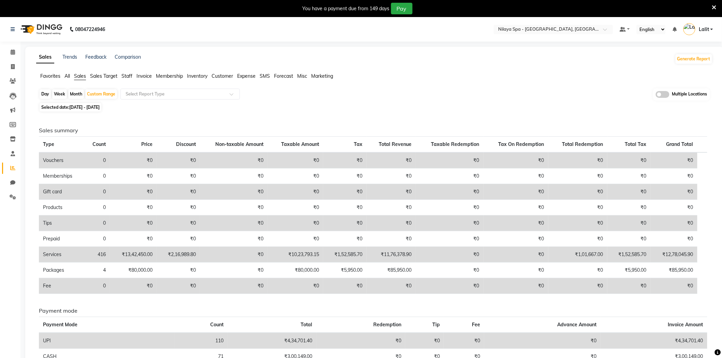
drag, startPoint x: 715, startPoint y: 6, endPoint x: 712, endPoint y: 2, distance: 5.1
click at [713, 4] on icon at bounding box center [714, 7] width 4 height 6
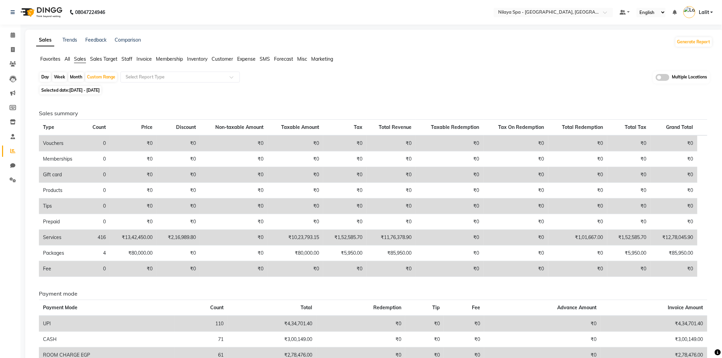
click at [233, 10] on nav "08047224946 Select Location × [GEOGRAPHIC_DATA] - [GEOGRAPHIC_DATA], Ranchi Def…" at bounding box center [361, 12] width 722 height 25
click at [565, 22] on nav "08047224946 Select Location × [GEOGRAPHIC_DATA] - [GEOGRAPHIC_DATA], Ranchi Def…" at bounding box center [361, 12] width 722 height 25
click at [567, 15] on input "text" at bounding box center [546, 13] width 99 height 7
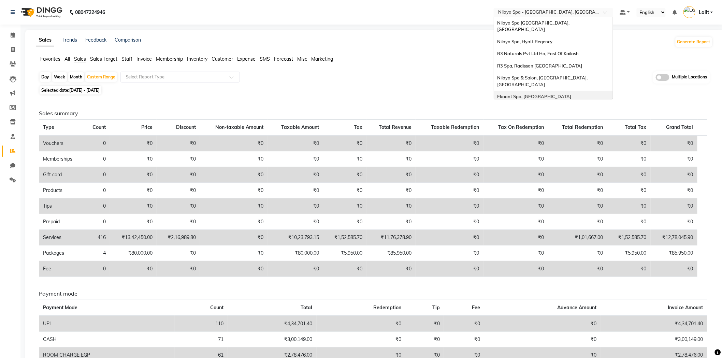
click at [518, 94] on span "Ekaant Spa, [GEOGRAPHIC_DATA]" at bounding box center [534, 96] width 74 height 5
